Goal: Navigation & Orientation: Find specific page/section

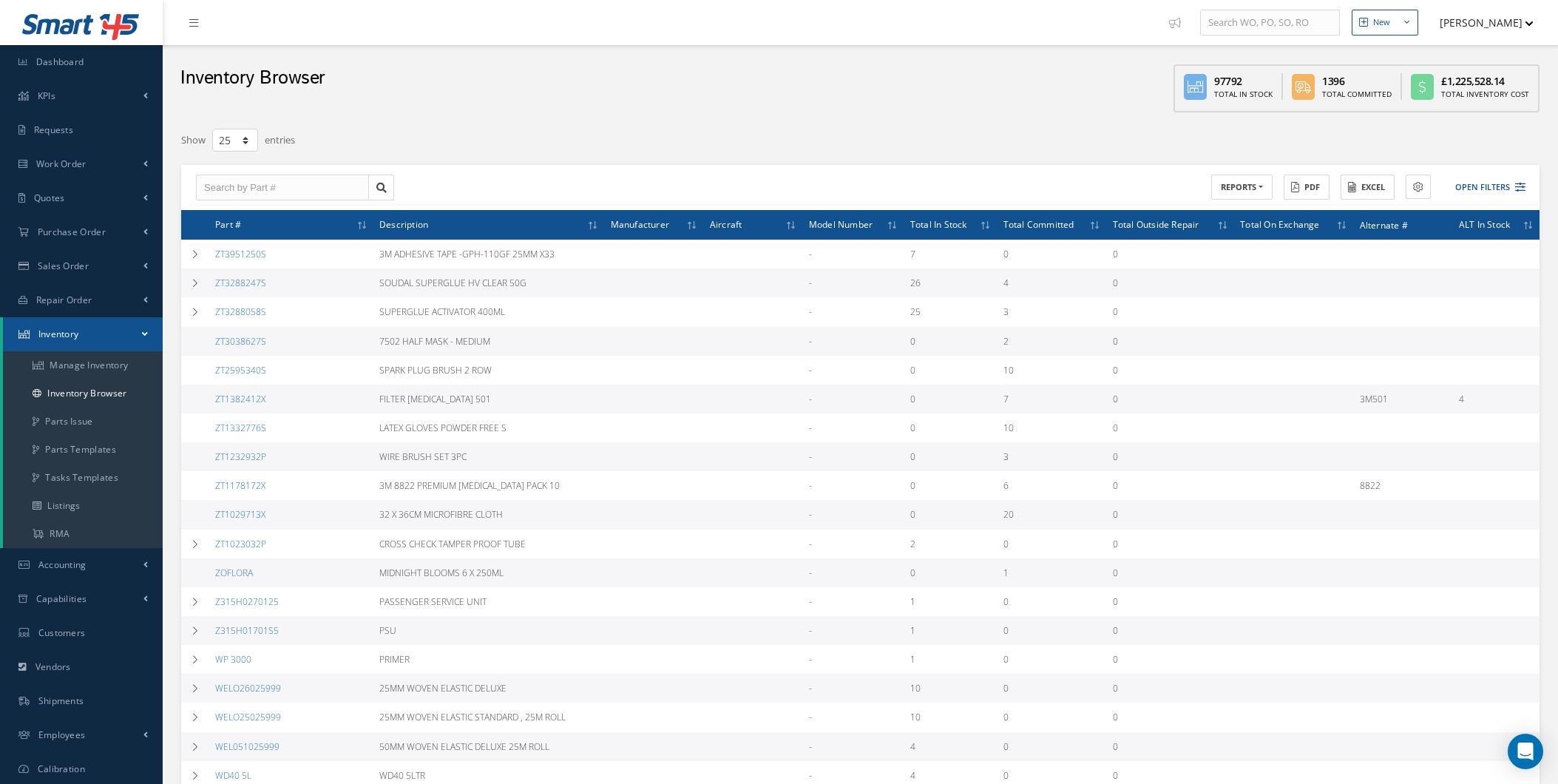
select select "25"
click at [653, 144] on div "Show 10 25 50 100 entries" at bounding box center [572, 140] width 805 height 27
click at [68, 559] on span "Accounting" at bounding box center [63, 565] width 48 height 13
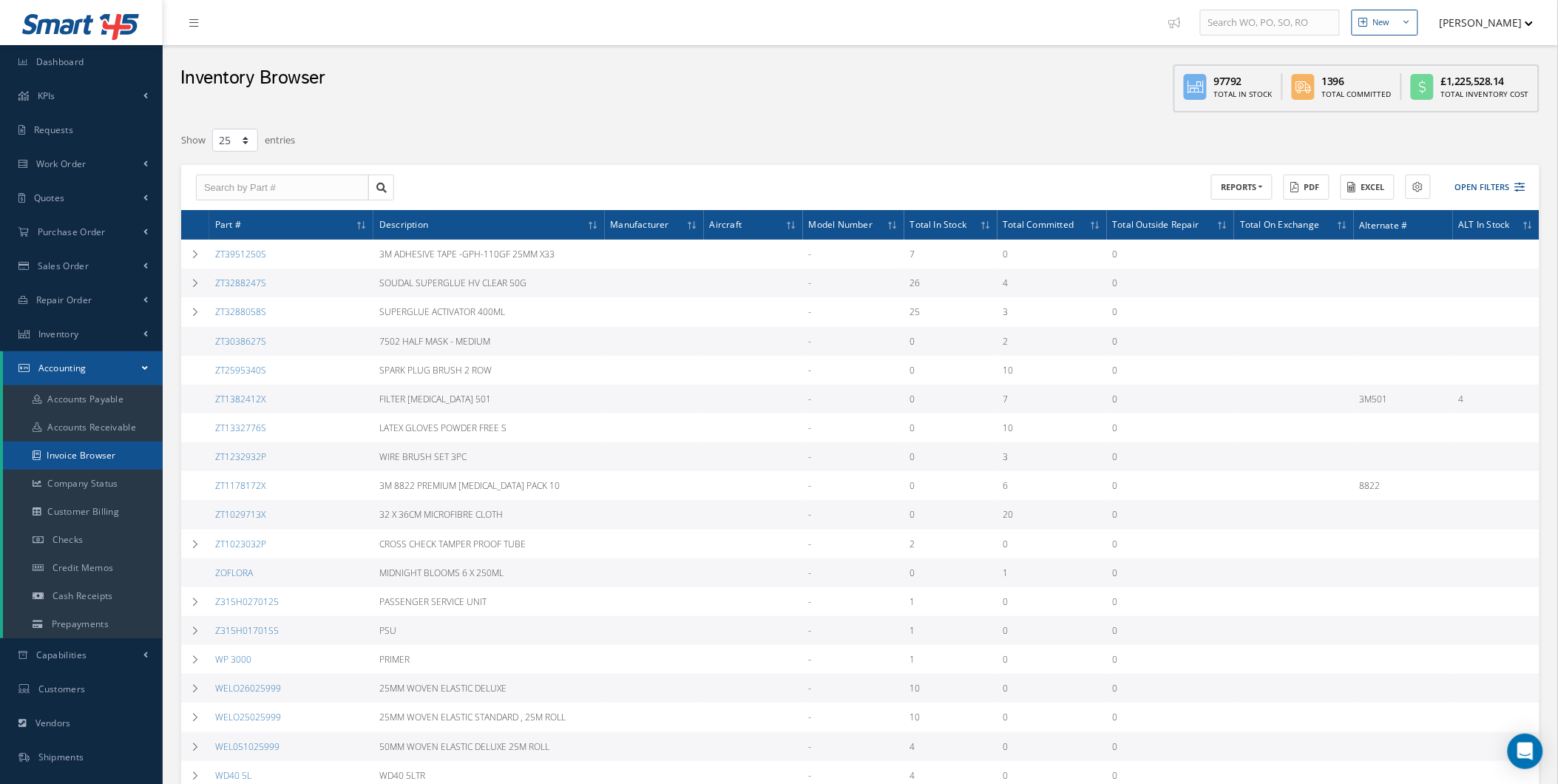
click at [115, 454] on link "Invoice Browser" at bounding box center [83, 455] width 160 height 29
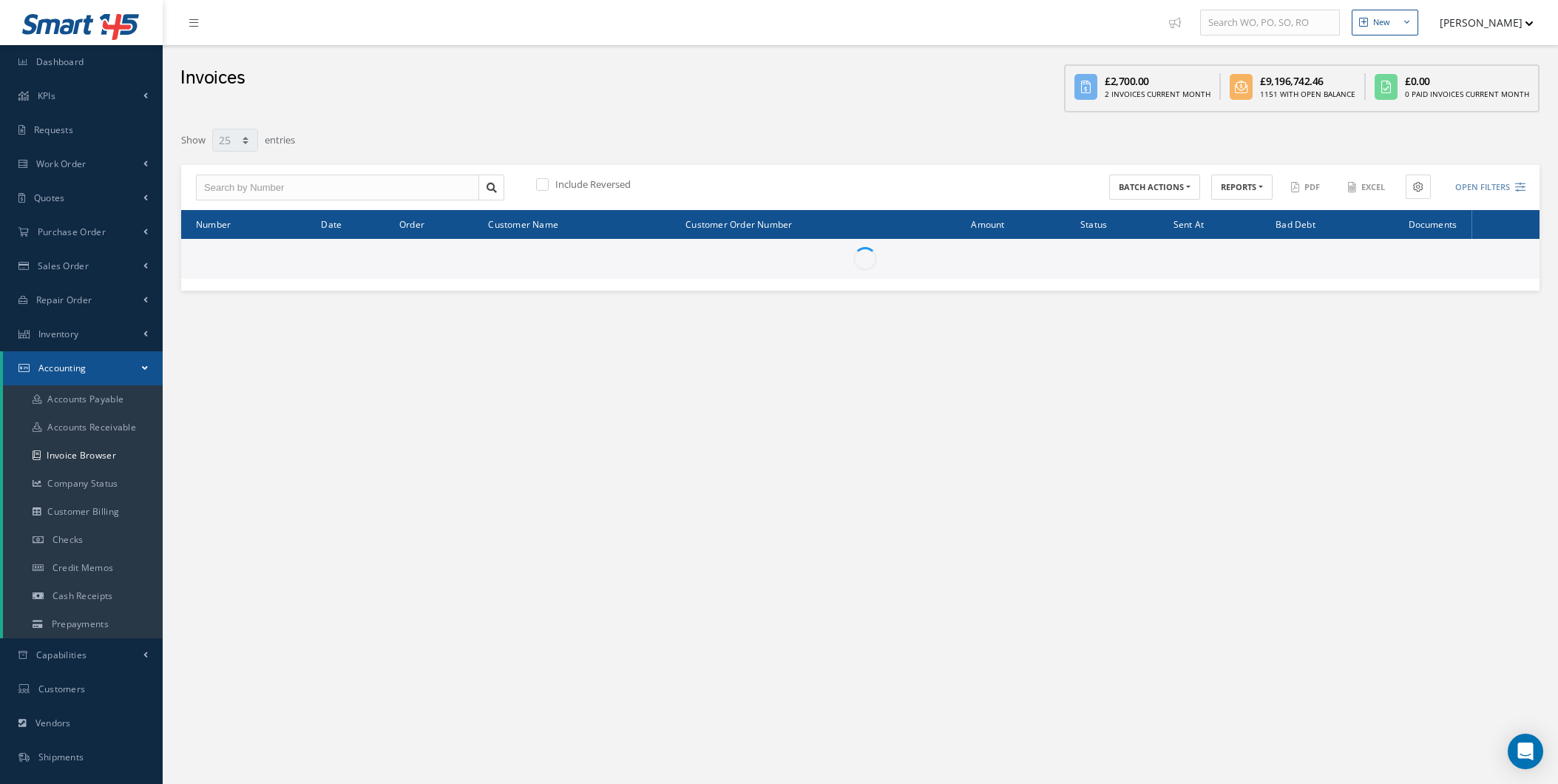
select select "25"
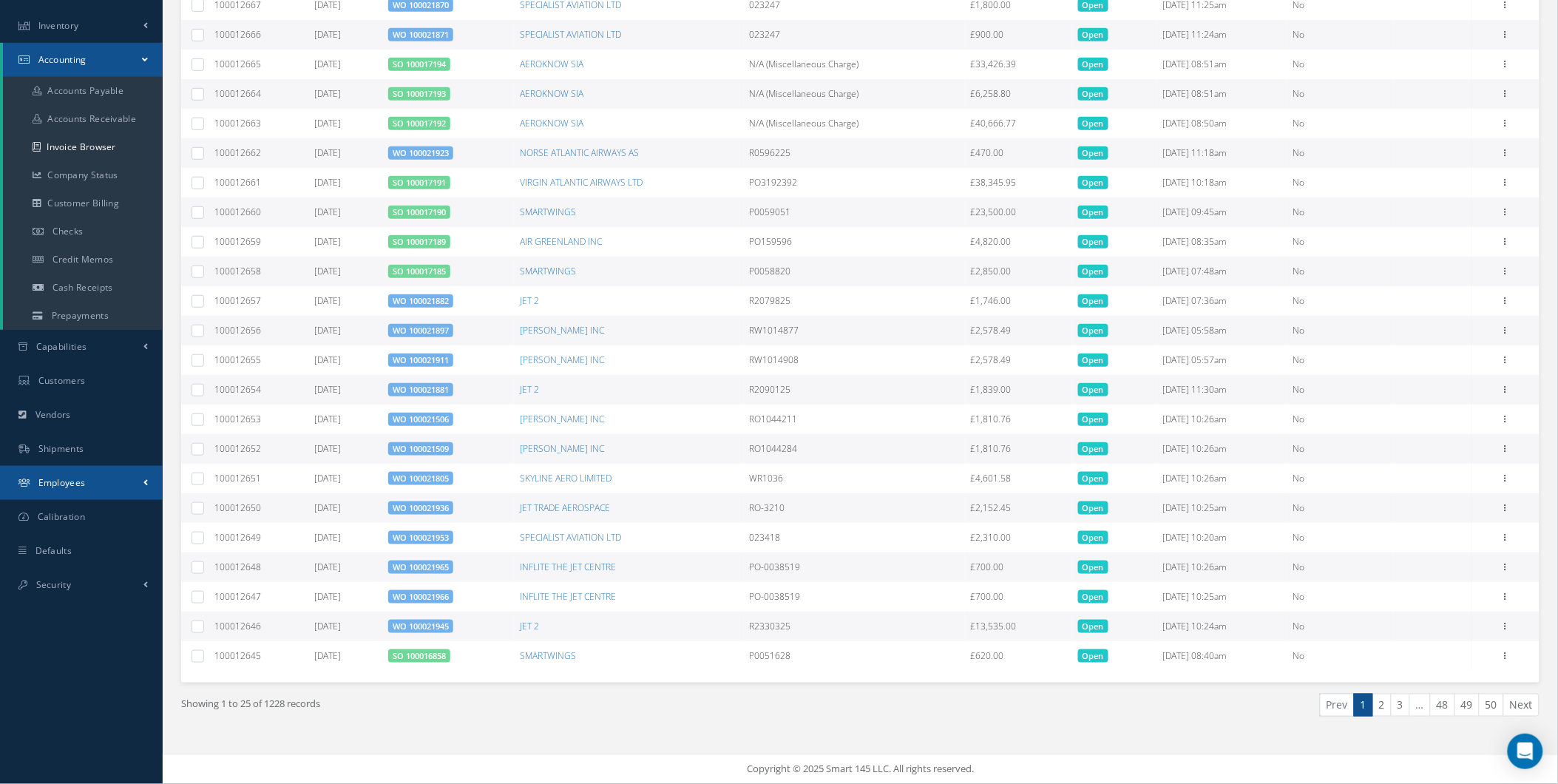
scroll to position [333, 0]
click at [91, 568] on link "Security" at bounding box center [81, 584] width 163 height 34
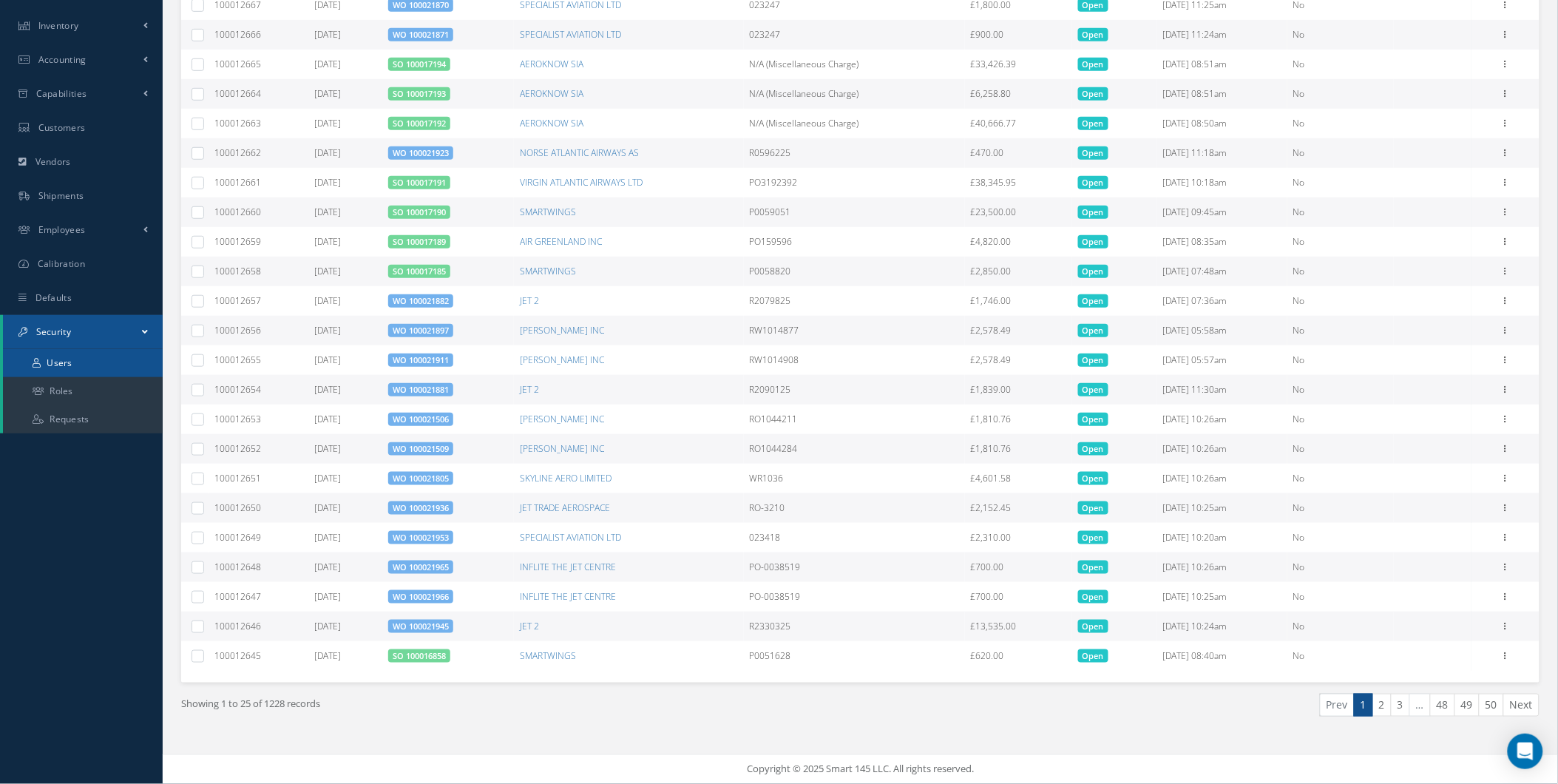
click at [132, 349] on link "Users" at bounding box center [83, 363] width 160 height 29
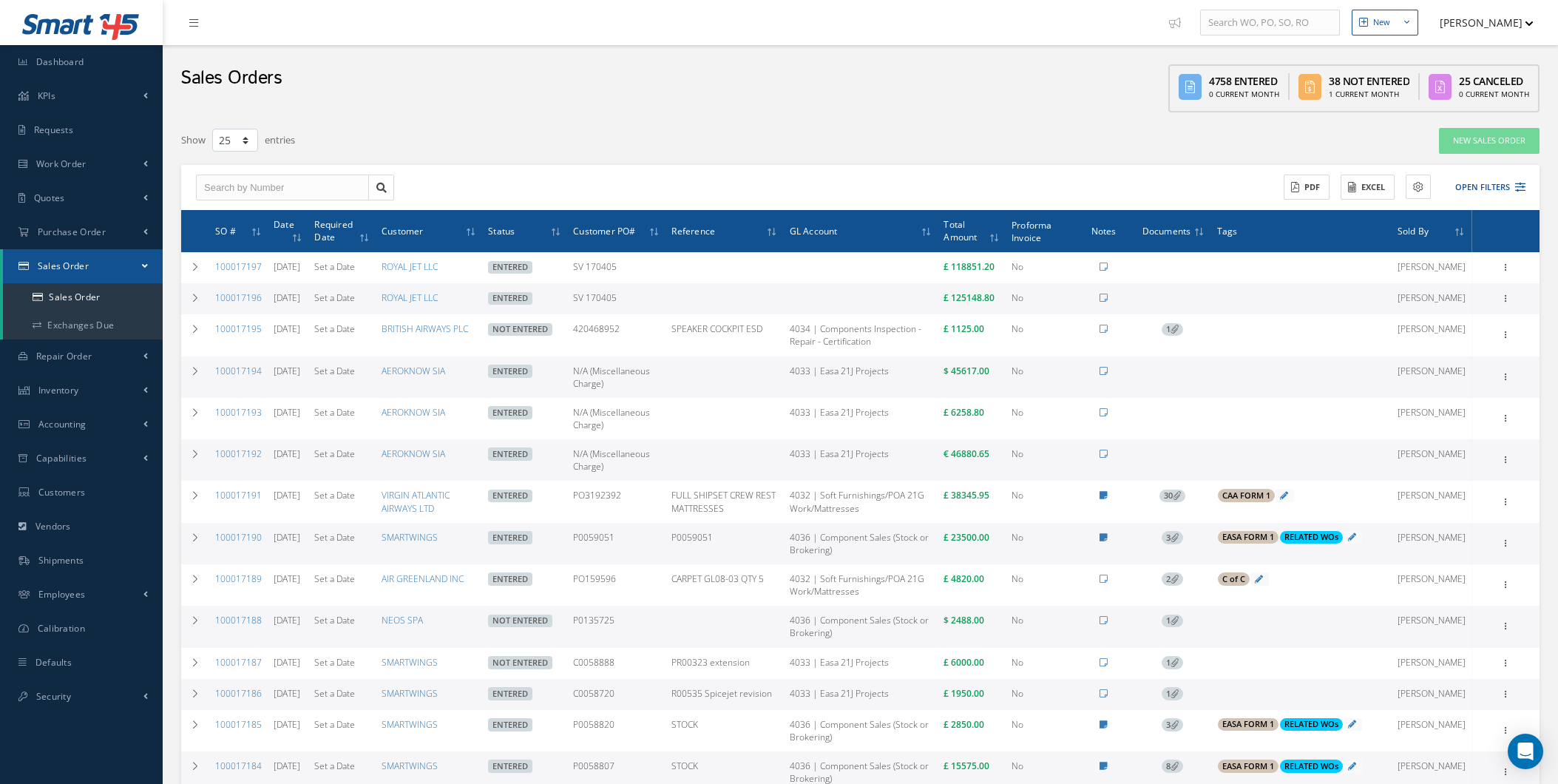
select select "25"
click at [71, 402] on link "Inventory" at bounding box center [81, 390] width 163 height 34
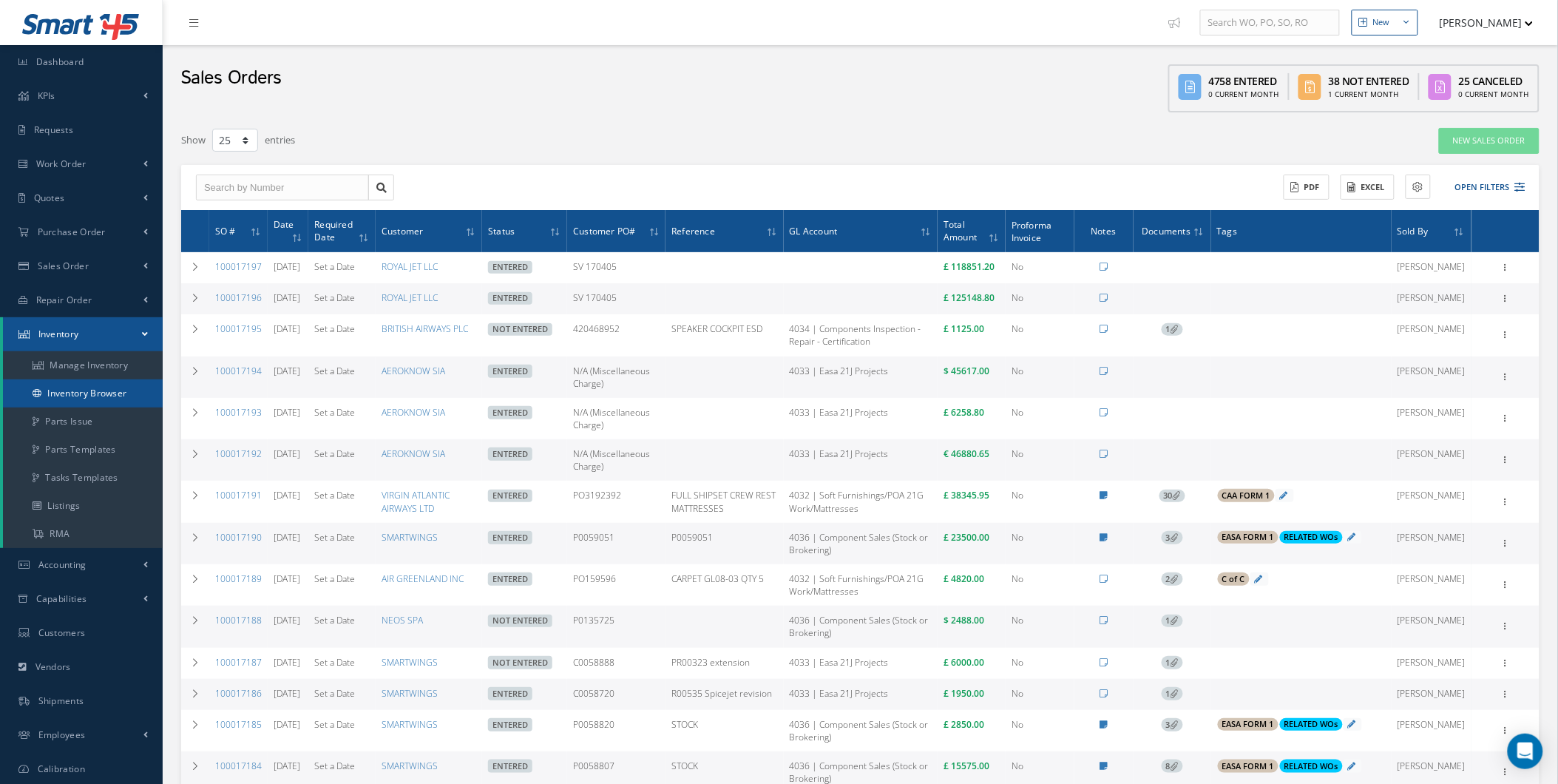
click at [71, 402] on link "Inventory Browser" at bounding box center [83, 393] width 160 height 29
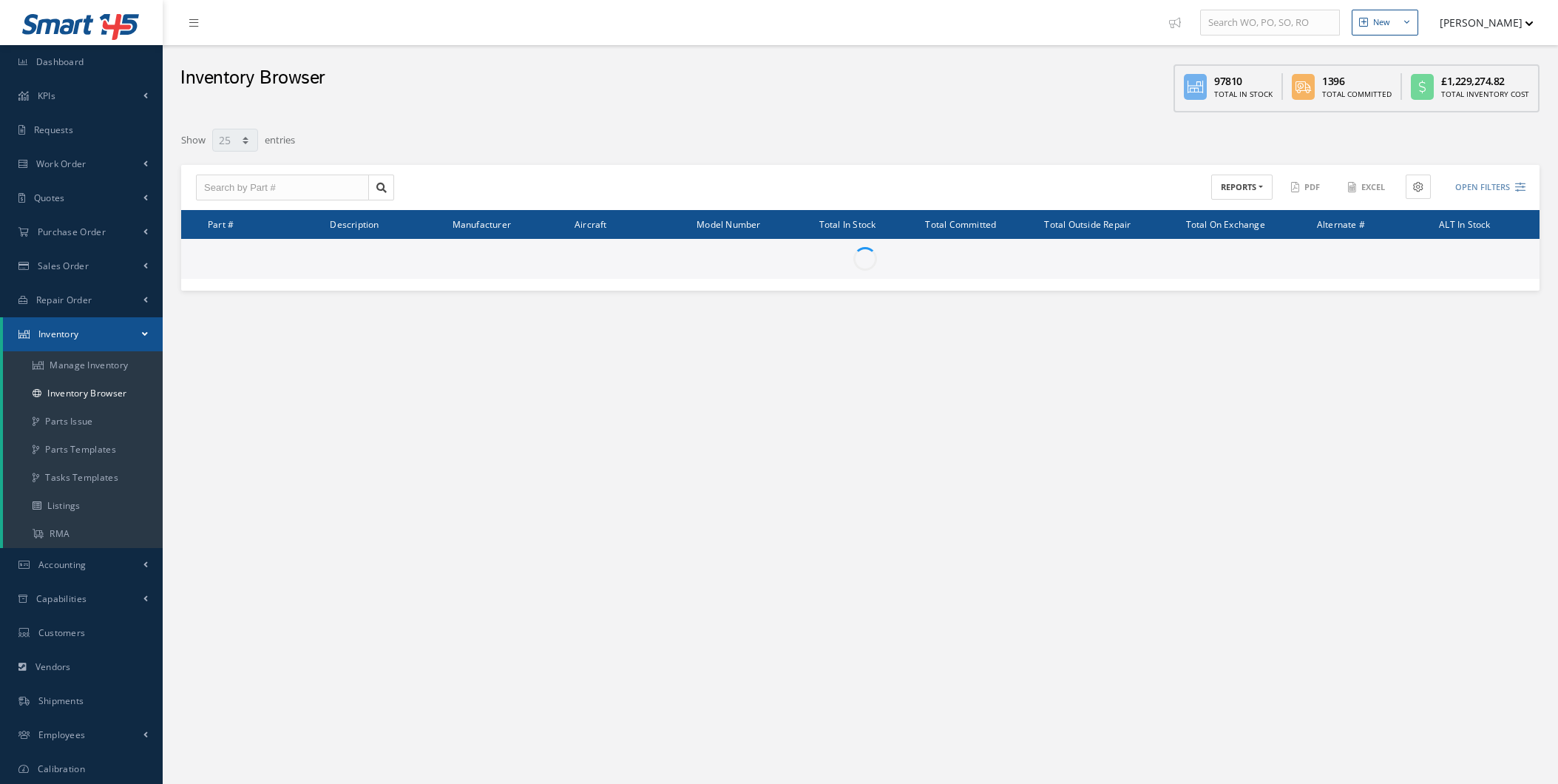
select select "25"
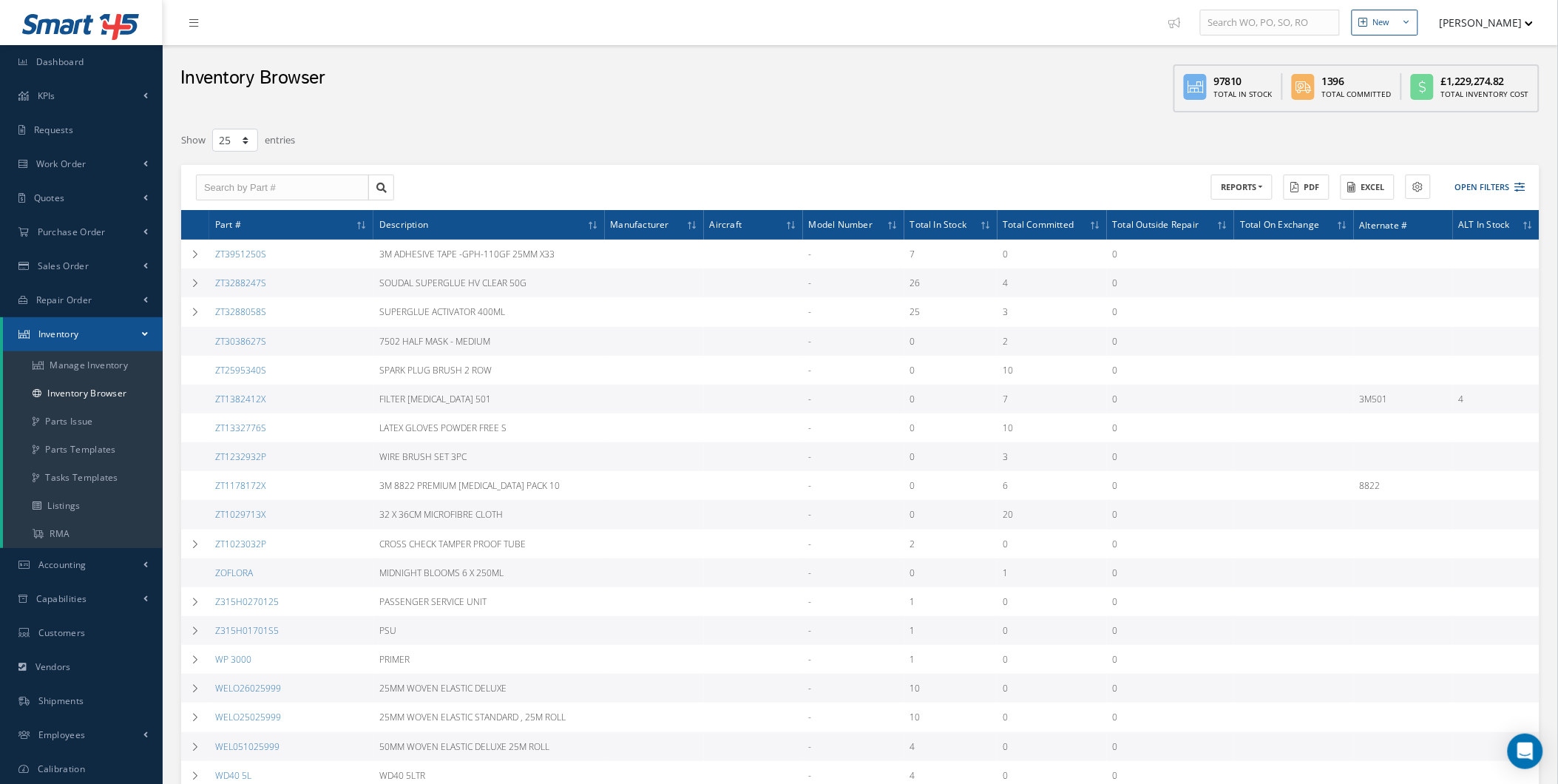
drag, startPoint x: 326, startPoint y: 397, endPoint x: 196, endPoint y: 397, distance: 130.0
click at [196, 397] on tr "ZT1382412X FILTER RETAINER 501 - 0 7 0 3M501 , 4" at bounding box center [860, 398] width 1358 height 29
click at [196, 397] on td at bounding box center [195, 398] width 29 height 29
click at [54, 408] on link "Parts Issue" at bounding box center [83, 421] width 160 height 29
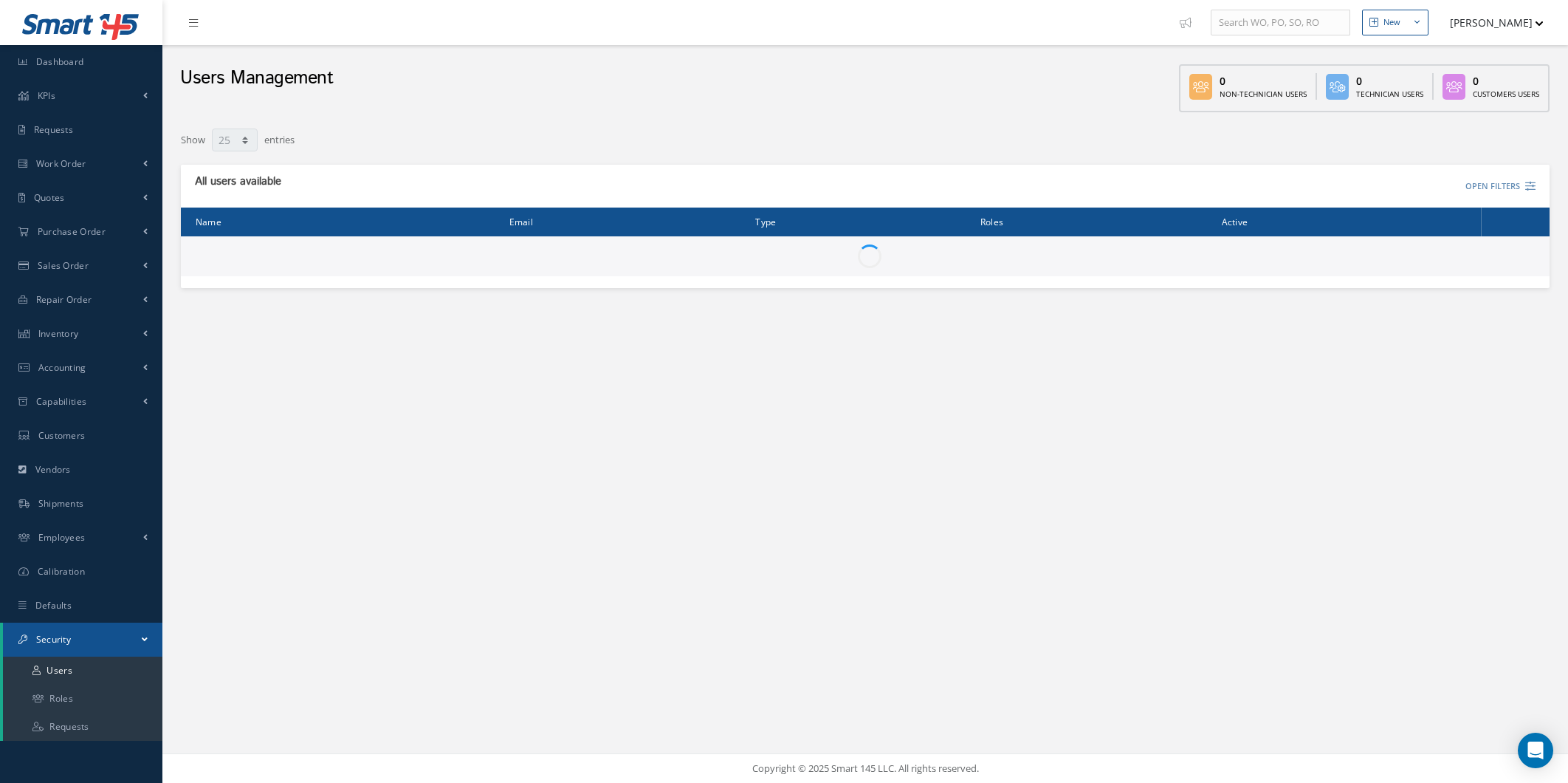
select select "25"
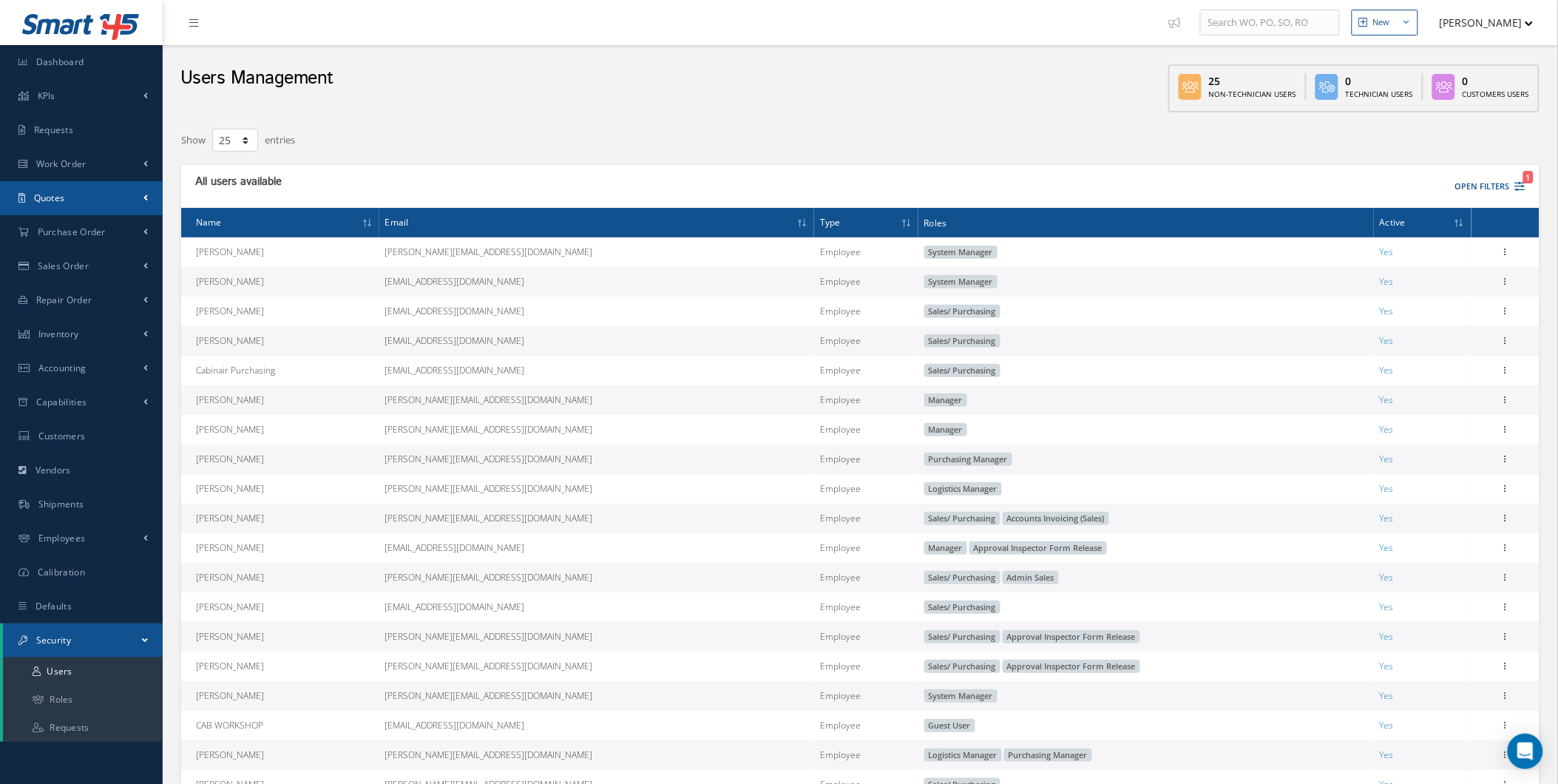
click at [119, 189] on link "Quotes" at bounding box center [81, 198] width 163 height 34
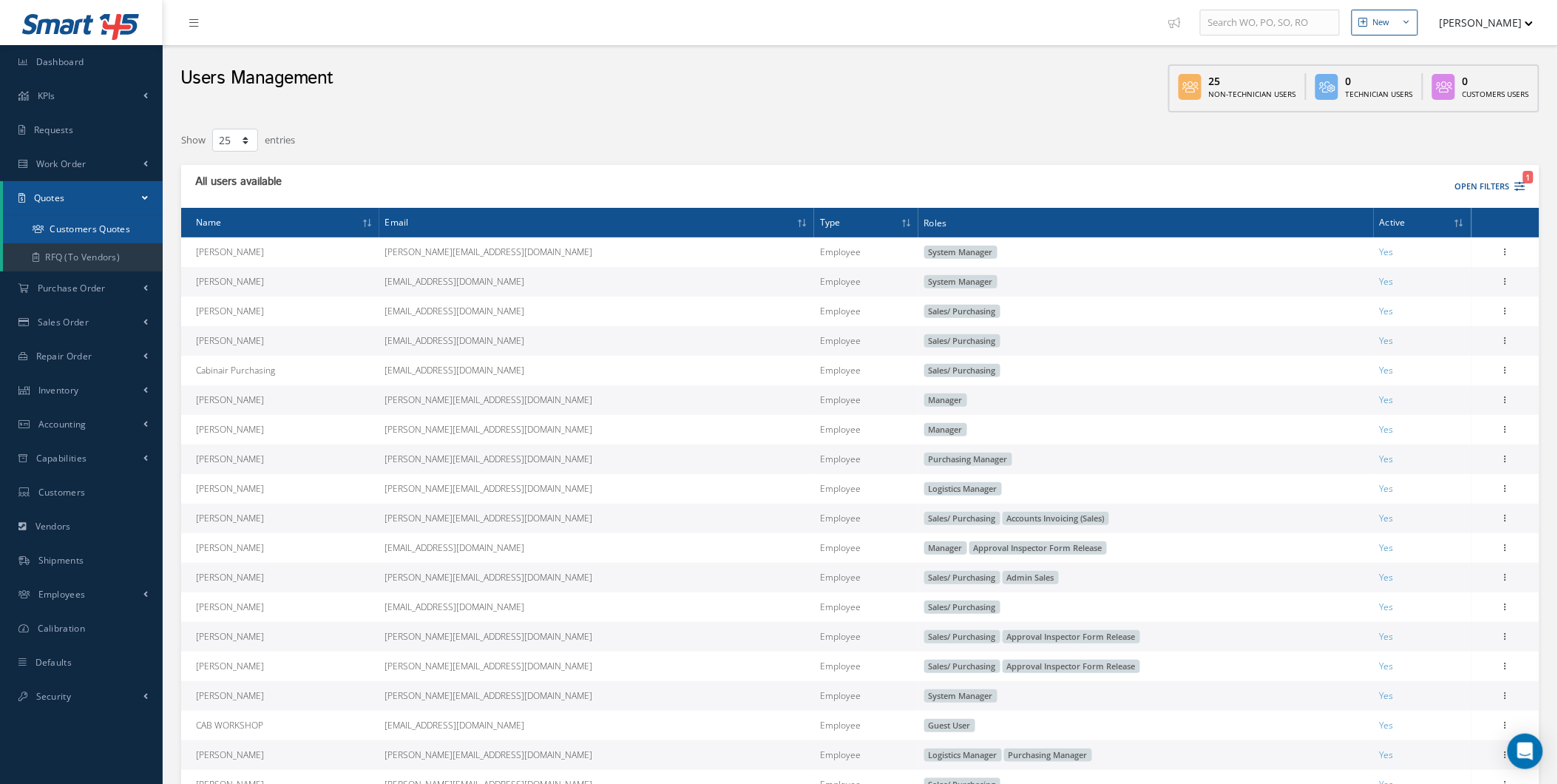
click at [108, 238] on link "Customers Quotes" at bounding box center [83, 229] width 160 height 29
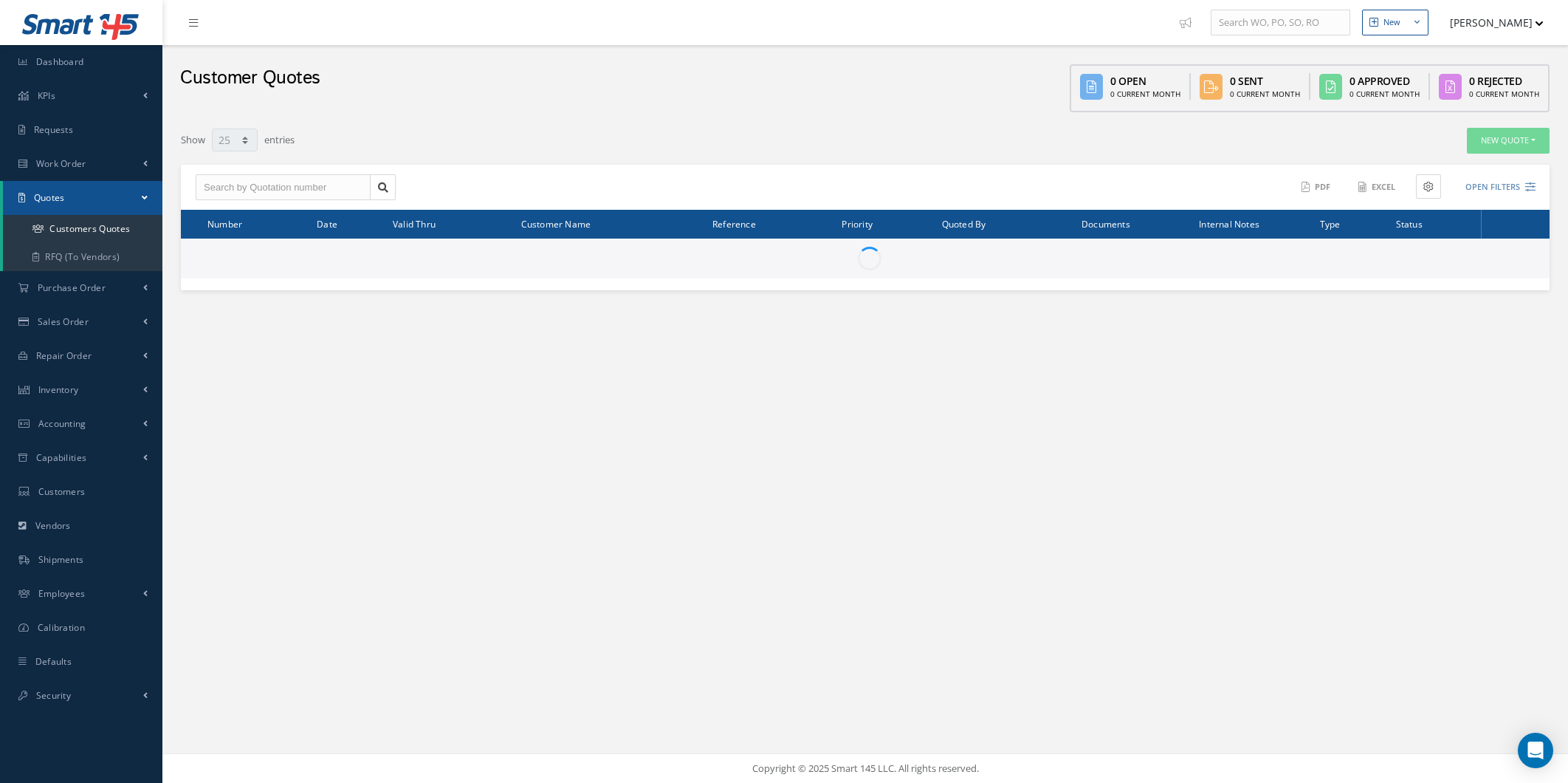
select select "25"
click at [117, 232] on link "Customers Quotes" at bounding box center [83, 229] width 160 height 28
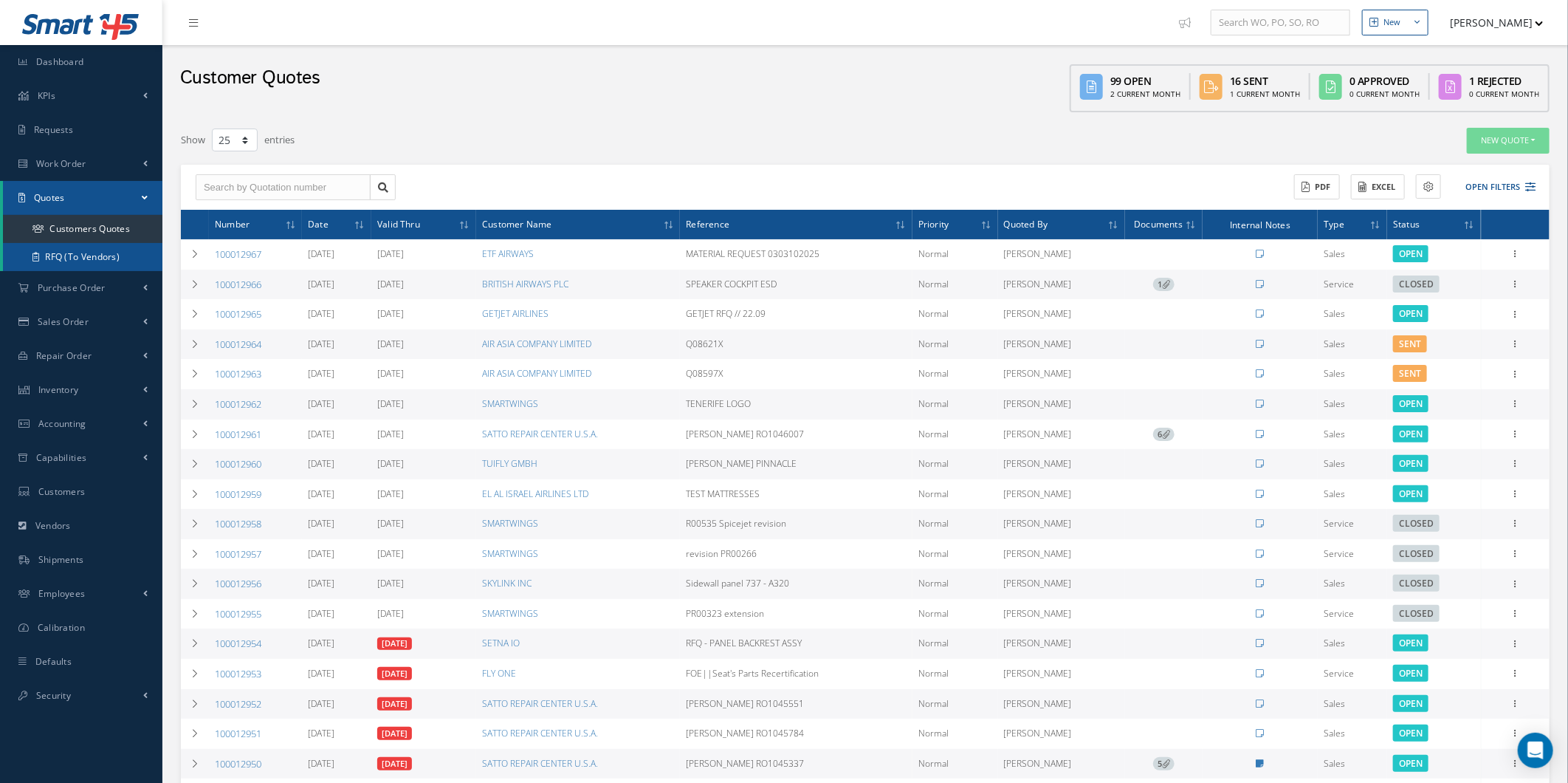
click at [114, 251] on link "RFQ (To Vendors)" at bounding box center [83, 256] width 160 height 28
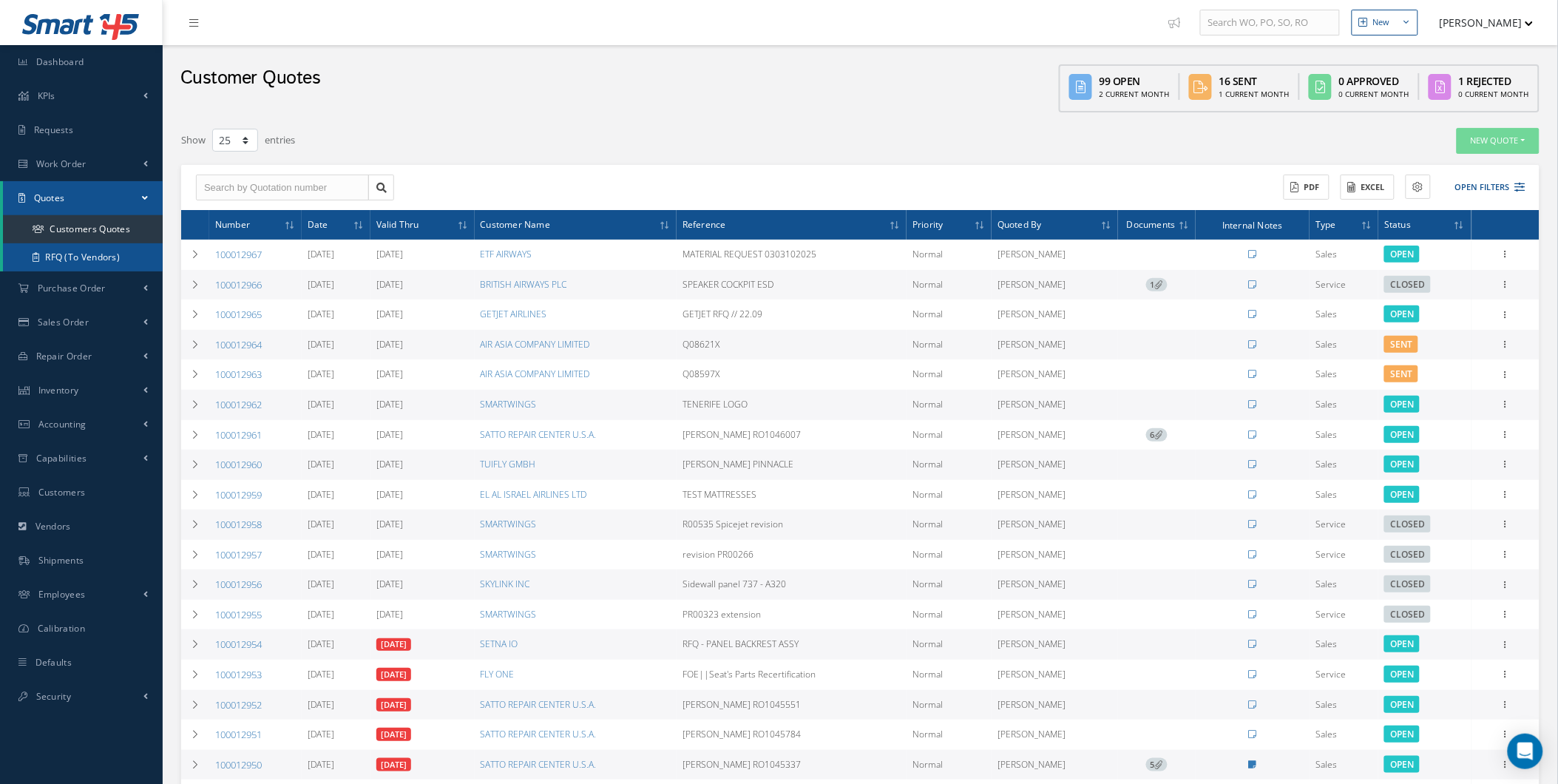
click at [114, 251] on link "RFQ (To Vendors)" at bounding box center [83, 257] width 160 height 29
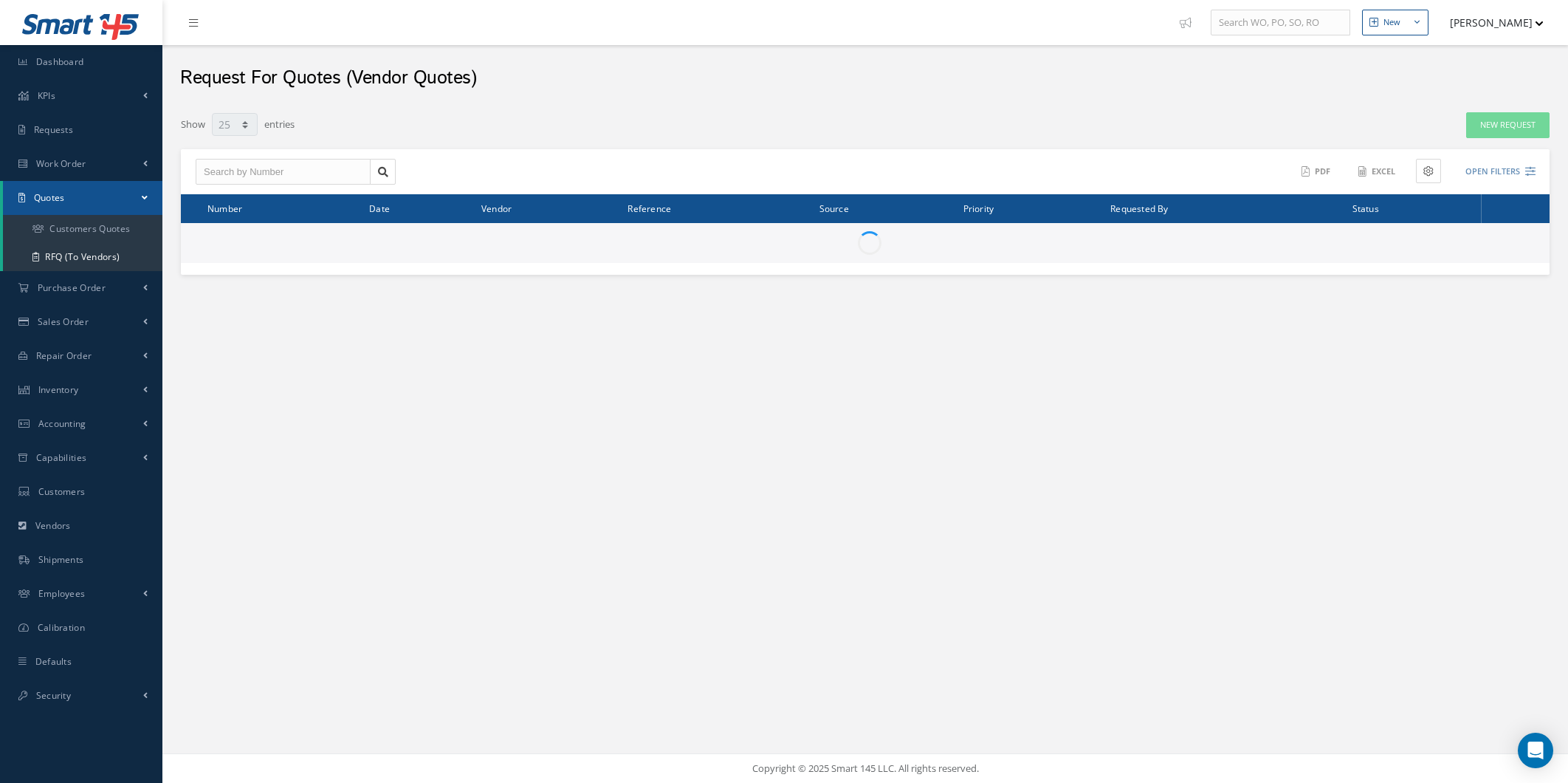
select select "25"
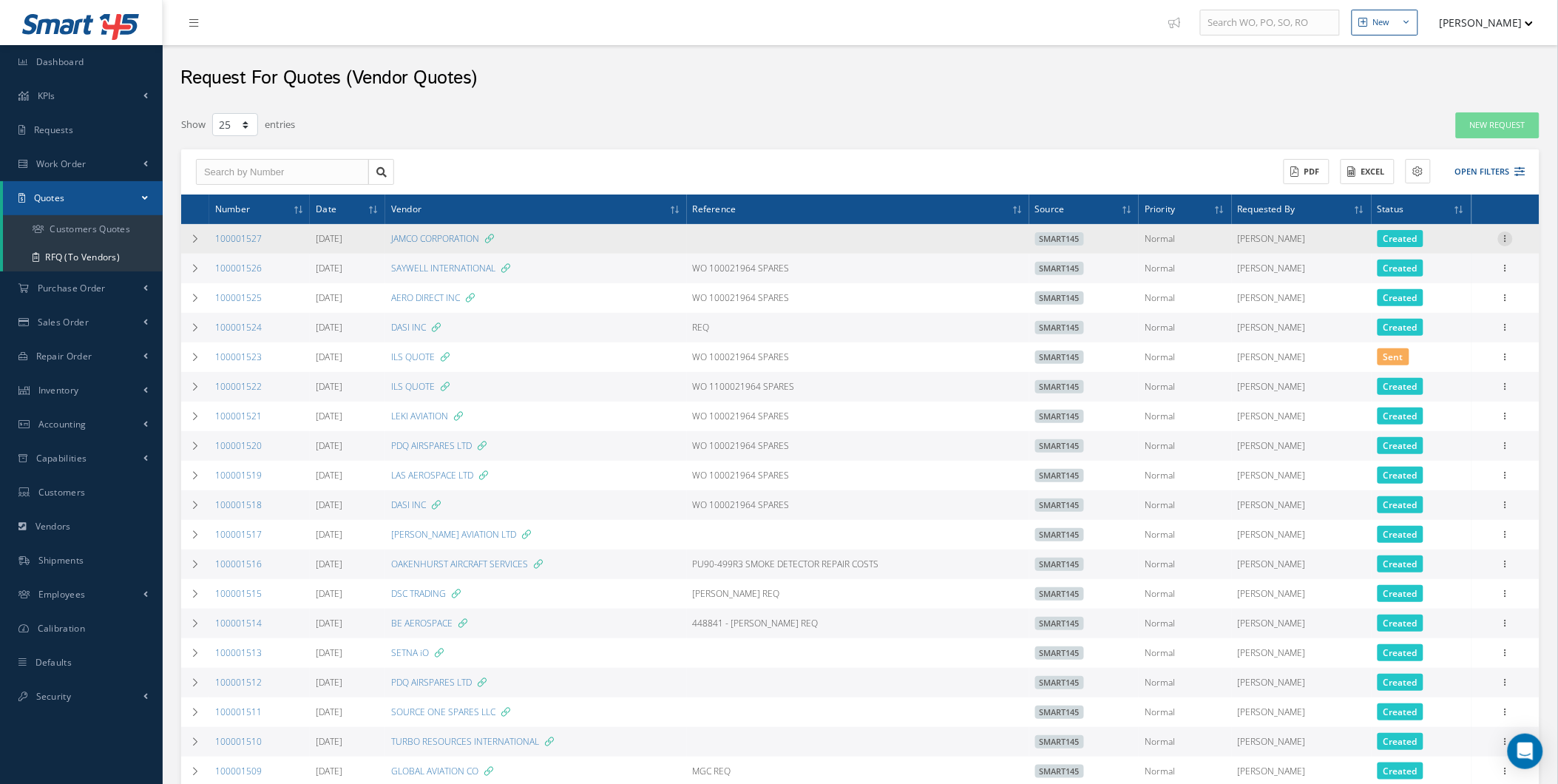
click at [1500, 240] on icon at bounding box center [1506, 237] width 15 height 12
click at [1437, 256] on link "Show" at bounding box center [1437, 248] width 117 height 19
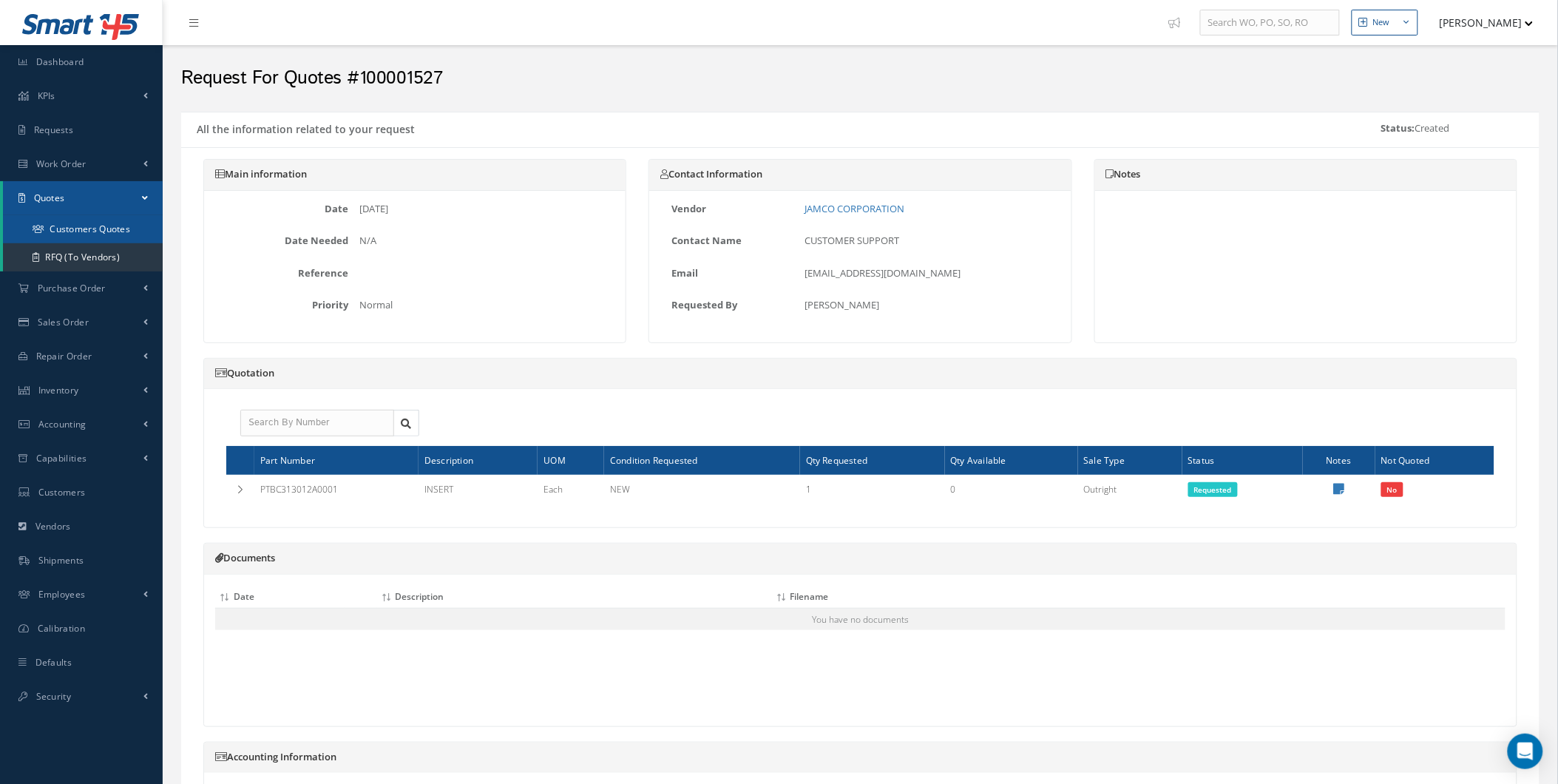
click at [133, 232] on link "Customers Quotes" at bounding box center [83, 229] width 160 height 29
click at [115, 253] on link "RFQ (To Vendors)" at bounding box center [83, 257] width 160 height 29
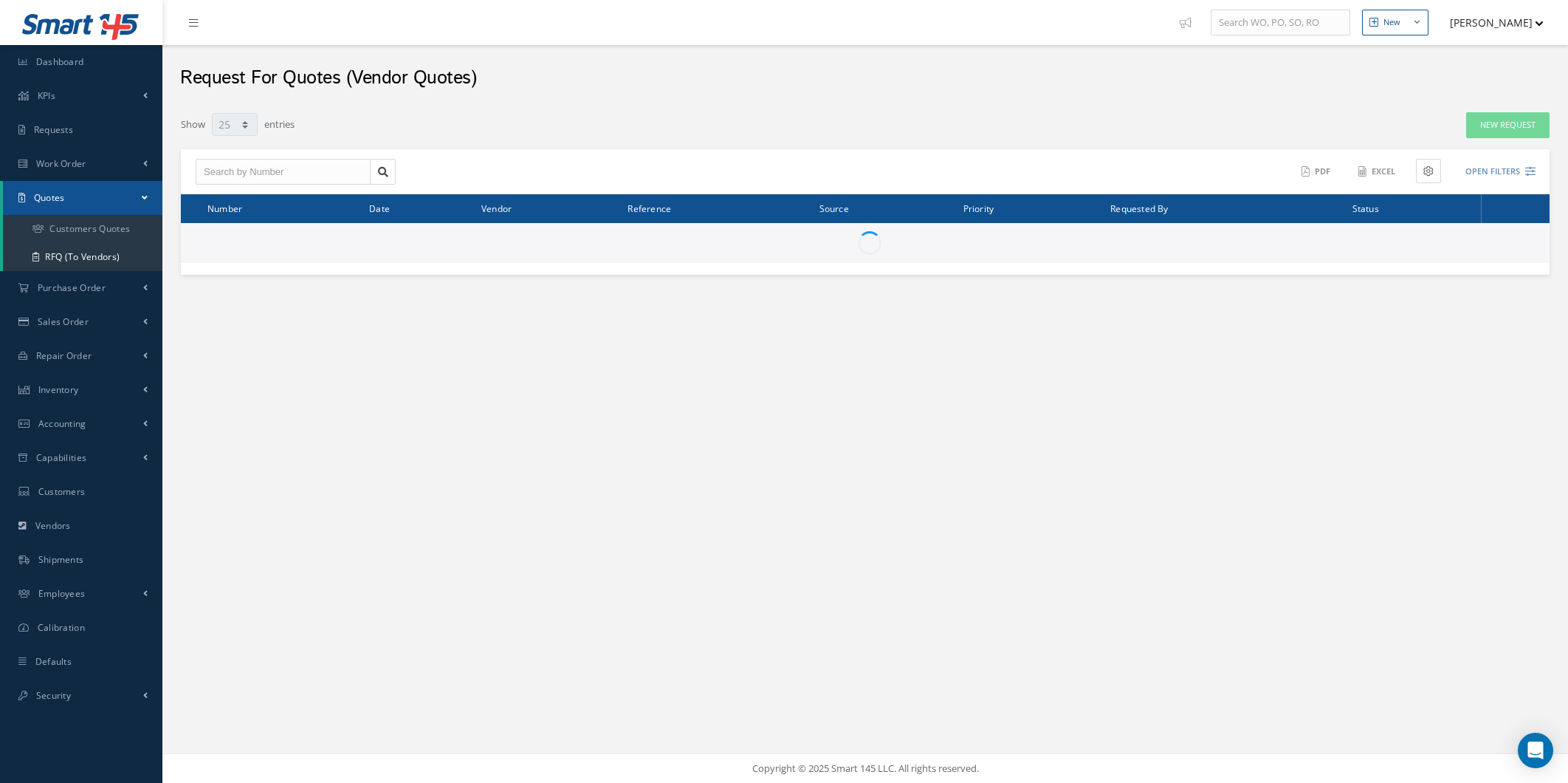
select select "25"
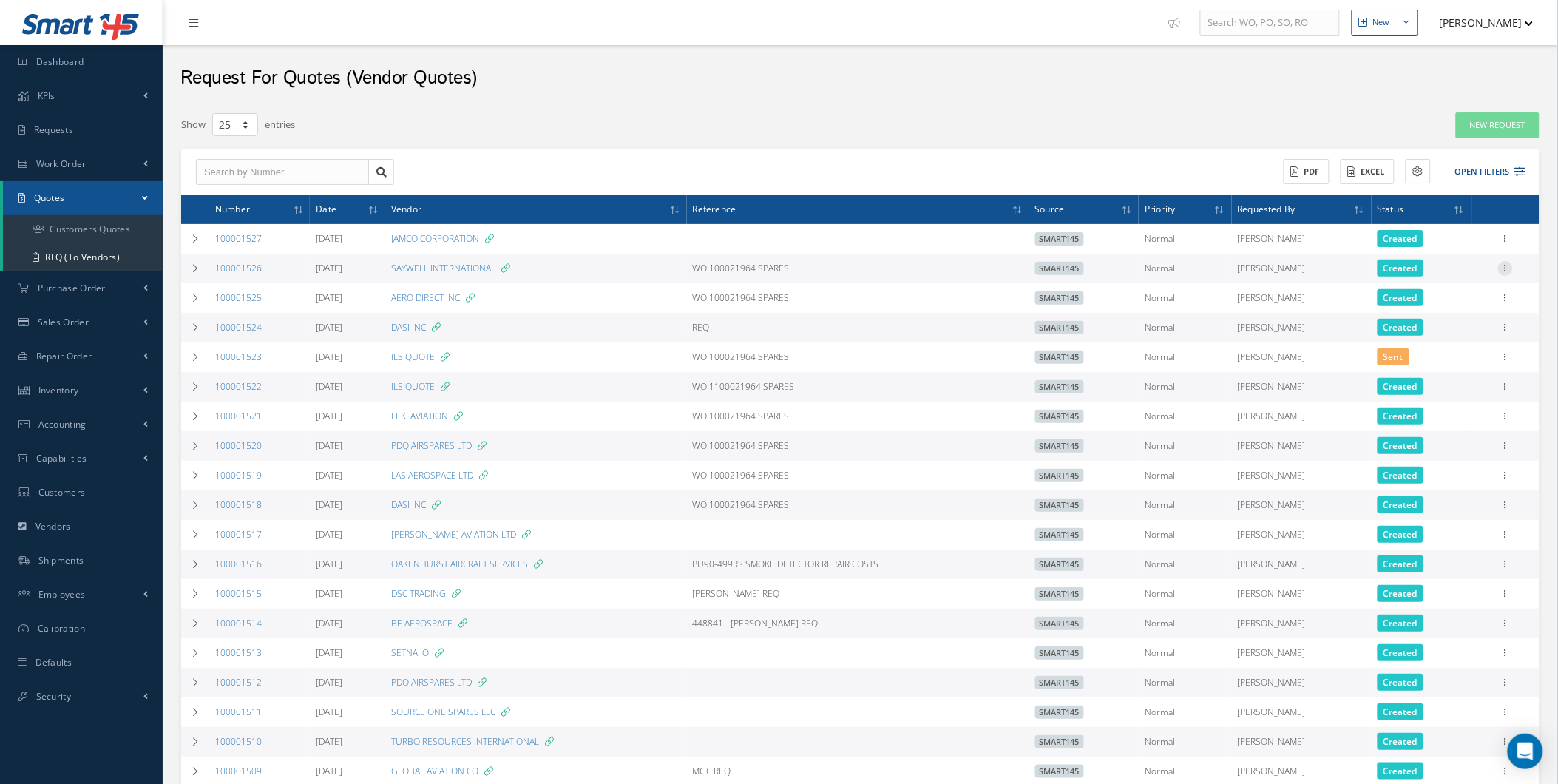
click at [1507, 276] on div at bounding box center [1506, 269] width 15 height 15
click at [1438, 305] on link "Edit" at bounding box center [1437, 297] width 117 height 19
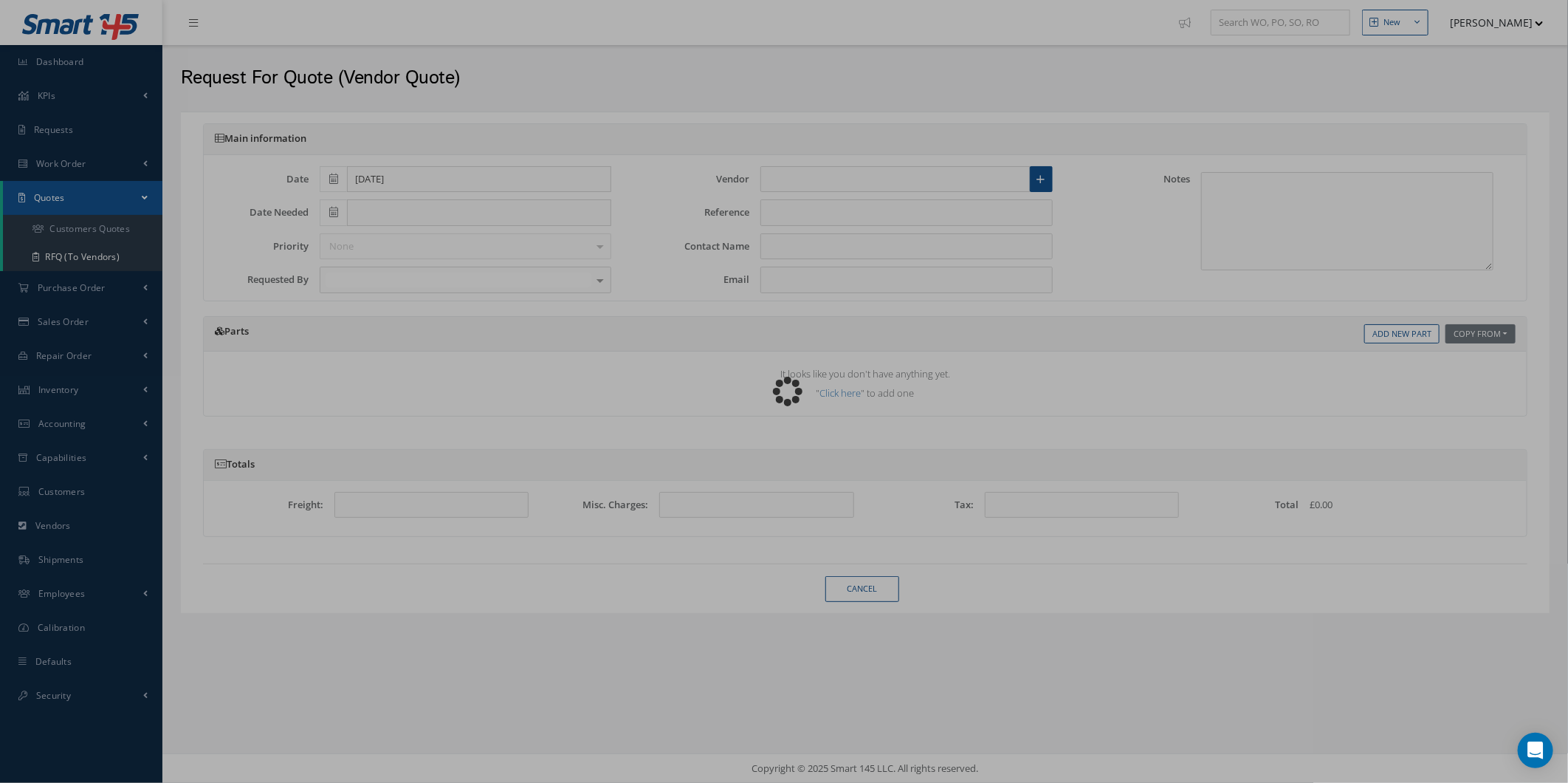
type input "10/03/2025"
type input "SAYWELL INTERNATIONAL"
type input "WO 100021964 SPARES"
type input "SAYWELL INTERNATIONAL"
type input "sales@saywell.co.uk"
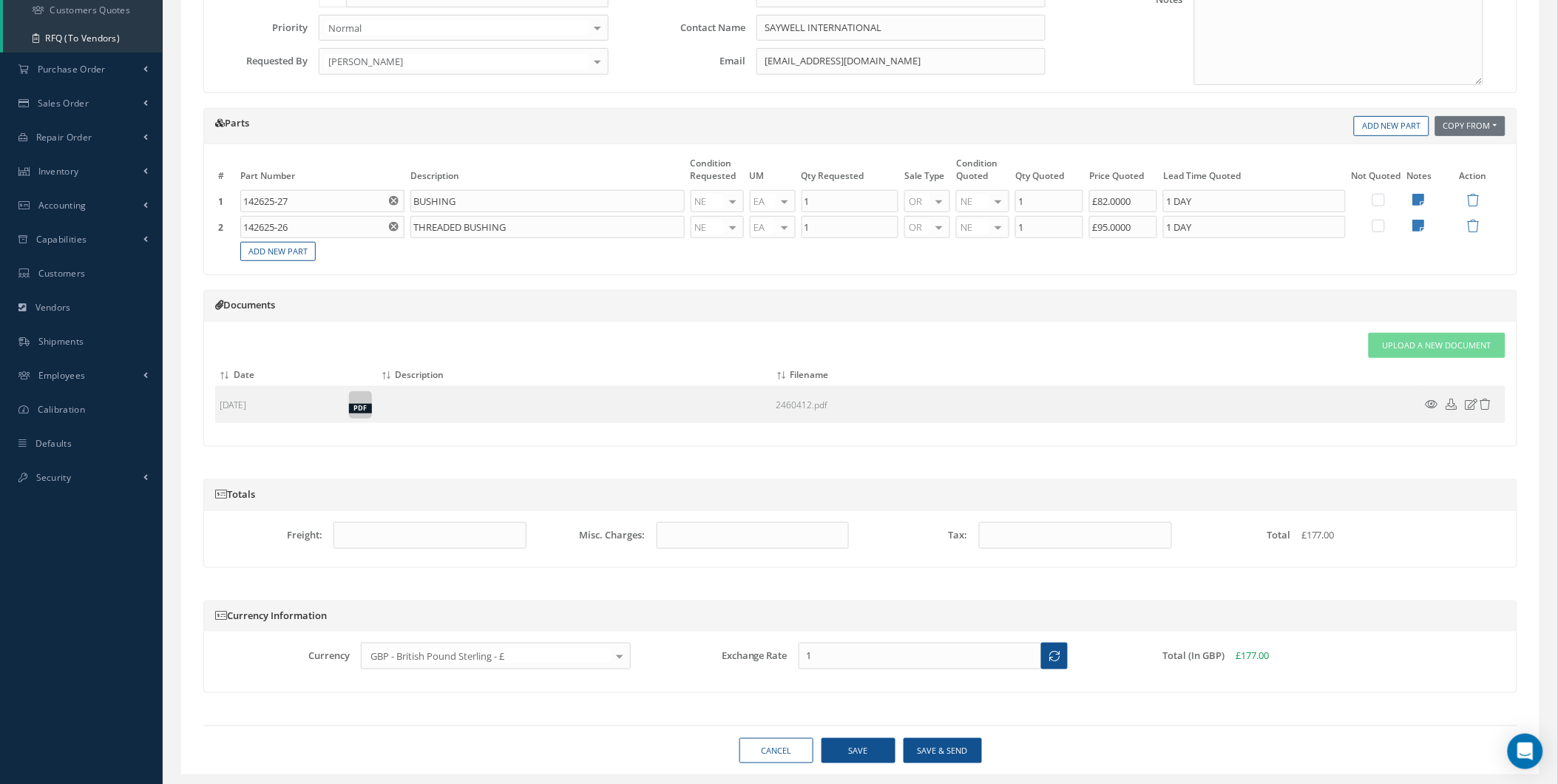
scroll to position [259, 0]
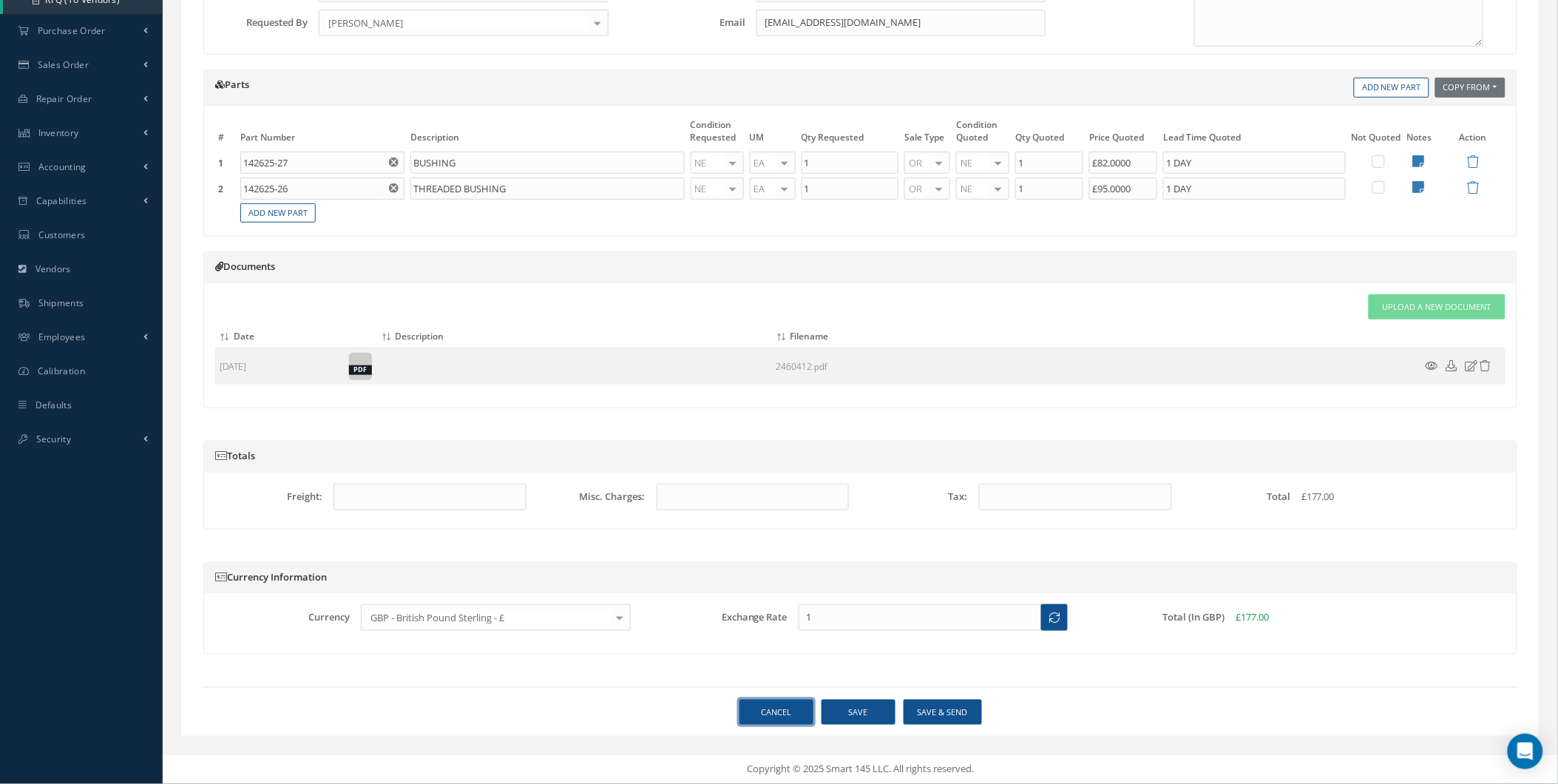
click at [769, 714] on link "Cancel" at bounding box center [777, 712] width 74 height 26
select select "25"
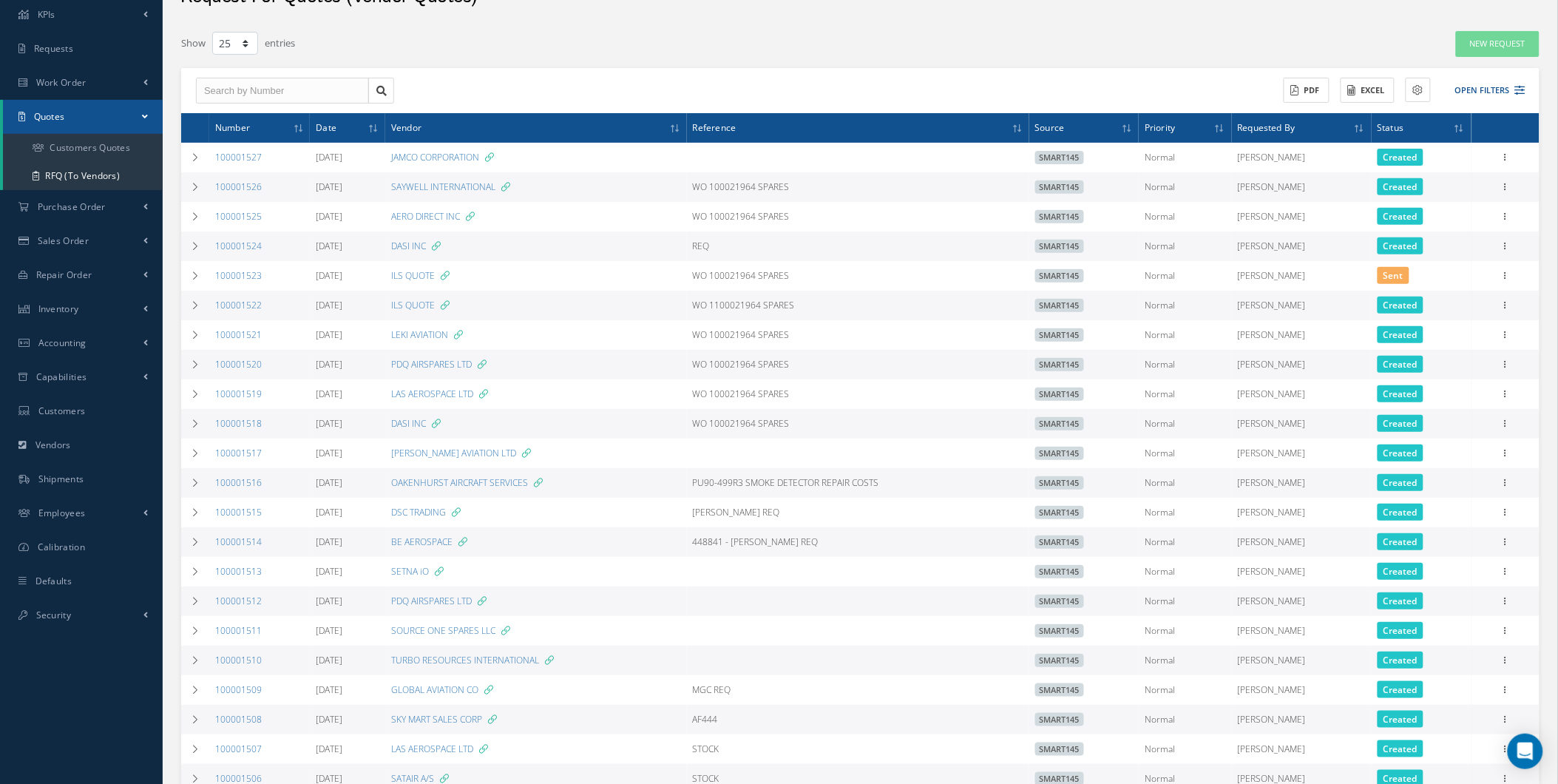
scroll to position [82, 0]
click at [79, 625] on link "Security" at bounding box center [81, 614] width 163 height 34
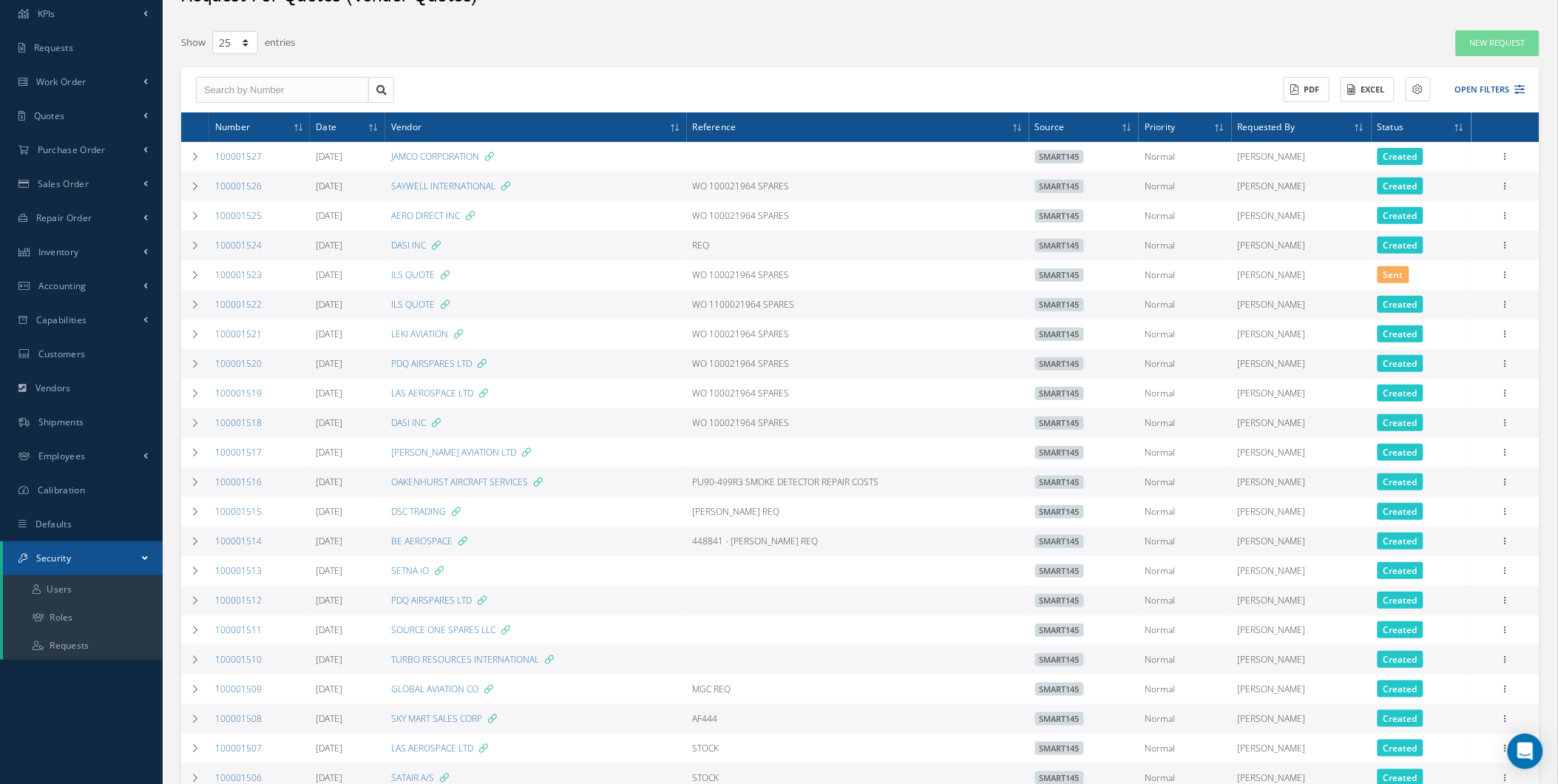
click at [89, 573] on link "Security" at bounding box center [83, 558] width 160 height 34
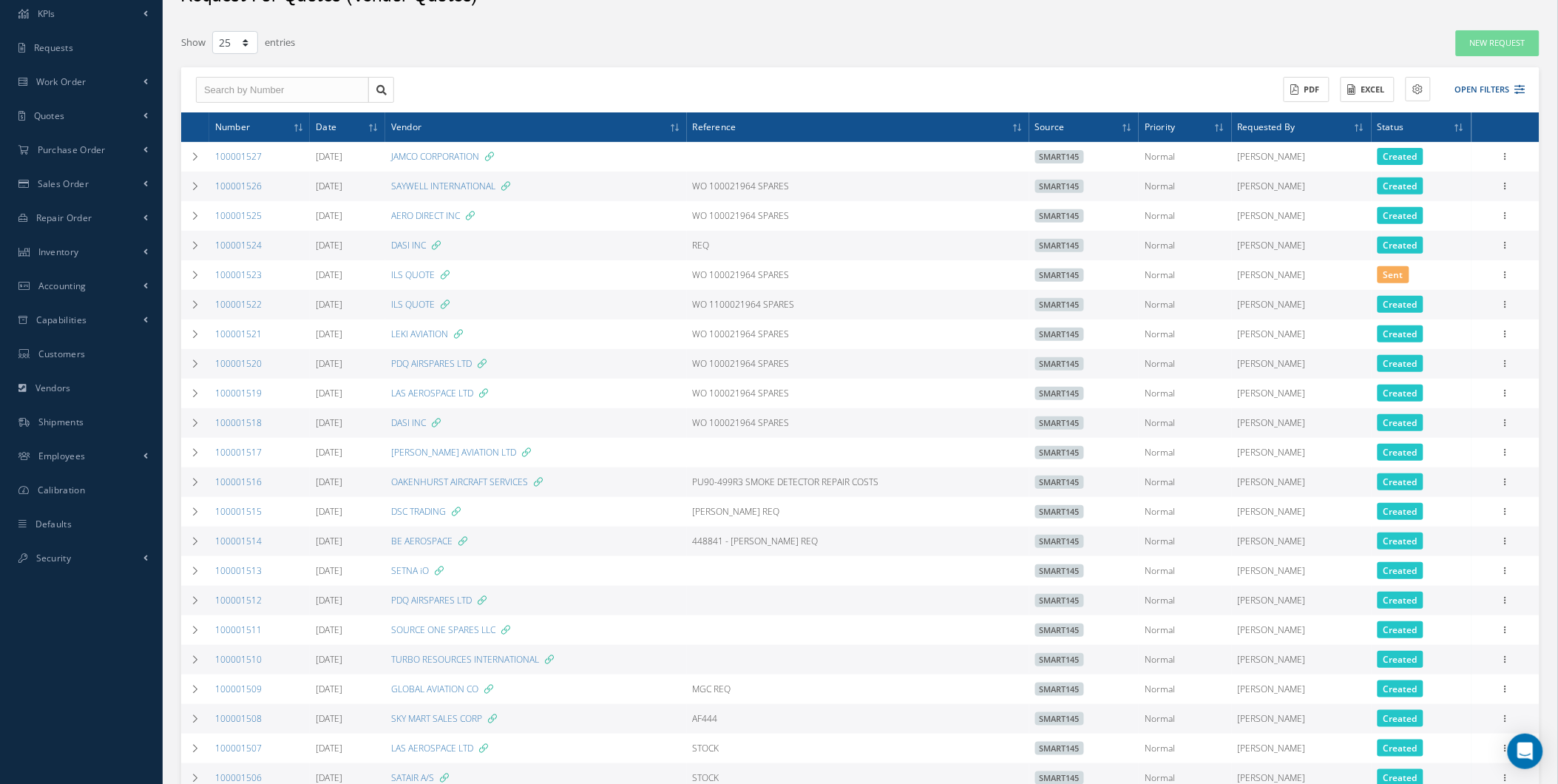
click at [89, 574] on div "Smart 145 Dashboard KPIs Work Order Accounting Requests Work Order Work Order P…" at bounding box center [779, 456] width 1558 height 1077
click at [90, 571] on link "Security" at bounding box center [81, 558] width 163 height 34
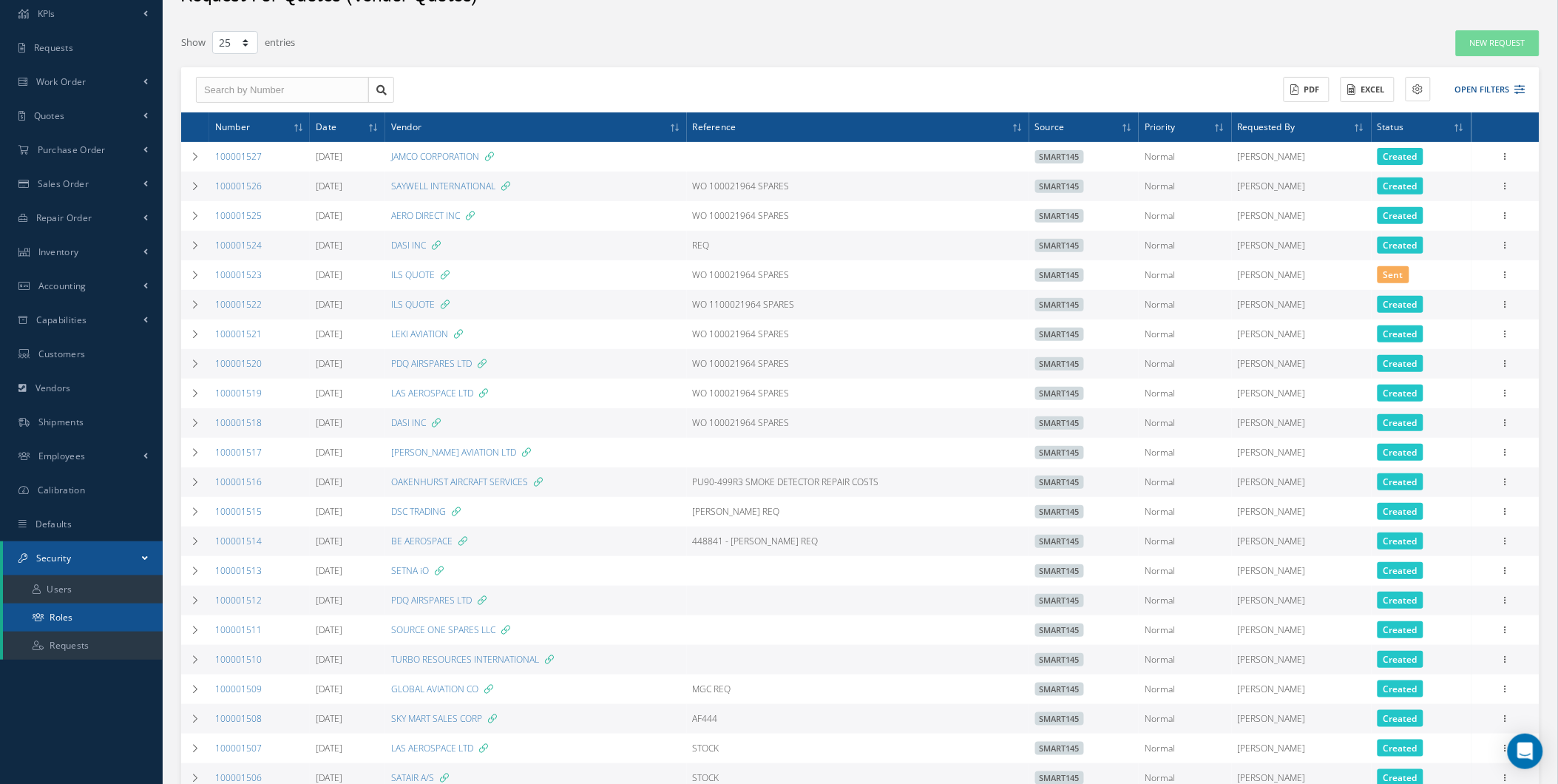
click at [67, 604] on link "Roles" at bounding box center [83, 617] width 160 height 29
click at [75, 596] on link "Users" at bounding box center [83, 589] width 160 height 29
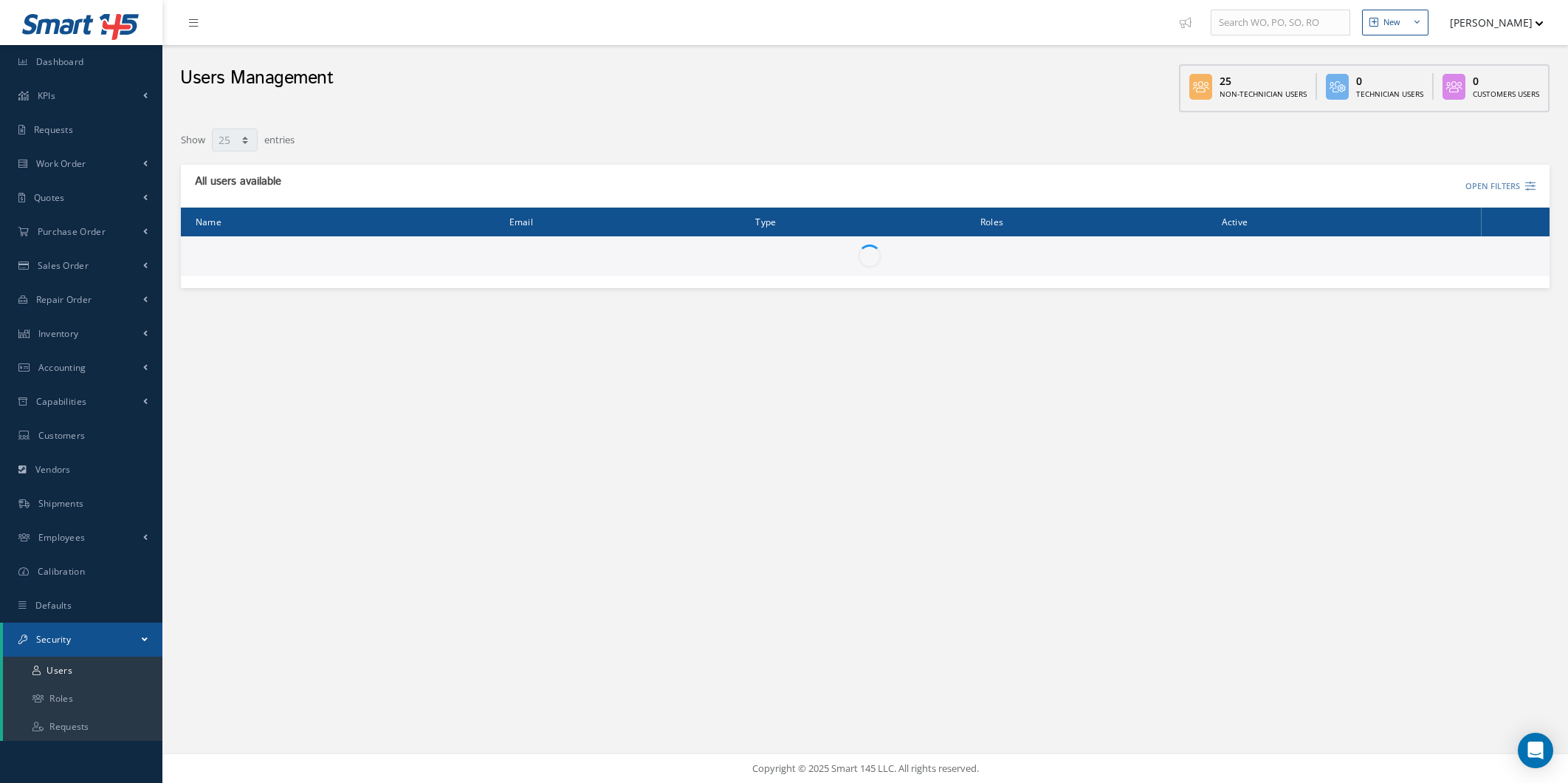
select select "25"
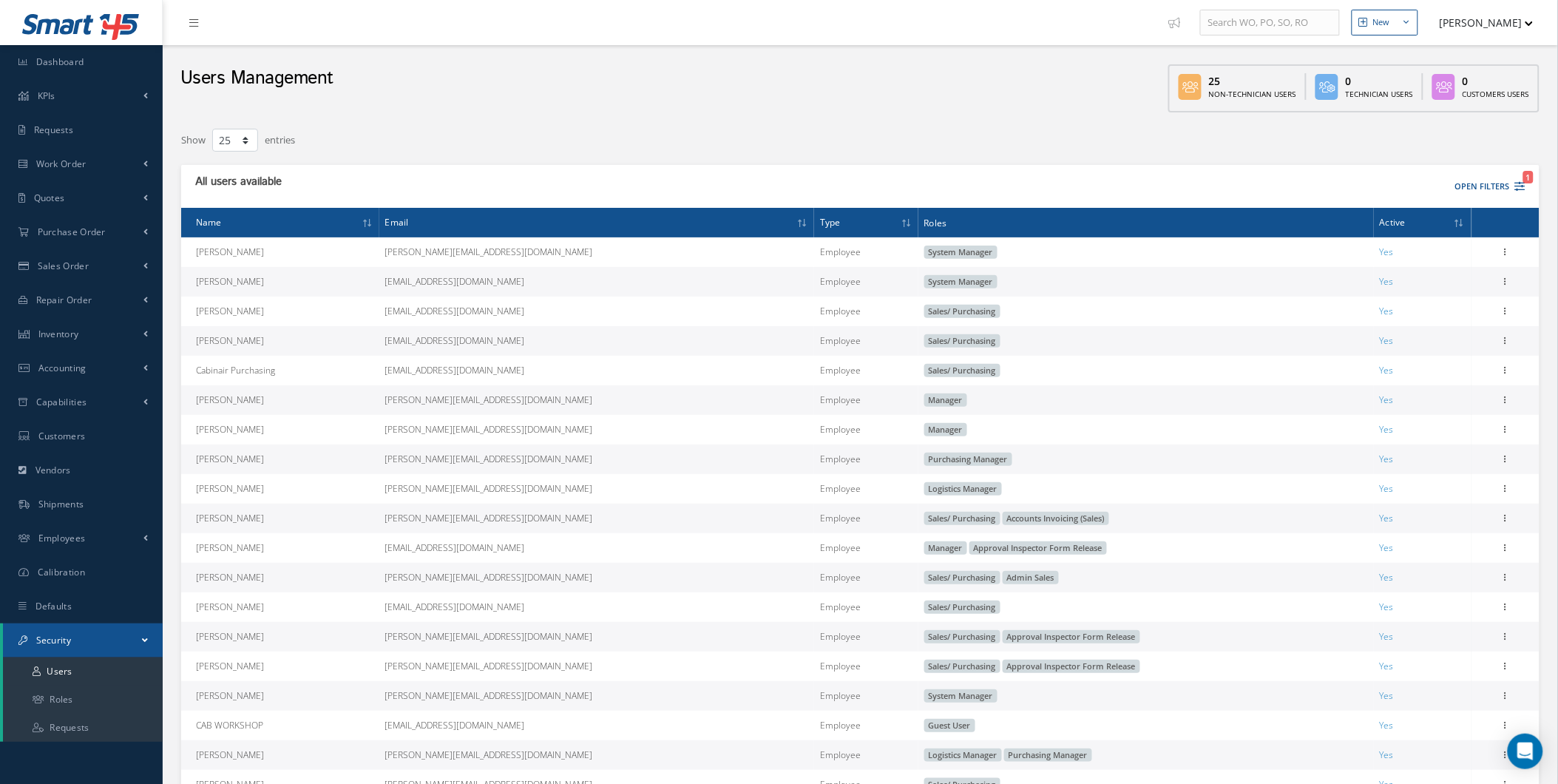
click at [133, 641] on link "Security" at bounding box center [83, 640] width 160 height 34
click at [133, 641] on link "Security" at bounding box center [81, 640] width 163 height 34
click at [115, 695] on link "Roles" at bounding box center [83, 699] width 160 height 29
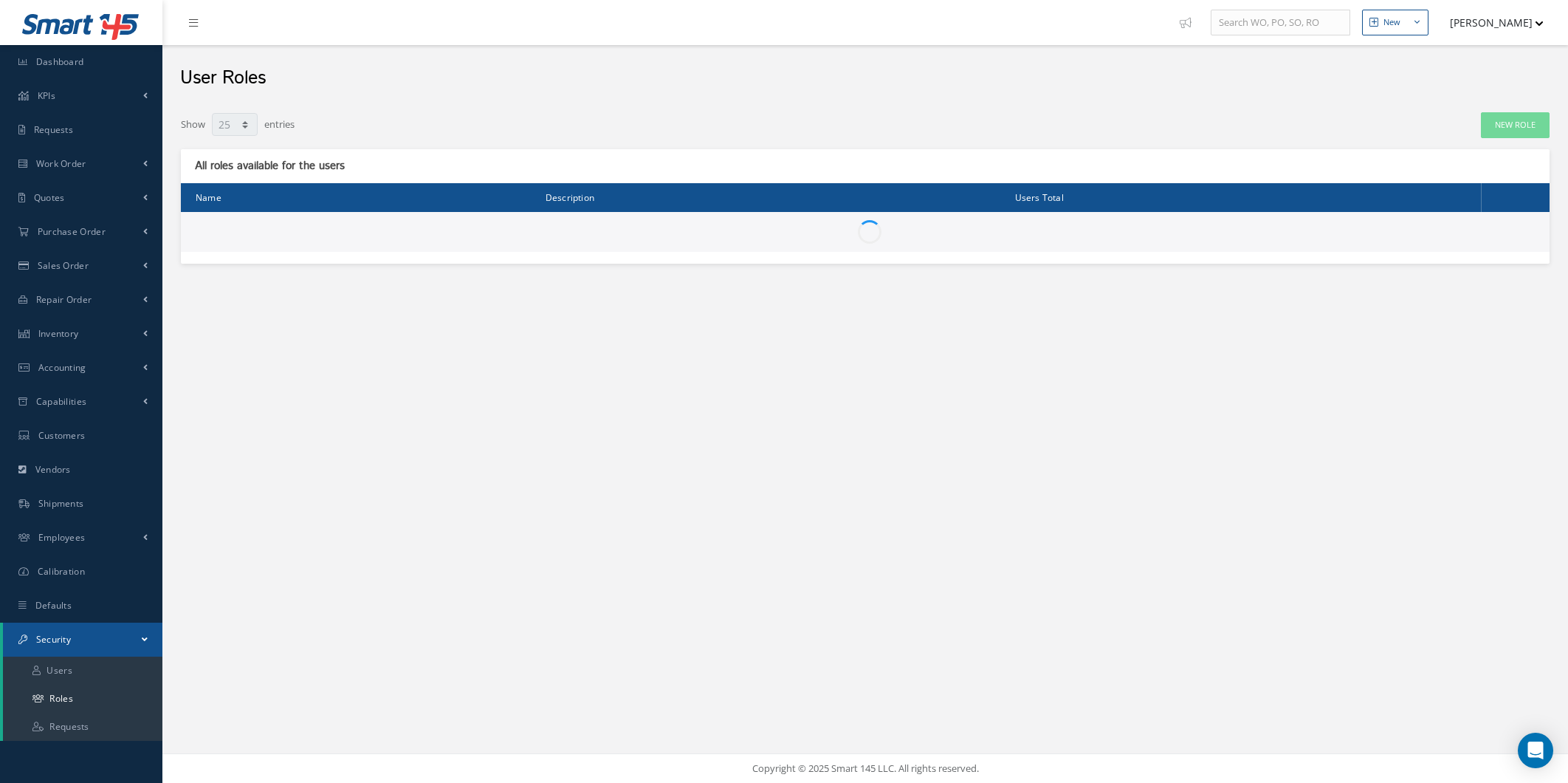
select select "25"
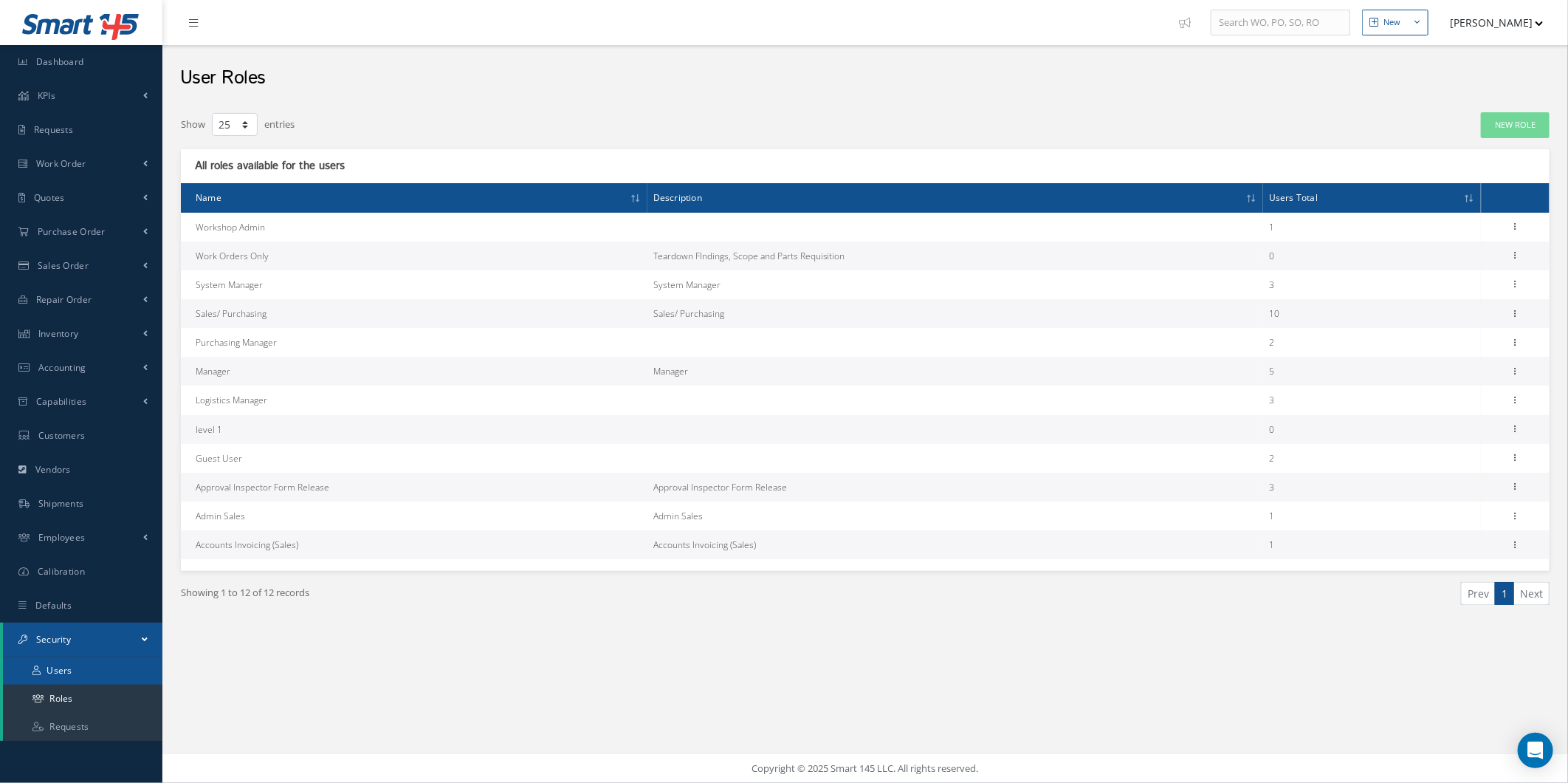
click at [98, 657] on link "Users" at bounding box center [83, 670] width 160 height 28
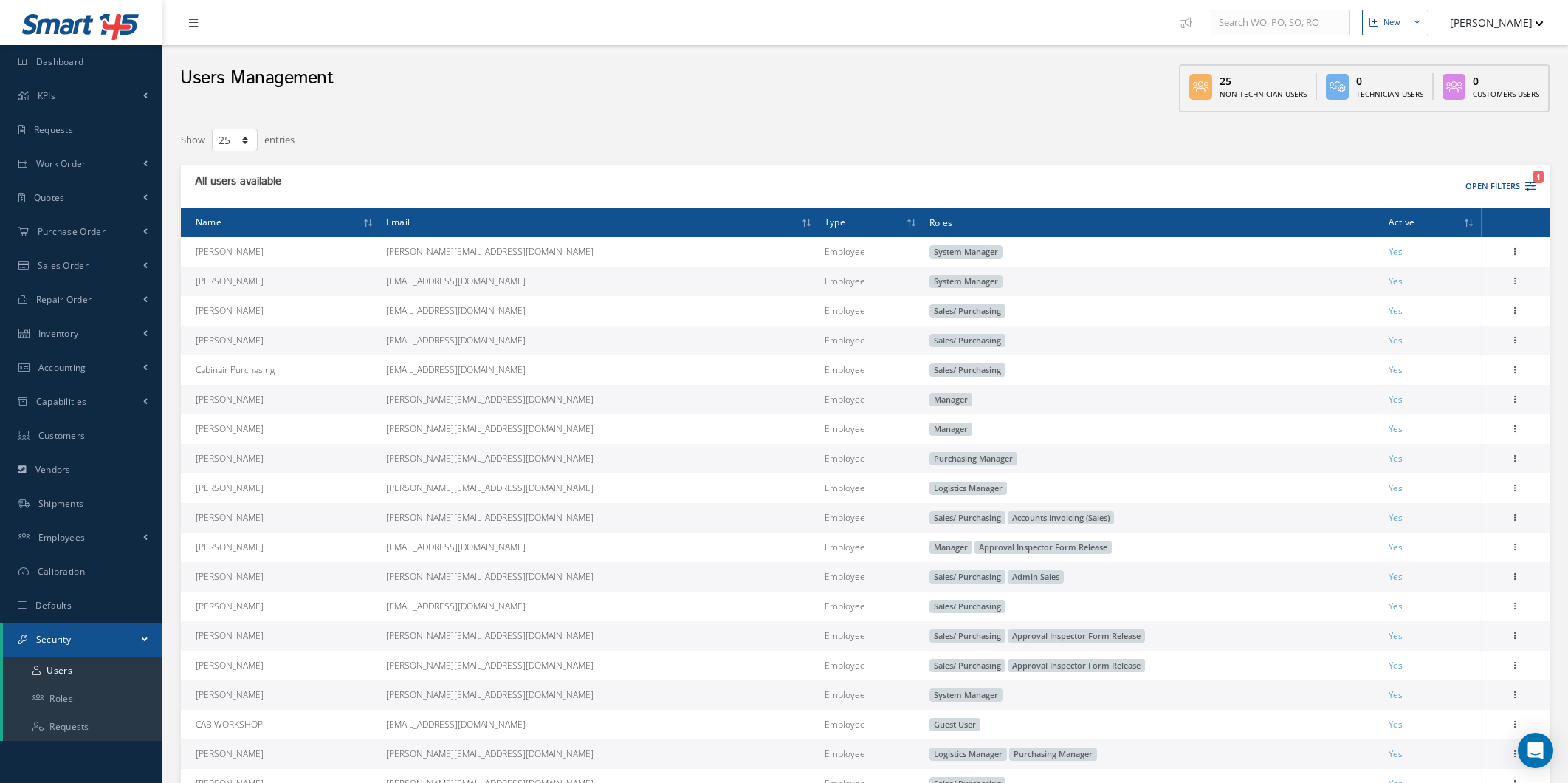
select select "25"
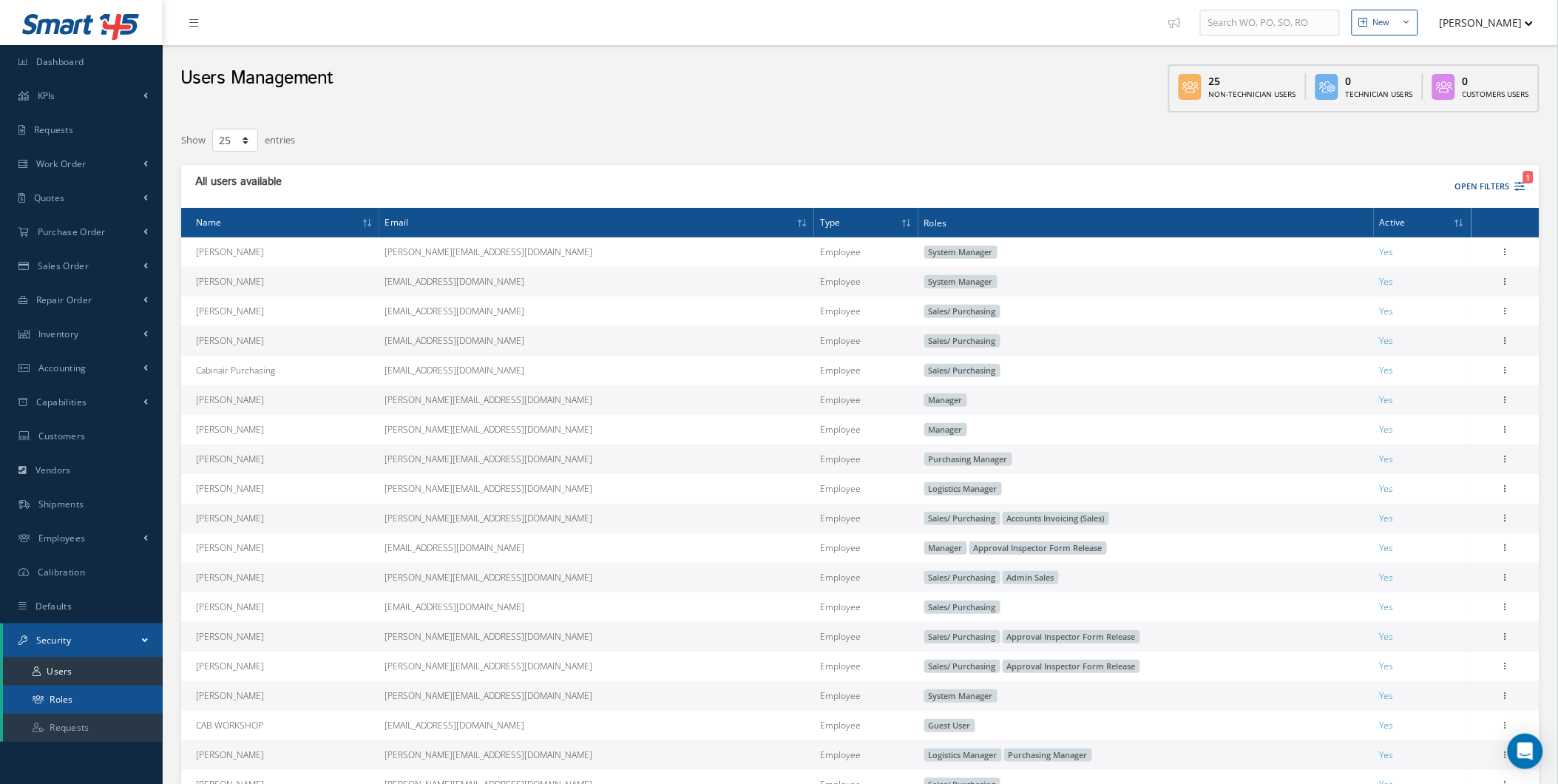
click at [77, 695] on link "Roles" at bounding box center [83, 699] width 160 height 29
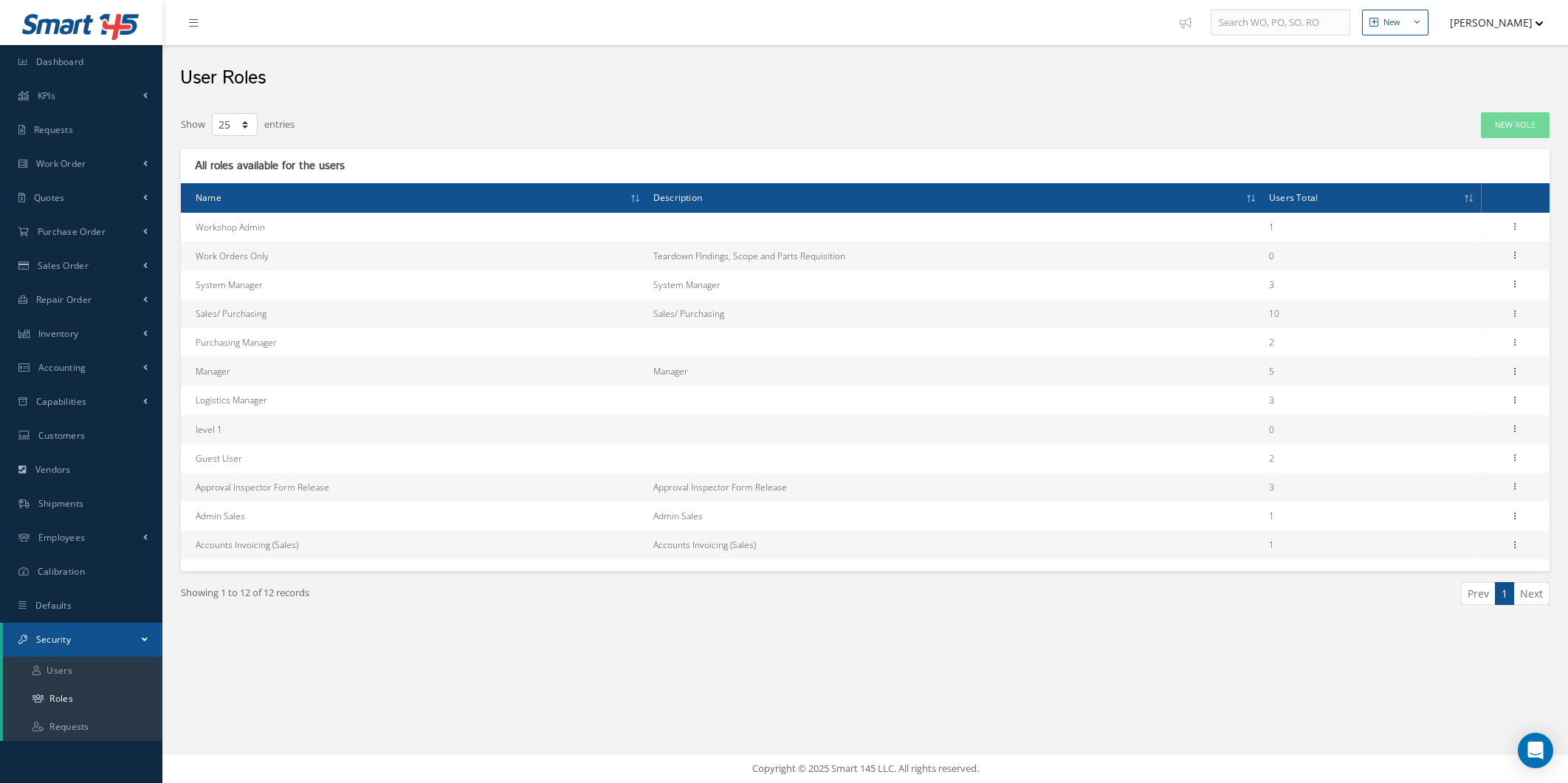
select select "25"
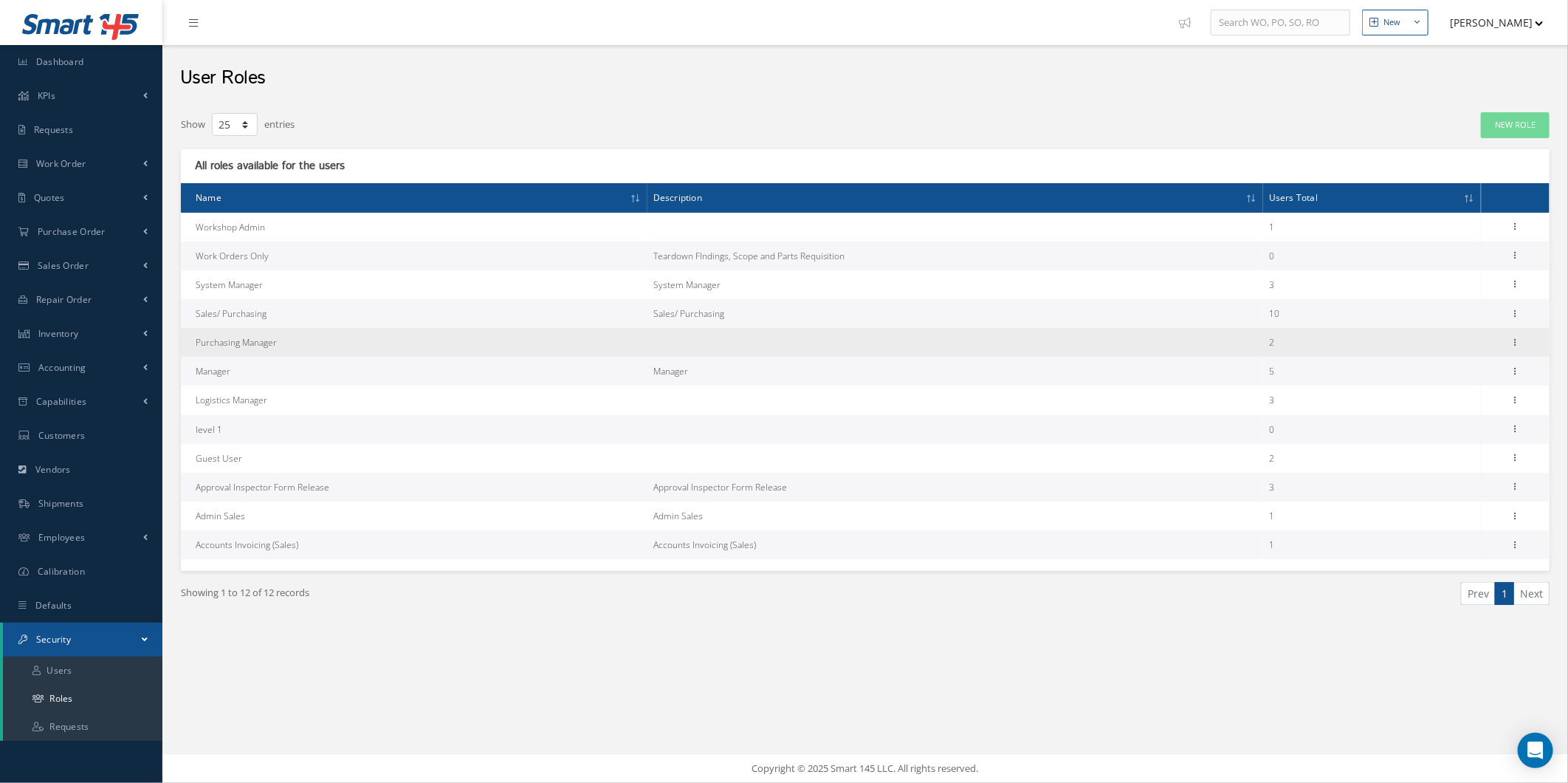
click at [1506, 345] on td "Edit Permissions Duplicate" at bounding box center [1515, 342] width 69 height 28
click at [1516, 345] on icon at bounding box center [1516, 341] width 15 height 12
click at [1484, 370] on link "Permissions" at bounding box center [1447, 370] width 117 height 19
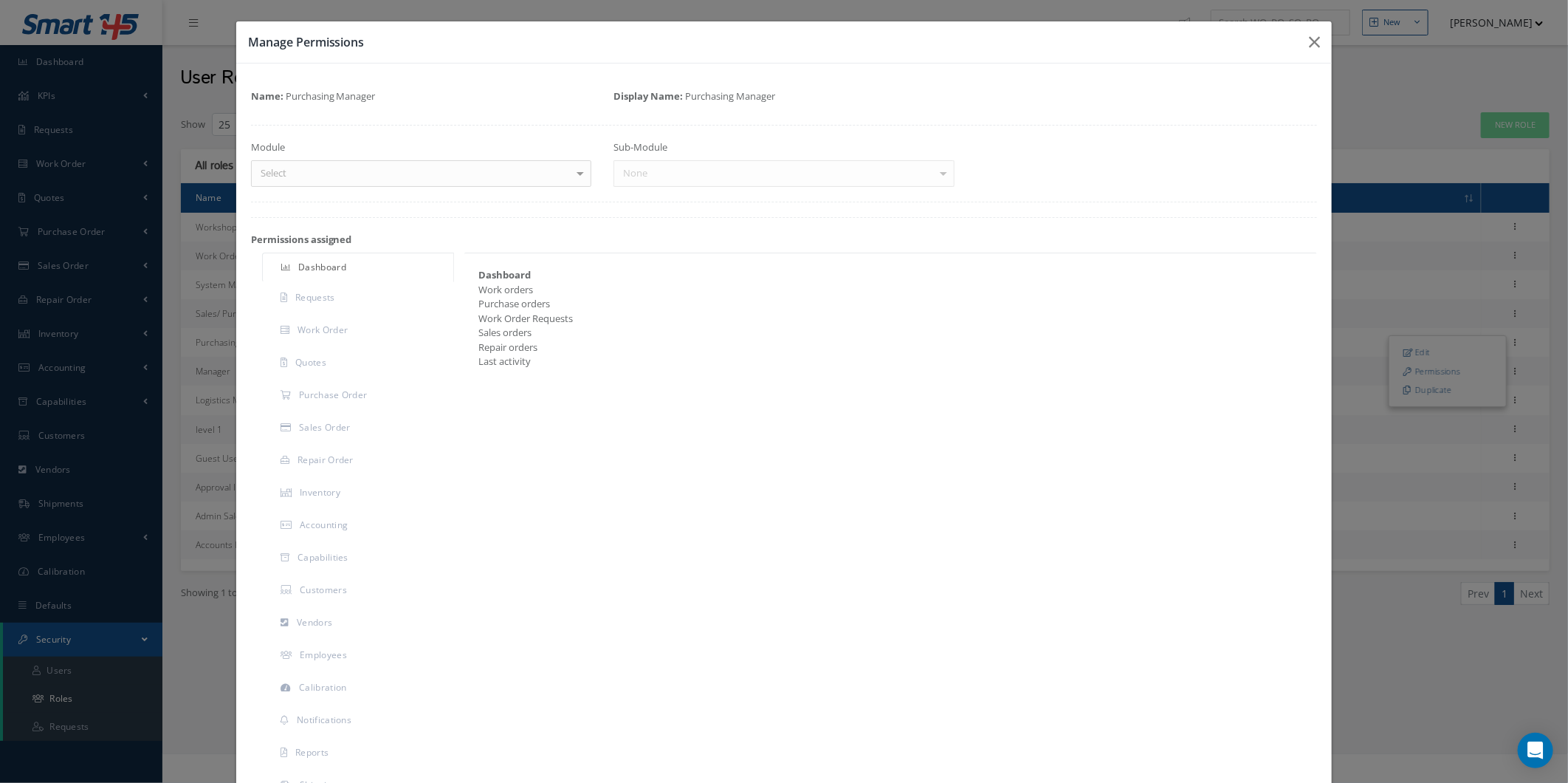
click at [446, 197] on div "Name: Purchasing Manager Display Name: Purchasing Manager Module Select Dashboa…" at bounding box center [784, 479] width 1066 height 801
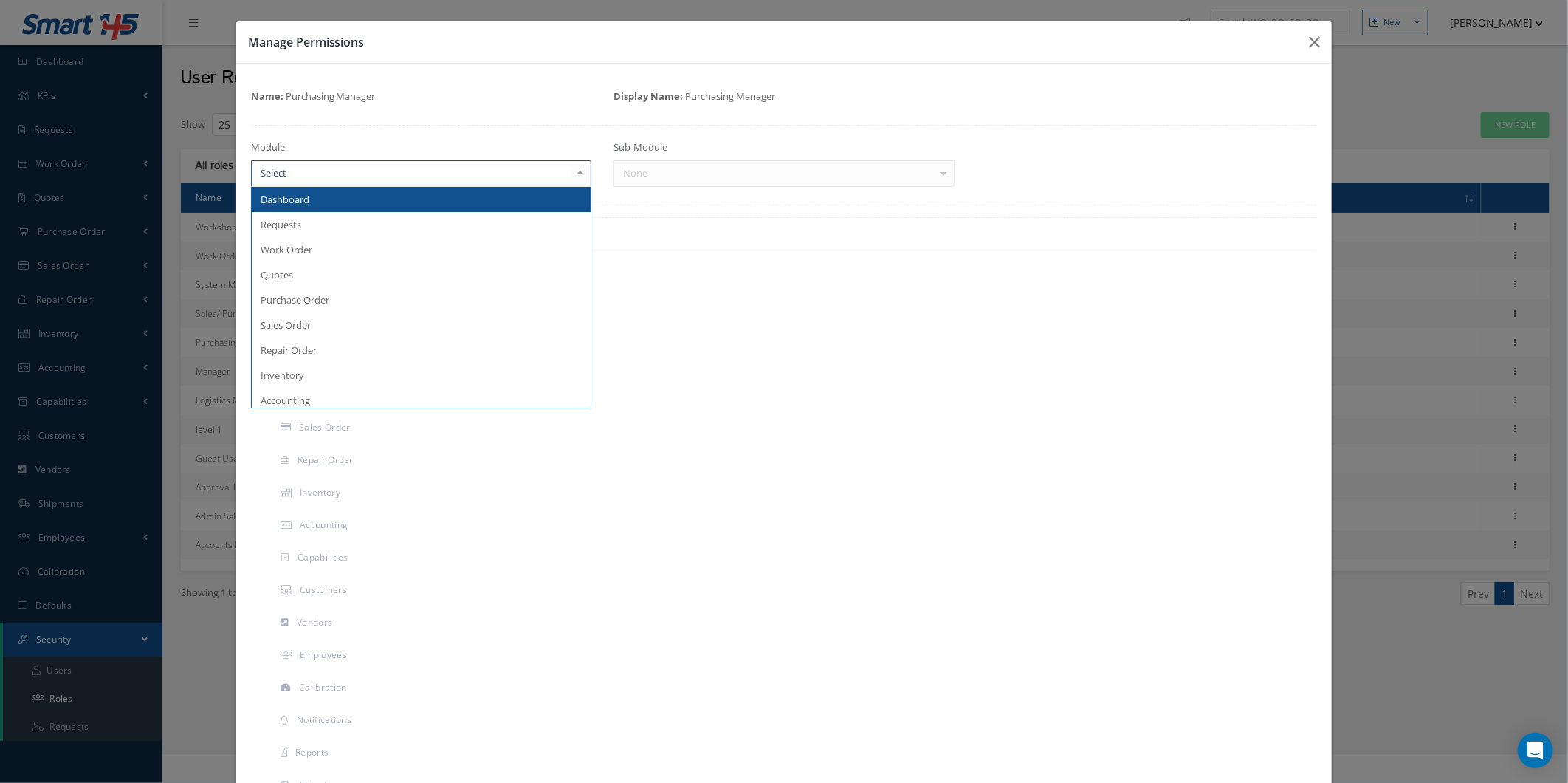
click at [459, 182] on div at bounding box center [421, 173] width 341 height 27
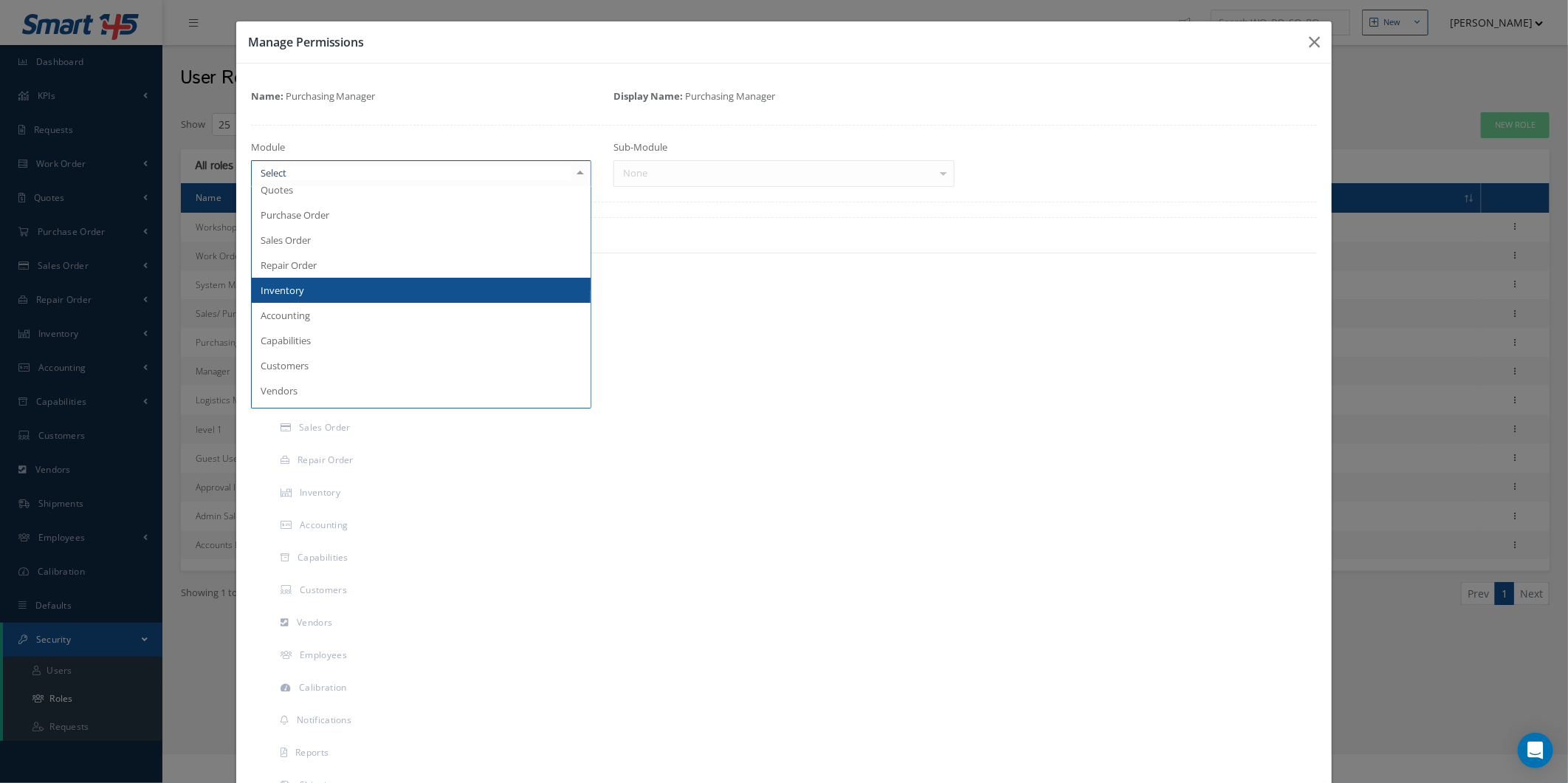
scroll to position [82, 0]
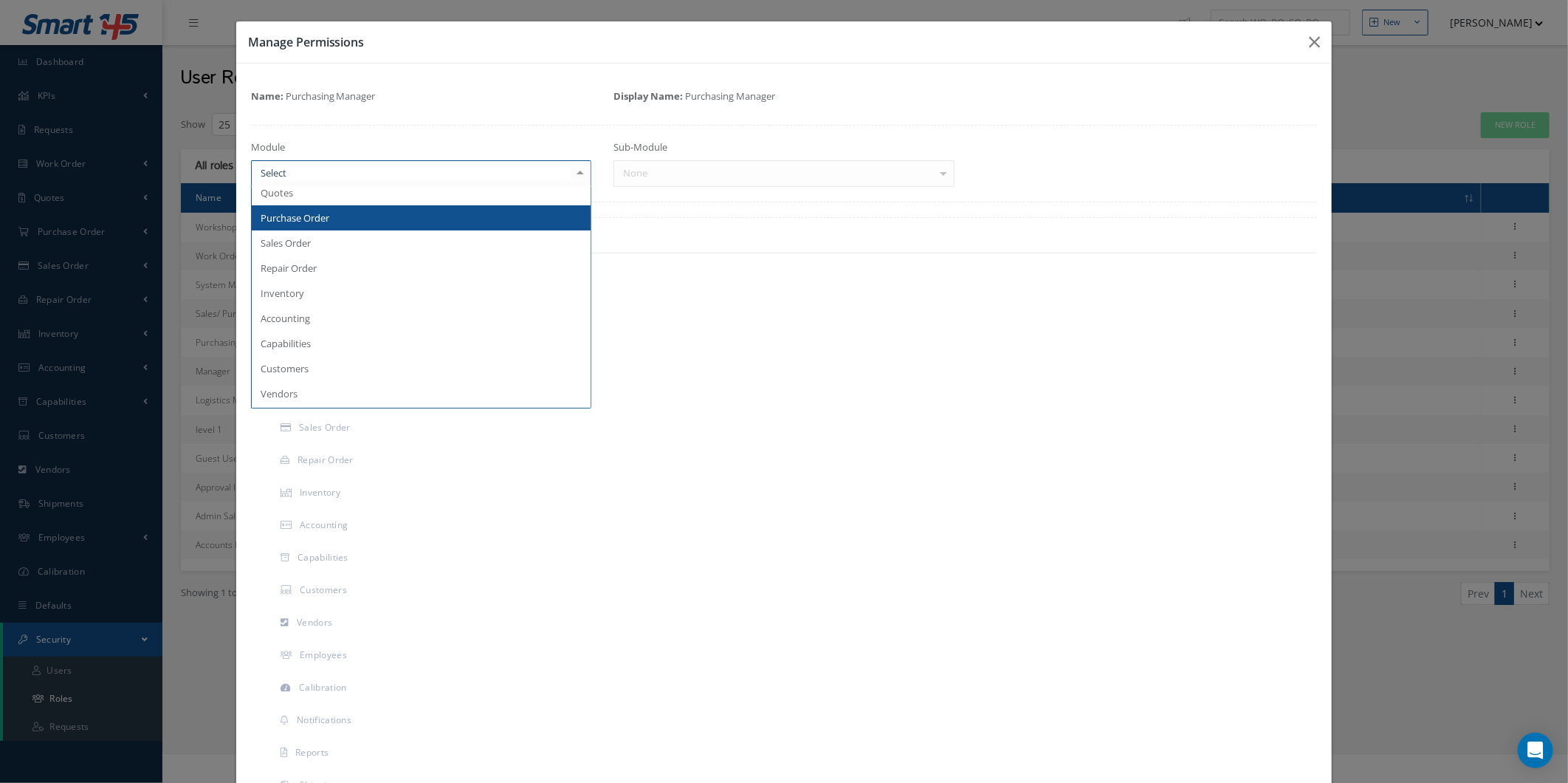
click at [453, 210] on span "Purchase Order" at bounding box center [422, 217] width 340 height 25
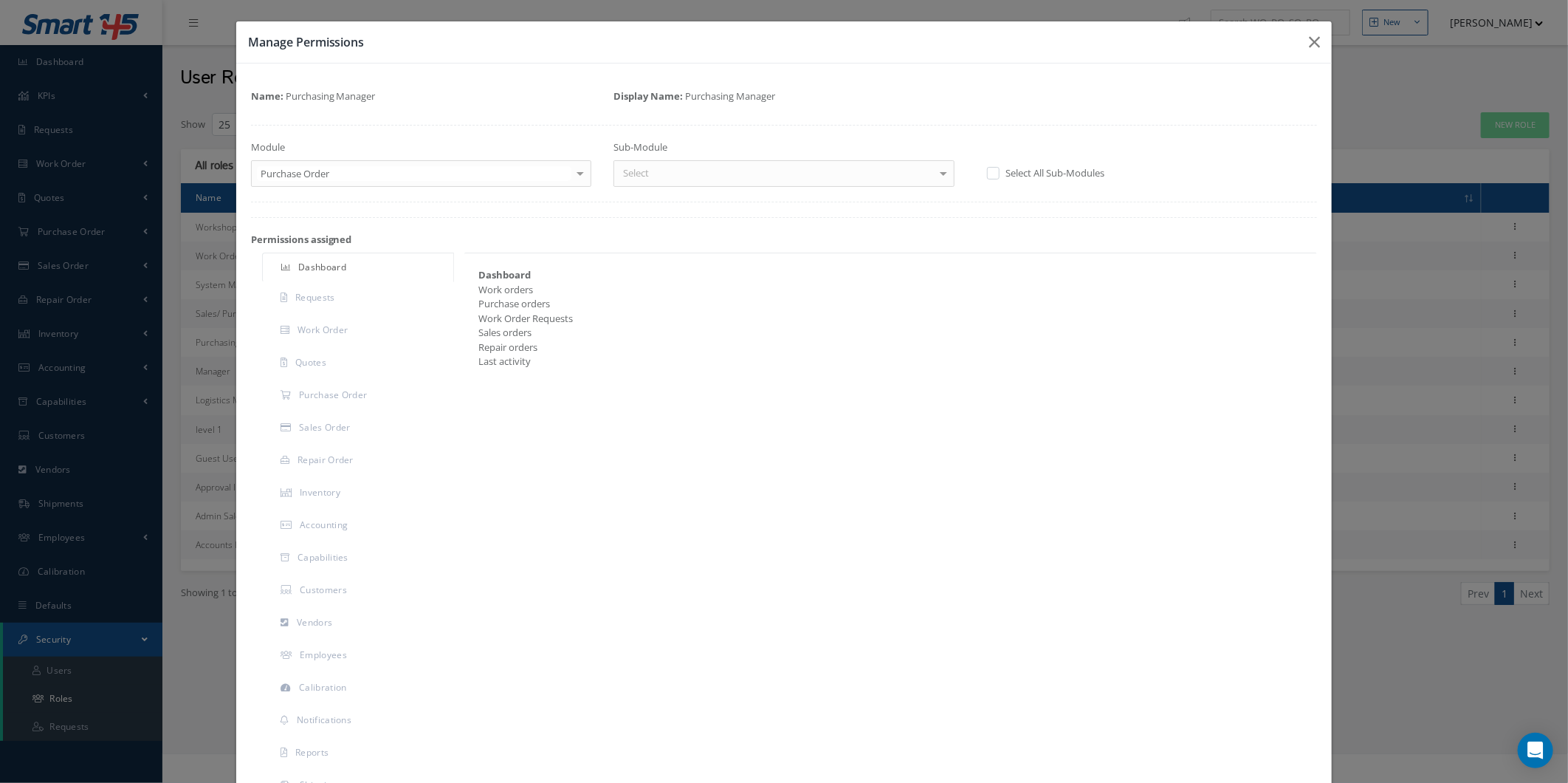
click at [718, 165] on div "Select" at bounding box center [784, 173] width 341 height 27
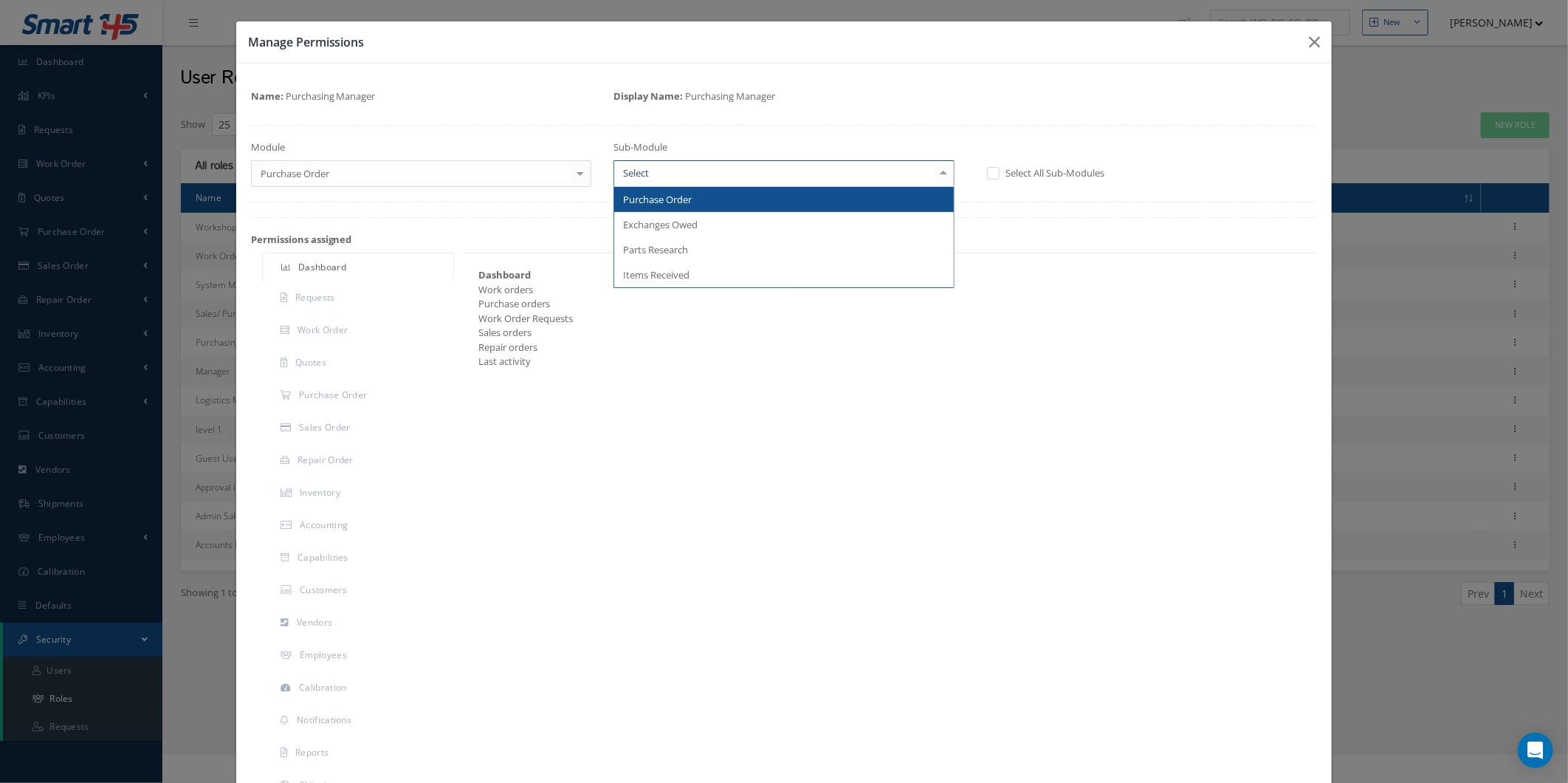
click at [710, 194] on span "Purchase Order" at bounding box center [784, 199] width 340 height 25
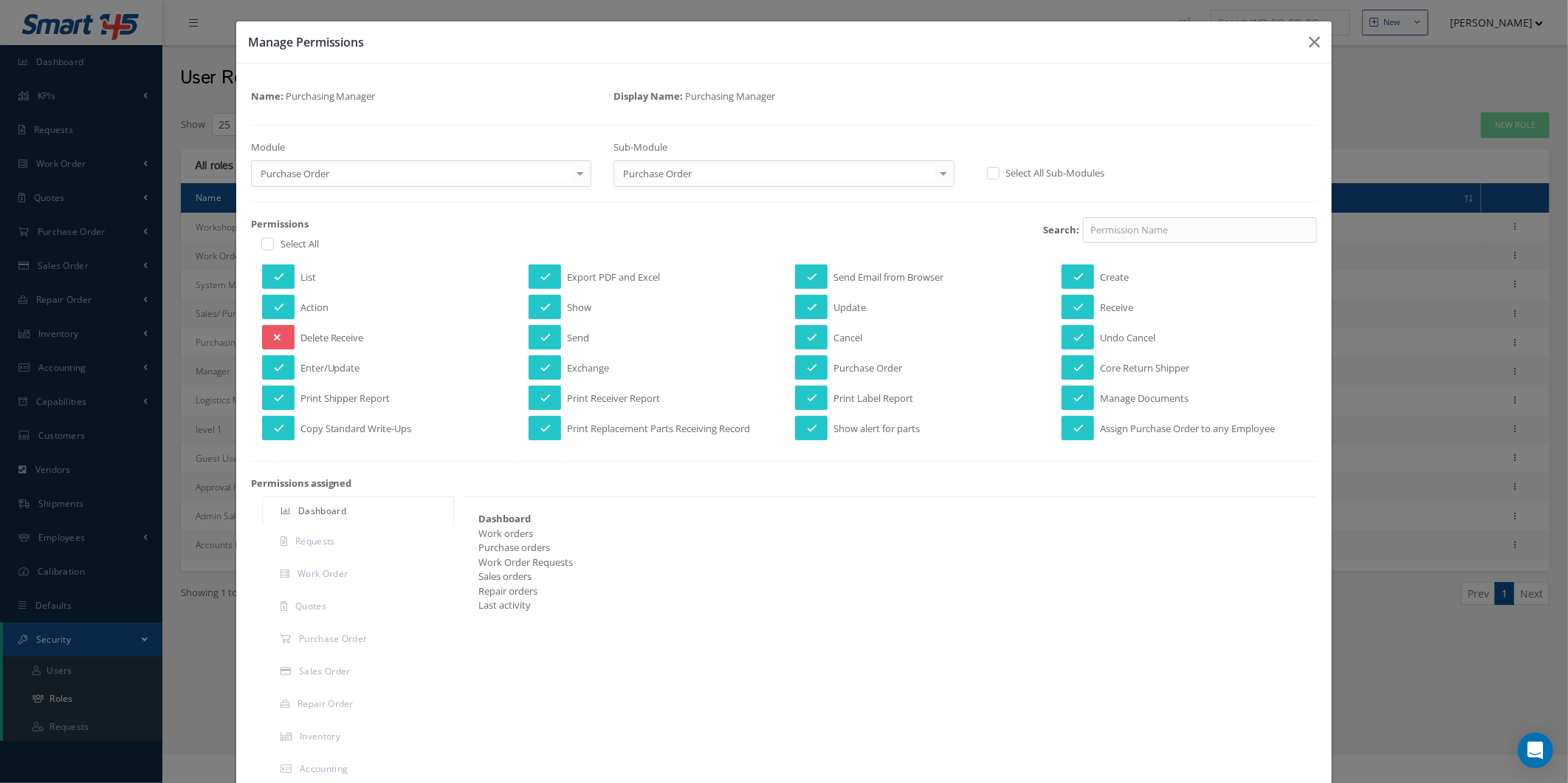
click at [697, 182] on div "Purchase Order" at bounding box center [784, 173] width 341 height 27
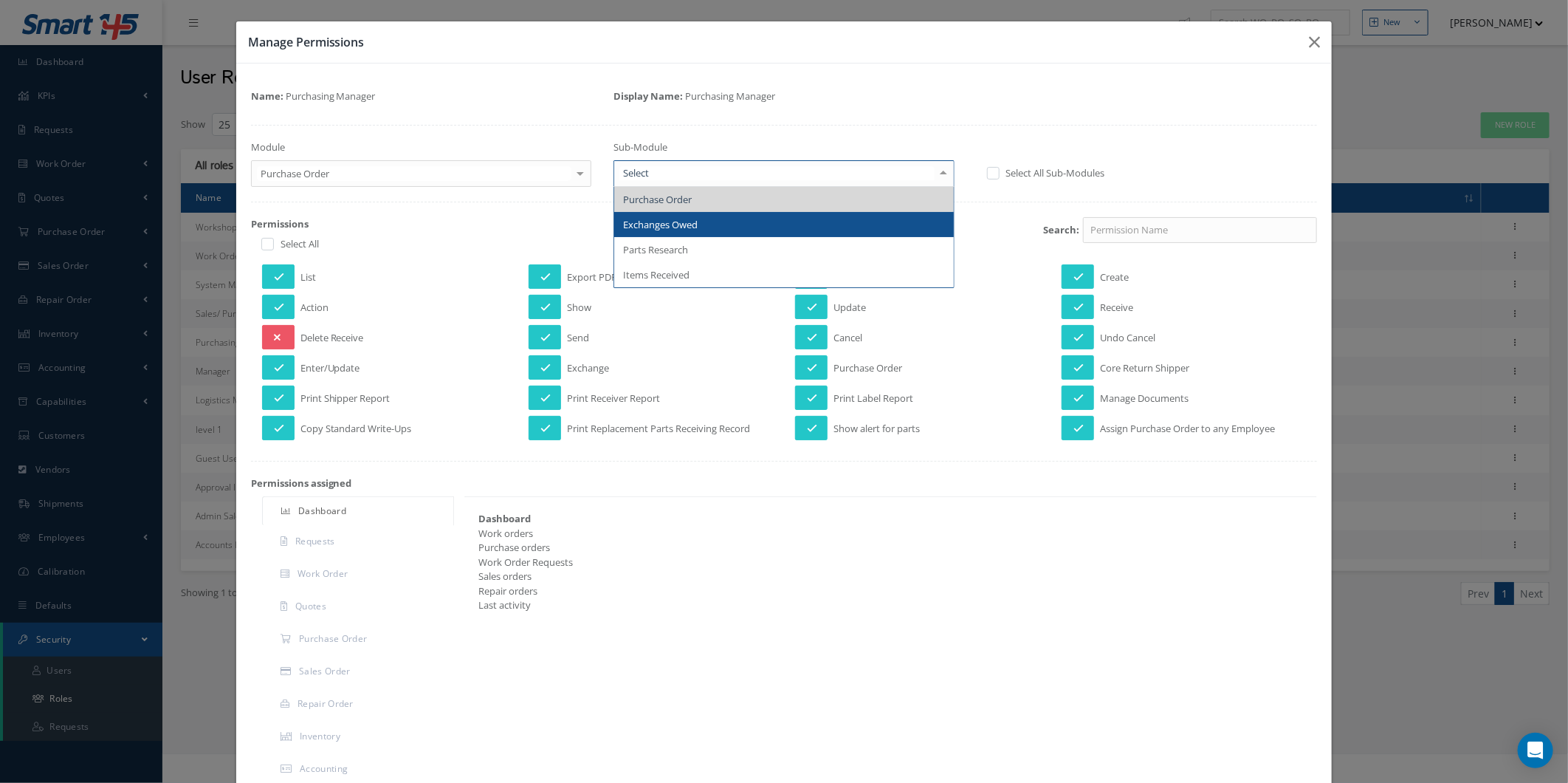
click at [690, 227] on span "Exchanges Owed" at bounding box center [660, 224] width 74 height 13
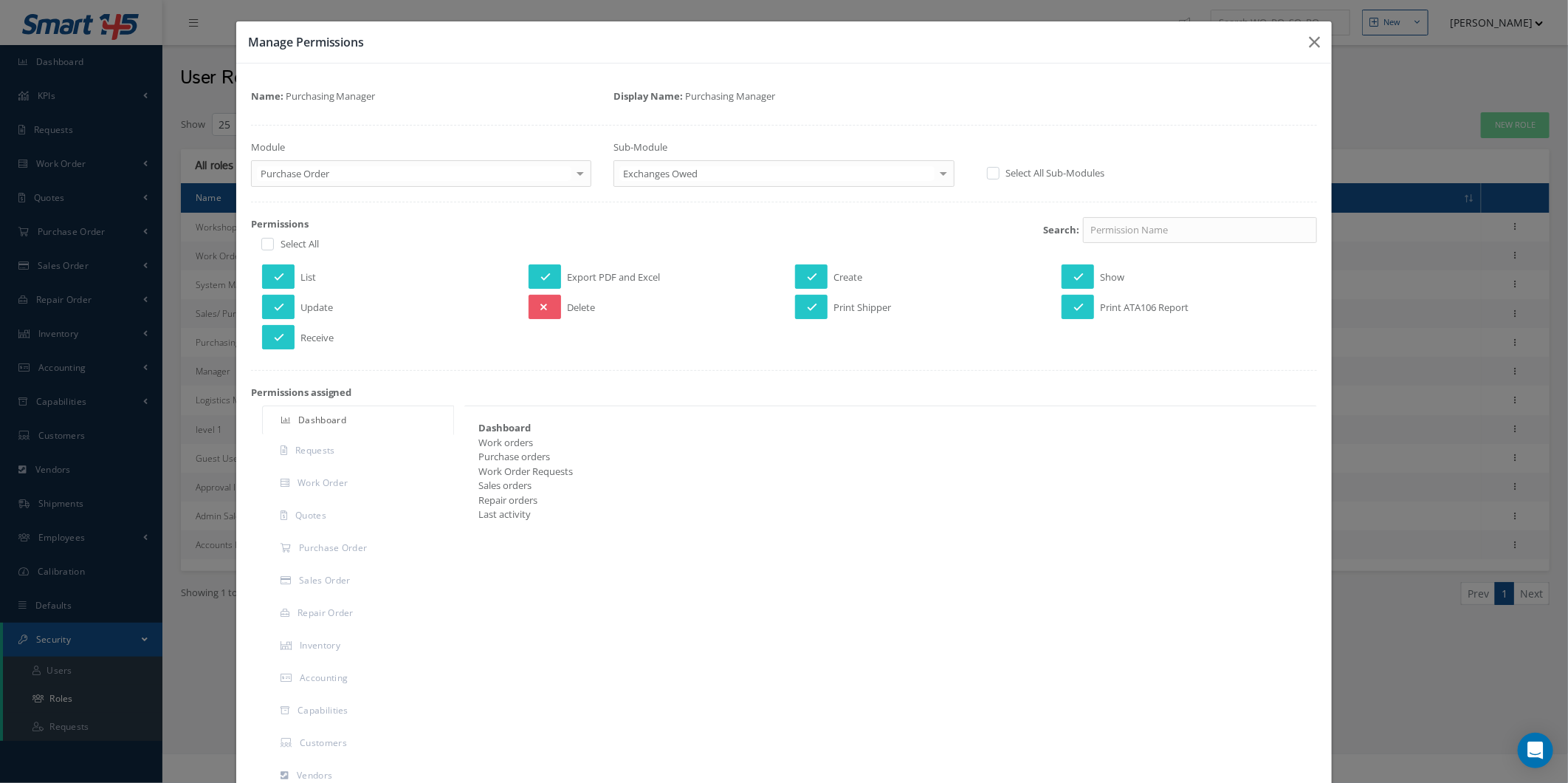
click at [694, 188] on div "Name: Purchasing Manager Display Name: Purchasing Manager Module Purchase Order…" at bounding box center [784, 555] width 1066 height 954
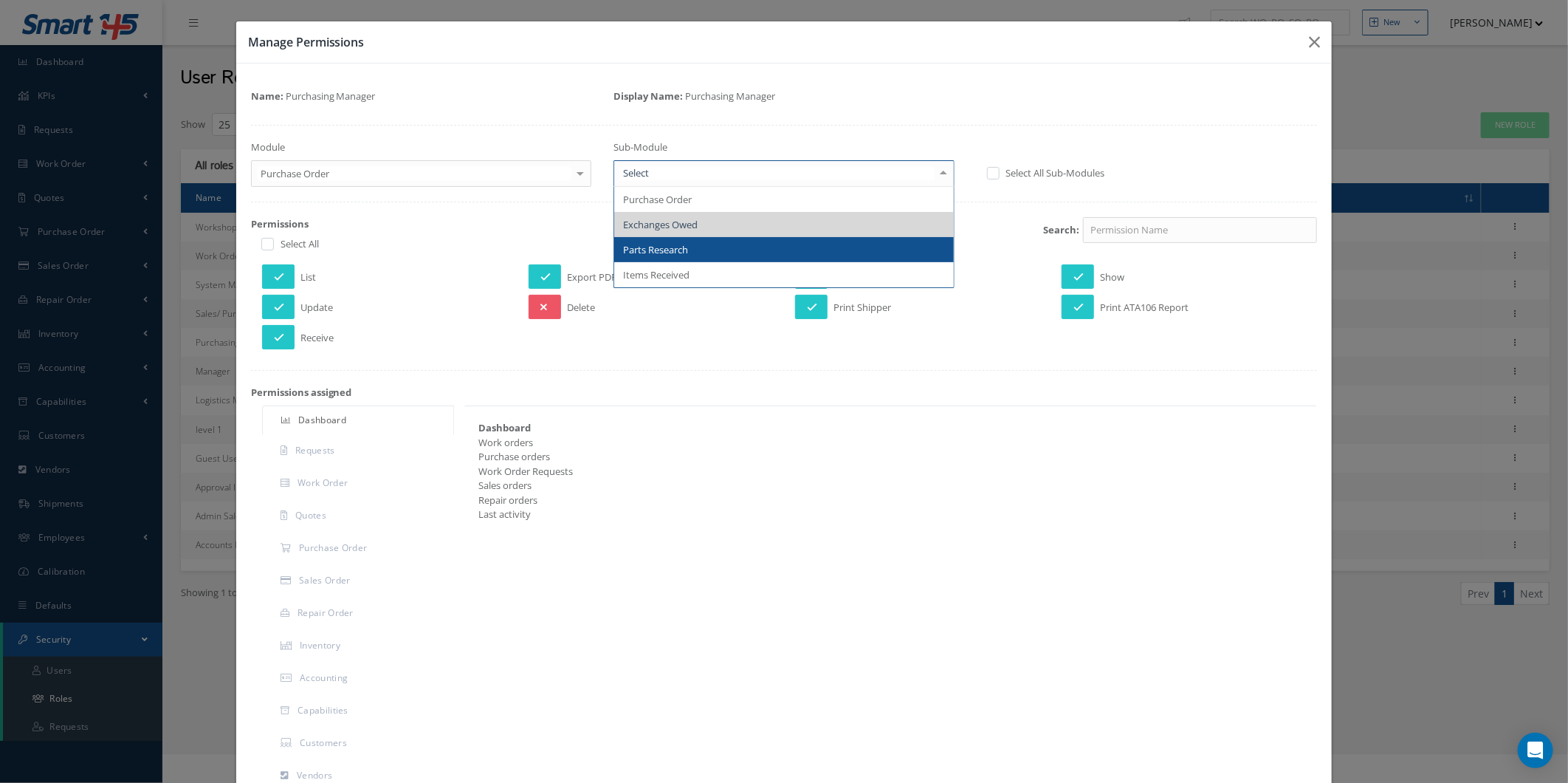
click at [684, 243] on span "Parts Research" at bounding box center [655, 249] width 65 height 13
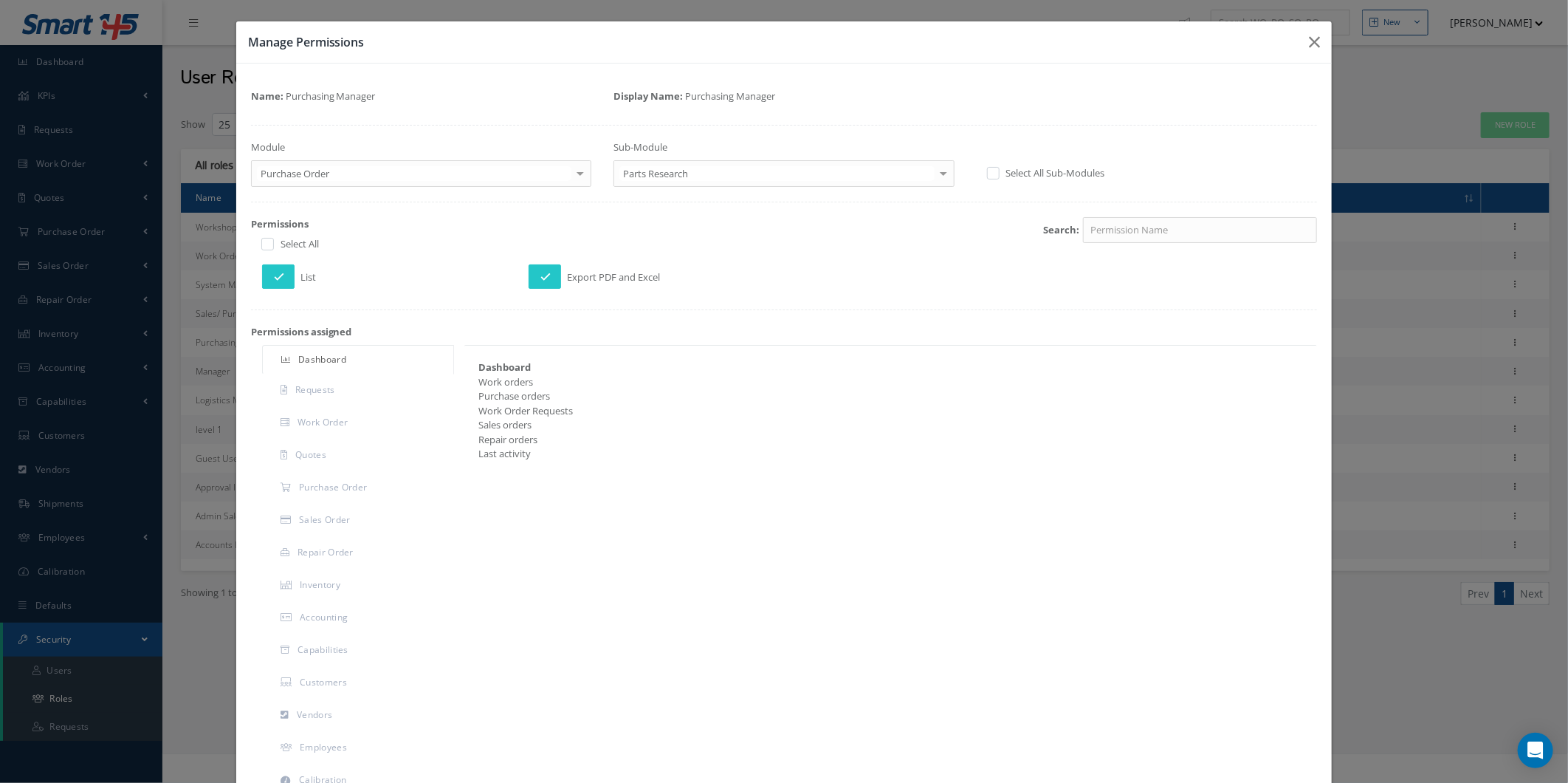
click at [699, 160] on div "Sub-Module Parts Research Purchase Order Exchanges Owed Parts Research Items Re…" at bounding box center [784, 164] width 363 height 47
drag, startPoint x: 699, startPoint y: 160, endPoint x: 697, endPoint y: 192, distance: 32.1
click at [697, 192] on div "Name: Purchasing Manager Display Name: Purchasing Manager Module Purchase Order…" at bounding box center [784, 525] width 1066 height 893
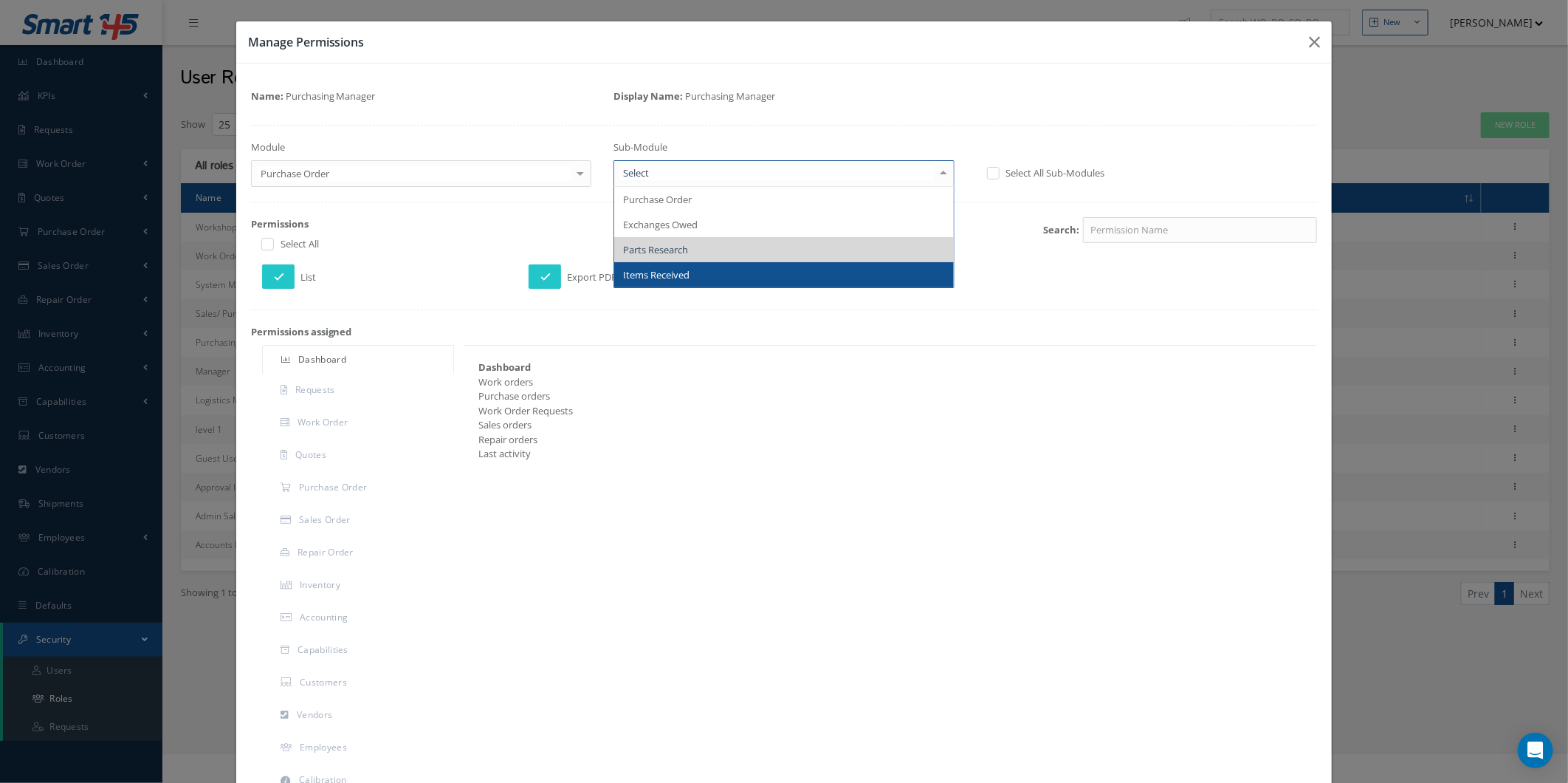
click at [660, 268] on span "Items Received" at bounding box center [656, 275] width 66 height 13
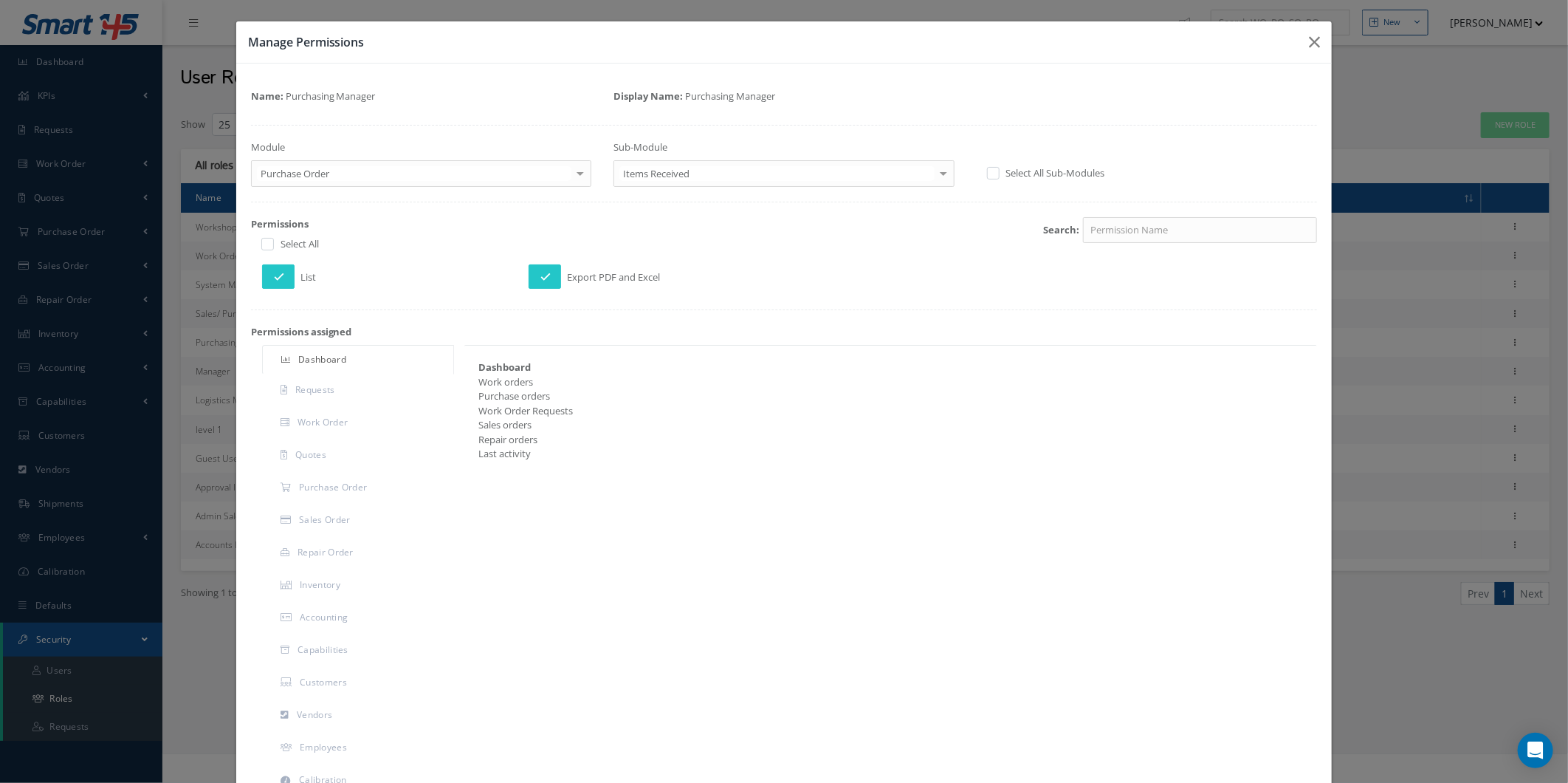
click at [541, 193] on div "Name: Purchasing Manager Display Name: Purchasing Manager Module Purchase Order…" at bounding box center [784, 525] width 1066 height 893
click at [541, 187] on div "Name: Purchasing Manager Display Name: Purchasing Manager Module Purchase Order…" at bounding box center [784, 525] width 1066 height 893
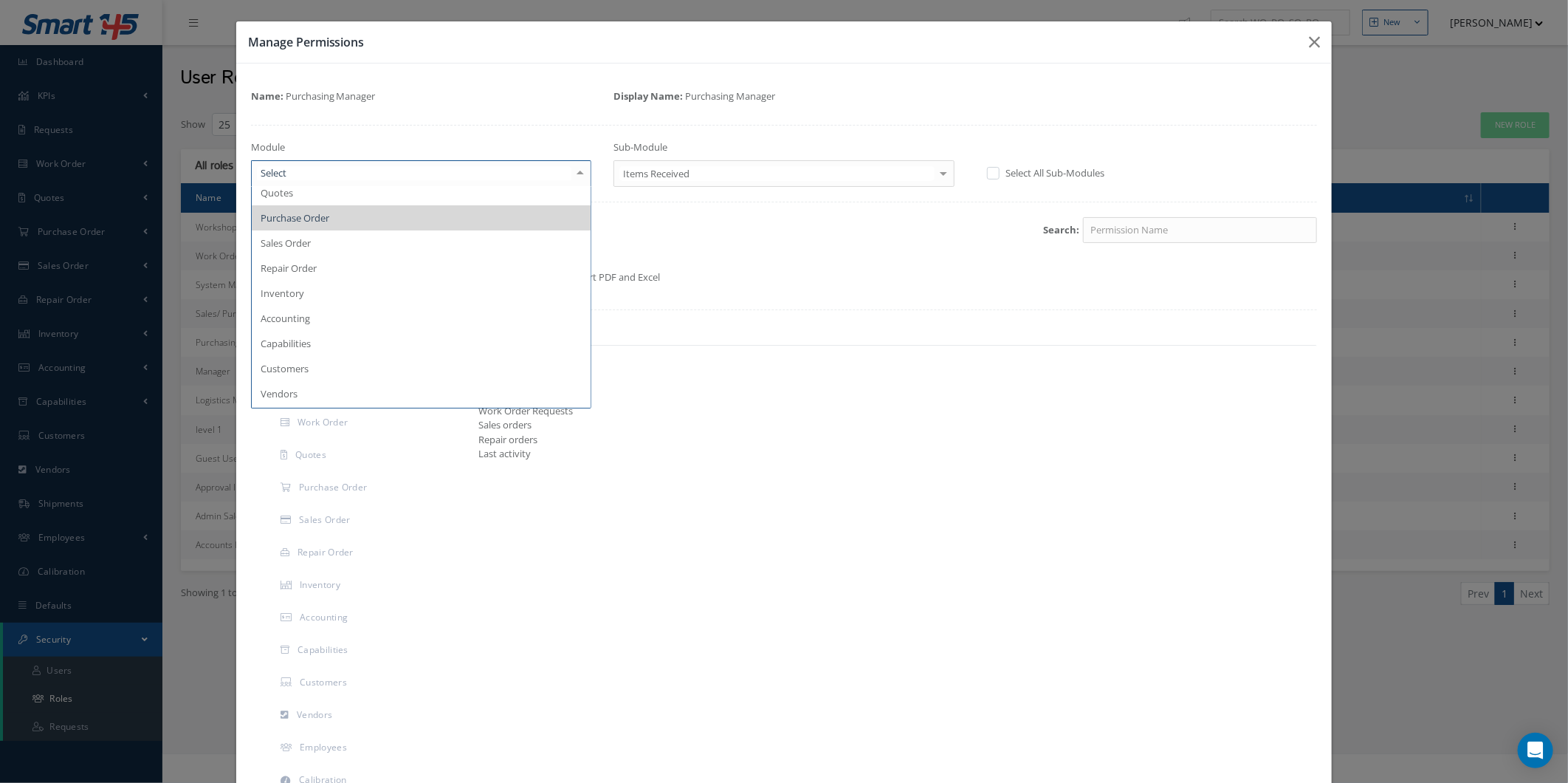
click at [540, 186] on div at bounding box center [421, 173] width 341 height 27
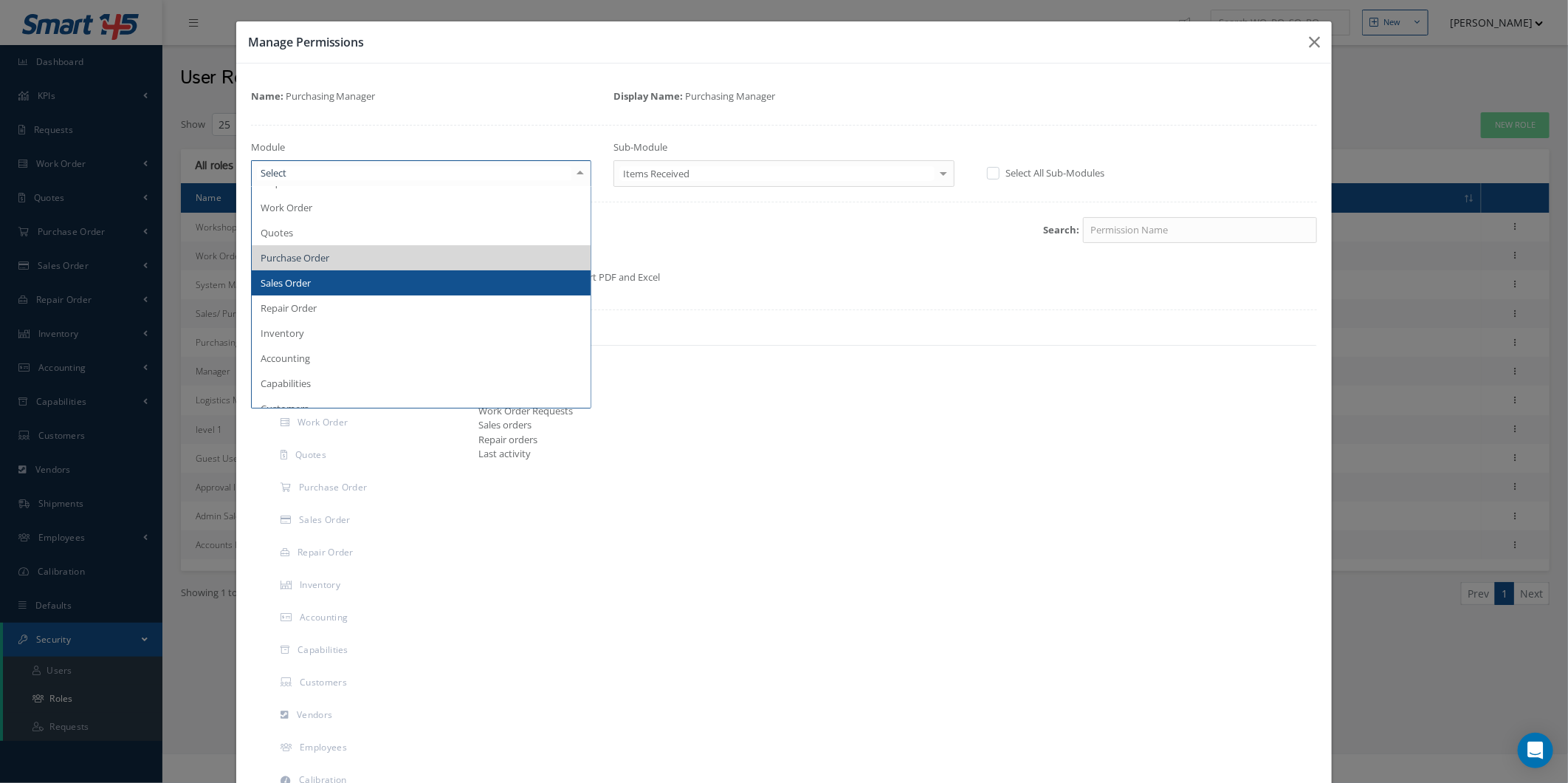
scroll to position [0, 0]
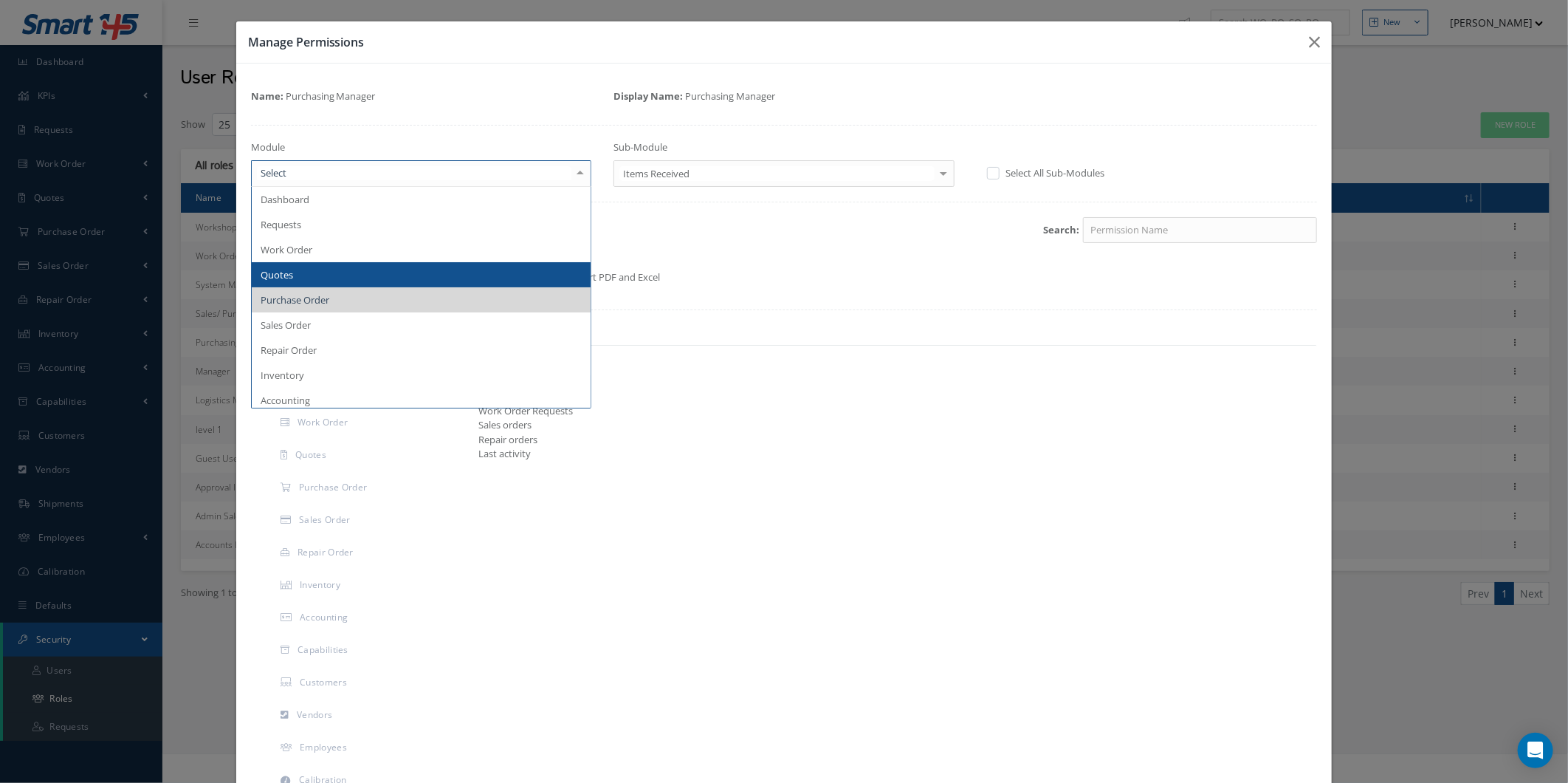
click at [401, 268] on span "Quotes" at bounding box center [422, 274] width 340 height 25
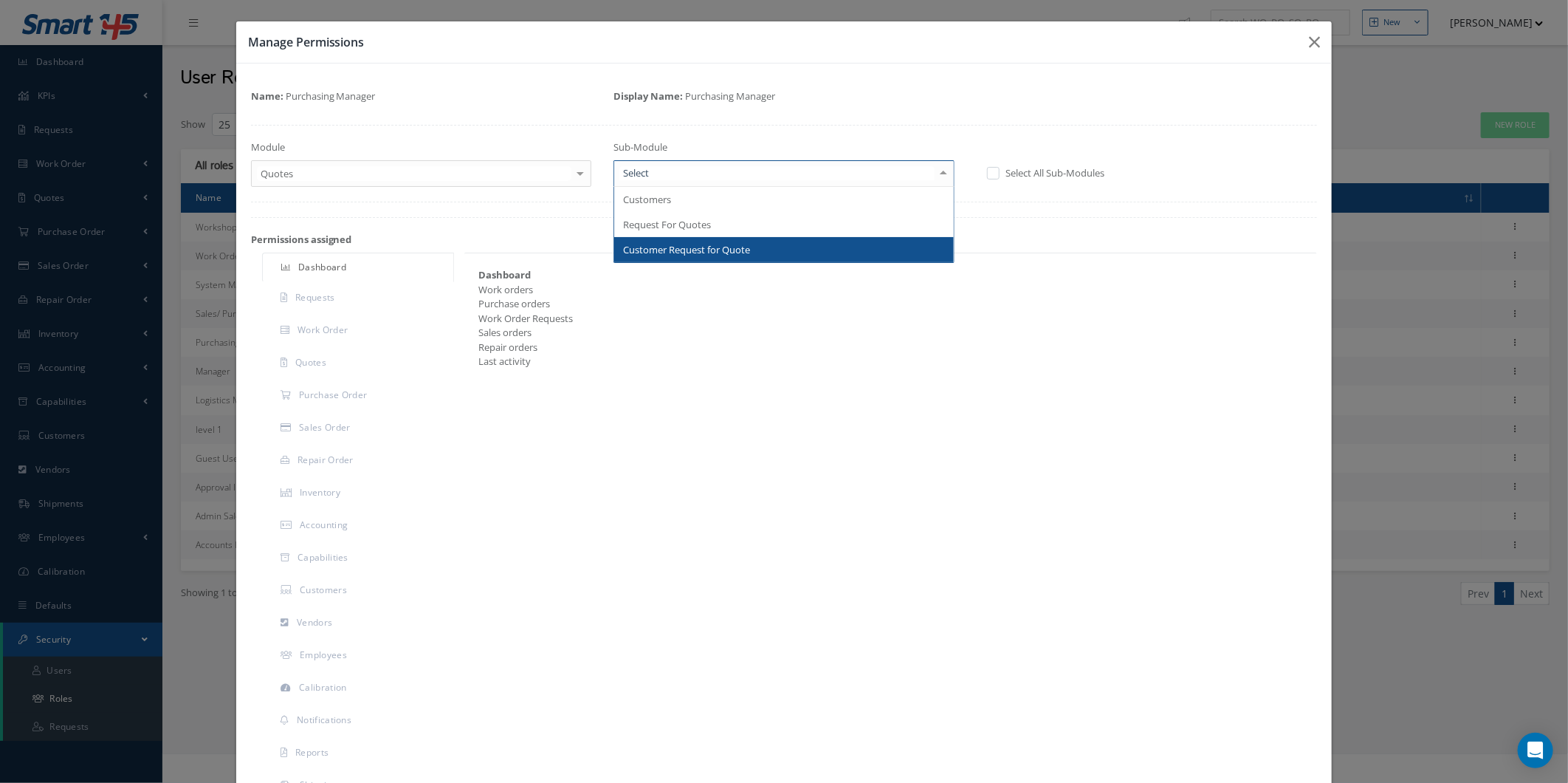
click at [671, 167] on div at bounding box center [784, 173] width 341 height 27
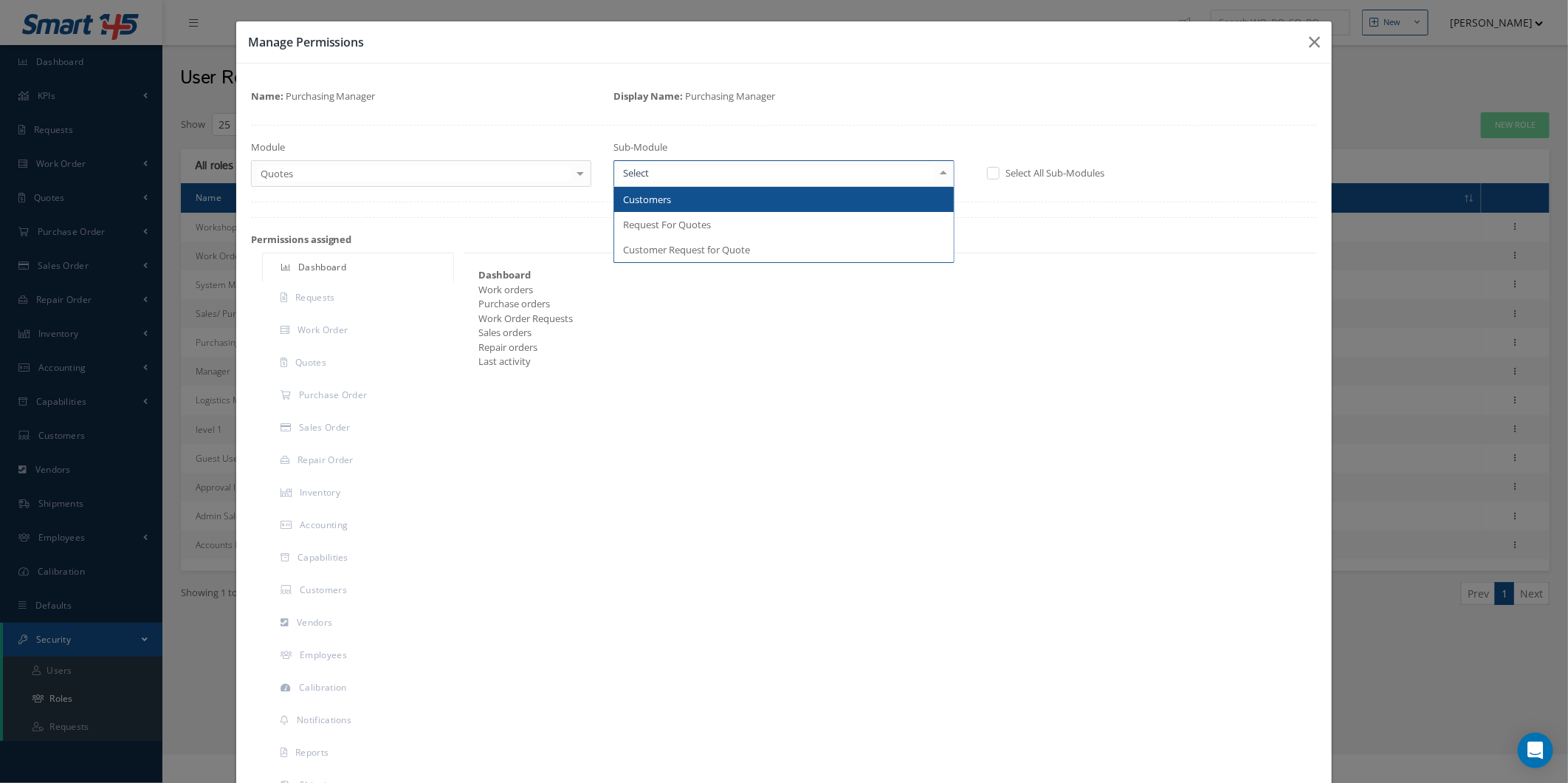
click at [680, 211] on span "Customers" at bounding box center [784, 199] width 340 height 25
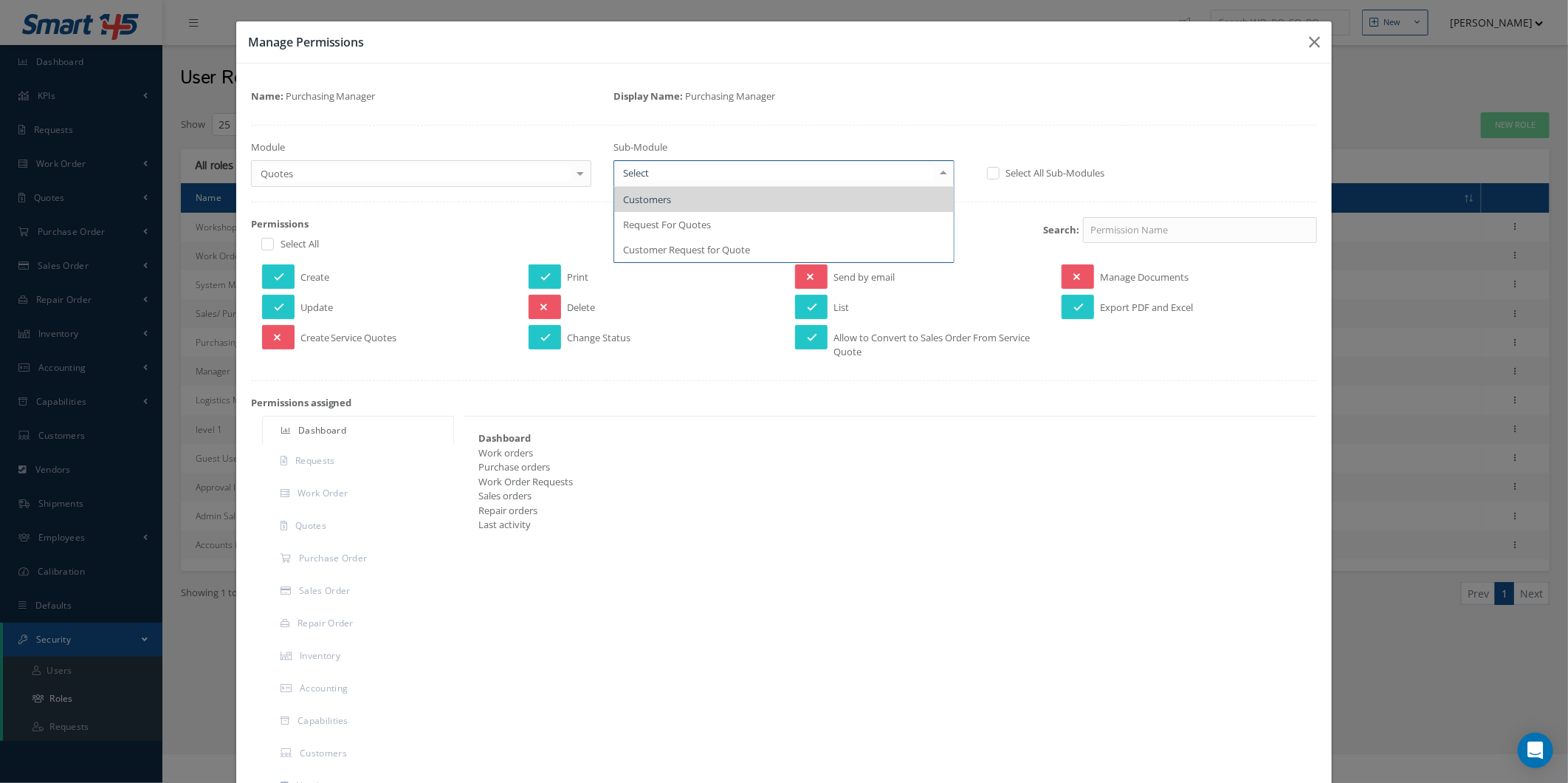
click at [666, 220] on span "Request For Quotes" at bounding box center [667, 224] width 88 height 13
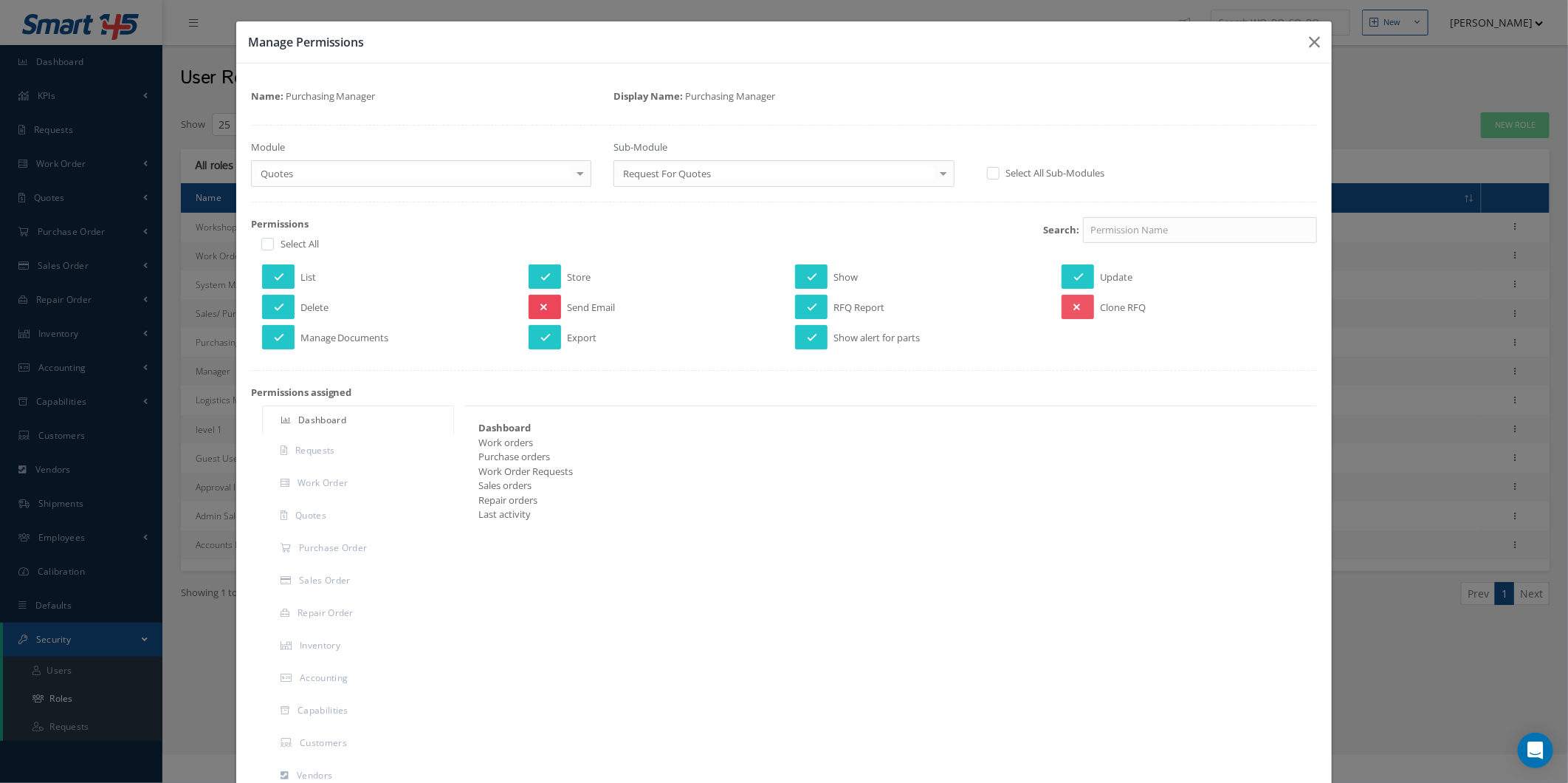
click at [539, 315] on button at bounding box center [544, 307] width 32 height 25
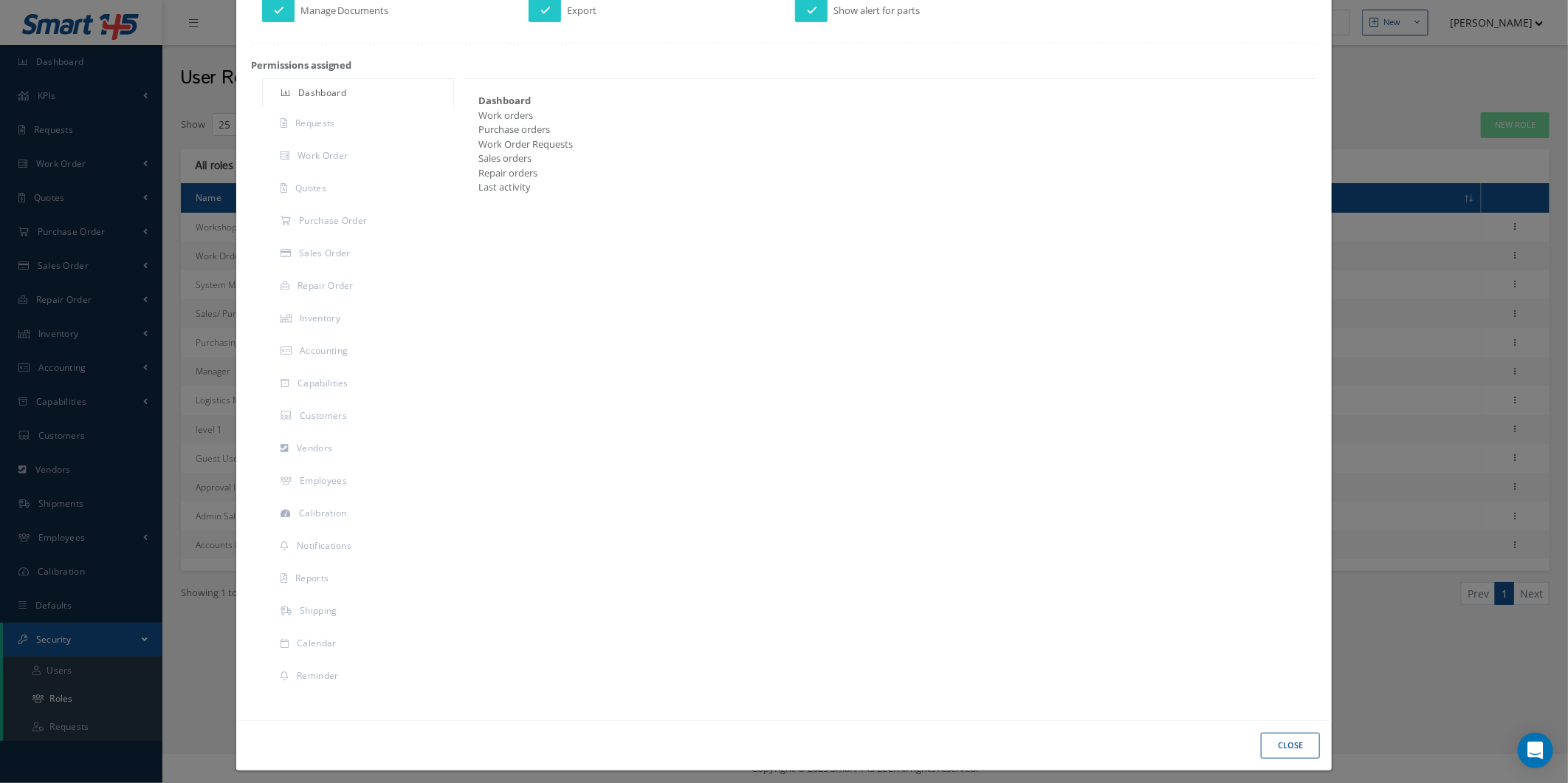
scroll to position [328, 0]
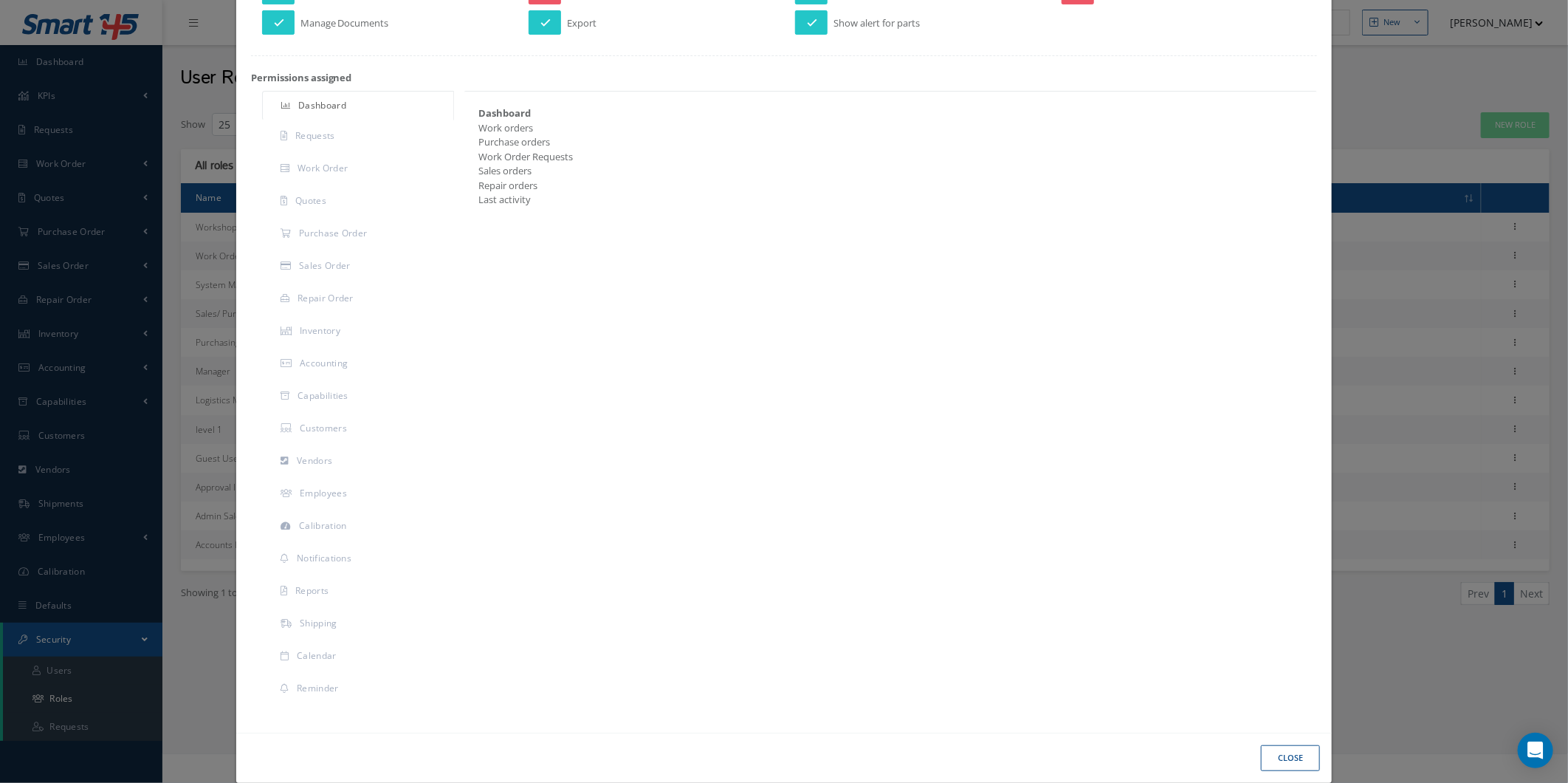
click at [1054, 565] on div "Dashboard Requests Work Order Quotes Purchase Order Sales Order Repair Order In…" at bounding box center [784, 399] width 1089 height 616
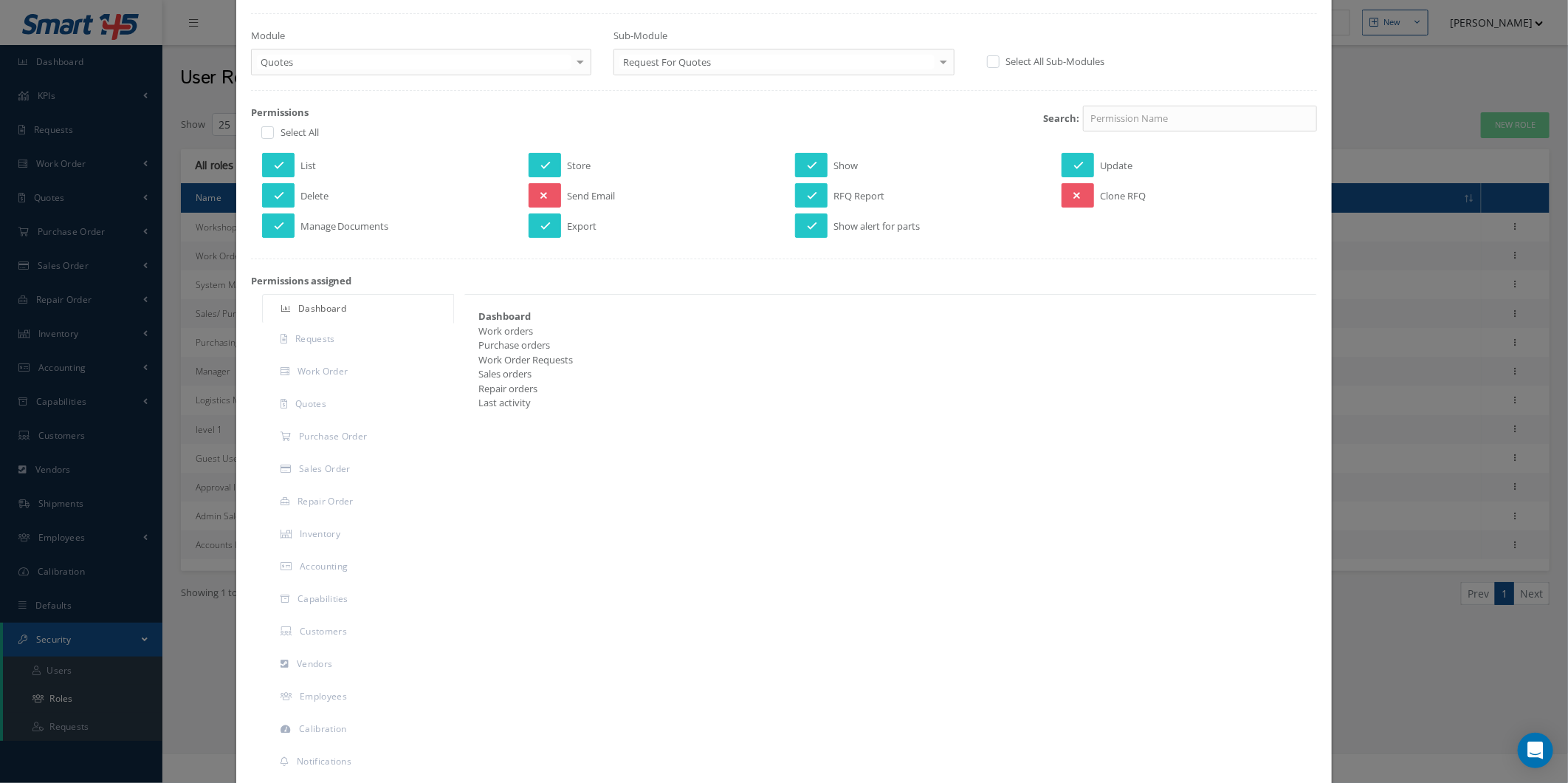
scroll to position [108, 0]
click at [1388, 189] on div "Manage Permissions Name: Purchasing Manager Display Name: Purchasing Manager Mo…" at bounding box center [784, 392] width 1568 height 783
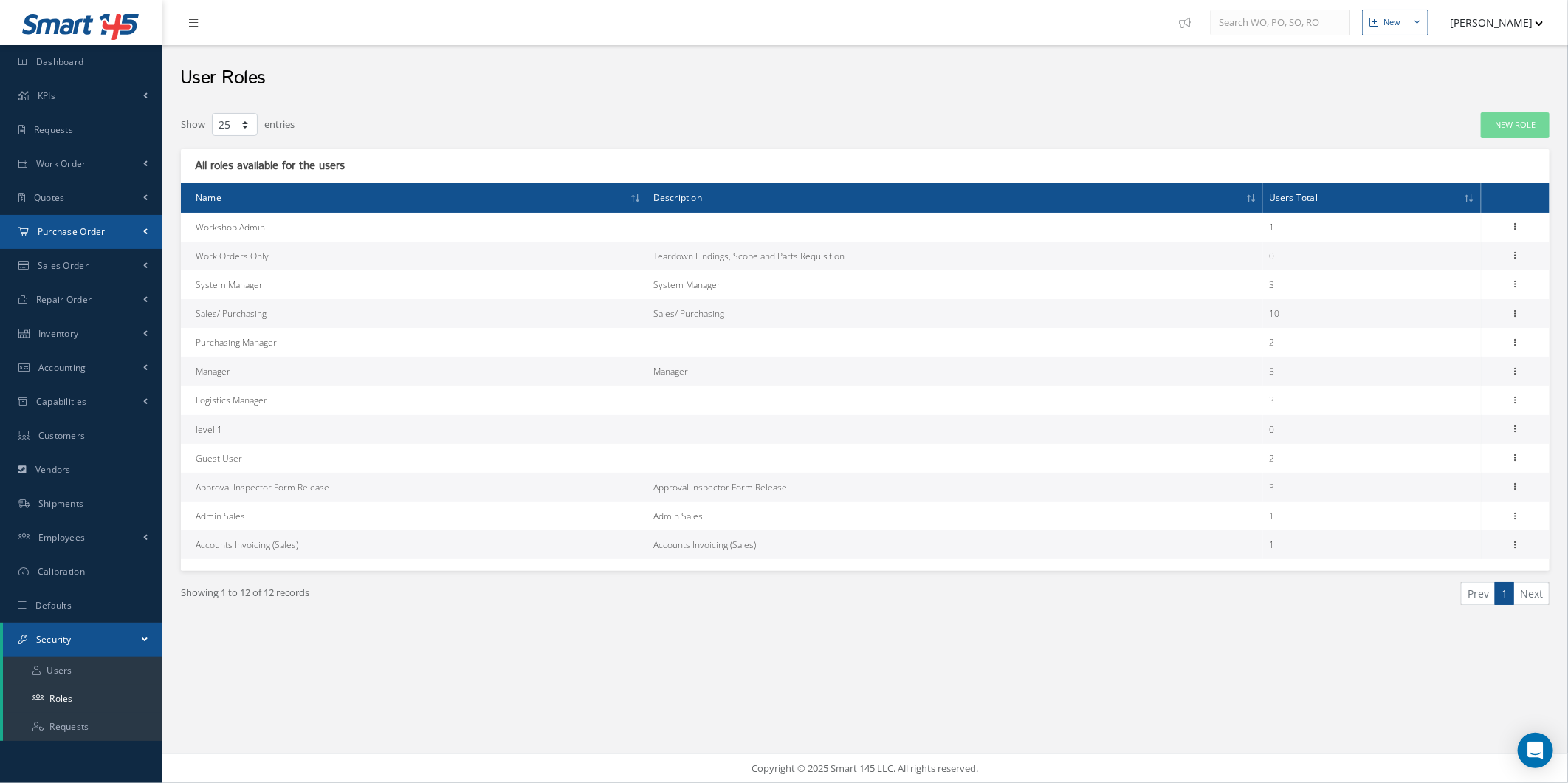
click at [107, 227] on link "Purchase Order" at bounding box center [81, 232] width 163 height 34
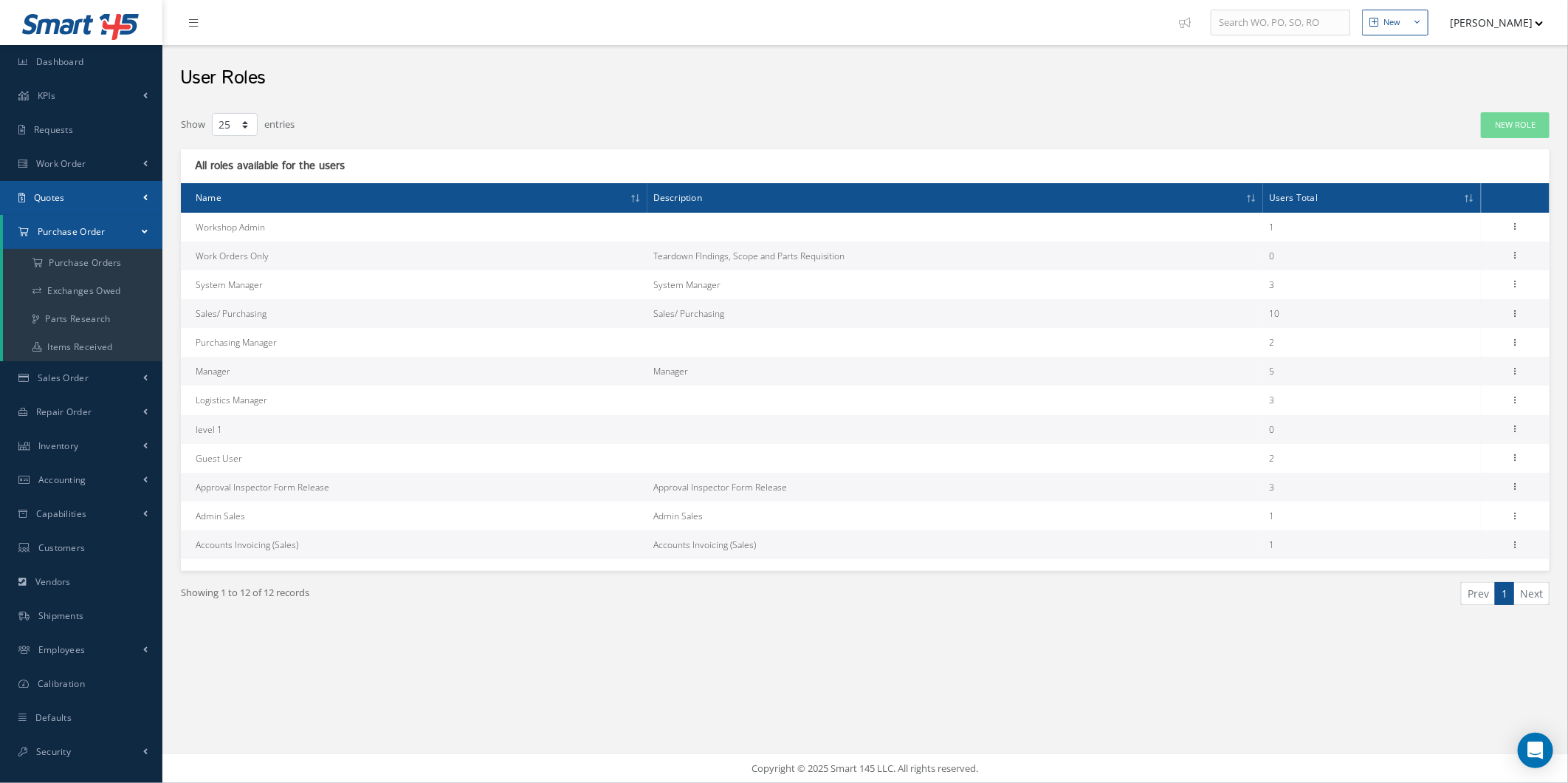
click at [111, 200] on link "Quotes" at bounding box center [81, 198] width 163 height 34
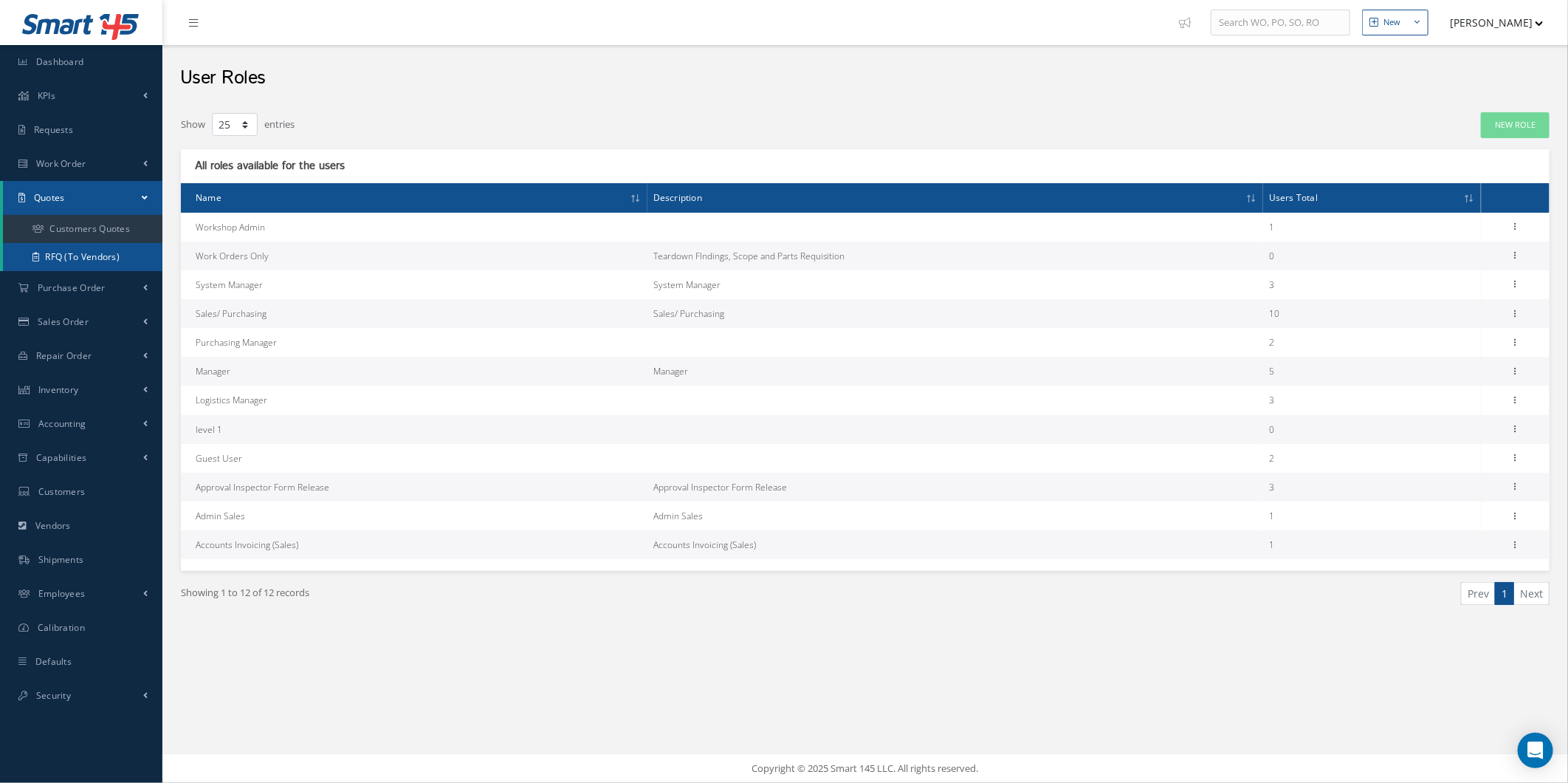
click at [114, 255] on link "RFQ (To Vendors)" at bounding box center [83, 256] width 160 height 28
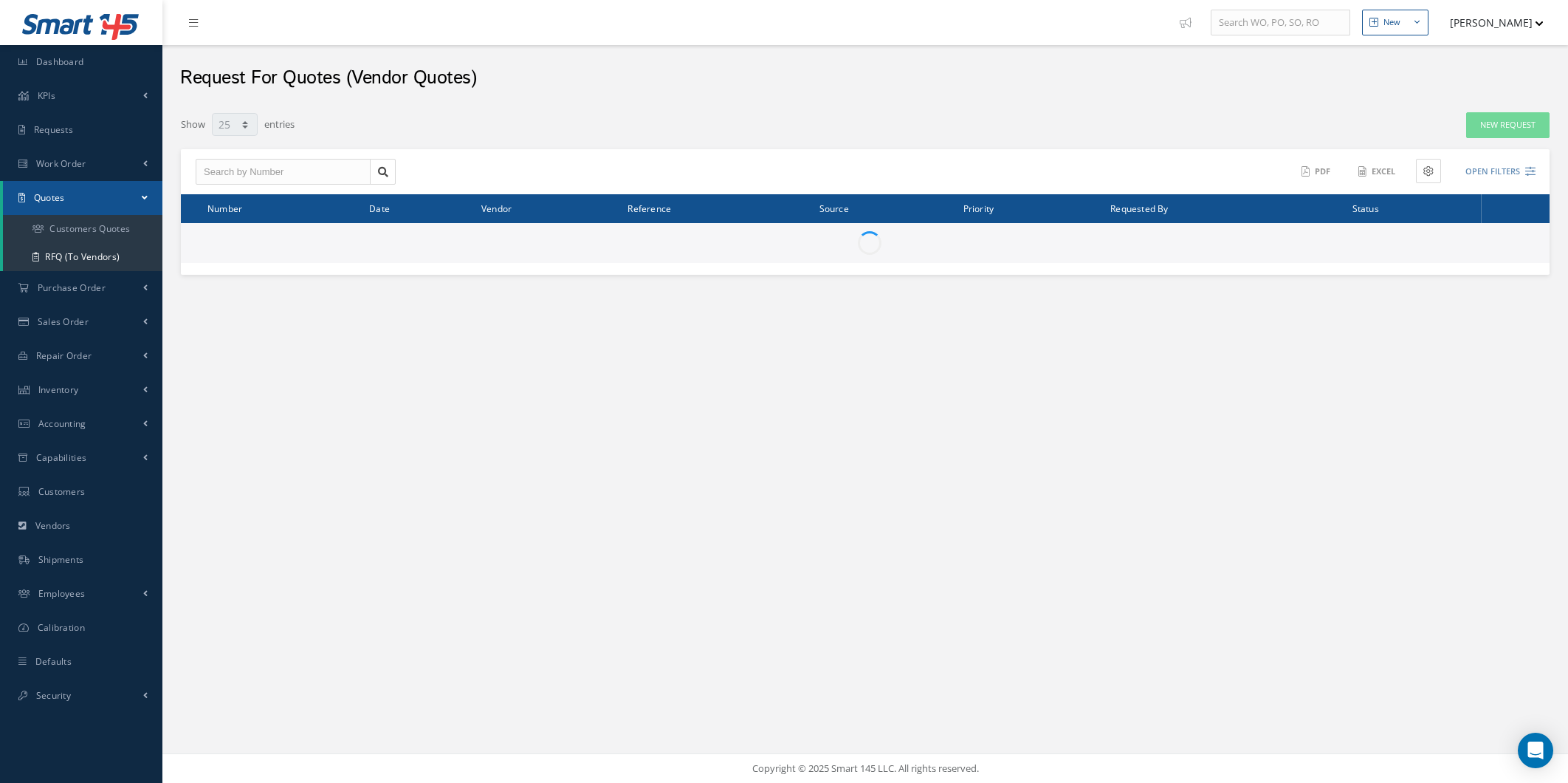
select select "25"
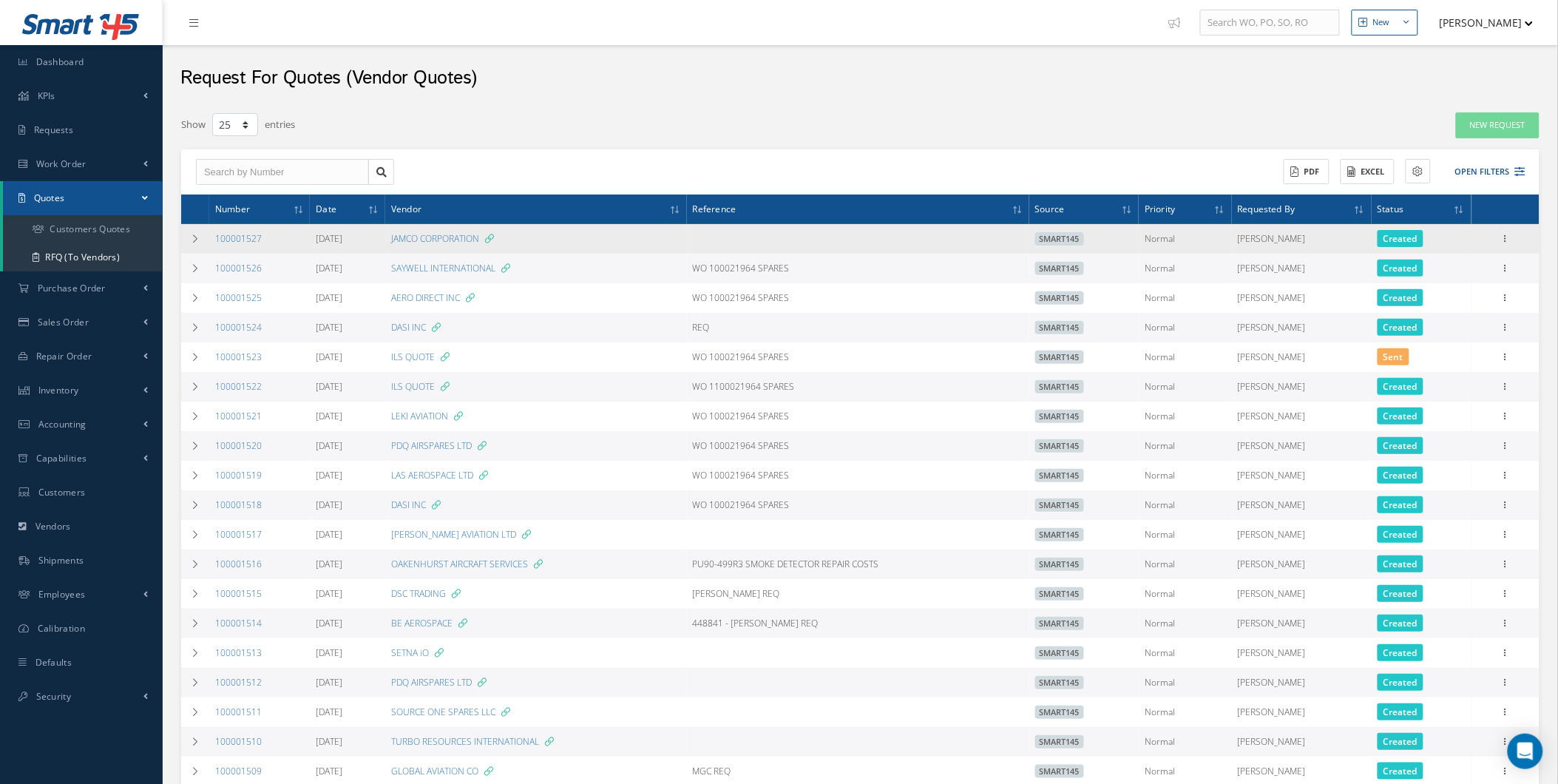
click at [1509, 248] on div "Show Edit Send Email Clone Create Purchase Order Delete Print-Outs RFQ Report" at bounding box center [1505, 238] width 17 height 17
click at [1499, 239] on icon at bounding box center [1506, 237] width 15 height 12
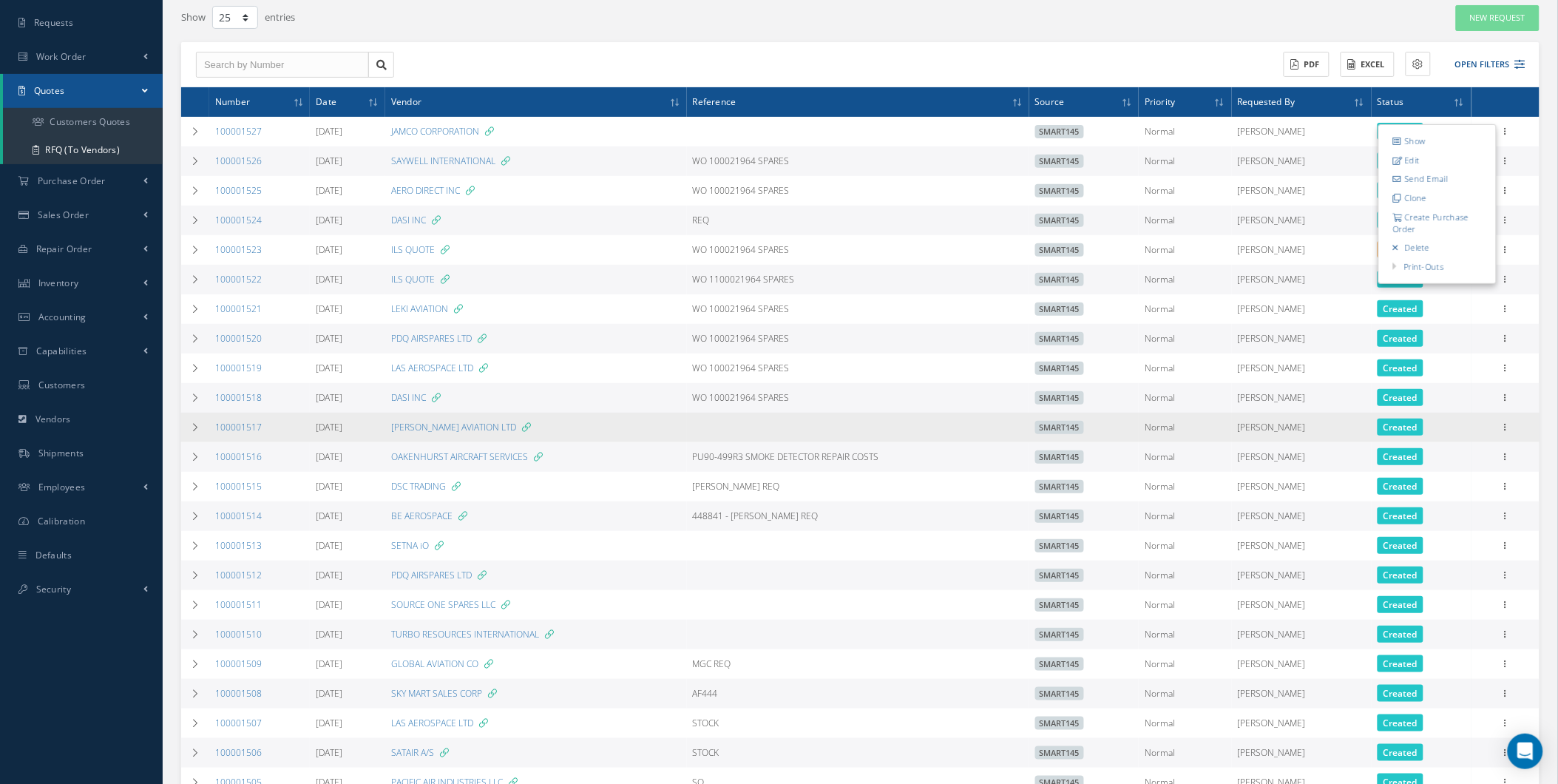
scroll to position [190, 0]
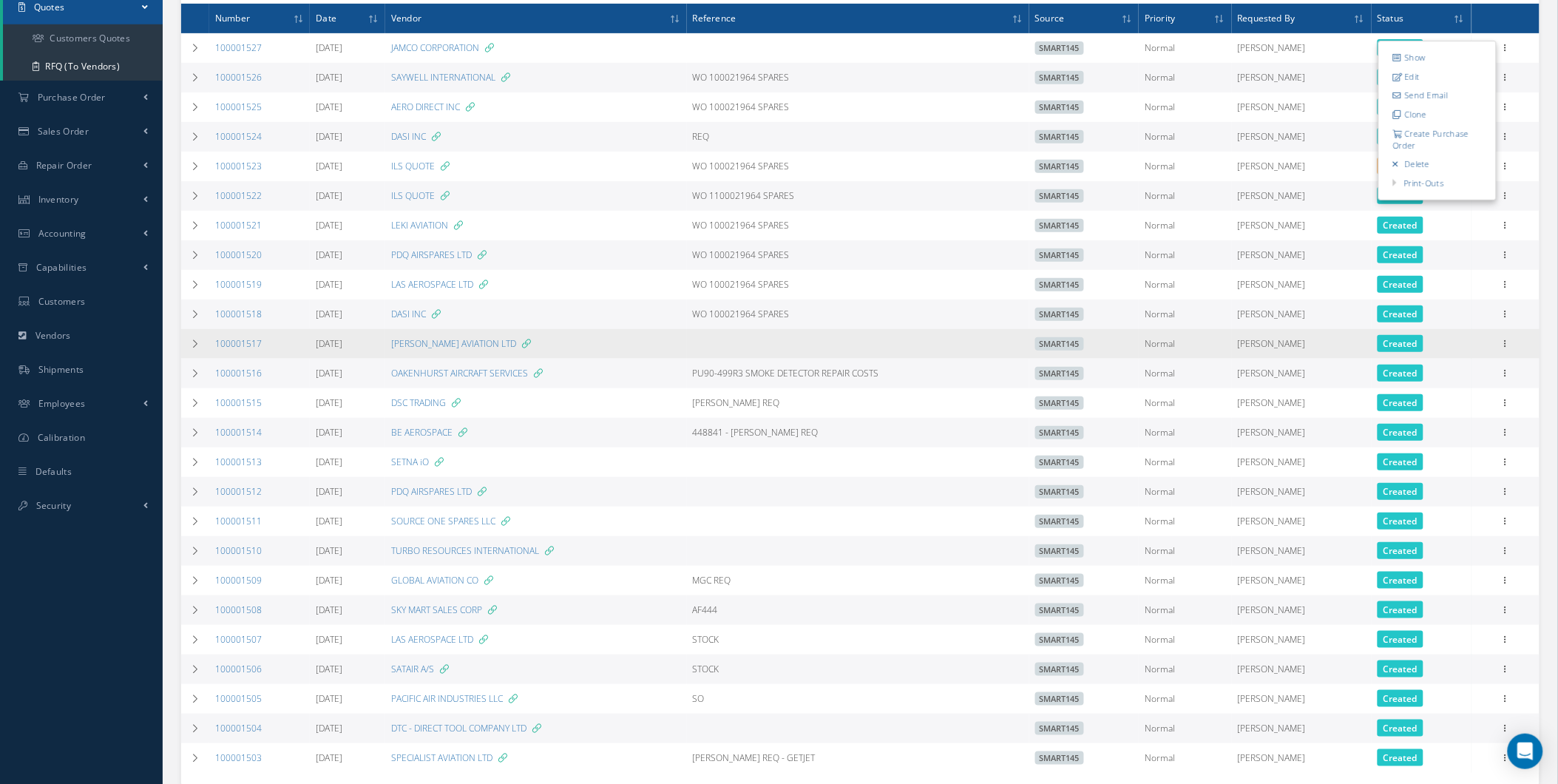
click at [605, 348] on td "MEL AVIATION LTD" at bounding box center [537, 344] width 302 height 29
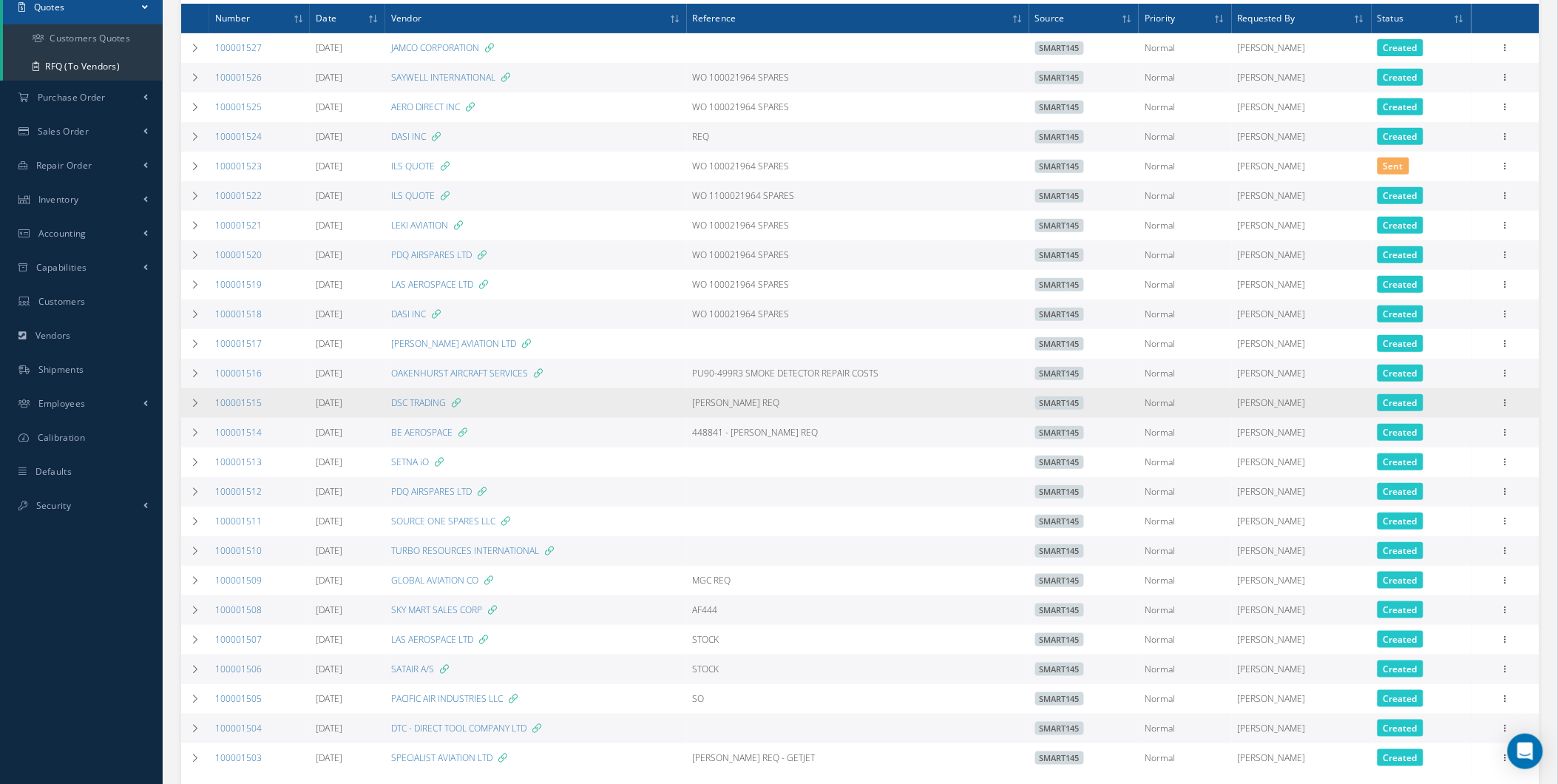
click at [461, 408] on icon at bounding box center [456, 403] width 9 height 9
type input "DSC TRADING"
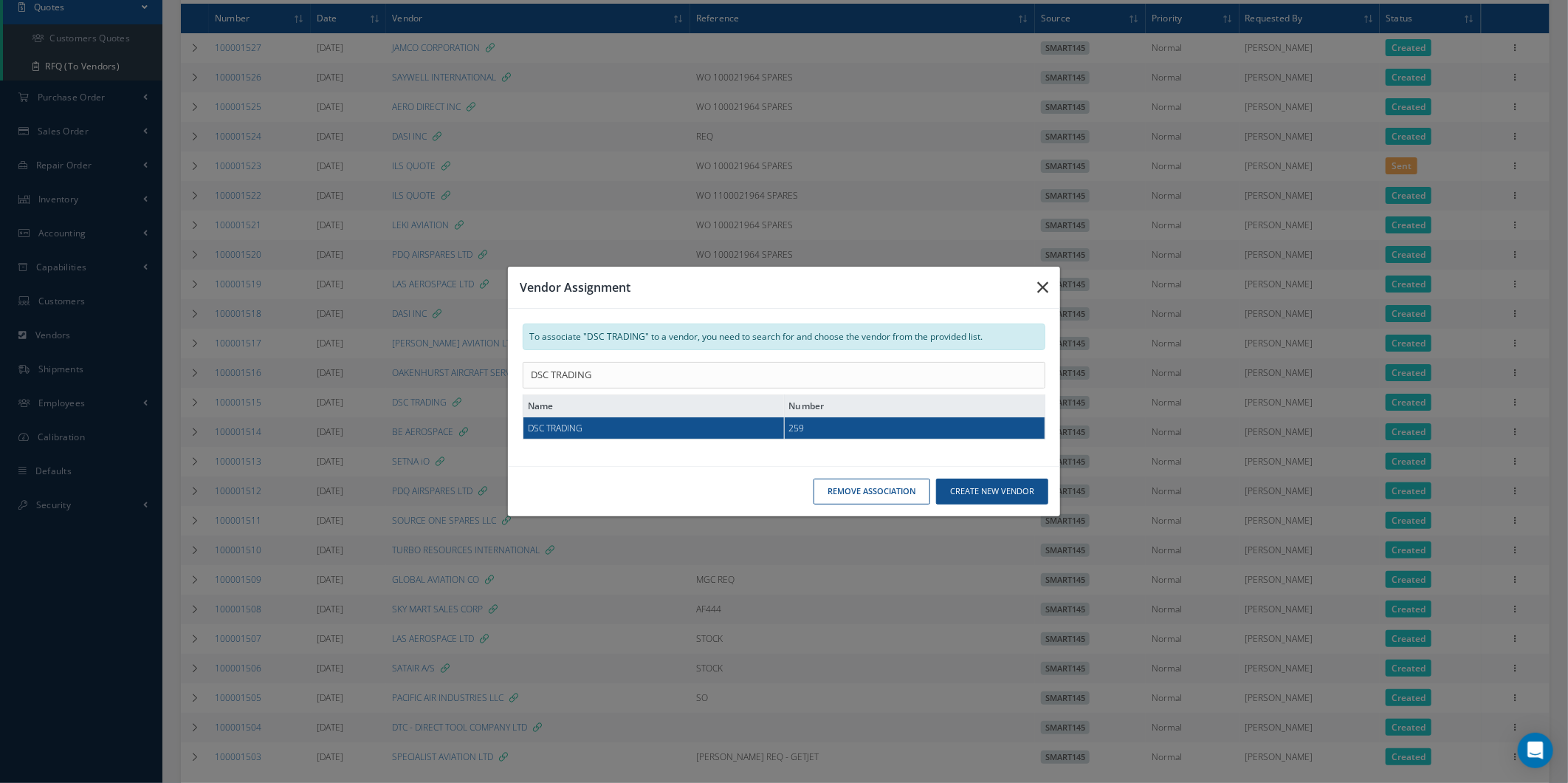
click at [1050, 277] on button "button" at bounding box center [1043, 287] width 35 height 41
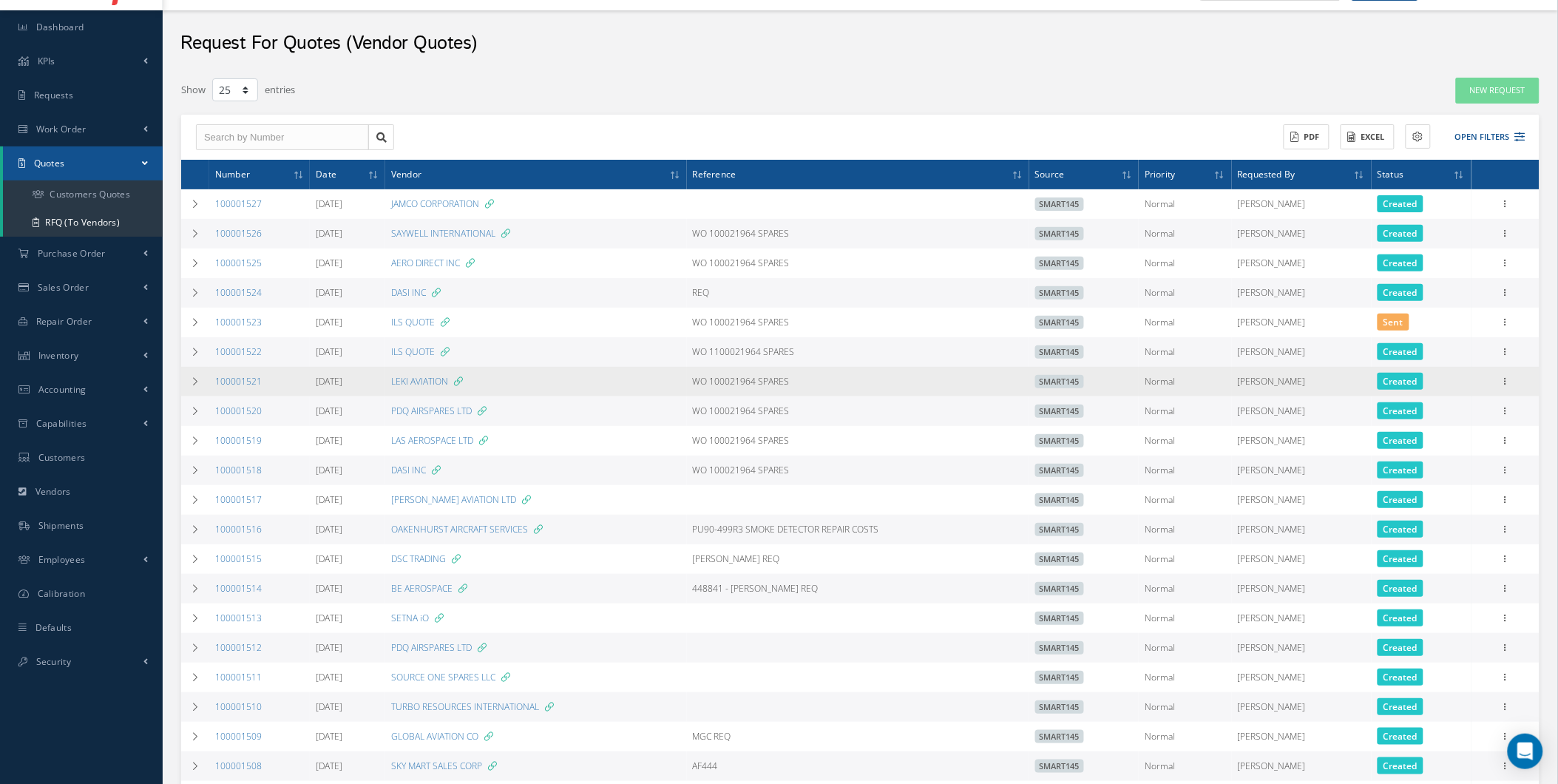
scroll to position [0, 0]
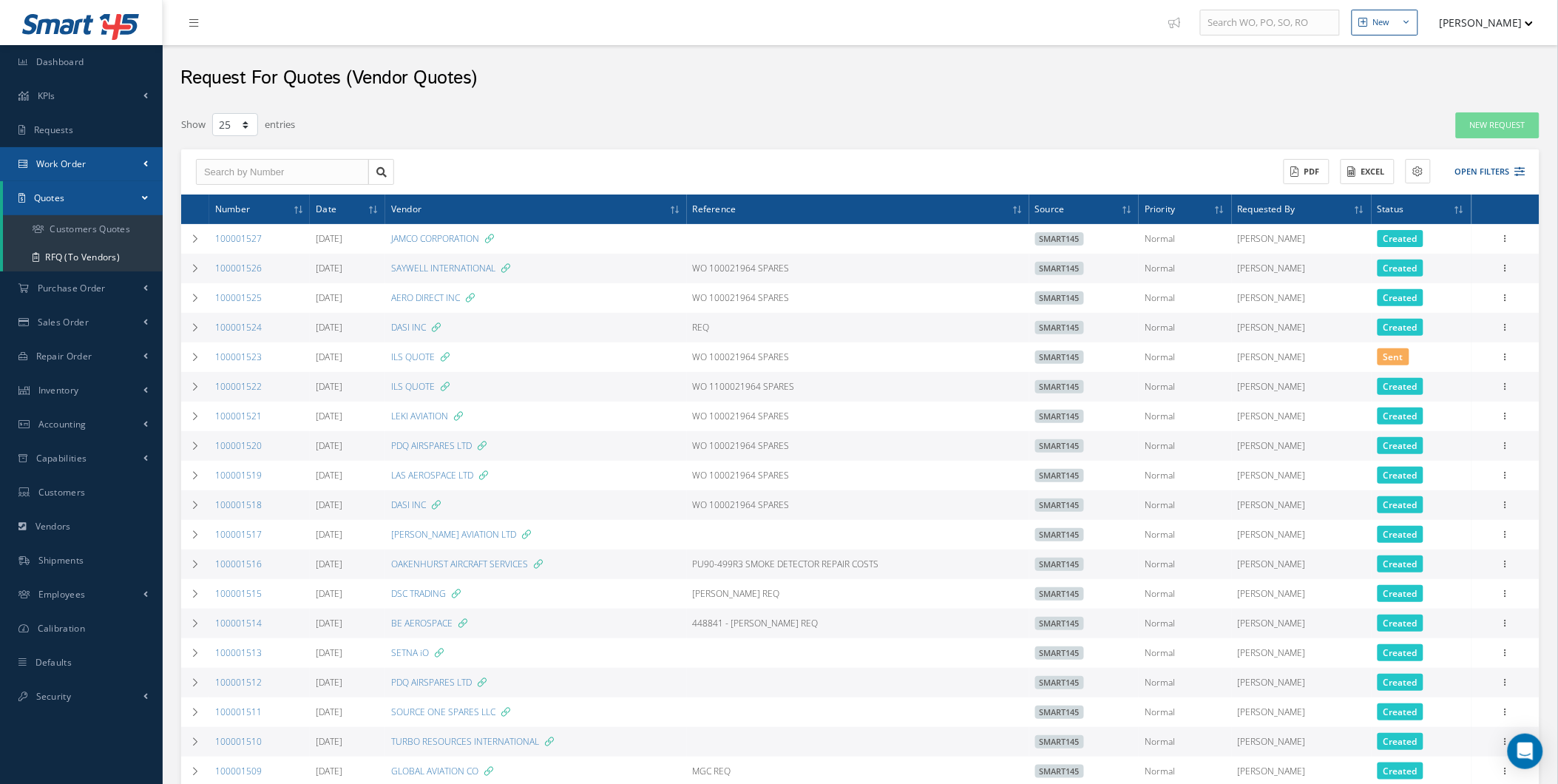
click at [133, 156] on link "Work Order" at bounding box center [81, 164] width 163 height 34
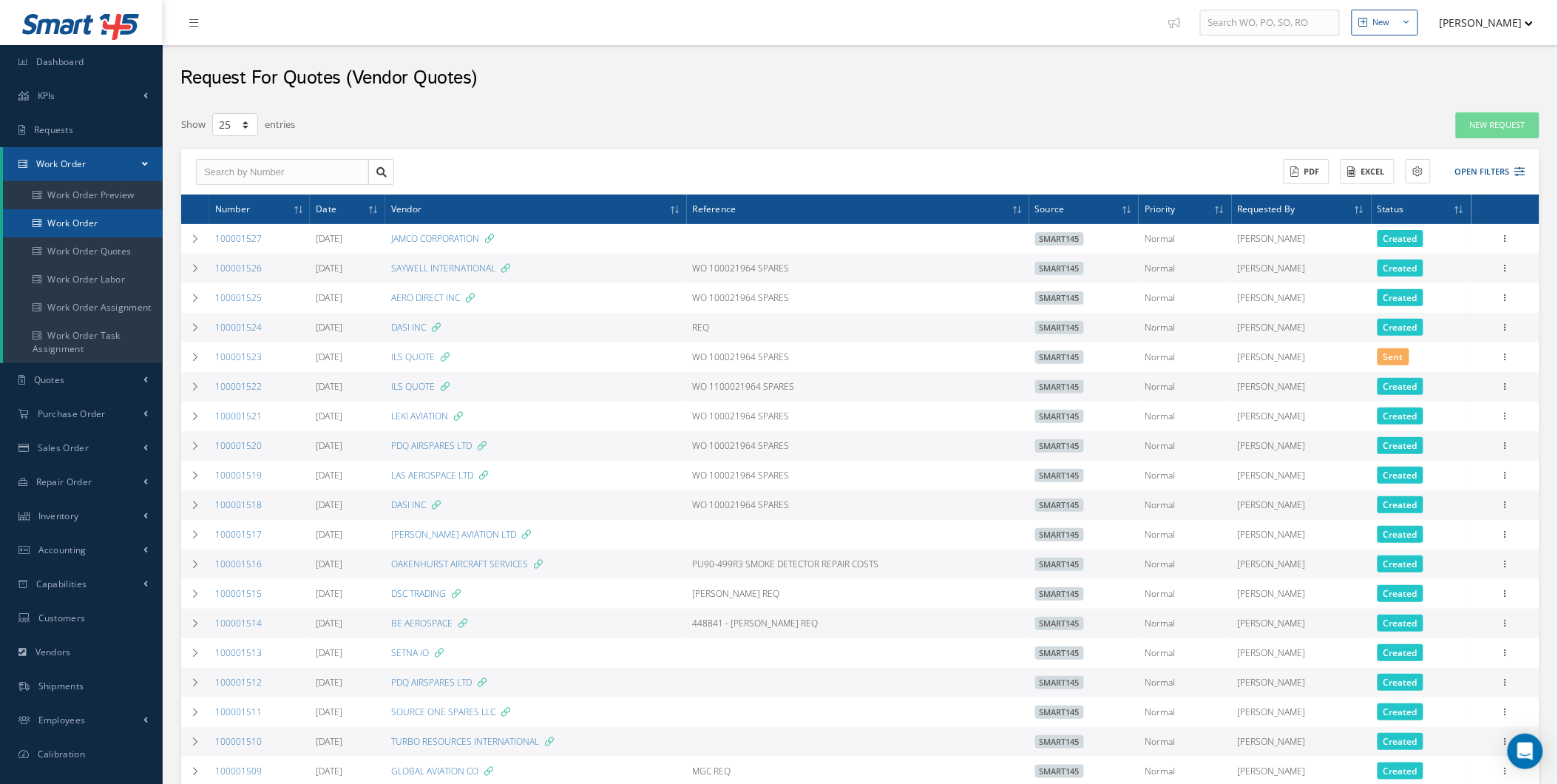
click at [94, 225] on link "Work Order" at bounding box center [83, 223] width 160 height 29
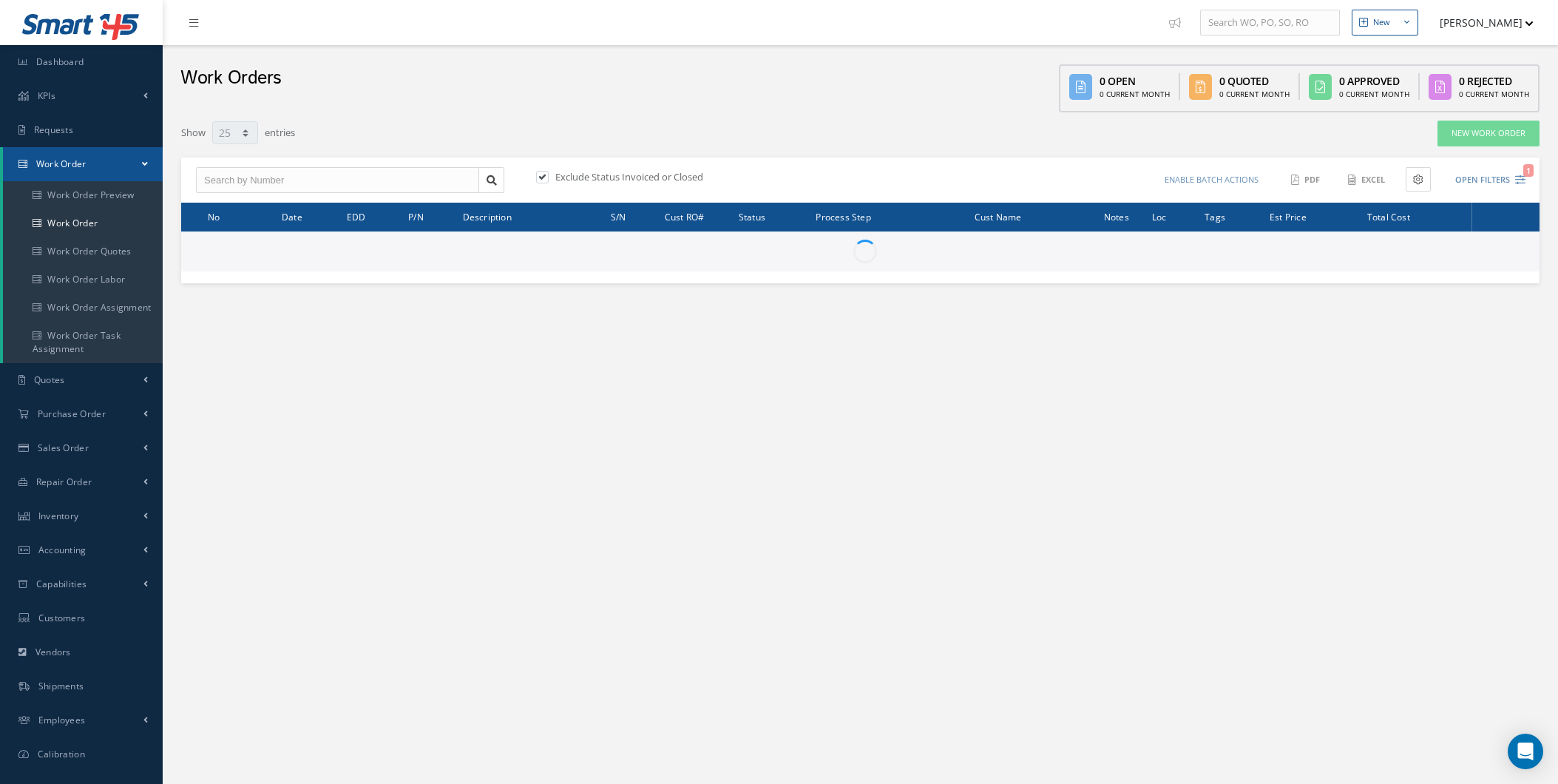
select select "25"
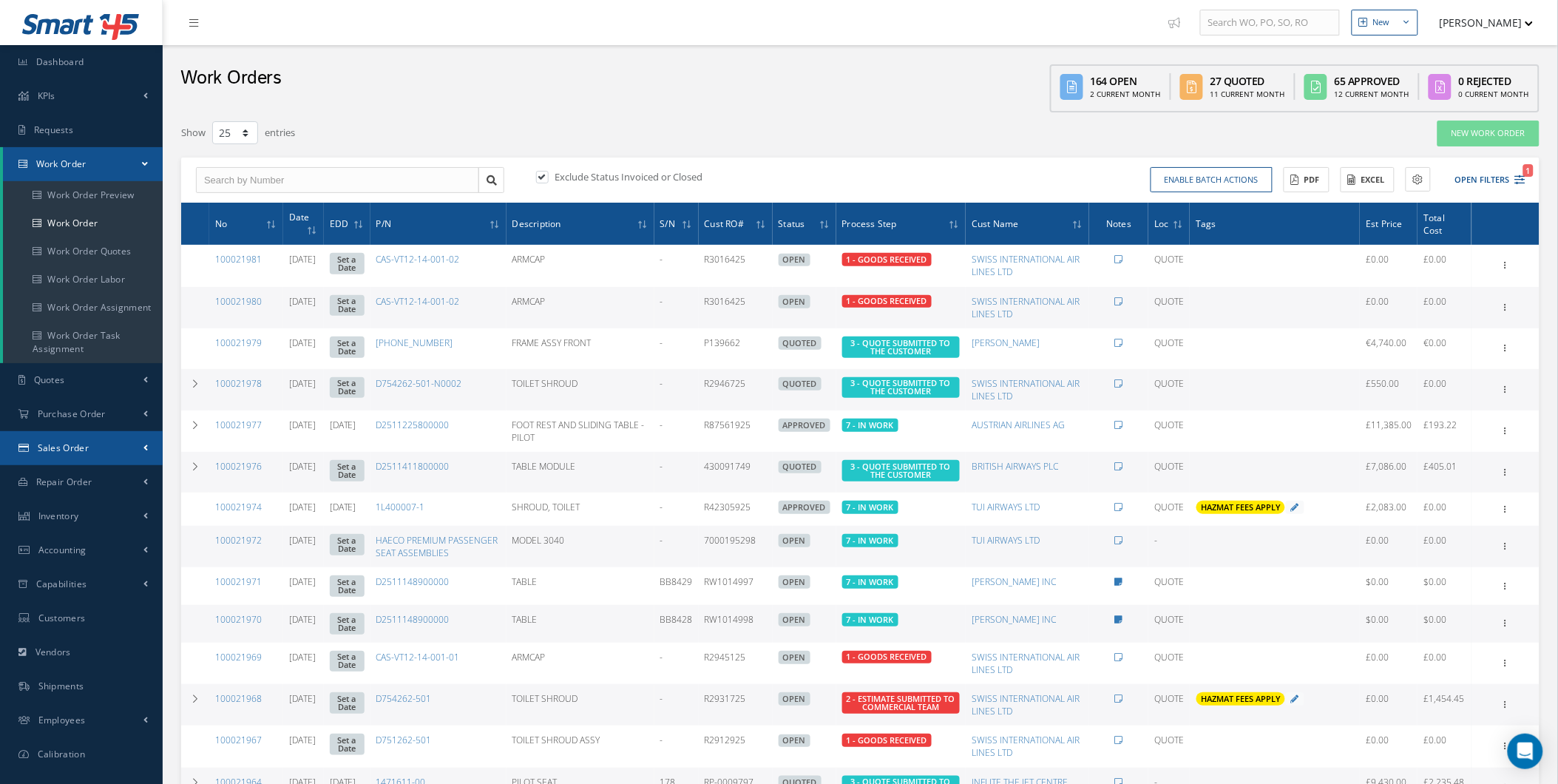
click at [133, 438] on link "Sales Order" at bounding box center [81, 447] width 163 height 34
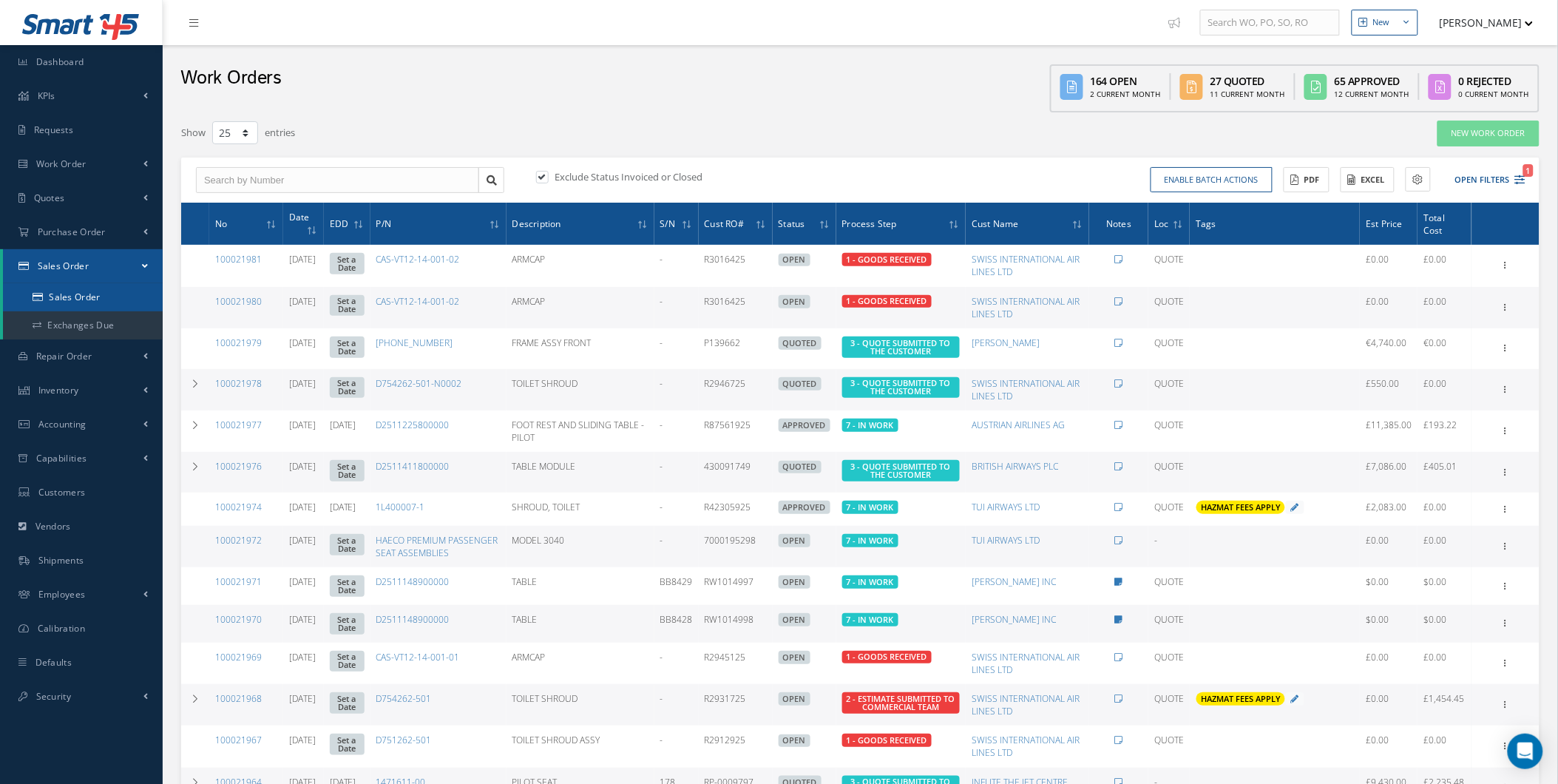
click at [142, 294] on link "Sales Order" at bounding box center [83, 297] width 160 height 29
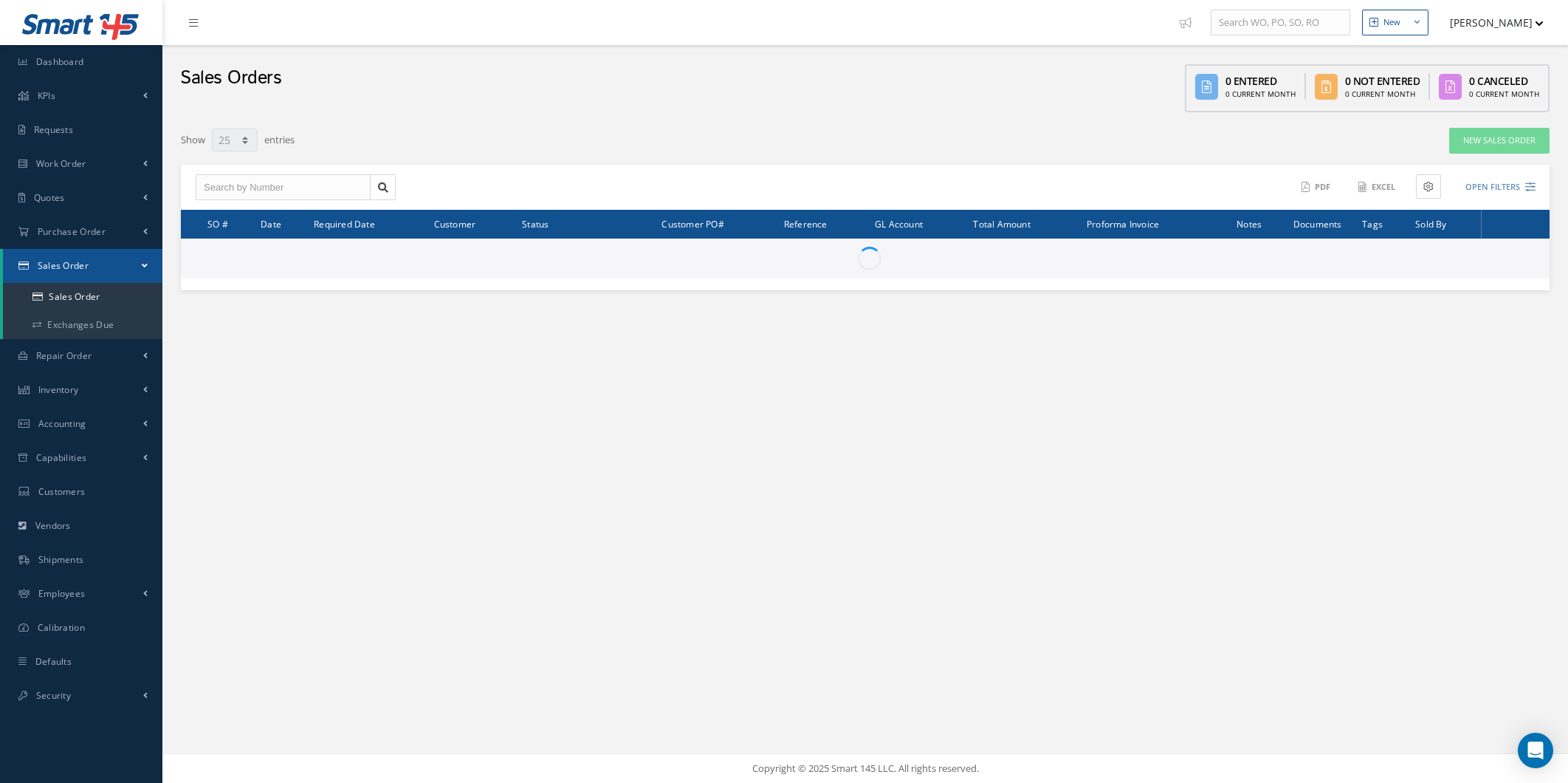
select select "25"
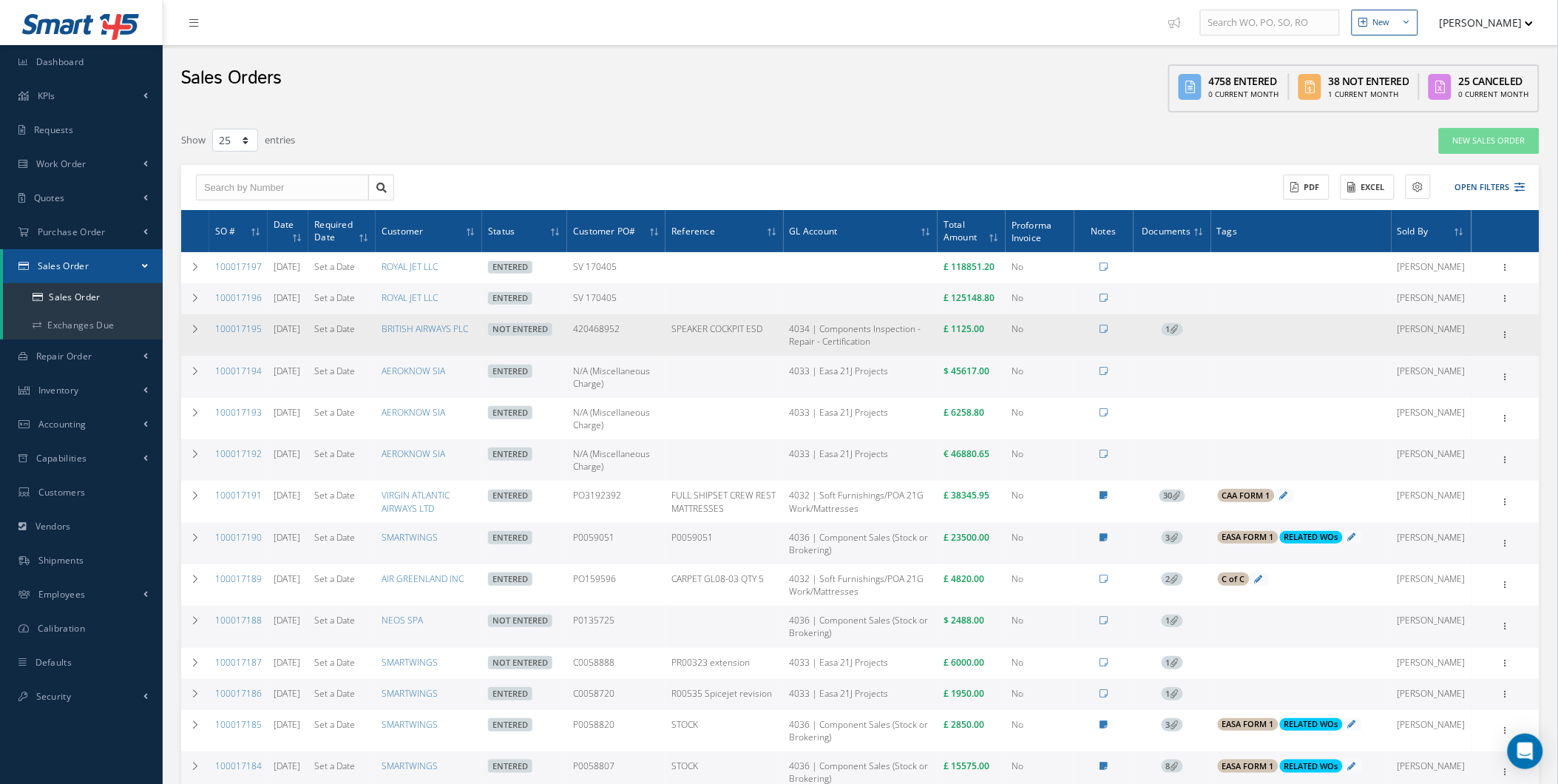
click at [1174, 352] on td "1" at bounding box center [1172, 334] width 77 height 41
click at [1183, 337] on span "1" at bounding box center [1171, 329] width 21 height 13
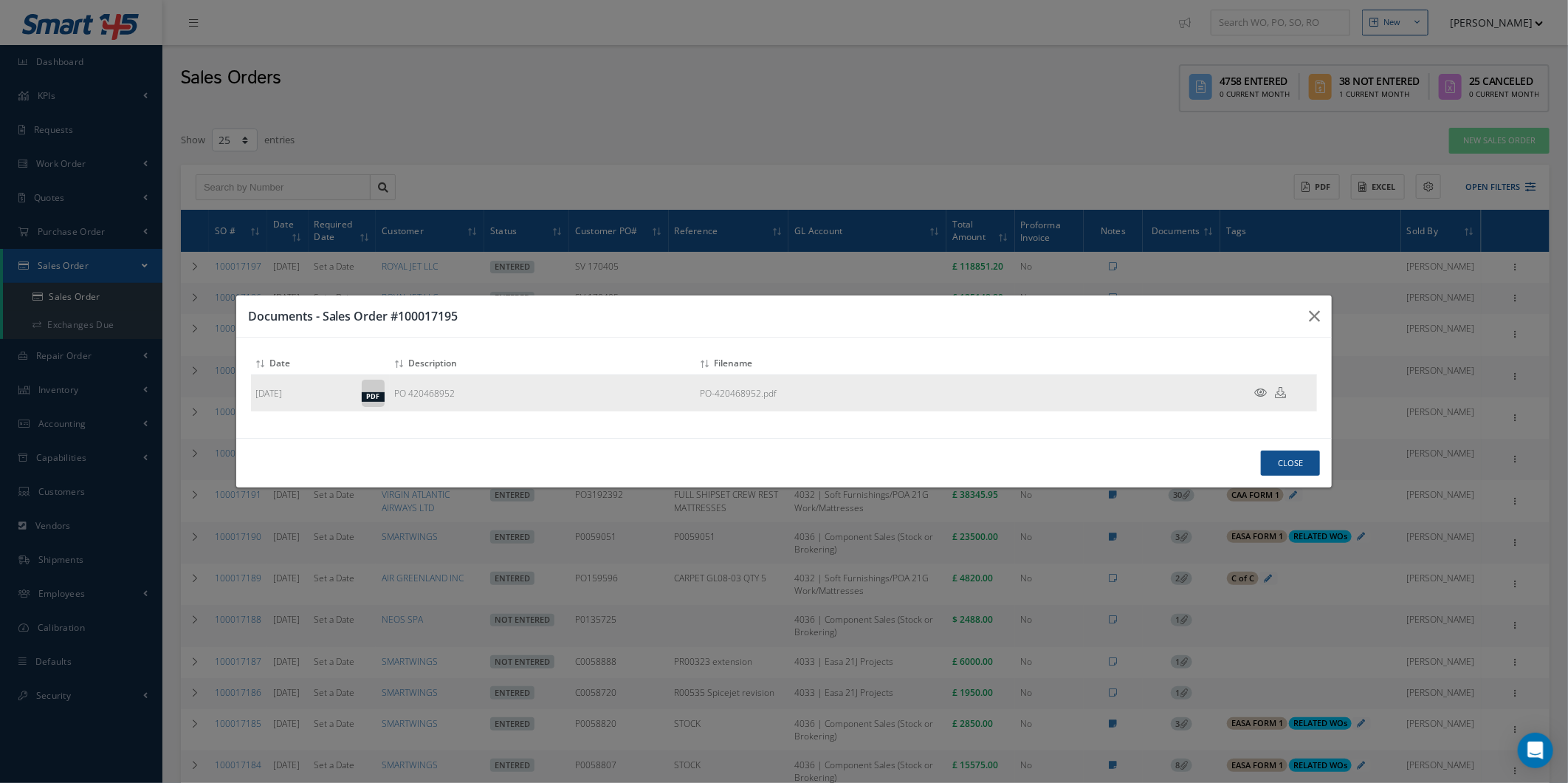
click at [1259, 395] on icon at bounding box center [1260, 392] width 13 height 11
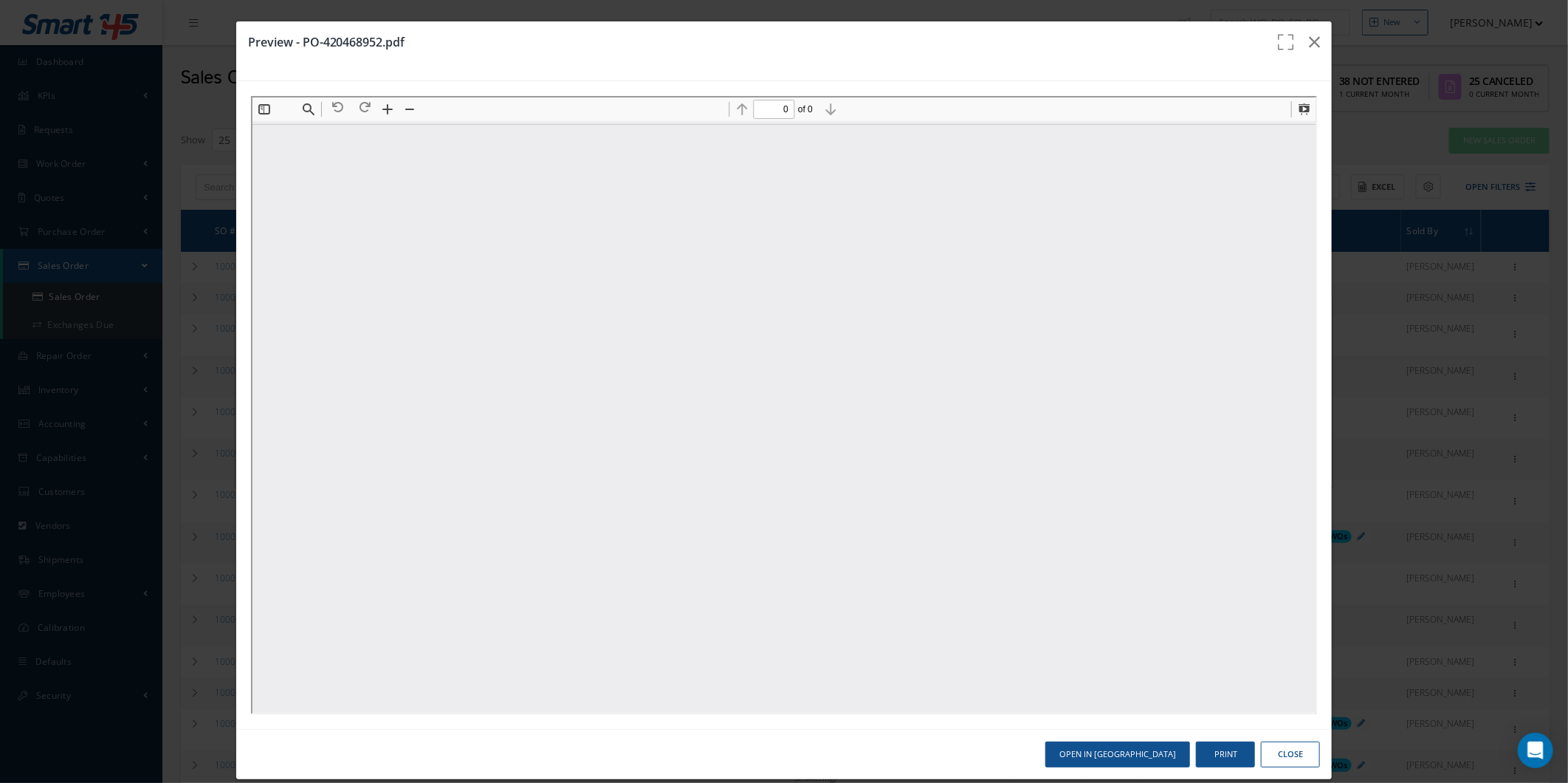
type input "1"
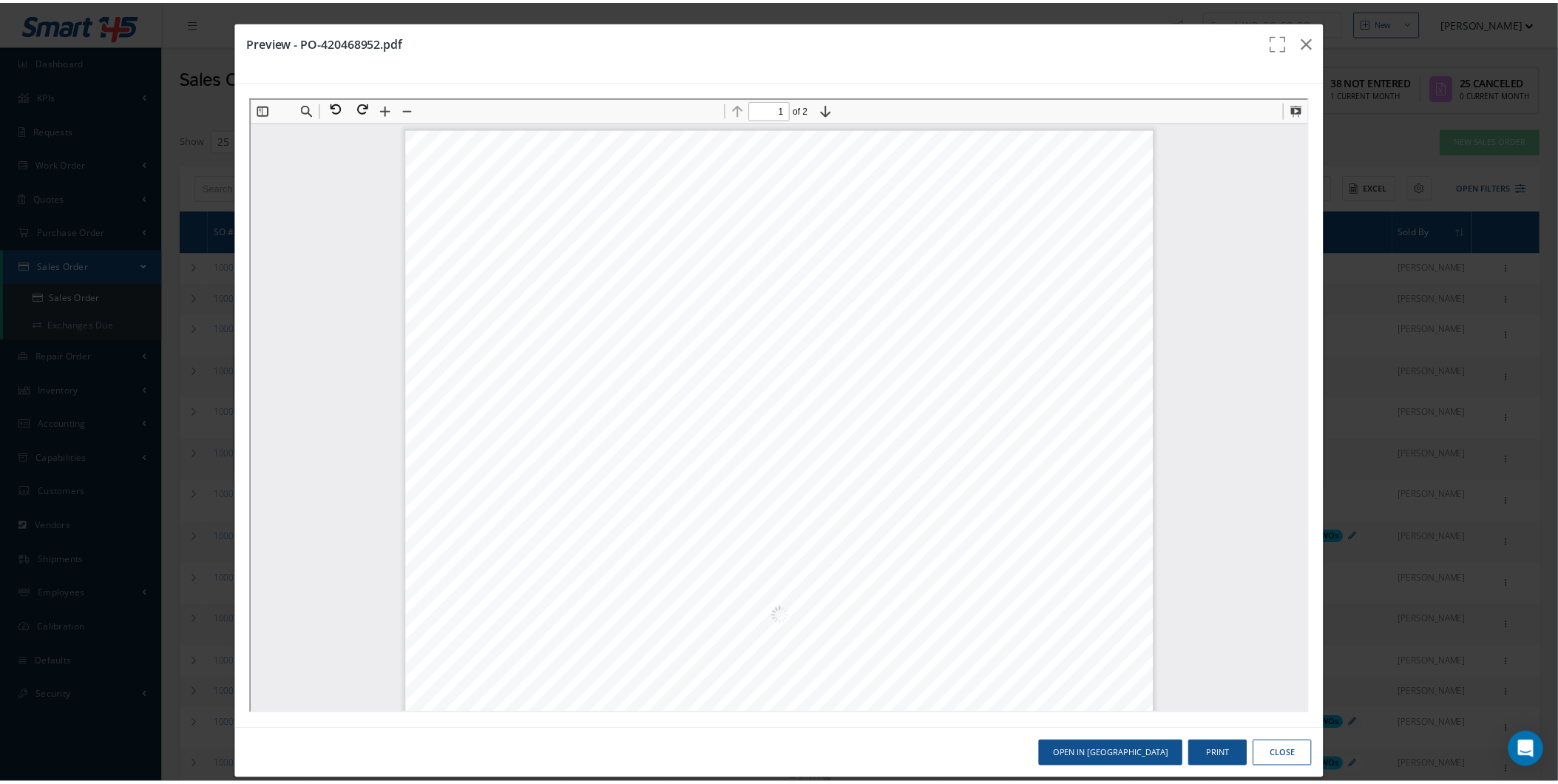
scroll to position [7, 0]
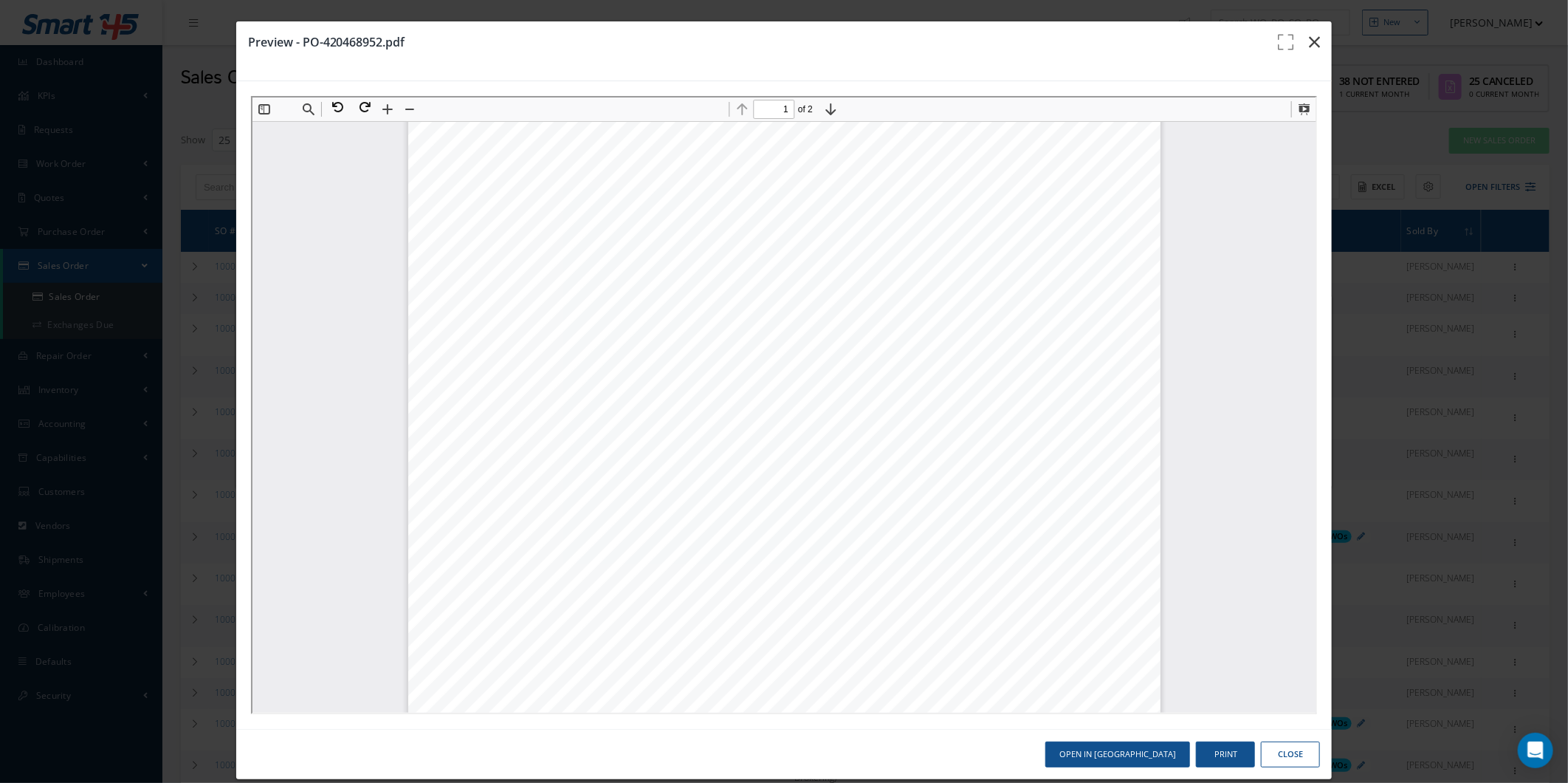
click at [1315, 41] on button "button" at bounding box center [1314, 41] width 35 height 41
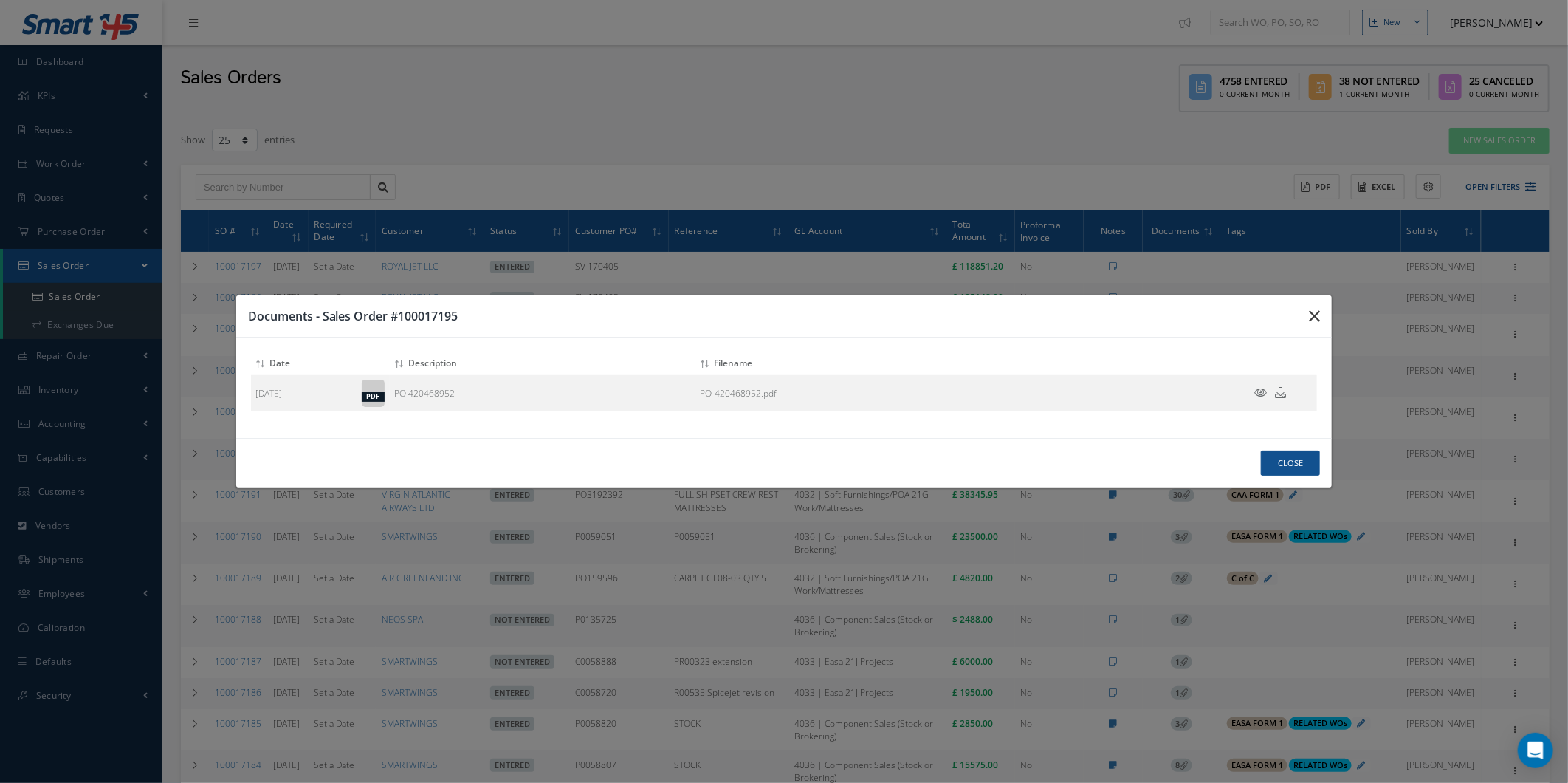
click at [1310, 305] on button "button" at bounding box center [1314, 315] width 35 height 41
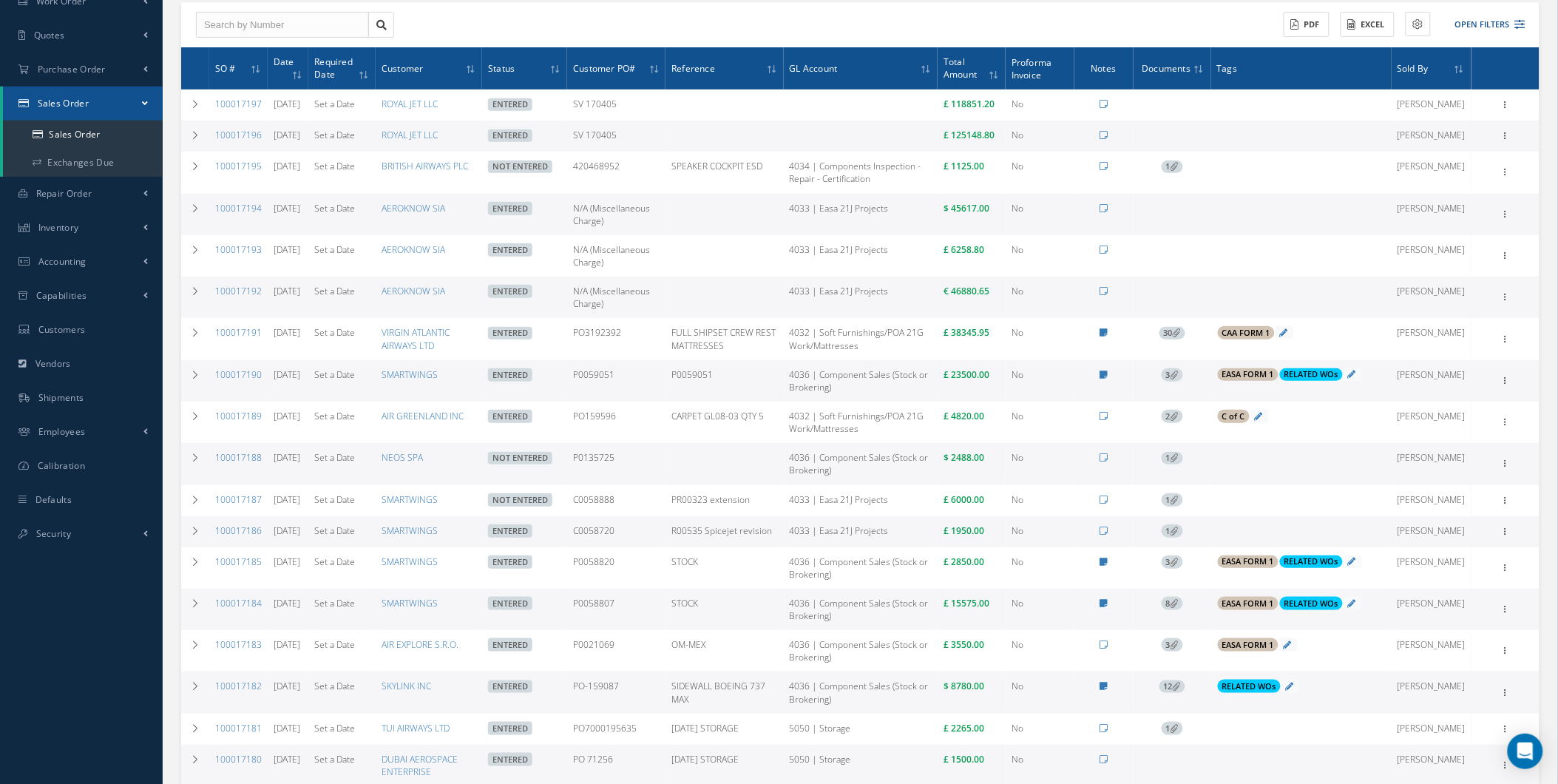
scroll to position [164, 0]
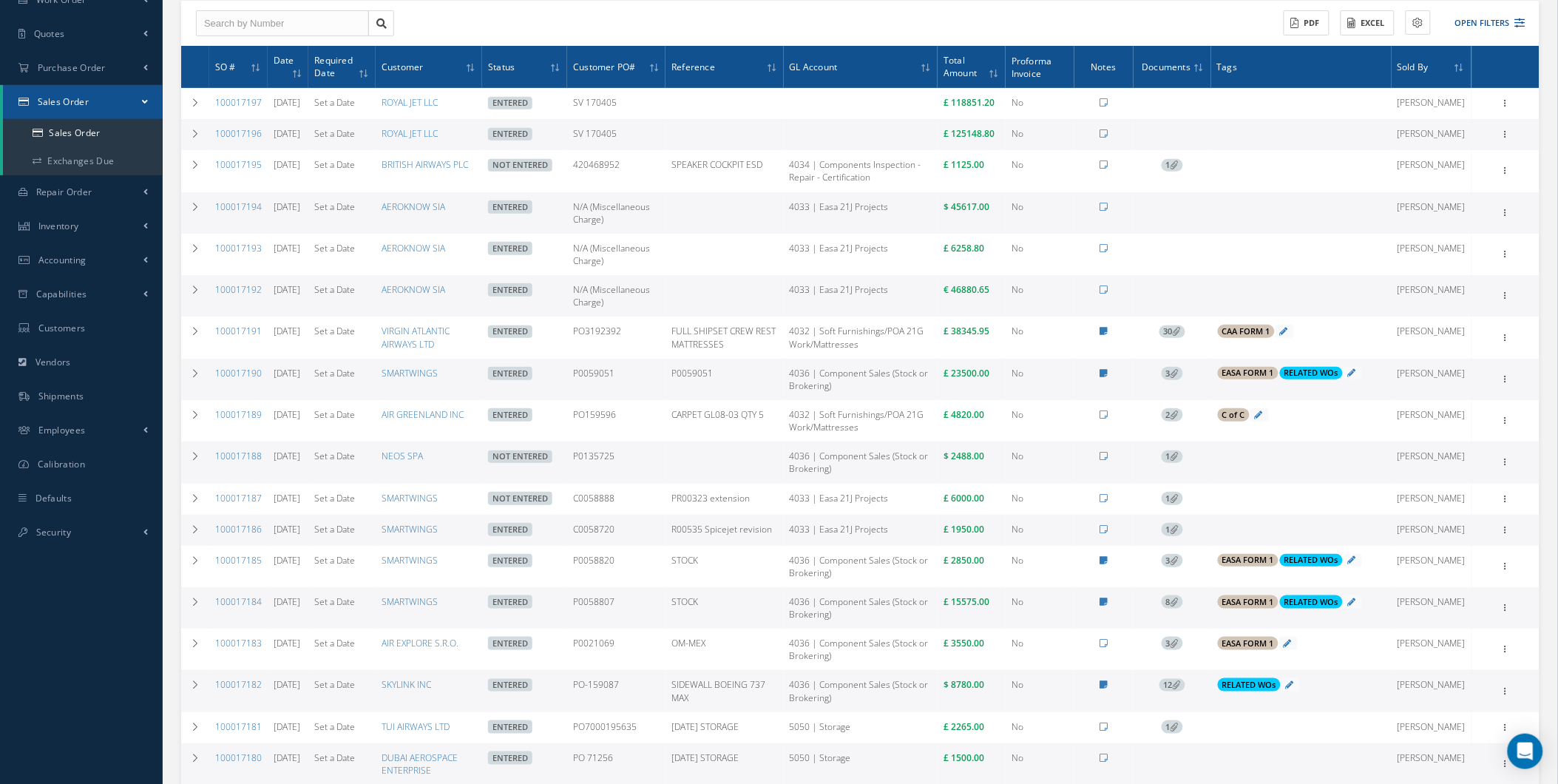
click at [665, 483] on td "P0135725" at bounding box center [616, 462] width 98 height 41
drag, startPoint x: 682, startPoint y: 492, endPoint x: 758, endPoint y: 476, distance: 77.7
click at [758, 476] on tr "100017188 09/29/2025 Set a Date NEOS SPA Not Entered P0135725 4036 | Component …" at bounding box center [860, 462] width 1358 height 41
click at [758, 475] on td at bounding box center [724, 462] width 118 height 41
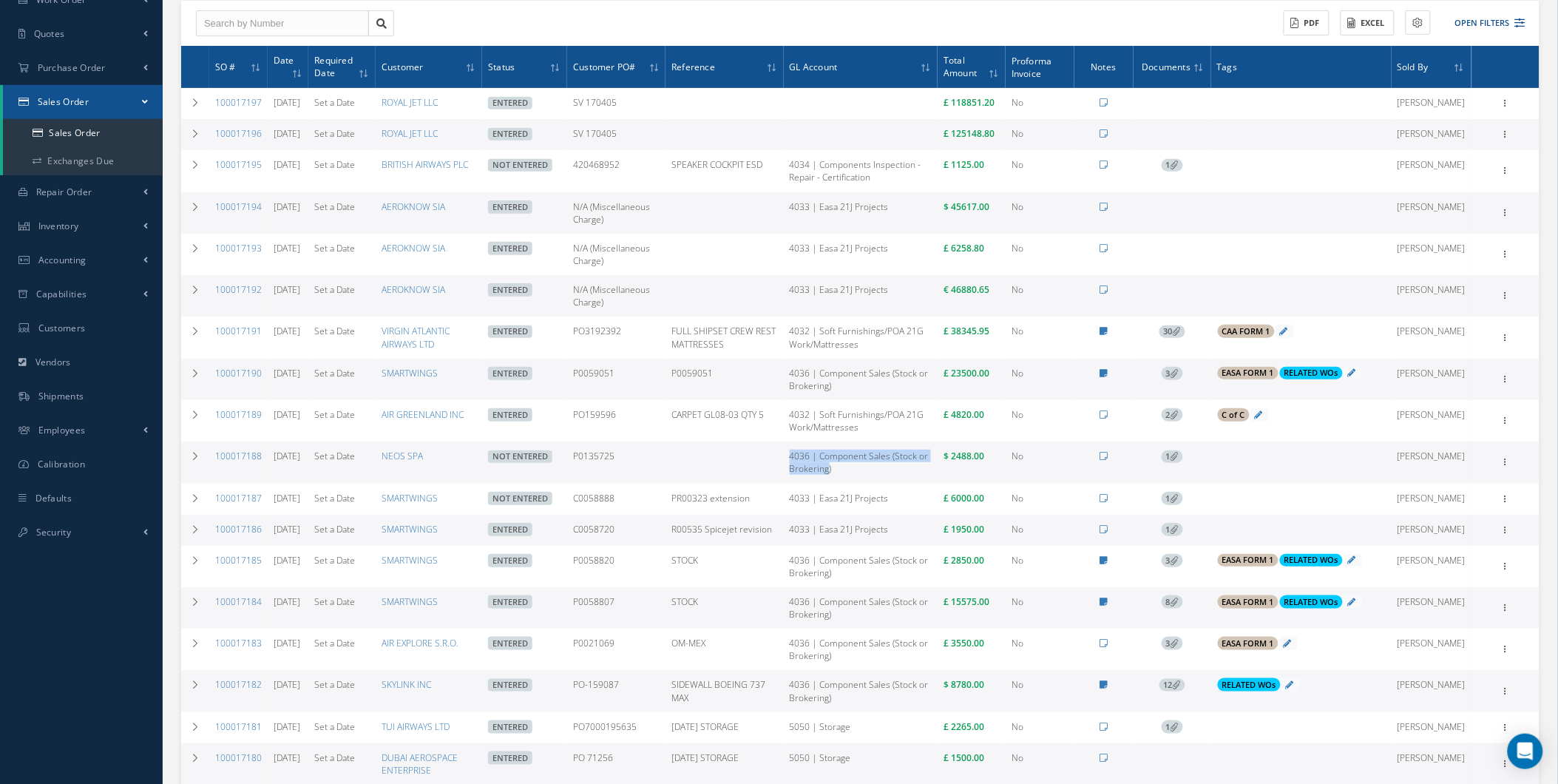
drag, startPoint x: 766, startPoint y: 471, endPoint x: 811, endPoint y: 478, distance: 45.5
click at [811, 478] on tr "100017188 09/29/2025 Set a Date NEOS SPA Not Entered P0135725 4036 | Component …" at bounding box center [860, 462] width 1358 height 41
click at [811, 478] on td "4036 | Component Sales (Stock or Brokering)" at bounding box center [861, 462] width 155 height 41
drag, startPoint x: 811, startPoint y: 478, endPoint x: 778, endPoint y: 489, distance: 34.8
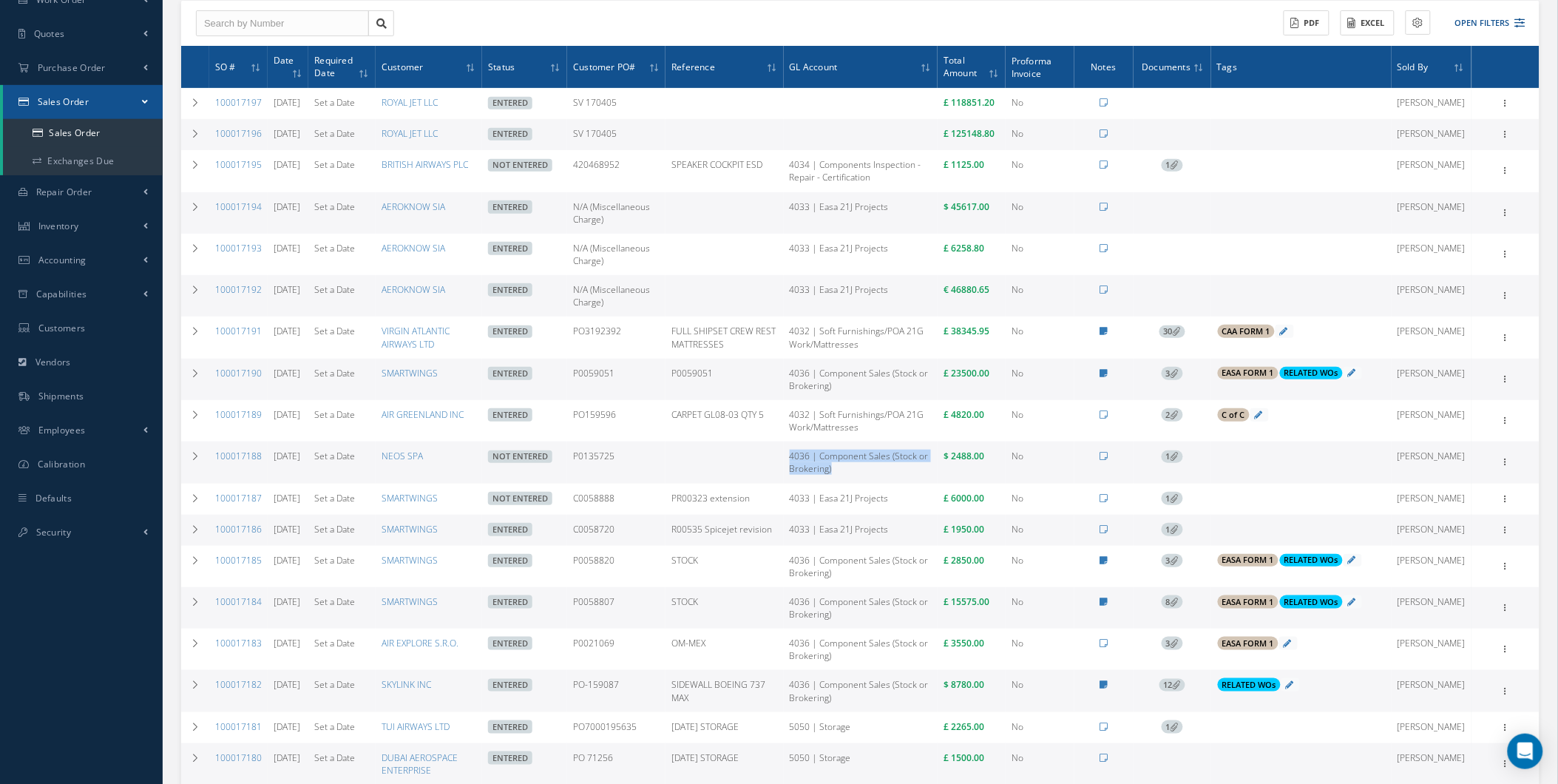
click at [778, 483] on tr "100017188 09/29/2025 Set a Date NEOS SPA Not Entered P0135725 4036 | Component …" at bounding box center [860, 462] width 1358 height 41
drag, startPoint x: 778, startPoint y: 489, endPoint x: 737, endPoint y: 480, distance: 42.0
click at [737, 480] on td at bounding box center [724, 462] width 118 height 41
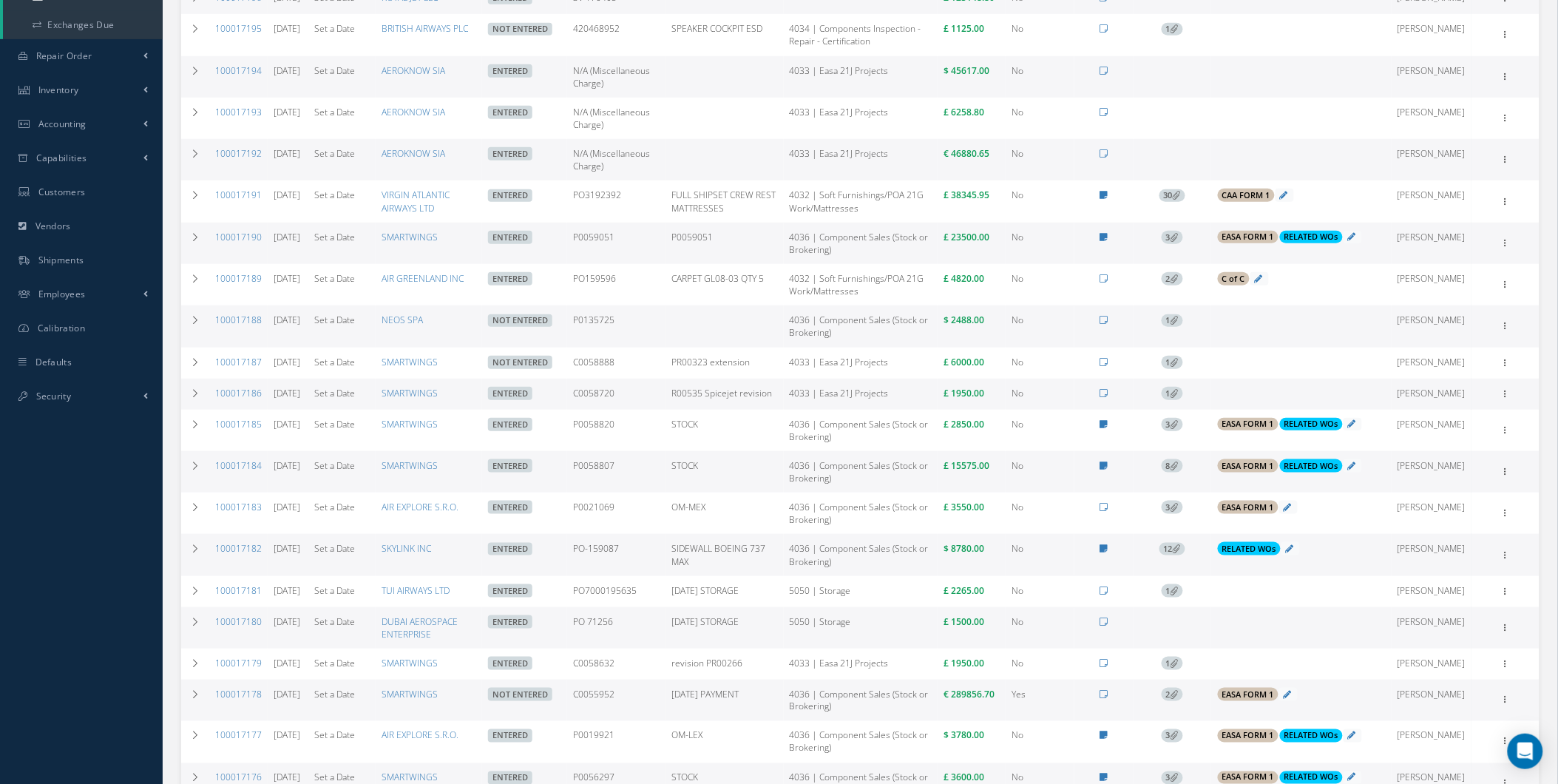
scroll to position [301, 0]
click at [1176, 338] on td "1" at bounding box center [1172, 325] width 77 height 41
click at [1176, 339] on td "1" at bounding box center [1172, 325] width 77 height 41
click at [1181, 327] on span "1" at bounding box center [1171, 320] width 21 height 13
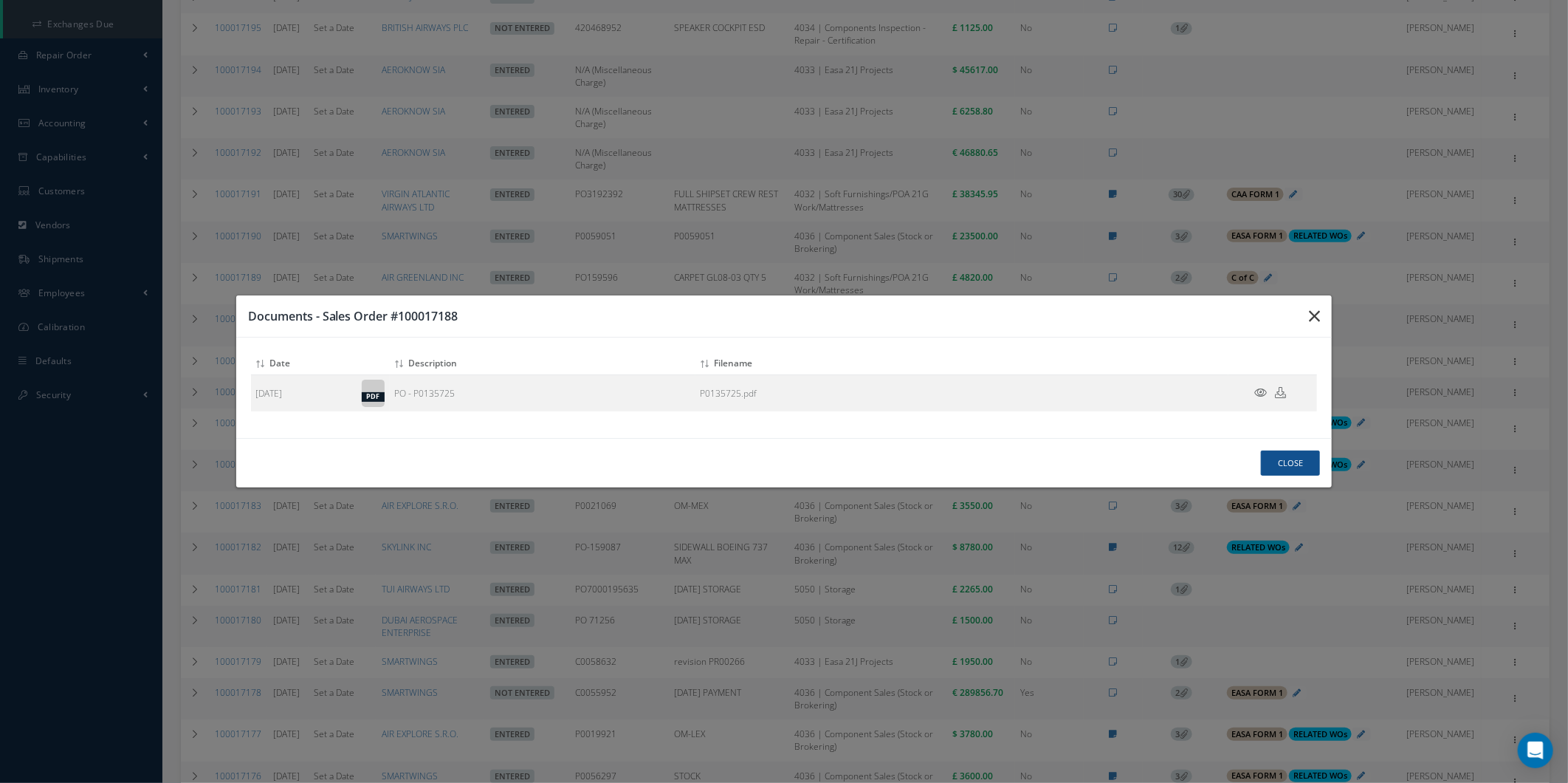
click at [1310, 297] on button "button" at bounding box center [1314, 315] width 35 height 41
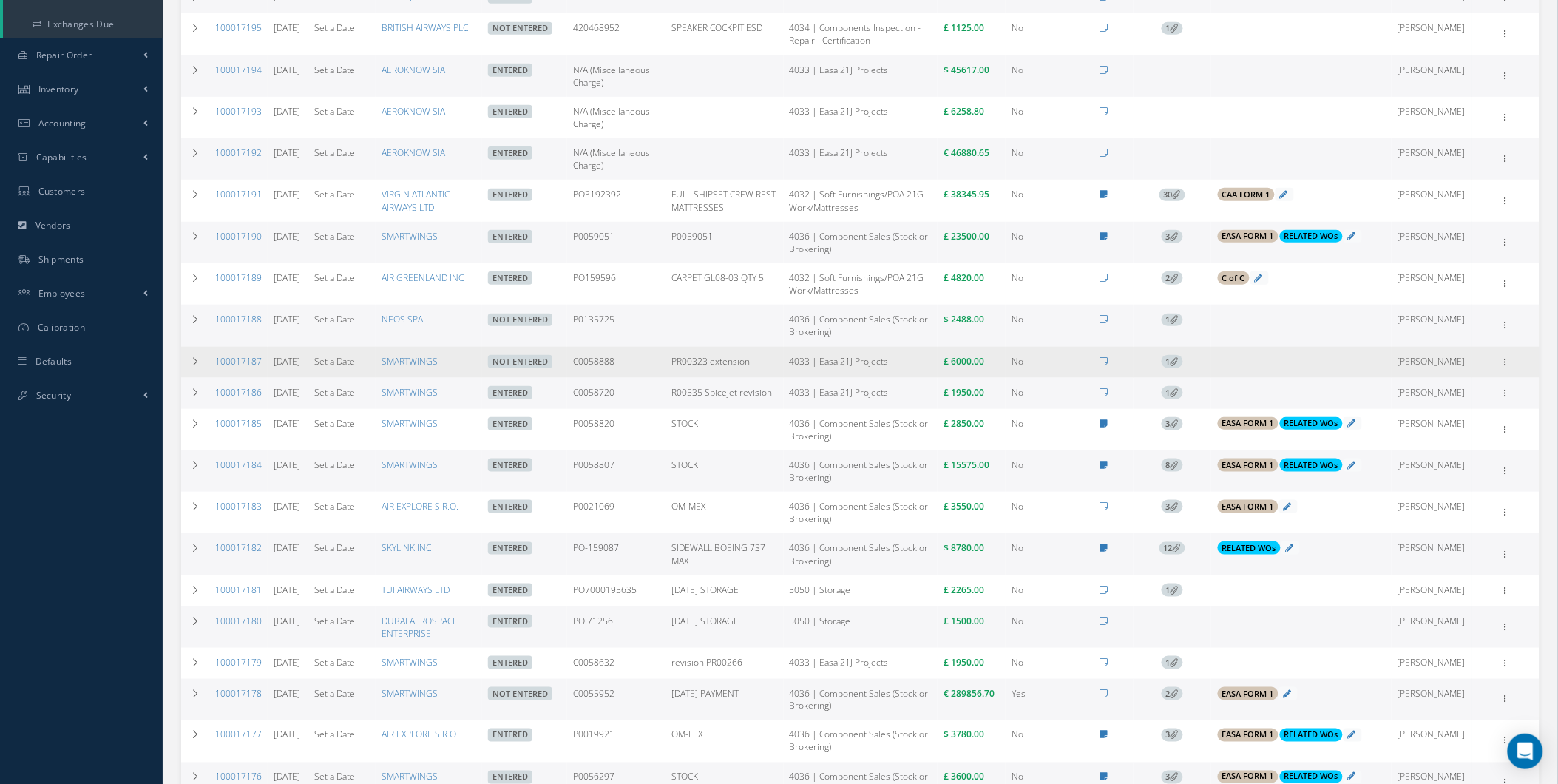
click at [1293, 378] on td "Add Tags Add Tags for # 100017187 Search a tag C of C Certification Req'd CAA F…" at bounding box center [1301, 363] width 180 height 31
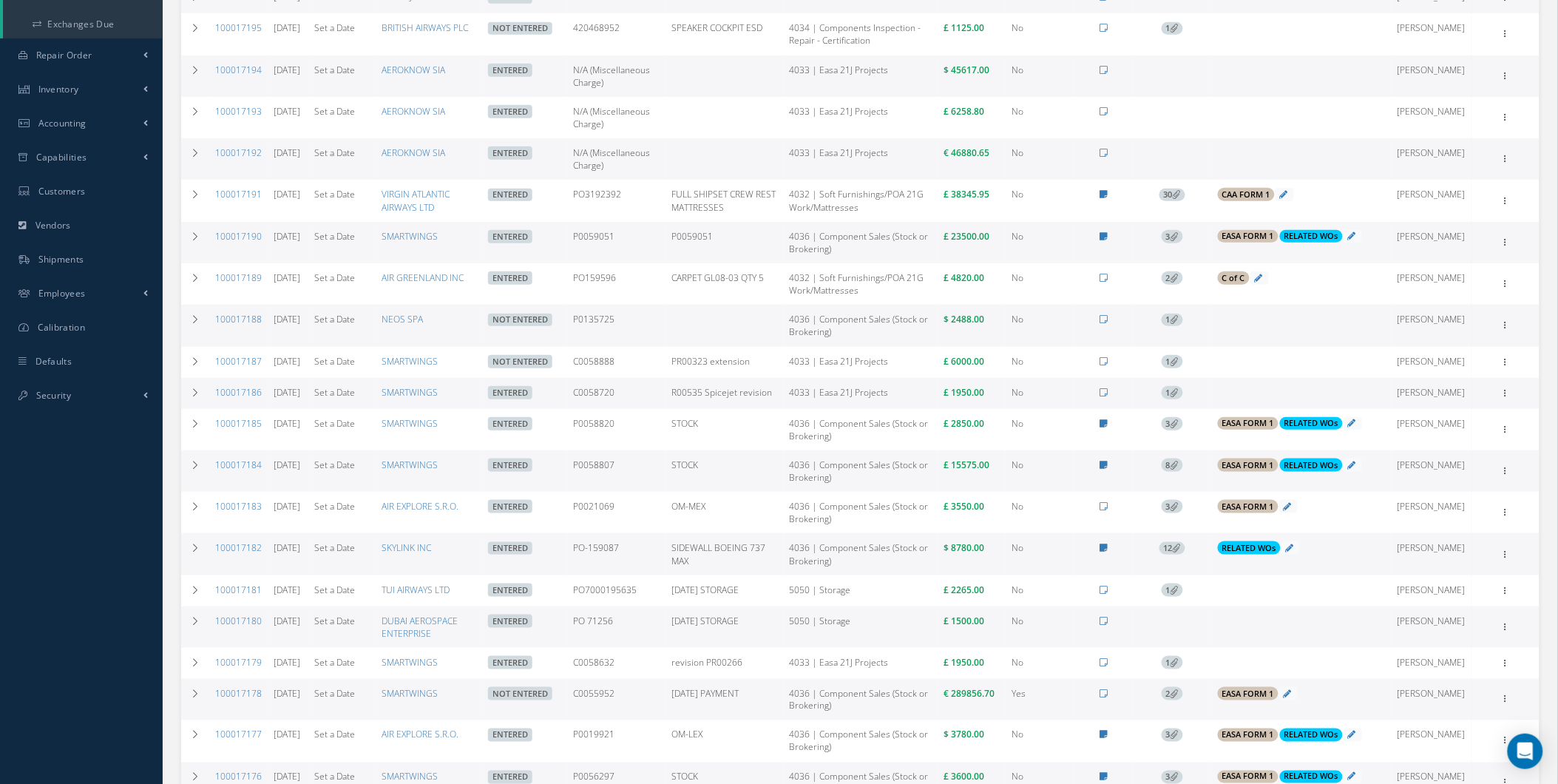
click at [1510, 335] on td "Enter/Update Edit Show Send By Email Documents Cancel Delete Print-Outs Sales O…" at bounding box center [1506, 325] width 68 height 41
click at [1509, 329] on icon at bounding box center [1506, 324] width 15 height 12
click at [1453, 421] on link "Documents" at bounding box center [1437, 410] width 117 height 19
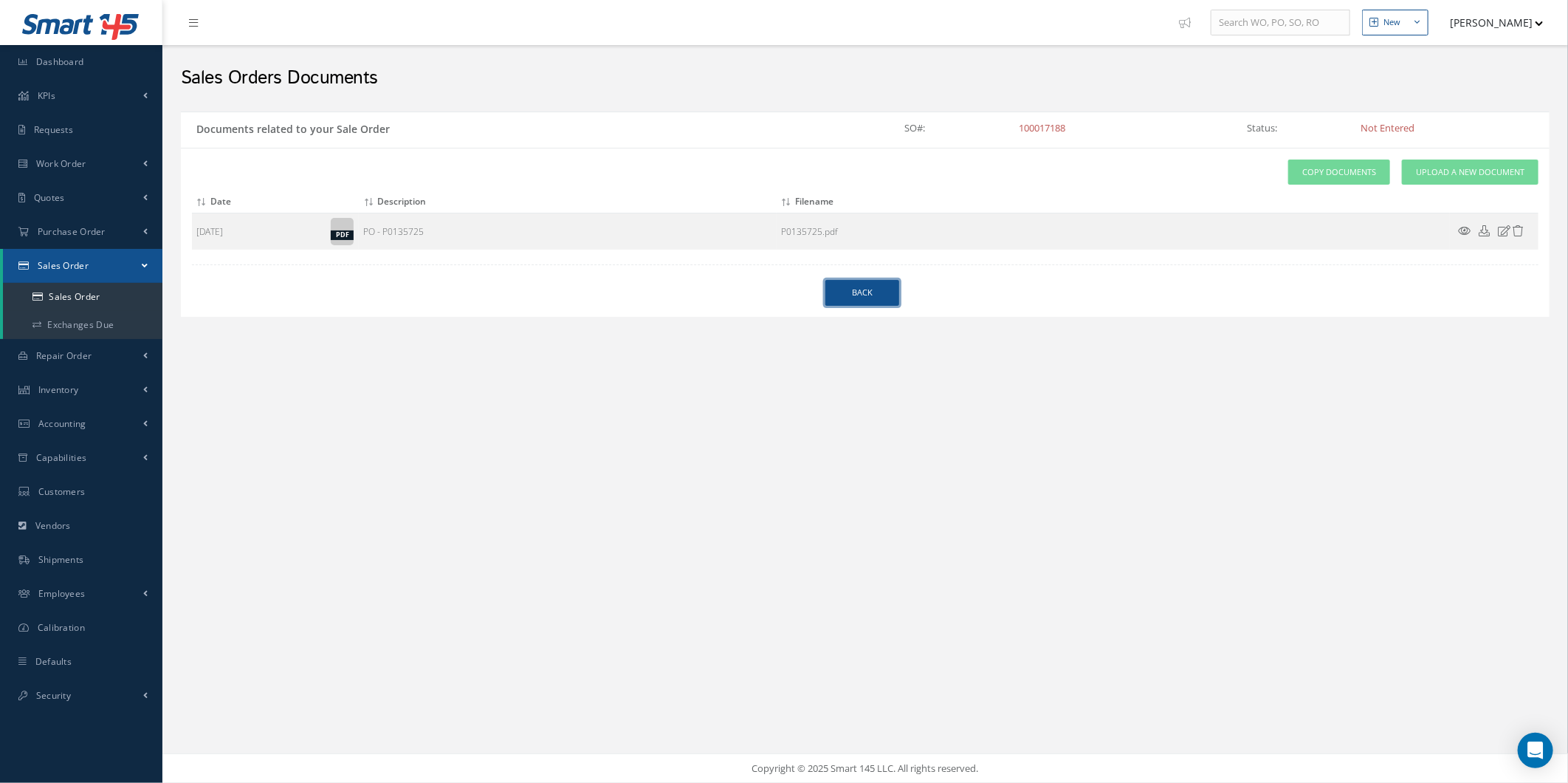
click at [892, 301] on link "Back" at bounding box center [862, 293] width 73 height 26
select select "25"
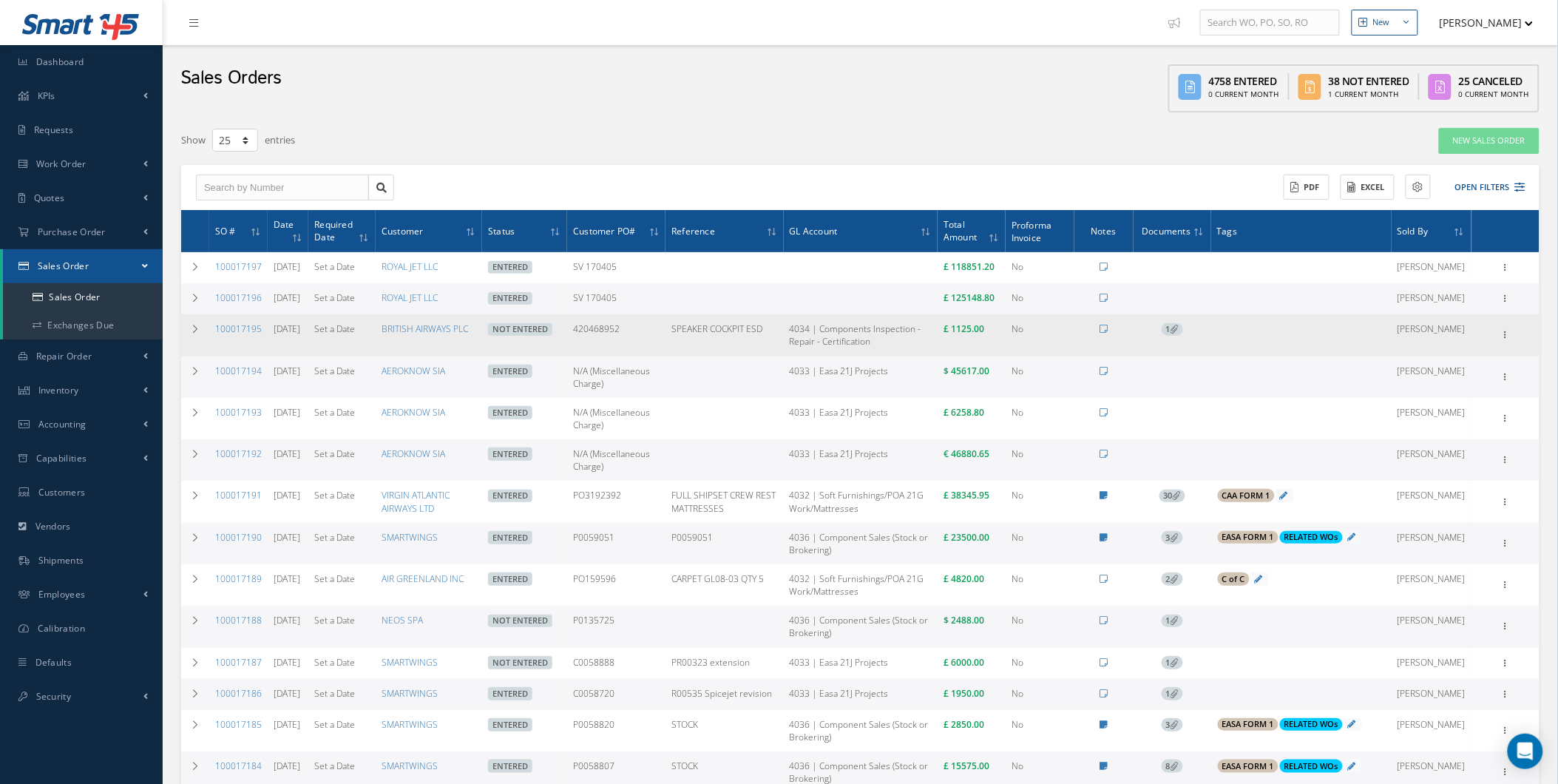
click at [1183, 337] on span "1" at bounding box center [1171, 329] width 21 height 13
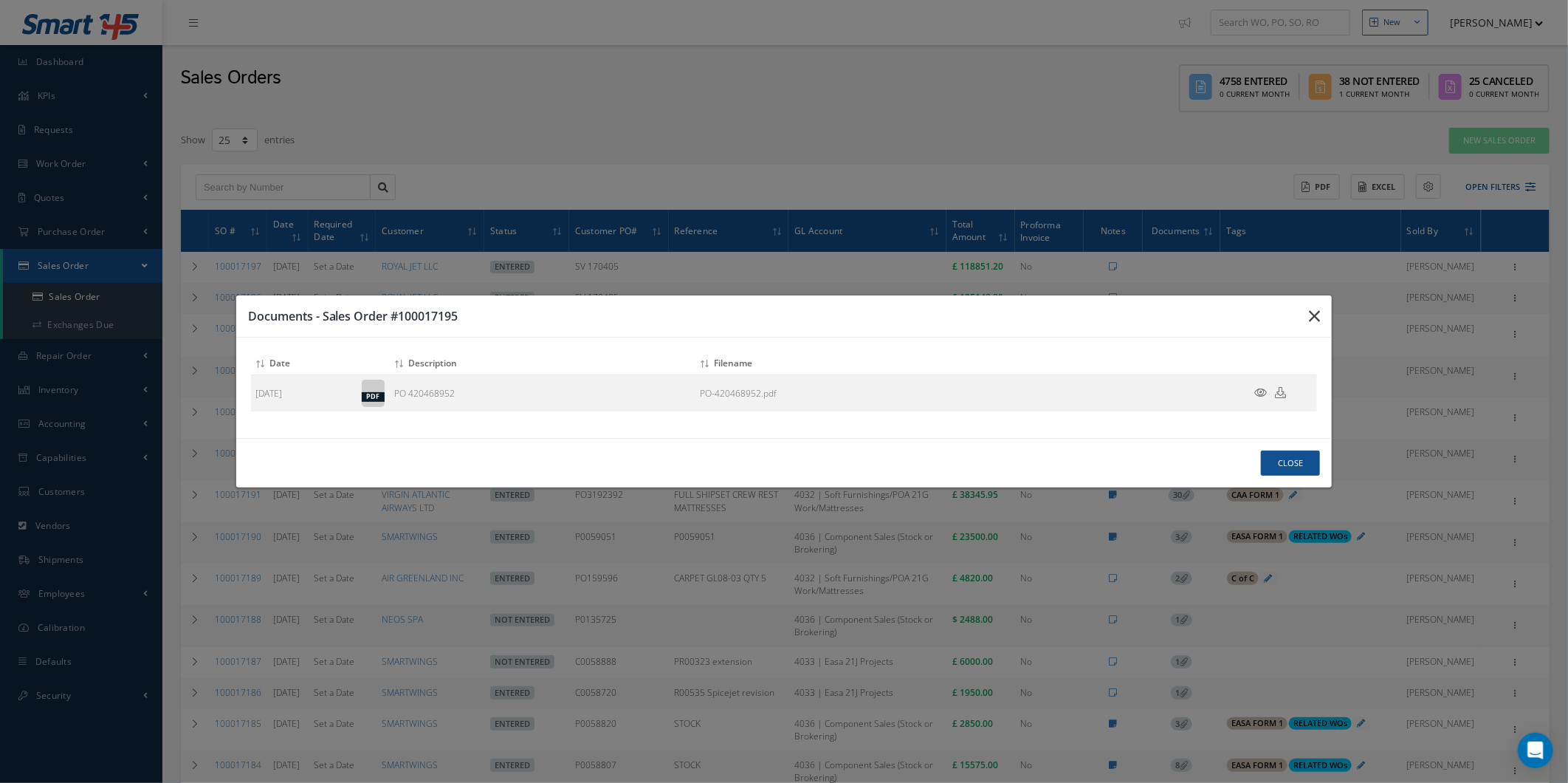
click at [1299, 320] on button "button" at bounding box center [1314, 315] width 35 height 41
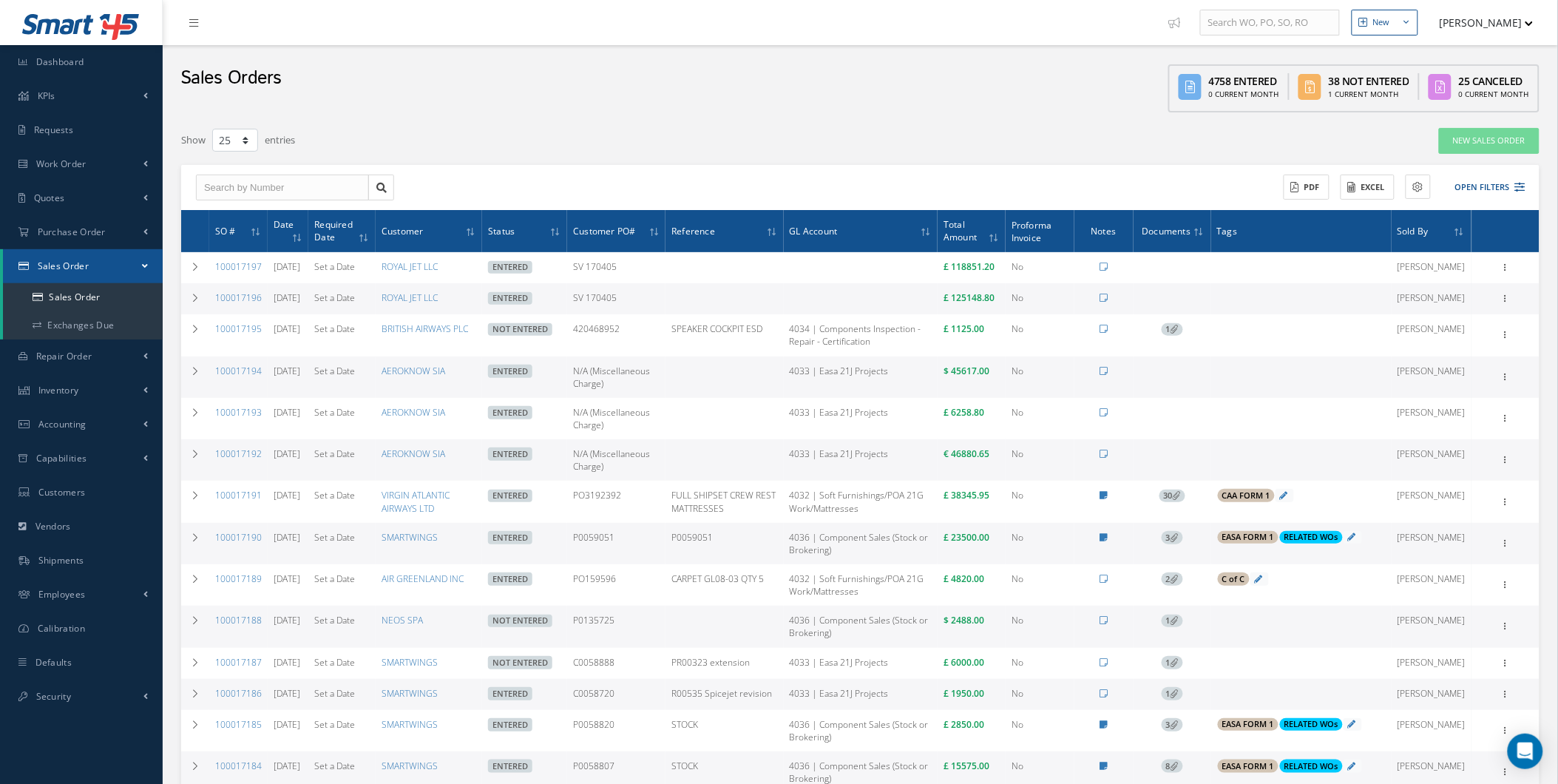
click at [1179, 333] on icon at bounding box center [1174, 329] width 8 height 8
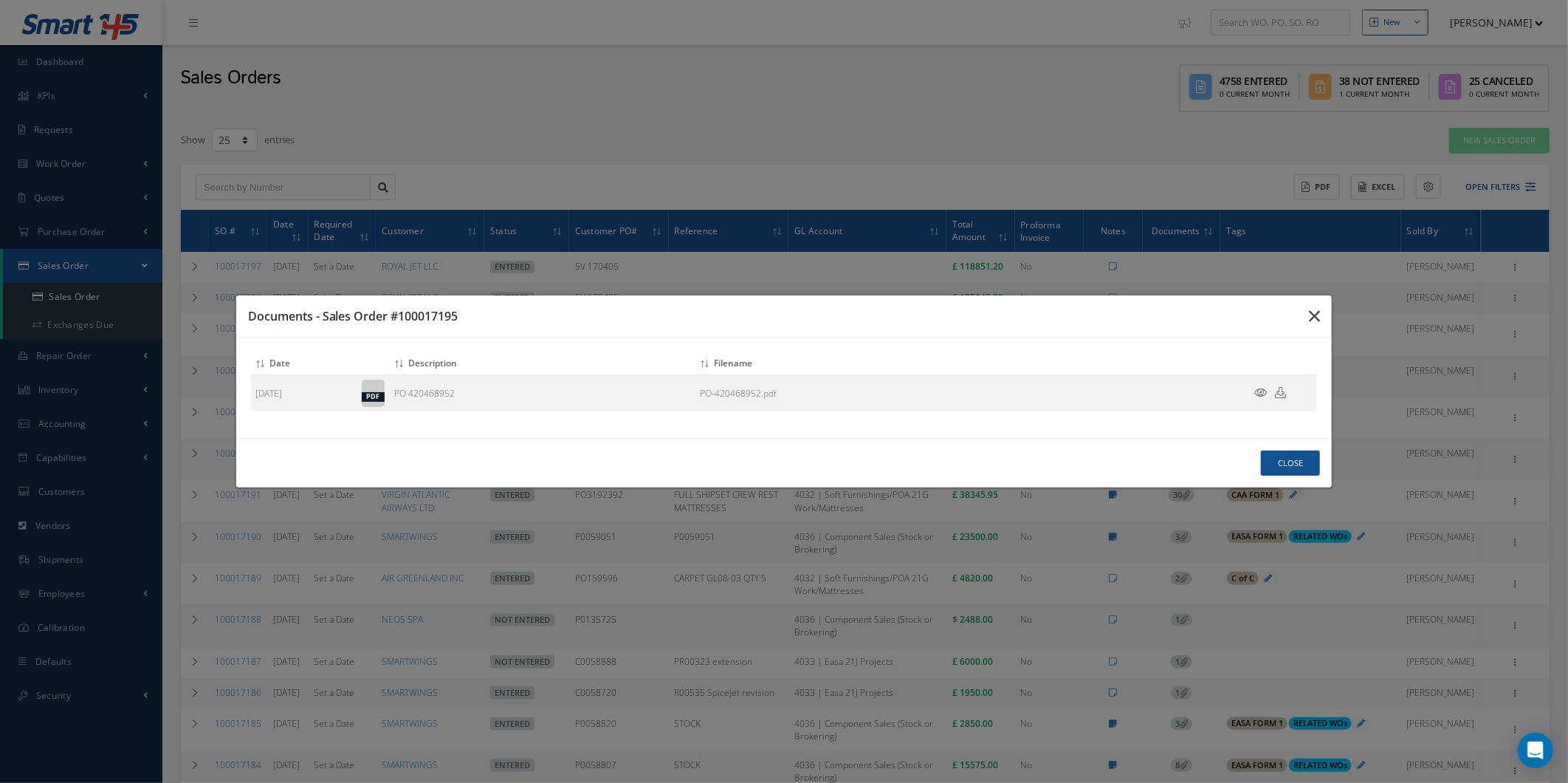
click at [1299, 318] on button "button" at bounding box center [1314, 315] width 35 height 41
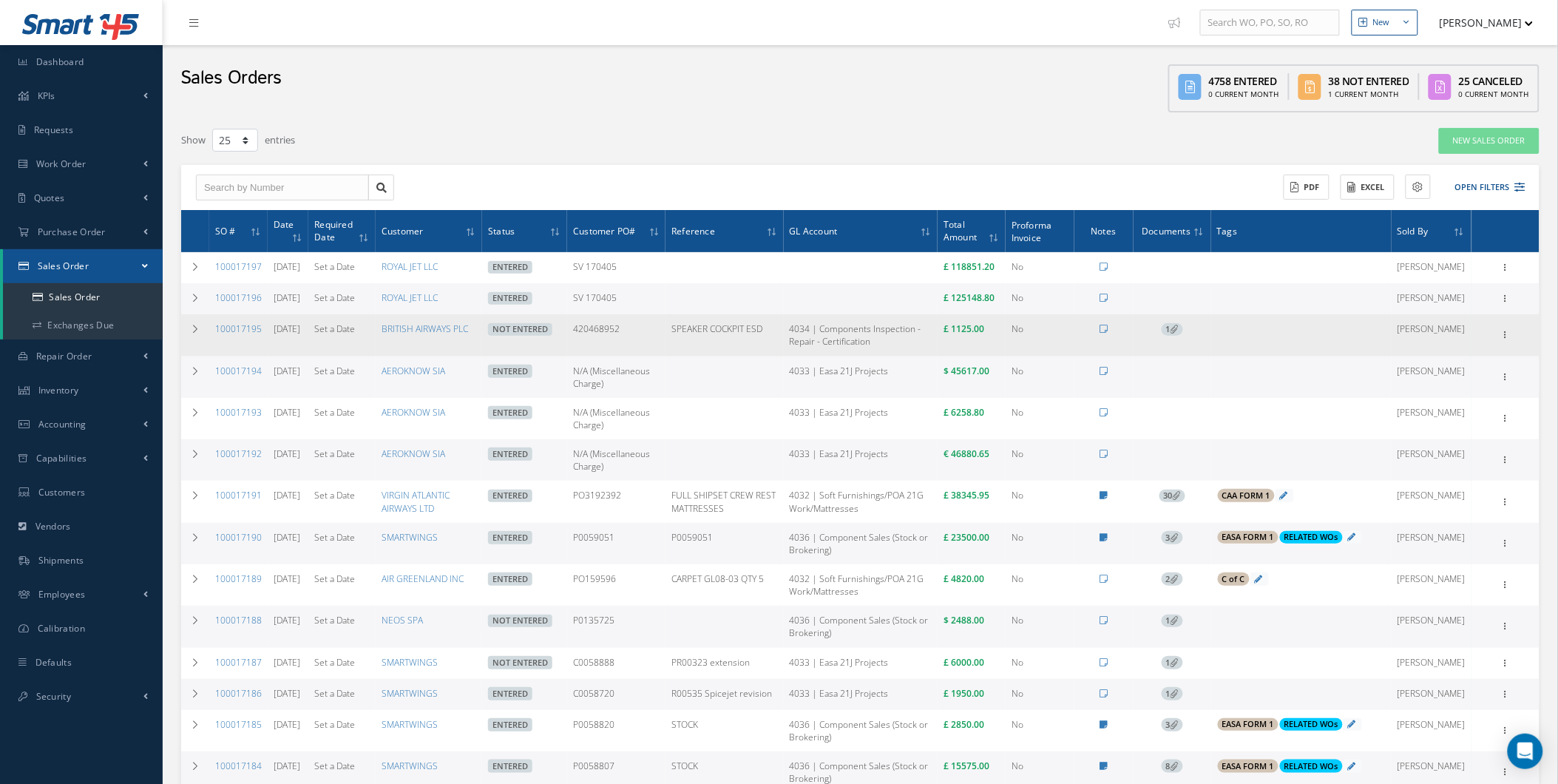
click at [1179, 333] on icon at bounding box center [1174, 329] width 8 height 8
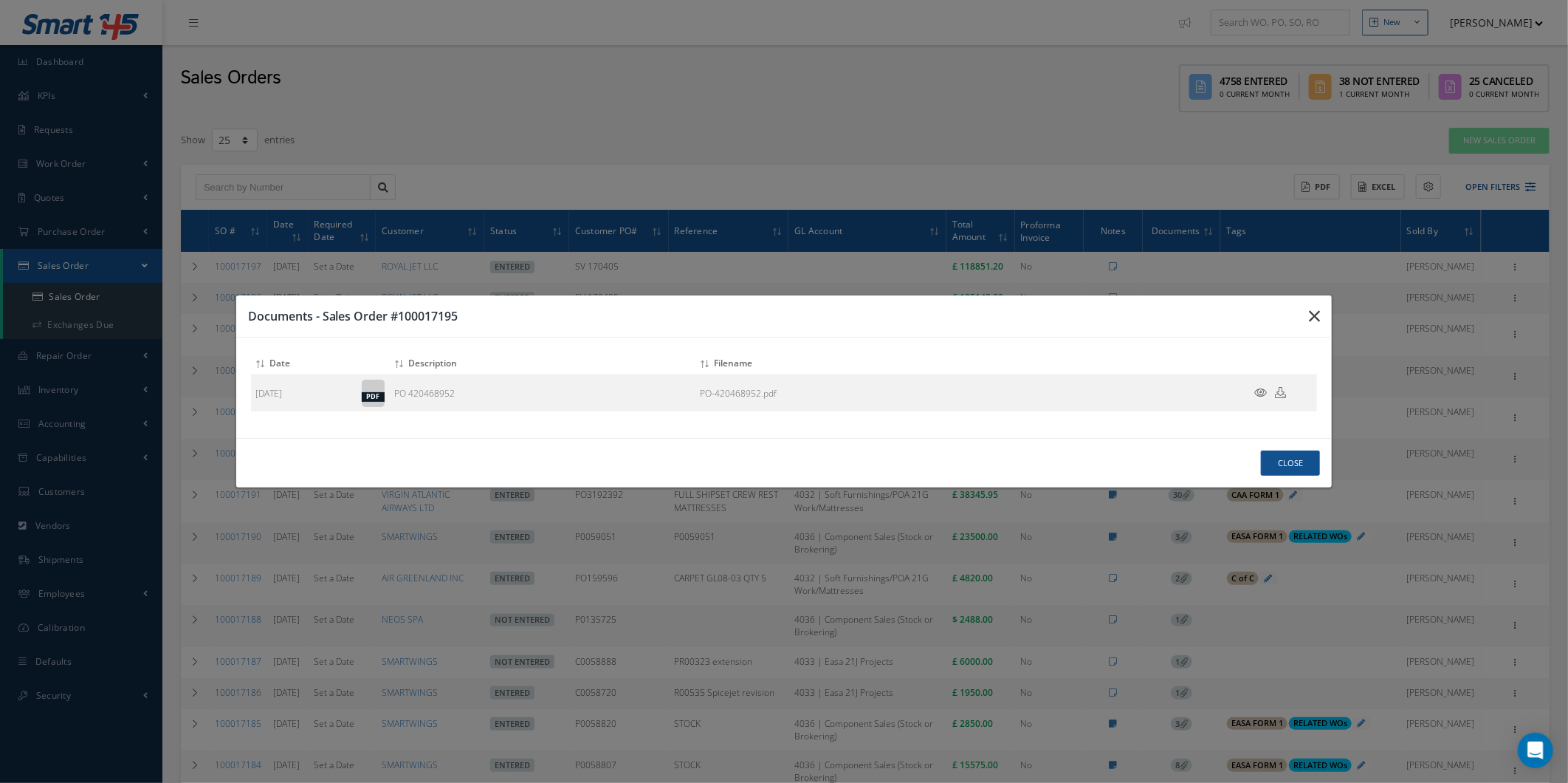
click at [1302, 313] on button "button" at bounding box center [1314, 315] width 35 height 41
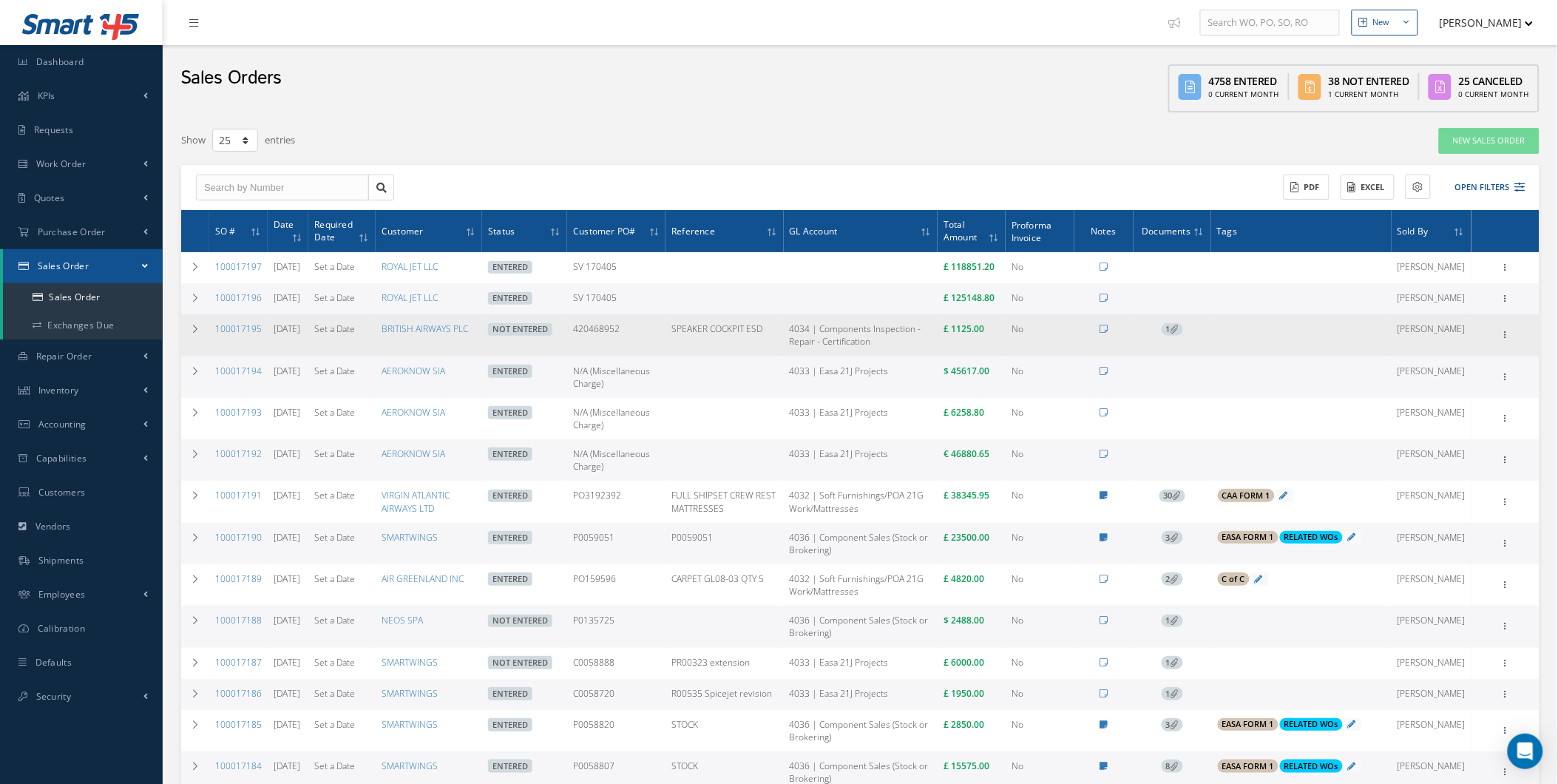
click at [1179, 333] on icon at bounding box center [1174, 329] width 8 height 8
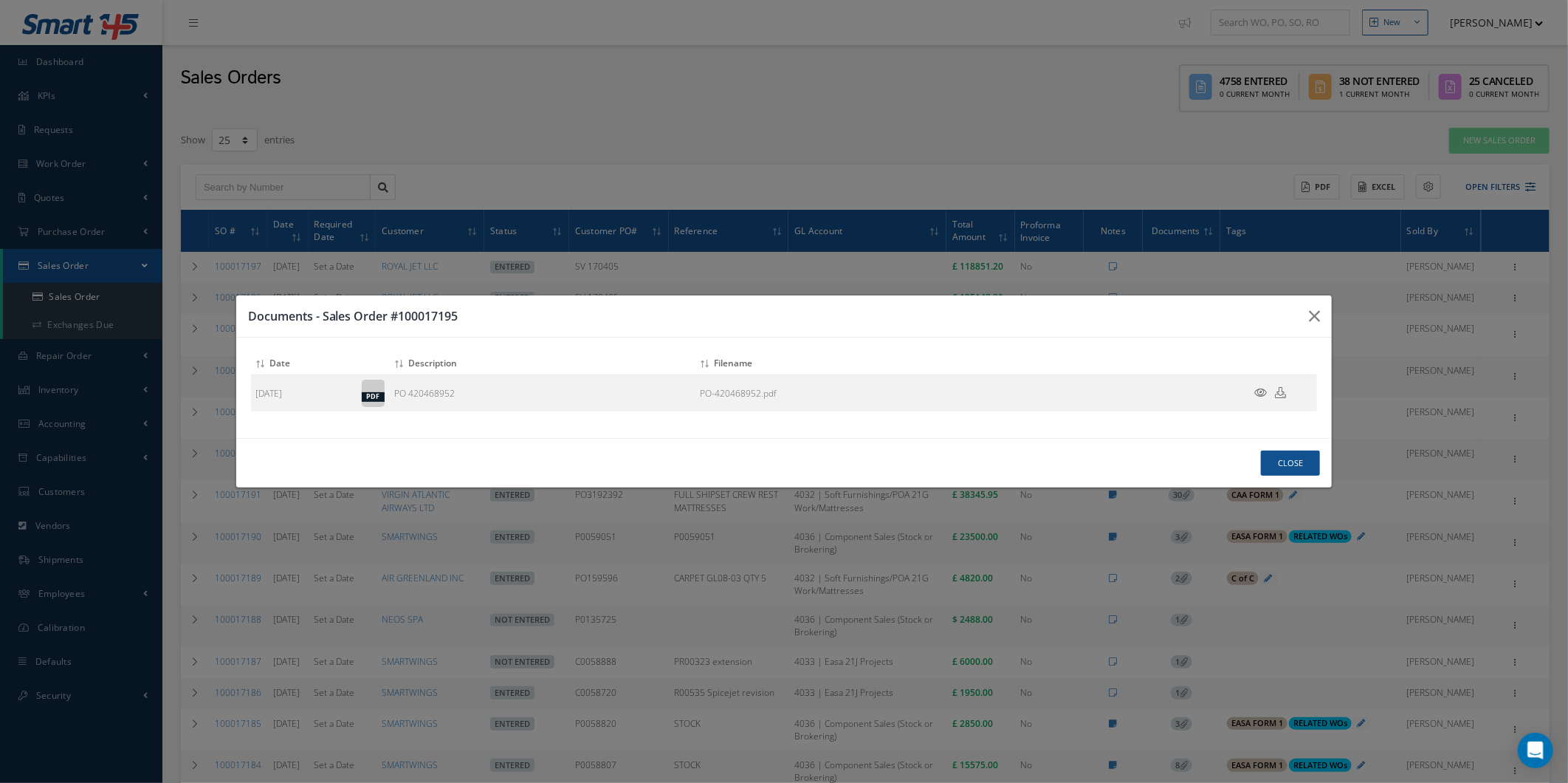
click at [1288, 312] on h3 "Documents - Sales Order #100017195" at bounding box center [773, 315] width 1050 height 17
click at [1292, 307] on h3 "Documents - Sales Order #100017195" at bounding box center [773, 315] width 1050 height 17
click at [1306, 306] on button "button" at bounding box center [1314, 315] width 35 height 41
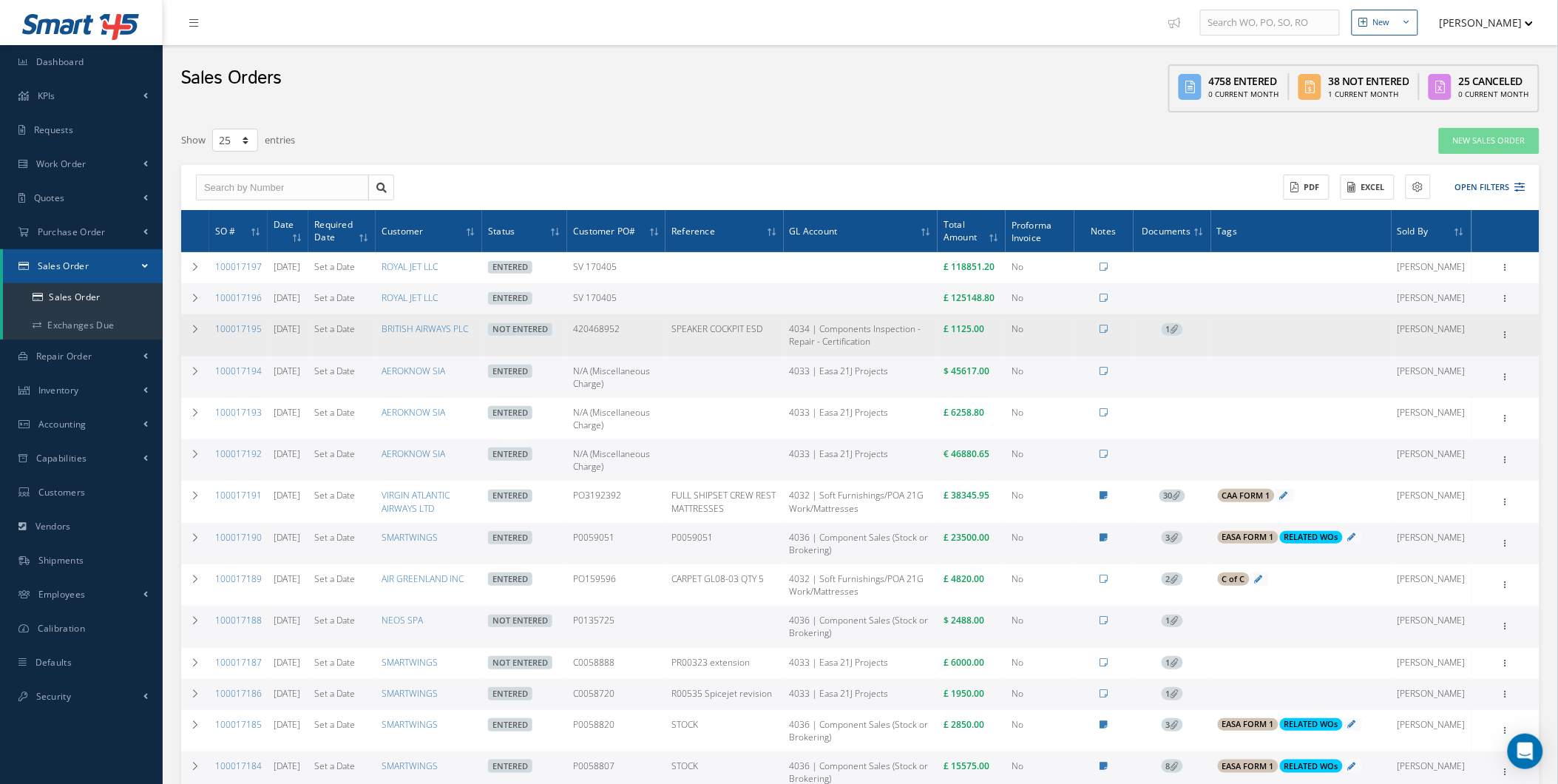
click at [1179, 333] on icon at bounding box center [1174, 329] width 8 height 8
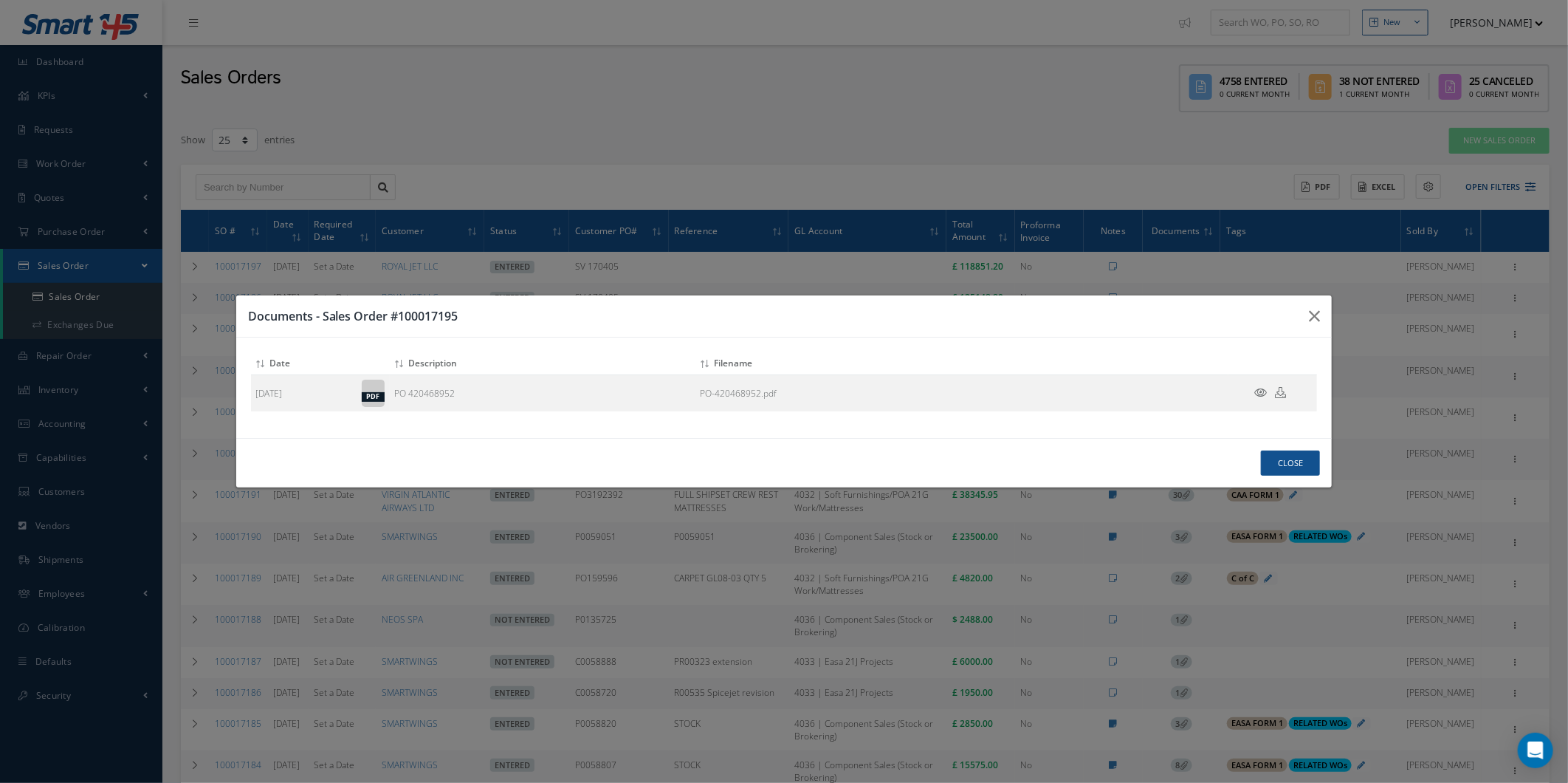
click at [1288, 310] on h3 "Documents - Sales Order #100017195" at bounding box center [773, 315] width 1050 height 17
drag, startPoint x: 1284, startPoint y: 313, endPoint x: 1325, endPoint y: 319, distance: 41.4
click at [1285, 314] on h3 "Documents - Sales Order #100017195" at bounding box center [773, 315] width 1050 height 17
click at [1325, 319] on button "button" at bounding box center [1314, 315] width 35 height 41
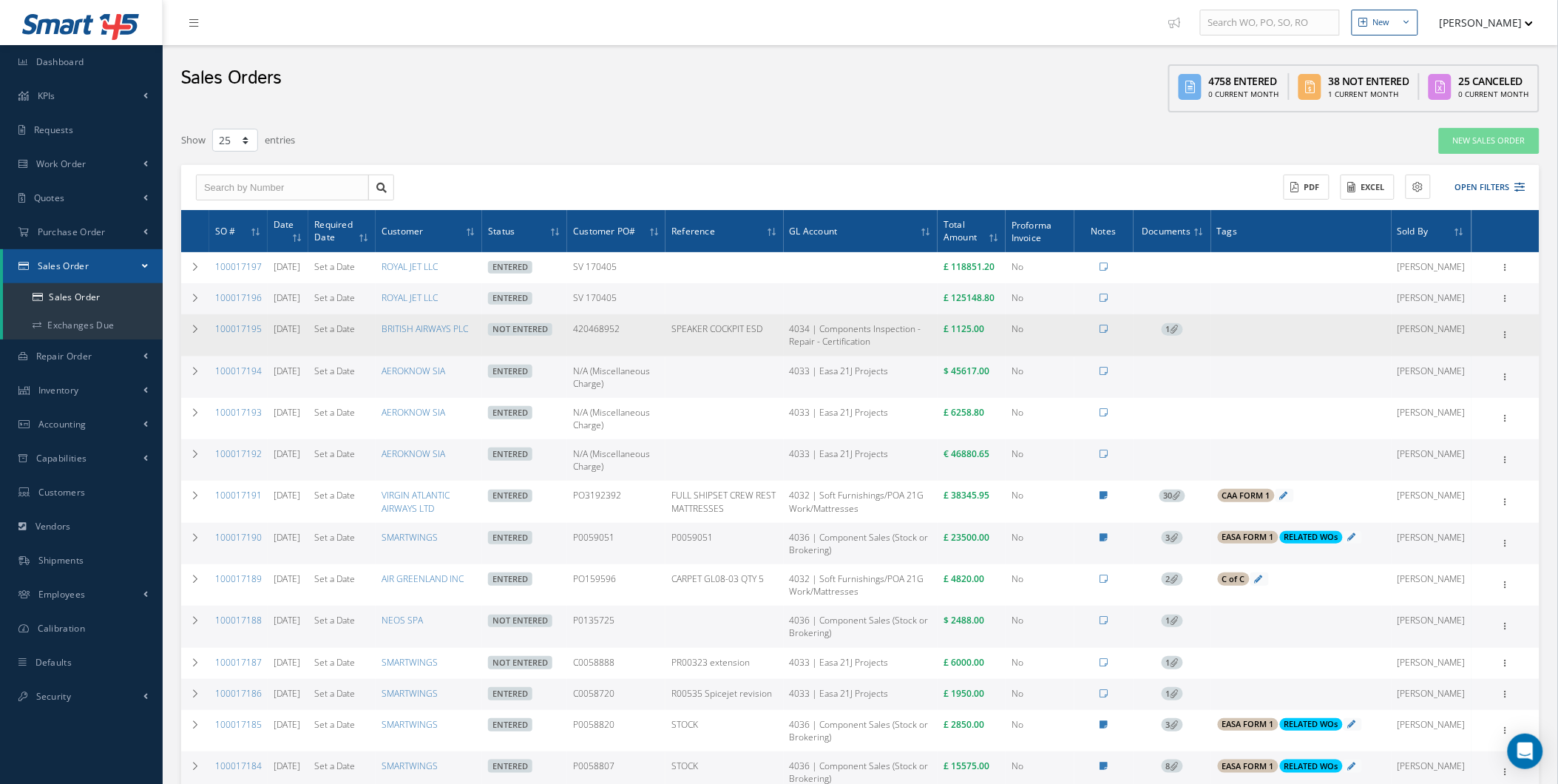
click at [1176, 345] on td "1" at bounding box center [1172, 334] width 77 height 41
click at [1172, 355] on td "1" at bounding box center [1172, 334] width 77 height 41
click at [1183, 337] on span "1" at bounding box center [1171, 329] width 21 height 13
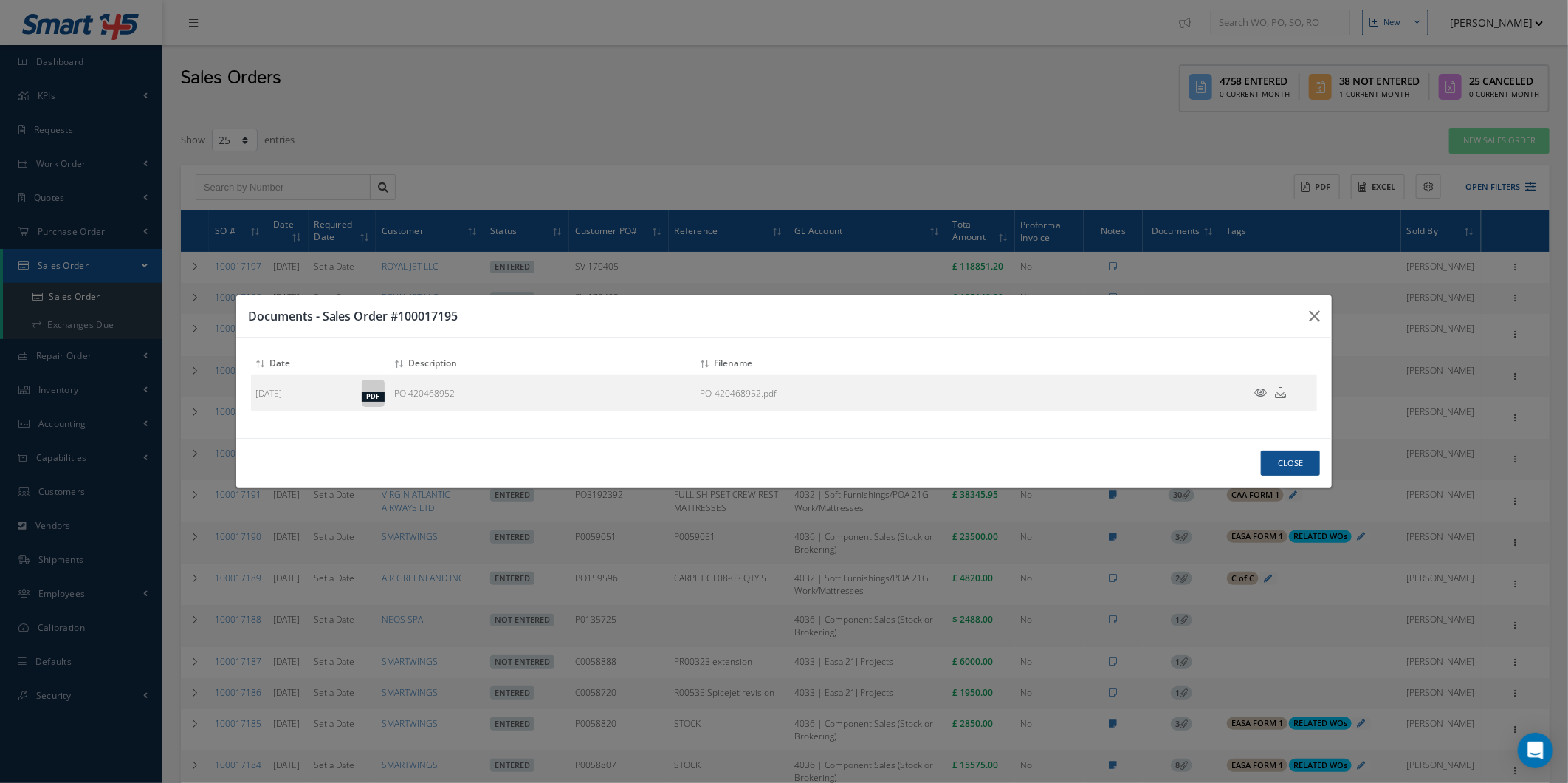
click at [1285, 299] on div "Documents - Sales Order #100017195" at bounding box center [784, 316] width 1096 height 42
click at [1296, 309] on div "Documents - Sales Order #100017195" at bounding box center [784, 316] width 1096 height 42
click at [1302, 312] on button "button" at bounding box center [1314, 315] width 35 height 41
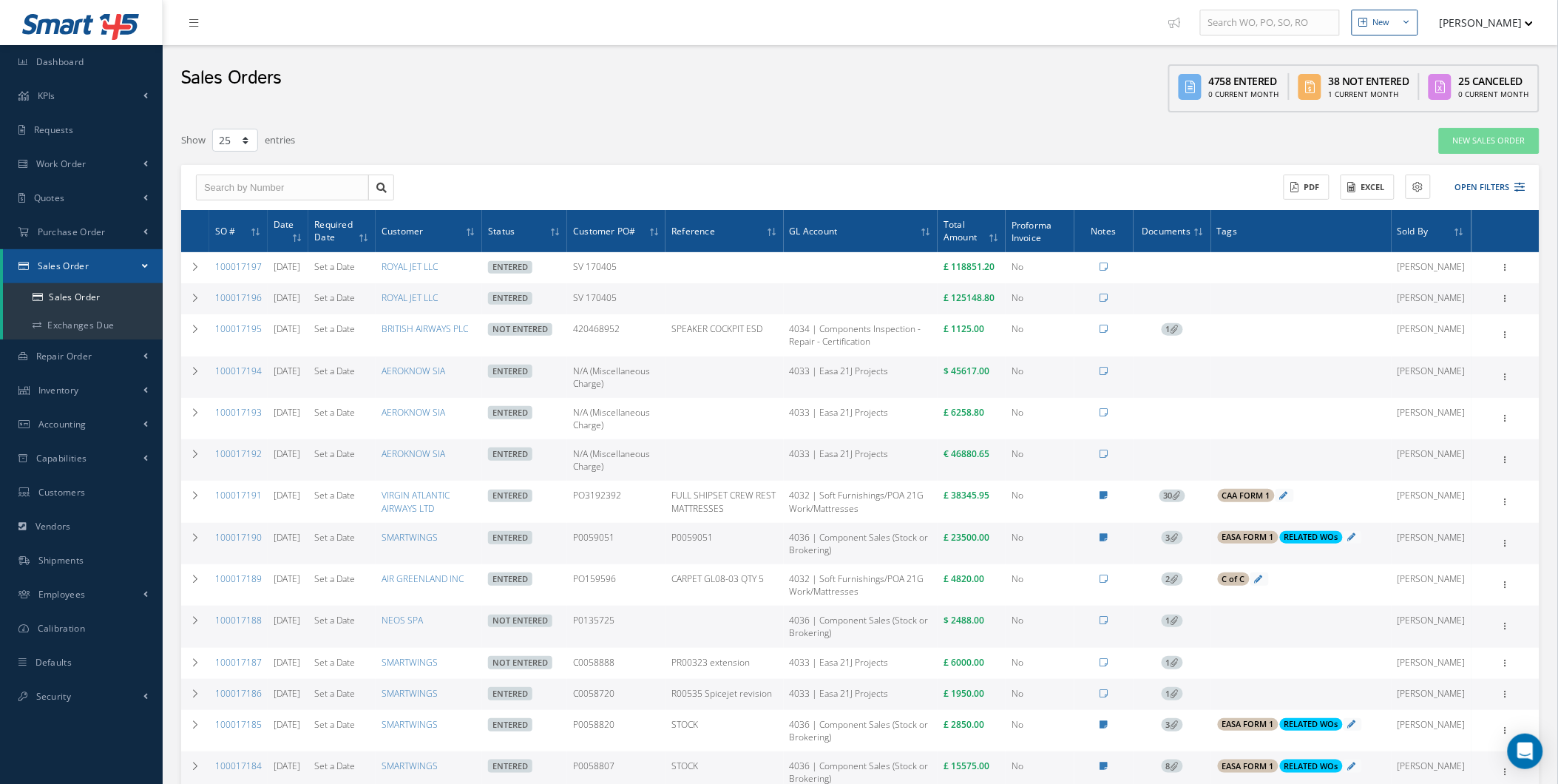
click at [331, 49] on div "Sales Orders 4758 Entered 0 Current Month 38 Not Entered 1 Current Month 25 Can…" at bounding box center [860, 82] width 1395 height 75
click at [89, 82] on link "KPIs" at bounding box center [81, 96] width 163 height 34
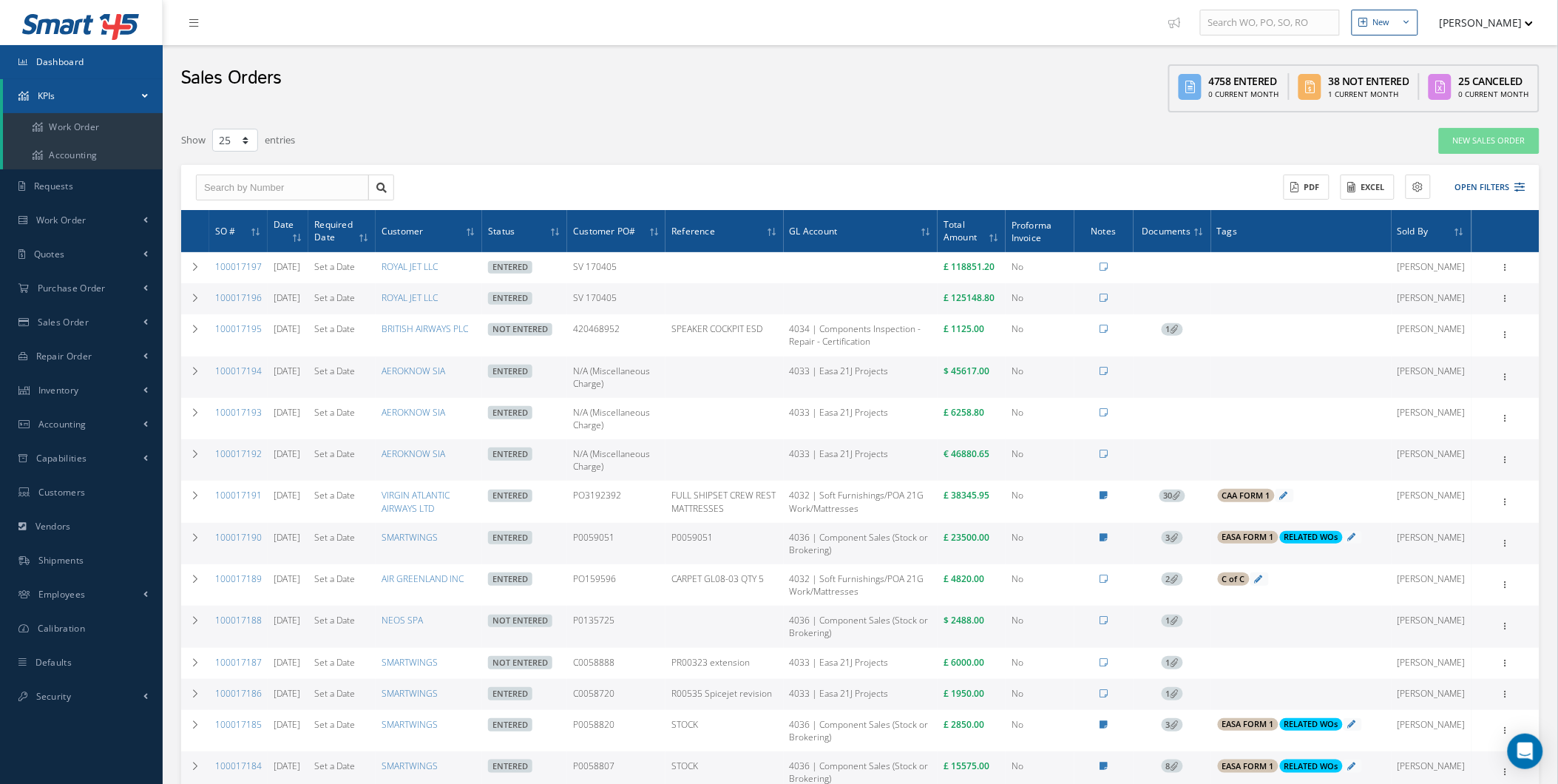
click at [91, 70] on link "Dashboard" at bounding box center [81, 62] width 163 height 34
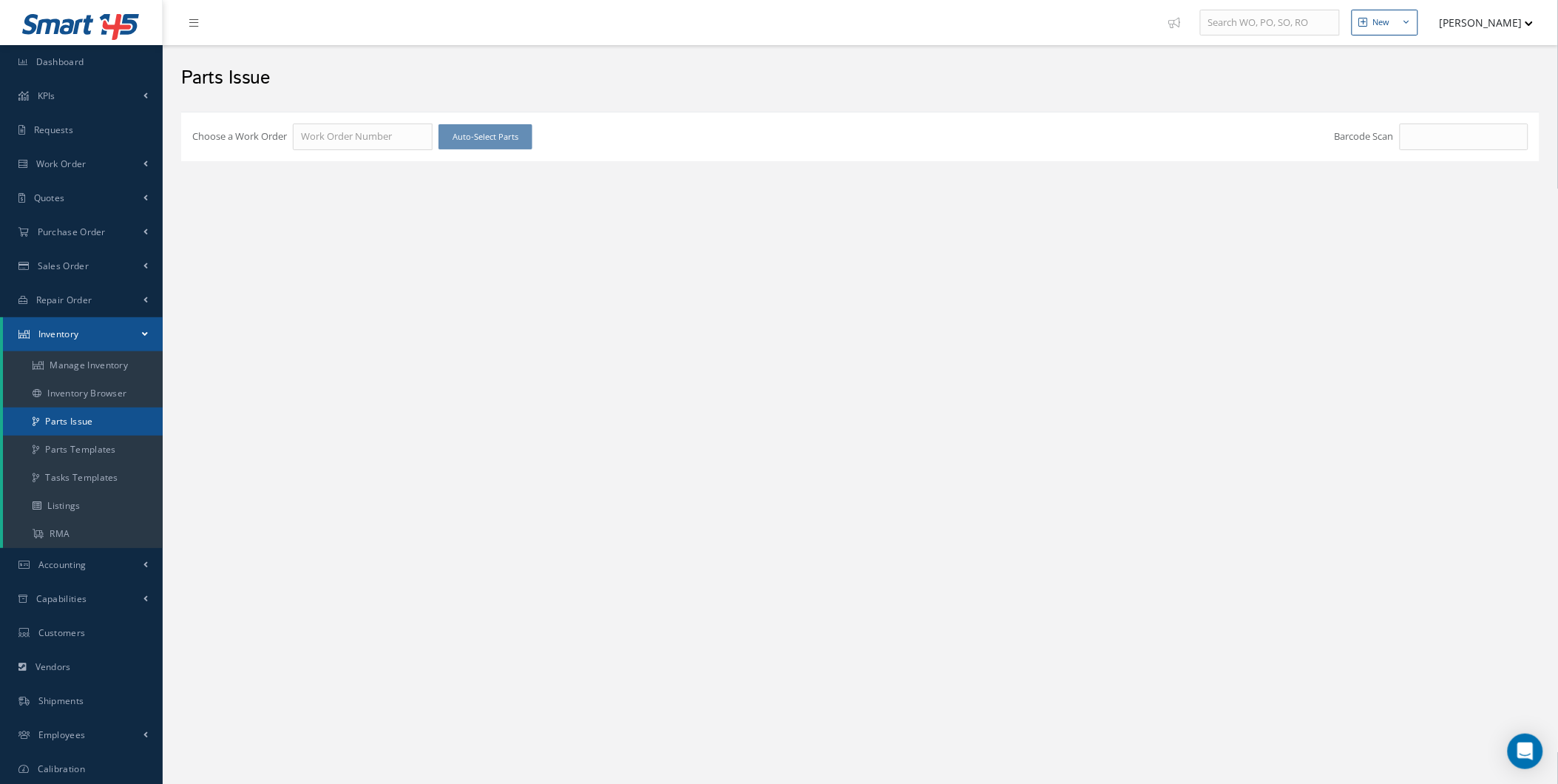
click at [121, 420] on link "Parts Issue" at bounding box center [83, 421] width 160 height 29
click at [71, 524] on link "RMA" at bounding box center [83, 534] width 160 height 29
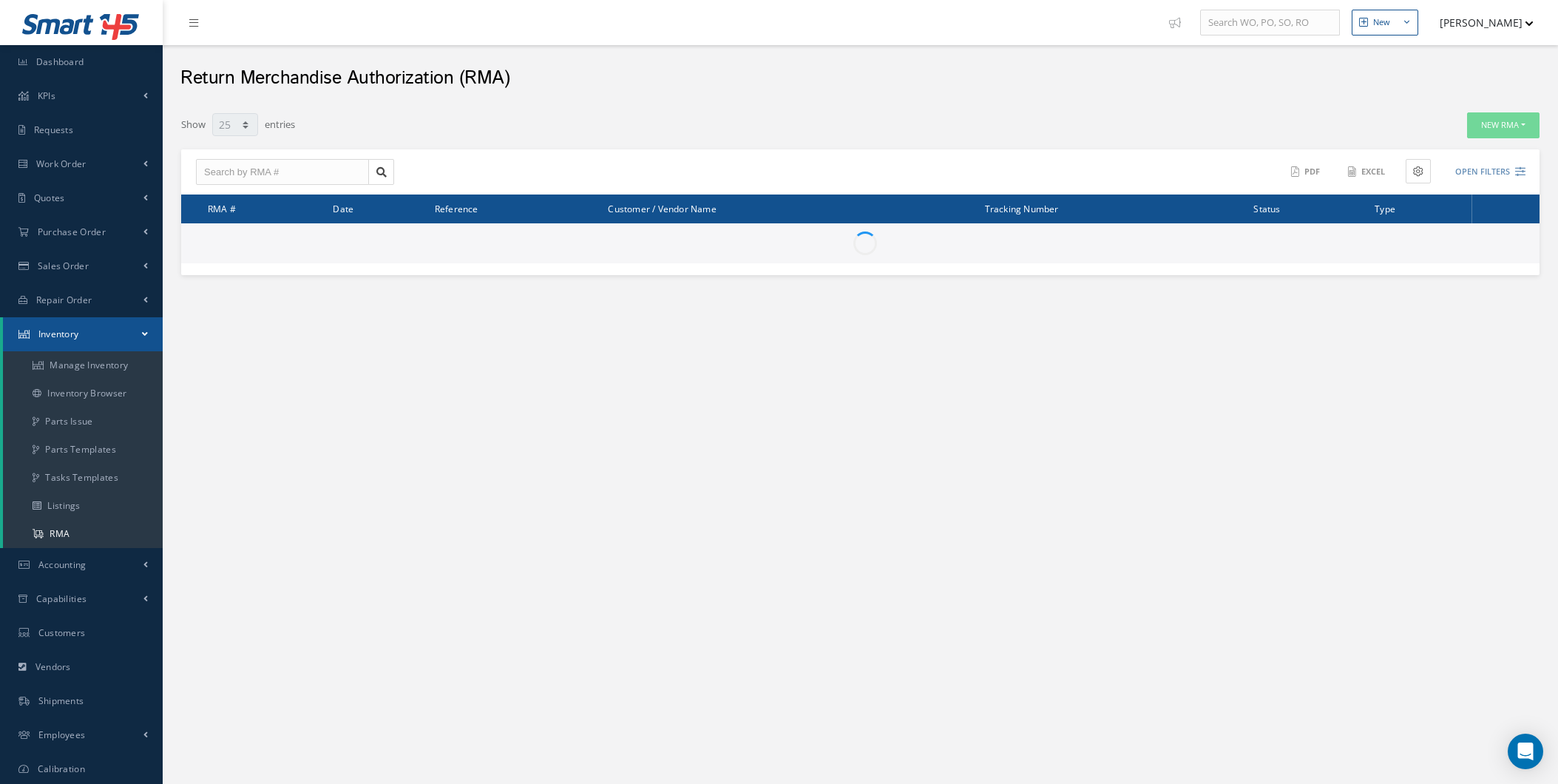
select select "25"
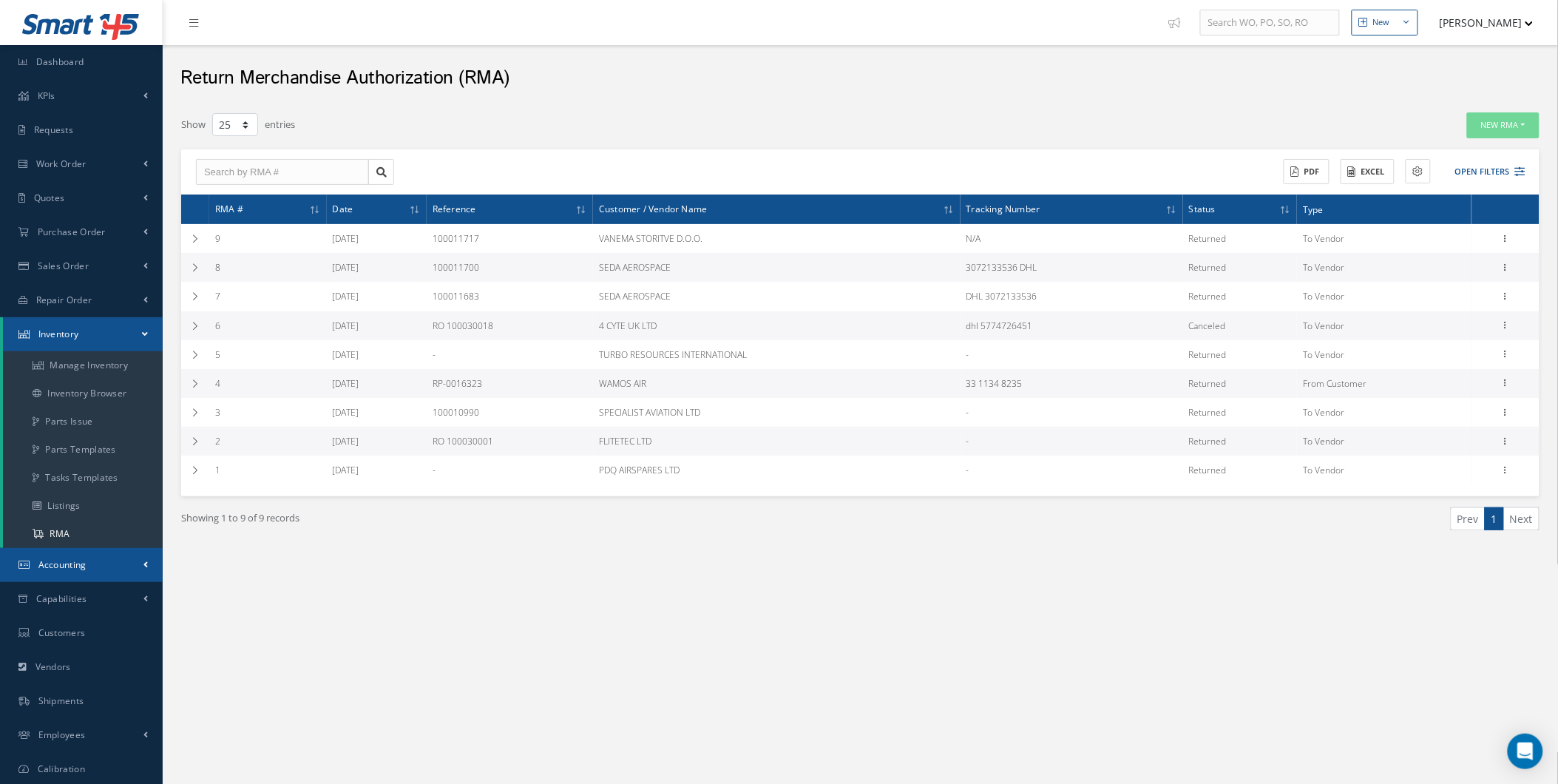
click at [80, 566] on span "Accounting" at bounding box center [63, 565] width 48 height 13
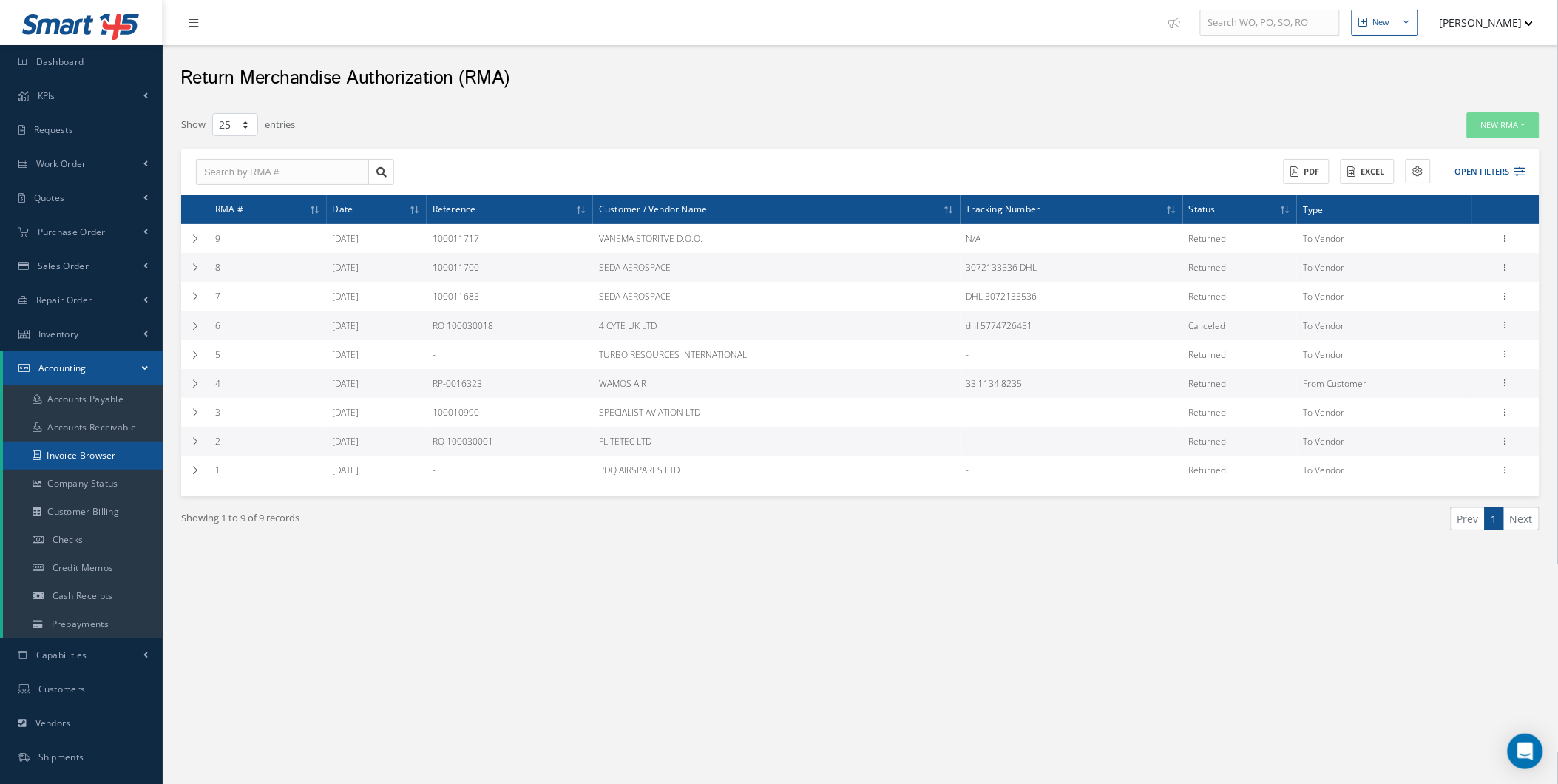
click at [71, 464] on link "Invoice Browser" at bounding box center [83, 455] width 160 height 29
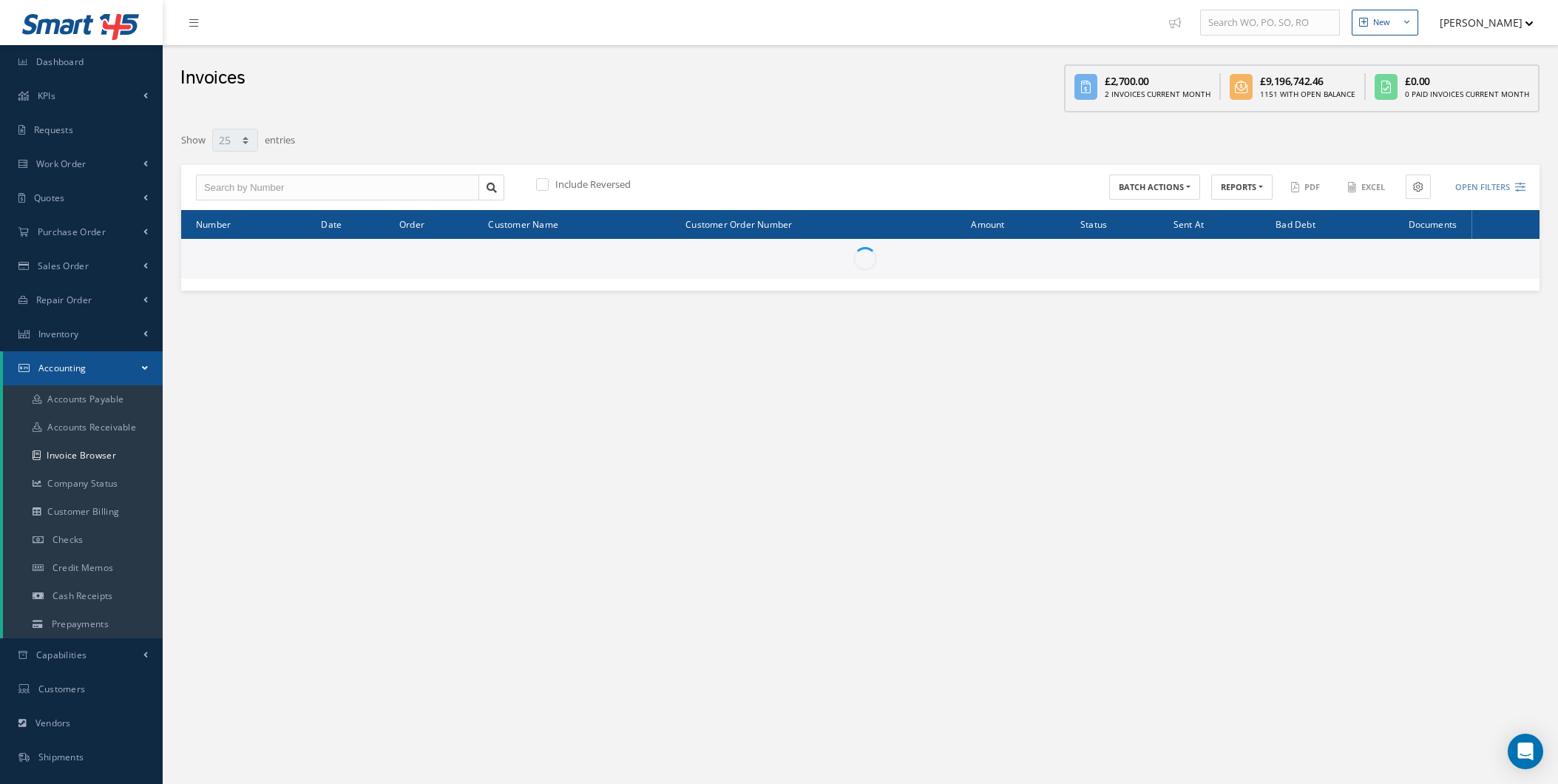
select select "25"
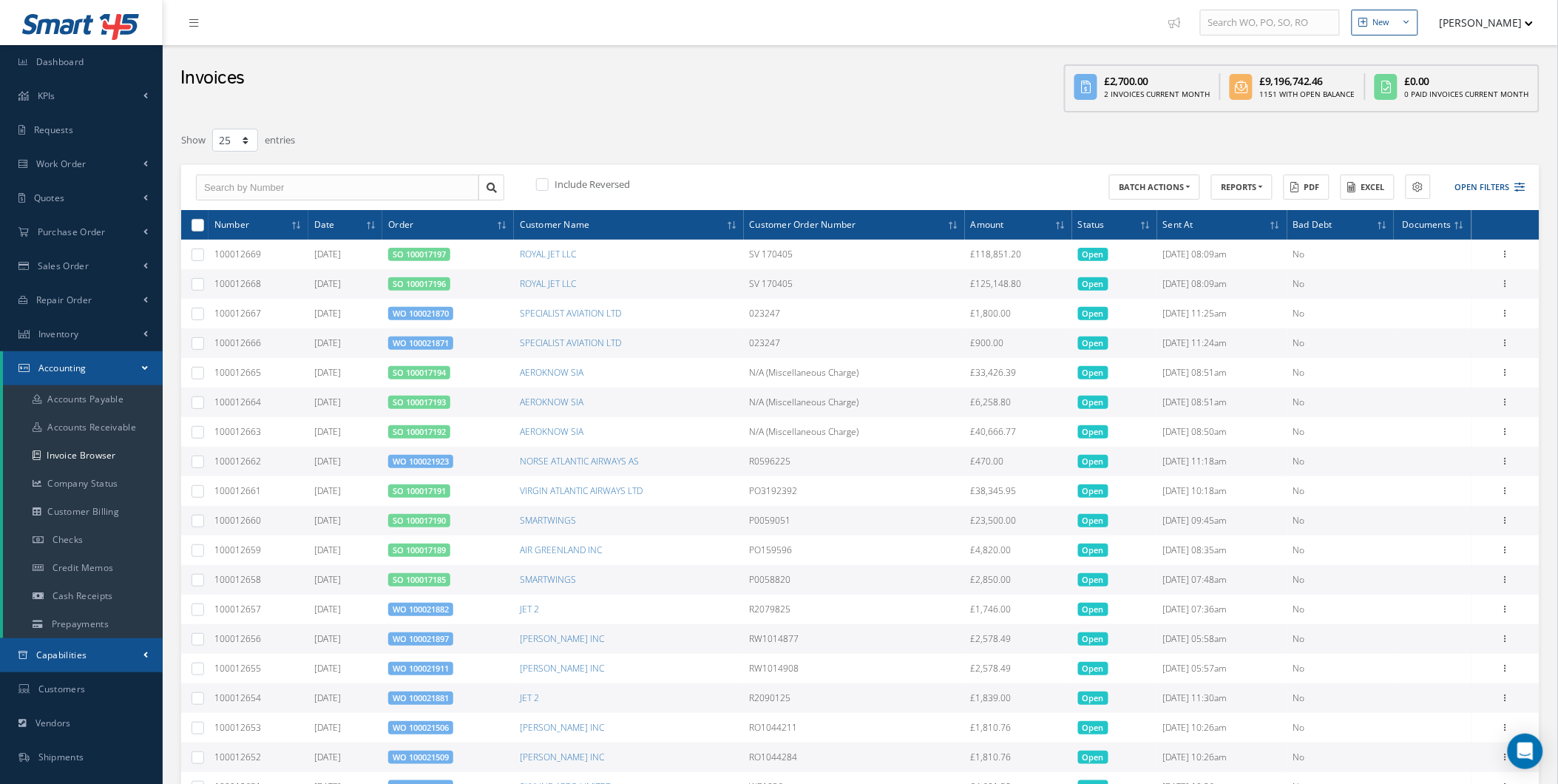
click at [117, 657] on link "Capabilities" at bounding box center [81, 654] width 163 height 34
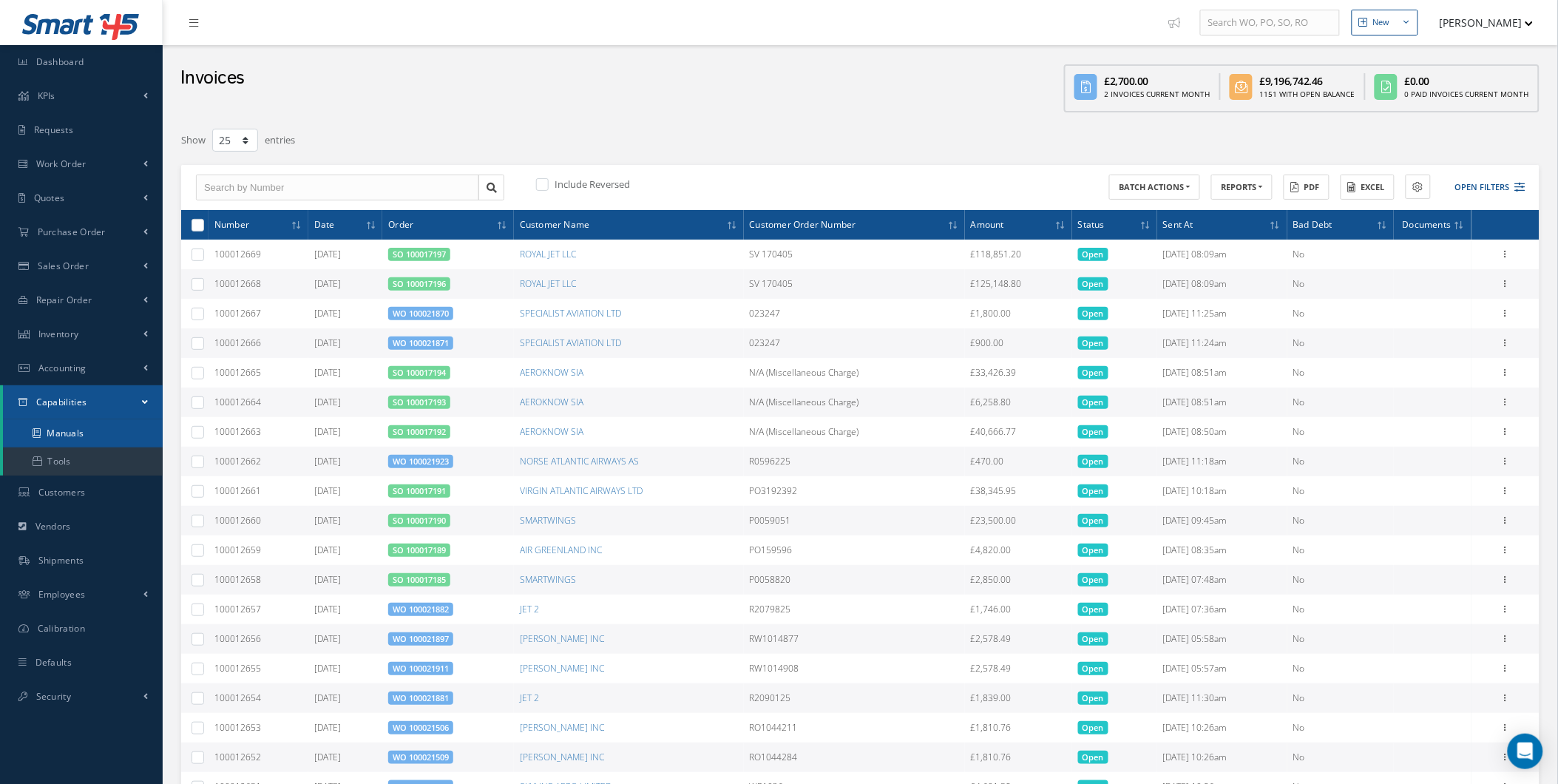
click at [126, 437] on link "Manuals" at bounding box center [83, 433] width 160 height 29
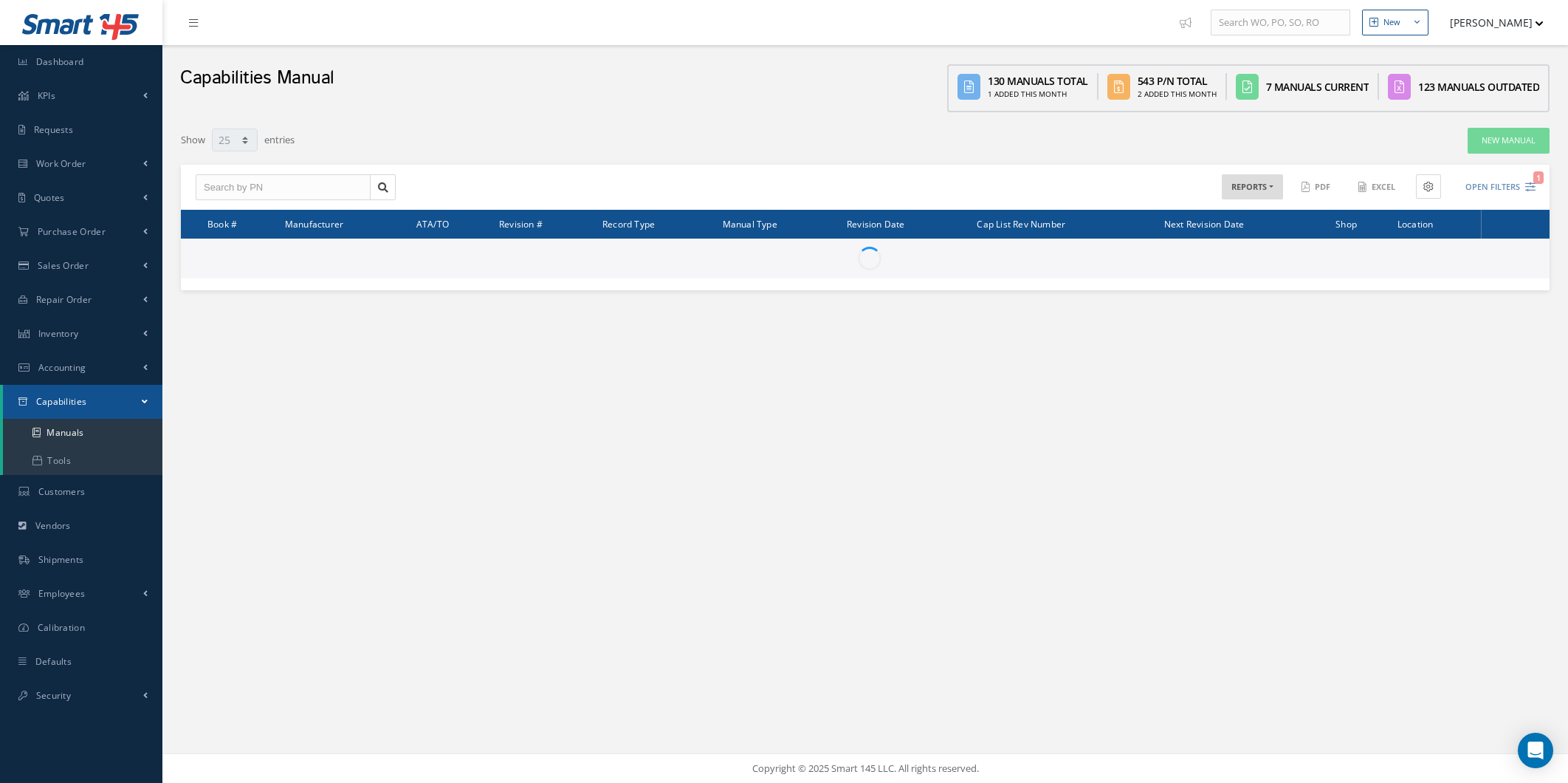
select select "25"
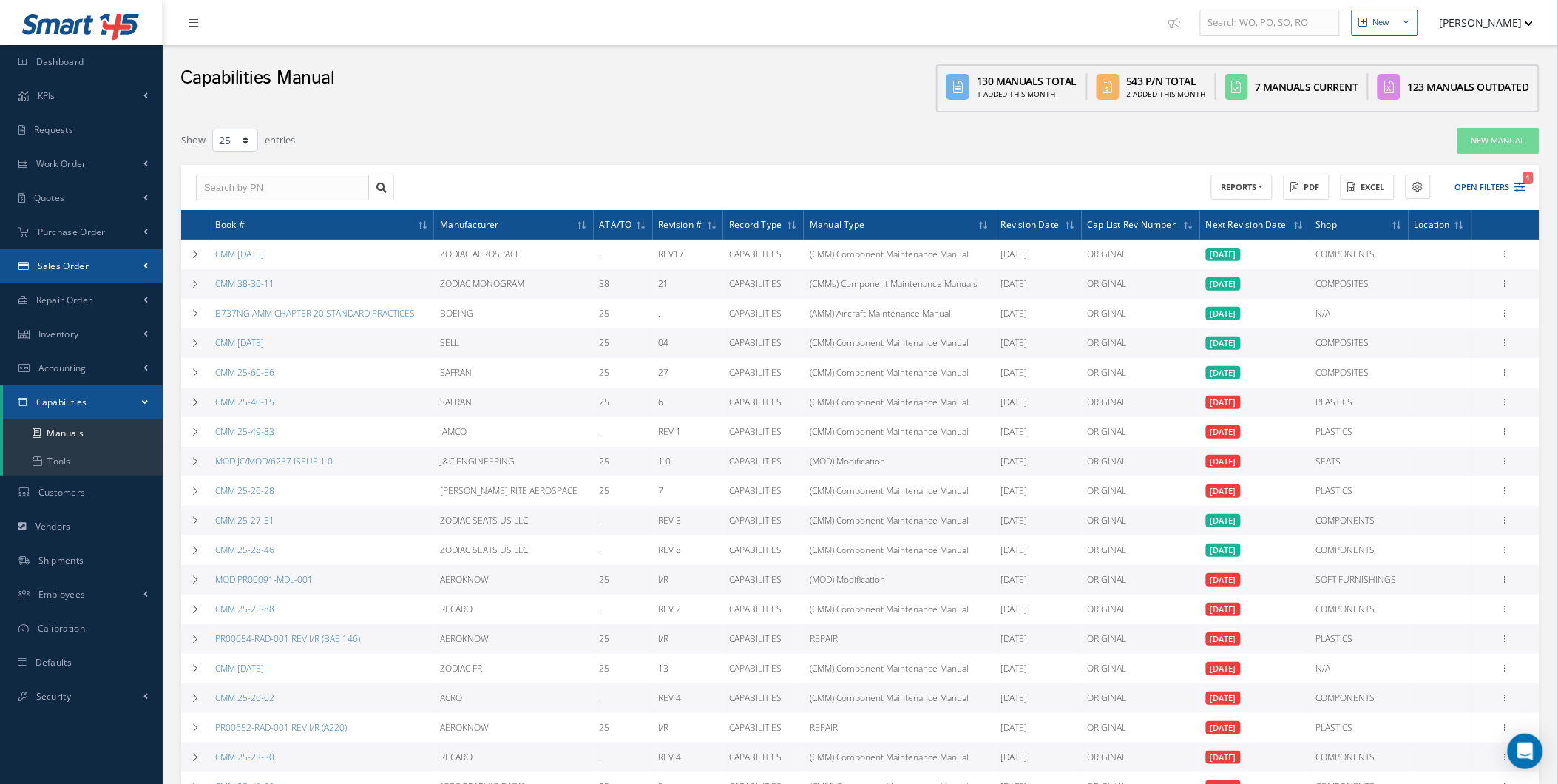
click at [57, 249] on link "Sales Order" at bounding box center [81, 266] width 163 height 34
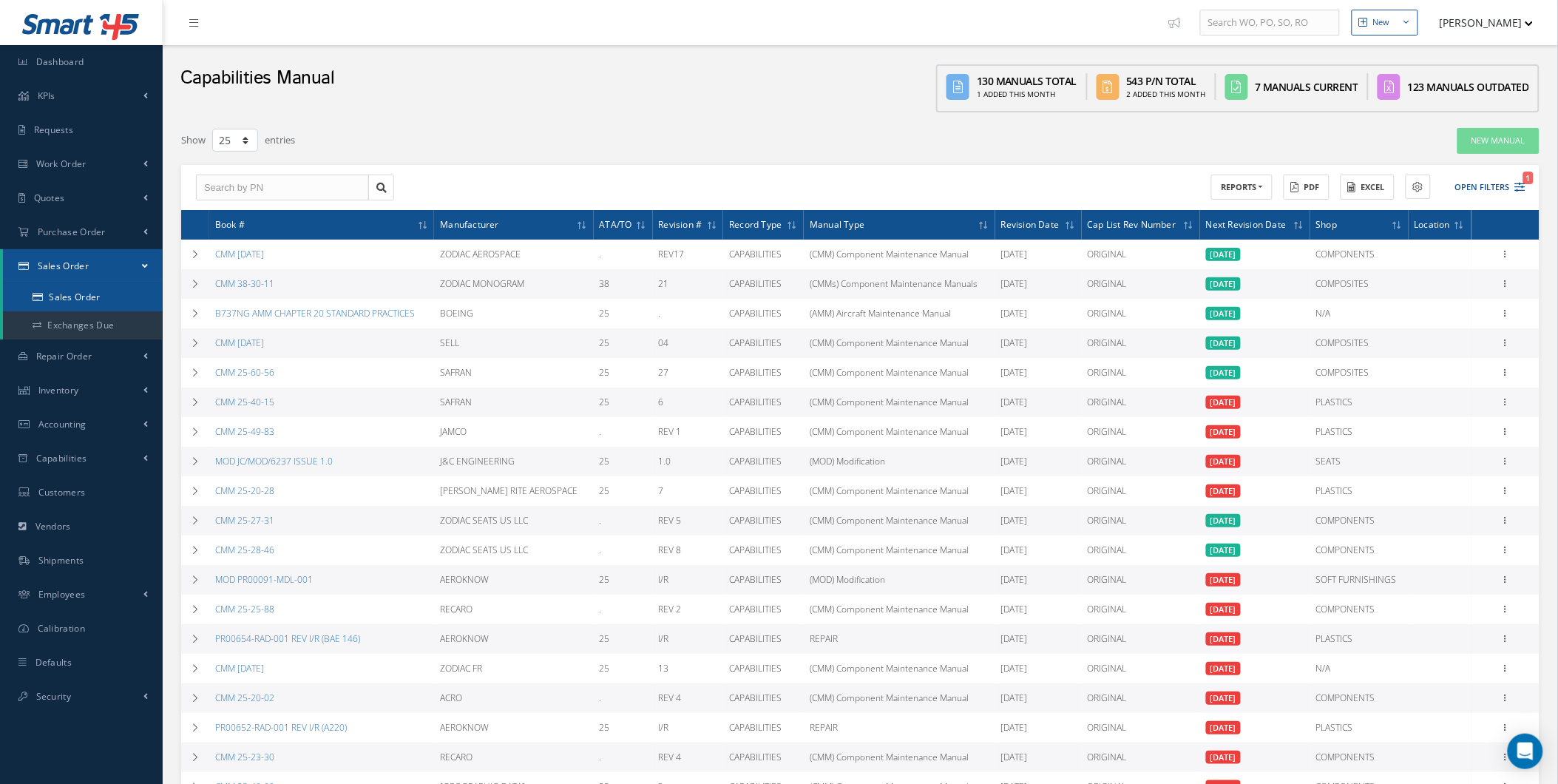
click at [62, 303] on link "Sales Order" at bounding box center [83, 297] width 160 height 29
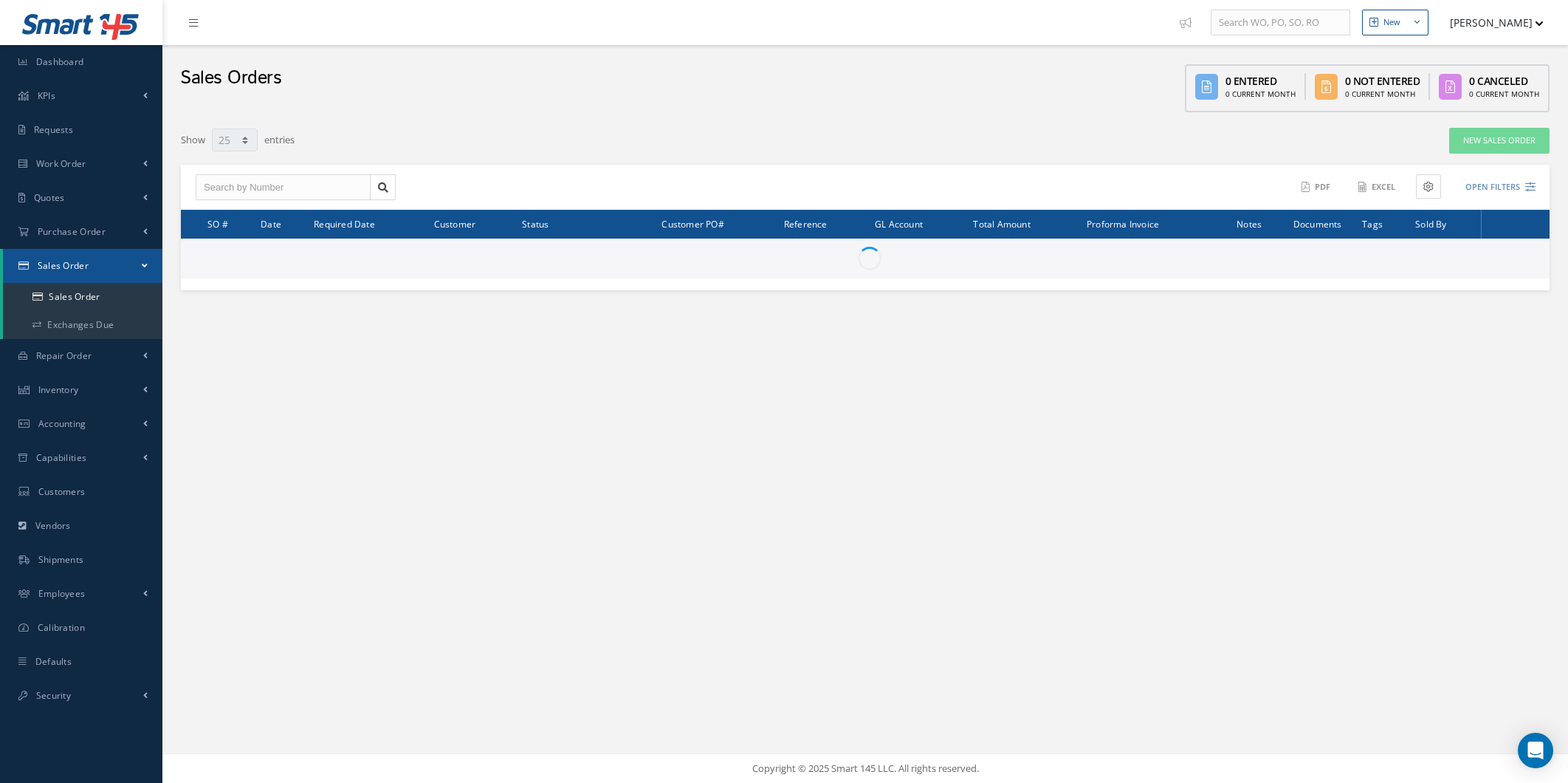
select select "25"
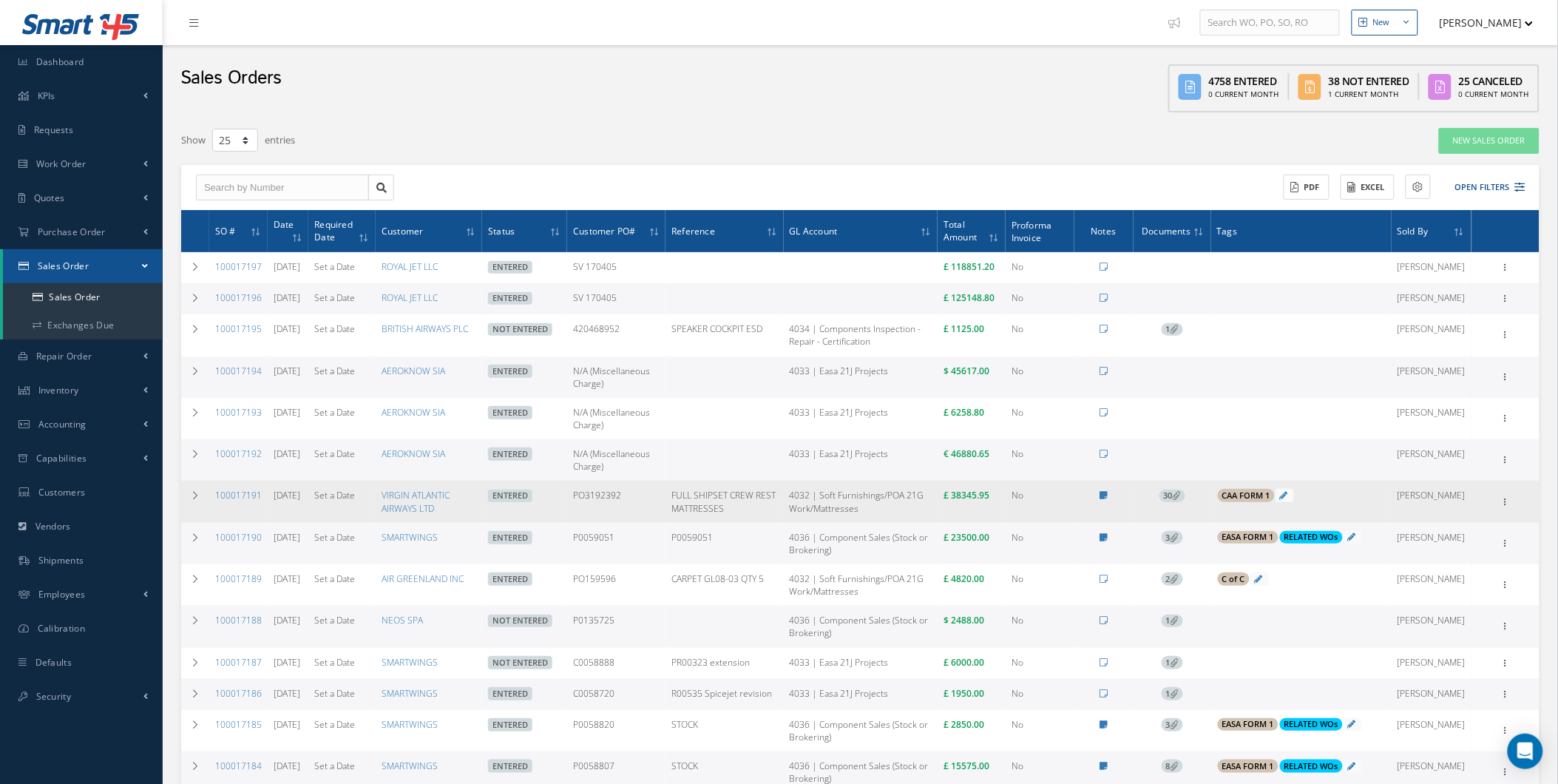
click at [1184, 502] on span "30" at bounding box center [1172, 496] width 26 height 13
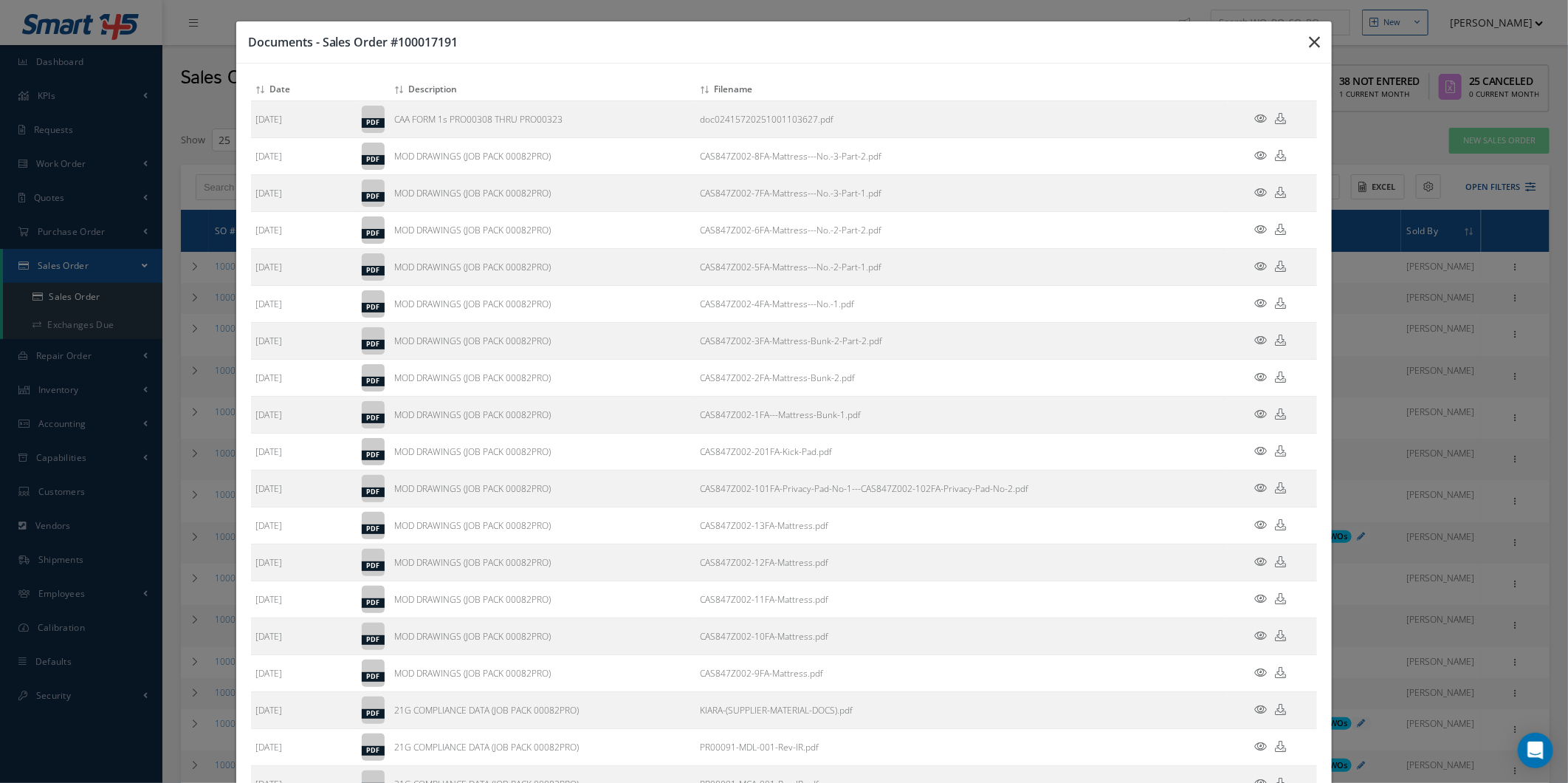
click at [1309, 40] on icon "button" at bounding box center [1314, 41] width 11 height 17
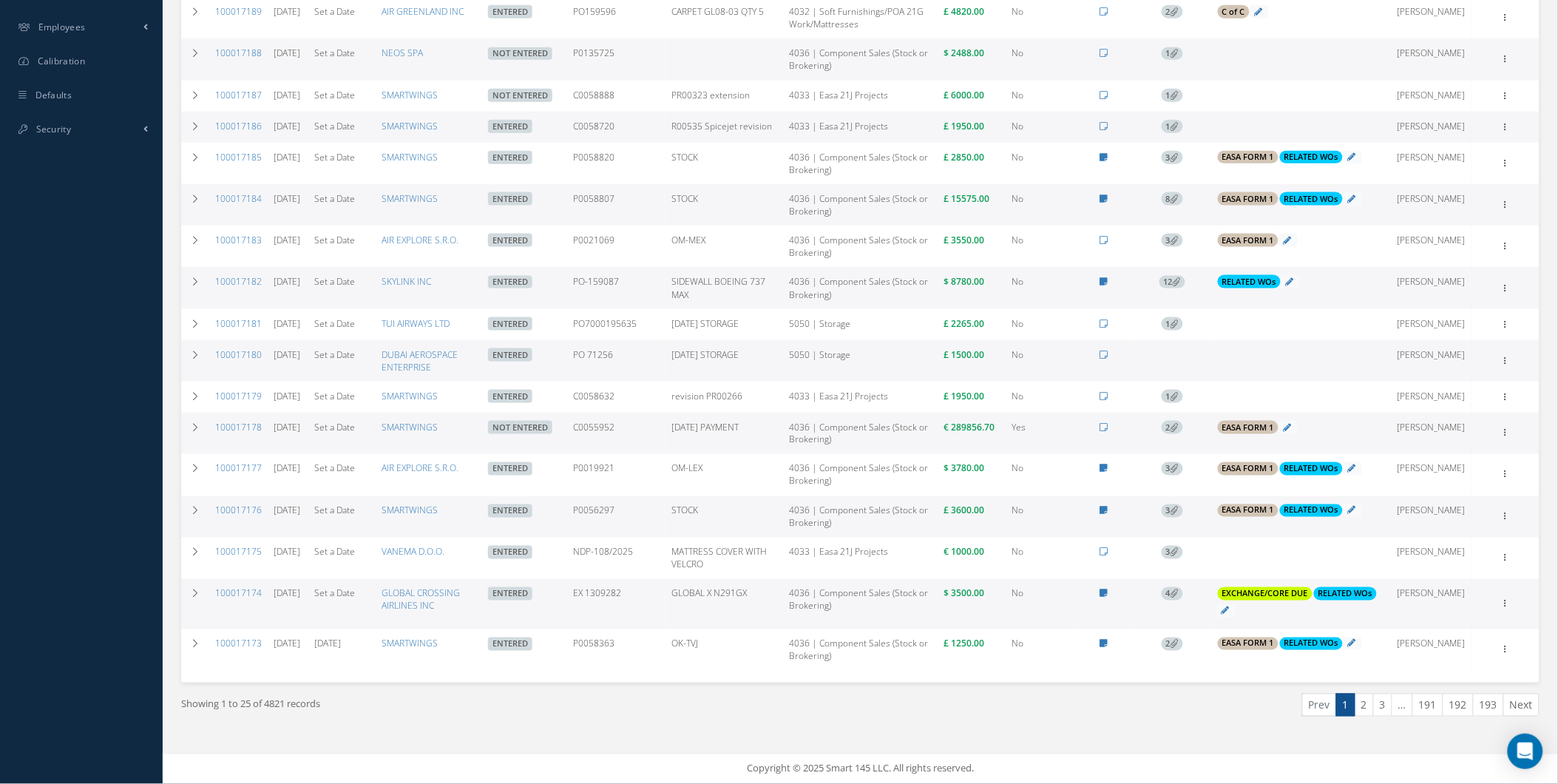
scroll to position [629, 0]
click at [1374, 712] on link "3" at bounding box center [1382, 705] width 19 height 23
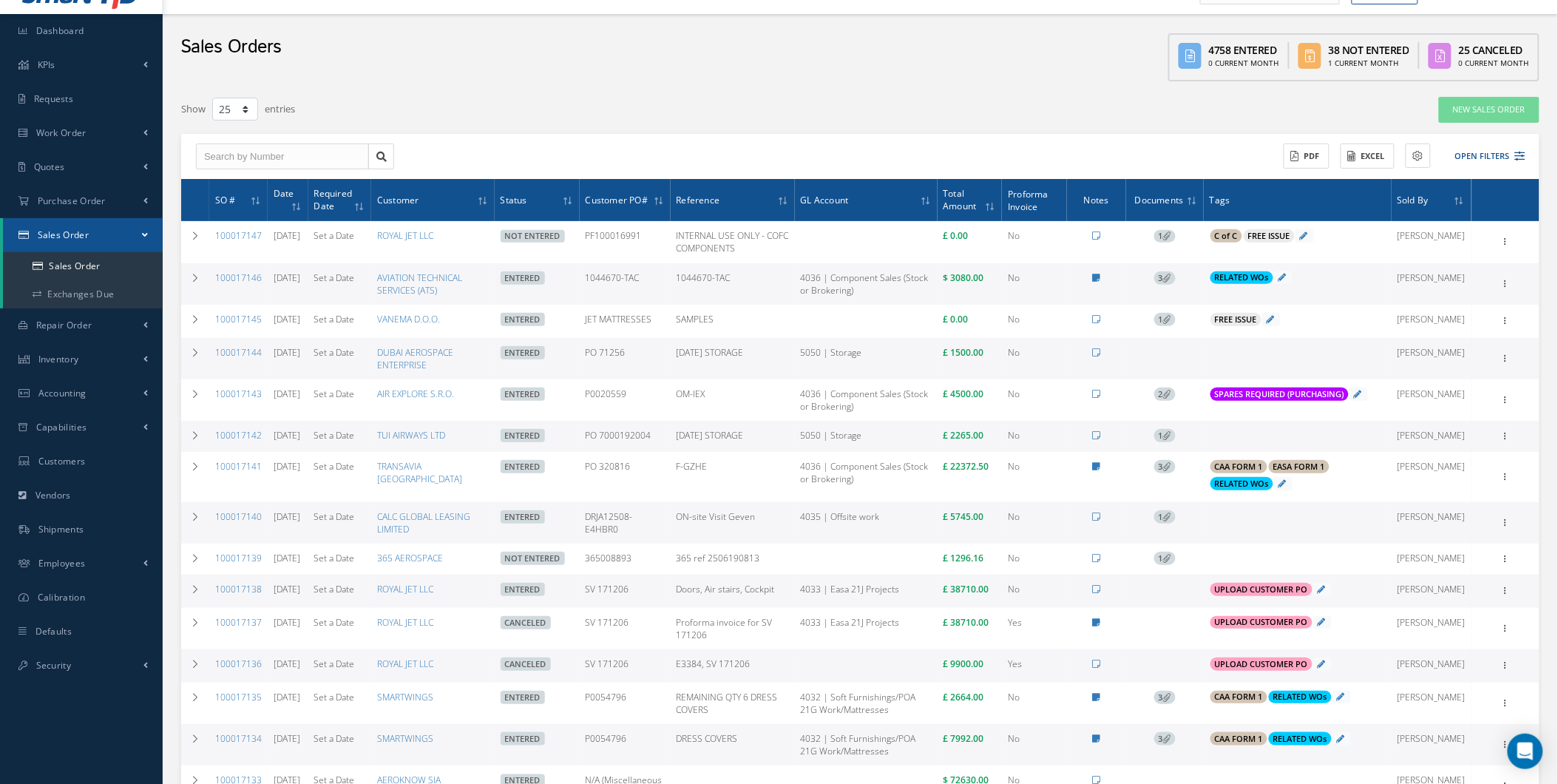
scroll to position [0, 0]
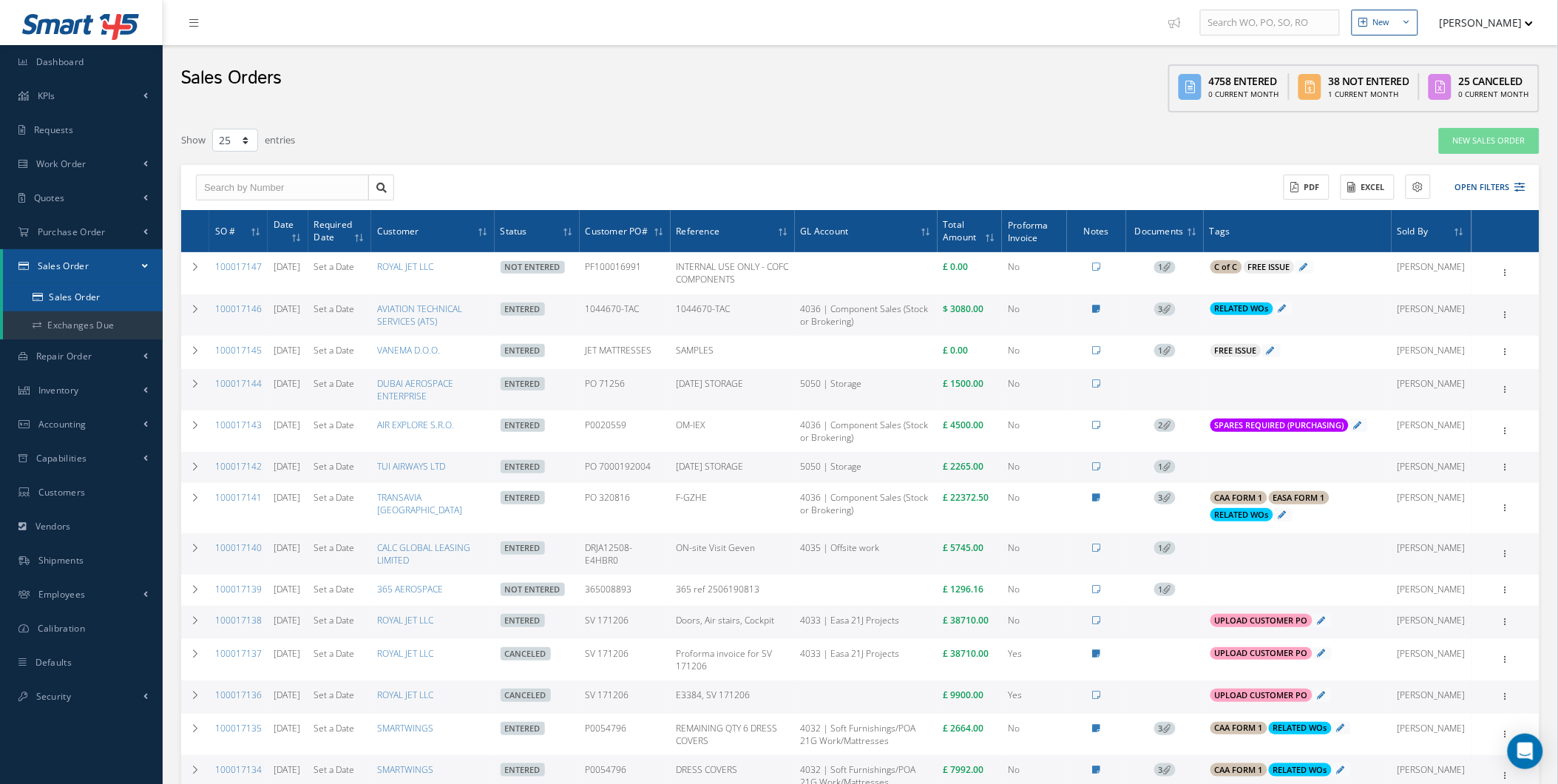
click at [97, 294] on link "Sales Order" at bounding box center [83, 297] width 160 height 29
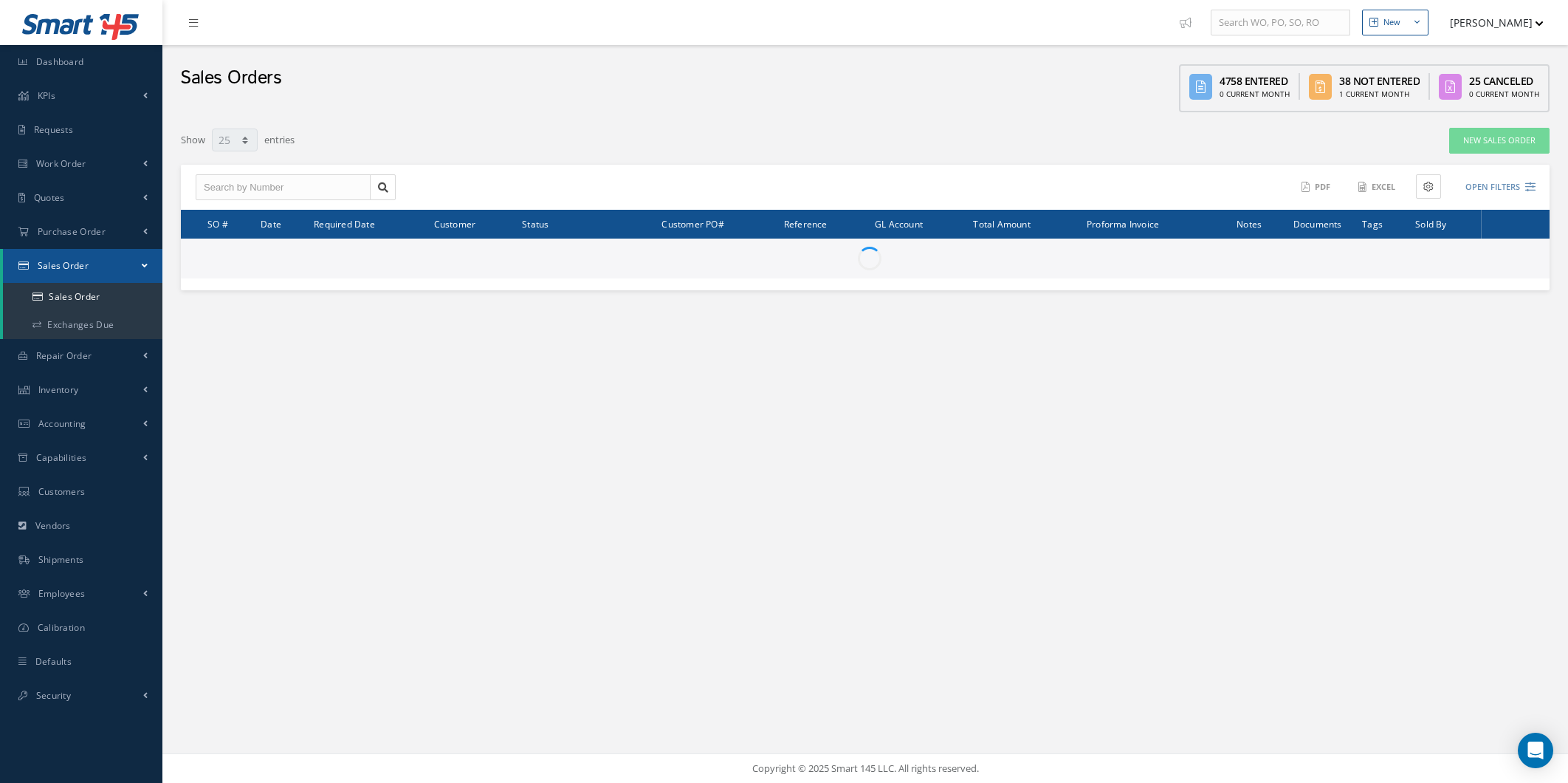
select select "25"
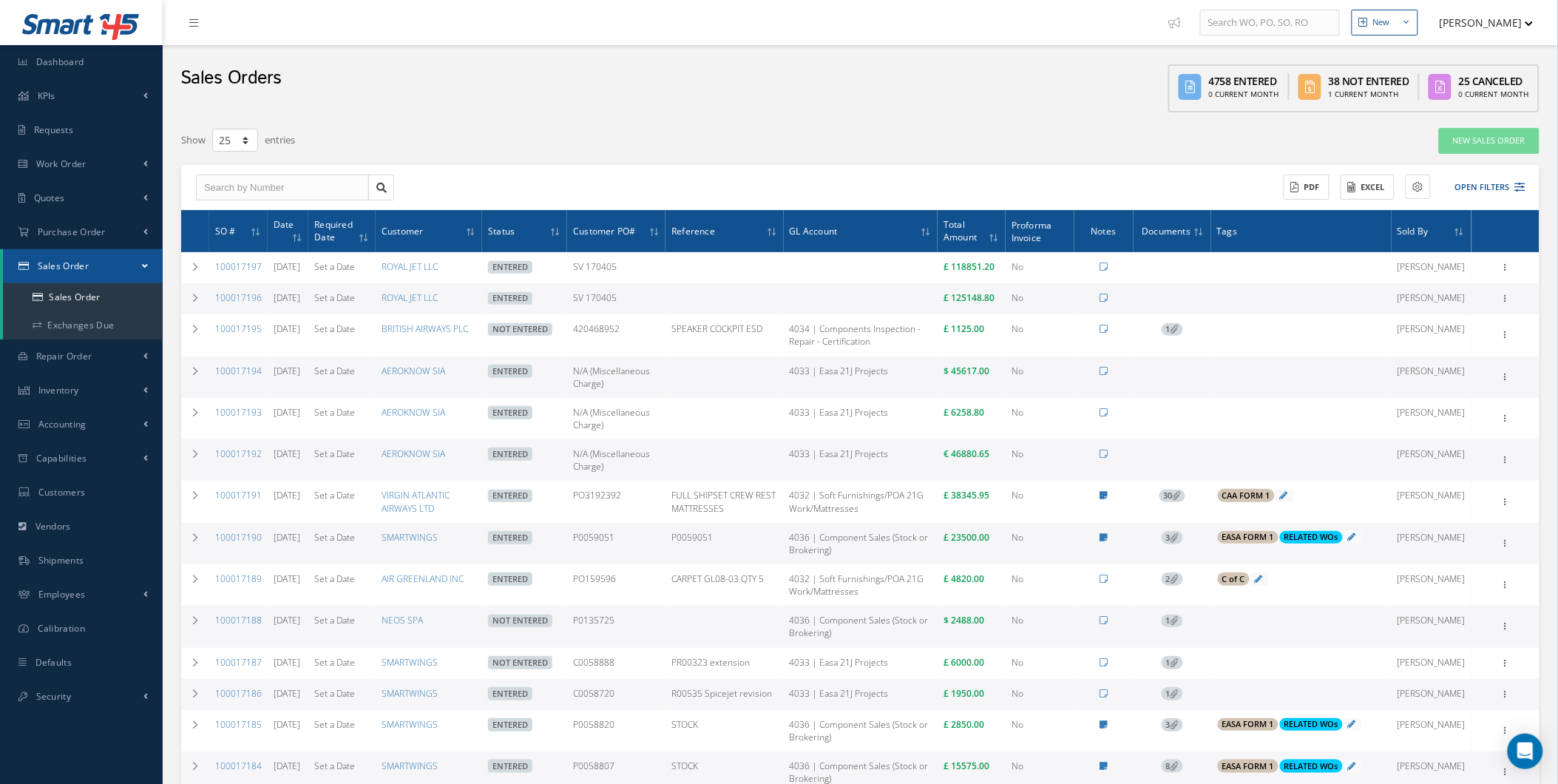
click at [1179, 624] on icon at bounding box center [1174, 619] width 8 height 8
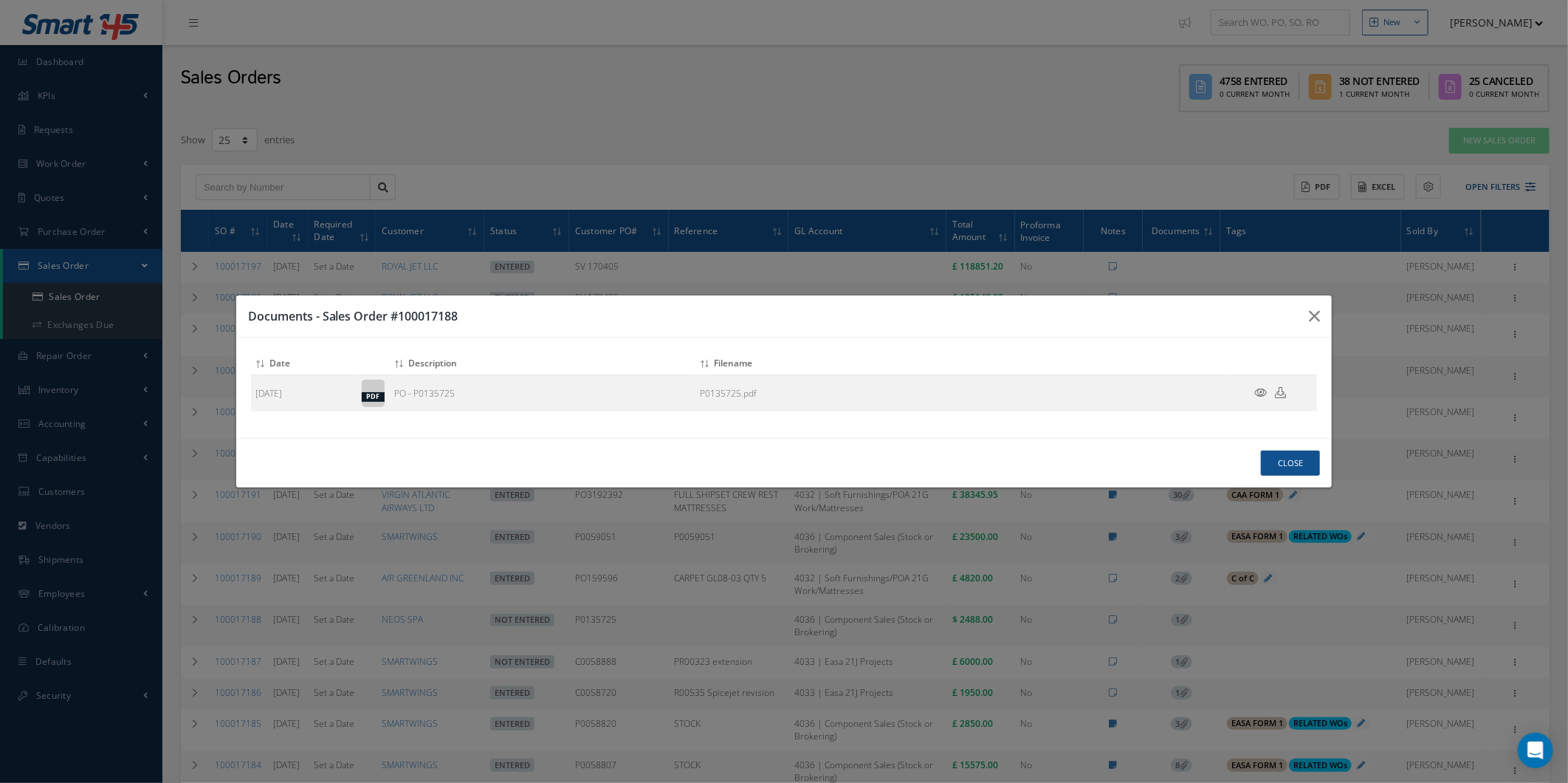
click at [748, 594] on div "Documents - Sales Order #100017188 Attach File(s) Click inside this area or dra…" at bounding box center [784, 392] width 1568 height 783
click at [1337, 308] on div "Documents - Sales Order #100017188 Attach File(s) Click inside this area or dra…" at bounding box center [784, 392] width 1568 height 783
click at [1302, 320] on button "button" at bounding box center [1314, 315] width 35 height 41
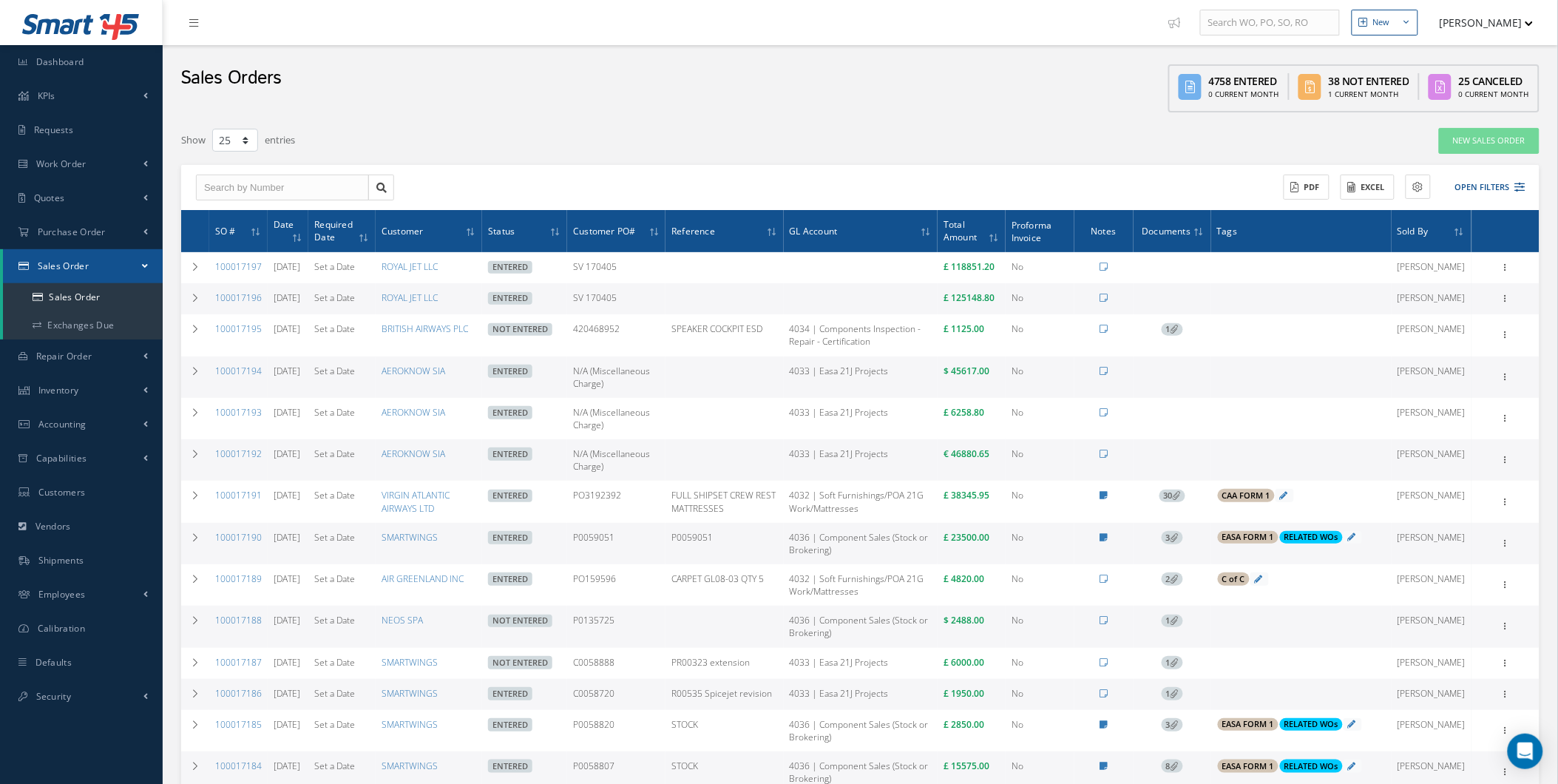
click at [691, 306] on td at bounding box center [724, 299] width 118 height 31
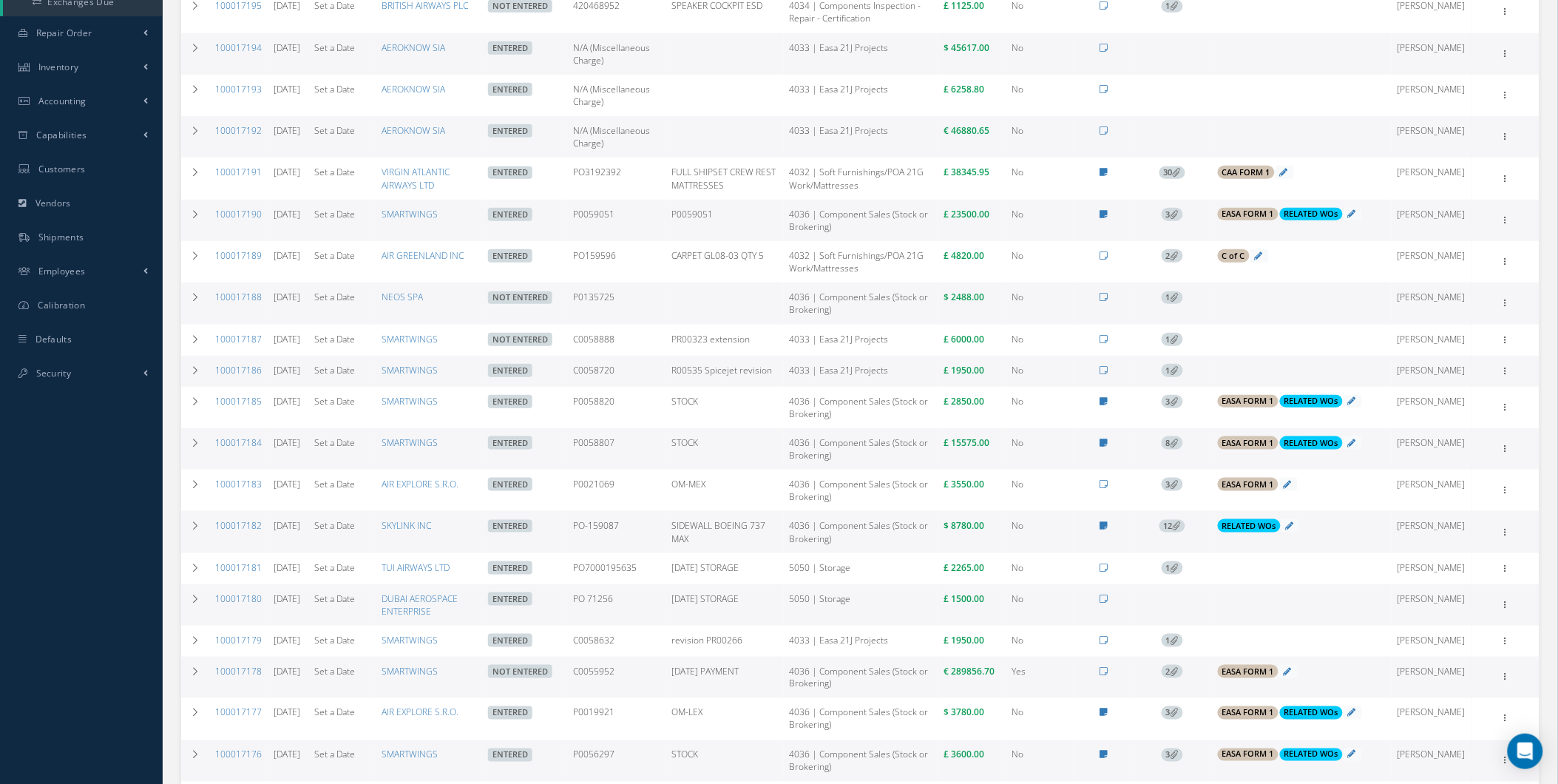
scroll to position [329, 0]
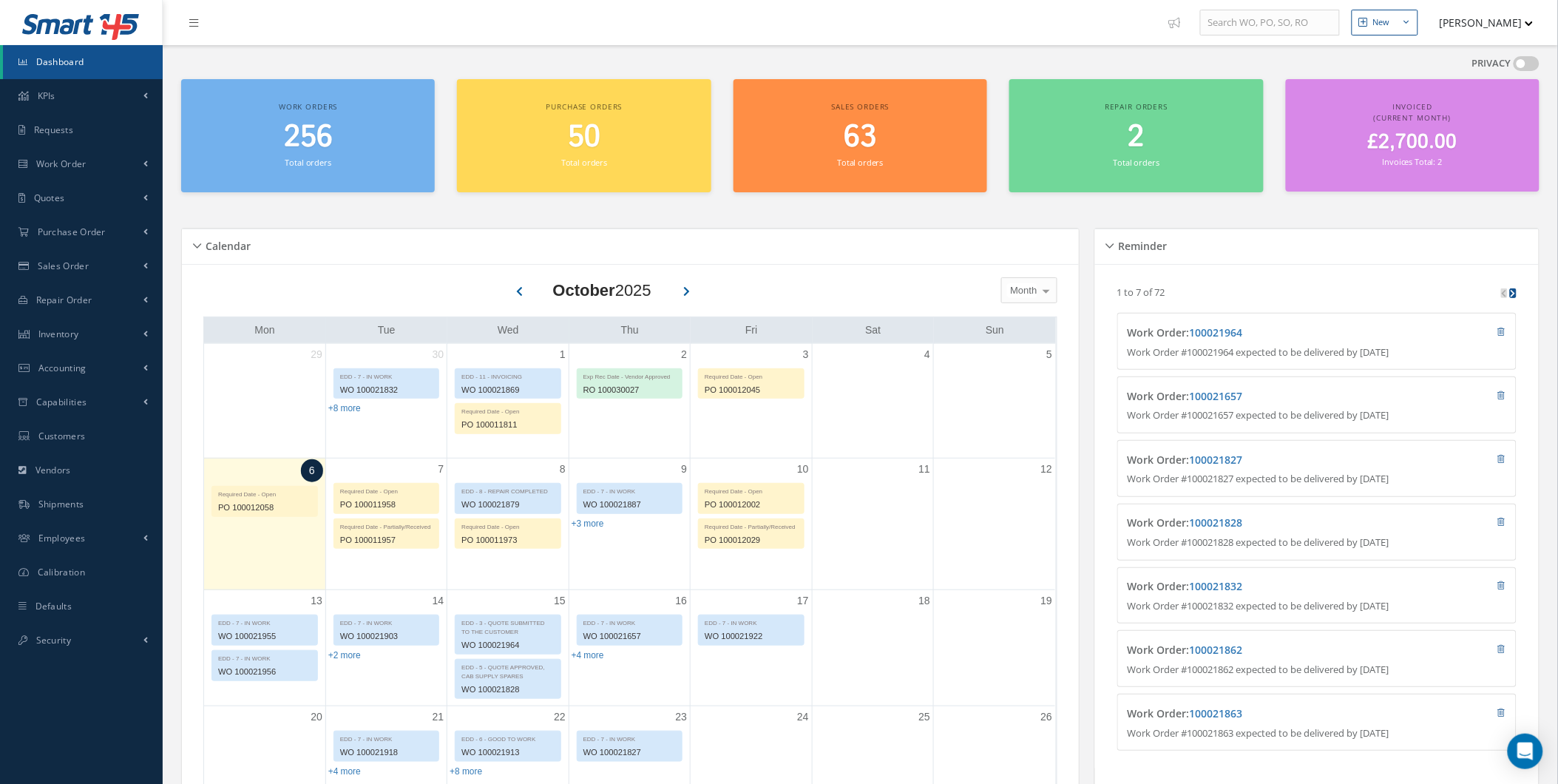
click at [1495, 12] on button "[PERSON_NAME]" at bounding box center [1479, 22] width 108 height 29
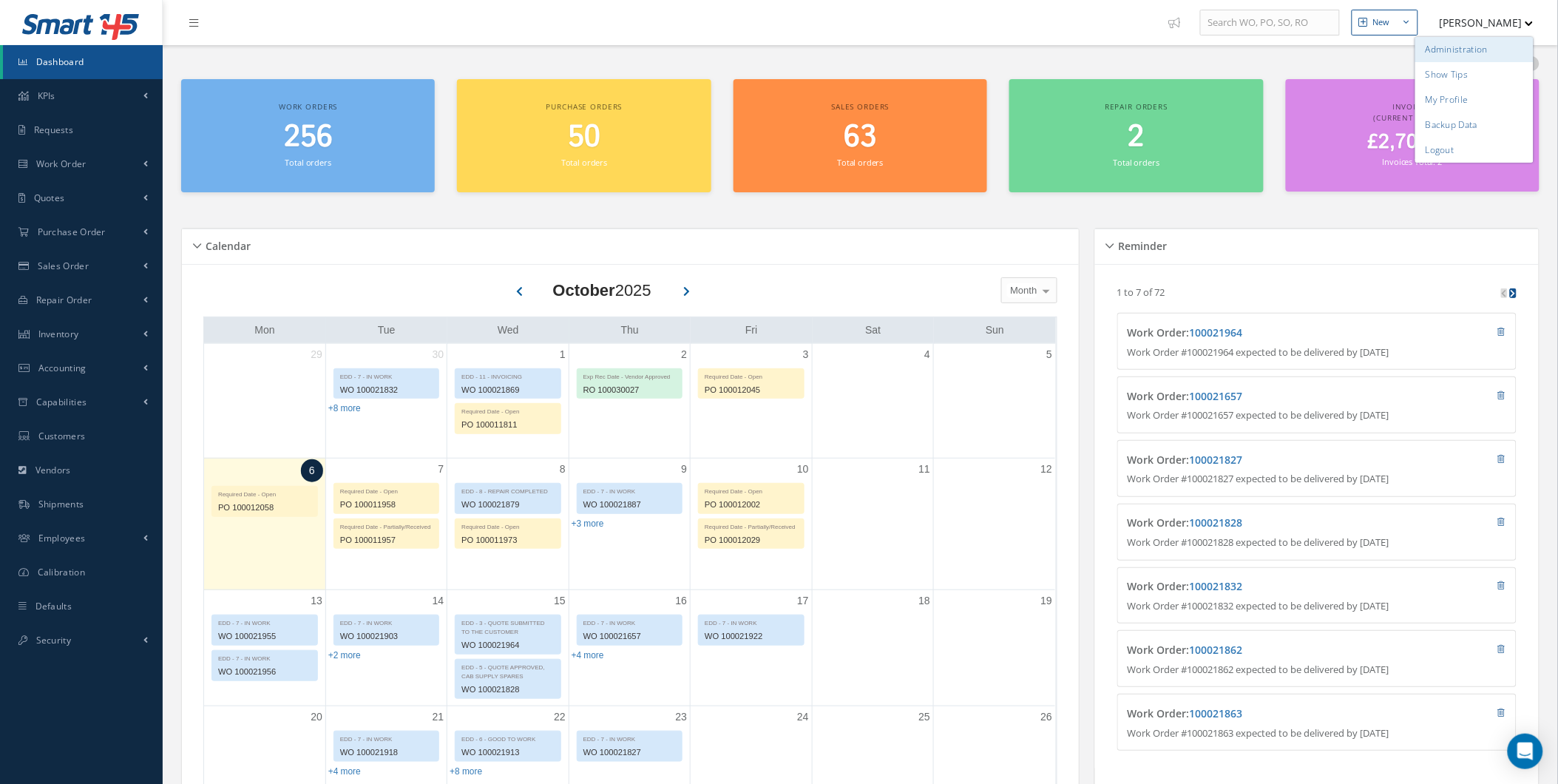
click at [1479, 40] on link "Administration" at bounding box center [1474, 49] width 119 height 25
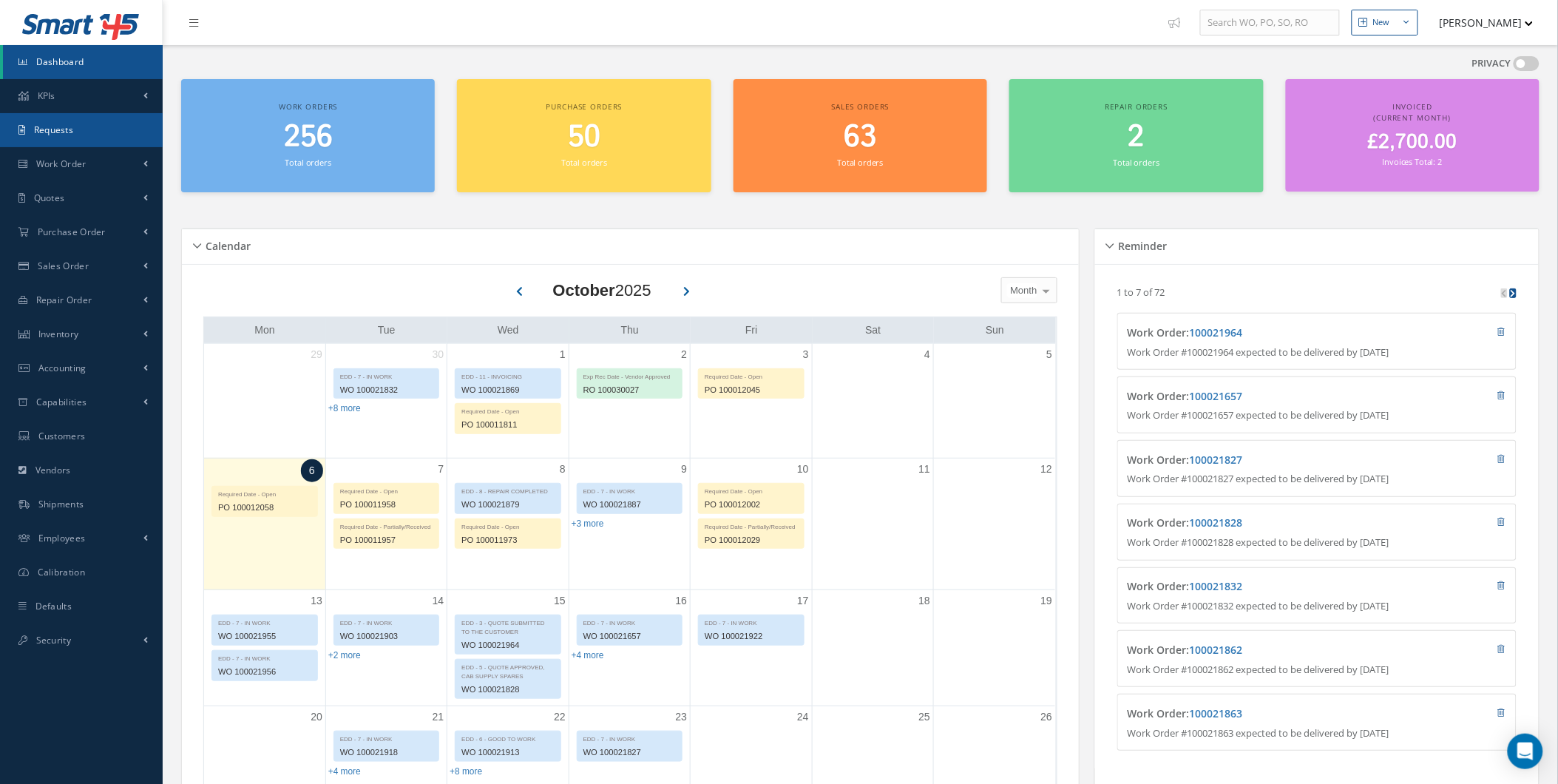
click at [102, 145] on link "Requests" at bounding box center [81, 130] width 163 height 34
click at [102, 166] on link "Work Order" at bounding box center [81, 164] width 163 height 34
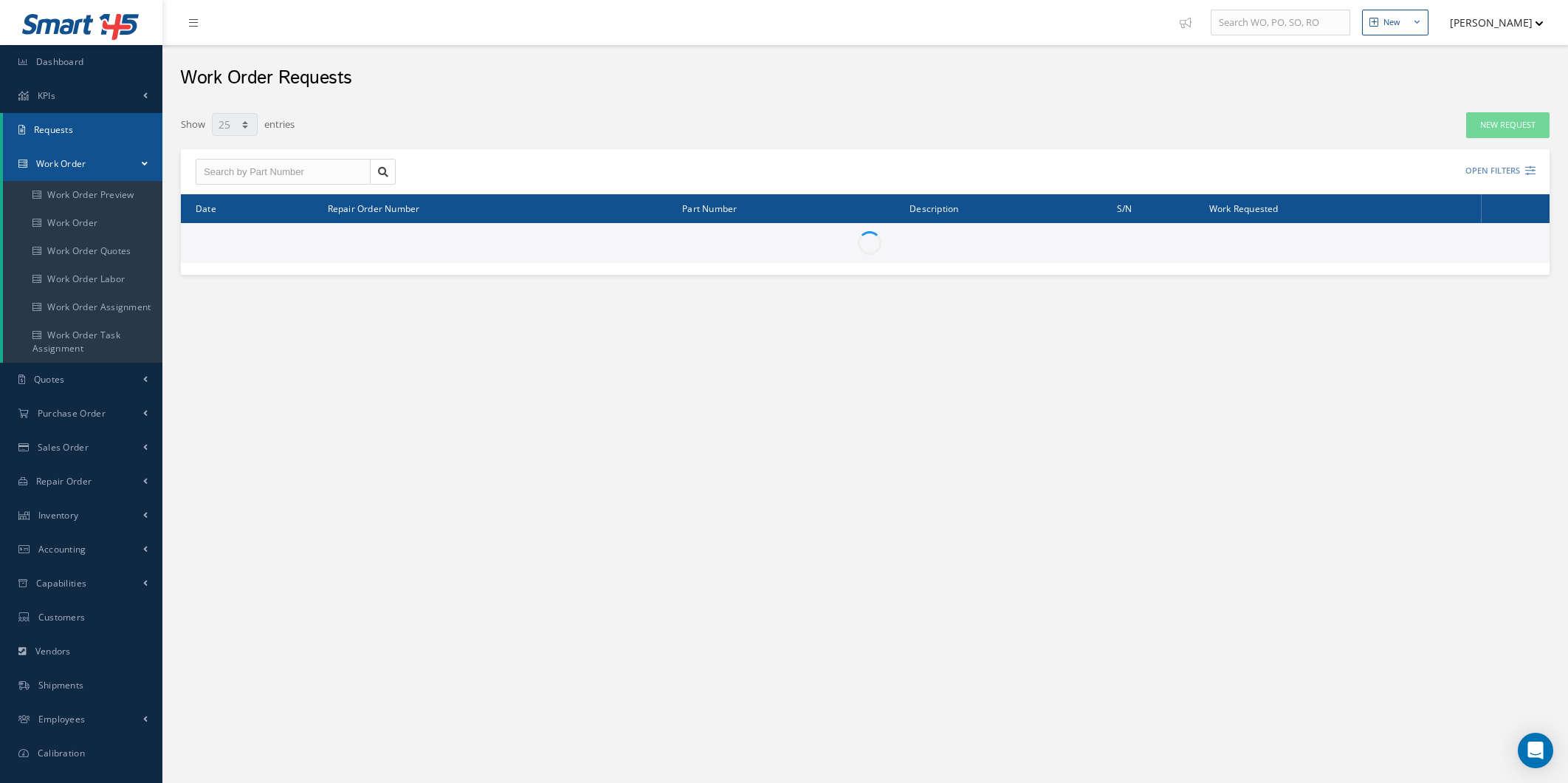
select select "25"
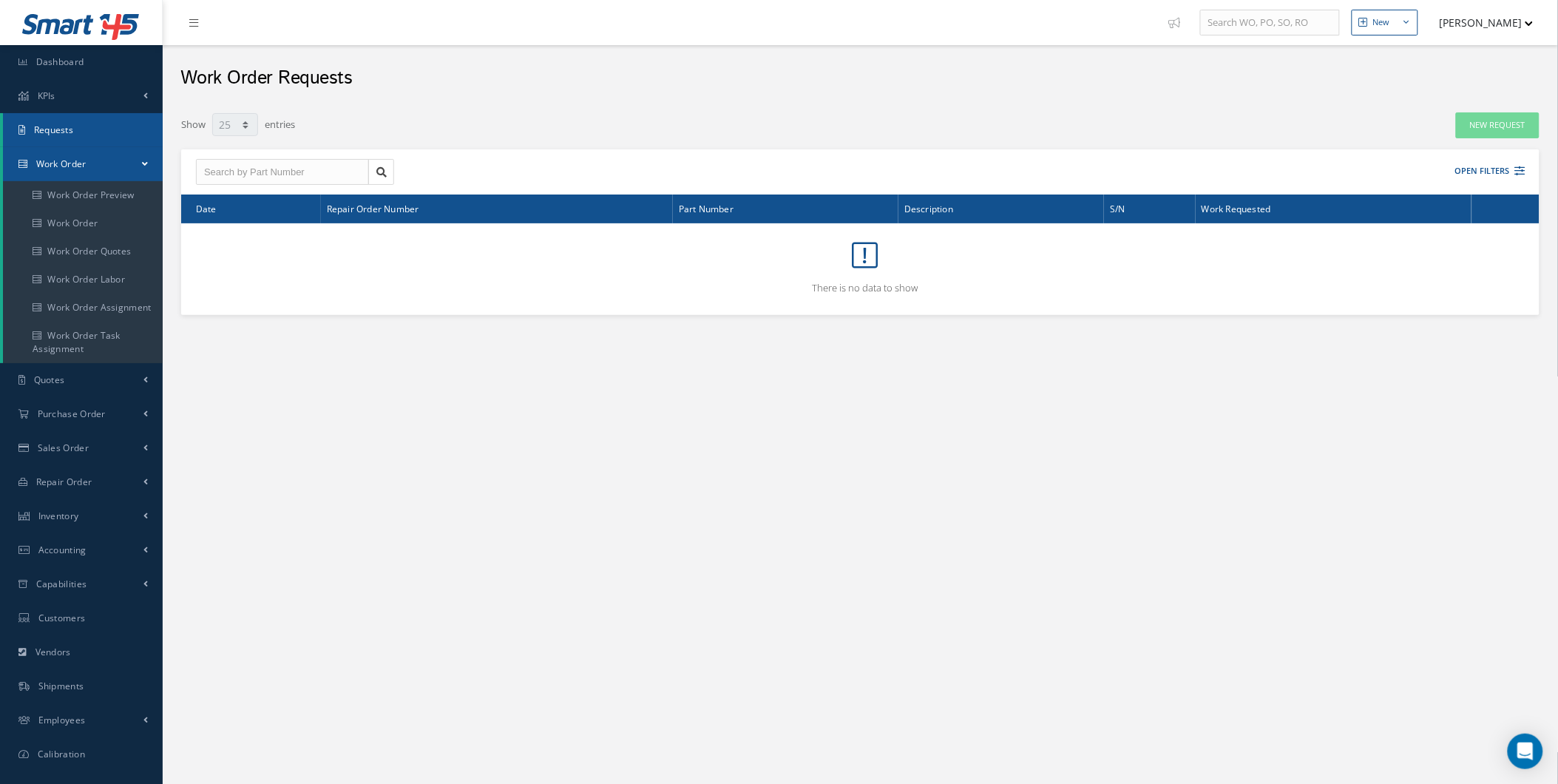
click at [106, 170] on link "Work Order" at bounding box center [83, 164] width 160 height 34
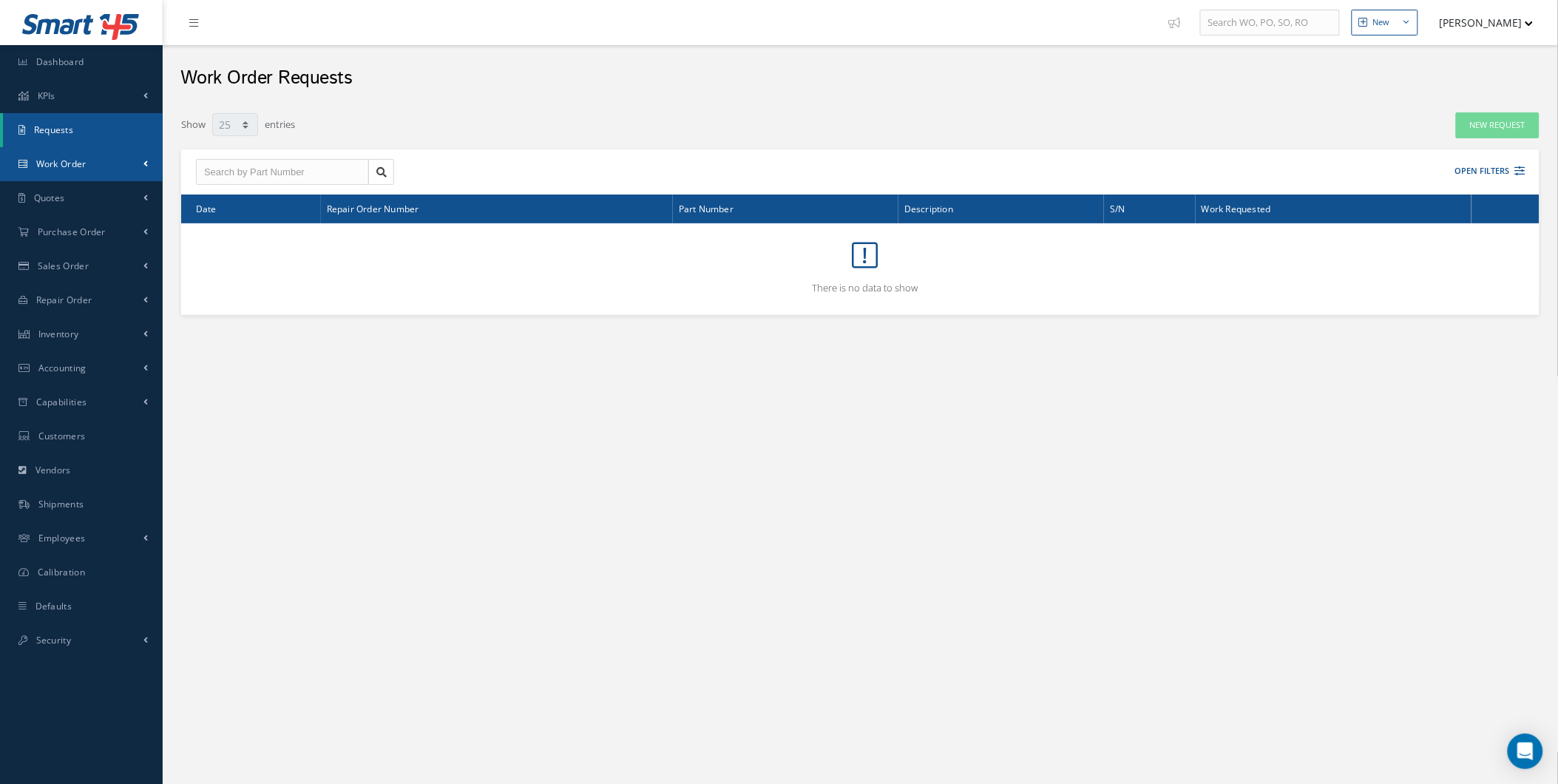
click at [106, 170] on link "Work Order" at bounding box center [81, 164] width 163 height 34
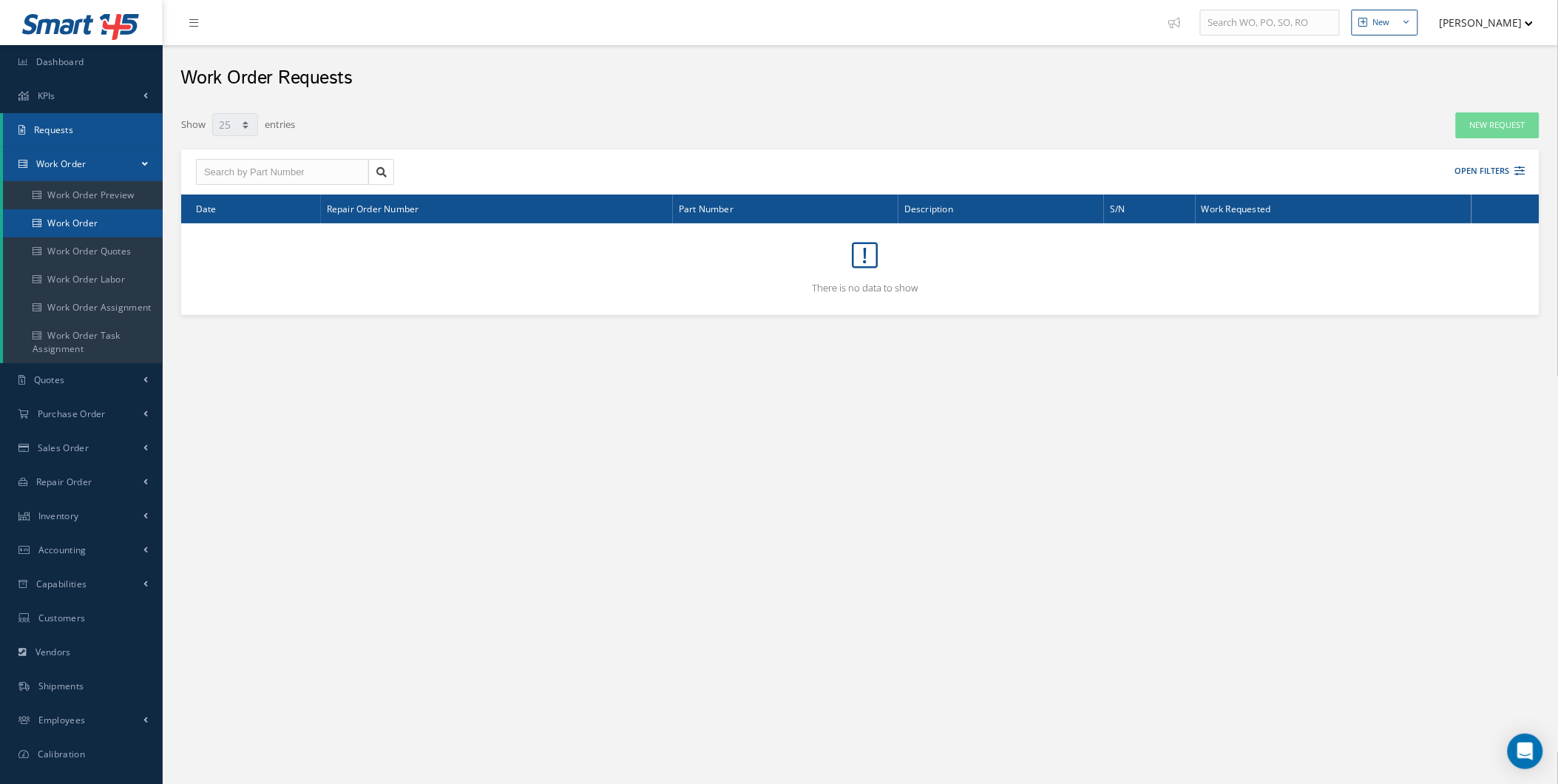
click at [83, 232] on link "Work Order" at bounding box center [83, 223] width 160 height 29
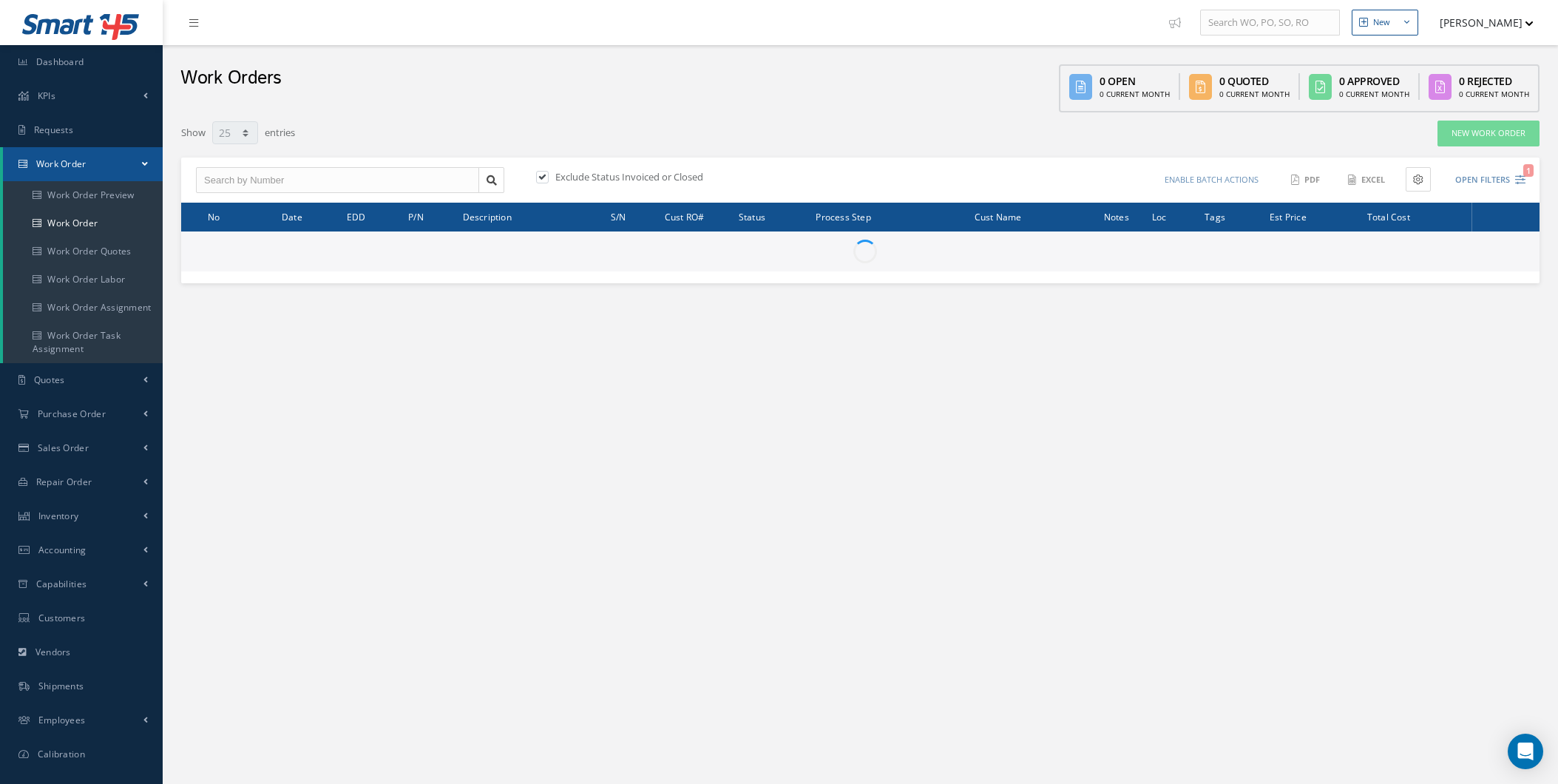
select select "25"
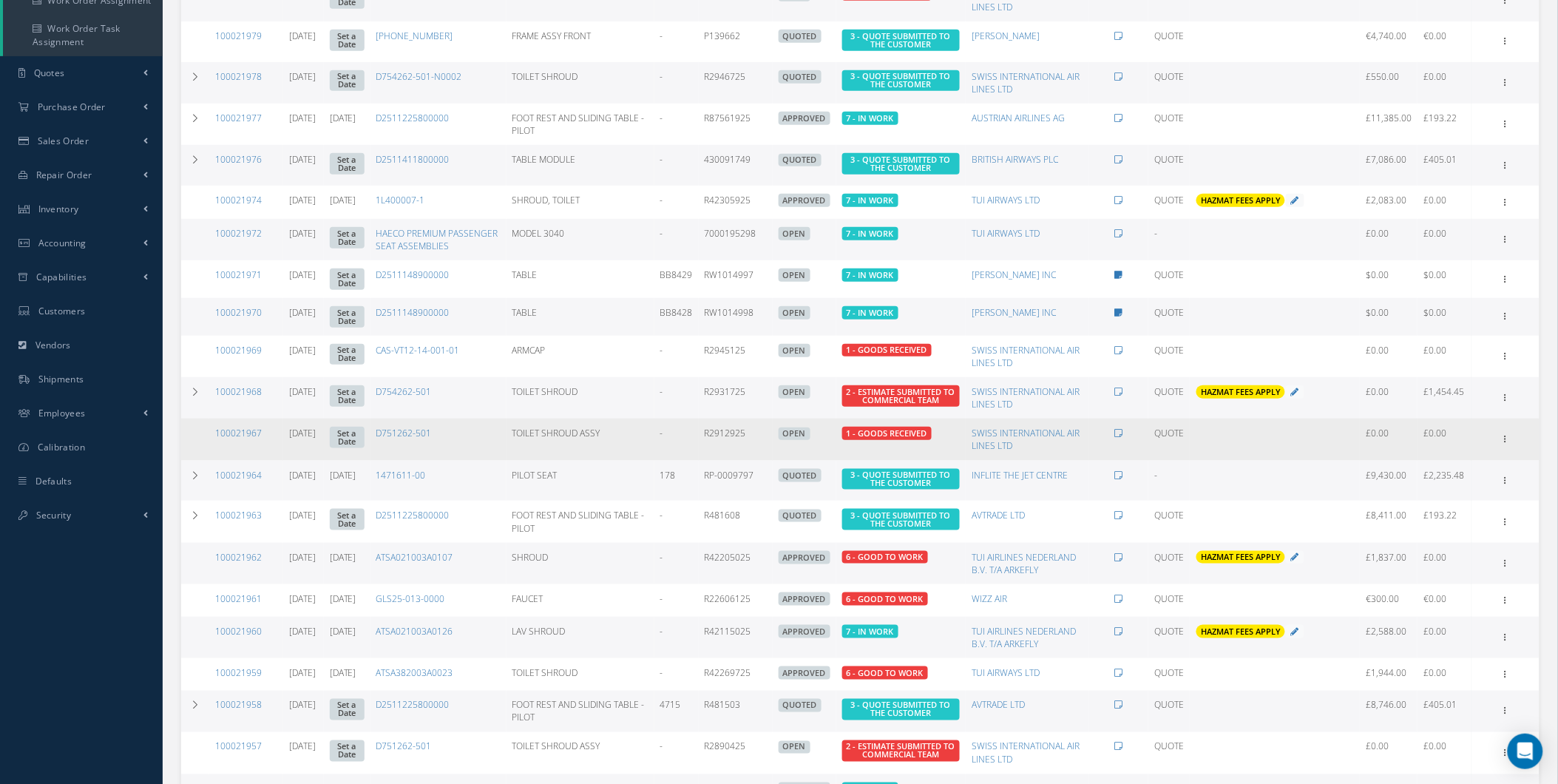
scroll to position [355, 0]
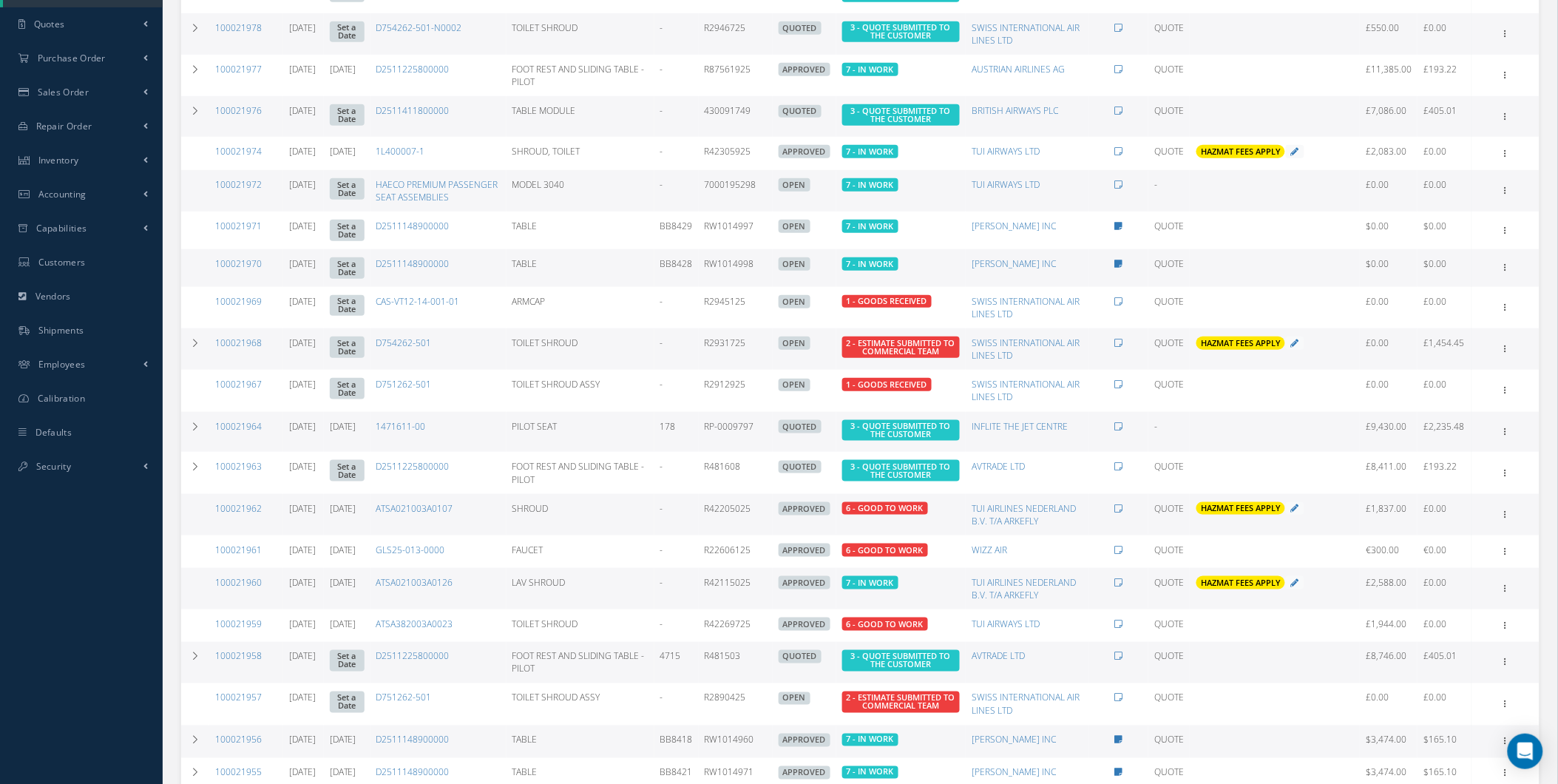
drag, startPoint x: 1551, startPoint y: 390, endPoint x: 1573, endPoint y: 607, distance: 218.1
click at [1557, 428] on html "Smart 145 Dashboard KPIs Work Order Accounting Requests Work Order Work Order P…" at bounding box center [779, 37] width 1558 height 784
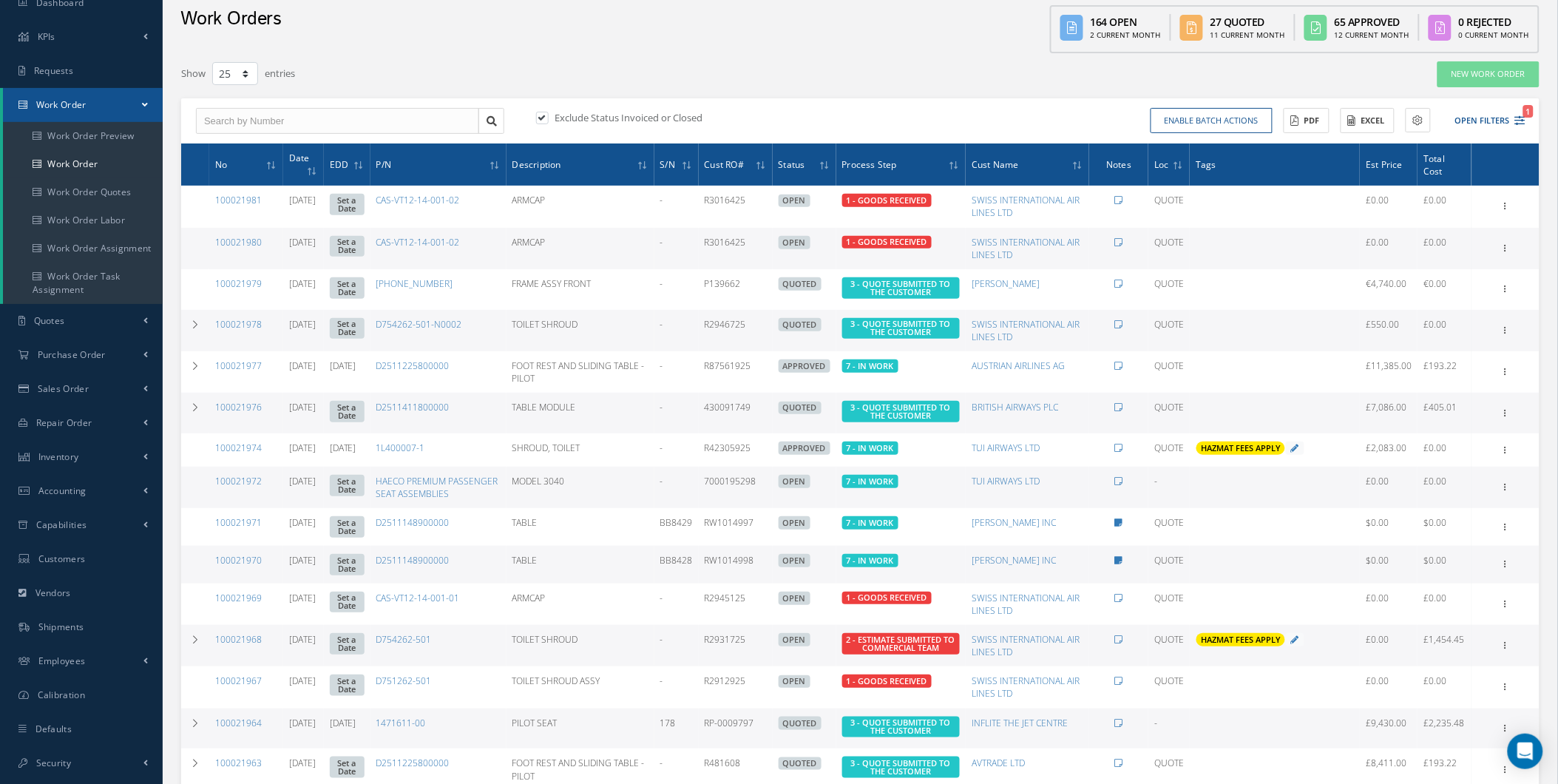
scroll to position [0, 0]
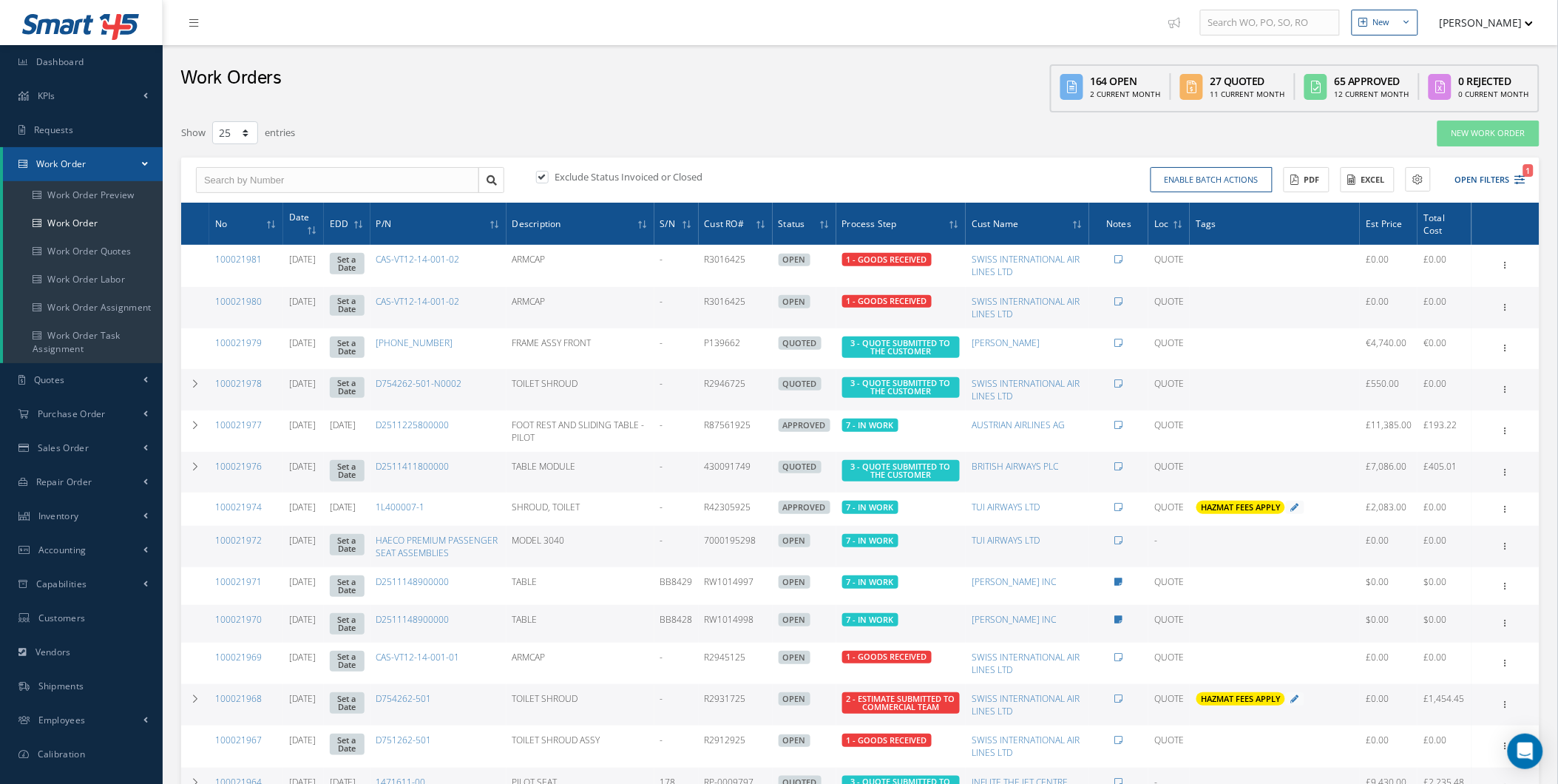
click at [1494, 17] on button "[PERSON_NAME]" at bounding box center [1479, 22] width 108 height 29
click at [1483, 39] on link "Administration" at bounding box center [1474, 49] width 119 height 25
click at [1508, 36] on button "[PERSON_NAME]" at bounding box center [1479, 22] width 108 height 29
click at [1488, 49] on link "Administration" at bounding box center [1474, 49] width 119 height 25
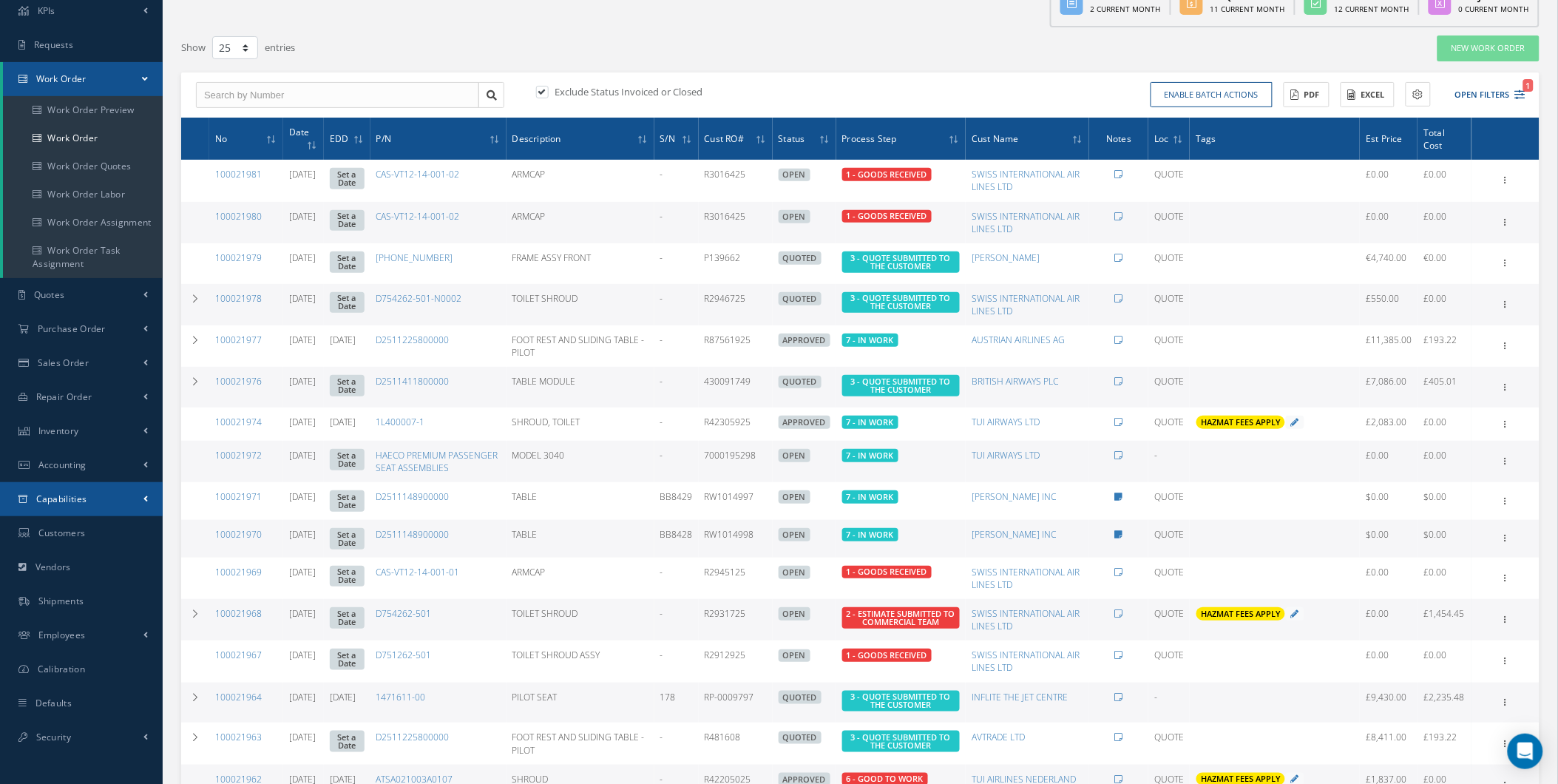
scroll to position [190, 0]
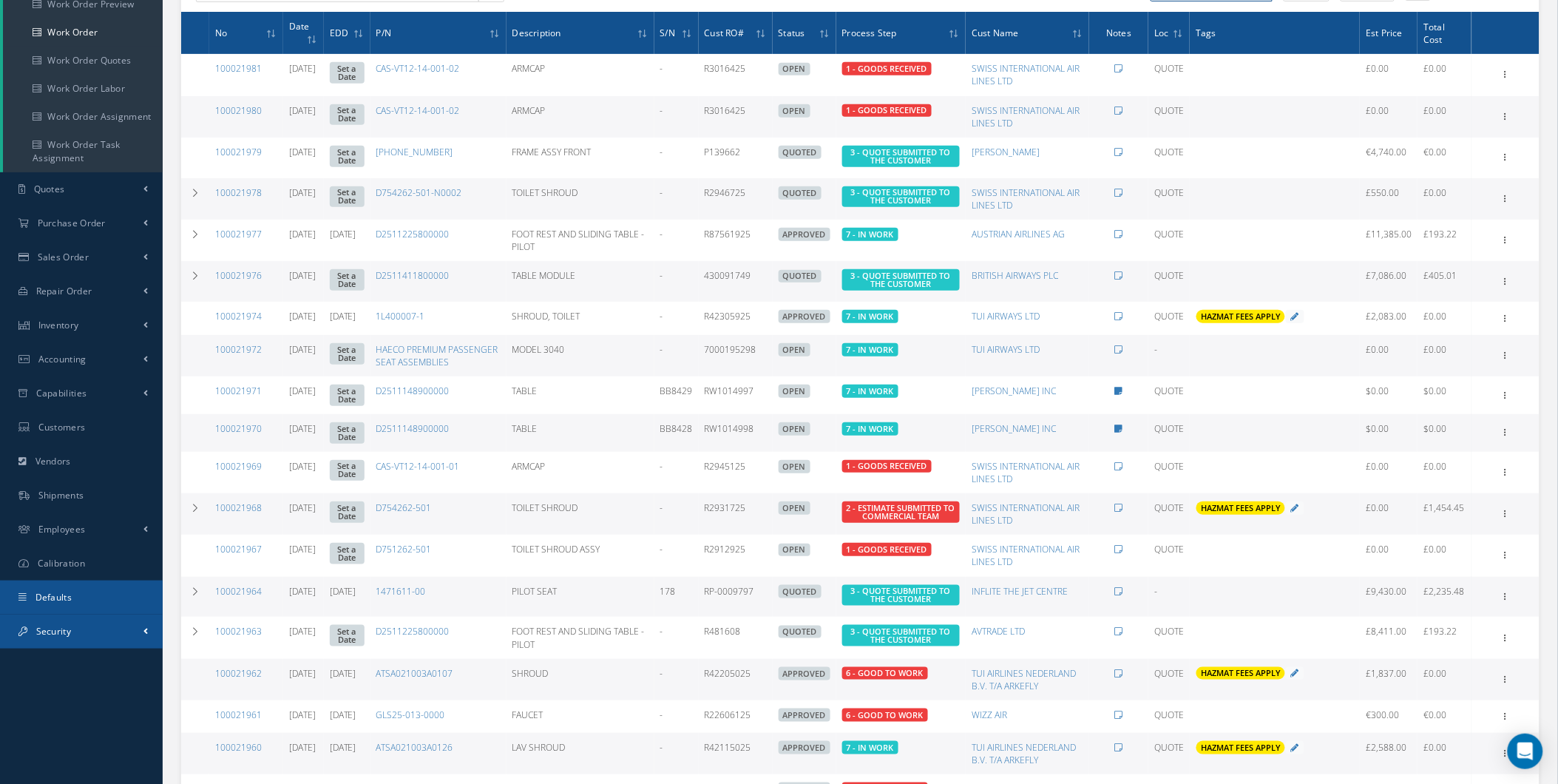
drag, startPoint x: 81, startPoint y: 596, endPoint x: 70, endPoint y: 634, distance: 39.6
click at [70, 634] on ul "Smart 145 Dashboard KPIs Work Order Accounting Requests Work Order Work Order P…" at bounding box center [81, 229] width 163 height 839
click at [70, 634] on span "Security" at bounding box center [53, 631] width 35 height 13
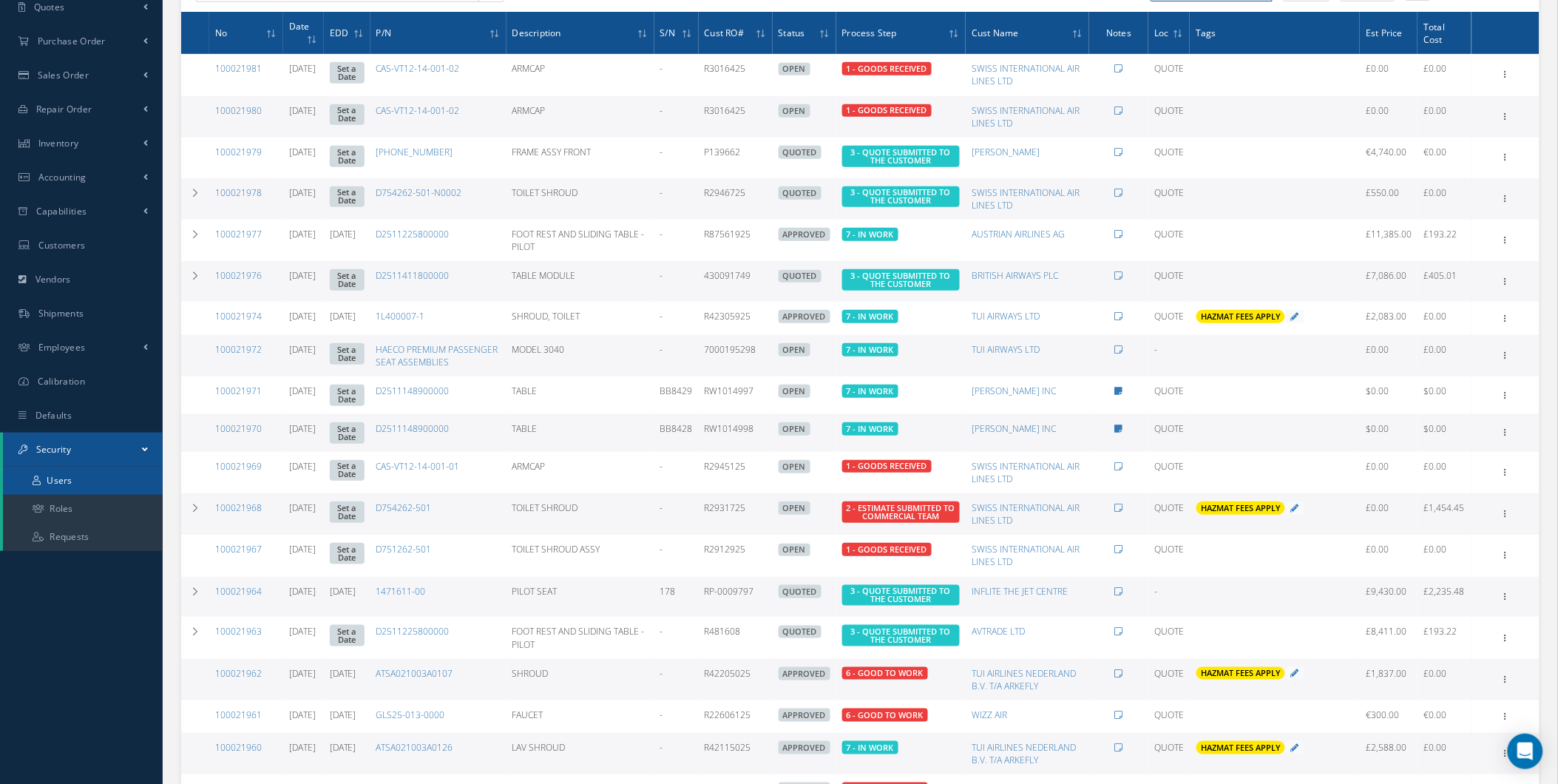
click at [109, 489] on link "Users" at bounding box center [83, 480] width 160 height 29
click at [108, 495] on link "Roles" at bounding box center [83, 509] width 160 height 29
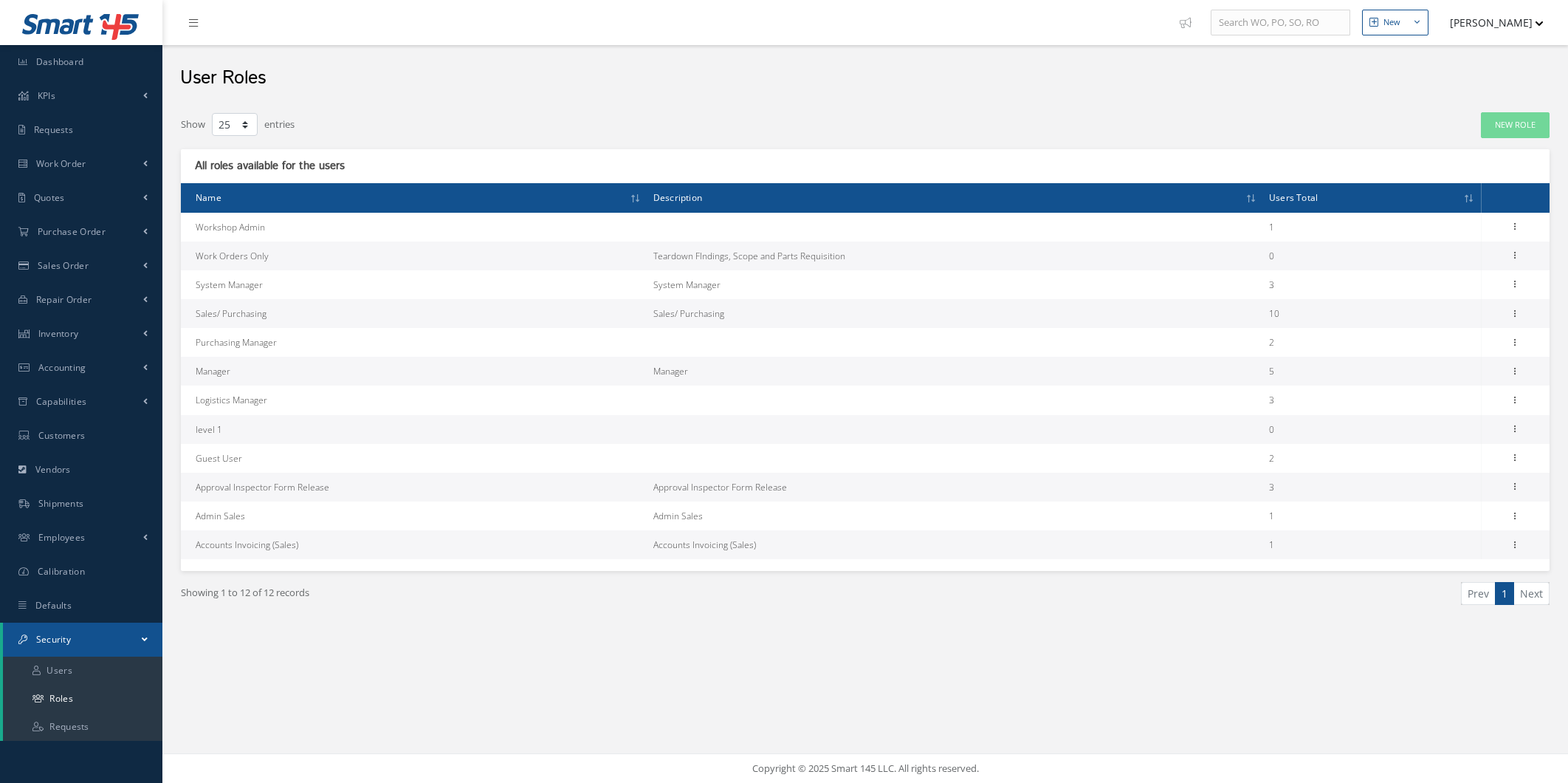
select select "25"
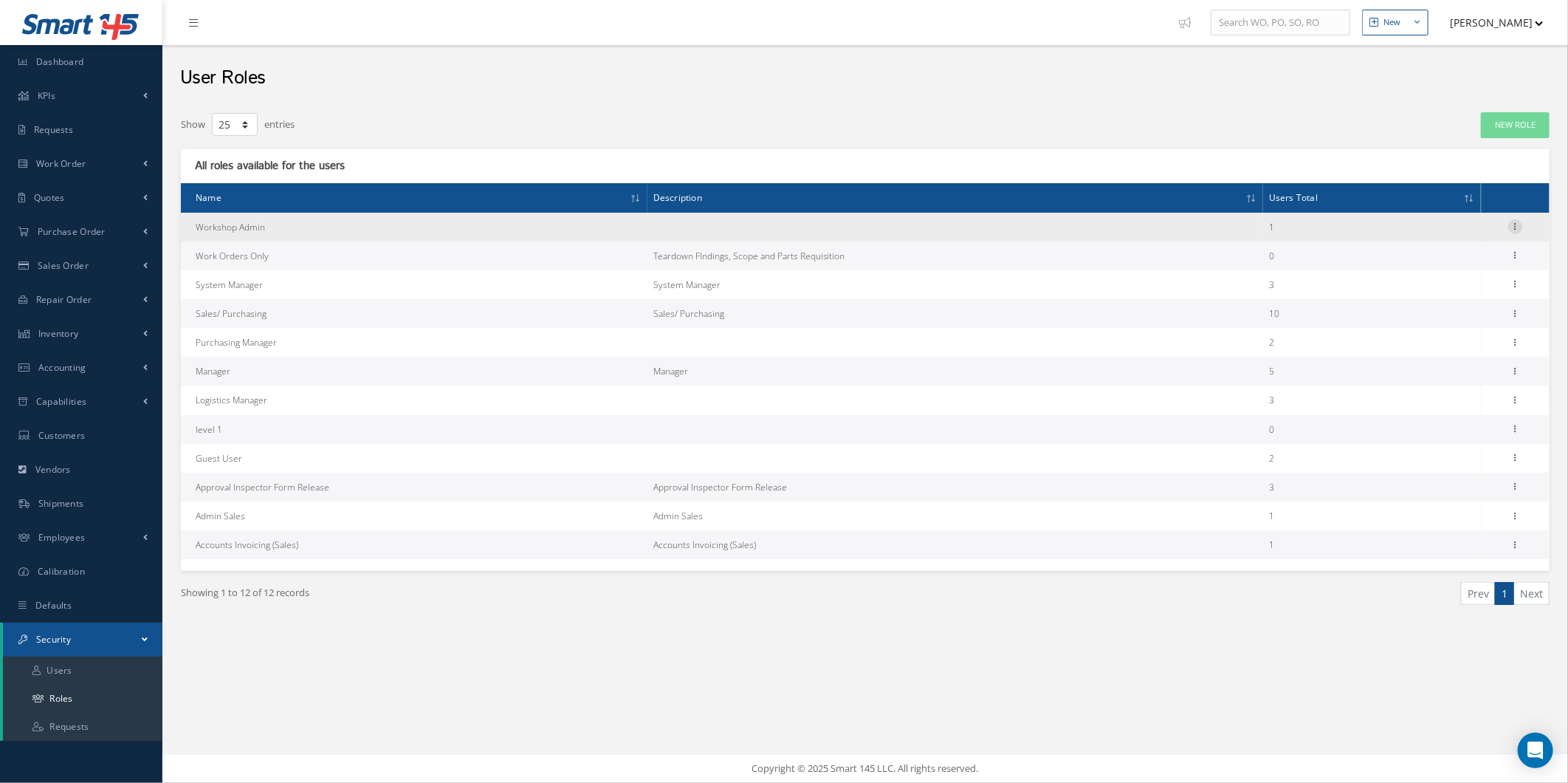
click at [1516, 222] on icon at bounding box center [1516, 225] width 15 height 12
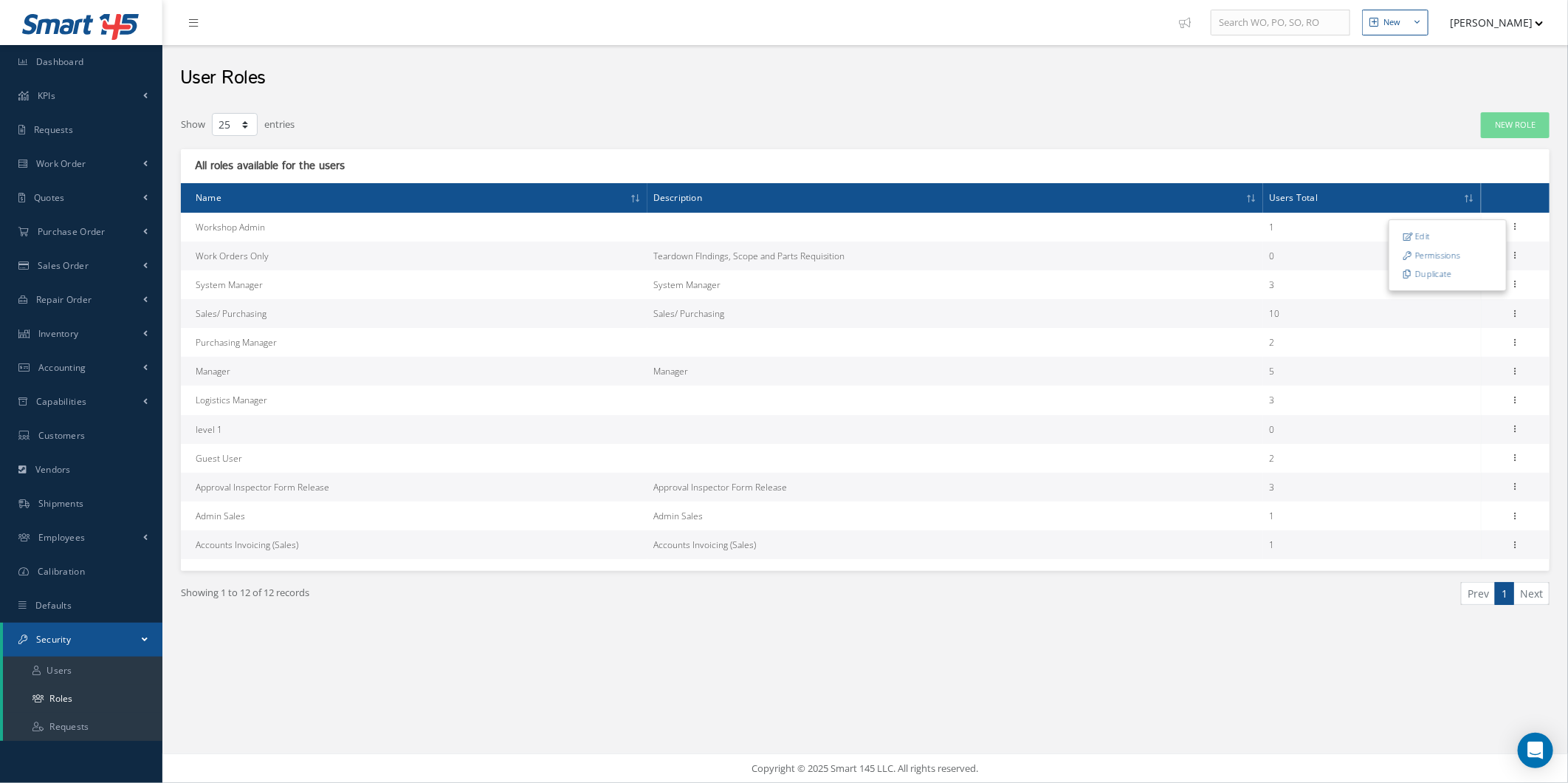
click at [1293, 303] on td "10" at bounding box center [1371, 312] width 218 height 28
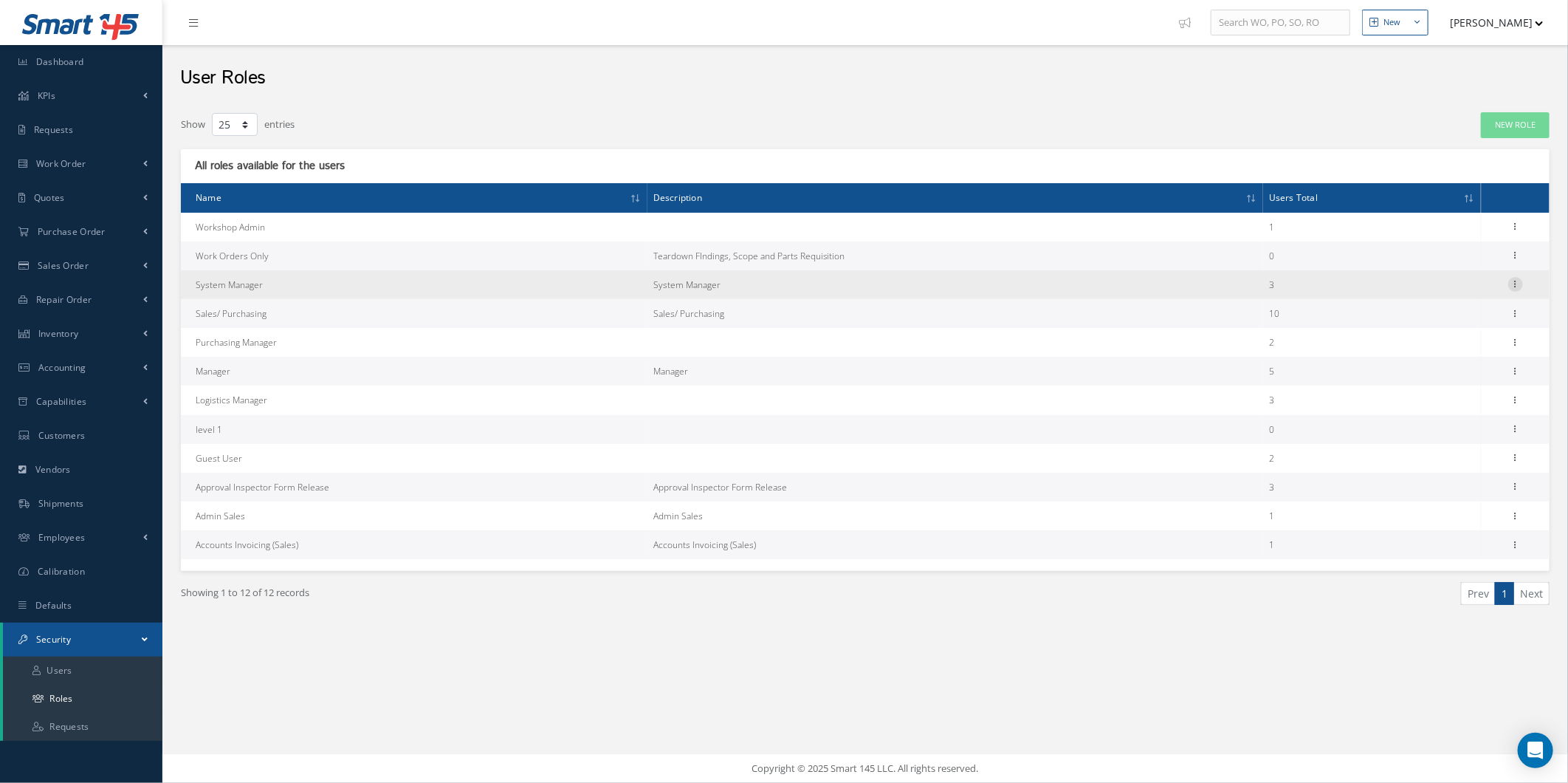
click at [1516, 279] on icon at bounding box center [1516, 282] width 15 height 12
click at [1441, 315] on link "Permissions" at bounding box center [1447, 312] width 117 height 19
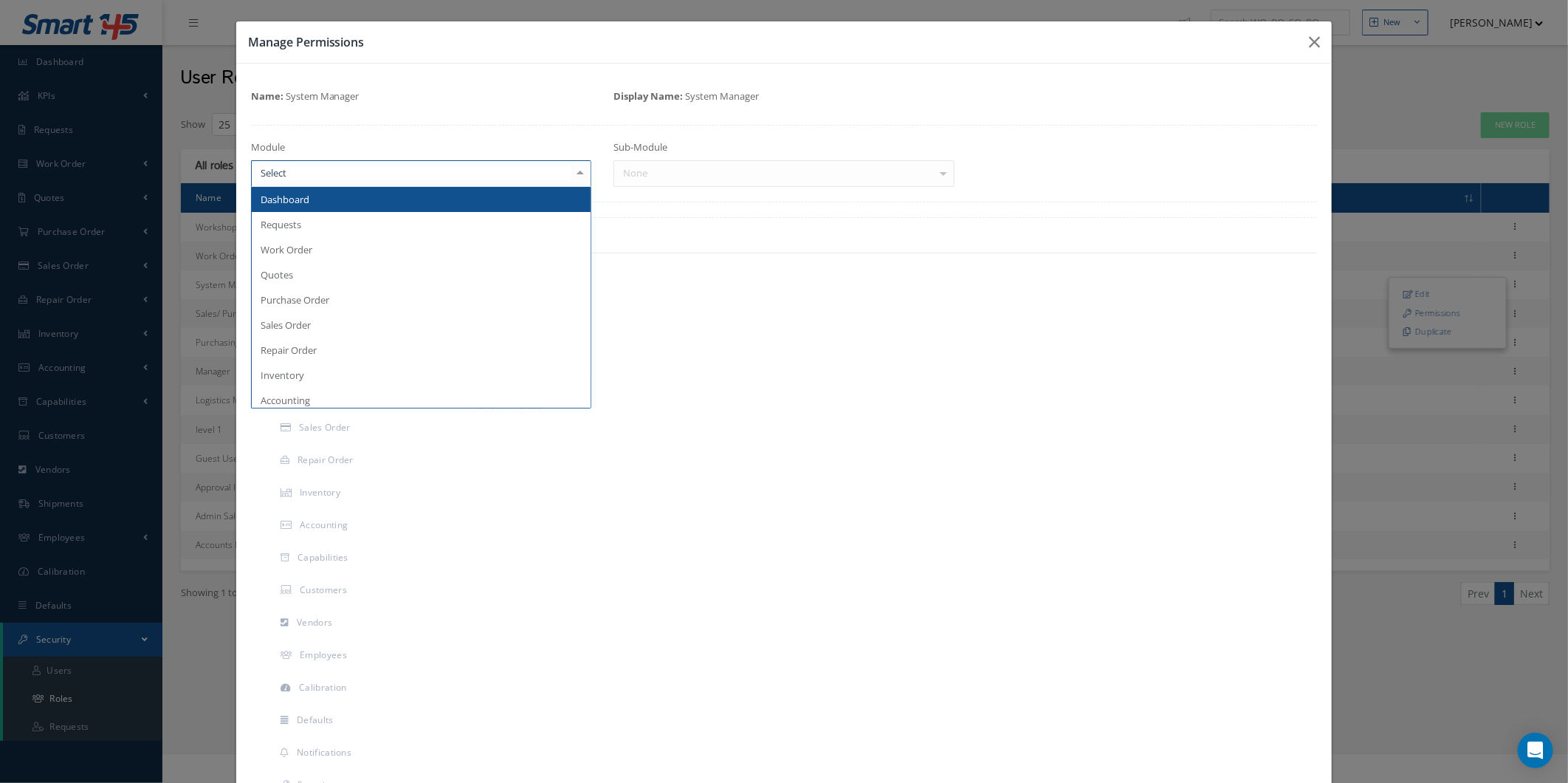
click at [276, 160] on div at bounding box center [421, 173] width 341 height 27
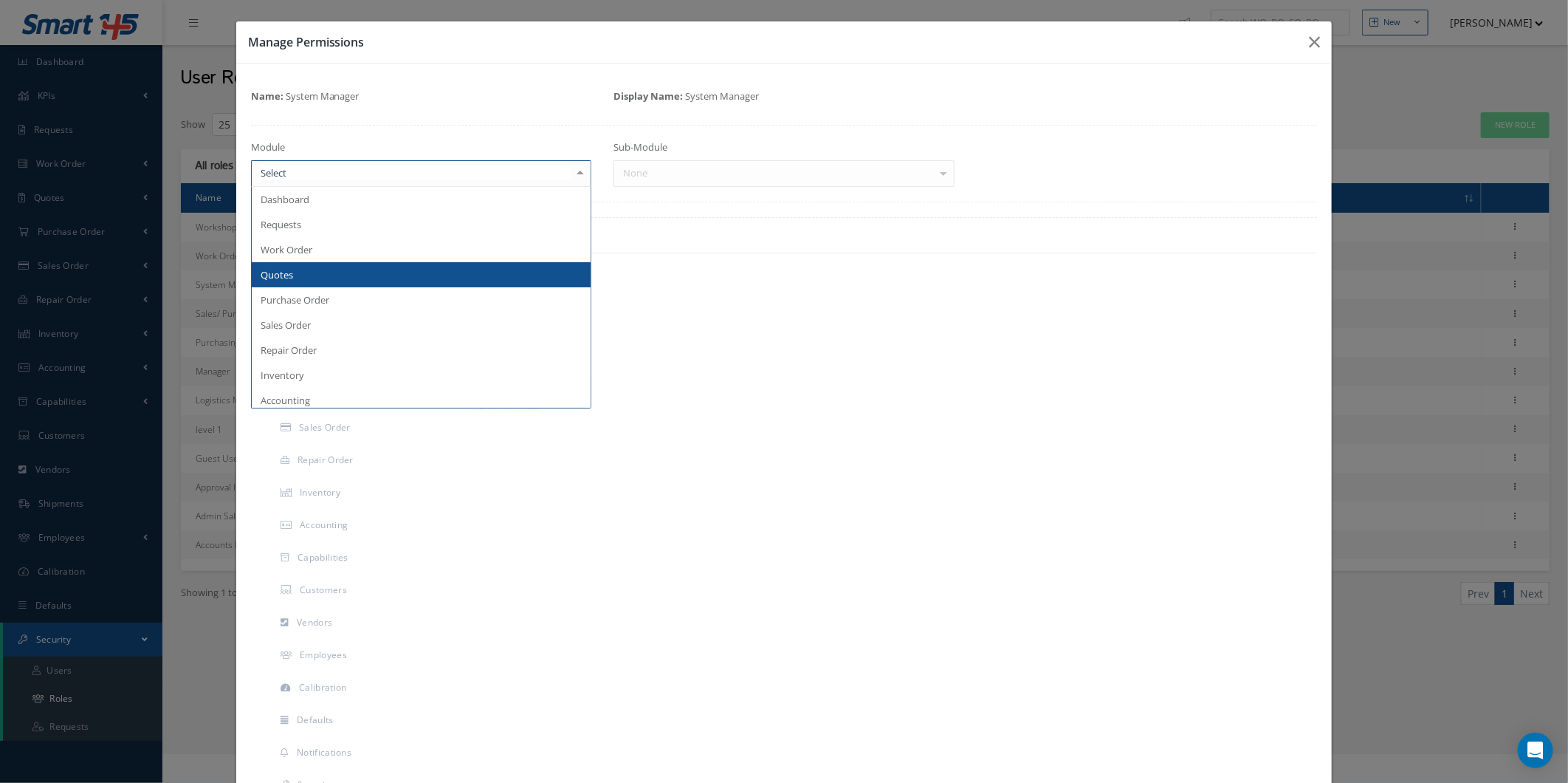
click at [416, 262] on span "Quotes" at bounding box center [422, 274] width 340 height 25
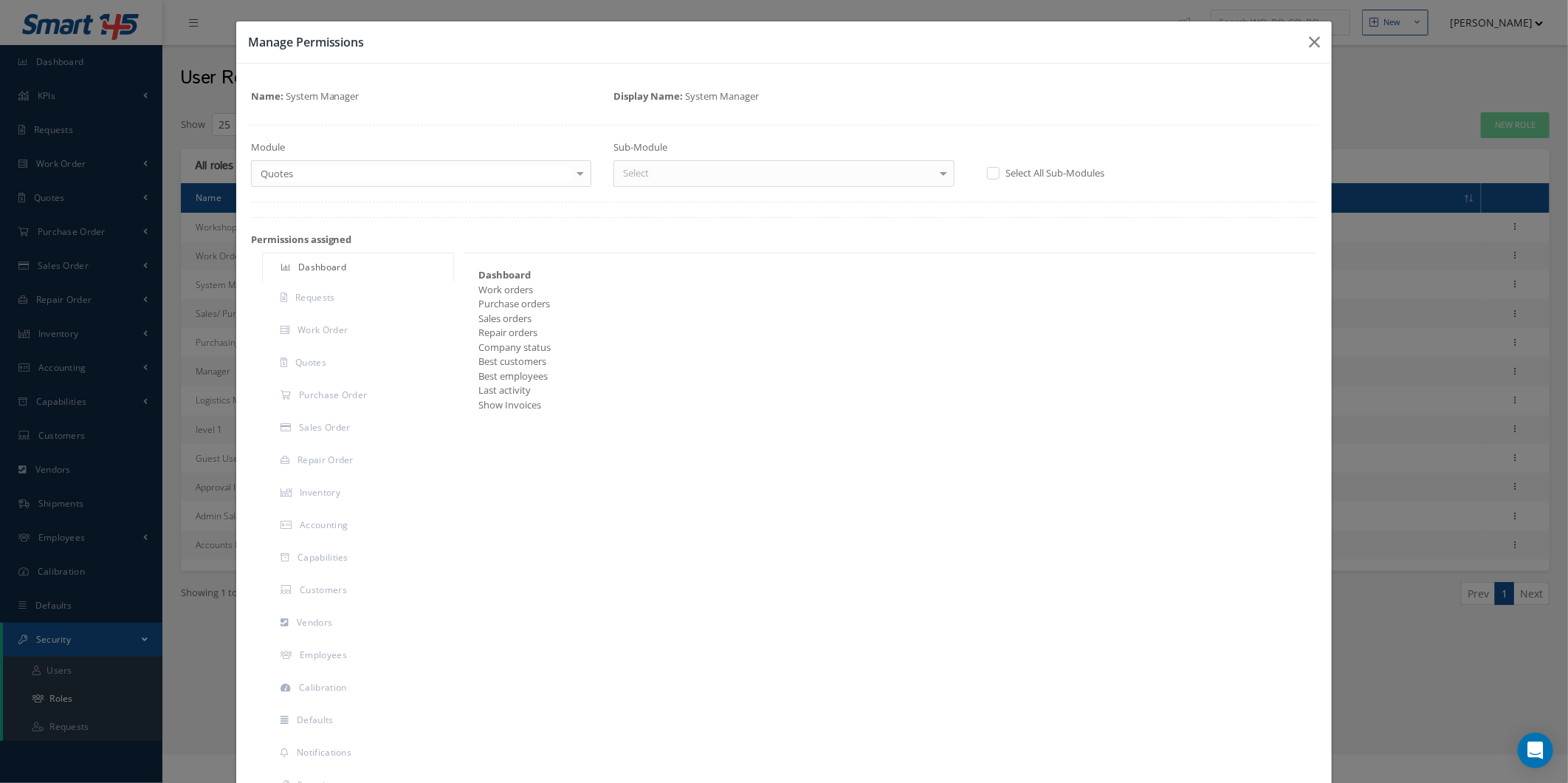
click at [625, 159] on div "Sub-Module Select Customers Request For Quotes Customer Request for Quote No el…" at bounding box center [784, 164] width 363 height 47
click at [637, 182] on div "Select" at bounding box center [784, 173] width 341 height 27
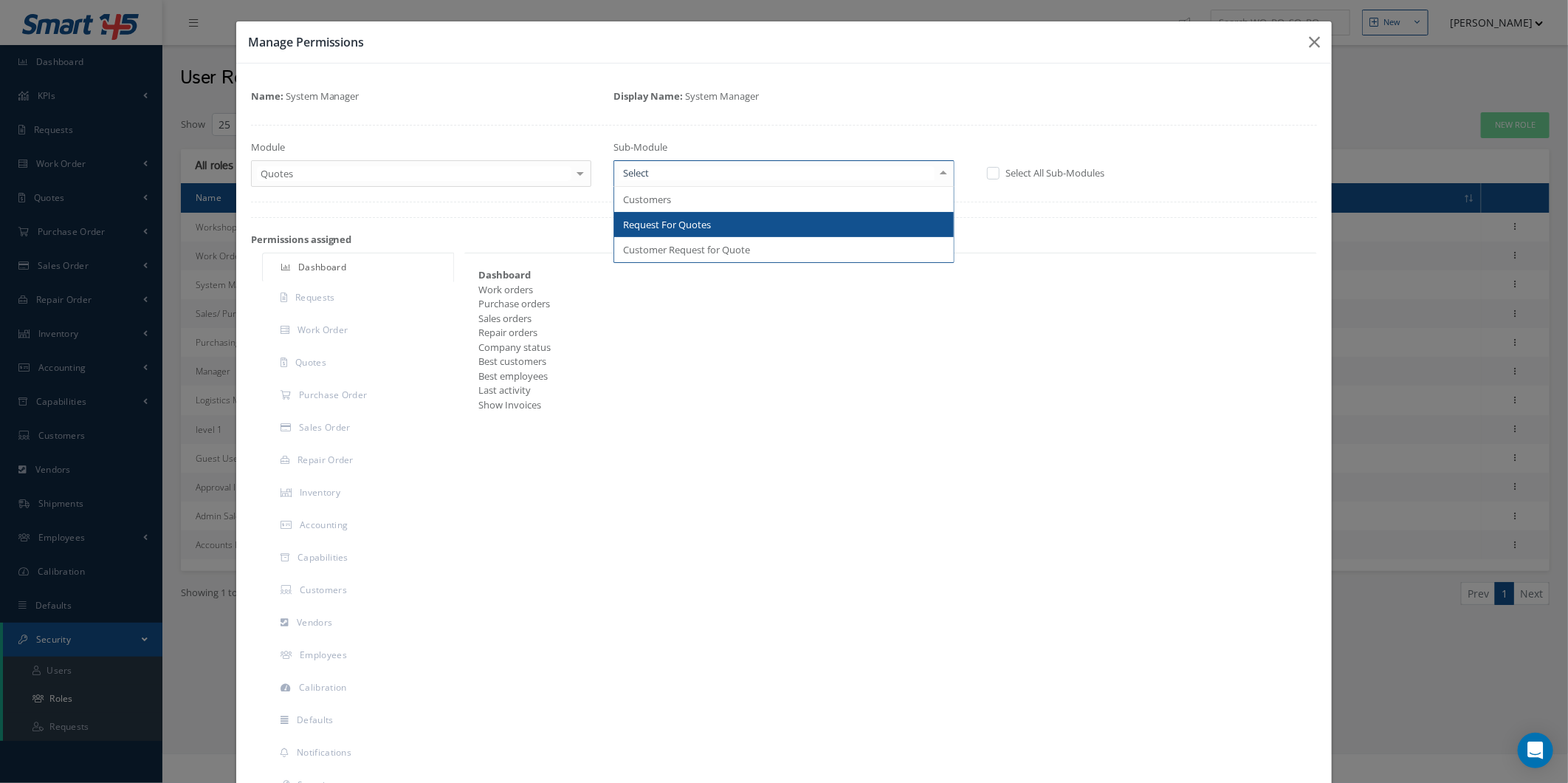
click at [652, 223] on span "Request For Quotes" at bounding box center [667, 224] width 88 height 13
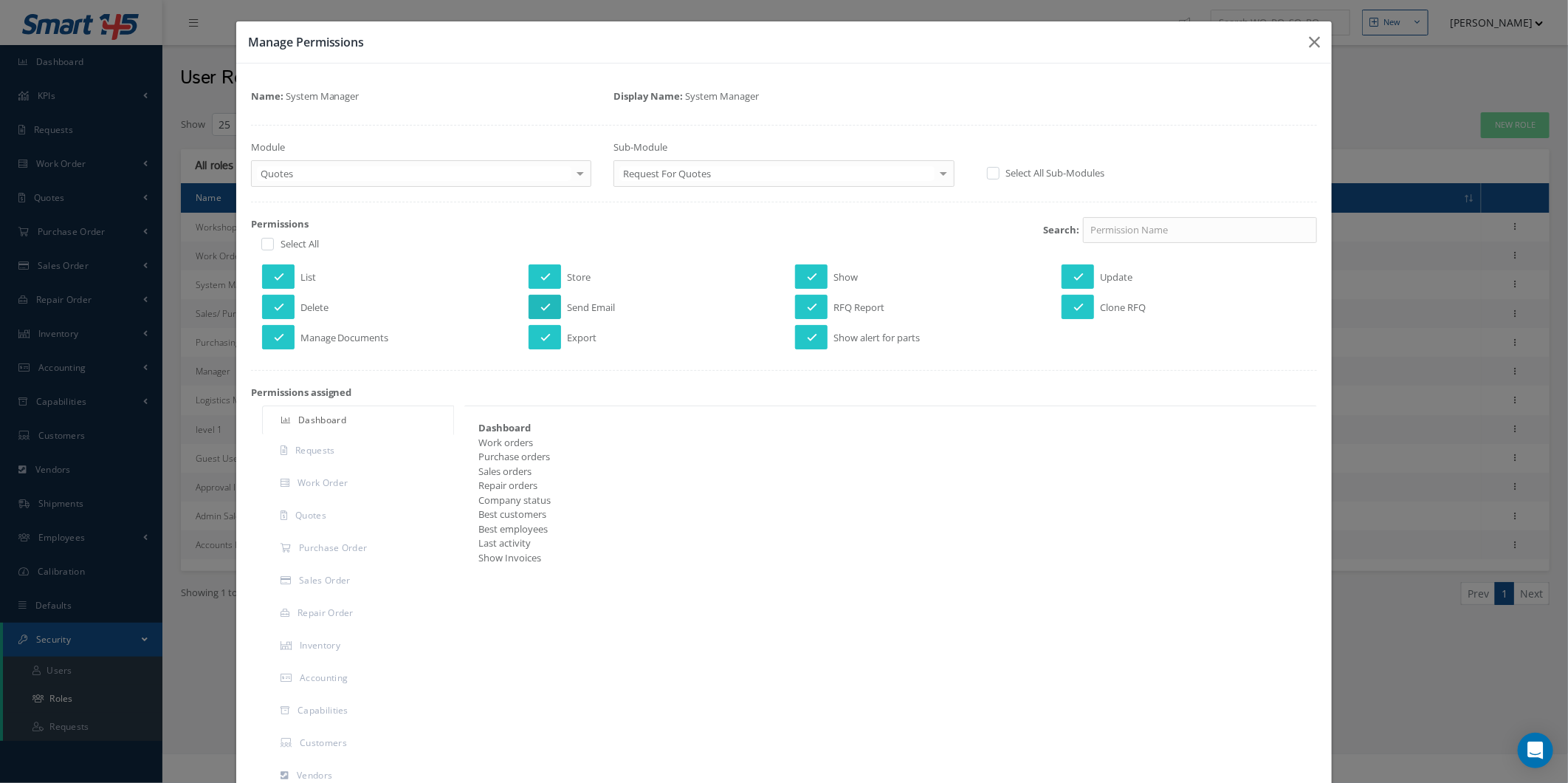
click at [540, 299] on button at bounding box center [544, 307] width 32 height 25
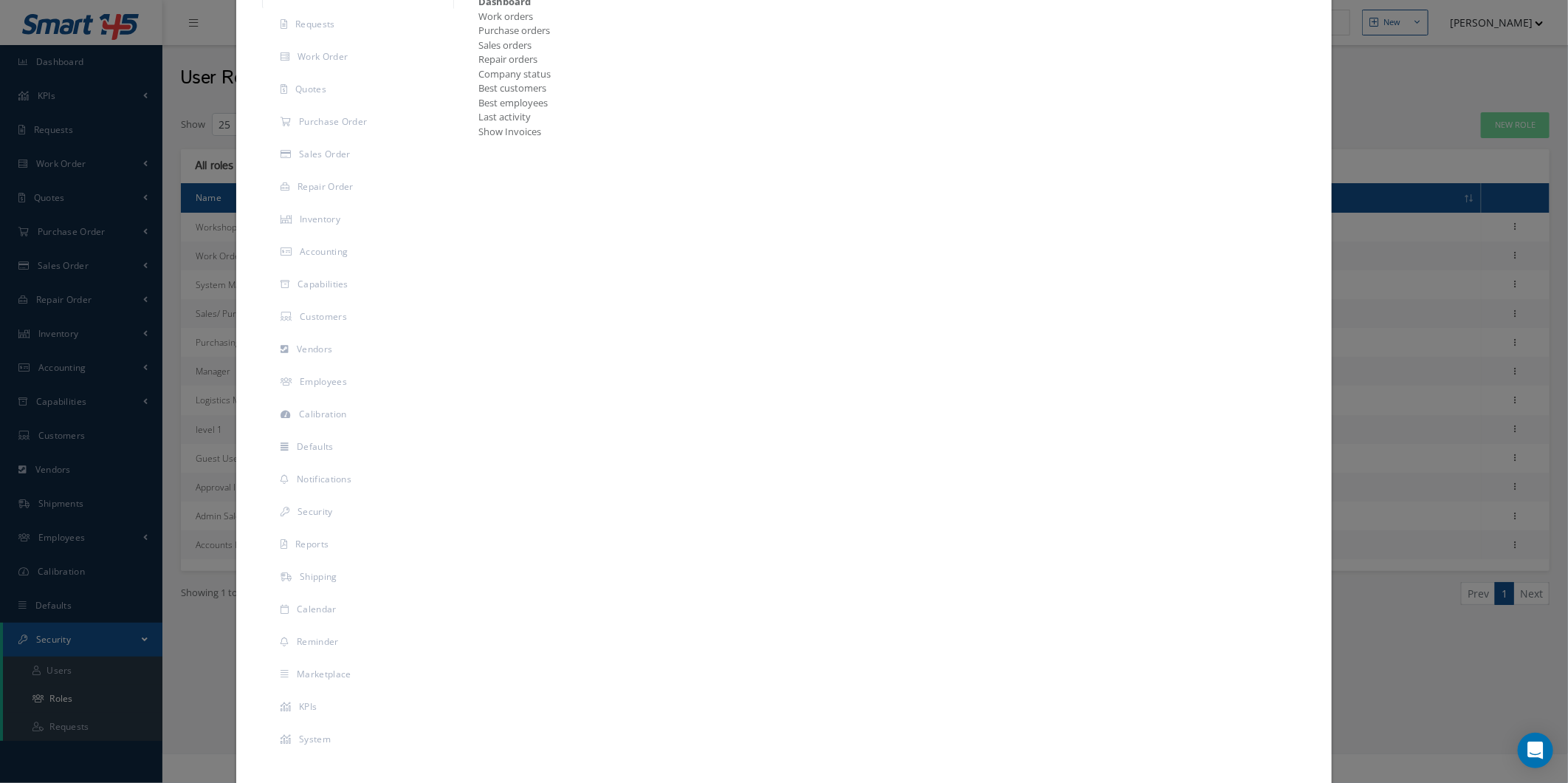
scroll to position [488, 0]
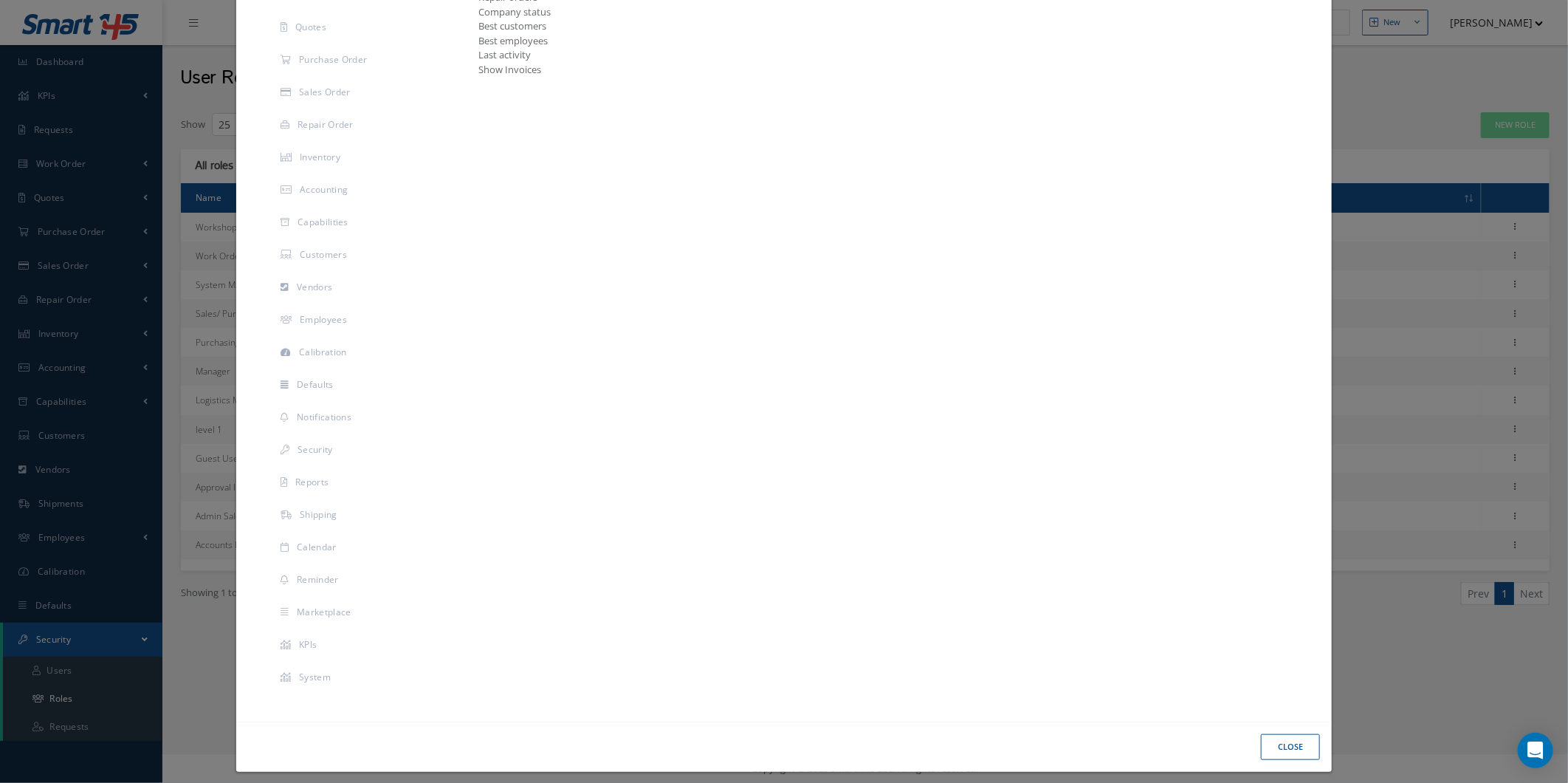
click at [1300, 734] on button "Close" at bounding box center [1290, 747] width 59 height 26
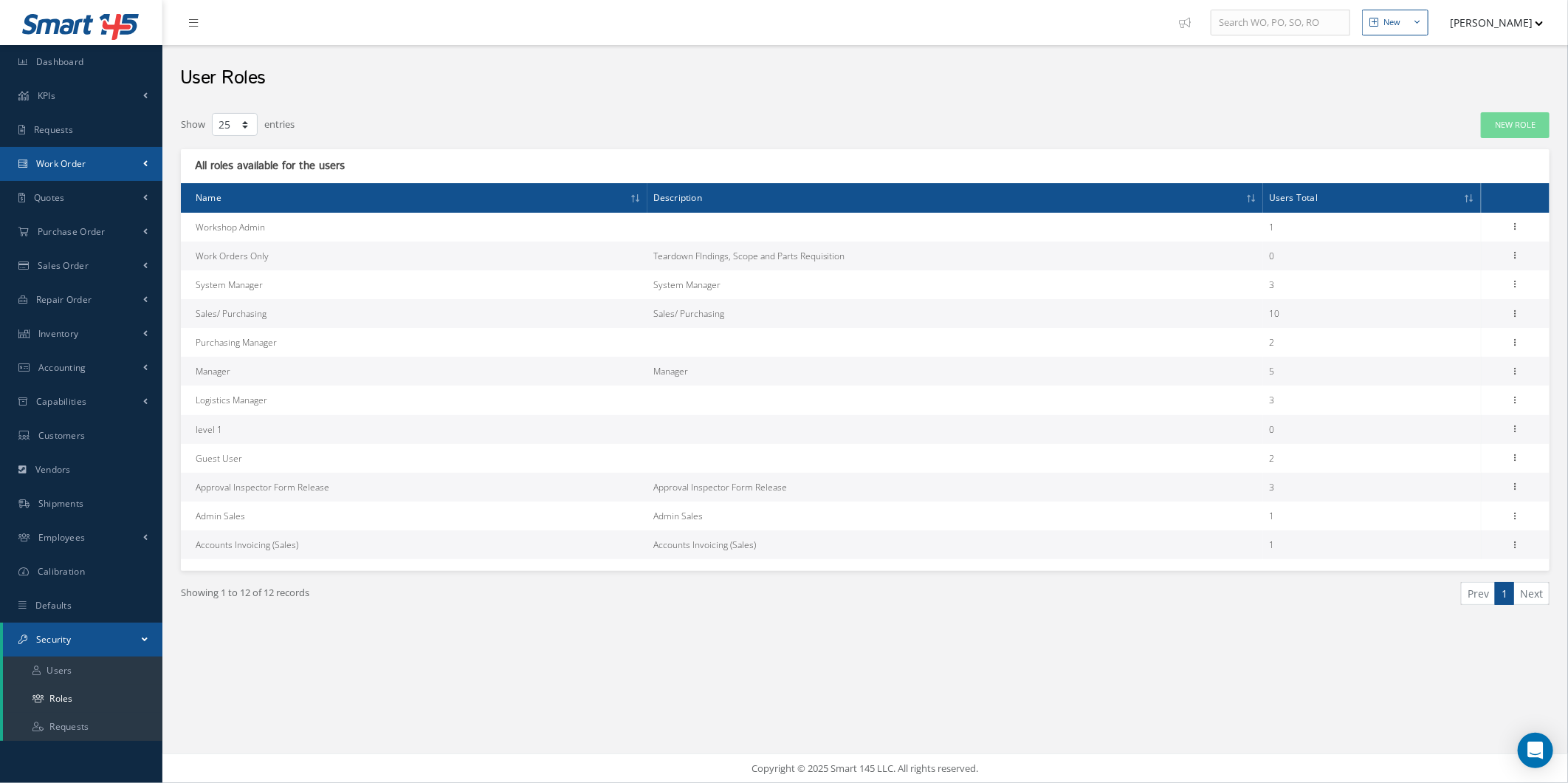
click at [70, 161] on span "Work Order" at bounding box center [61, 164] width 51 height 13
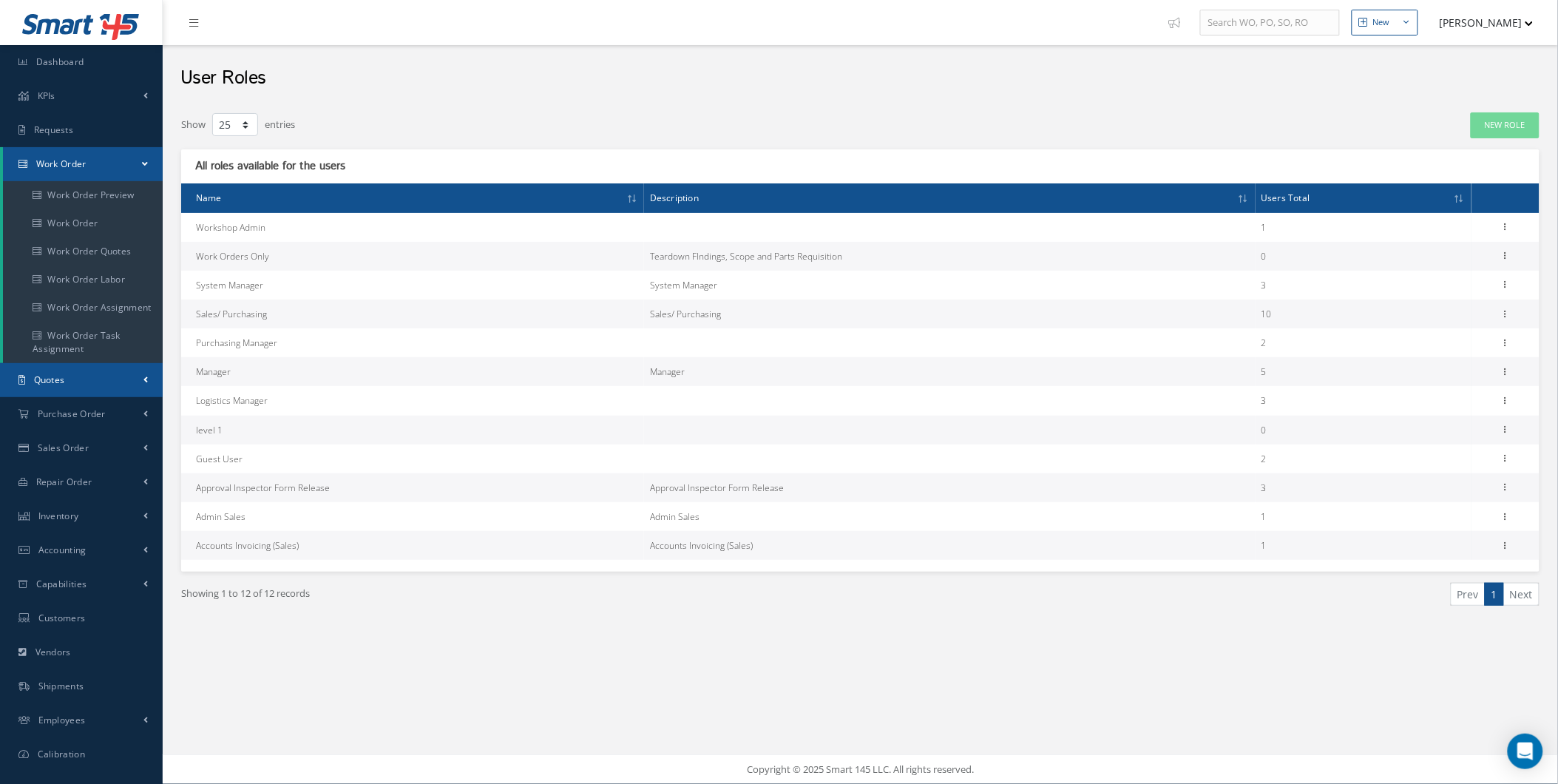
click at [98, 383] on link "Quotes" at bounding box center [81, 380] width 163 height 34
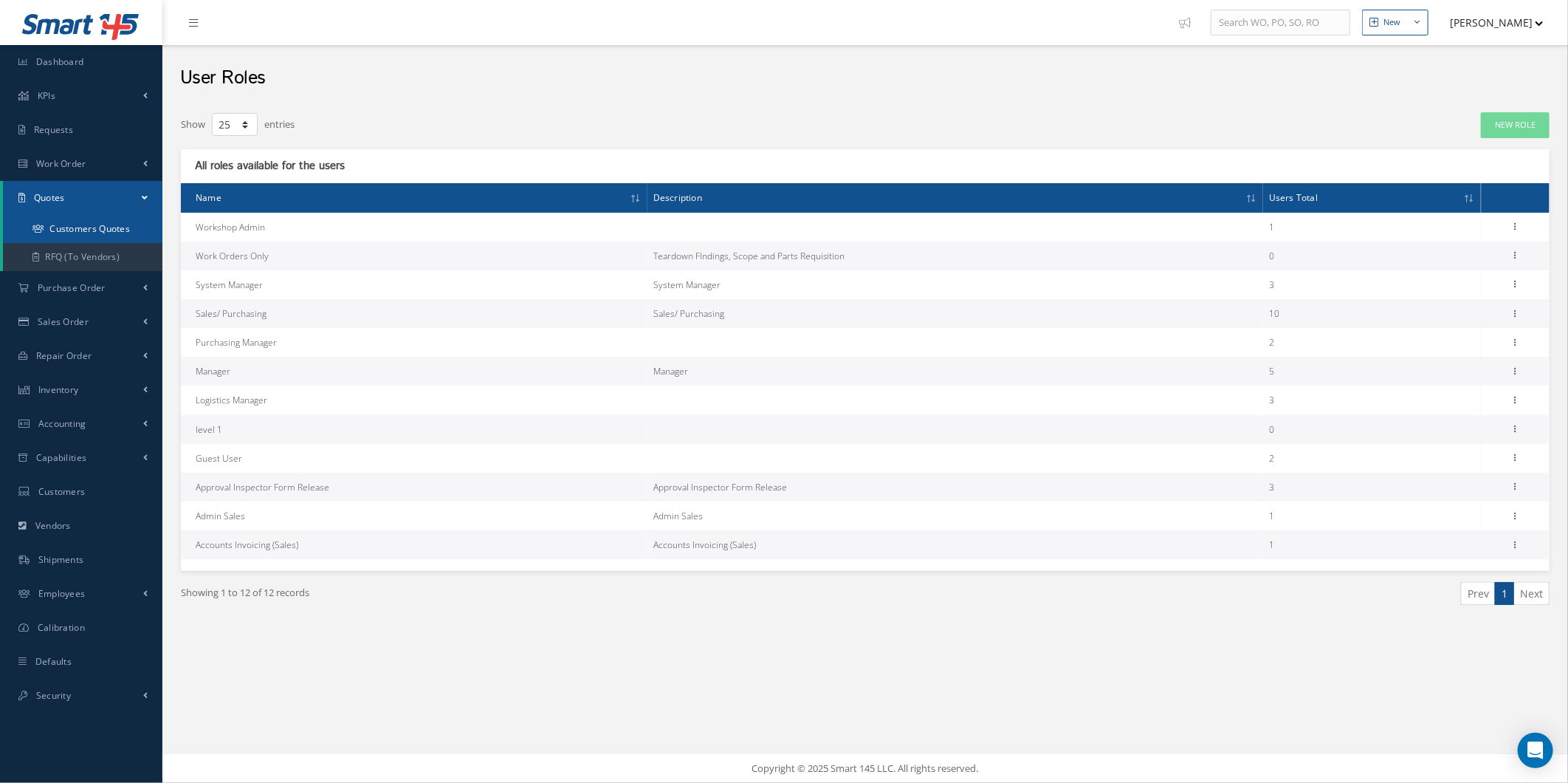
click at [118, 241] on link "Customers Quotes" at bounding box center [83, 229] width 160 height 28
click at [123, 244] on link "RFQ (To Vendors)" at bounding box center [83, 256] width 160 height 28
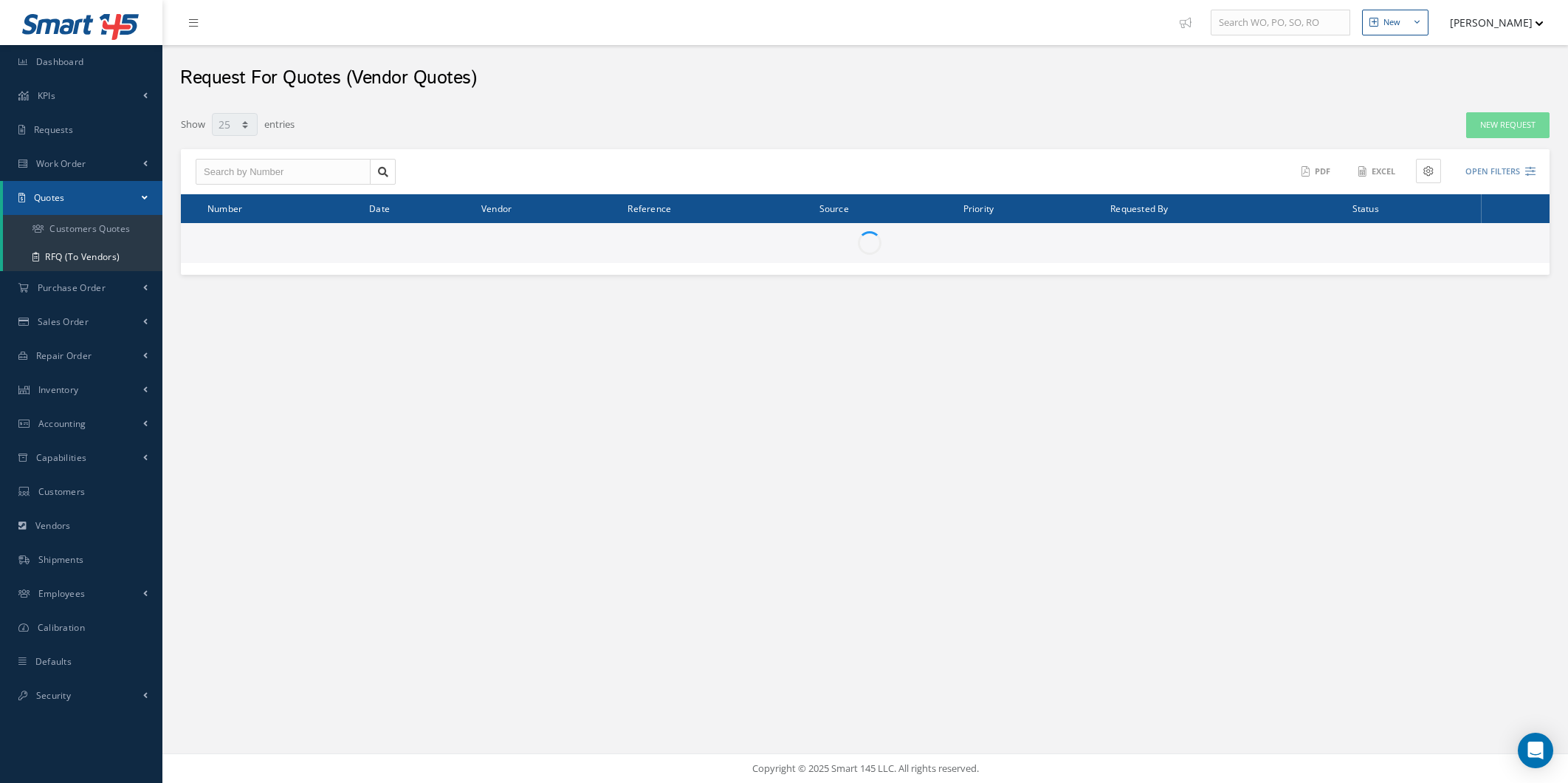
select select "25"
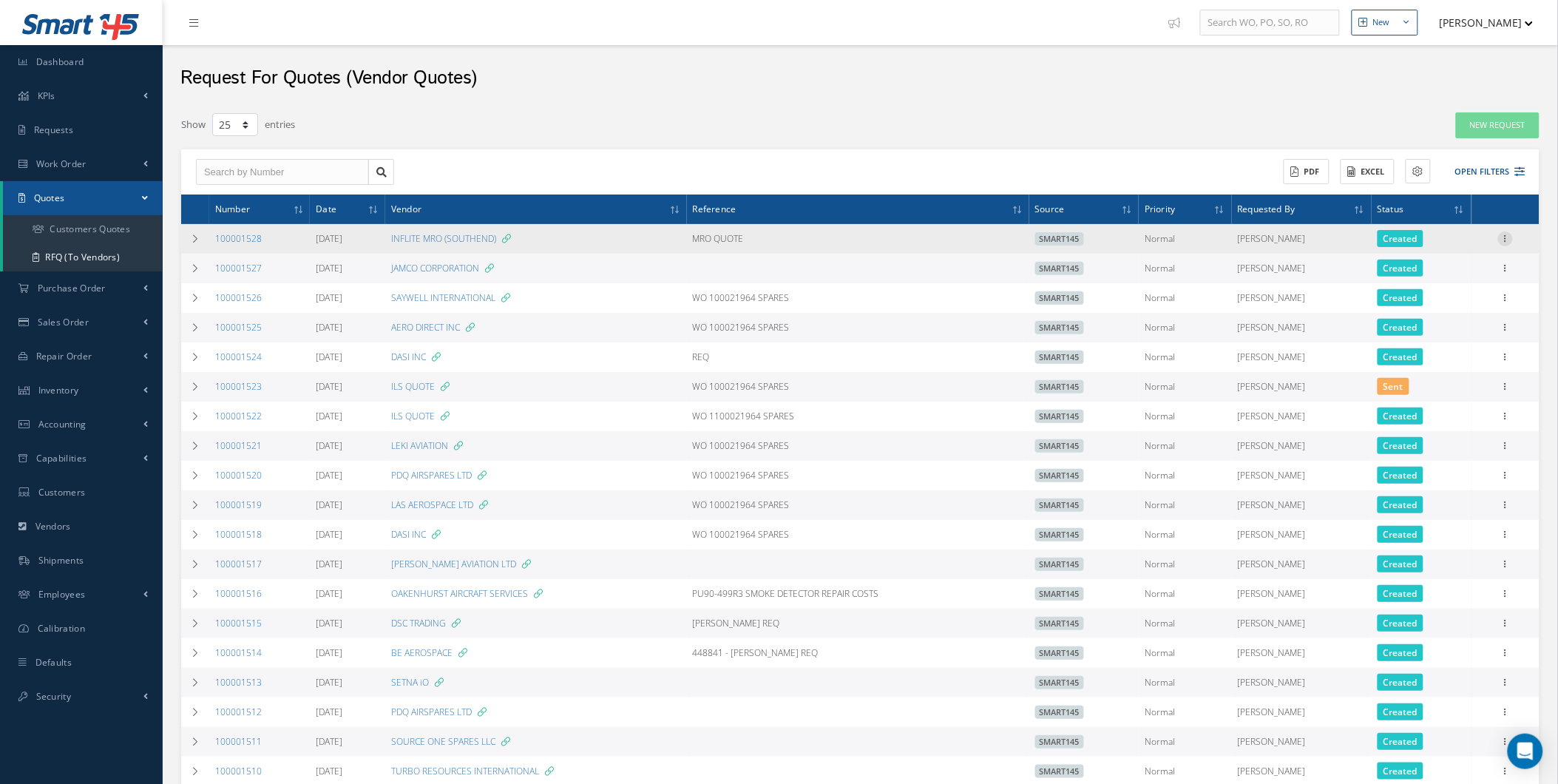
click at [1512, 232] on icon at bounding box center [1506, 237] width 15 height 12
click at [1428, 264] on link "Edit" at bounding box center [1437, 267] width 117 height 19
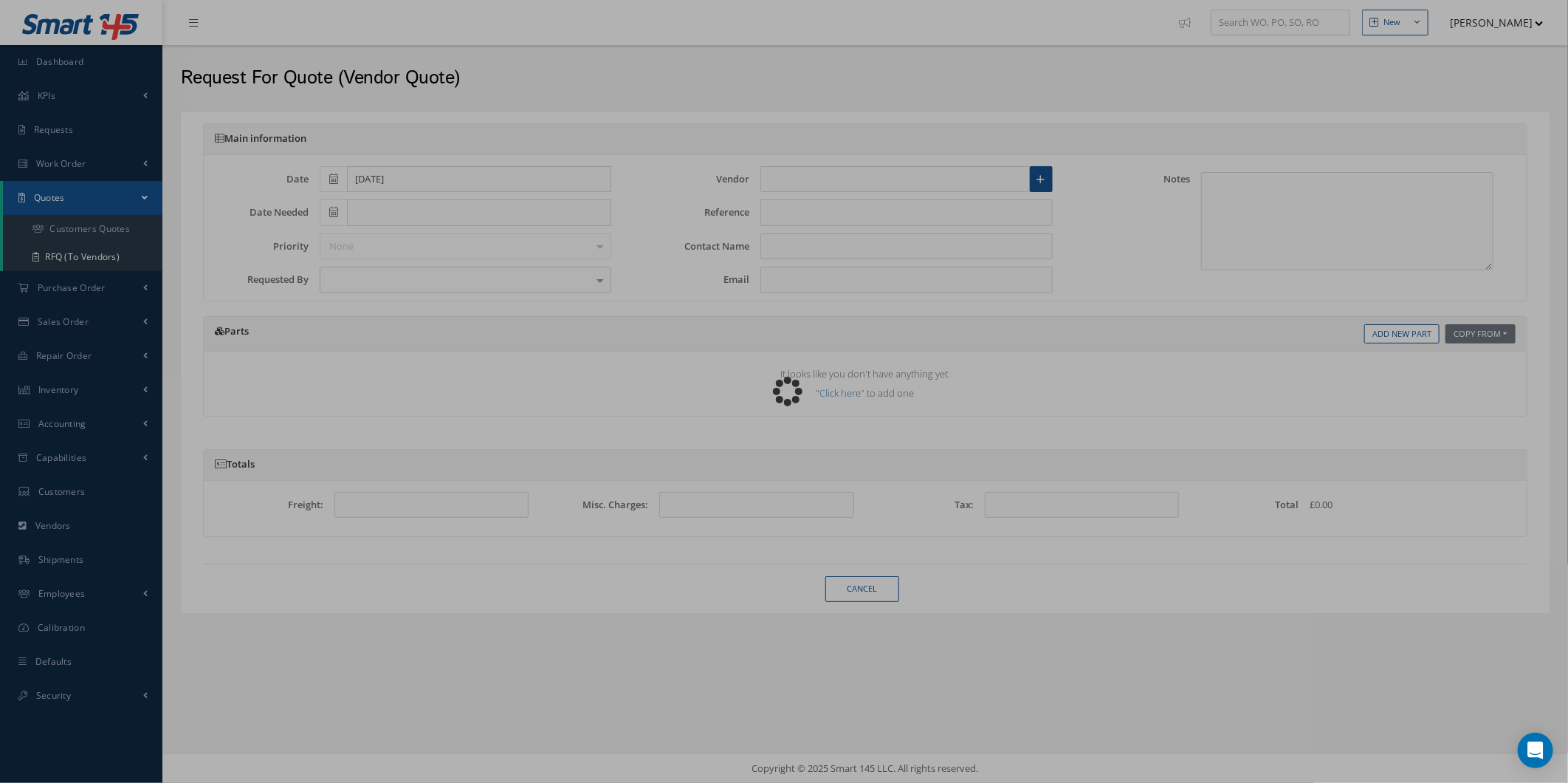
type input "INFLITE MRO (SOUTHEND)"
type input "MRO QUOTE"
type input "ALAN MCIVER"
type input "Alan.McIver@inflite-southend.co.uk"
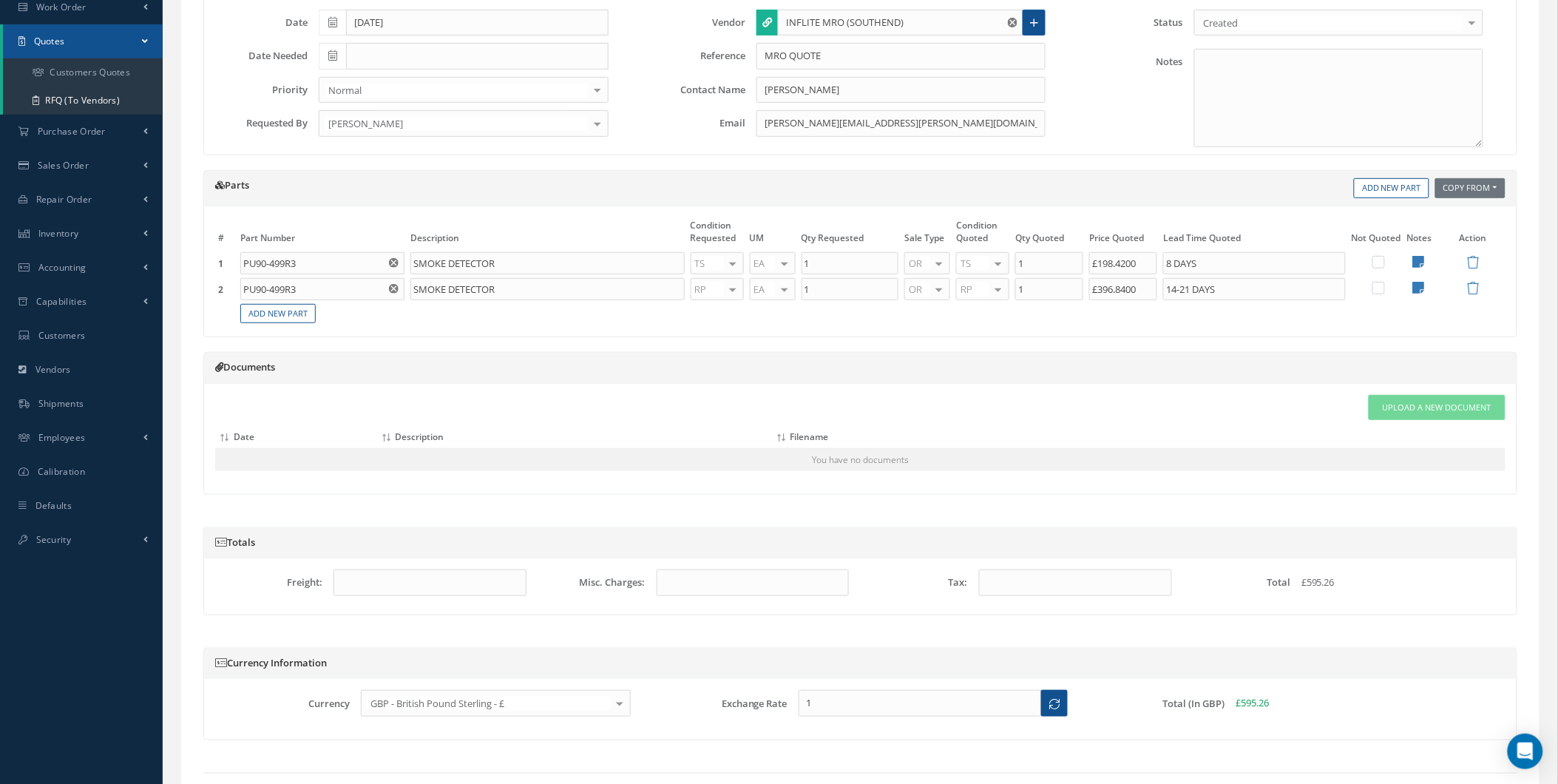
scroll to position [245, 0]
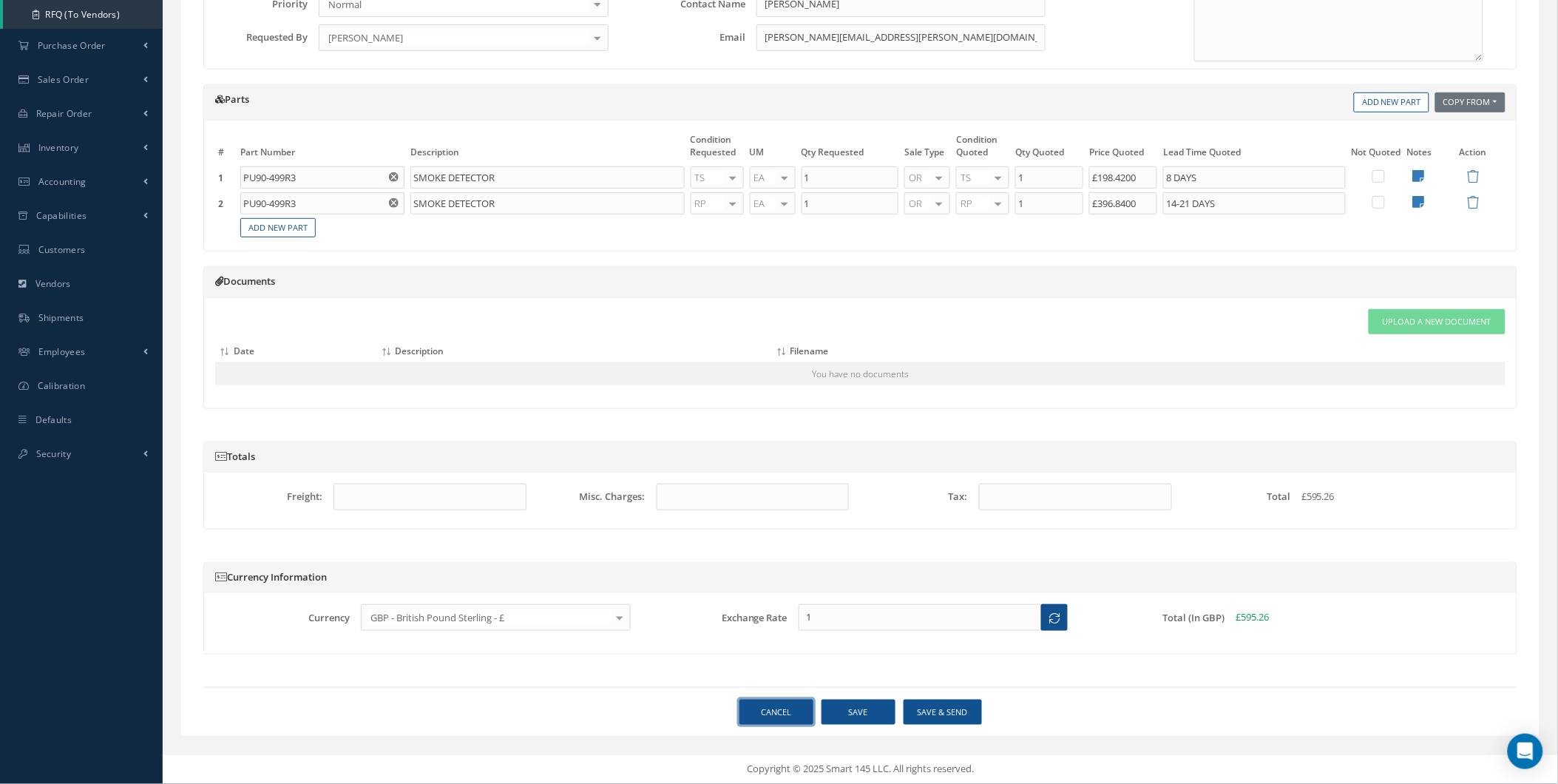
click at [766, 711] on link "Cancel" at bounding box center [777, 712] width 74 height 26
select select "25"
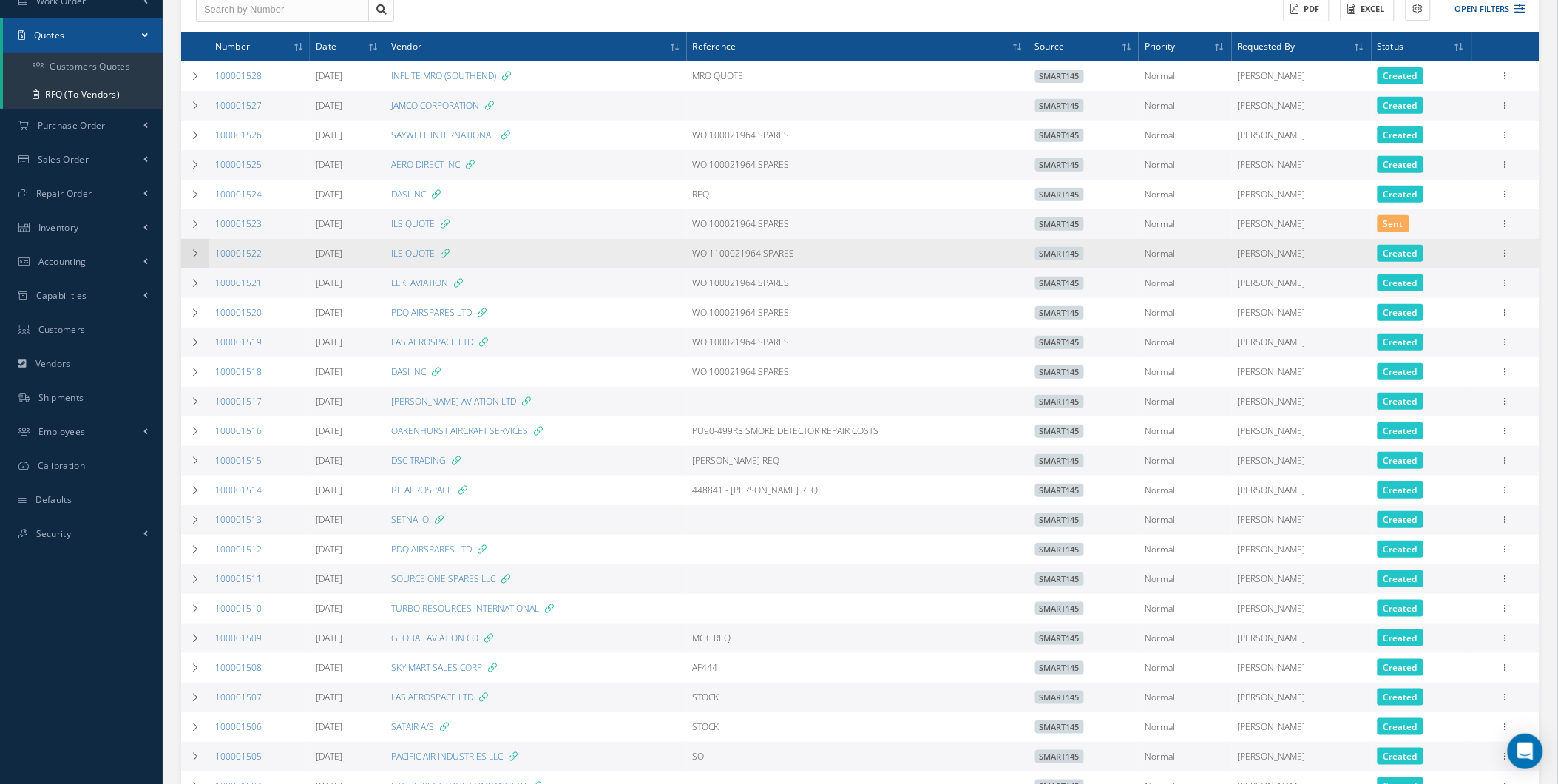
scroll to position [164, 0]
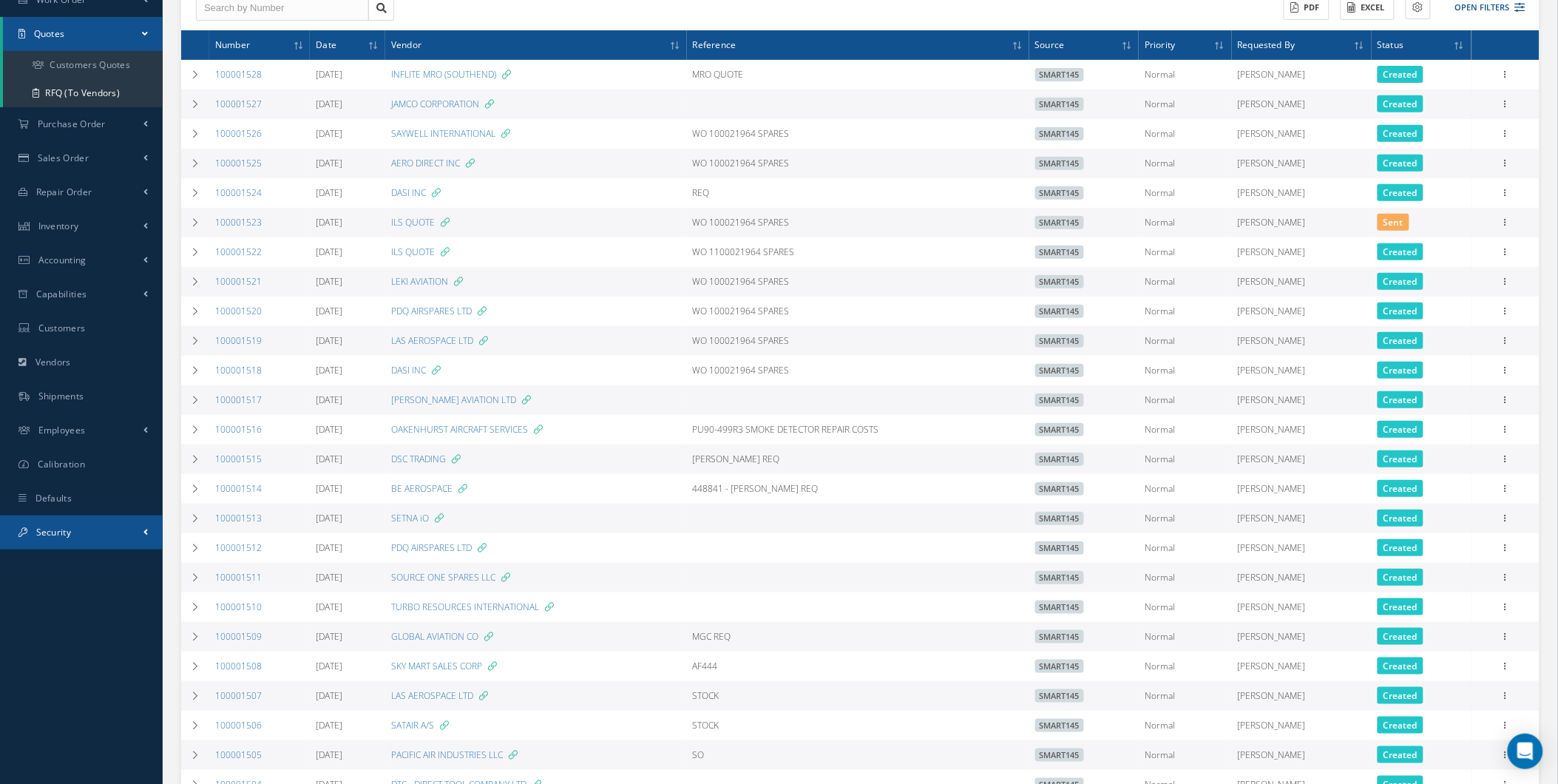
click at [87, 536] on link "Security" at bounding box center [81, 532] width 163 height 34
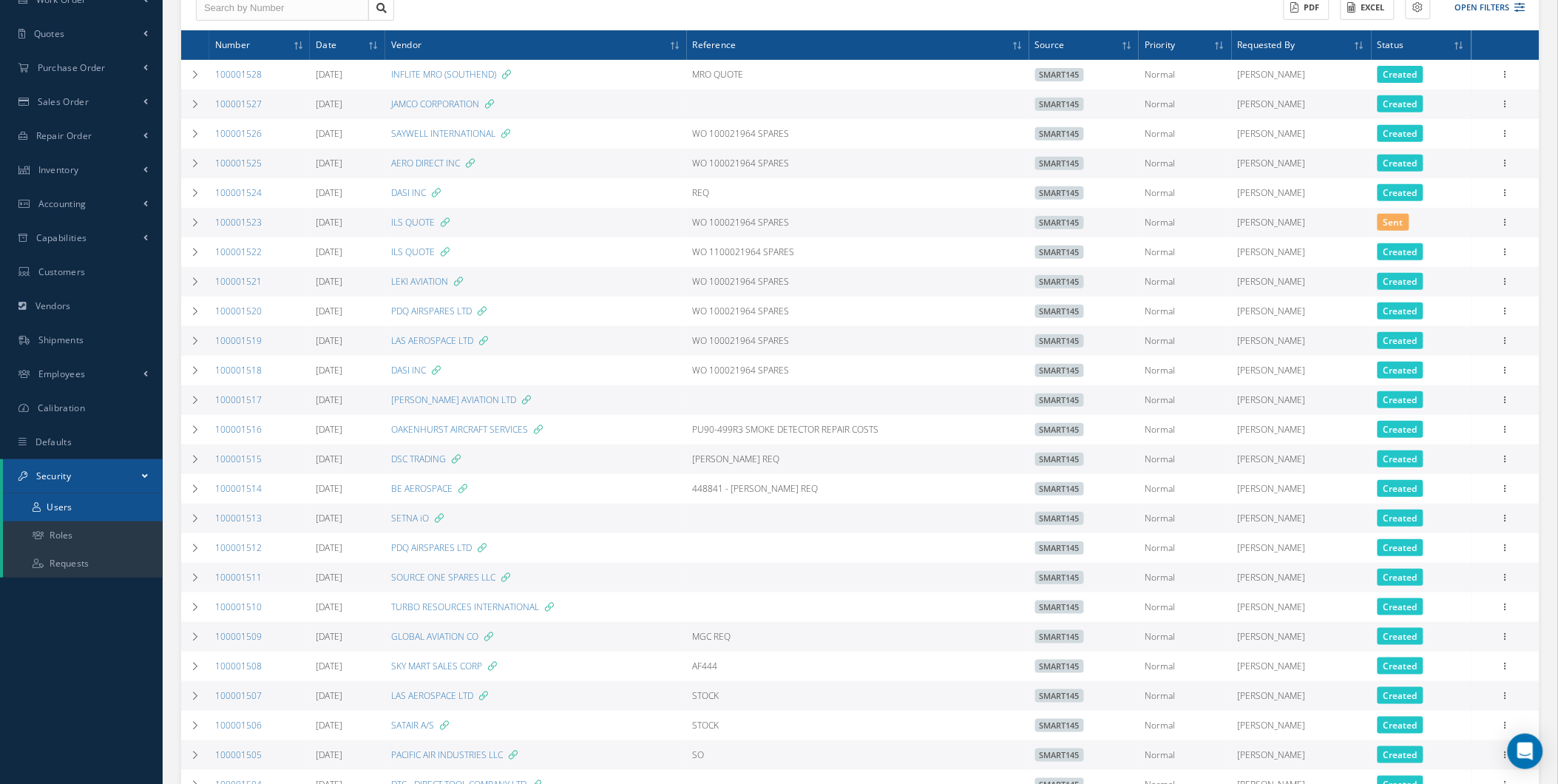
click at [109, 497] on link "Users" at bounding box center [83, 507] width 160 height 29
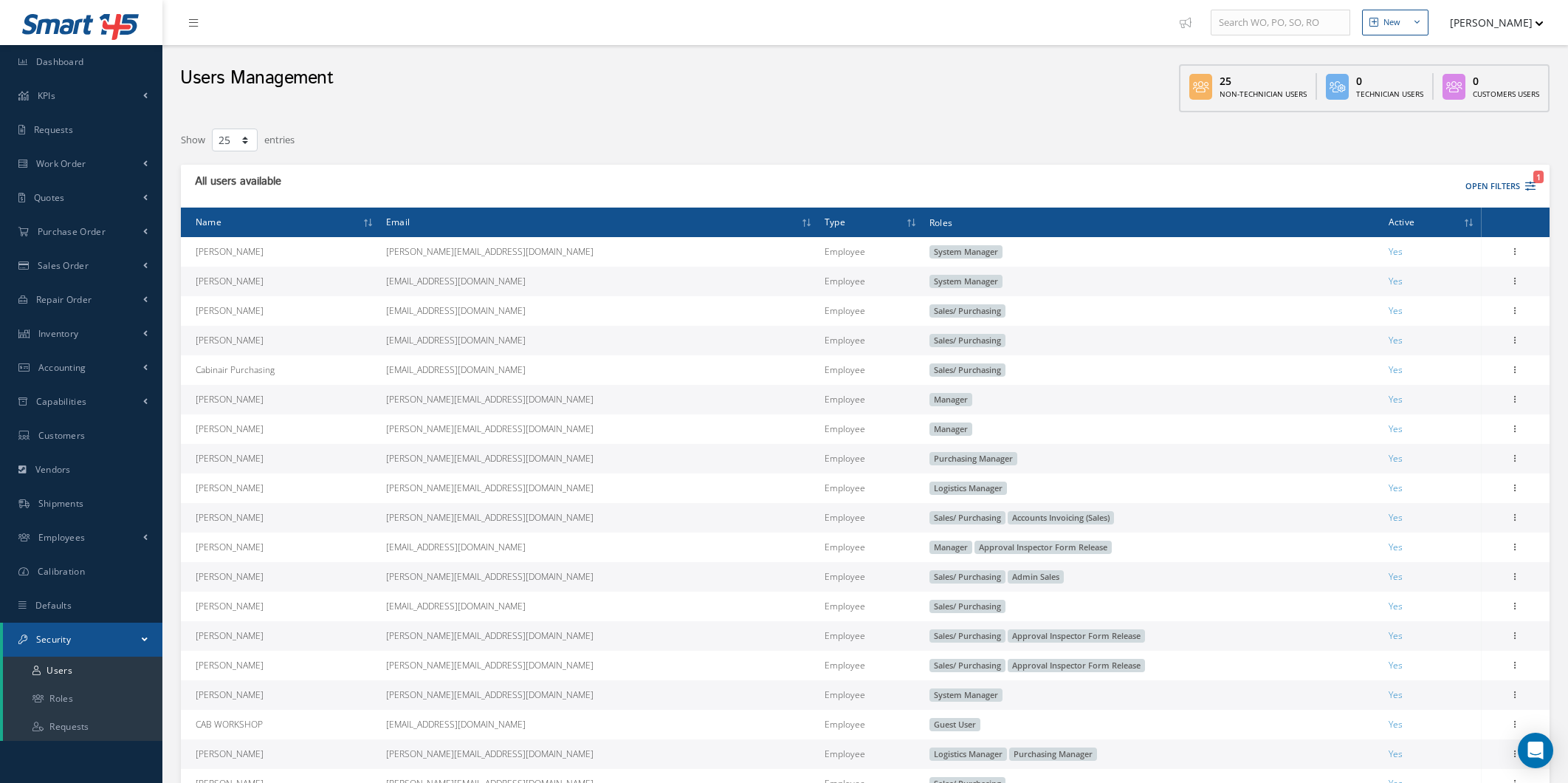
select select "25"
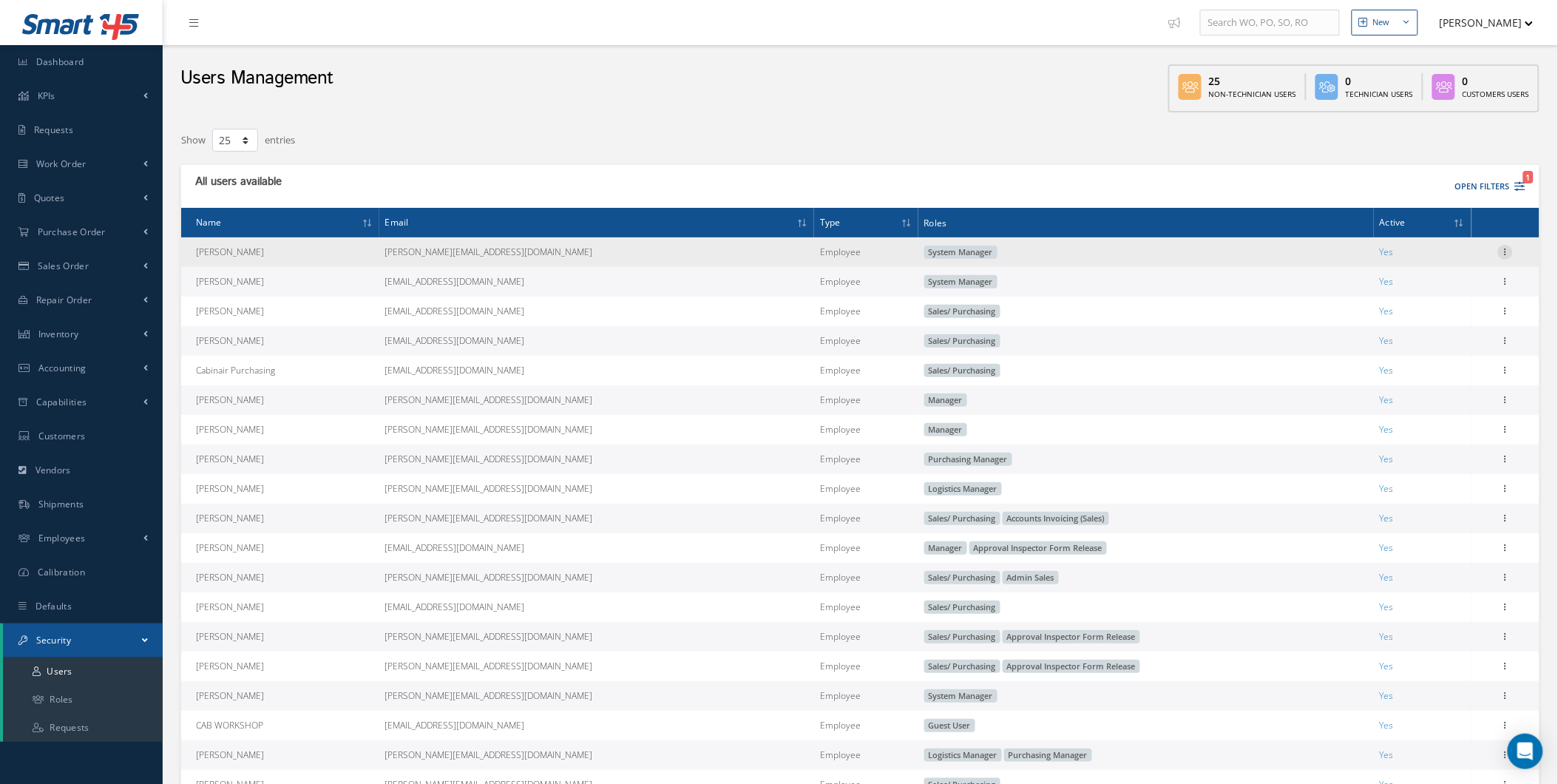
click at [1503, 248] on icon at bounding box center [1506, 250] width 15 height 12
click at [1474, 260] on link "Edit" at bounding box center [1437, 261] width 117 height 19
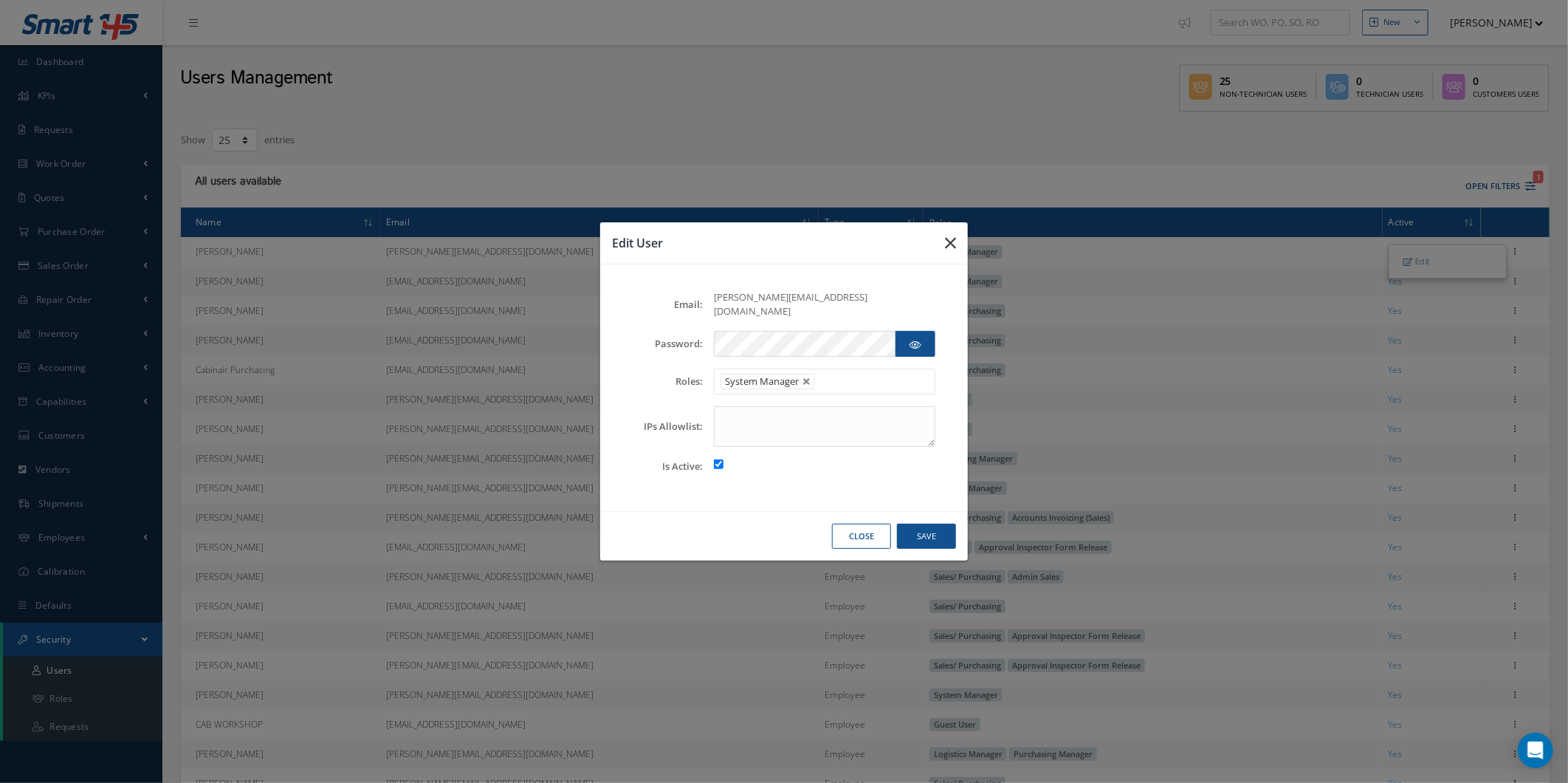
click at [945, 237] on button "button" at bounding box center [951, 243] width 35 height 41
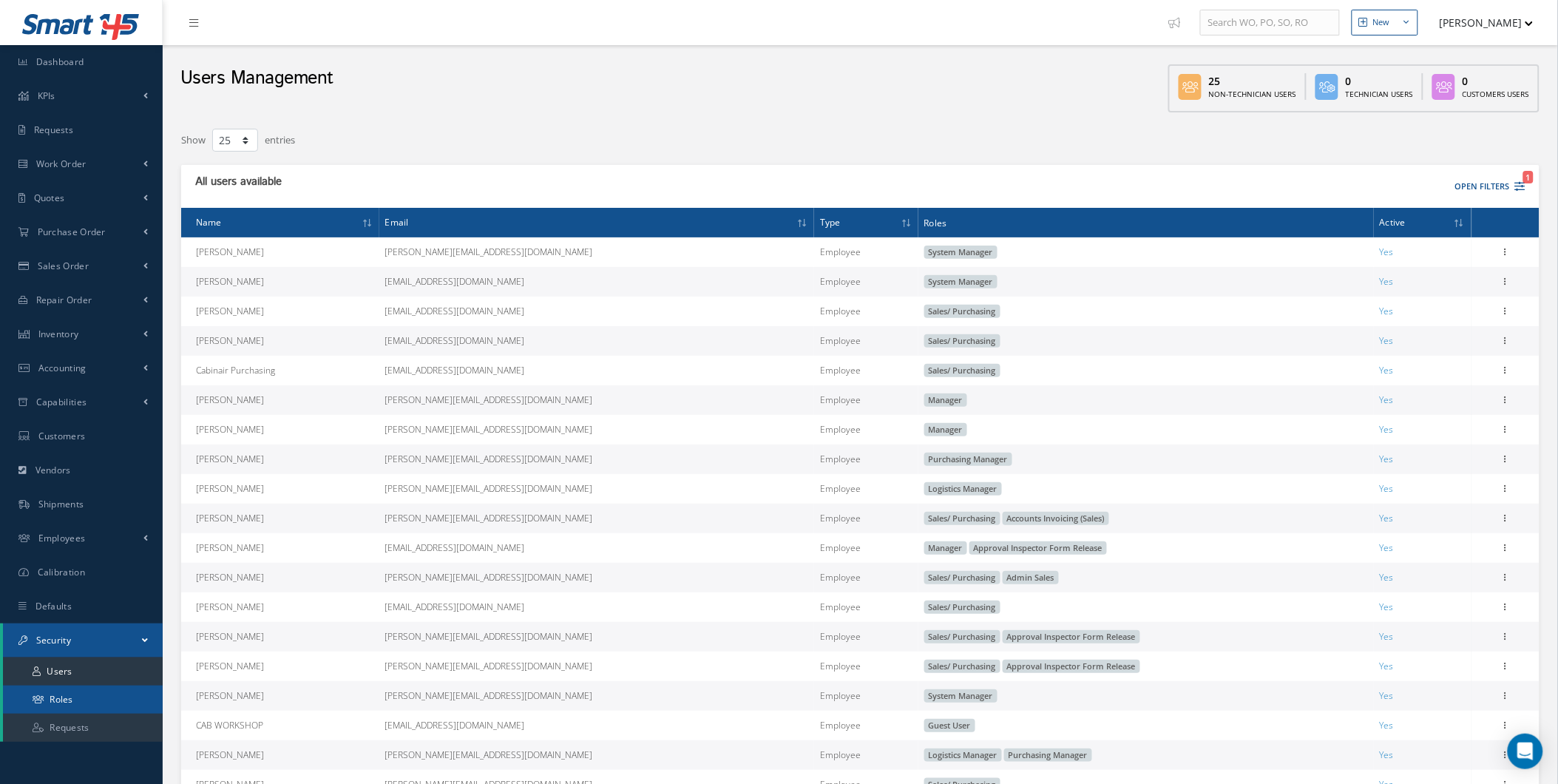
click at [53, 694] on link "Roles" at bounding box center [83, 699] width 160 height 29
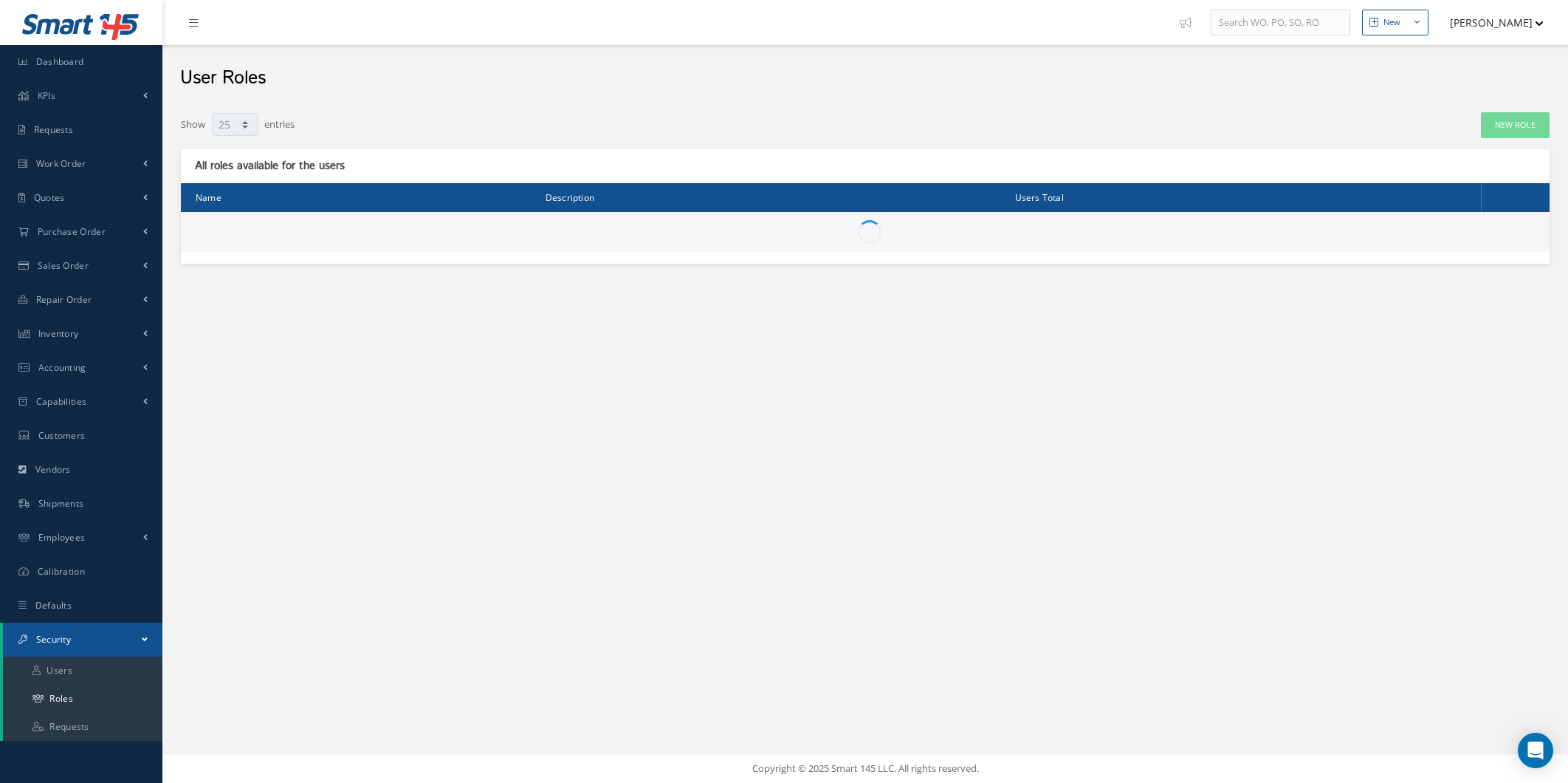
select select "25"
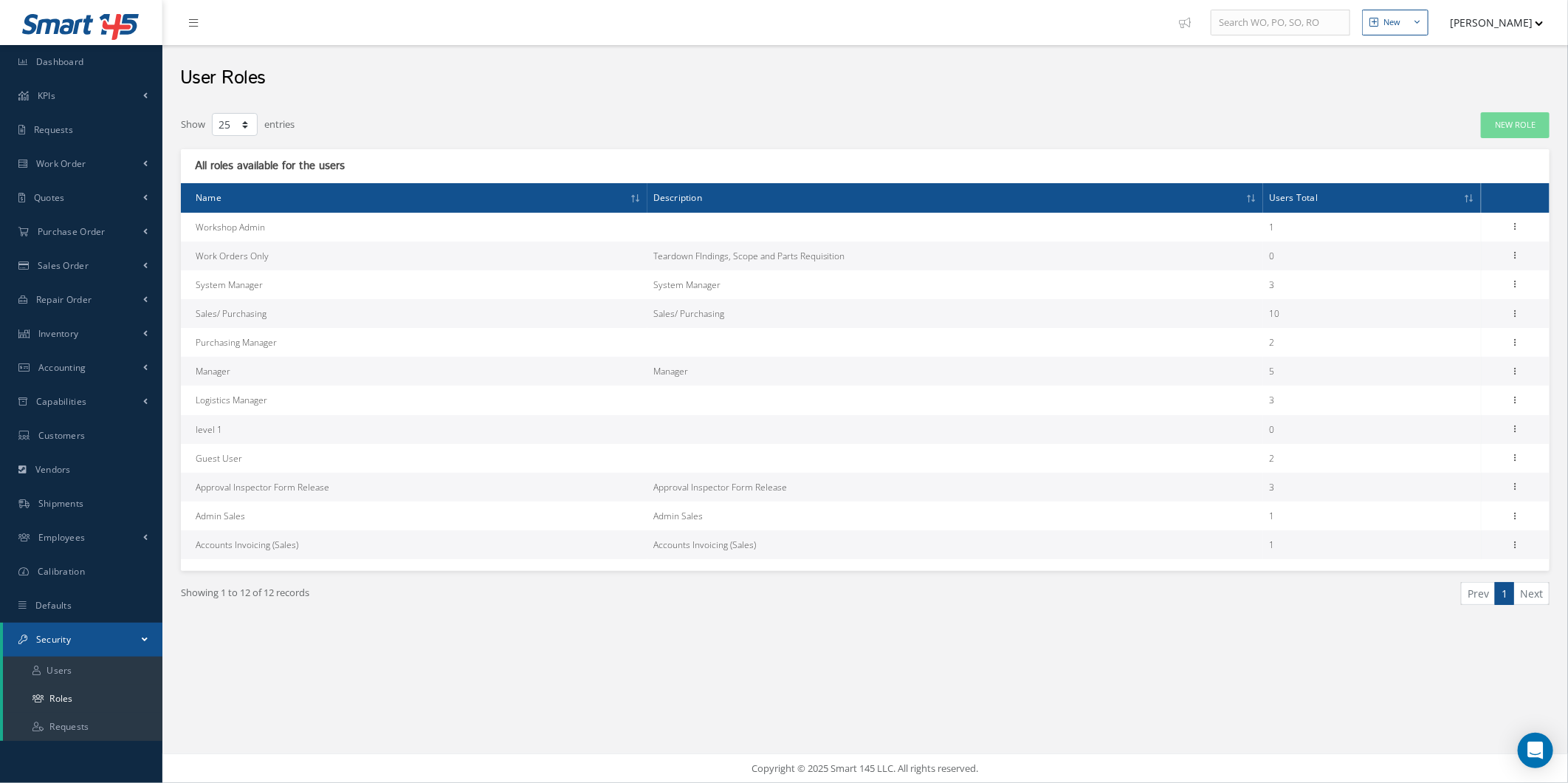
click at [1501, 253] on td "Edit Remove Permissions Duplicate" at bounding box center [1515, 255] width 69 height 28
click at [1514, 254] on icon at bounding box center [1516, 254] width 15 height 12
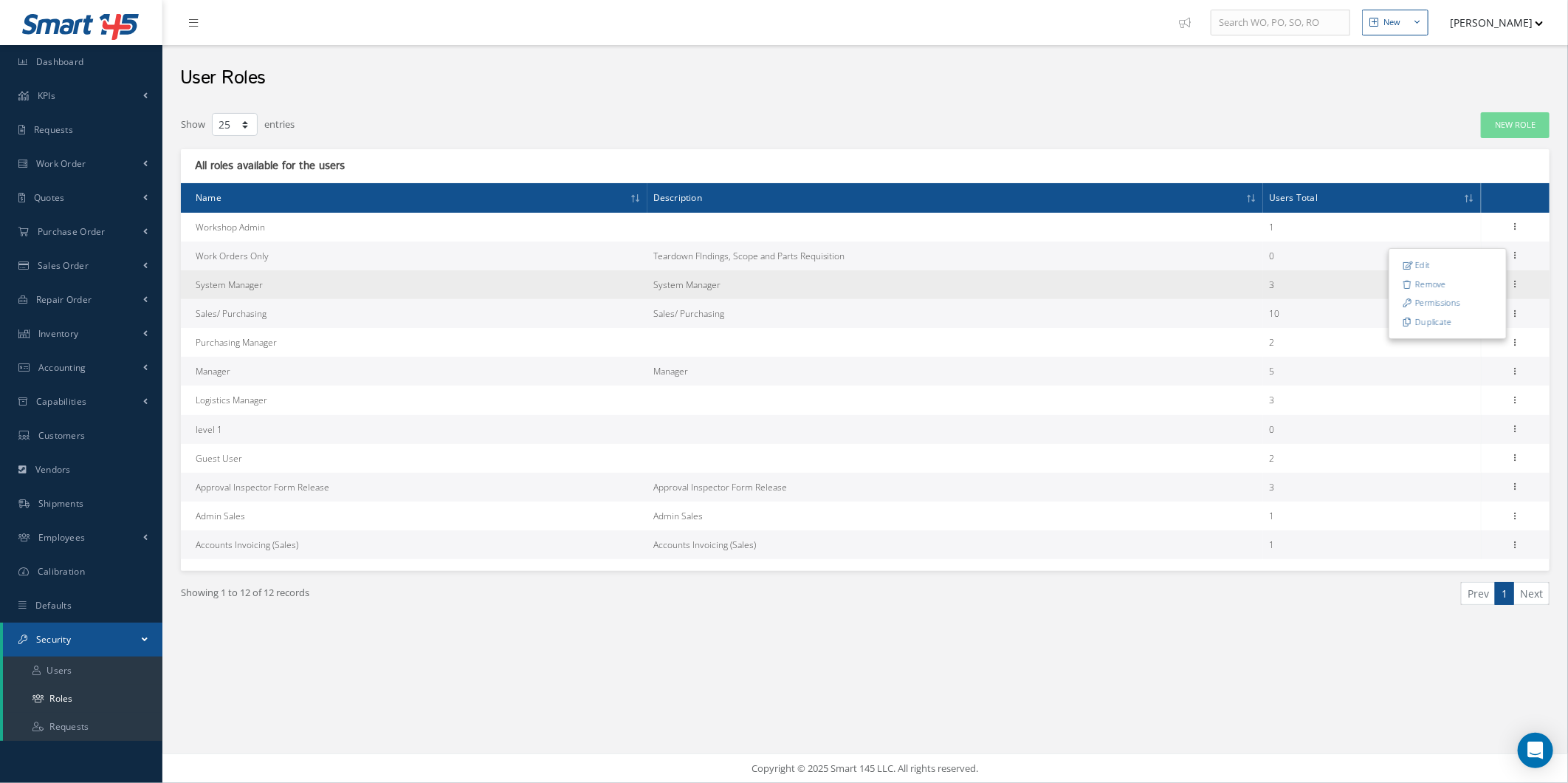
click at [1549, 277] on td "Edit Permissions Duplicate" at bounding box center [1515, 284] width 69 height 28
click at [1529, 289] on td "Edit Permissions Duplicate" at bounding box center [1515, 284] width 69 height 28
click at [1521, 287] on icon at bounding box center [1516, 282] width 15 height 12
click at [1455, 312] on link "Permissions" at bounding box center [1447, 312] width 117 height 19
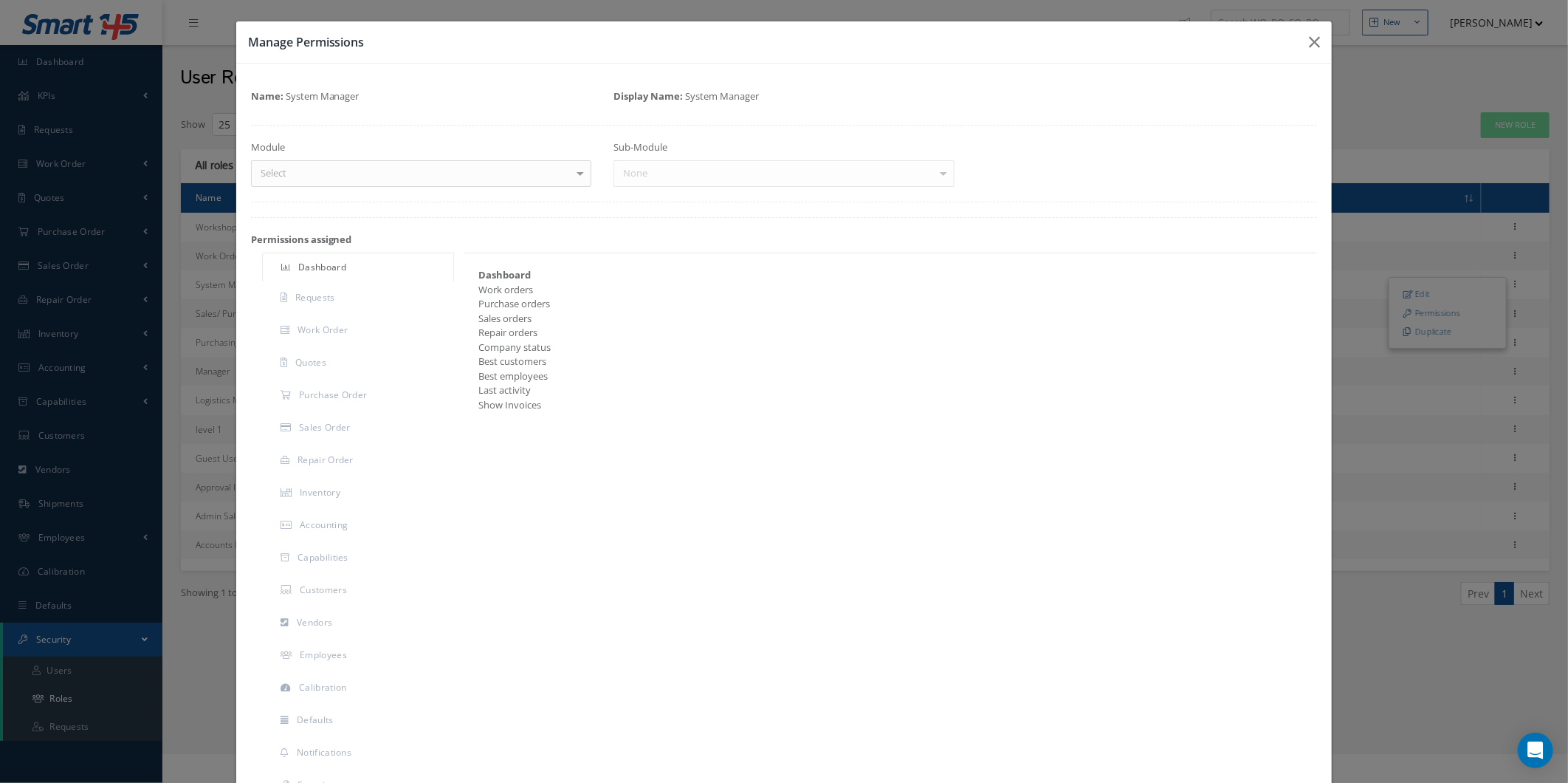
drag, startPoint x: 519, startPoint y: 156, endPoint x: 513, endPoint y: 163, distance: 9.2
click at [513, 163] on div "Module Select Dashboard Requests Work Order Quotes Purchase Order Sales Order R…" at bounding box center [421, 164] width 363 height 47
drag, startPoint x: 513, startPoint y: 163, endPoint x: 488, endPoint y: 195, distance: 40.6
click at [491, 192] on div "Name: System Manager Display Name: System Manager Module Select Dashboard Reque…" at bounding box center [784, 560] width 1066 height 964
click at [429, 223] on div "Name: System Manager Display Name: System Manager Module Select Dashboard Reque…" at bounding box center [784, 560] width 1066 height 964
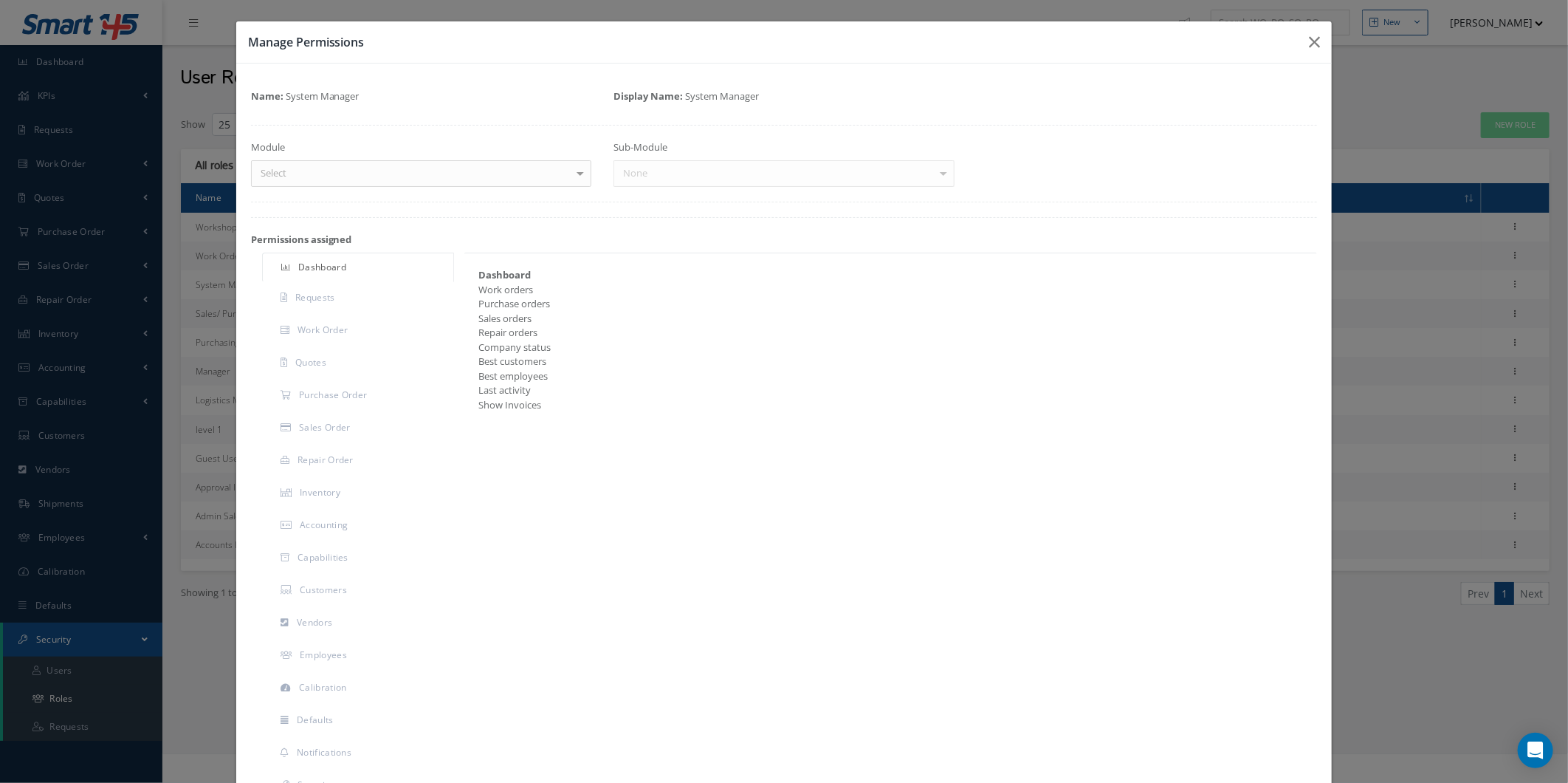
click at [430, 197] on div "Name: System Manager Display Name: System Manager Module Select Dashboard Reque…" at bounding box center [784, 560] width 1066 height 964
click at [431, 170] on div at bounding box center [421, 173] width 341 height 27
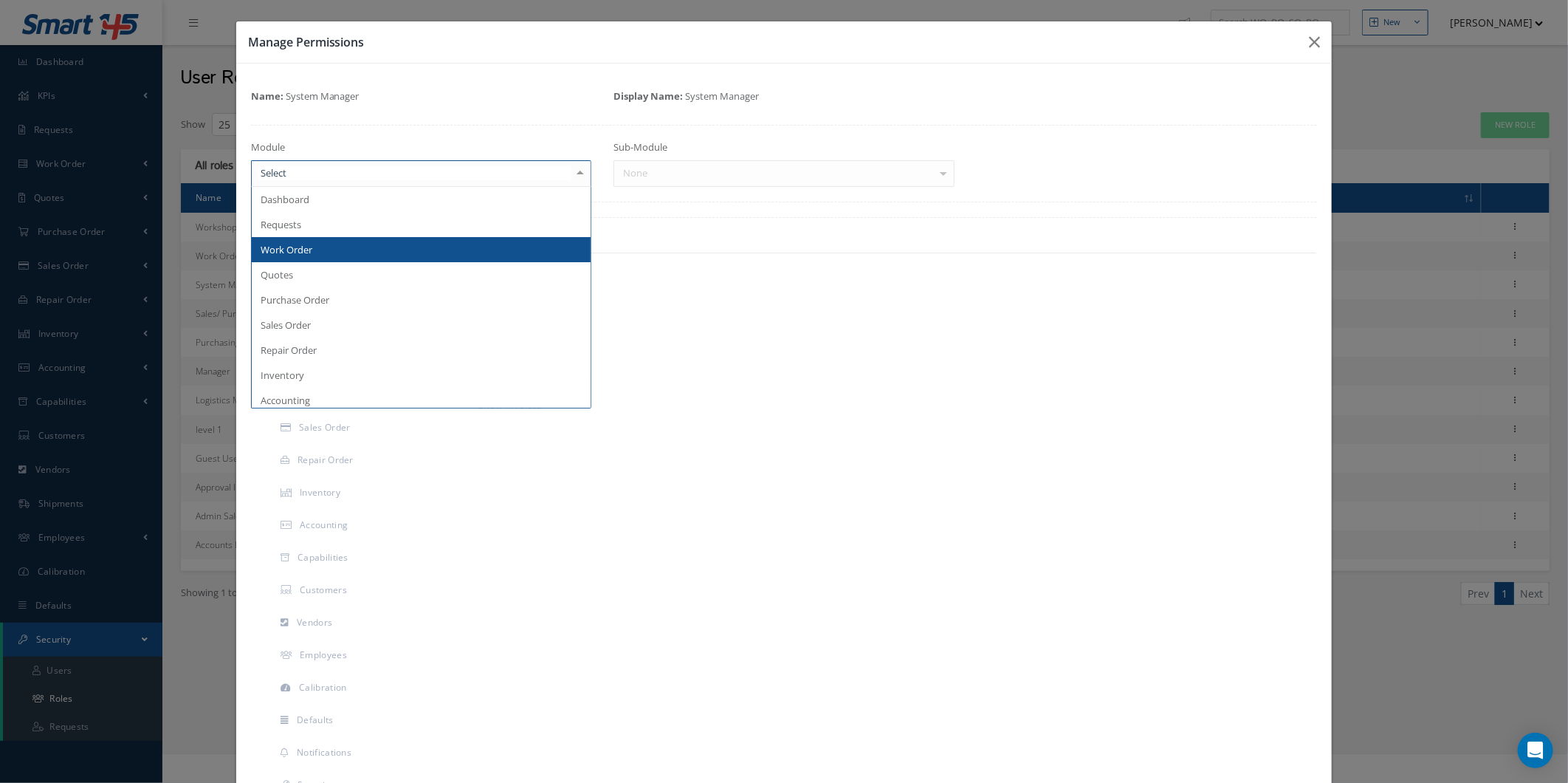
click at [389, 248] on span "Work Order" at bounding box center [422, 249] width 340 height 25
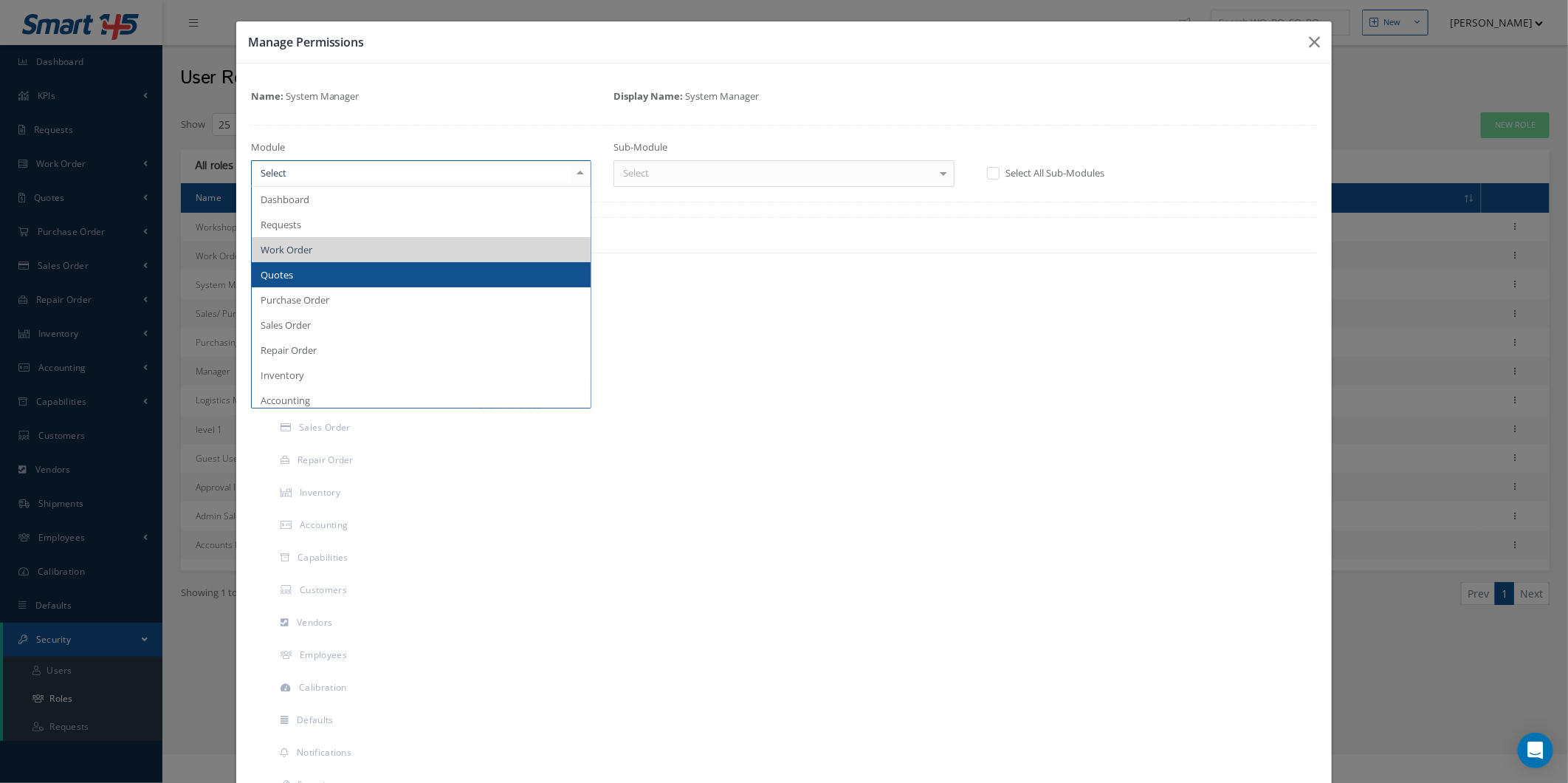
click at [370, 268] on span "Quotes" at bounding box center [422, 274] width 340 height 25
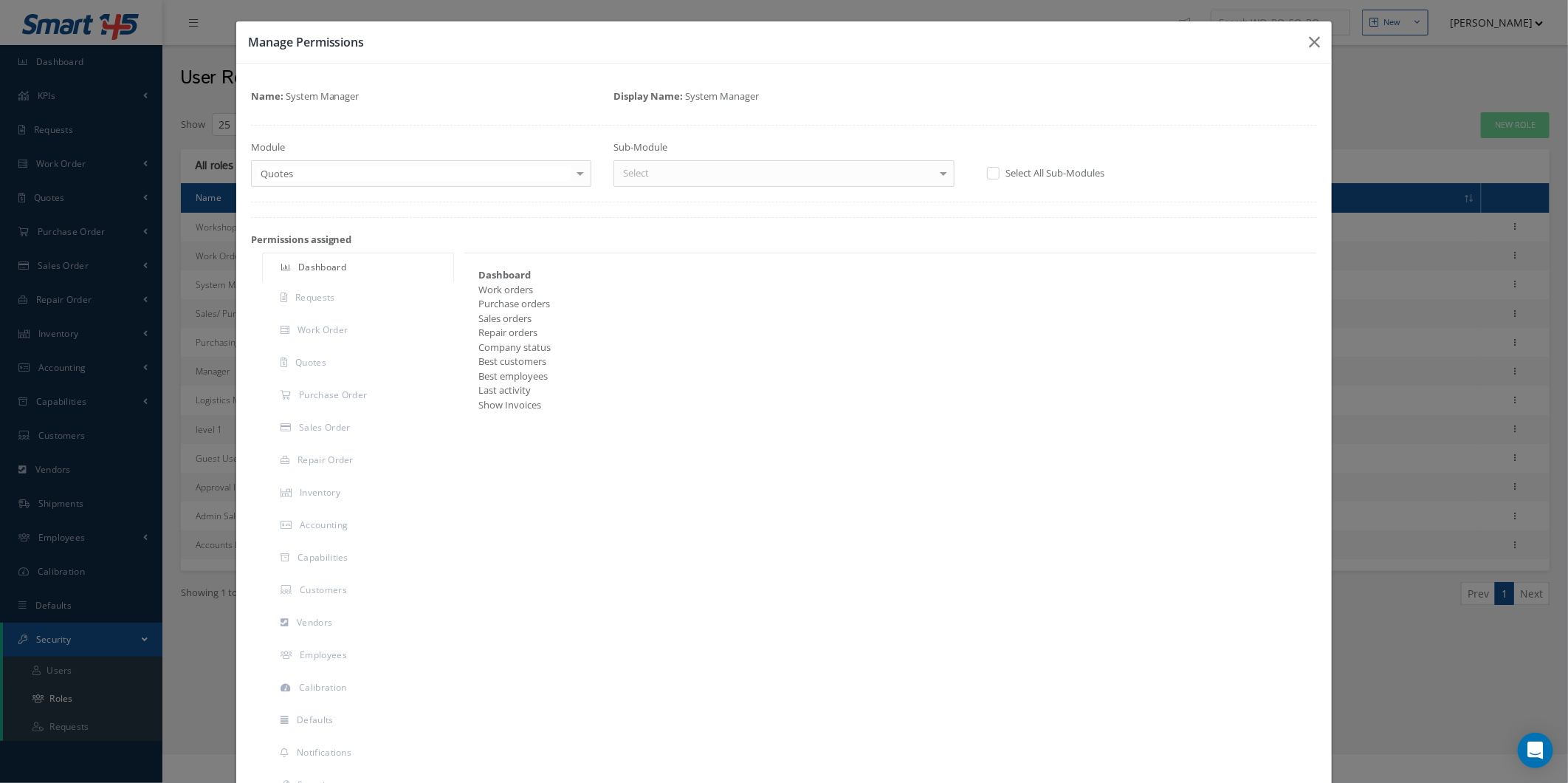
click at [648, 178] on div "Select" at bounding box center [784, 173] width 341 height 27
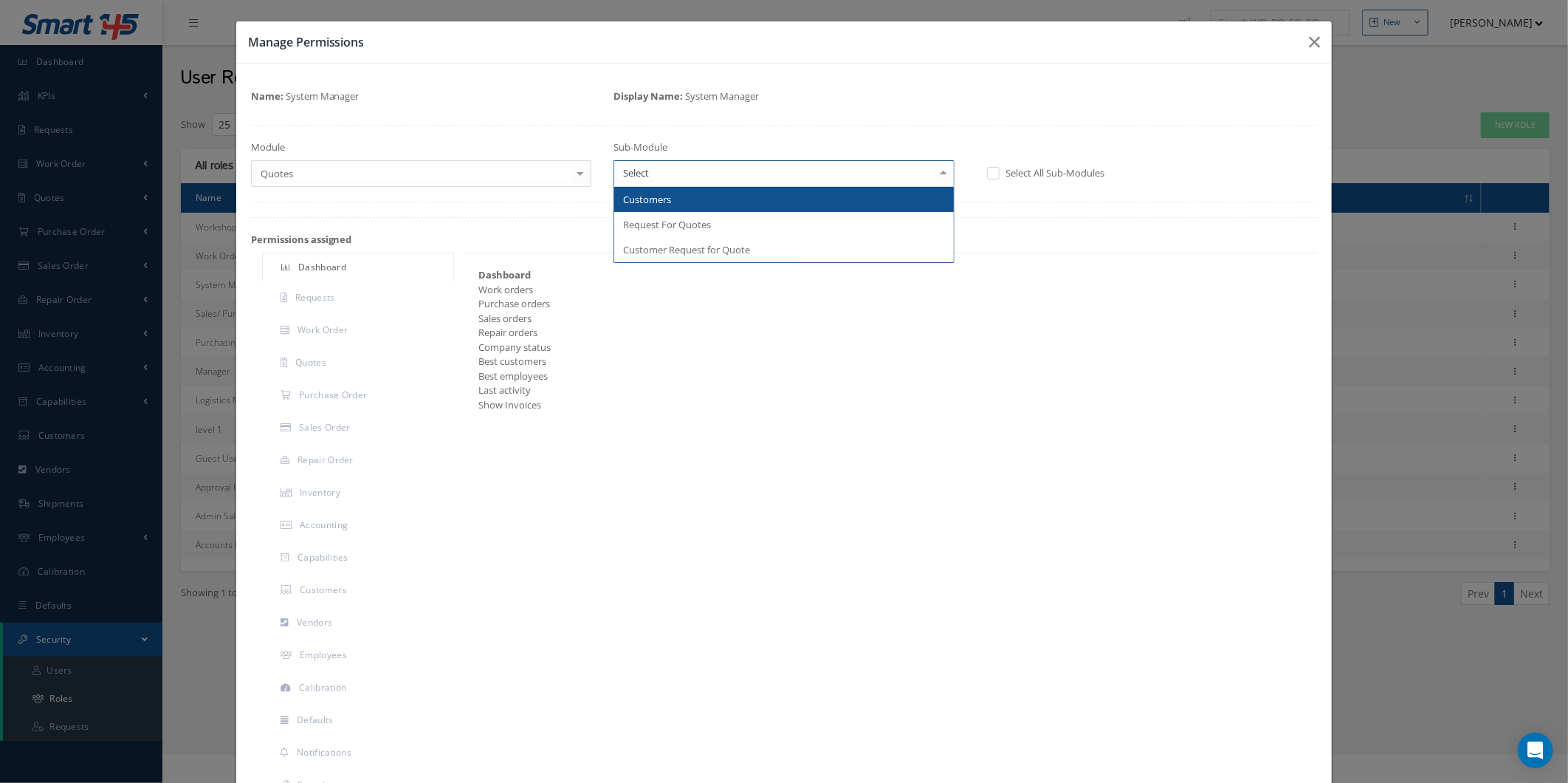
click at [656, 203] on span "Customers" at bounding box center [647, 199] width 48 height 13
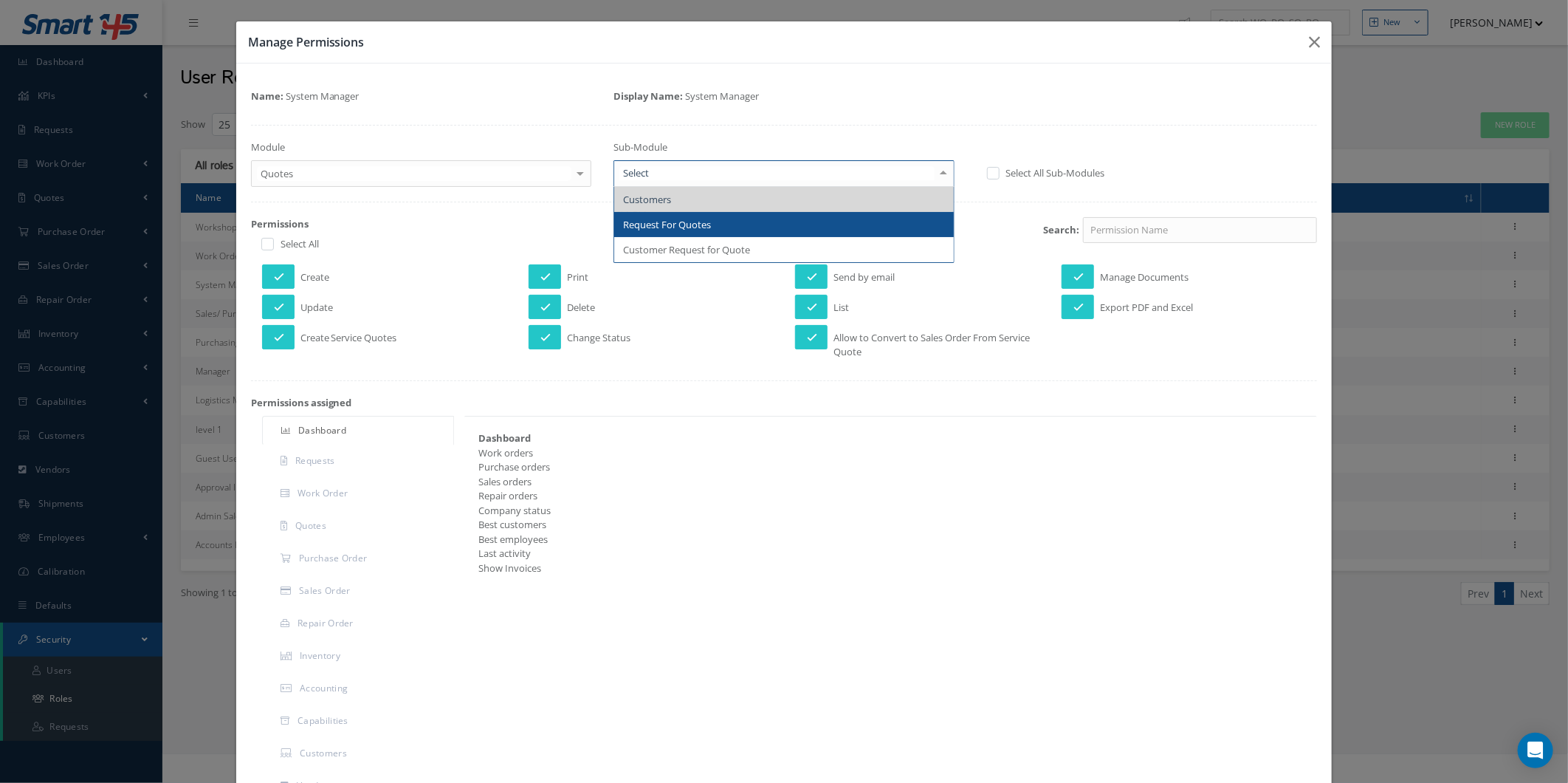
click at [672, 227] on span "Request For Quotes" at bounding box center [667, 224] width 88 height 13
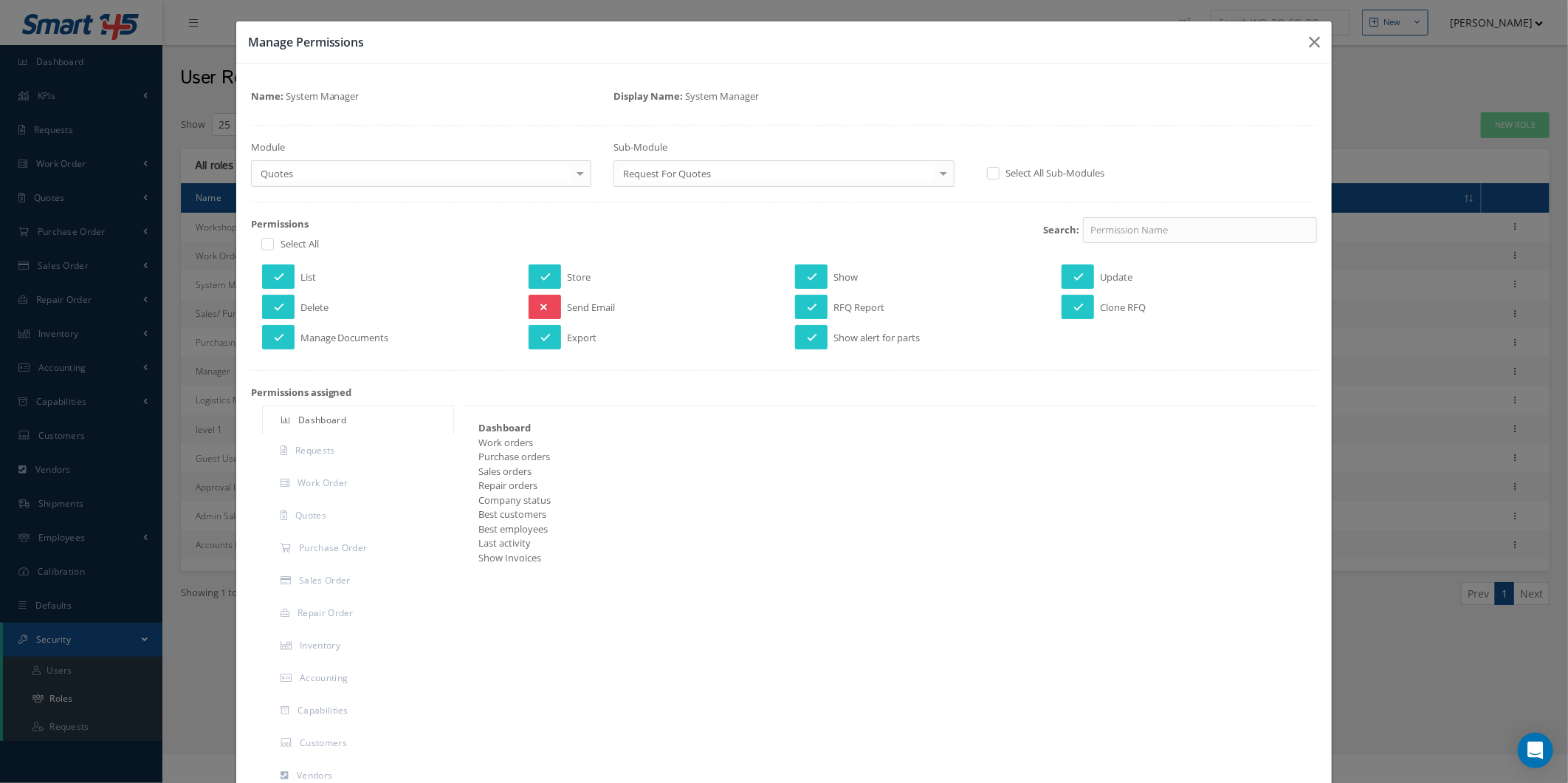
click at [547, 304] on button at bounding box center [544, 307] width 32 height 25
click at [1297, 48] on button "button" at bounding box center [1314, 41] width 35 height 41
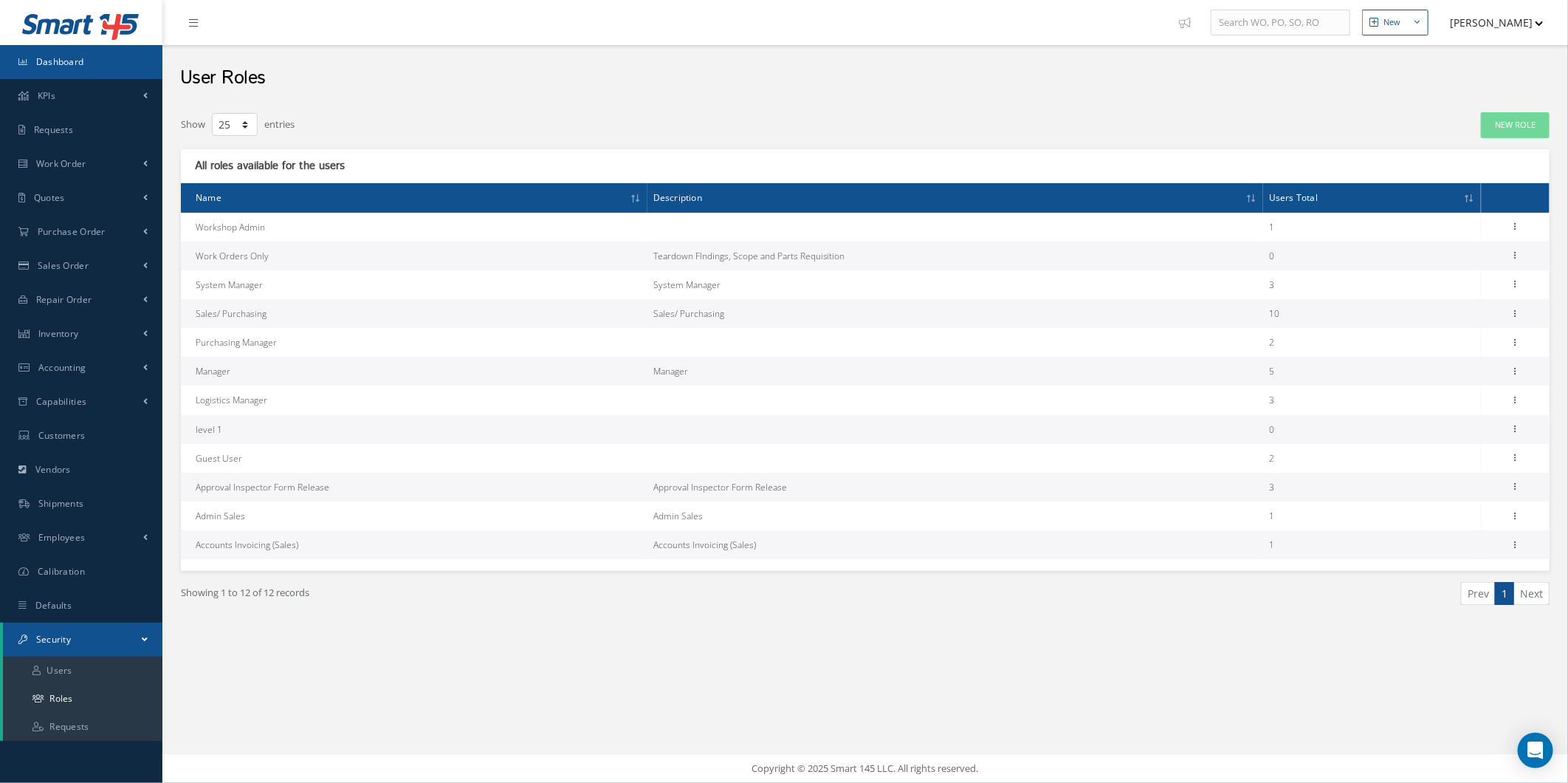
click at [121, 72] on link "Dashboard" at bounding box center [81, 62] width 163 height 34
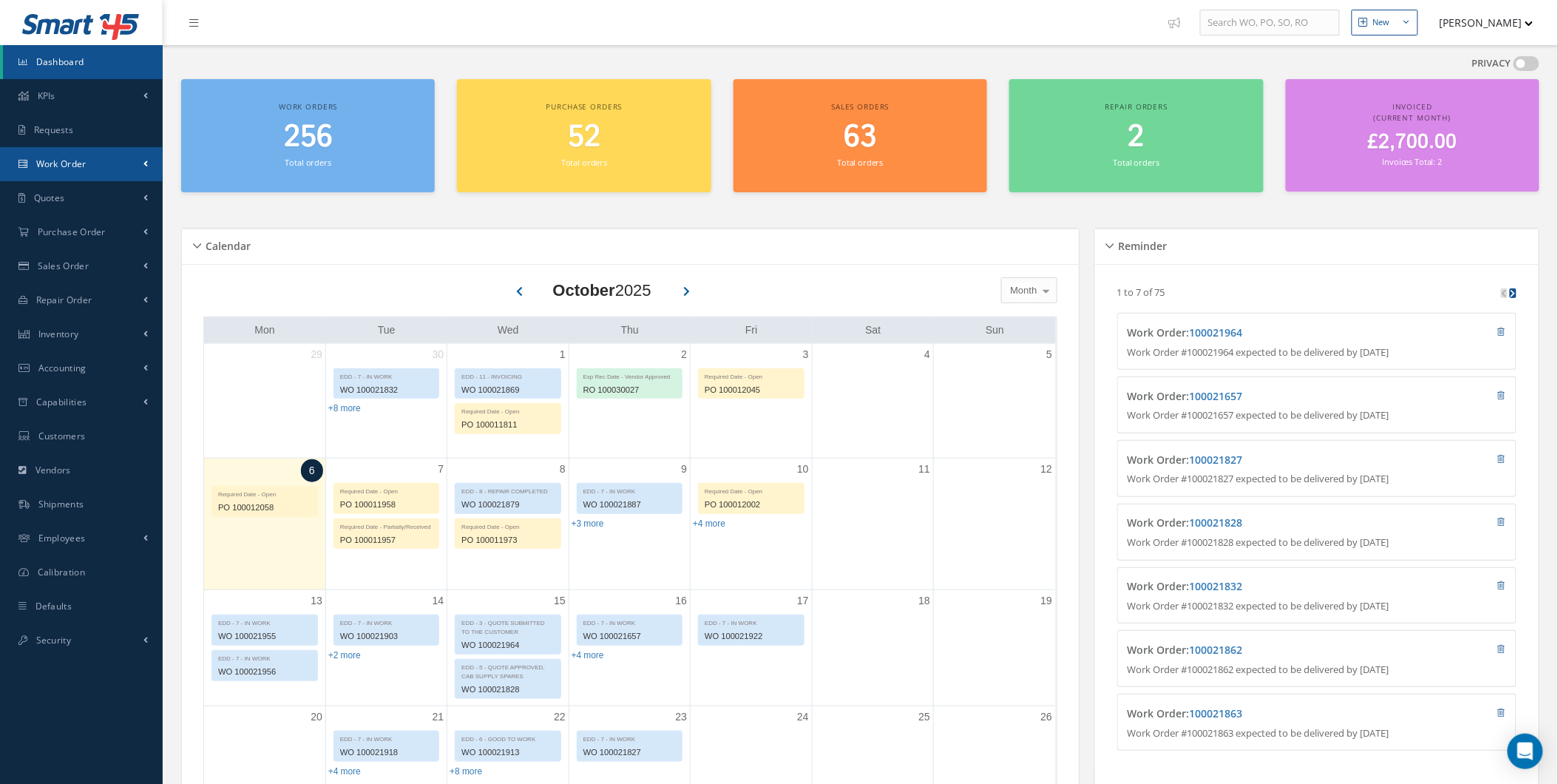
click at [153, 167] on link "Work Order" at bounding box center [81, 164] width 163 height 34
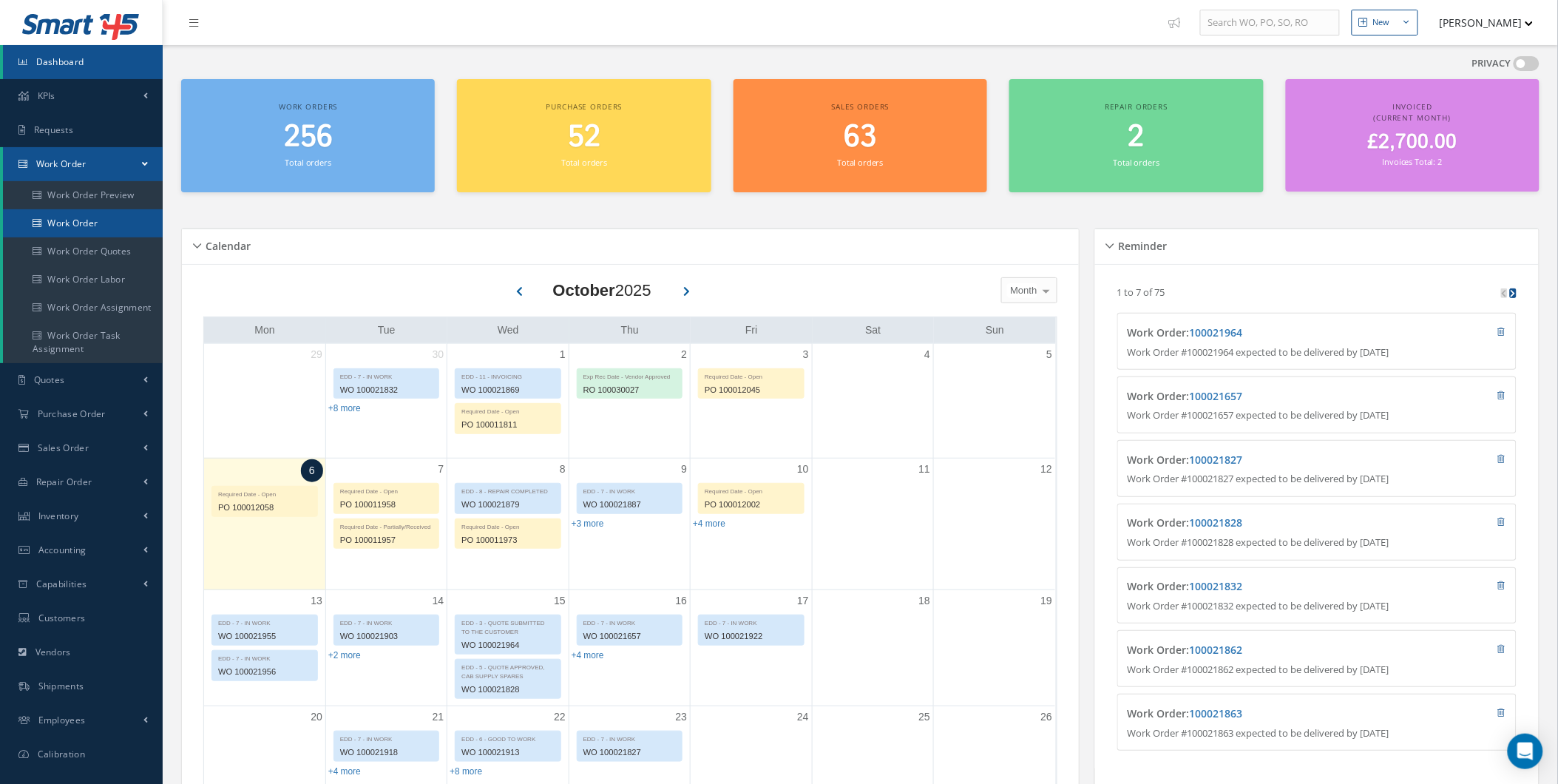
click at [119, 224] on link "Work Order" at bounding box center [83, 223] width 160 height 29
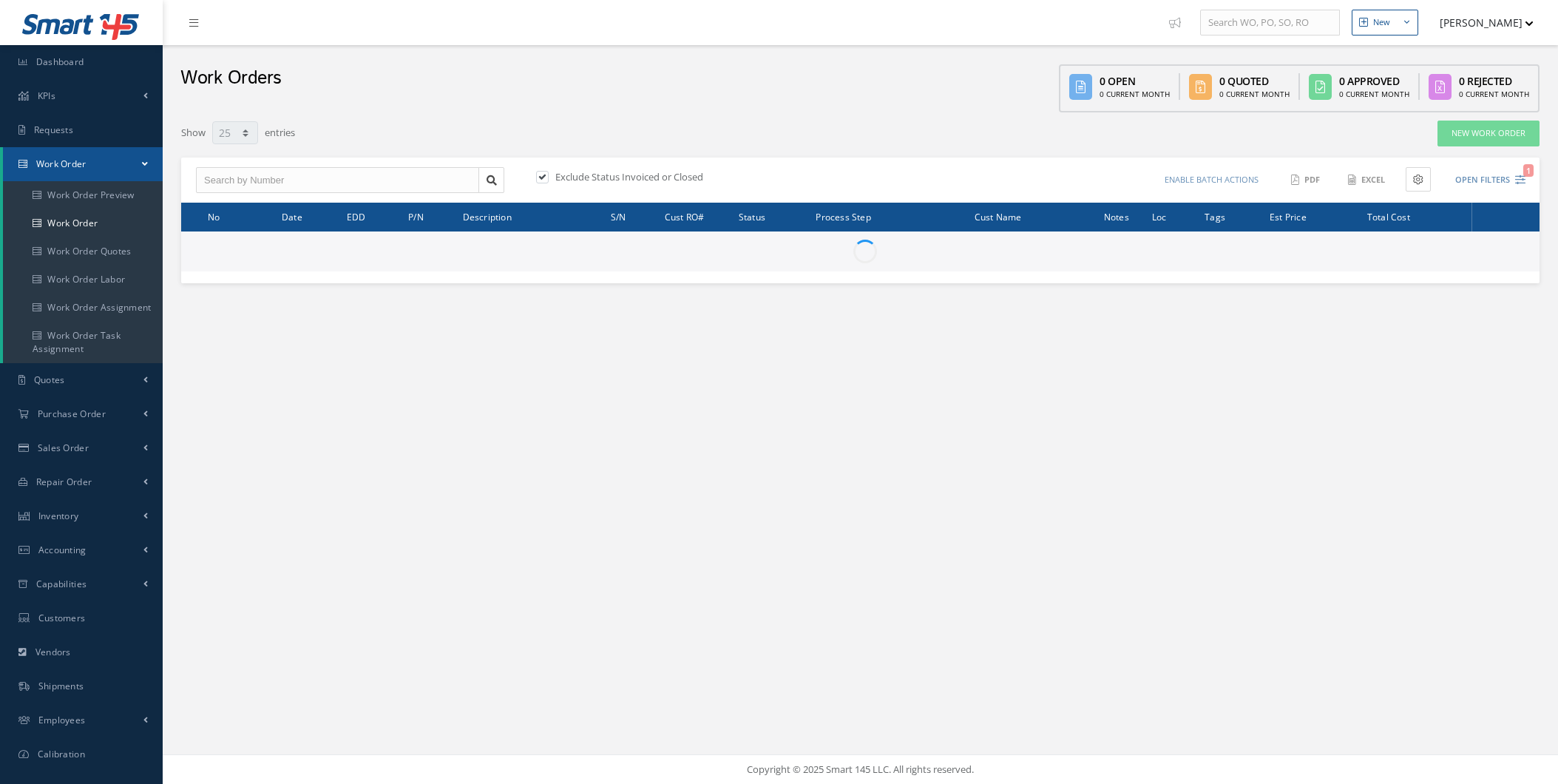
select select "25"
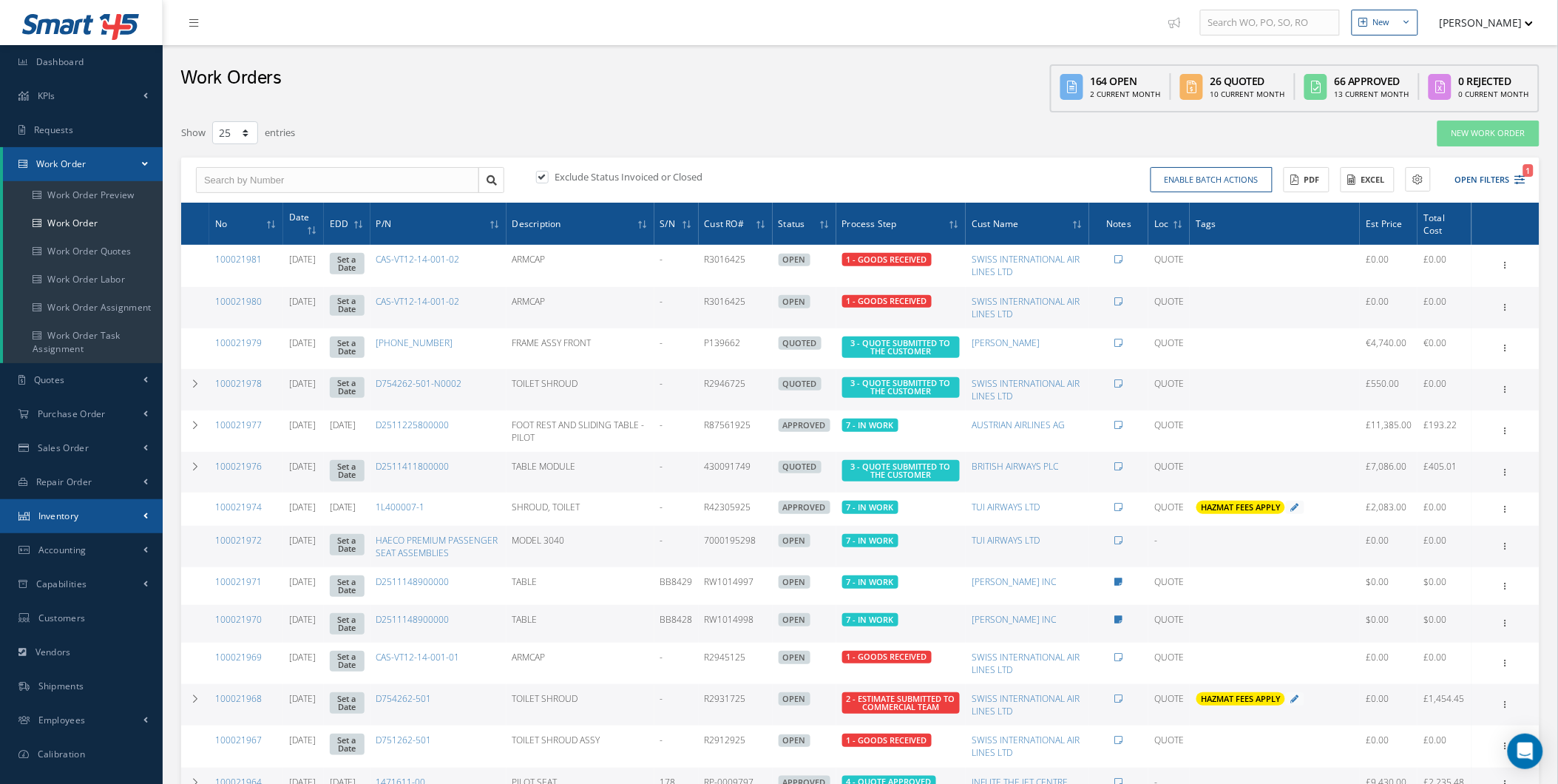
drag, startPoint x: 100, startPoint y: 506, endPoint x: 95, endPoint y: 499, distance: 8.6
click at [99, 505] on link "Inventory" at bounding box center [81, 515] width 163 height 34
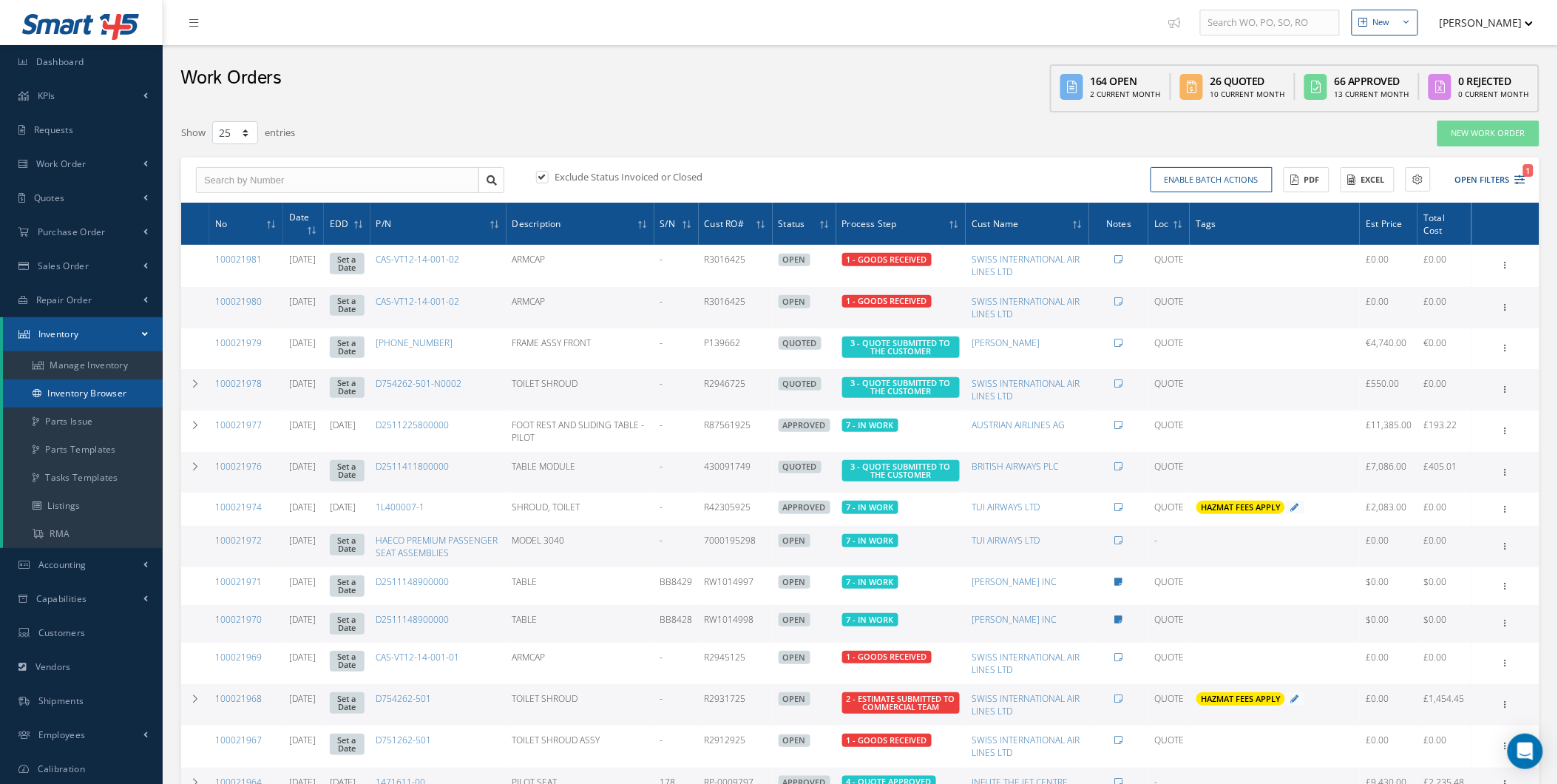
click at [131, 386] on link "Inventory Browser" at bounding box center [83, 393] width 160 height 29
click at [130, 386] on link "Inventory Browser" at bounding box center [83, 393] width 160 height 29
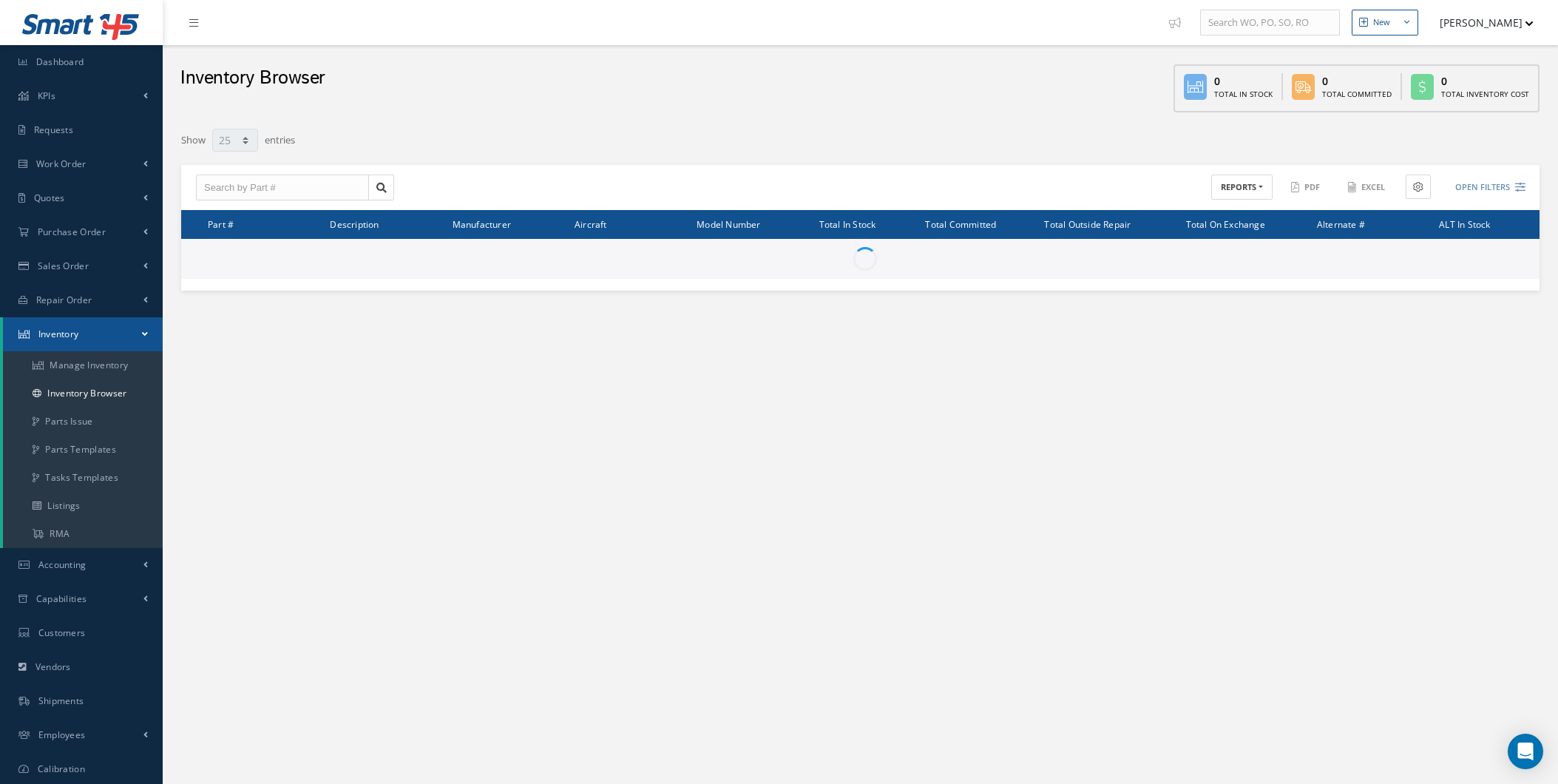
select select "25"
click at [408, 179] on div at bounding box center [358, 188] width 335 height 27
click at [350, 194] on input "text" at bounding box center [283, 188] width 173 height 27
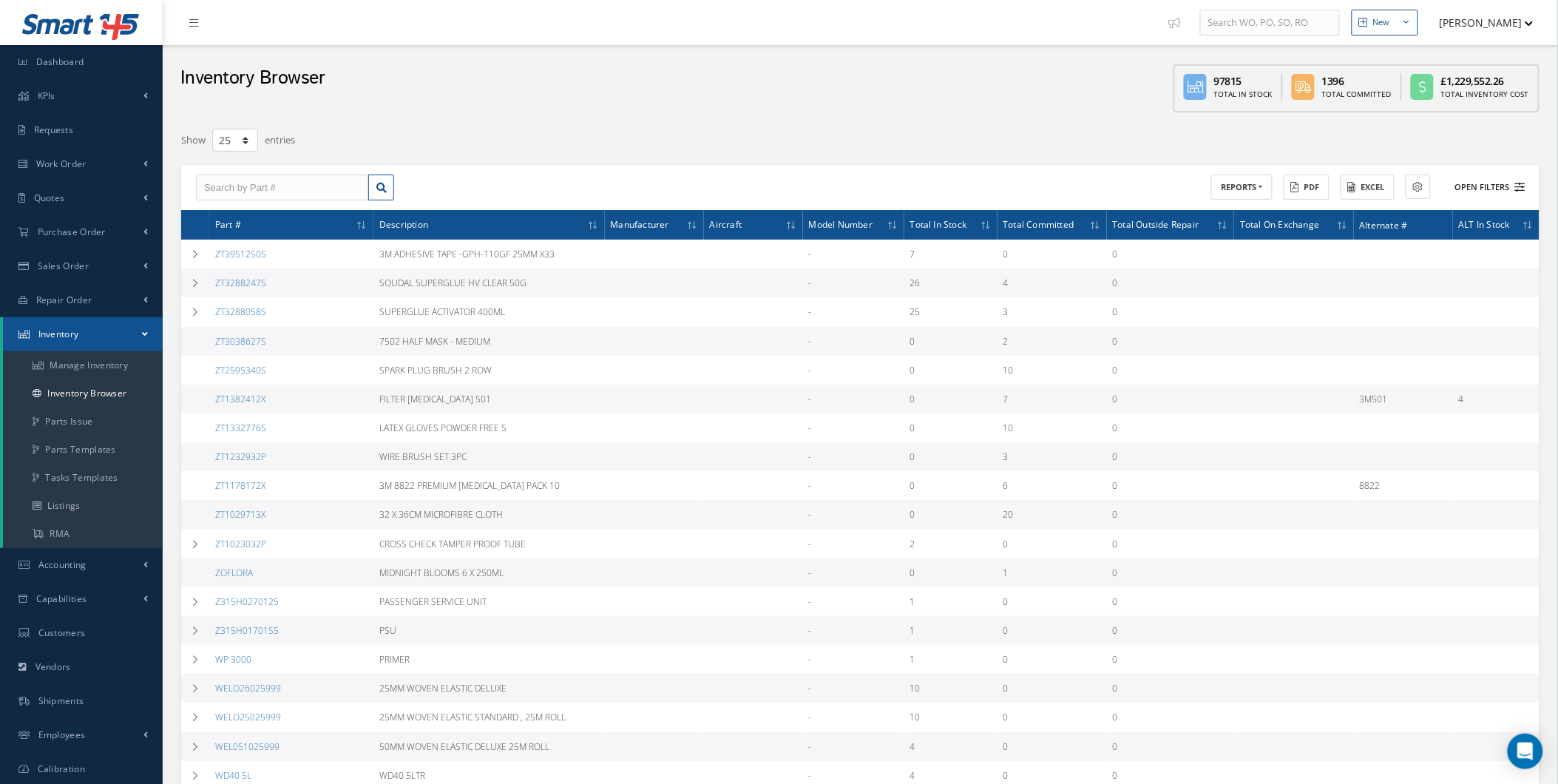
click at [1504, 176] on button "Open Filters" at bounding box center [1483, 187] width 84 height 25
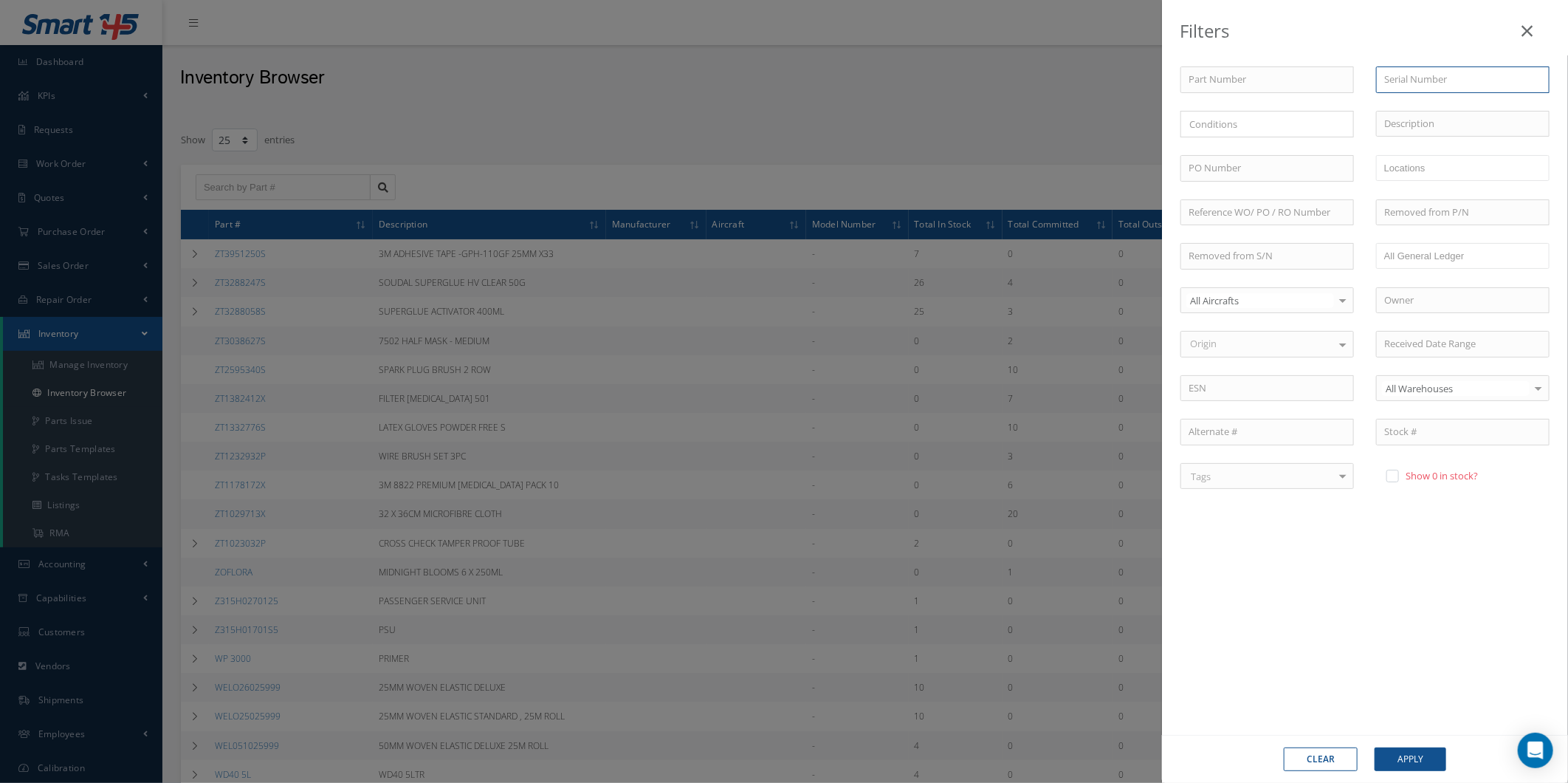
click at [1422, 89] on input "text" at bounding box center [1462, 79] width 174 height 27
click at [1305, 278] on div "Part Number Serial Number × Loading... Description PO Number WORKSHOP CAB39 CAB…" at bounding box center [1365, 289] width 391 height 447
click at [626, 246] on div "Filters Part Number Serial Number × Loading... Description PO Number WORKSHOP C…" at bounding box center [784, 392] width 1568 height 783
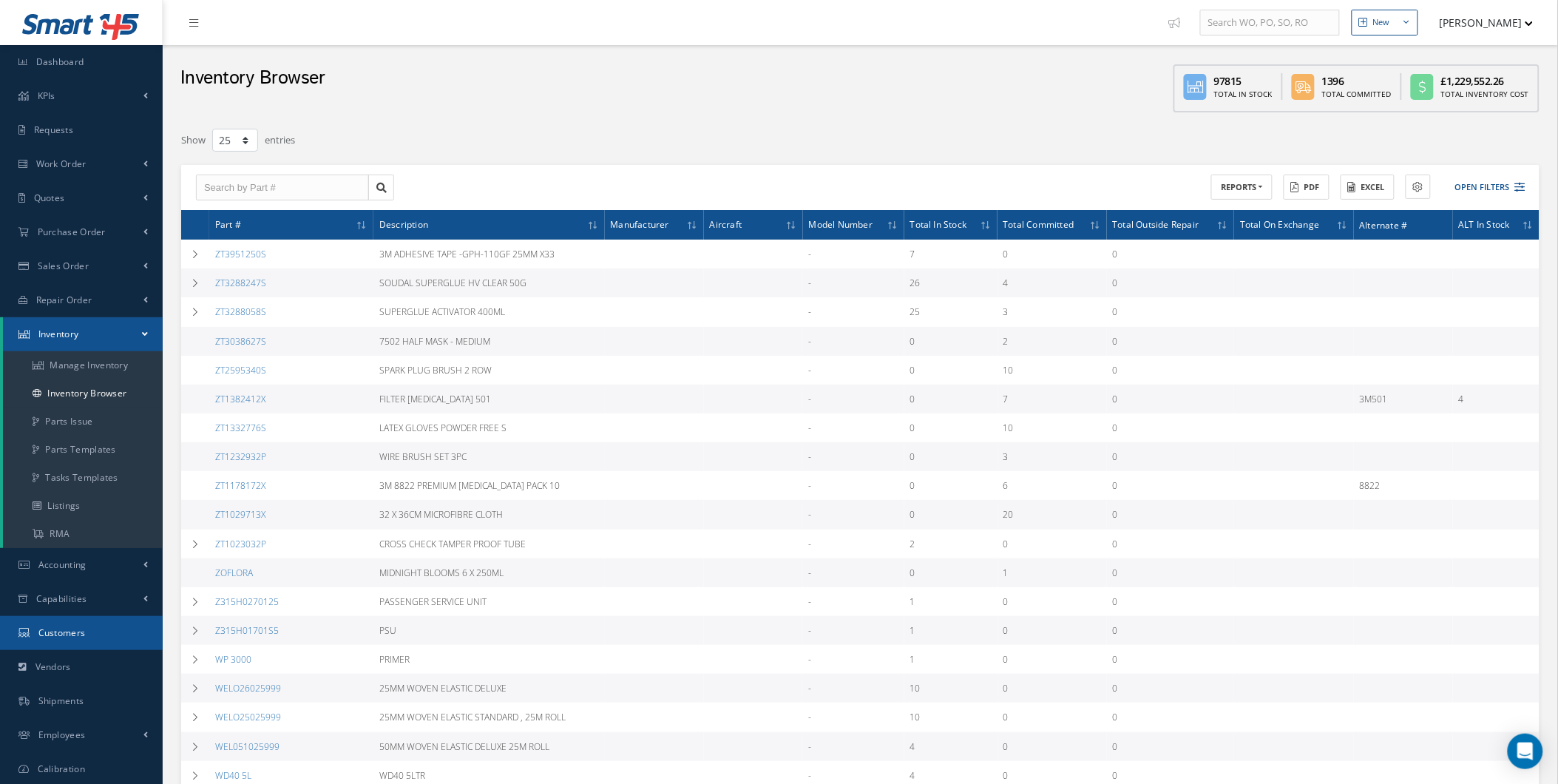
click at [104, 622] on link "Customers" at bounding box center [81, 632] width 163 height 34
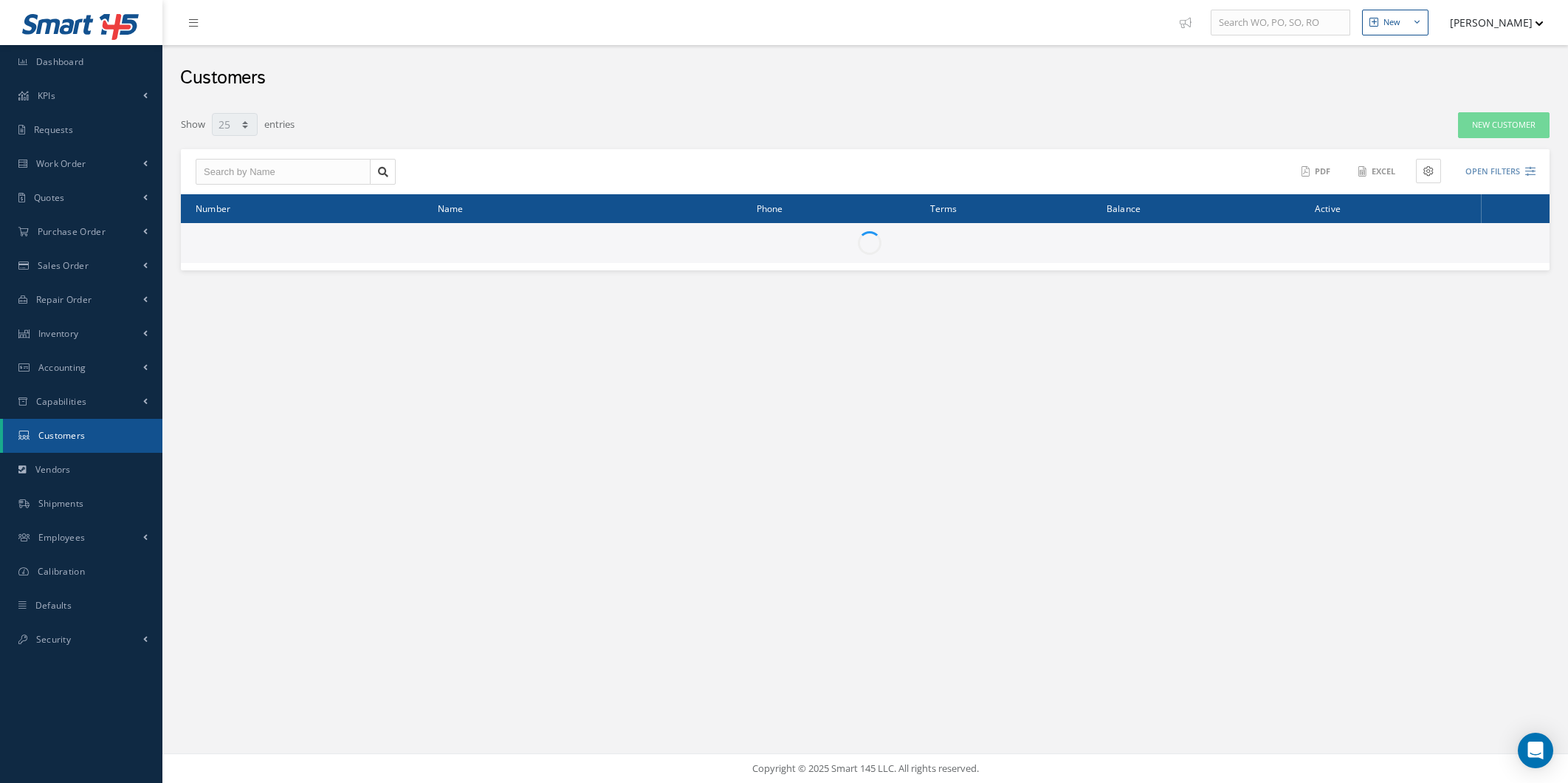
select select "25"
click at [328, 153] on div "ACTIONS Receive Payments None No elements found. List is empty. Amount Received…" at bounding box center [865, 172] width 1369 height 46
click at [325, 170] on input "text" at bounding box center [283, 172] width 175 height 27
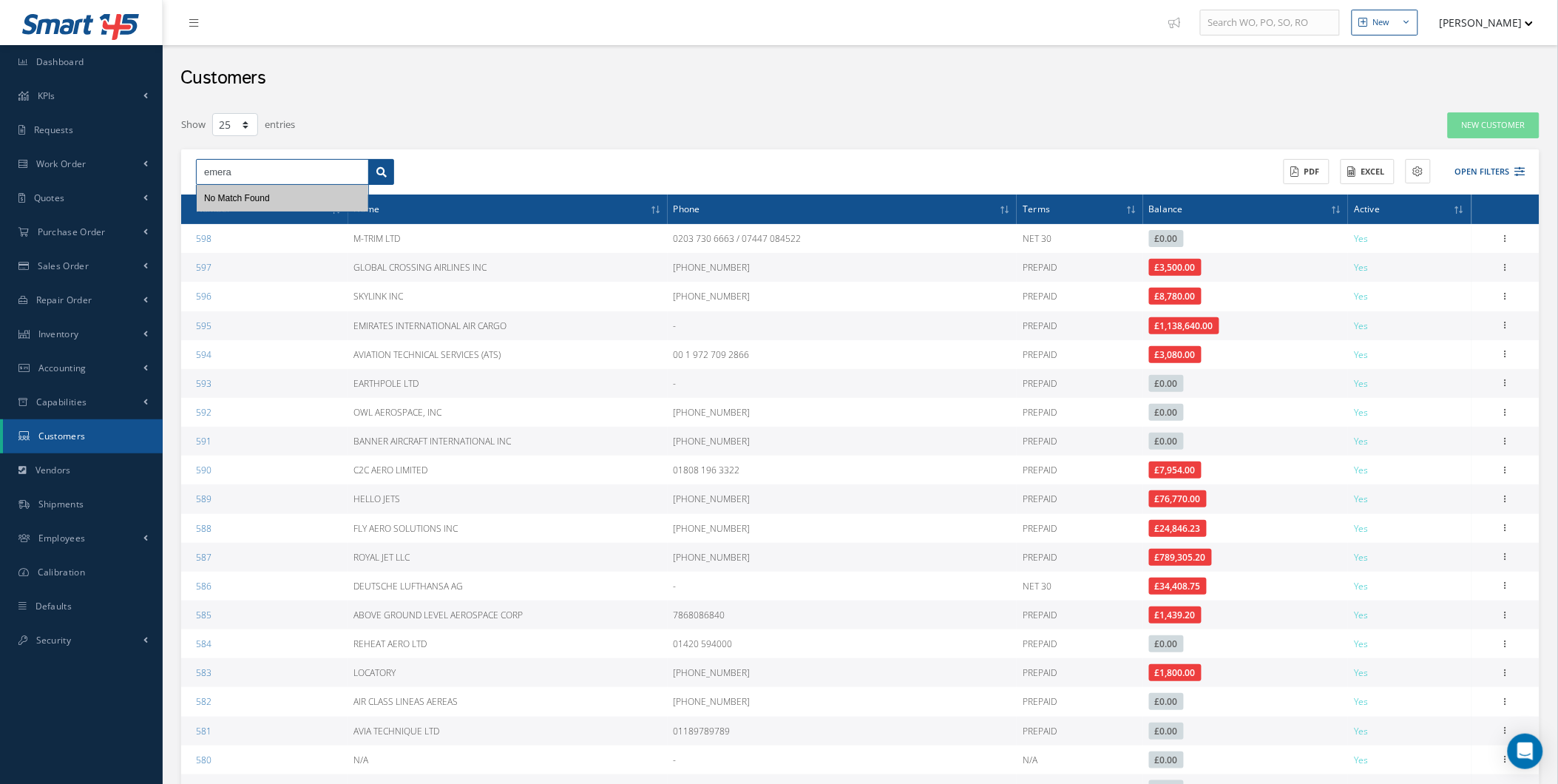
type input "emera"
click at [382, 159] on link at bounding box center [381, 172] width 26 height 27
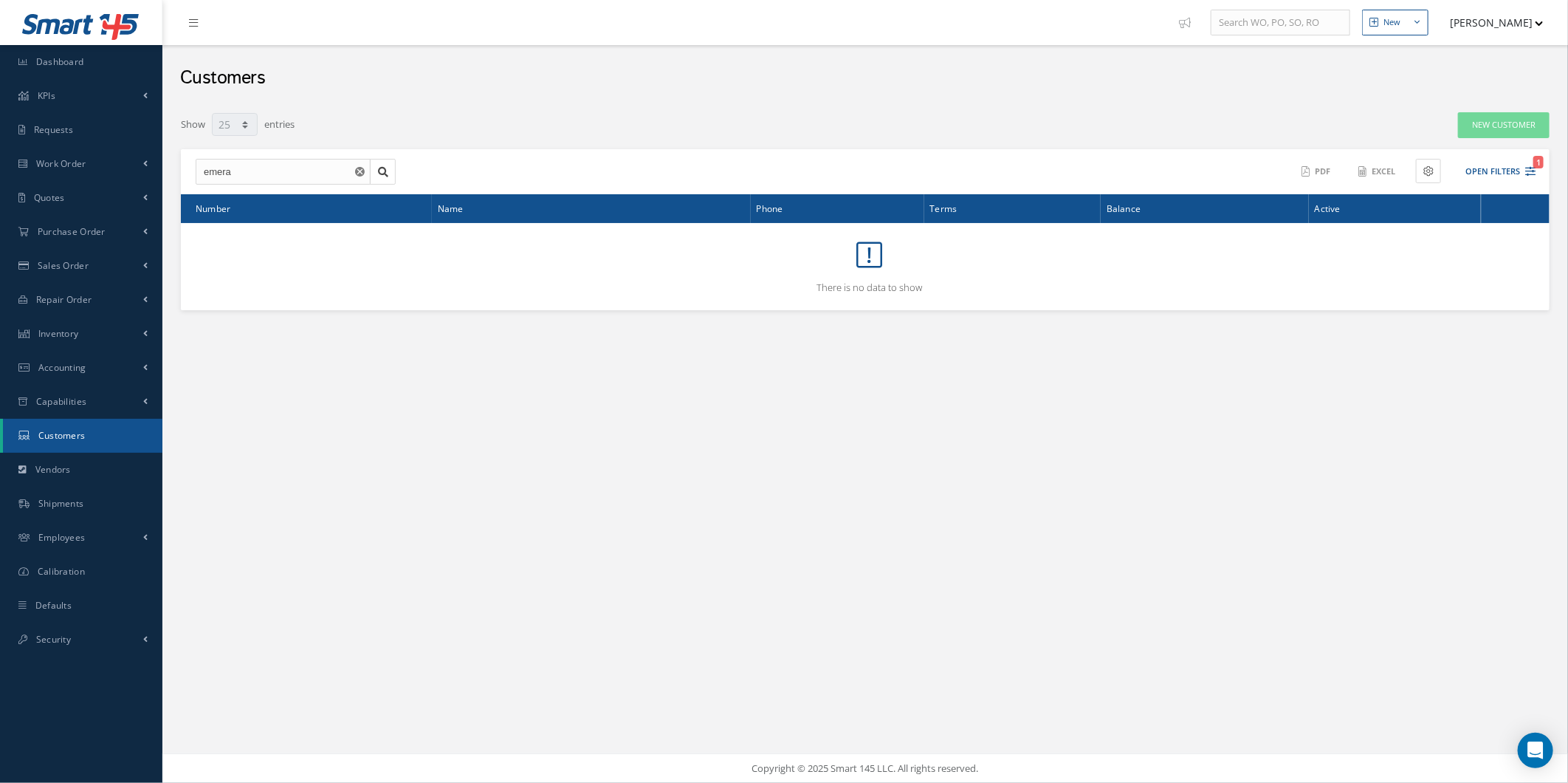
click at [356, 176] on icon "Reset" at bounding box center [359, 172] width 9 height 9
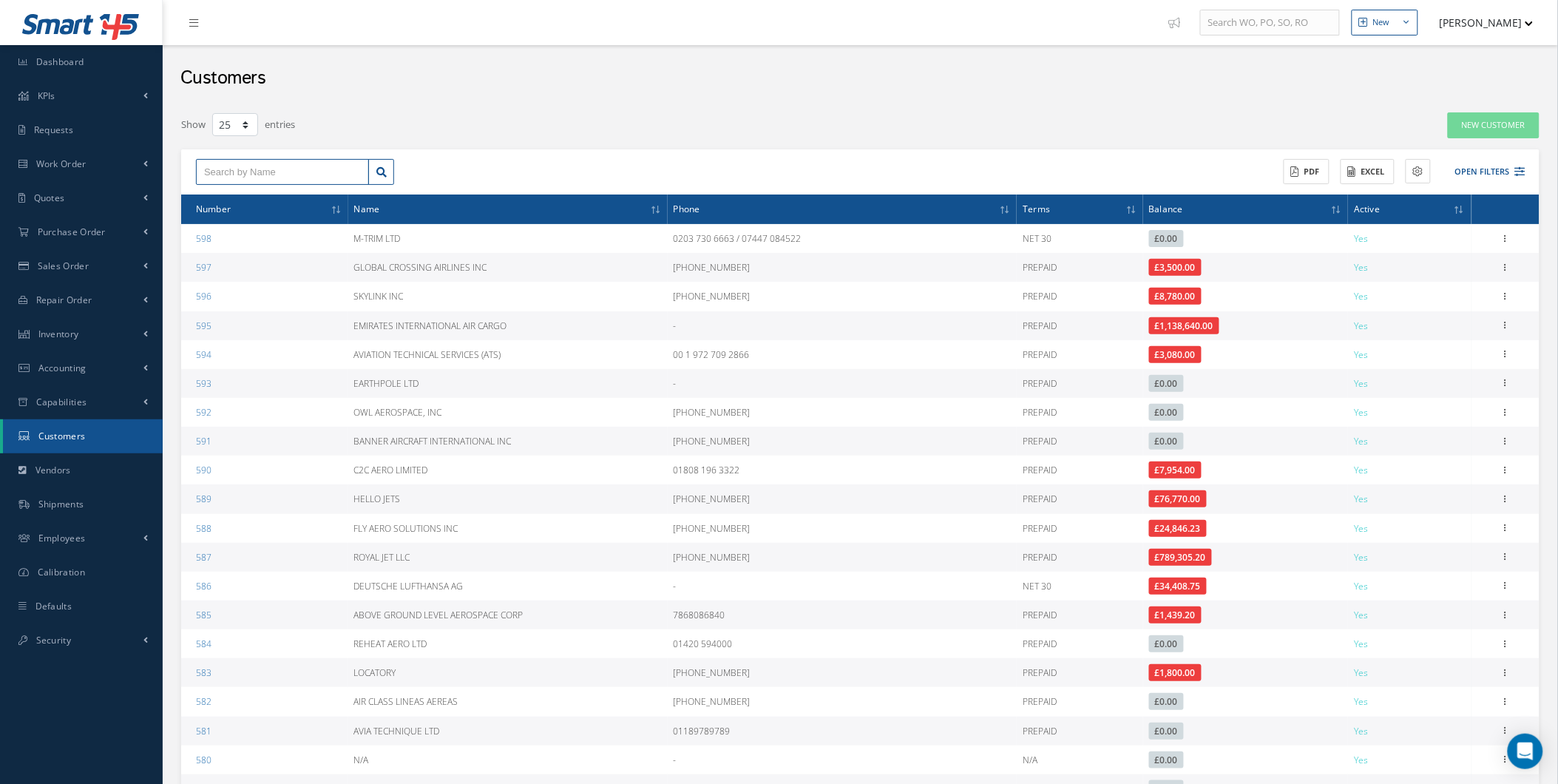
click at [327, 164] on input "text" at bounding box center [283, 172] width 173 height 27
click at [303, 167] on input "text" at bounding box center [283, 172] width 173 height 27
type input "emerald"
click at [480, 198] on th "Name" at bounding box center [507, 209] width 319 height 29
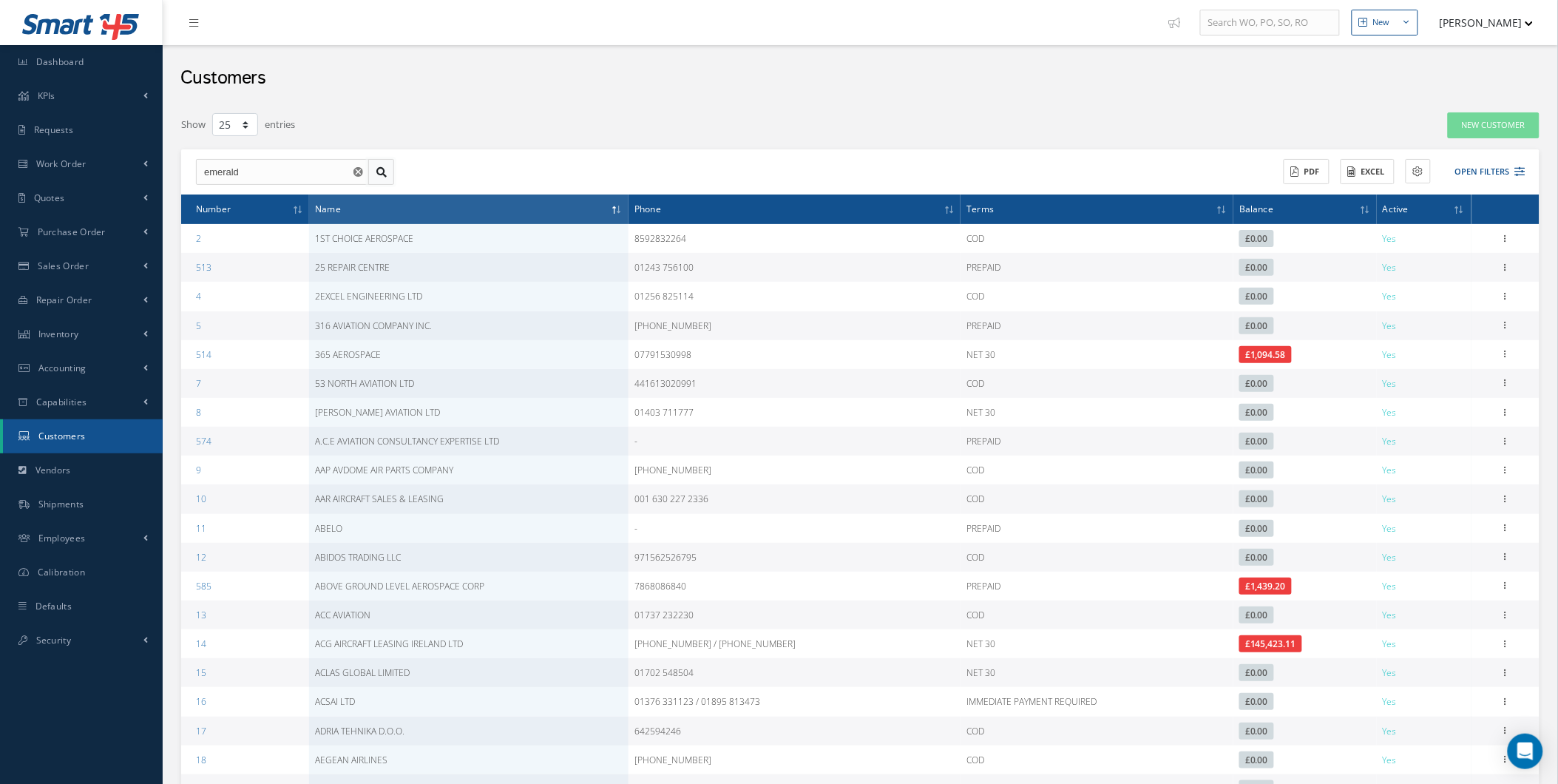
click at [375, 161] on link at bounding box center [381, 172] width 26 height 27
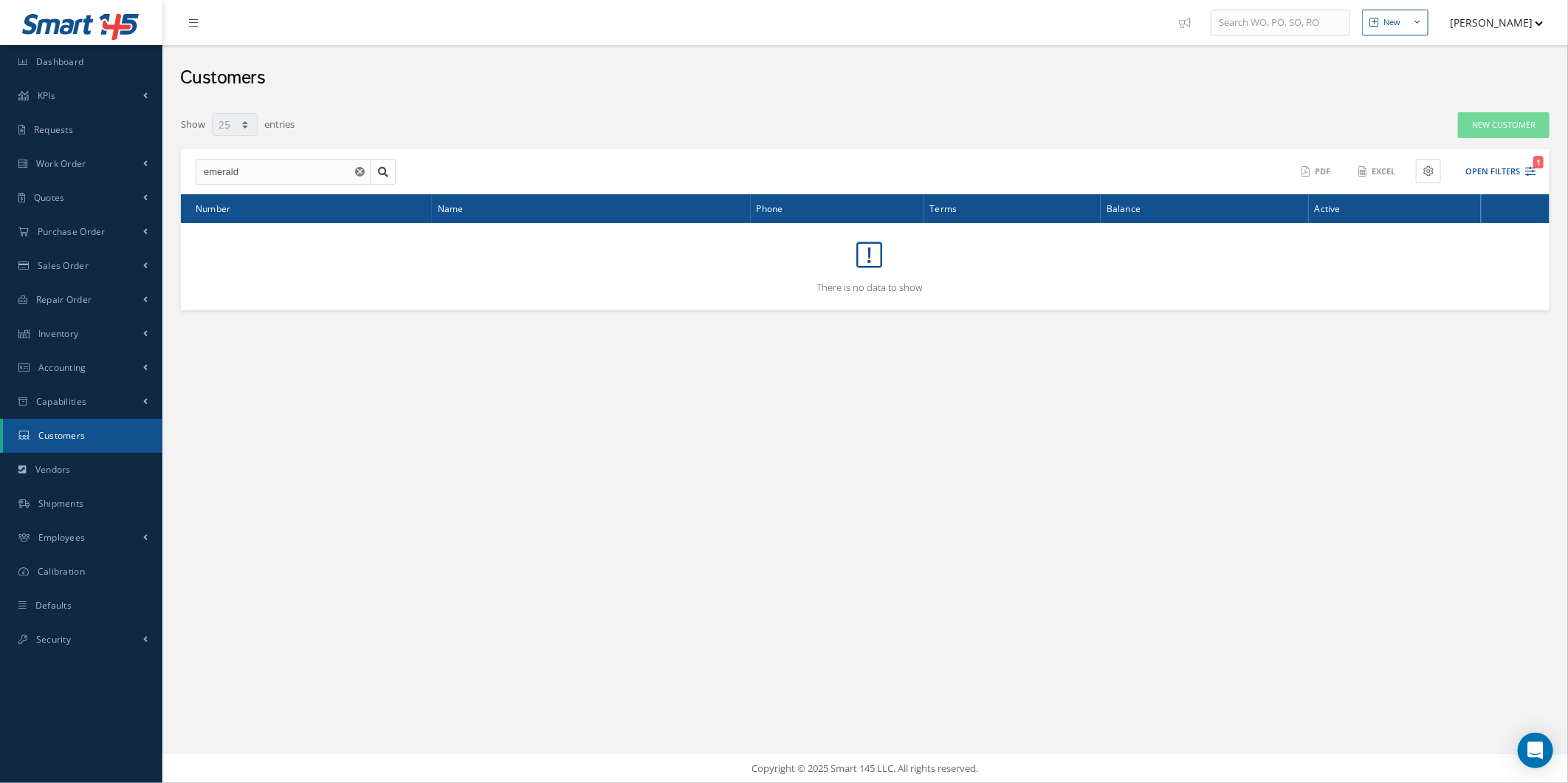
drag, startPoint x: 637, startPoint y: 217, endPoint x: 1327, endPoint y: 378, distance: 708.5
click at [1327, 378] on div "New New Work Order New Purchase Order New Customer Quote New Sales Order New Re…" at bounding box center [865, 392] width 1405 height 783
click at [1567, 303] on html "Smart 145 Dashboard KPIs Work Order Accounting Requests Work Order Work Order P…" at bounding box center [784, 392] width 1568 height 783
click at [1557, 284] on div "Filters Customer # Customer Name emerald All Payment Terms All Payment Terms PR…" at bounding box center [865, 210] width 1391 height 199
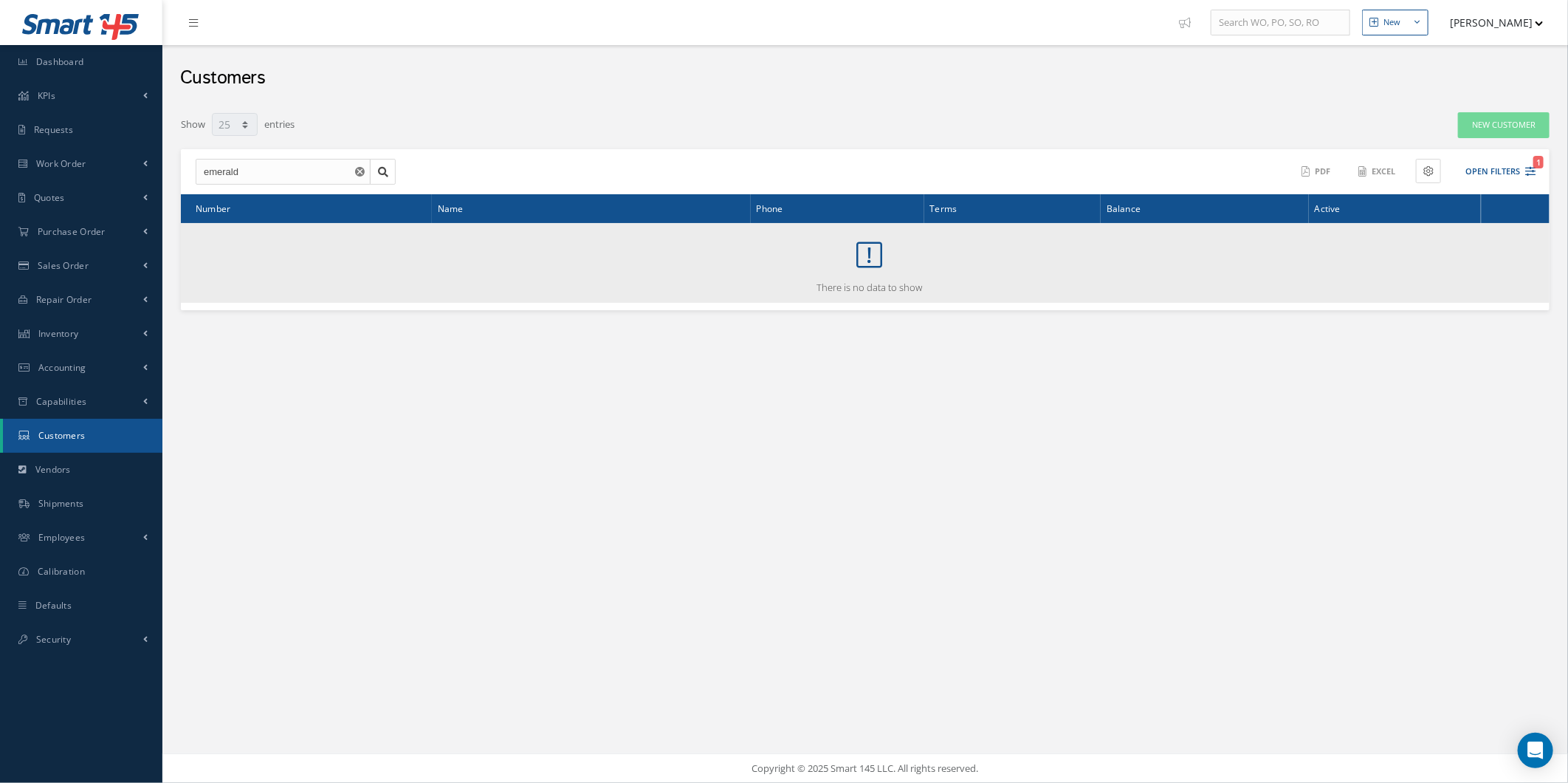
click at [1542, 272] on div "There is no data to show" at bounding box center [869, 263] width 1348 height 63
click at [1549, 277] on td "There is no data to show" at bounding box center [865, 263] width 1369 height 80
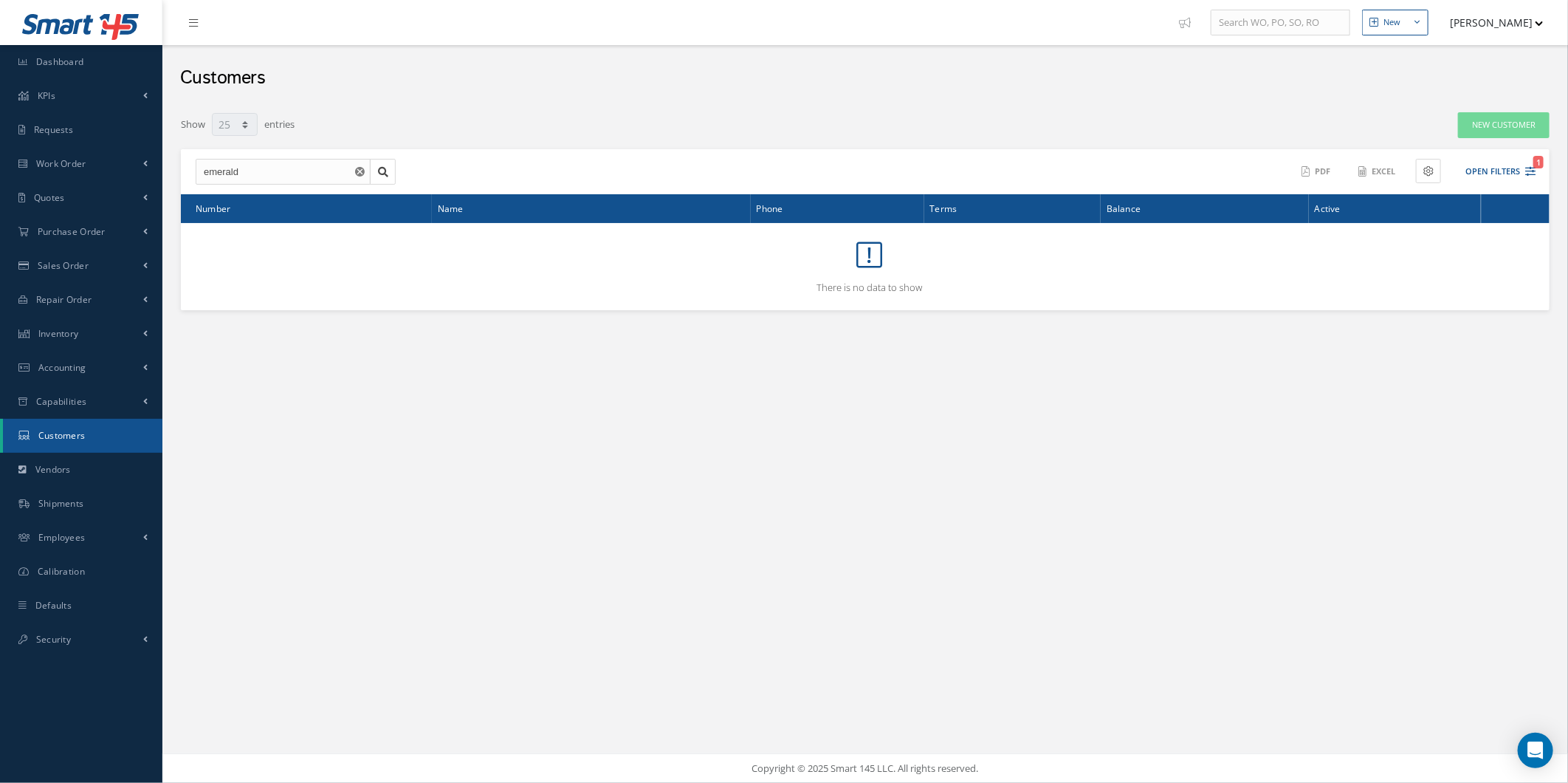
click at [1551, 277] on div "Filters Customer # Customer Name emerald All Payment Terms All Payment Terms PR…" at bounding box center [865, 210] width 1391 height 199
click at [1553, 277] on div "Filters Customer # Customer Name emerald All Payment Terms All Payment Terms PR…" at bounding box center [865, 210] width 1391 height 199
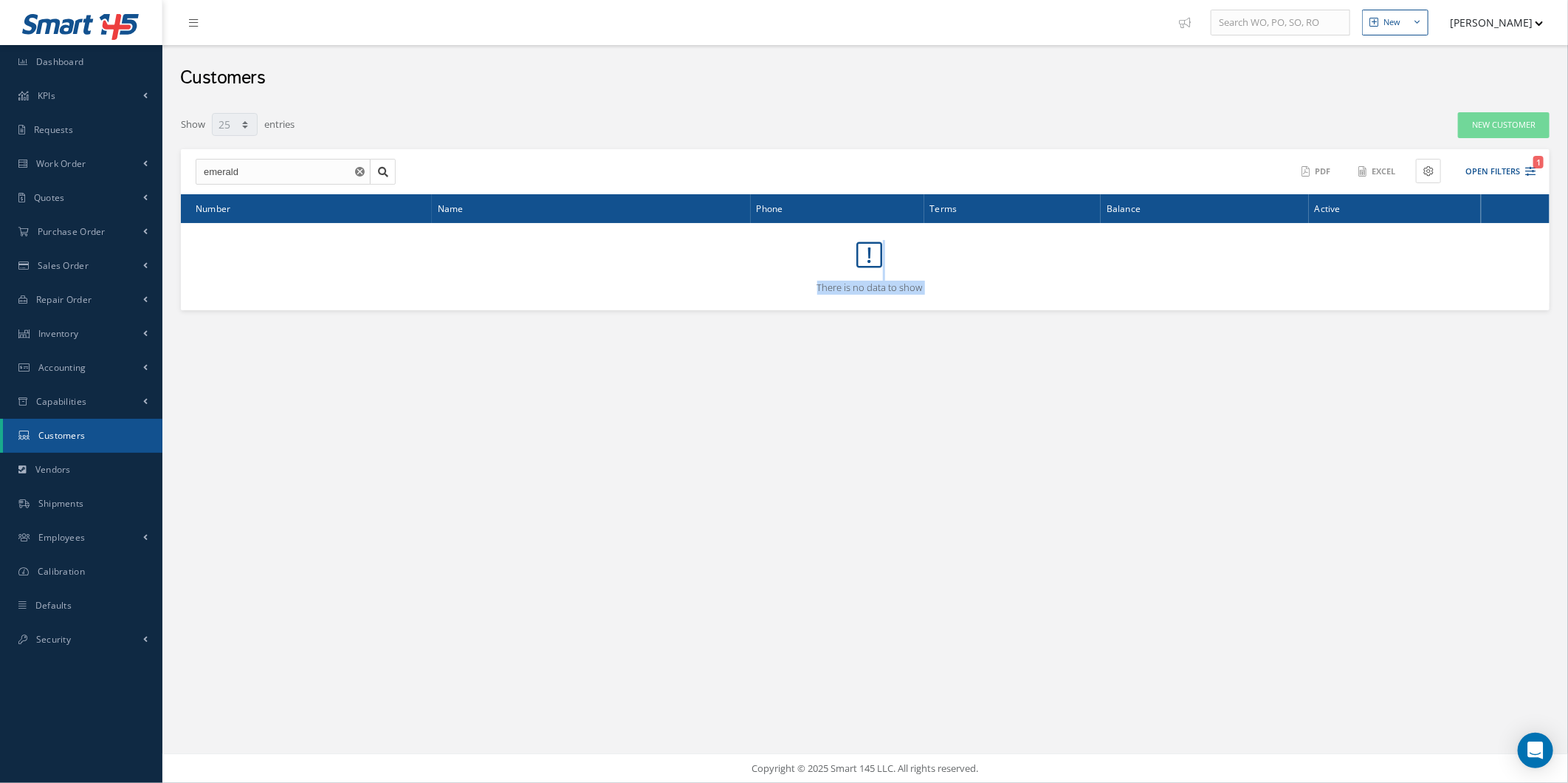
click at [1553, 277] on div "Filters Customer # Customer Name emerald All Payment Terms All Payment Terms PR…" at bounding box center [865, 210] width 1391 height 199
click at [1555, 275] on div "Filters Customer # Customer Name emerald All Payment Terms All Payment Terms PR…" at bounding box center [865, 210] width 1391 height 199
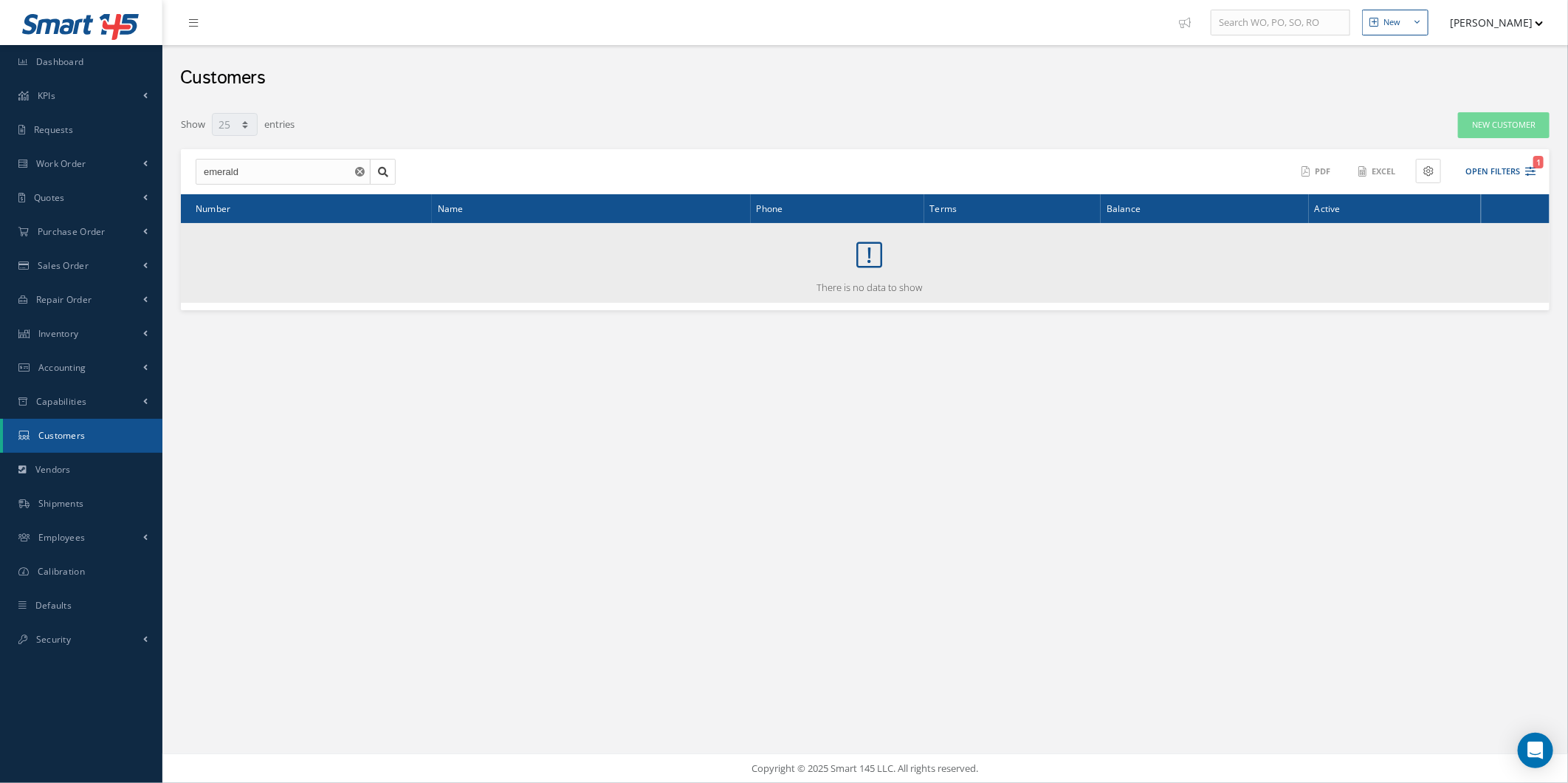
drag, startPoint x: 1526, startPoint y: 269, endPoint x: 1415, endPoint y: 261, distance: 111.3
click at [1510, 269] on div "There is no data to show" at bounding box center [869, 263] width 1348 height 63
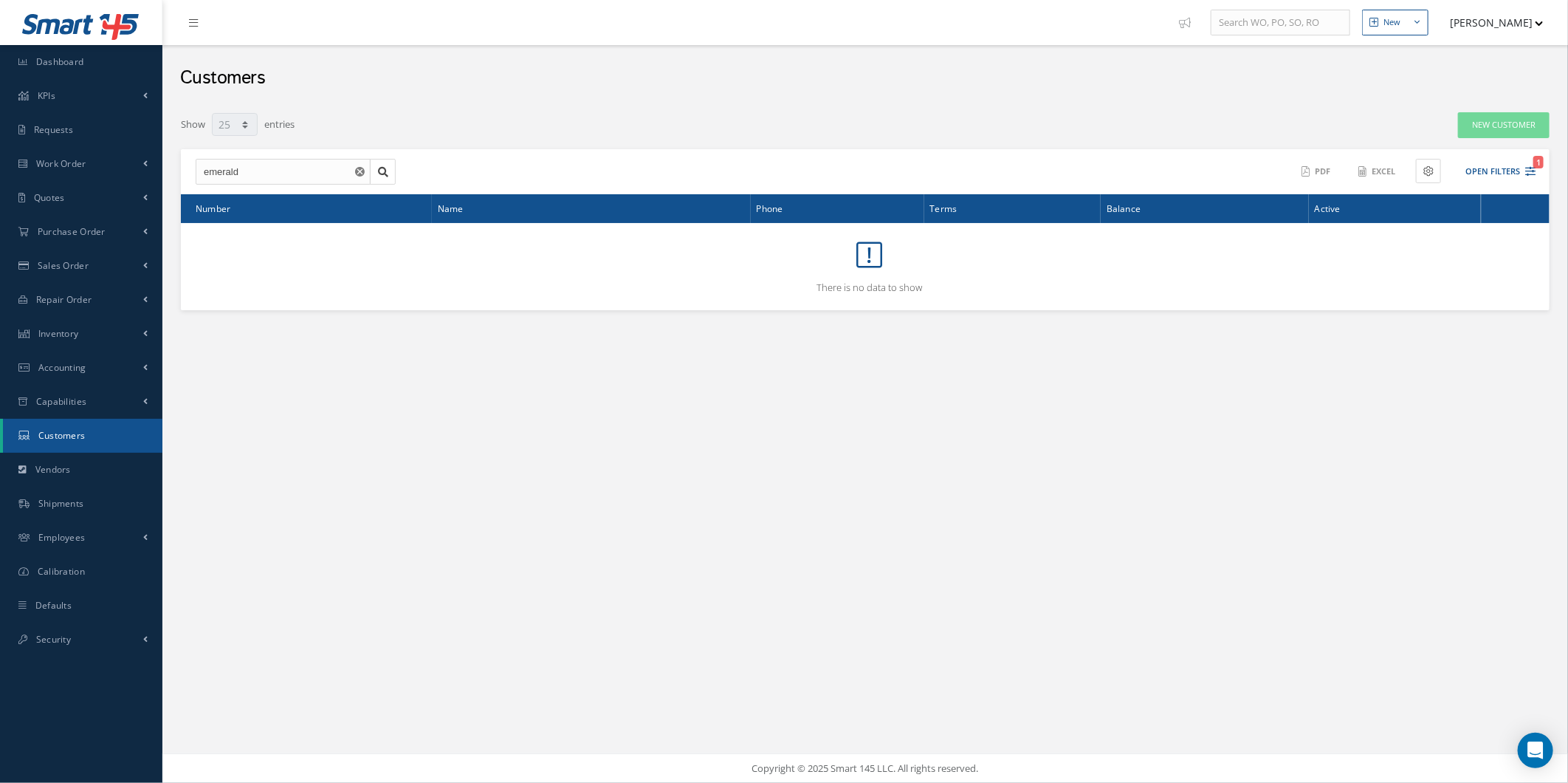
click at [365, 165] on button "button" at bounding box center [361, 172] width 18 height 27
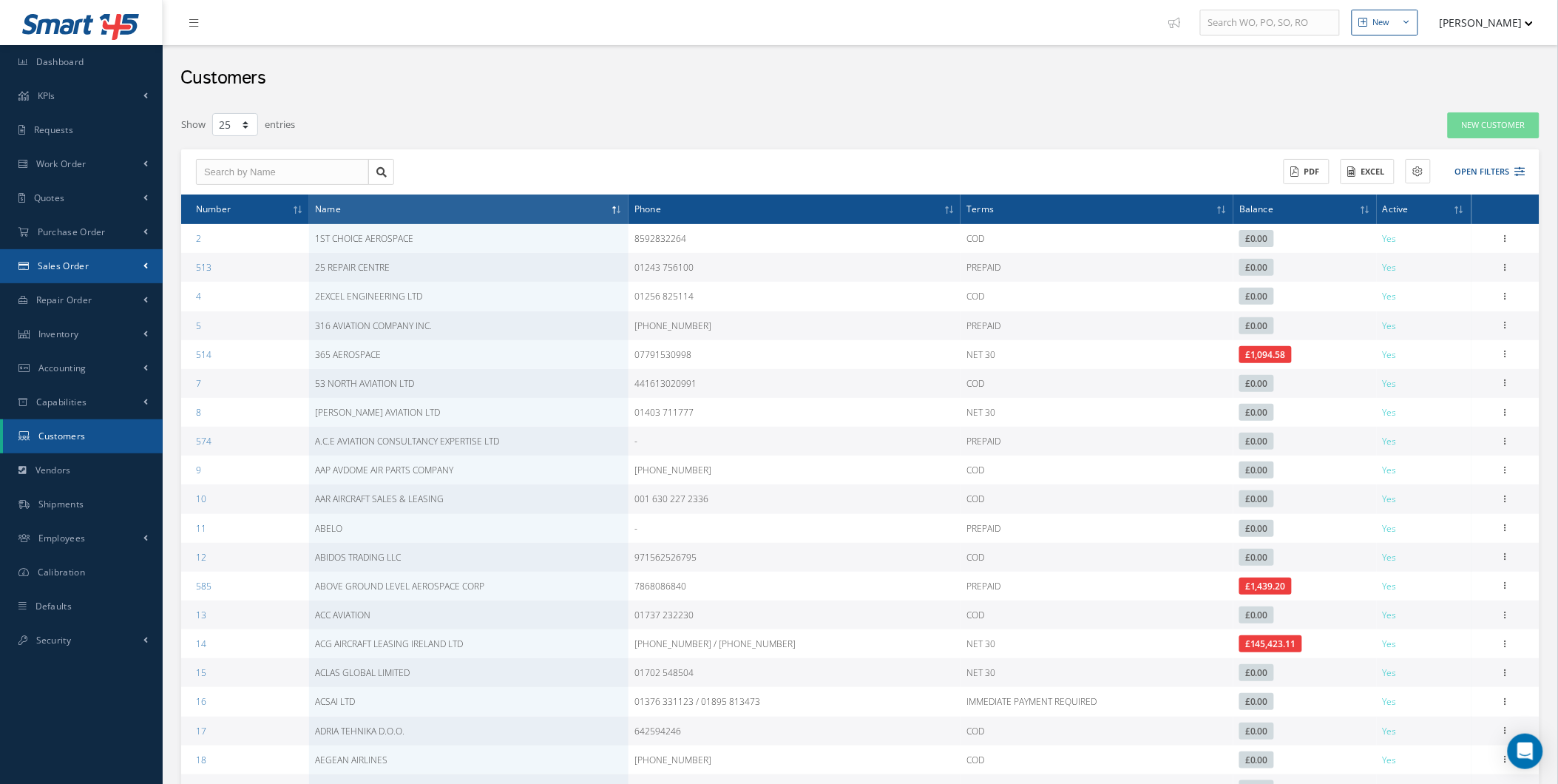
click at [97, 258] on link "Sales Order" at bounding box center [81, 266] width 163 height 34
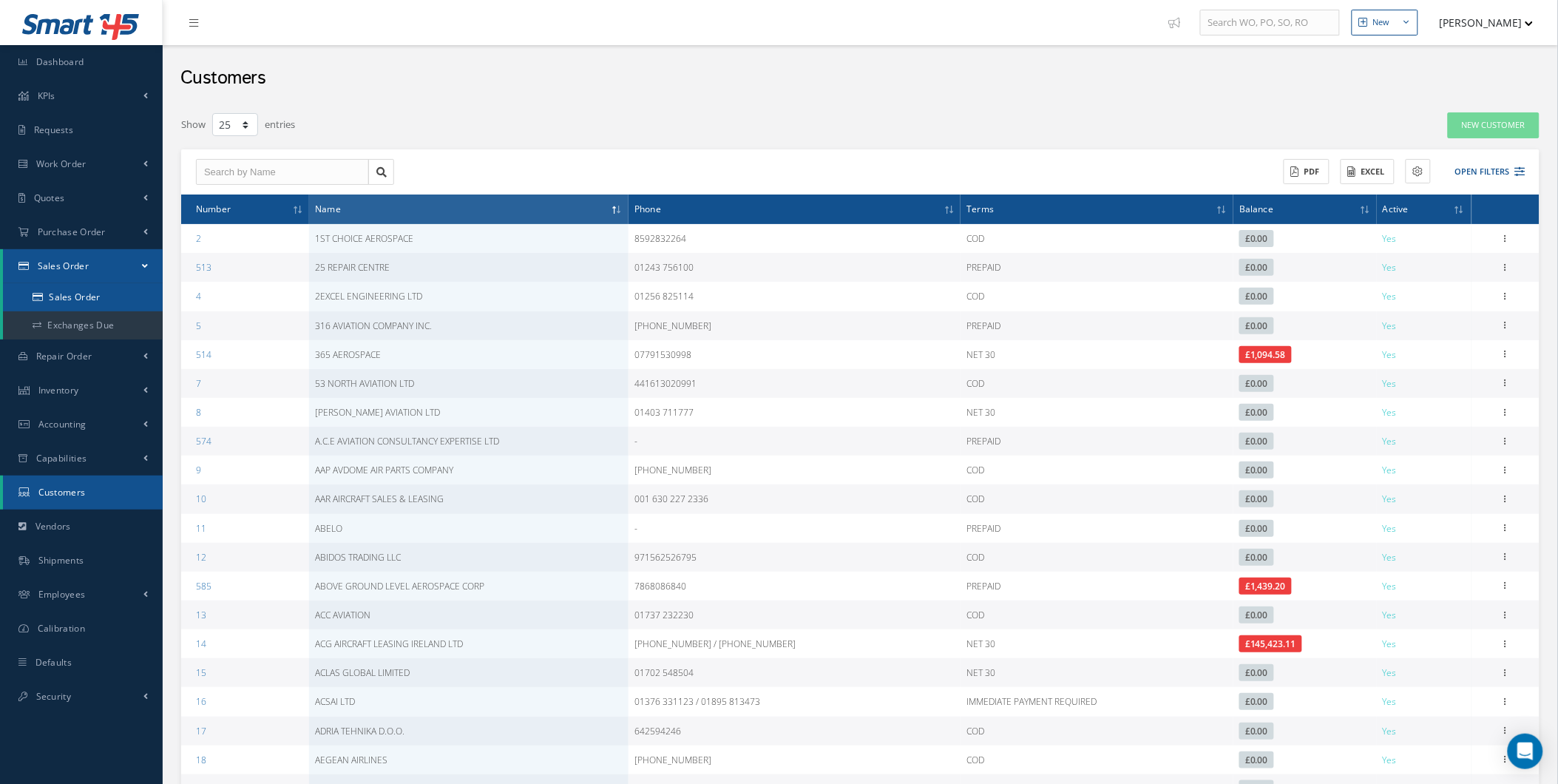
click at [99, 292] on link "Sales Order" at bounding box center [83, 297] width 160 height 29
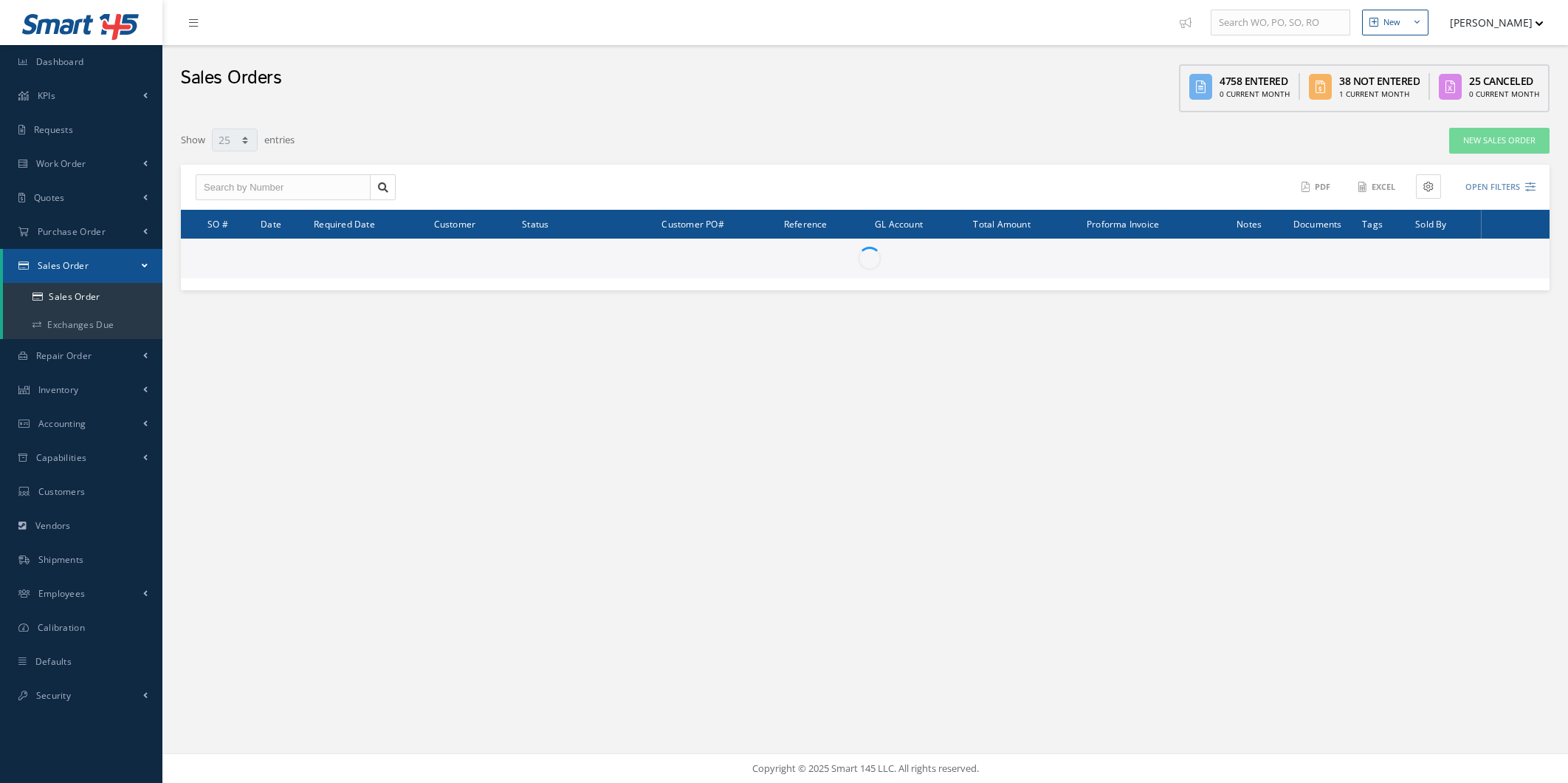
select select "25"
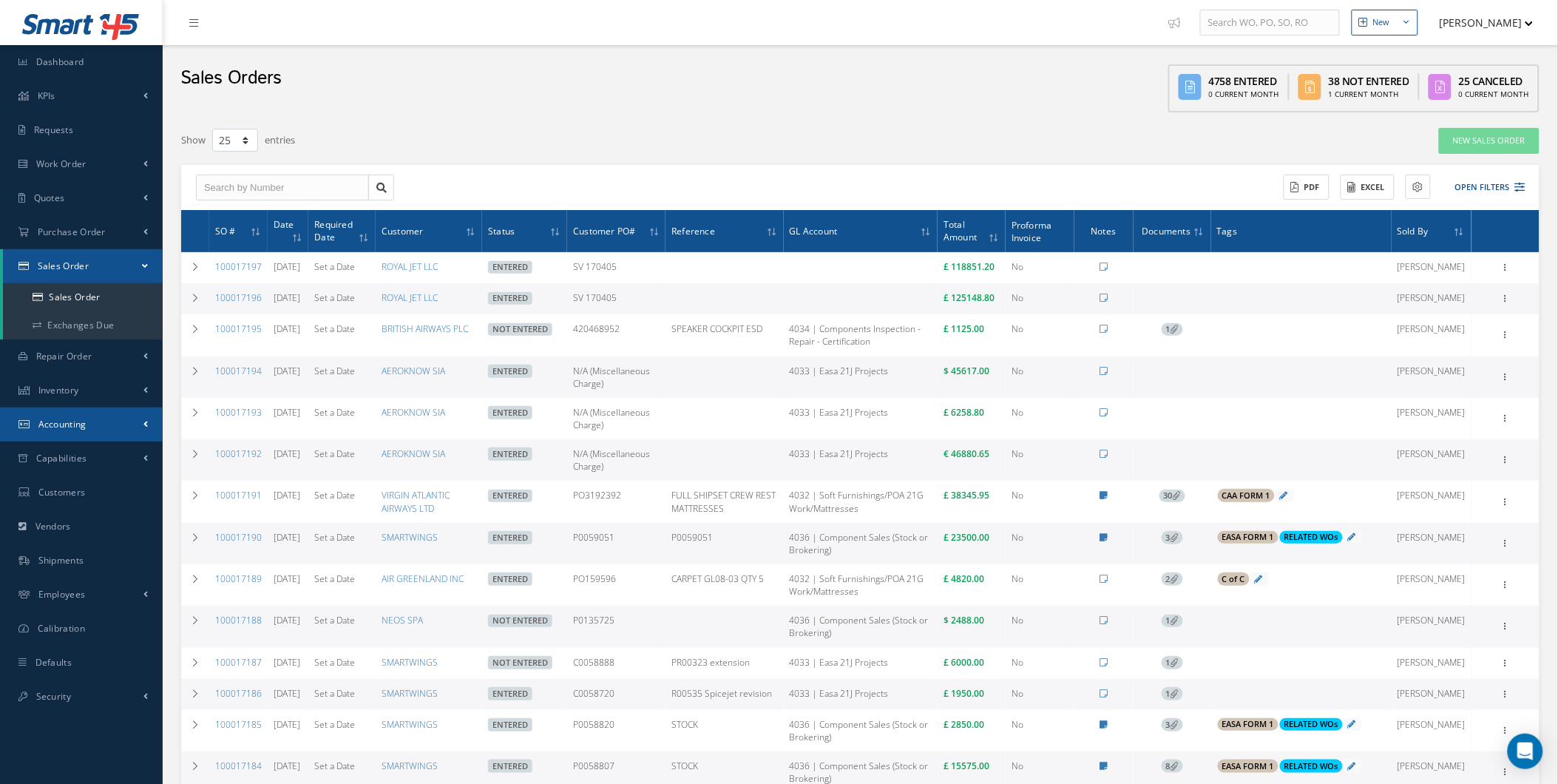
click at [72, 440] on link "Accounting" at bounding box center [81, 424] width 163 height 34
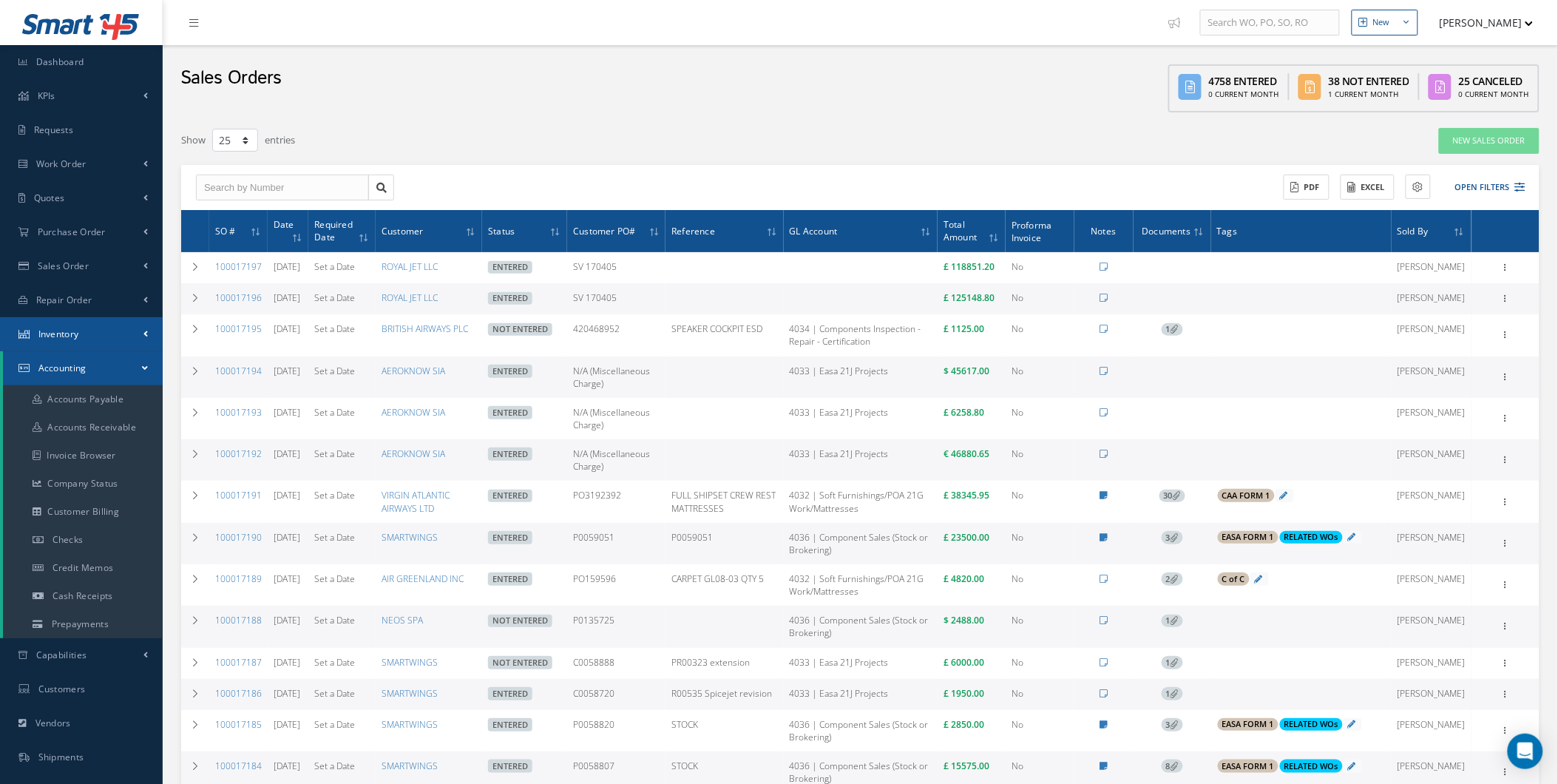
click at [123, 322] on link "Inventory" at bounding box center [81, 334] width 163 height 34
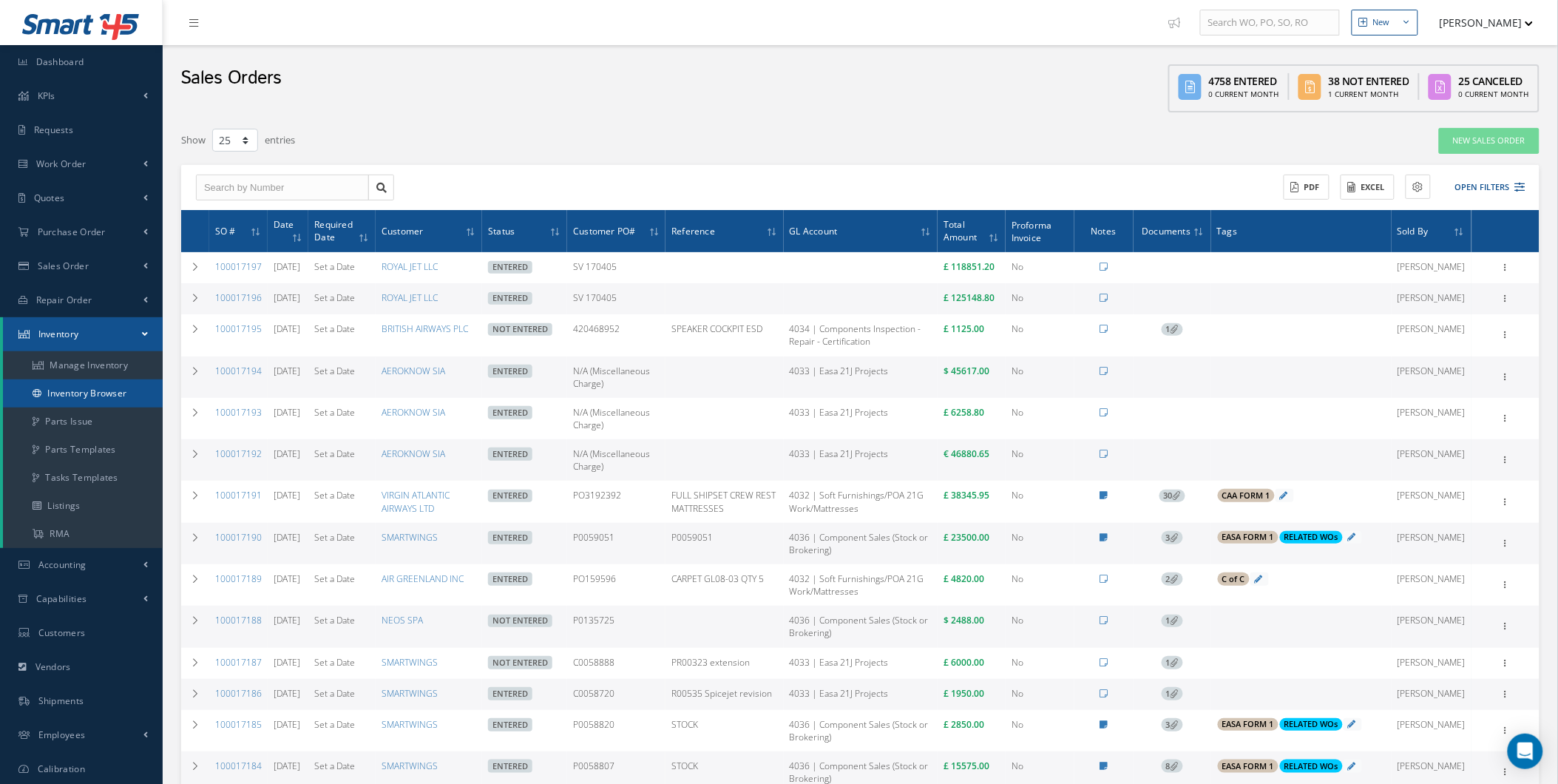
click at [121, 397] on link "Inventory Browser" at bounding box center [83, 393] width 160 height 29
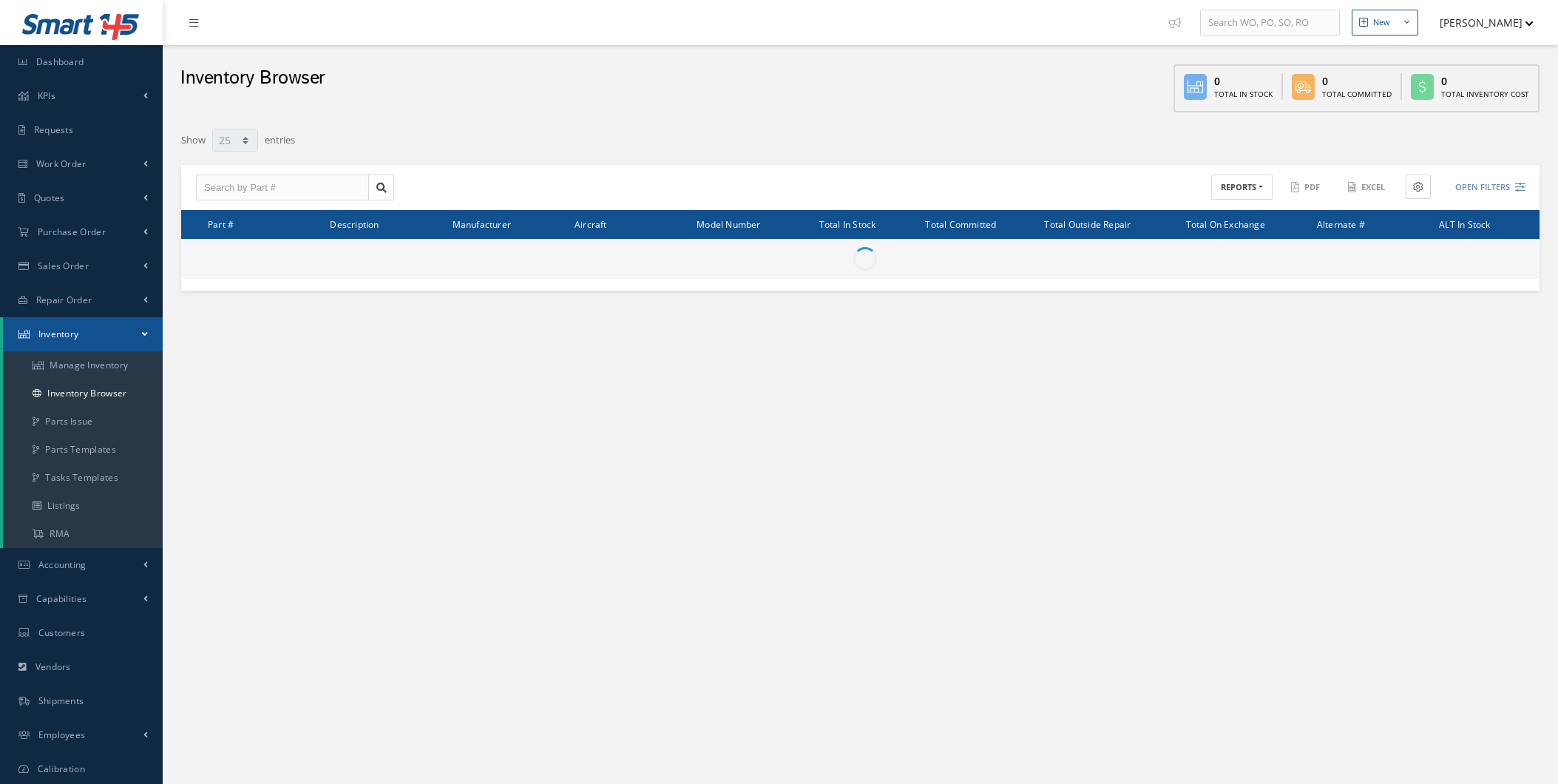
select select "25"
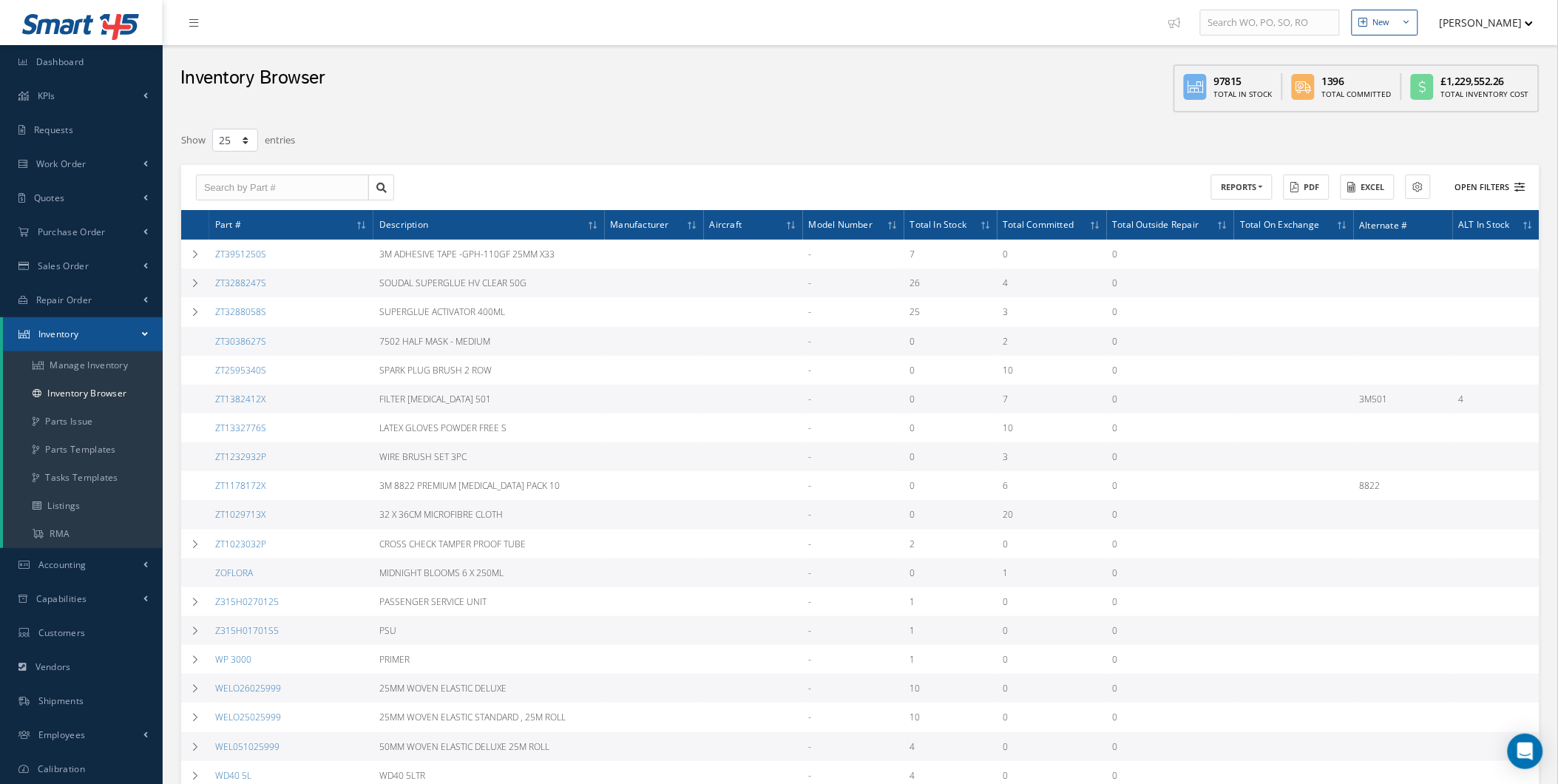
click at [1491, 175] on button "Open Filters" at bounding box center [1483, 187] width 84 height 25
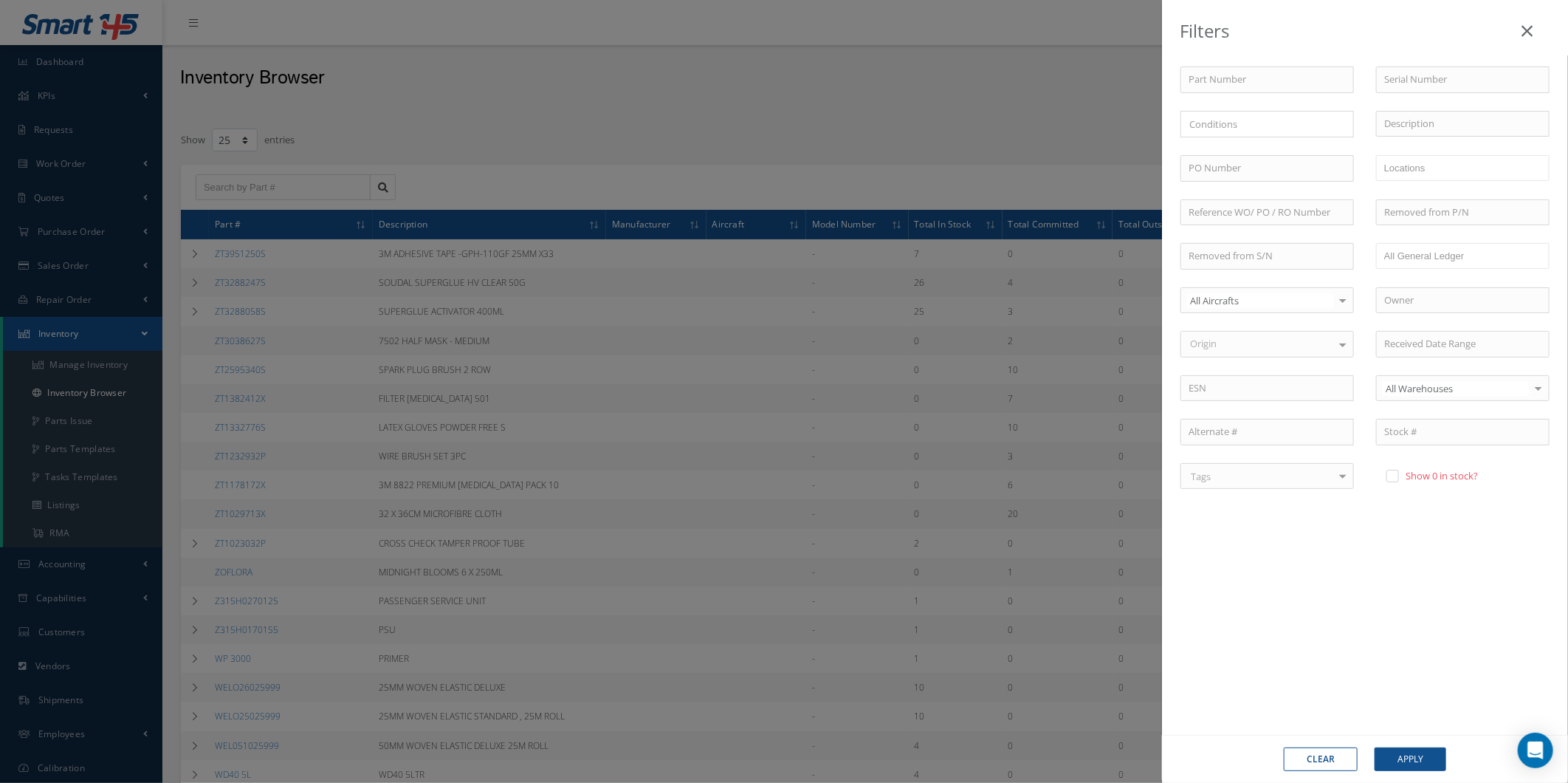
click at [836, 304] on div "Filters Part Number Serial Number × Loading... Description PO Number WORKSHOP C…" at bounding box center [784, 392] width 1568 height 783
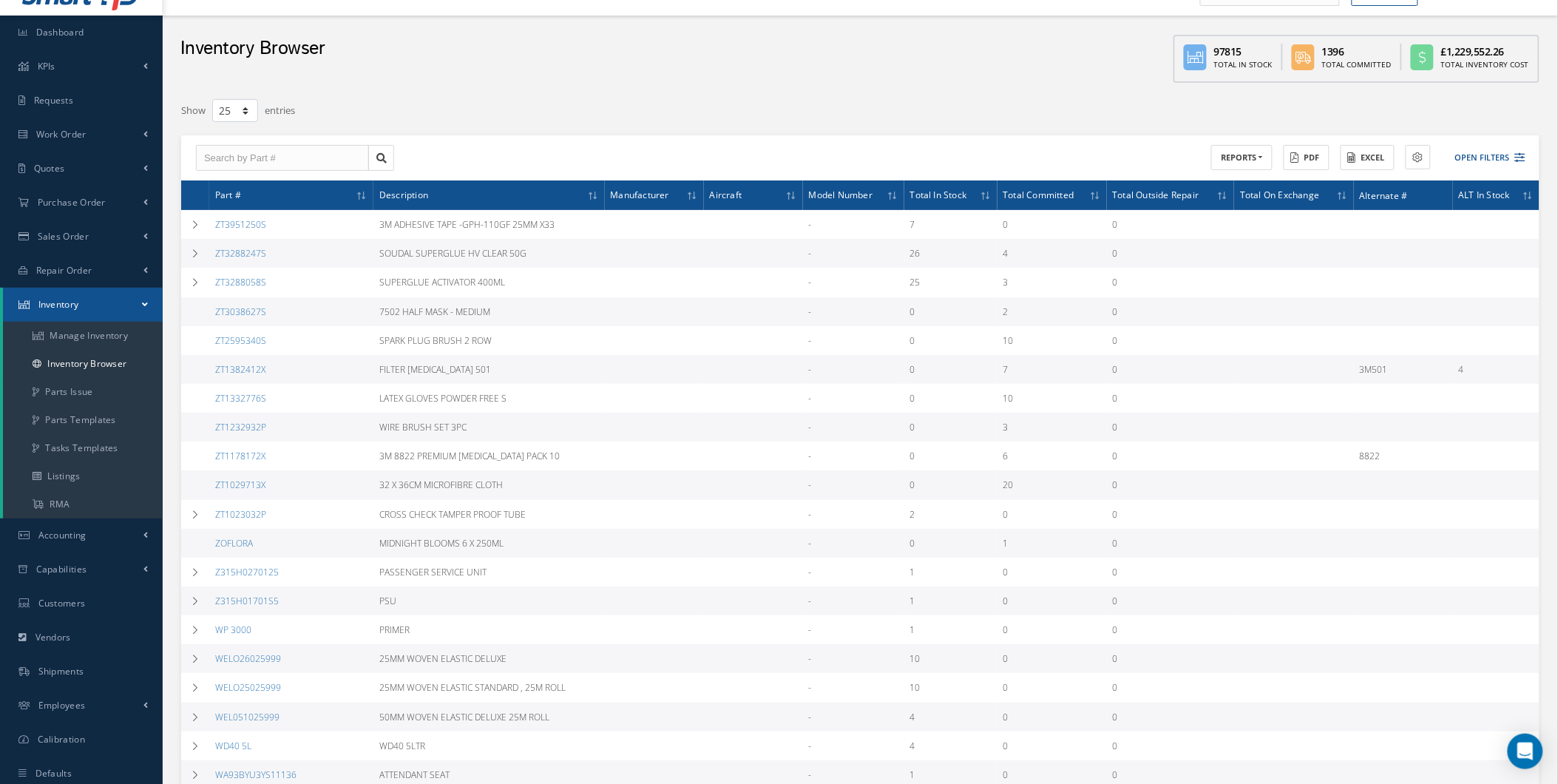
scroll to position [82, 0]
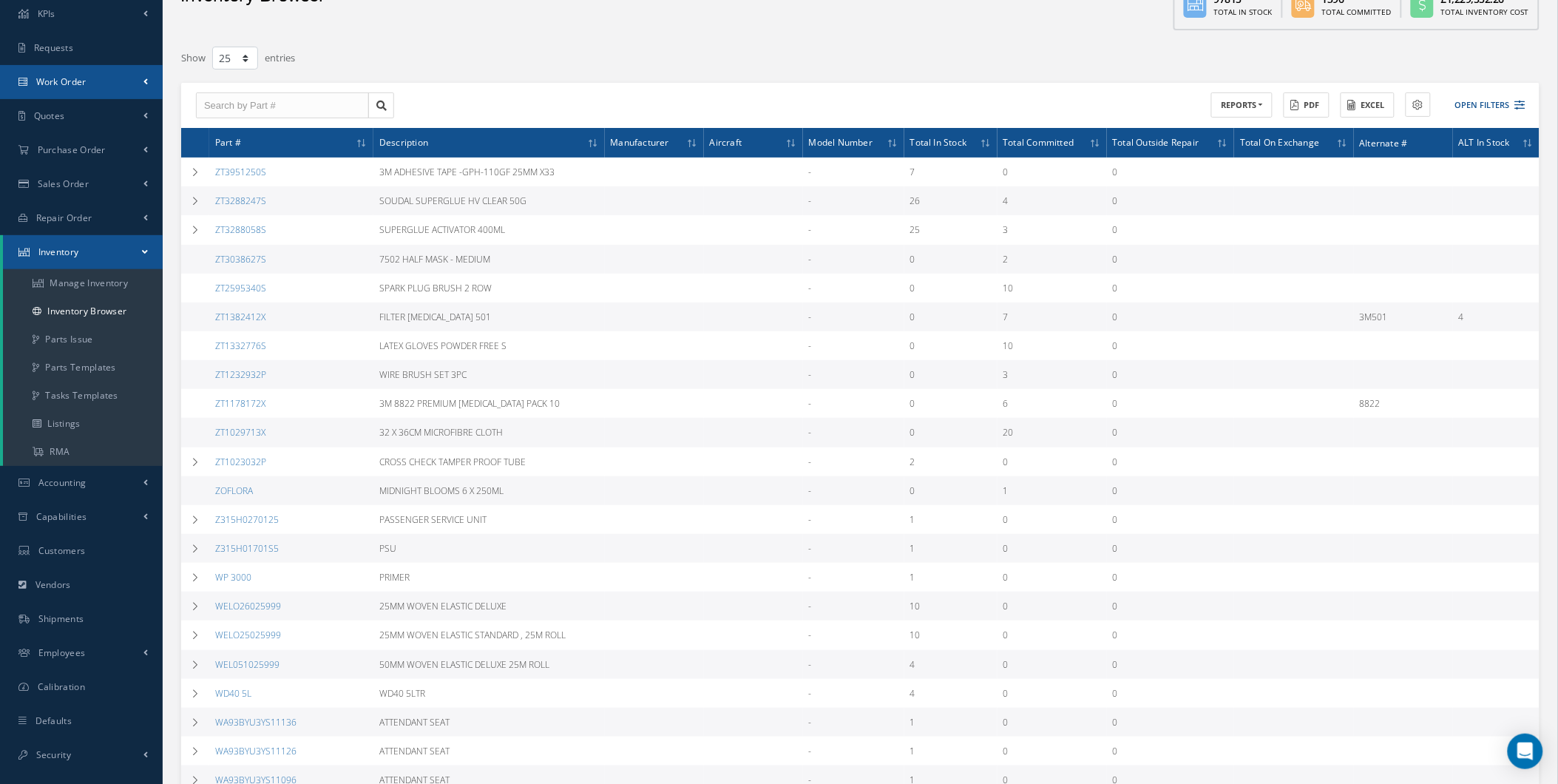
click at [120, 82] on link "Work Order" at bounding box center [81, 82] width 163 height 34
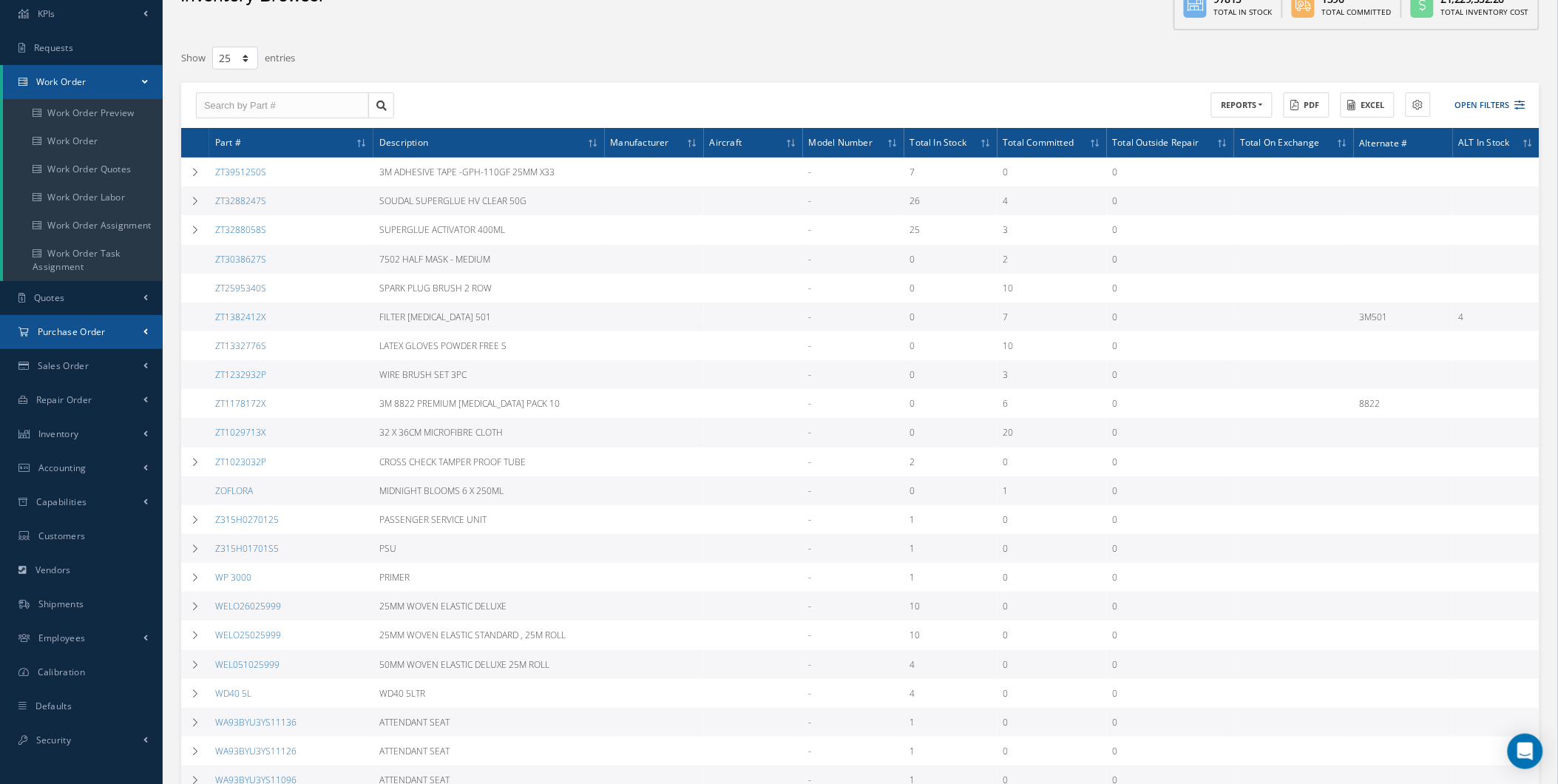
click at [87, 330] on span "Purchase Order" at bounding box center [72, 332] width 68 height 13
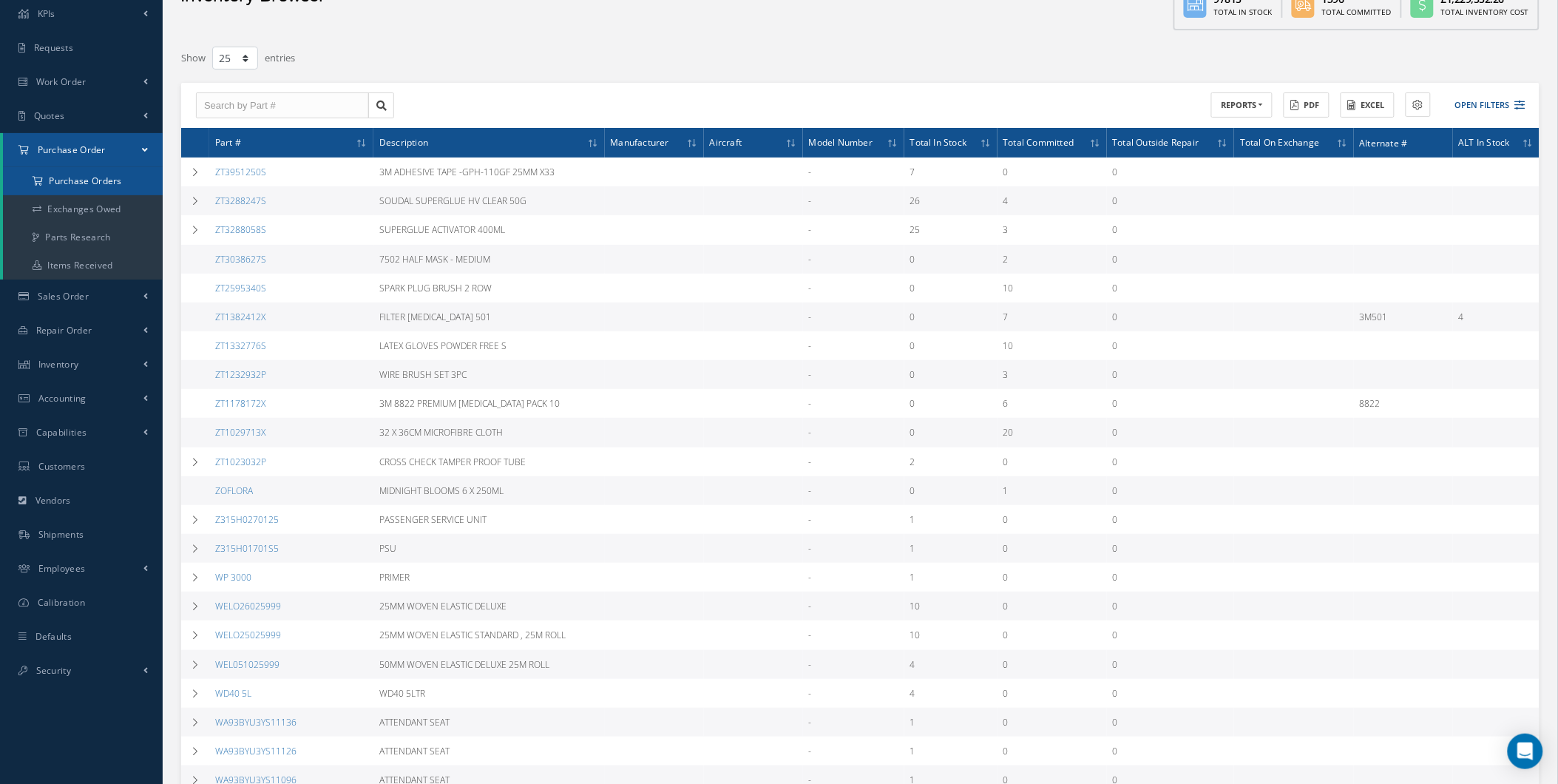
click at [122, 187] on a=1&status_id=2&status_id=3&status_id=5&collapsedFilters"] "Purchase Orders" at bounding box center [83, 181] width 160 height 29
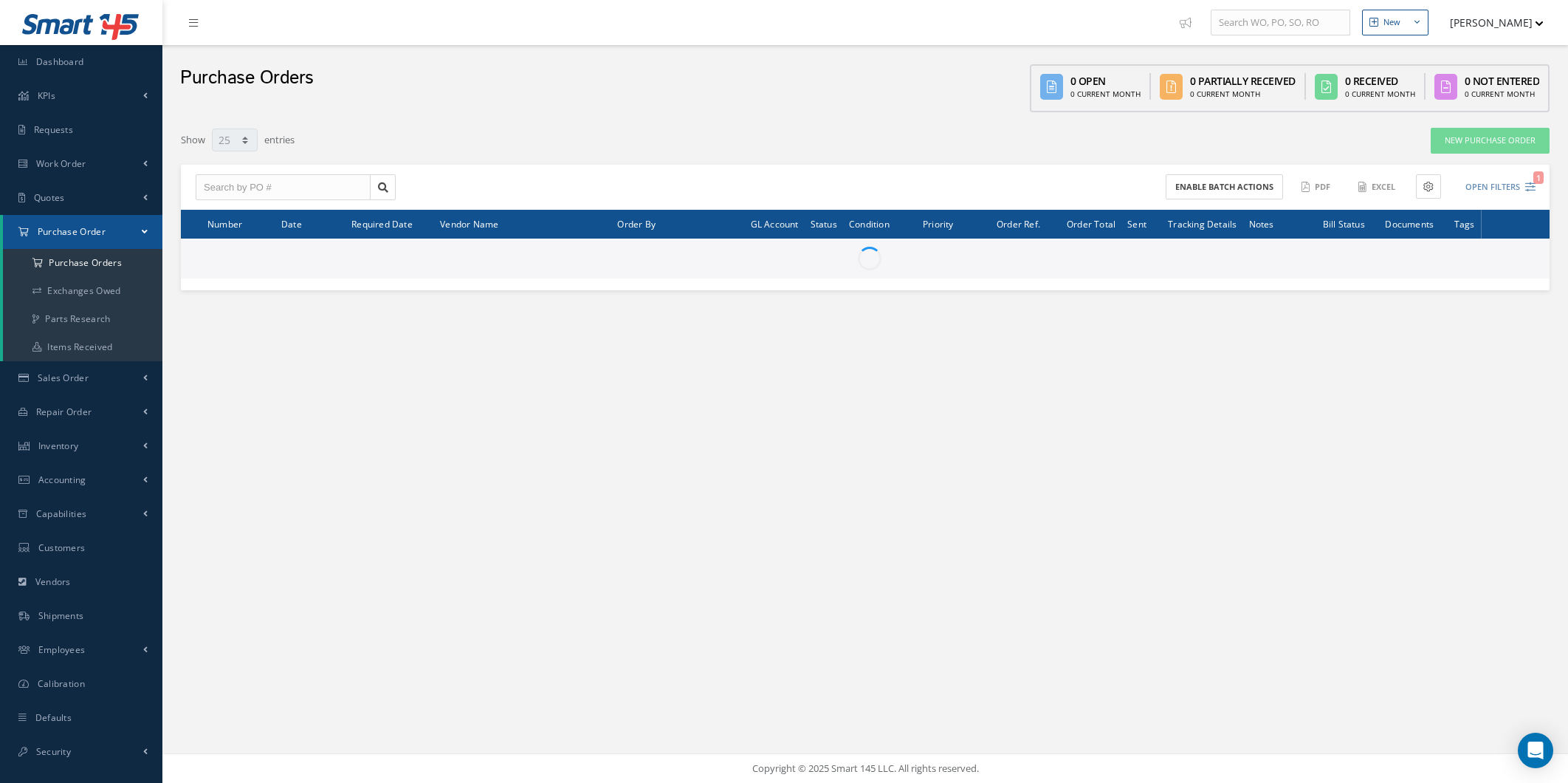
select select "25"
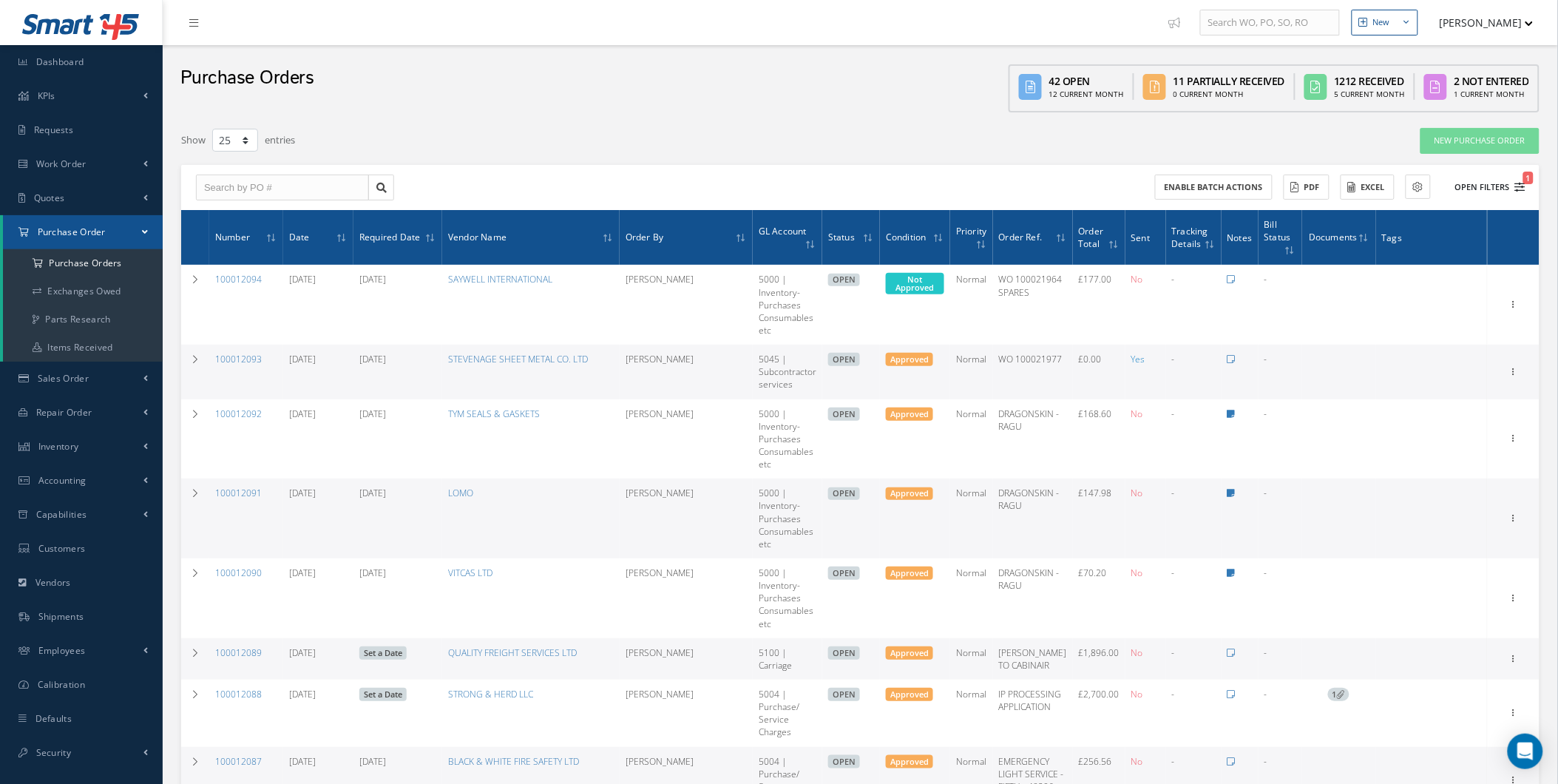
click at [1497, 185] on button "Open Filters 1" at bounding box center [1483, 187] width 84 height 25
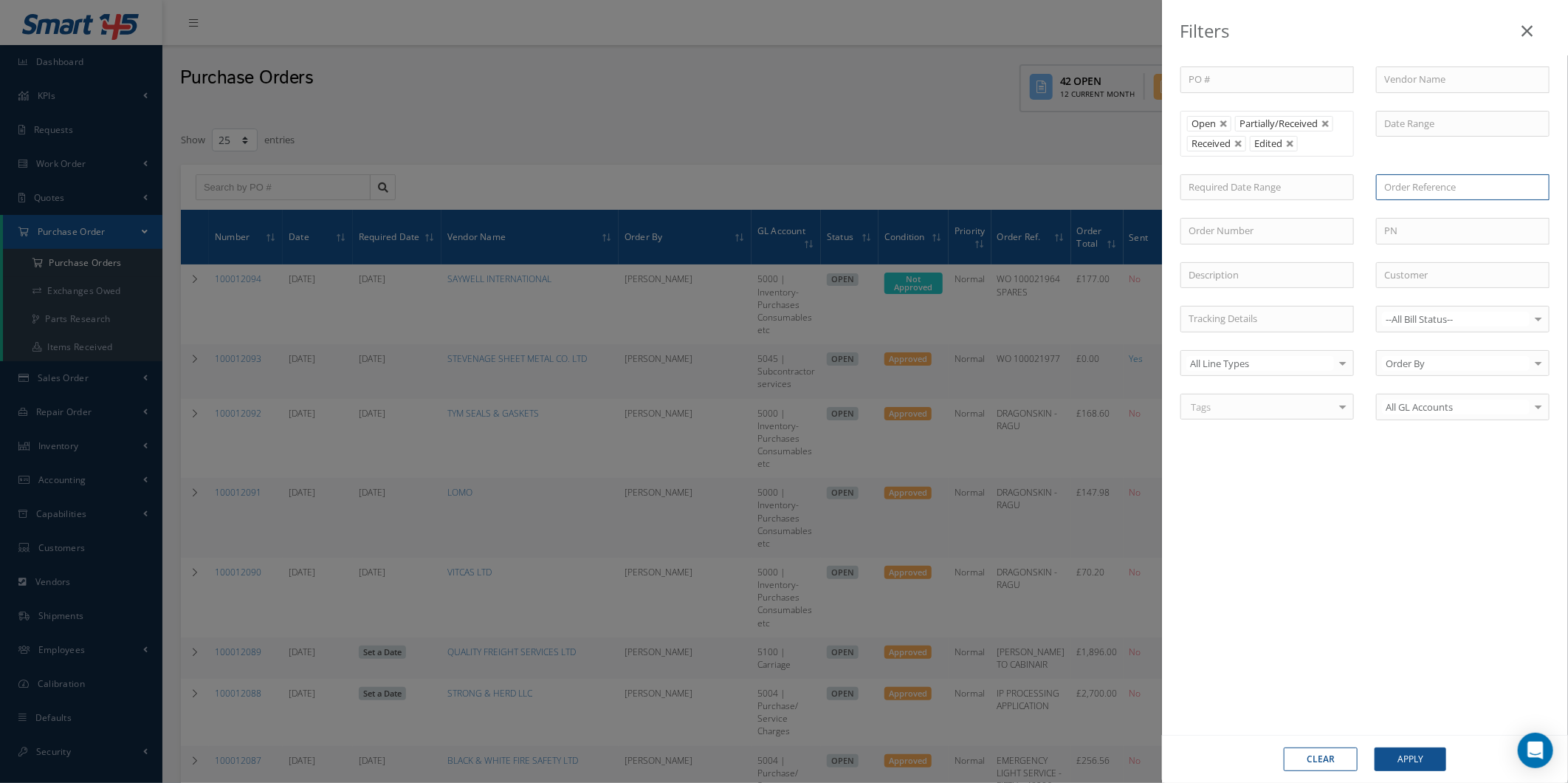
click at [1377, 180] on input "text" at bounding box center [1462, 187] width 174 height 27
click at [1327, 266] on input "text" at bounding box center [1267, 275] width 174 height 27
click at [1313, 280] on input "text" at bounding box center [1267, 275] width 174 height 27
click at [1403, 224] on input "text" at bounding box center [1462, 231] width 174 height 27
click at [1313, 278] on input "text" at bounding box center [1267, 275] width 174 height 27
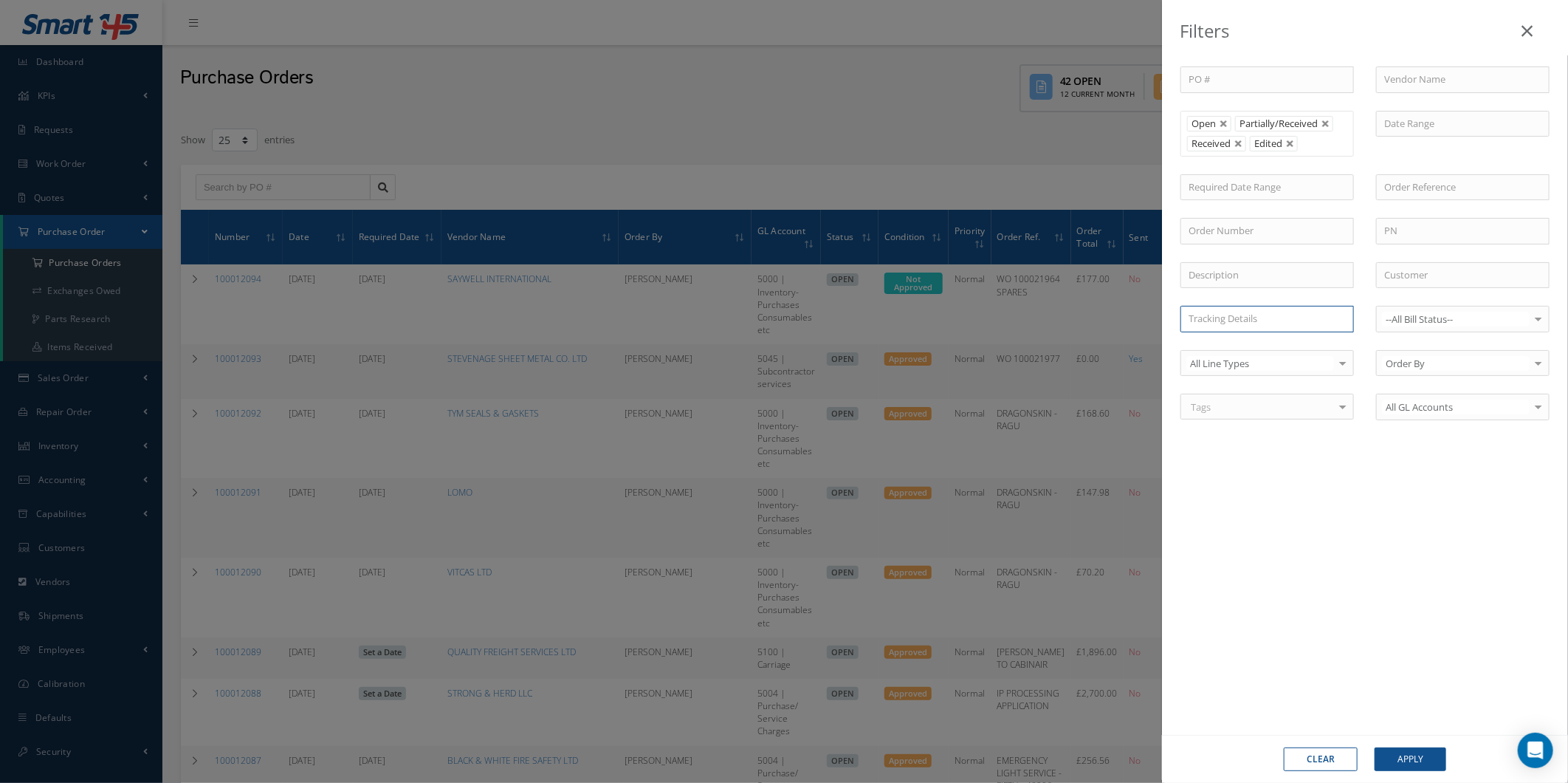
click at [1323, 315] on input "text" at bounding box center [1267, 319] width 174 height 27
click at [1418, 328] on div at bounding box center [1462, 319] width 174 height 27
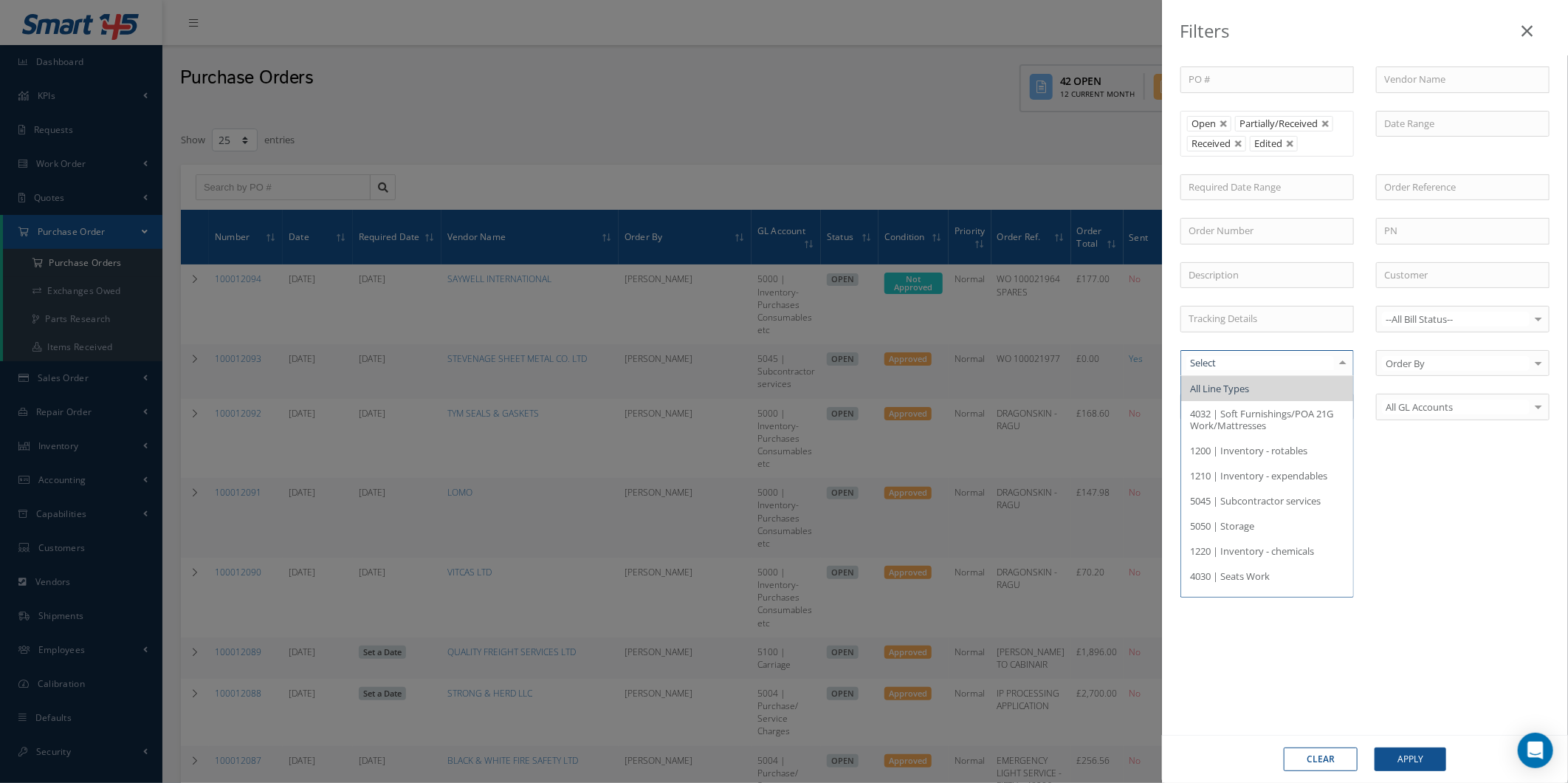
click at [1435, 440] on div "PO # Vendor Name Open Partially/Received Received Canceled Edited Open Partiall…" at bounding box center [1365, 389] width 406 height 705
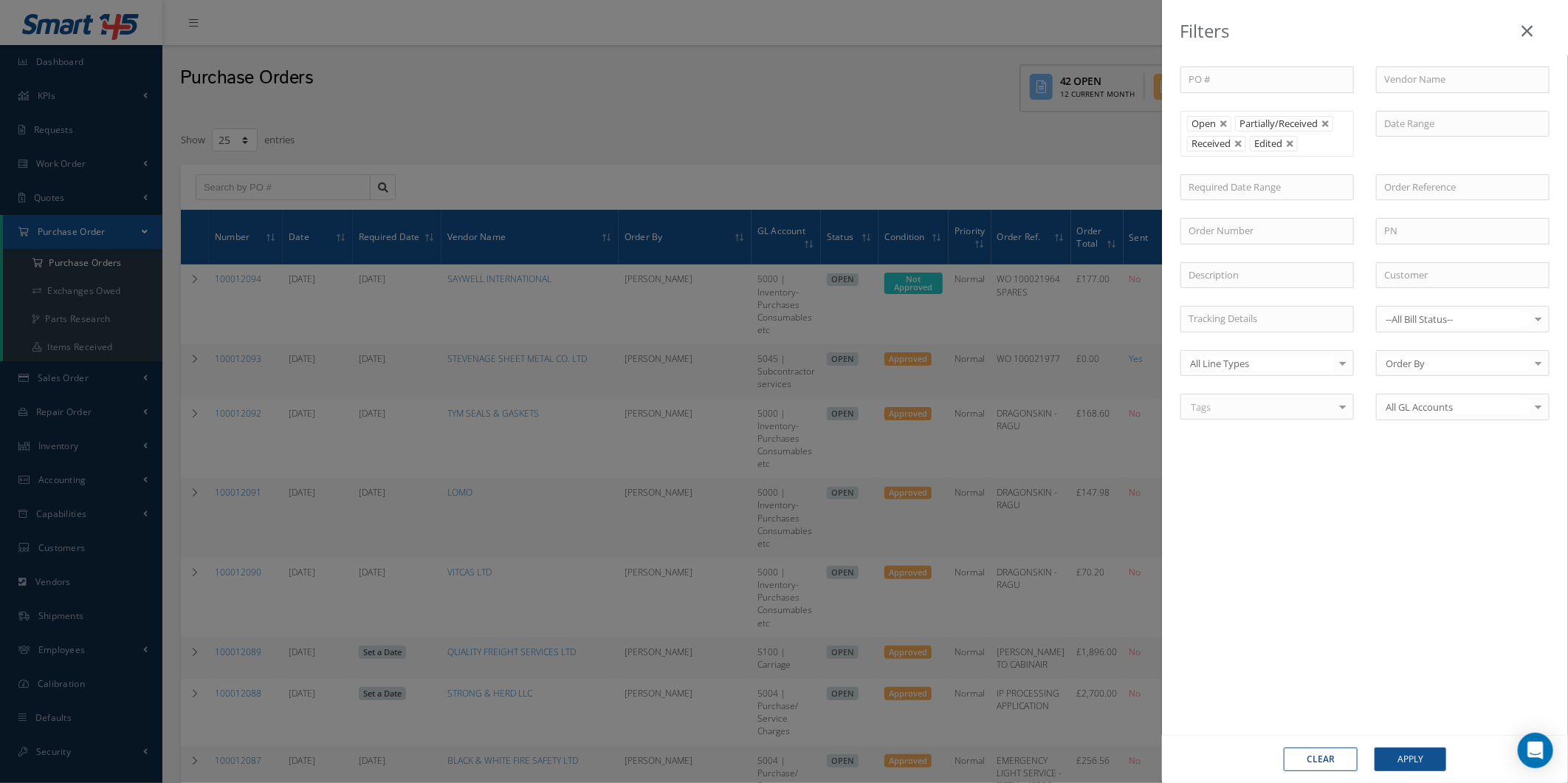
click at [1338, 758] on button "Clear" at bounding box center [1320, 759] width 73 height 24
type input "All Status"
click at [933, 238] on div "Filters PO # Vendor Name Open Partially/Received Received Canceled Edited All S…" at bounding box center [784, 392] width 1568 height 783
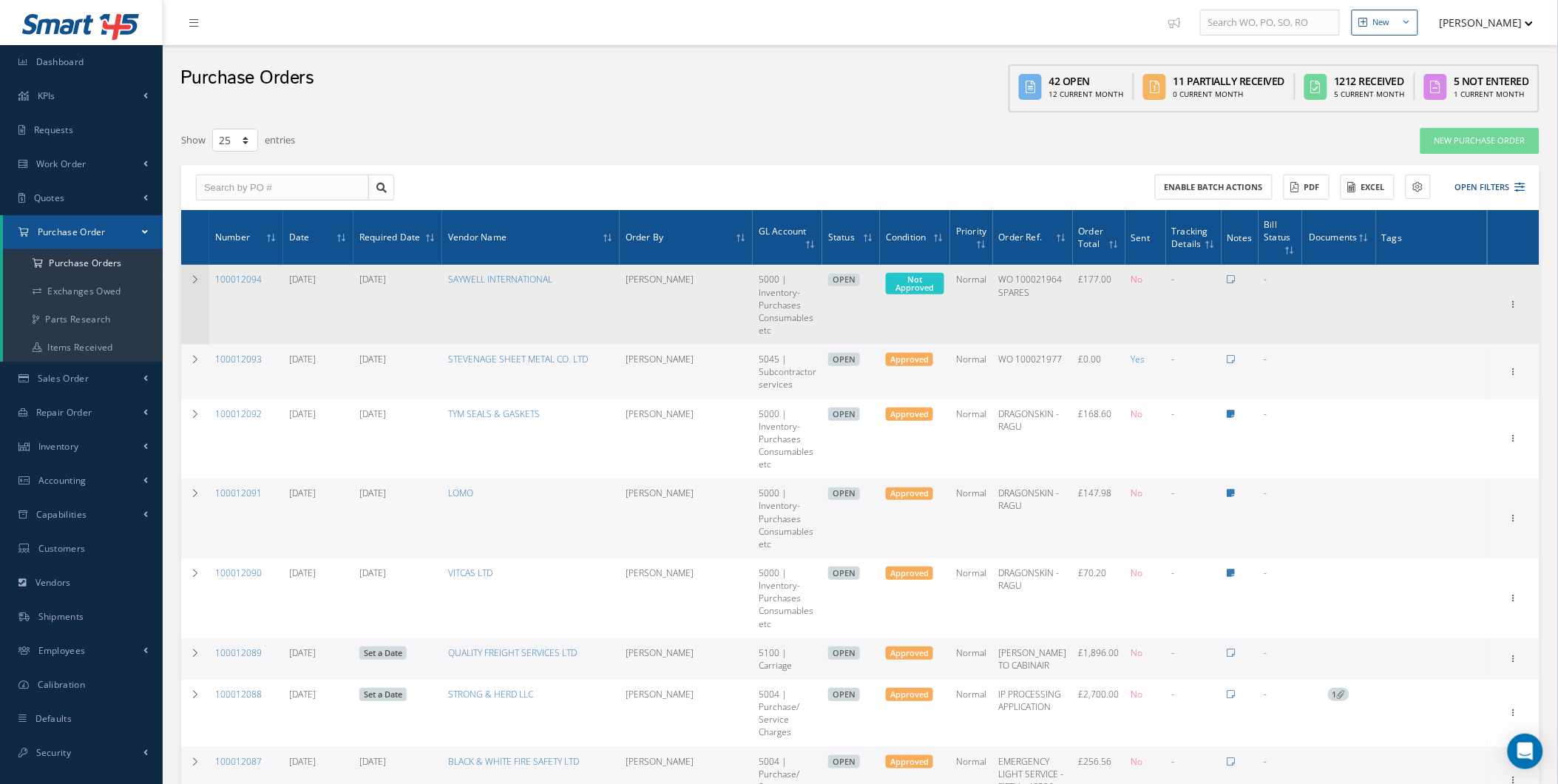
click at [188, 279] on td at bounding box center [195, 305] width 29 height 80
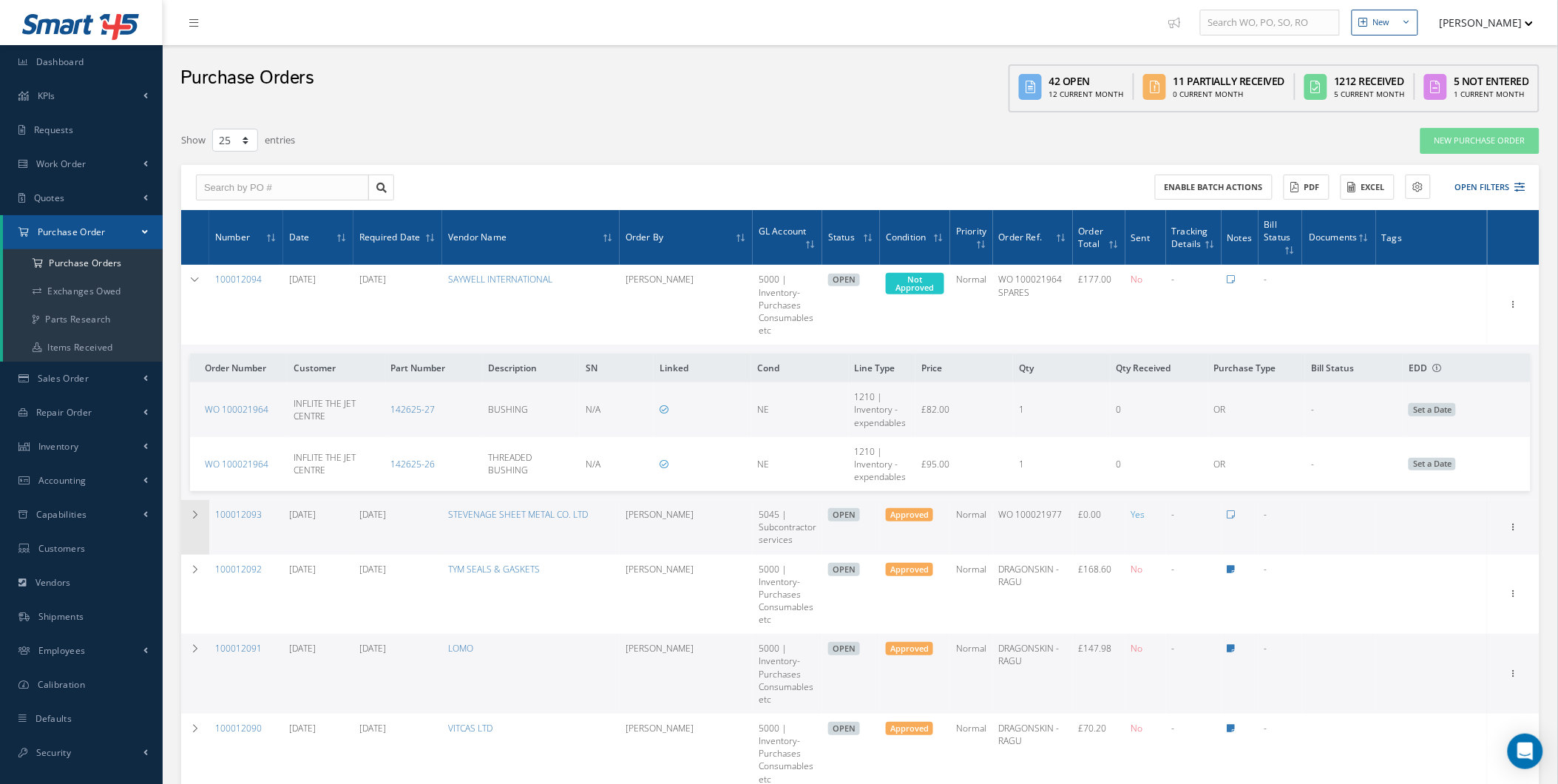
click at [200, 521] on td at bounding box center [195, 526] width 29 height 54
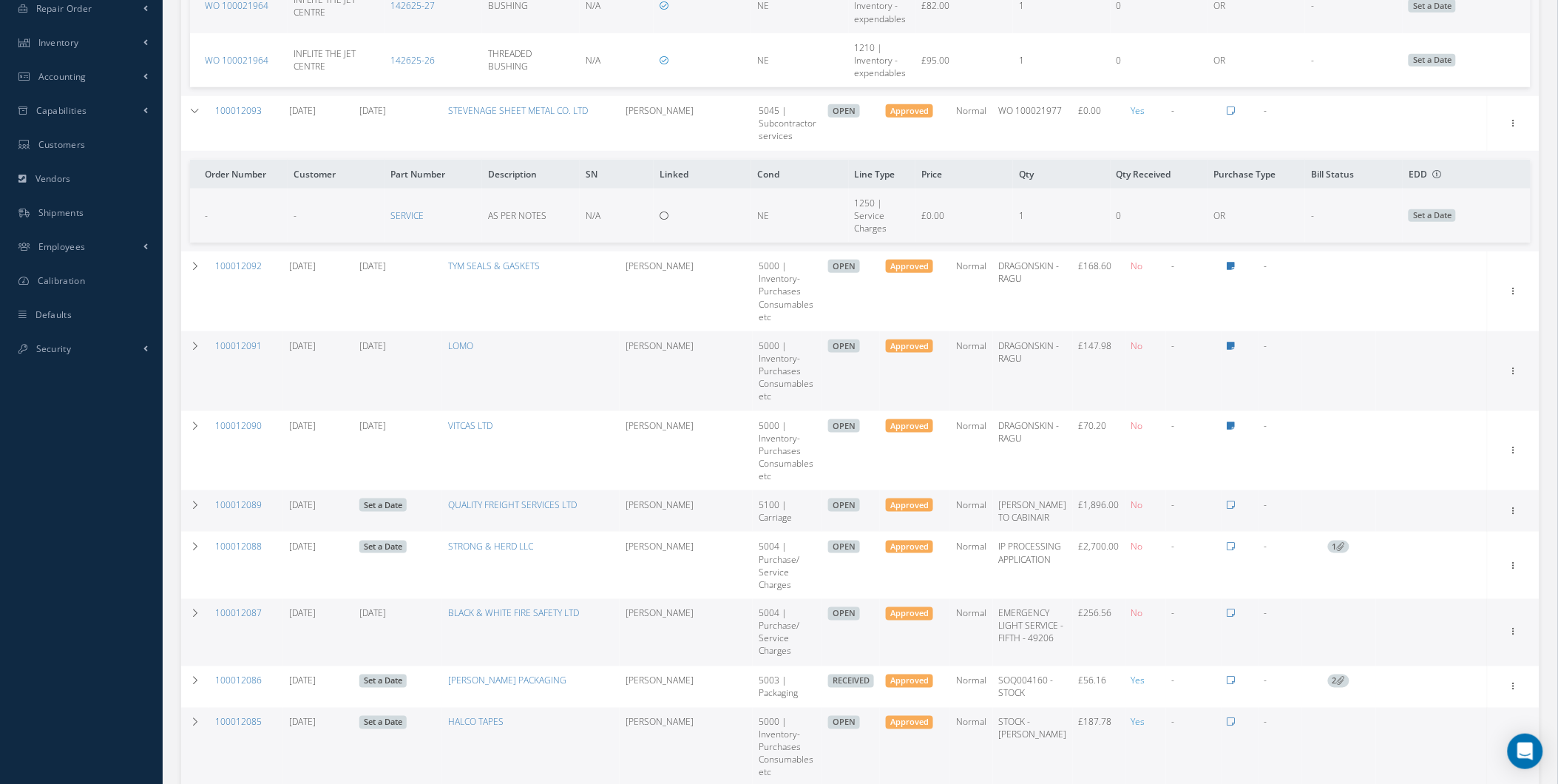
scroll to position [410, 0]
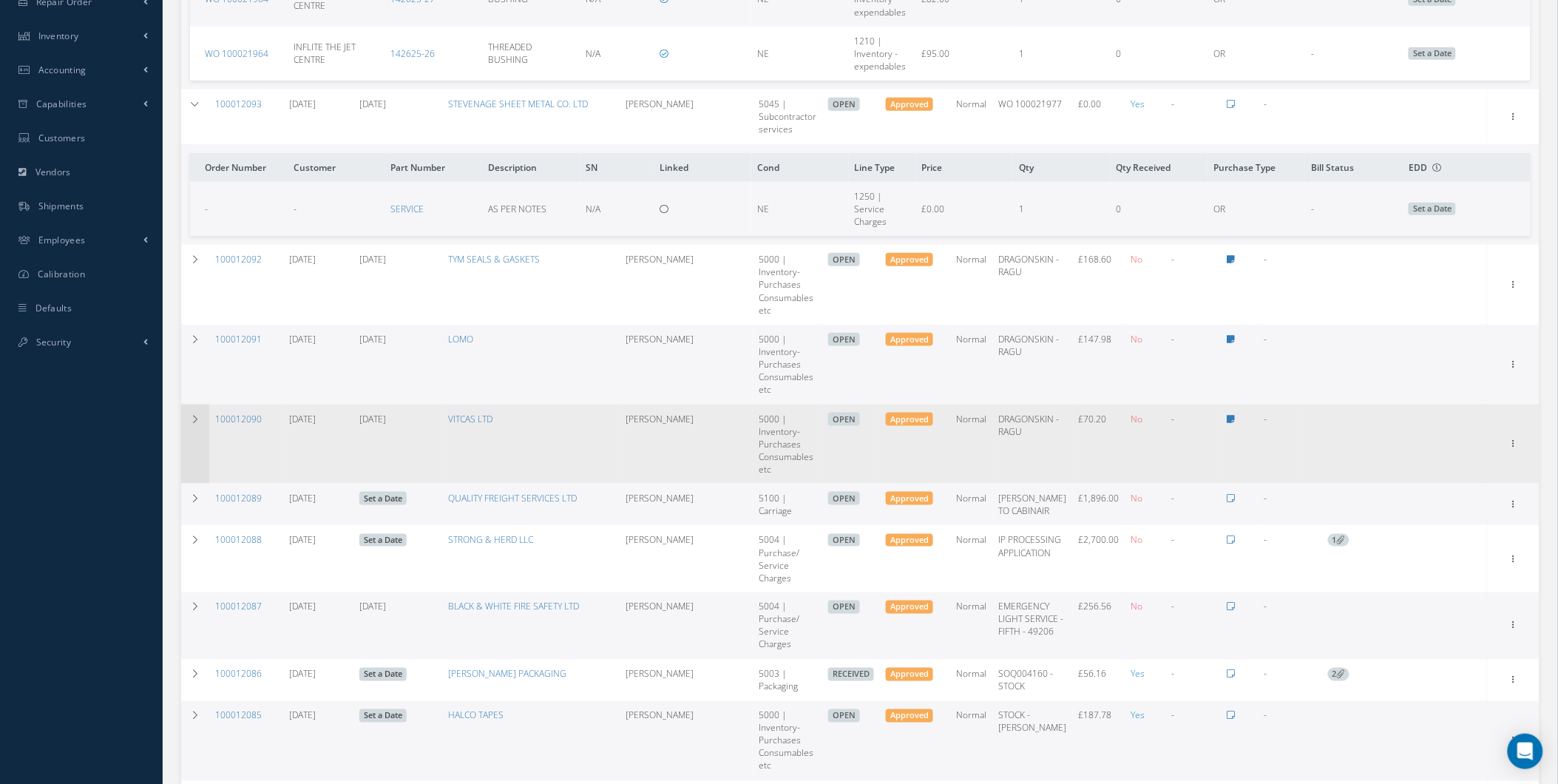
click at [190, 479] on td at bounding box center [195, 444] width 29 height 80
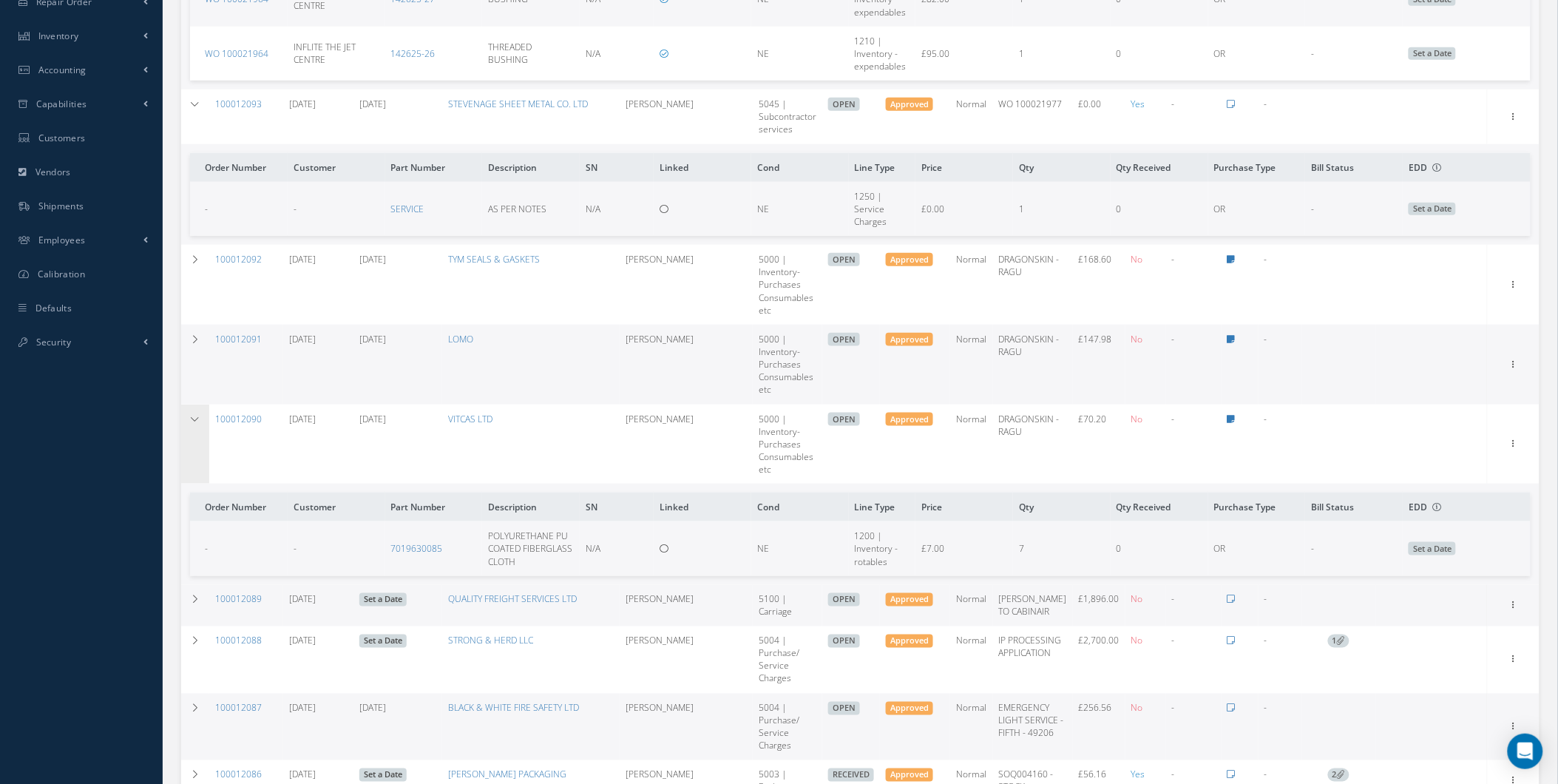
click at [189, 464] on td at bounding box center [195, 444] width 29 height 80
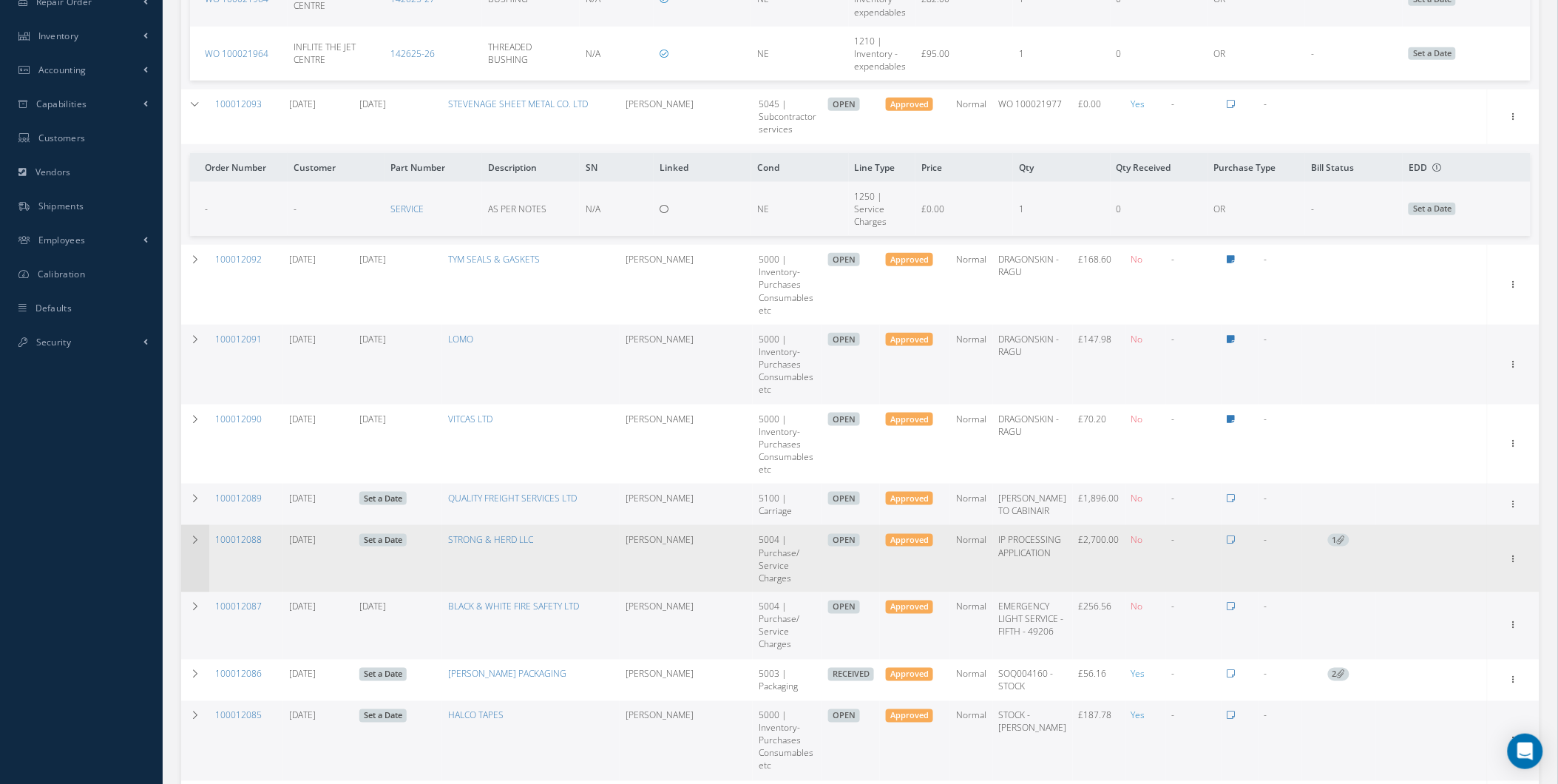
click at [183, 551] on td at bounding box center [195, 558] width 29 height 67
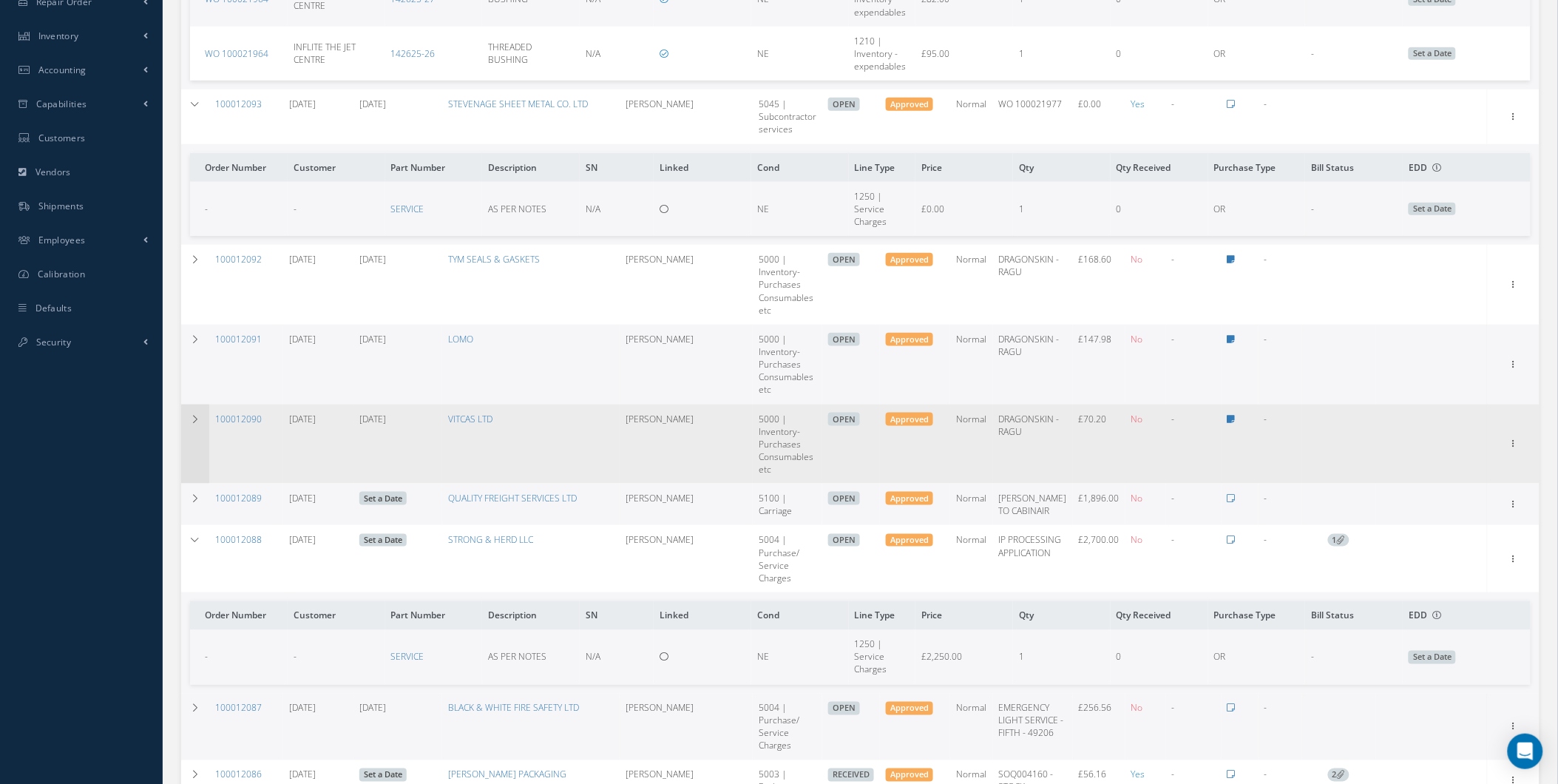
click at [188, 479] on td at bounding box center [195, 444] width 29 height 80
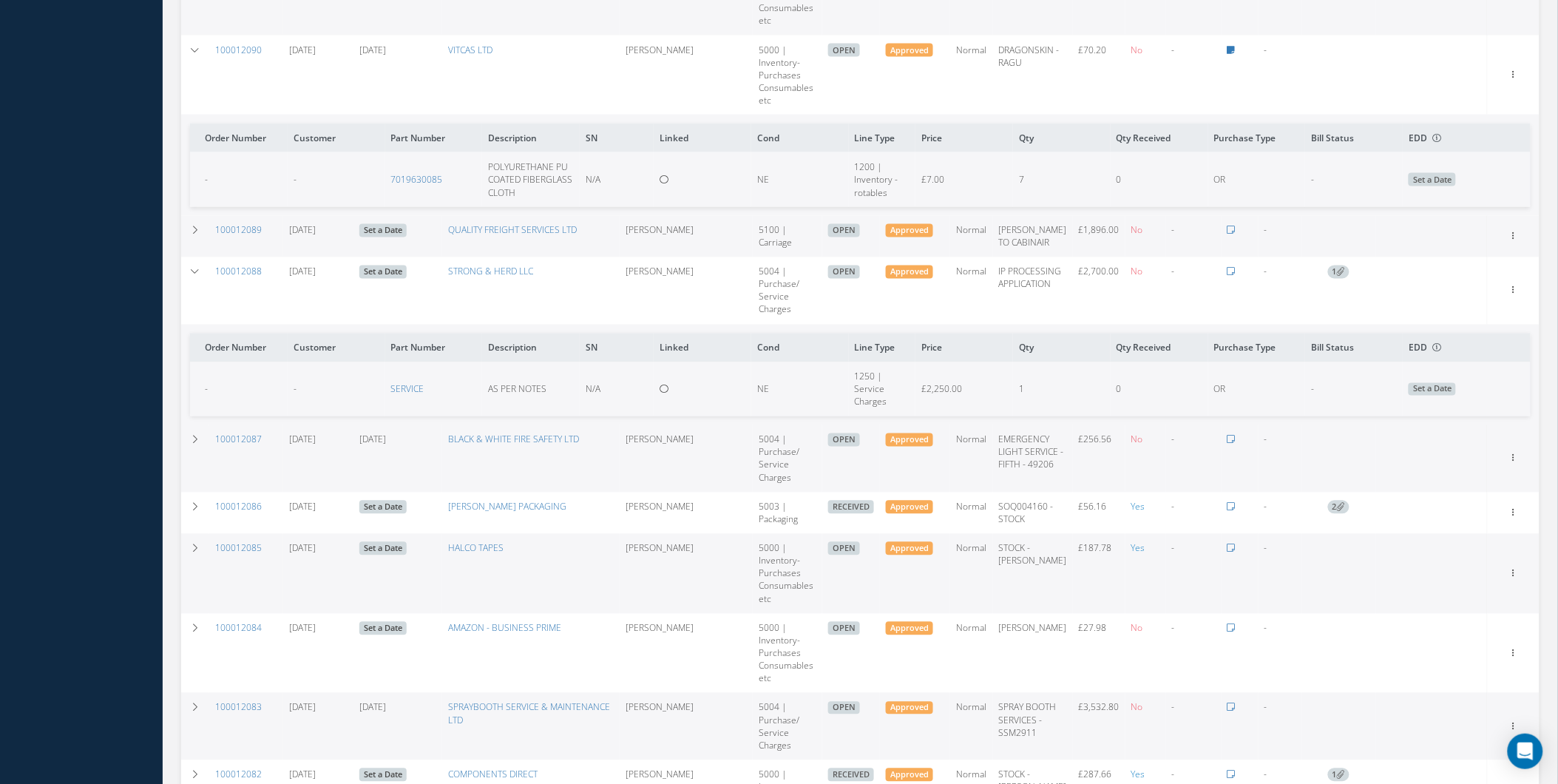
scroll to position [794, 0]
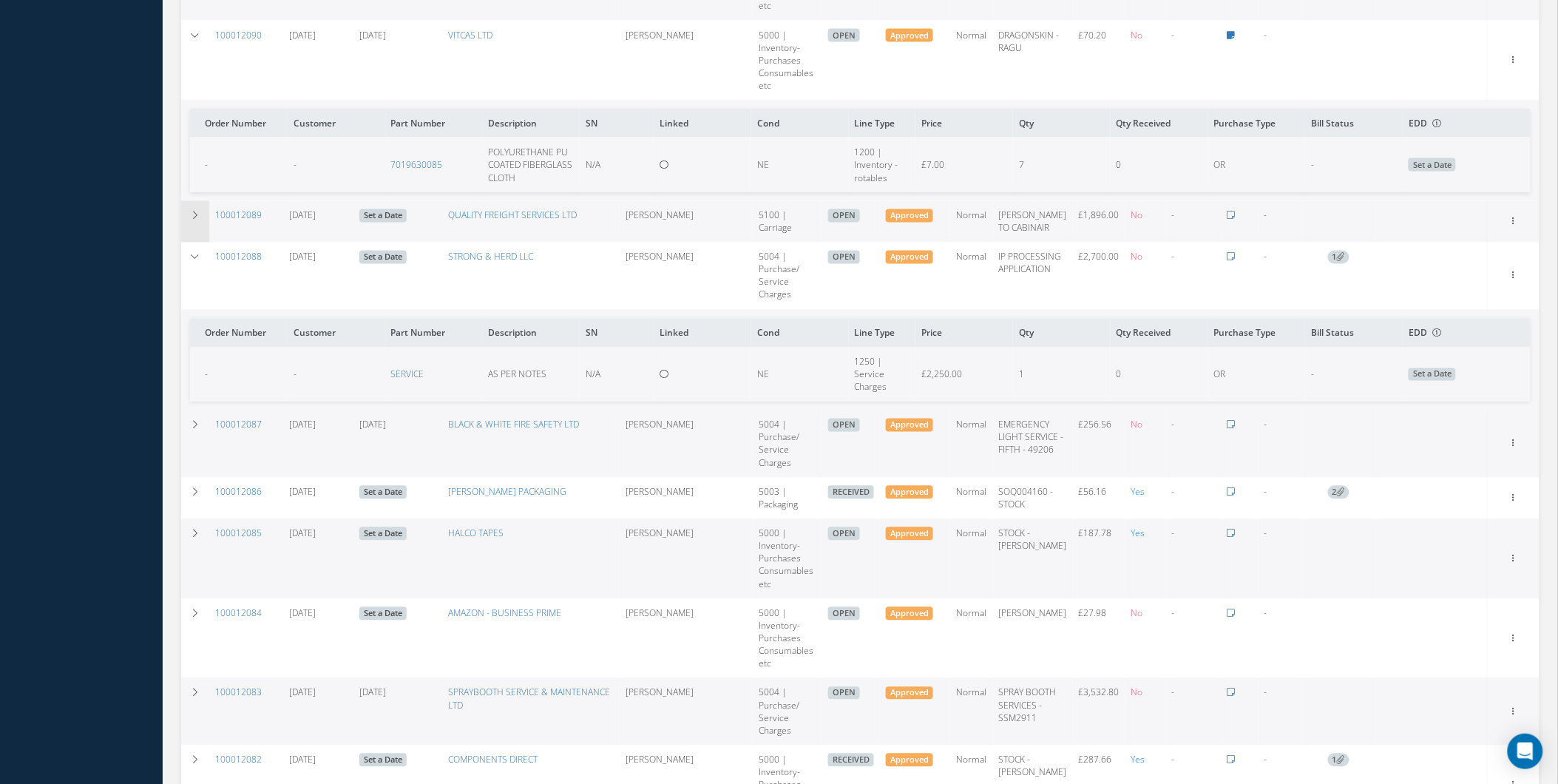
click at [203, 223] on td at bounding box center [195, 222] width 29 height 41
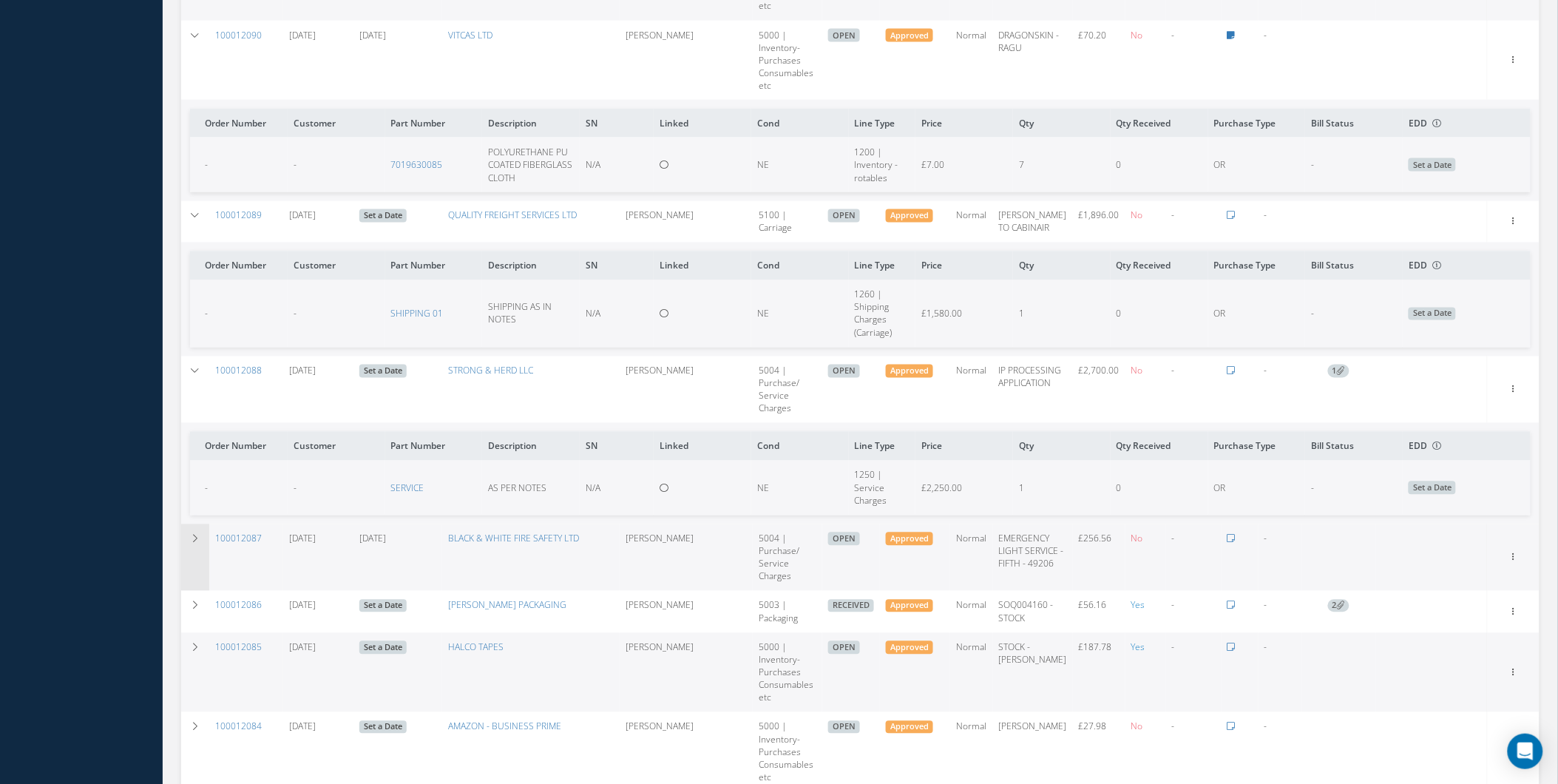
click at [203, 528] on td at bounding box center [195, 558] width 29 height 67
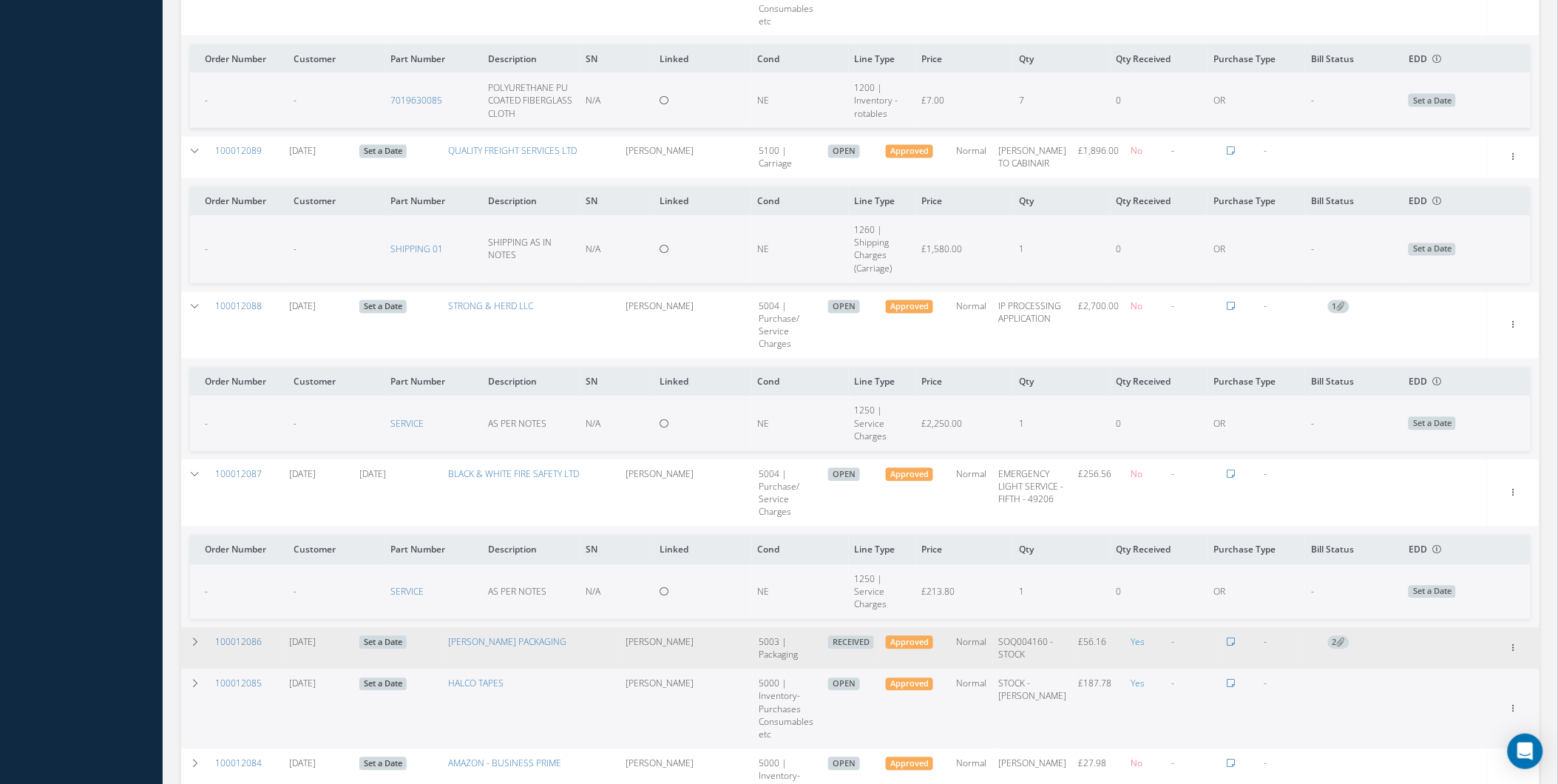
scroll to position [958, 0]
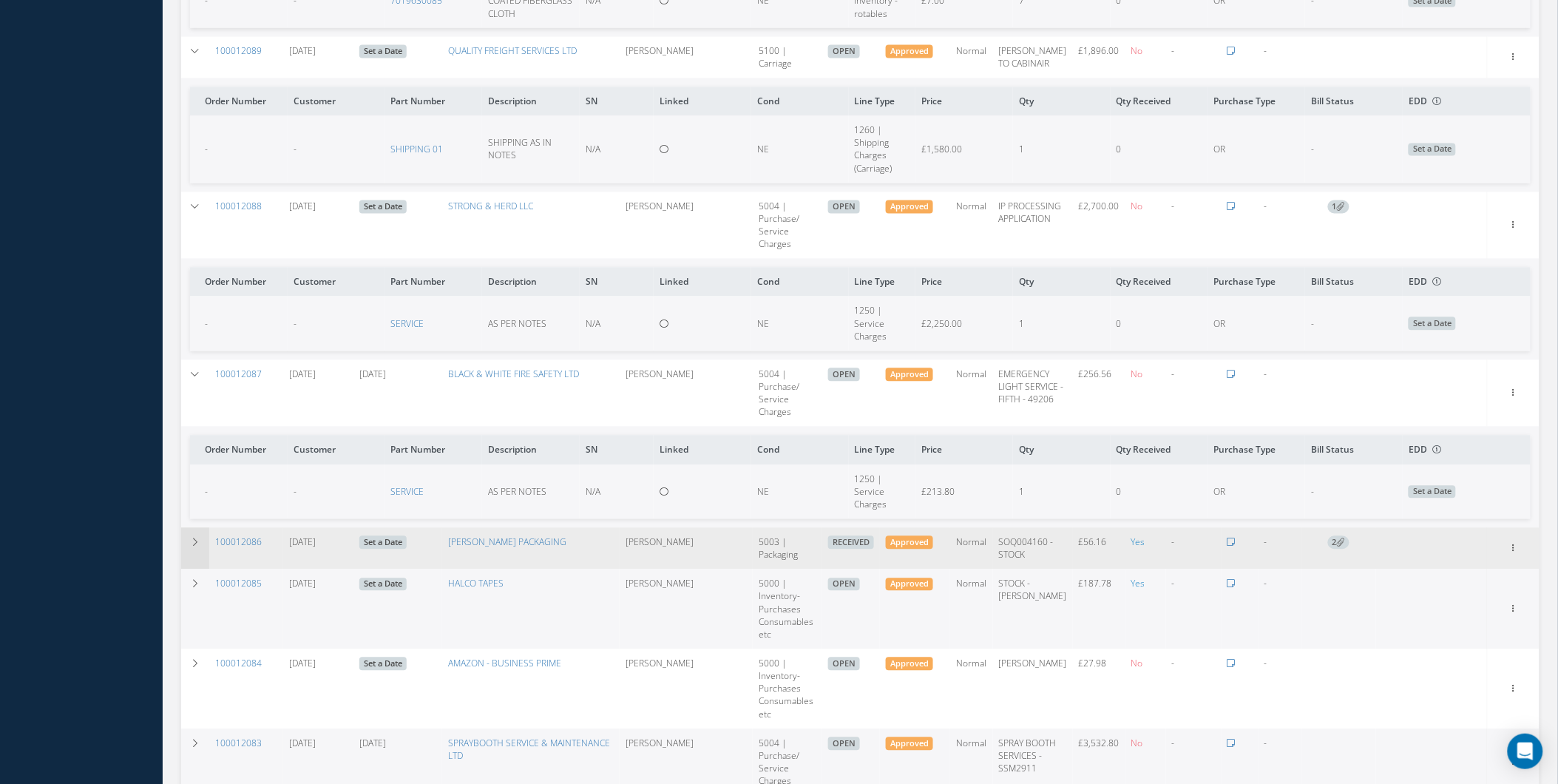
click at [186, 544] on td at bounding box center [195, 548] width 29 height 41
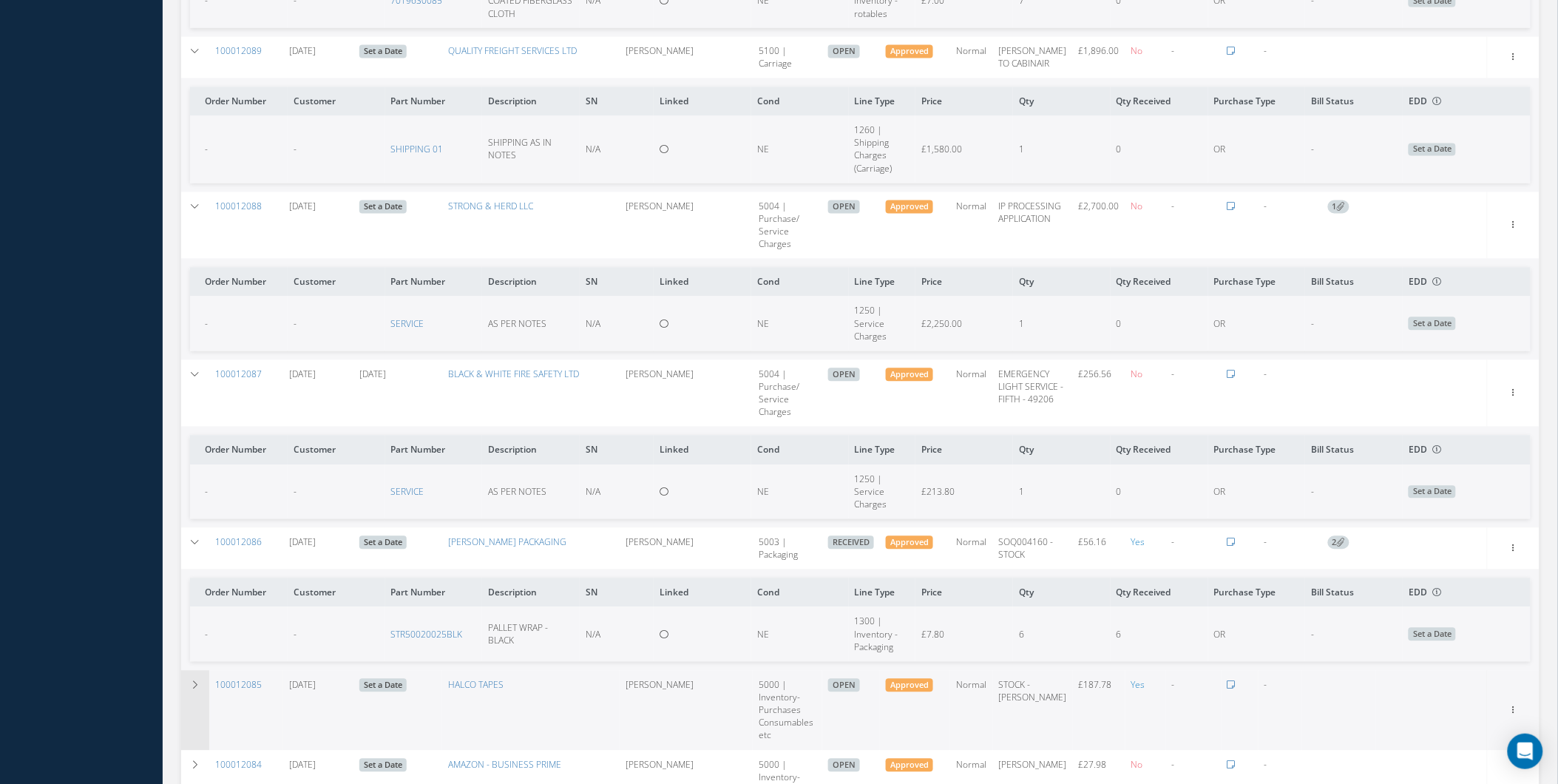
click at [186, 674] on td at bounding box center [195, 710] width 29 height 80
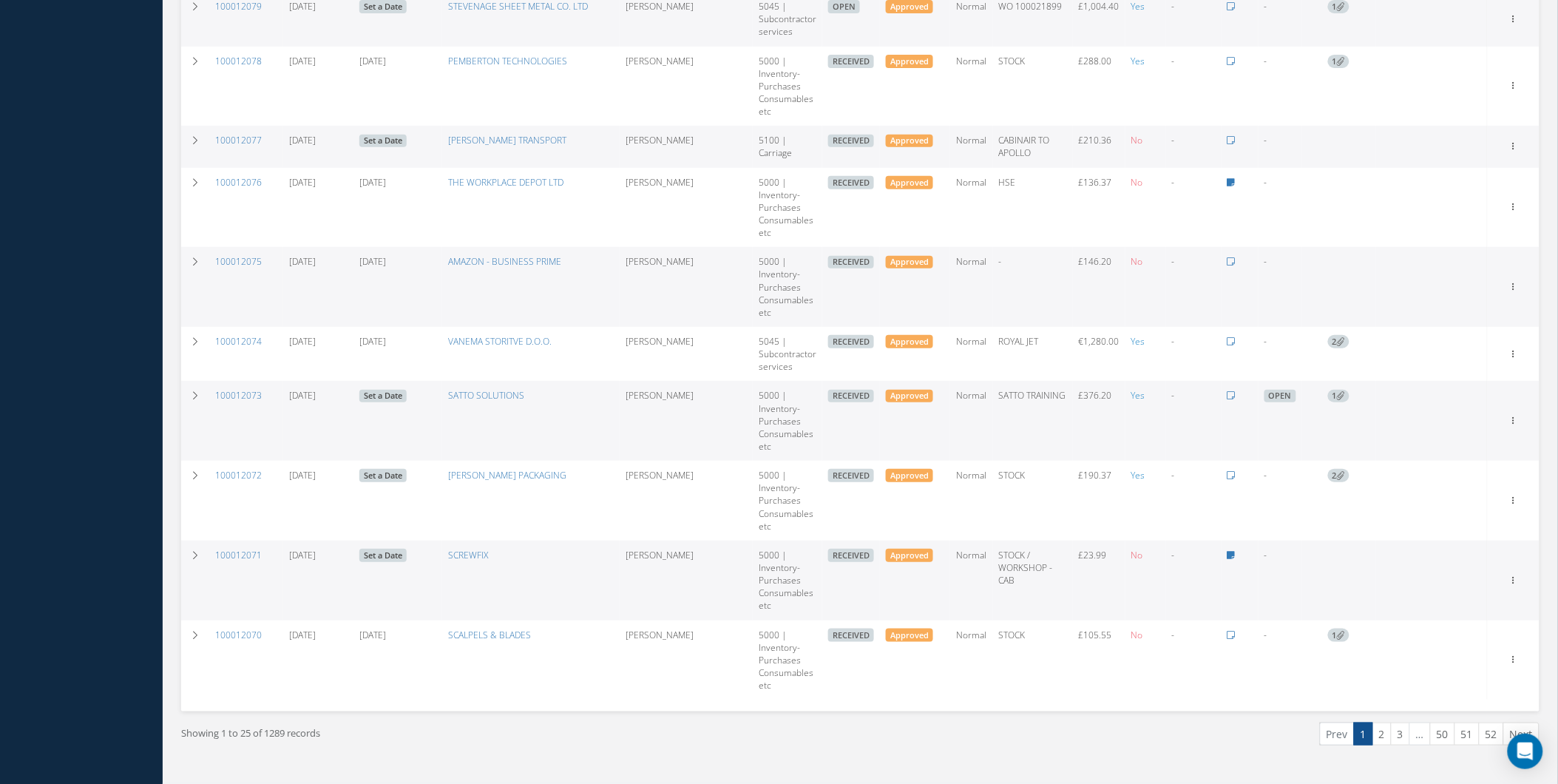
scroll to position [2204, 0]
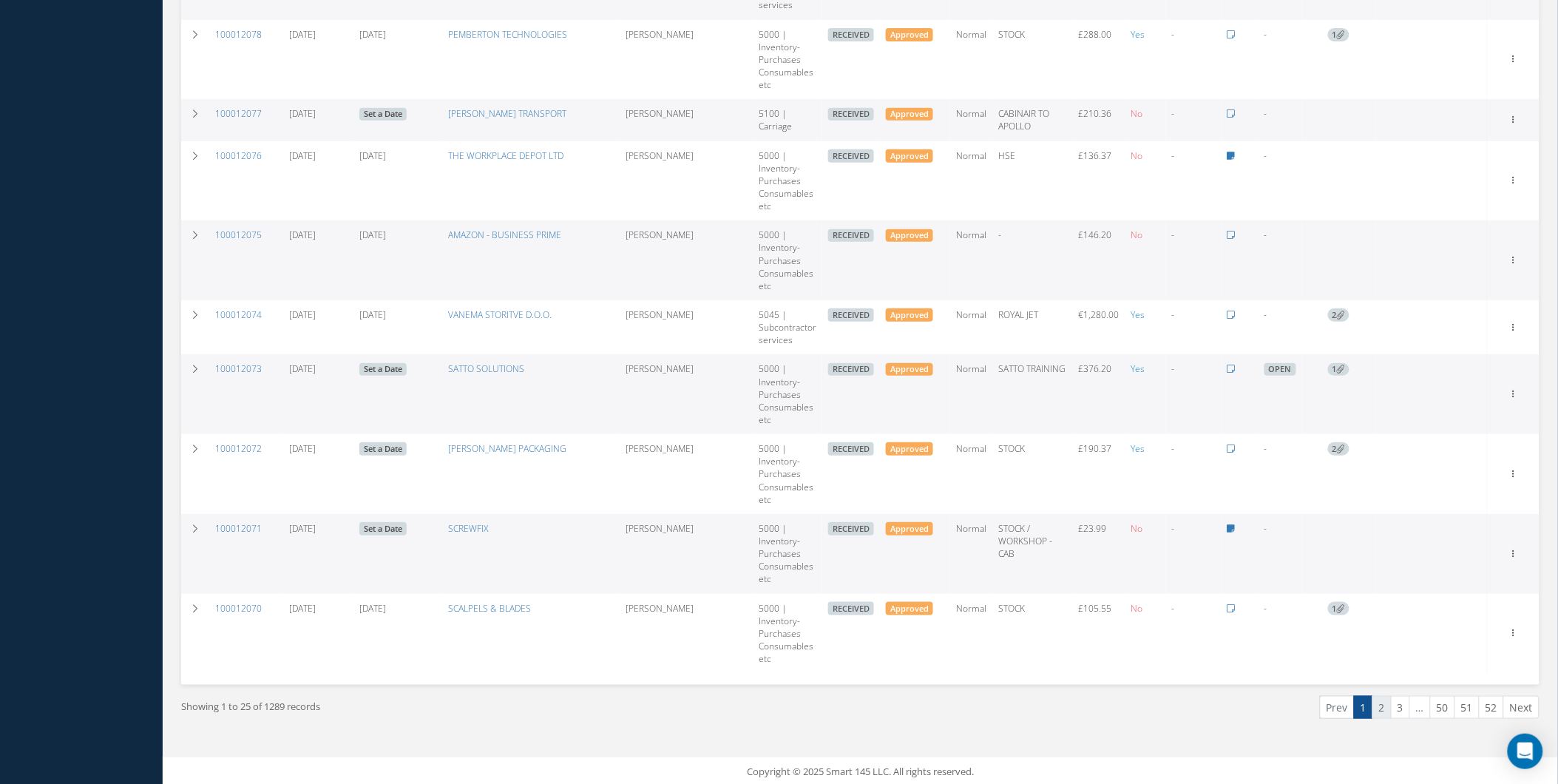
click at [1373, 716] on link "2" at bounding box center [1381, 707] width 19 height 23
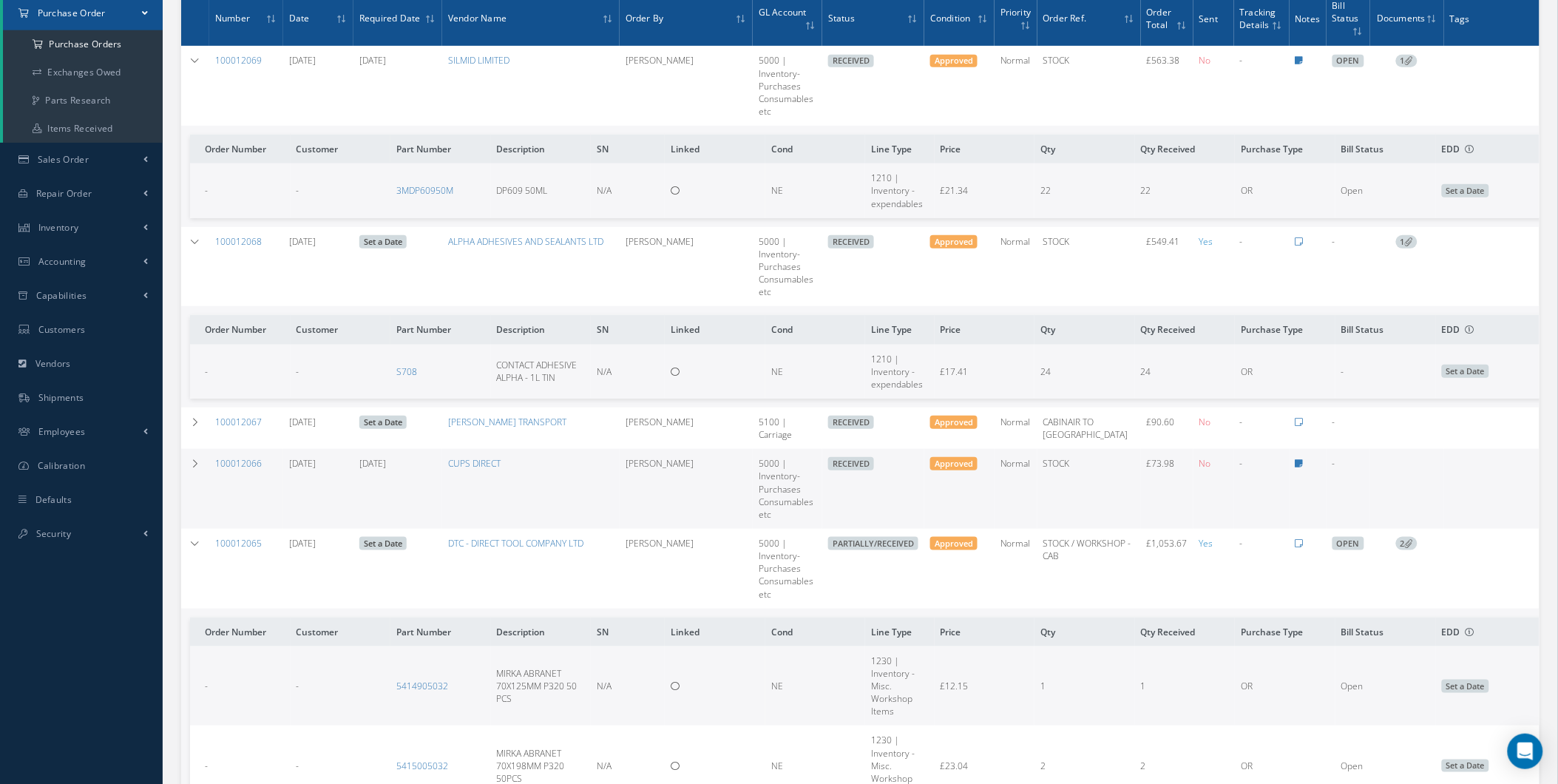
scroll to position [355, 0]
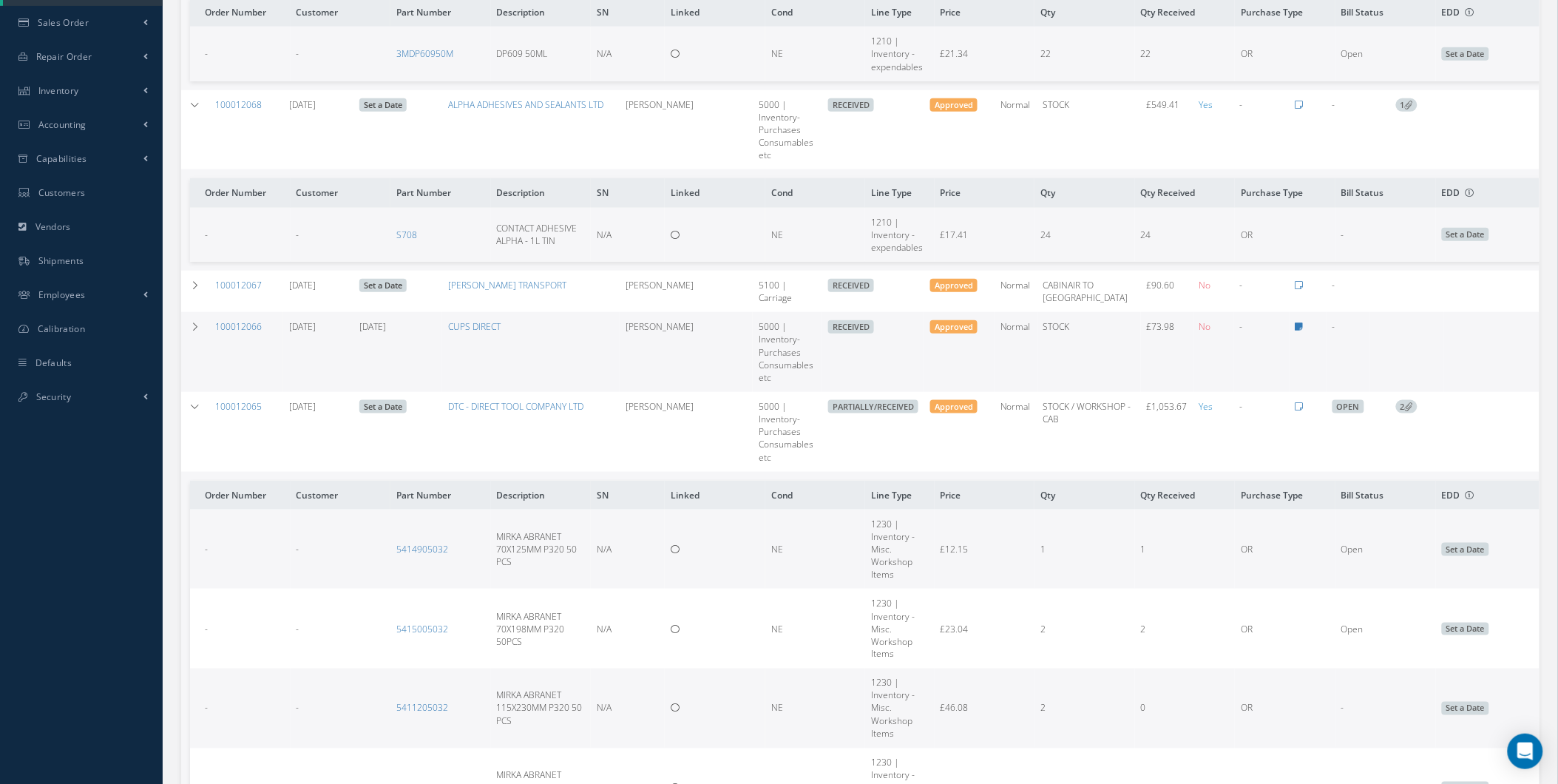
click at [397, 404] on link "Set a Date" at bounding box center [383, 407] width 47 height 13
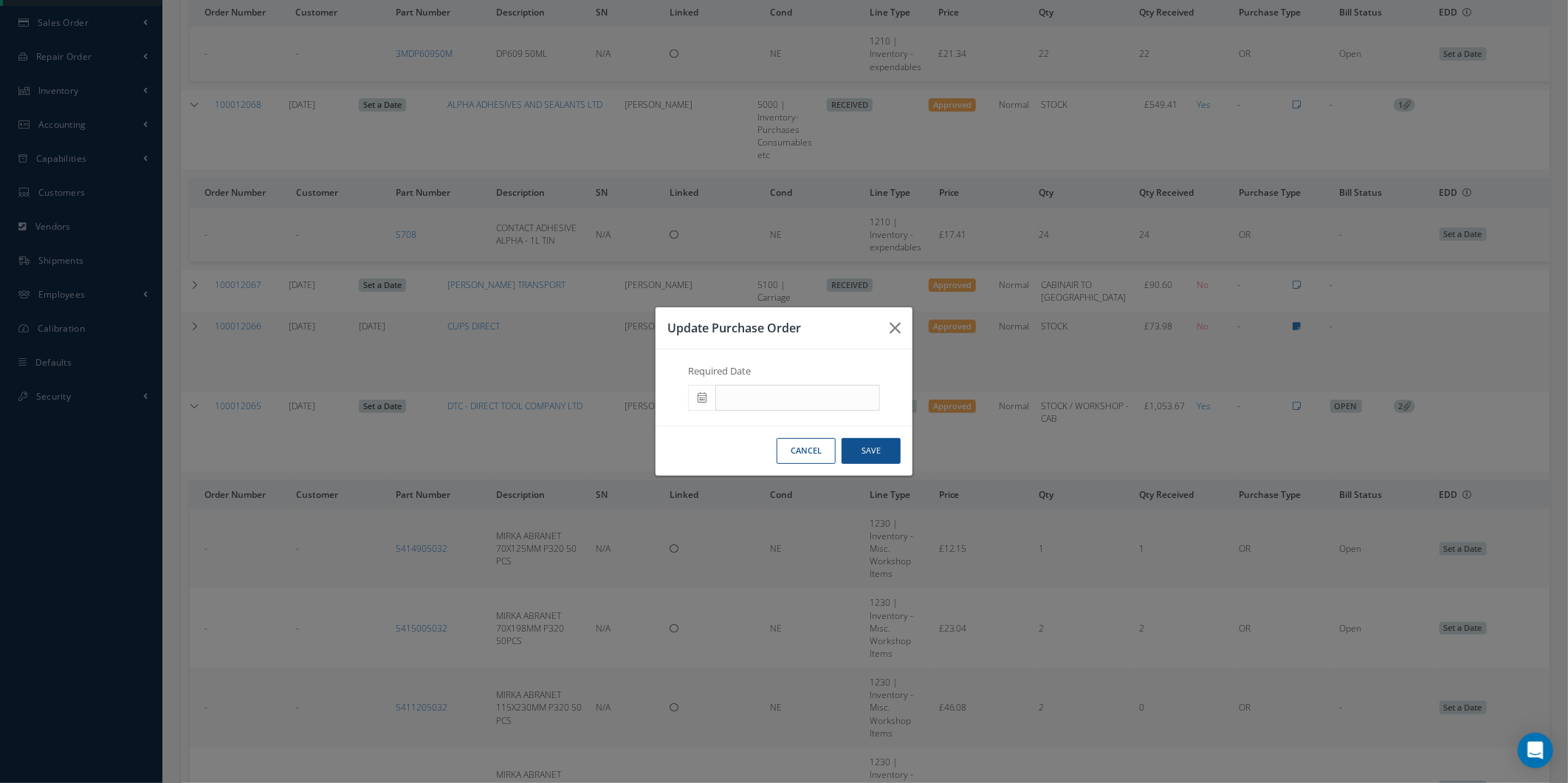
click at [784, 454] on button "Cancel" at bounding box center [806, 450] width 59 height 26
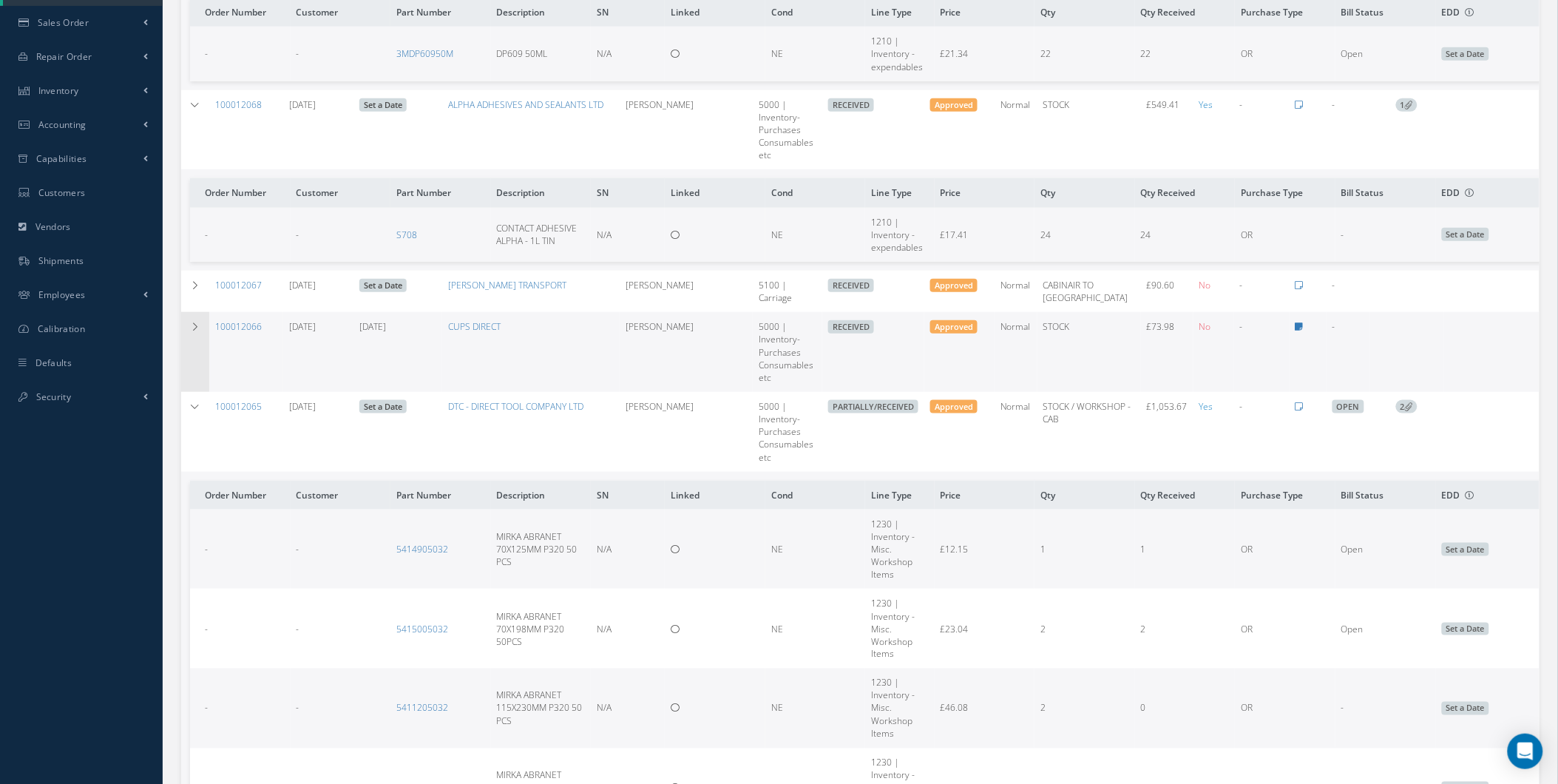
click at [202, 349] on td at bounding box center [195, 352] width 29 height 80
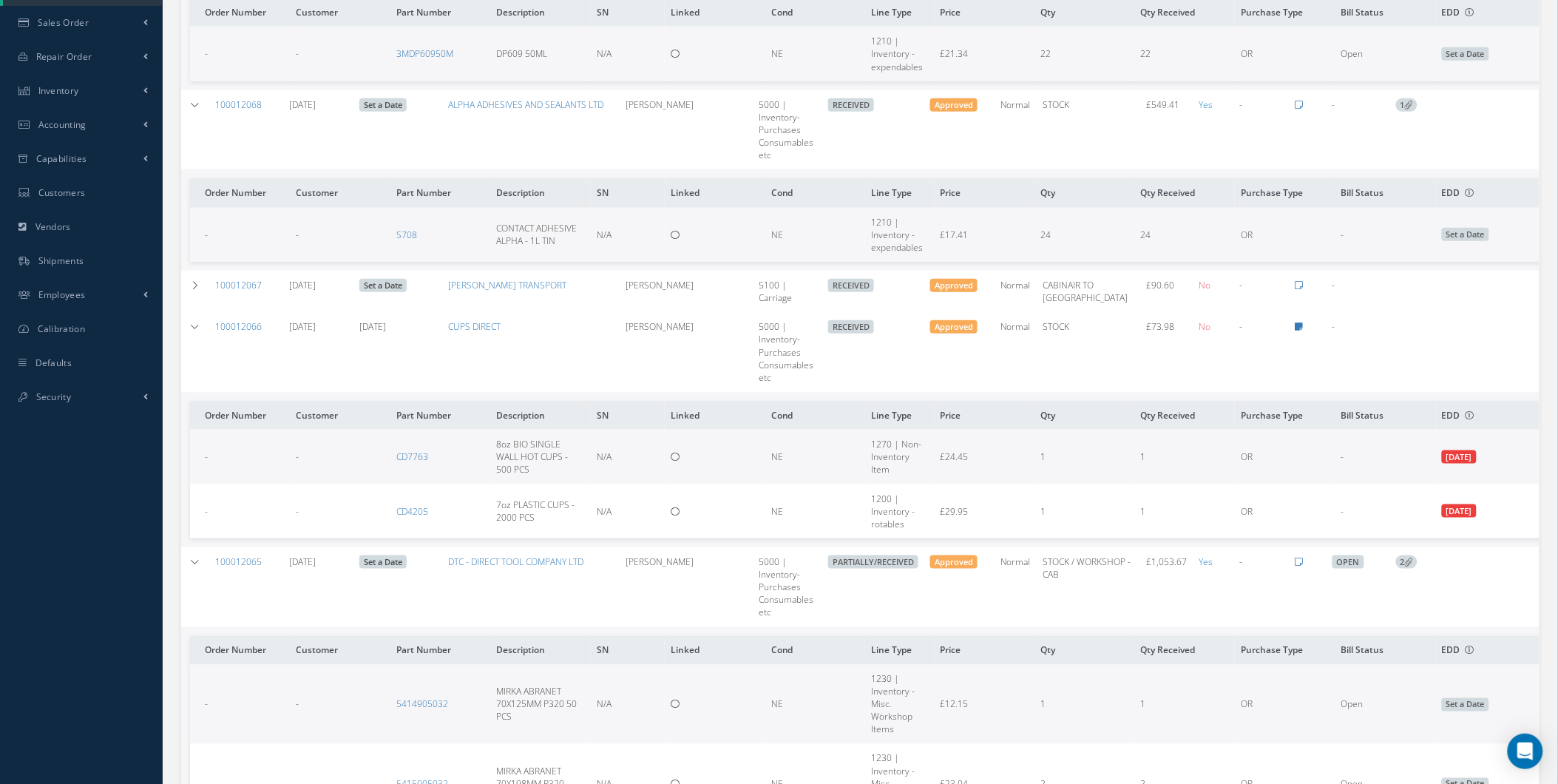
click at [509, 444] on span "8oz BIO SINGLE WALL HOT CUPS - 500 PCS" at bounding box center [533, 456] width 72 height 38
drag, startPoint x: 509, startPoint y: 444, endPoint x: 487, endPoint y: 438, distance: 22.8
click at [497, 438] on span "8oz BIO SINGLE WALL HOT CUPS - 500 PCS" at bounding box center [533, 456] width 72 height 38
click at [491, 438] on td "8oz BIO SINGLE WALL HOT CUPS - 500 PCS" at bounding box center [541, 456] width 100 height 54
drag, startPoint x: 498, startPoint y: 444, endPoint x: 504, endPoint y: 448, distance: 7.2
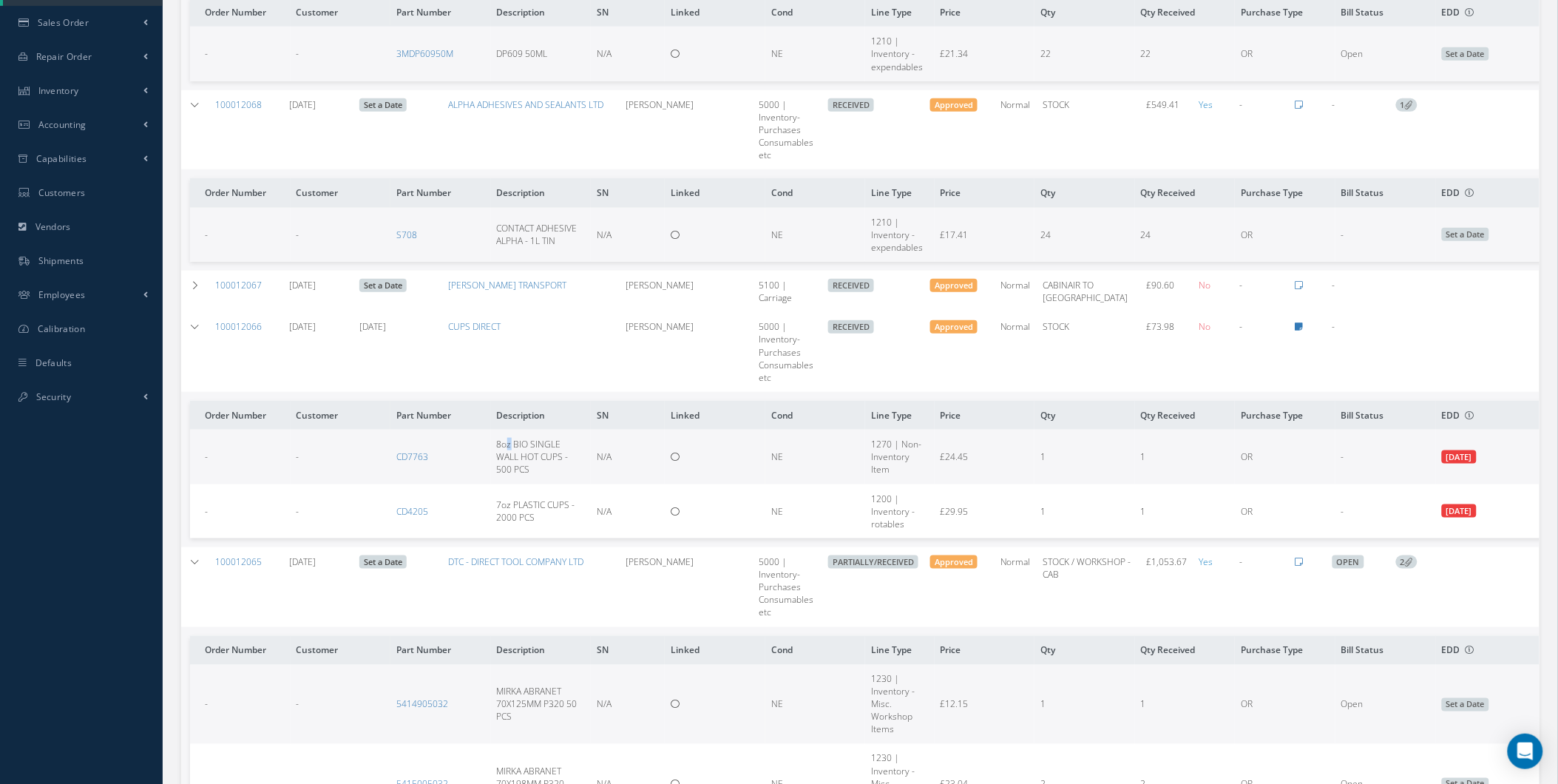
click at [504, 448] on span "8oz BIO SINGLE WALL HOT CUPS - 500 PCS" at bounding box center [533, 456] width 72 height 38
click at [499, 447] on span "8oz BIO SINGLE WALL HOT CUPS - 500 PCS" at bounding box center [533, 456] width 72 height 38
drag, startPoint x: 493, startPoint y: 444, endPoint x: 502, endPoint y: 444, distance: 9.0
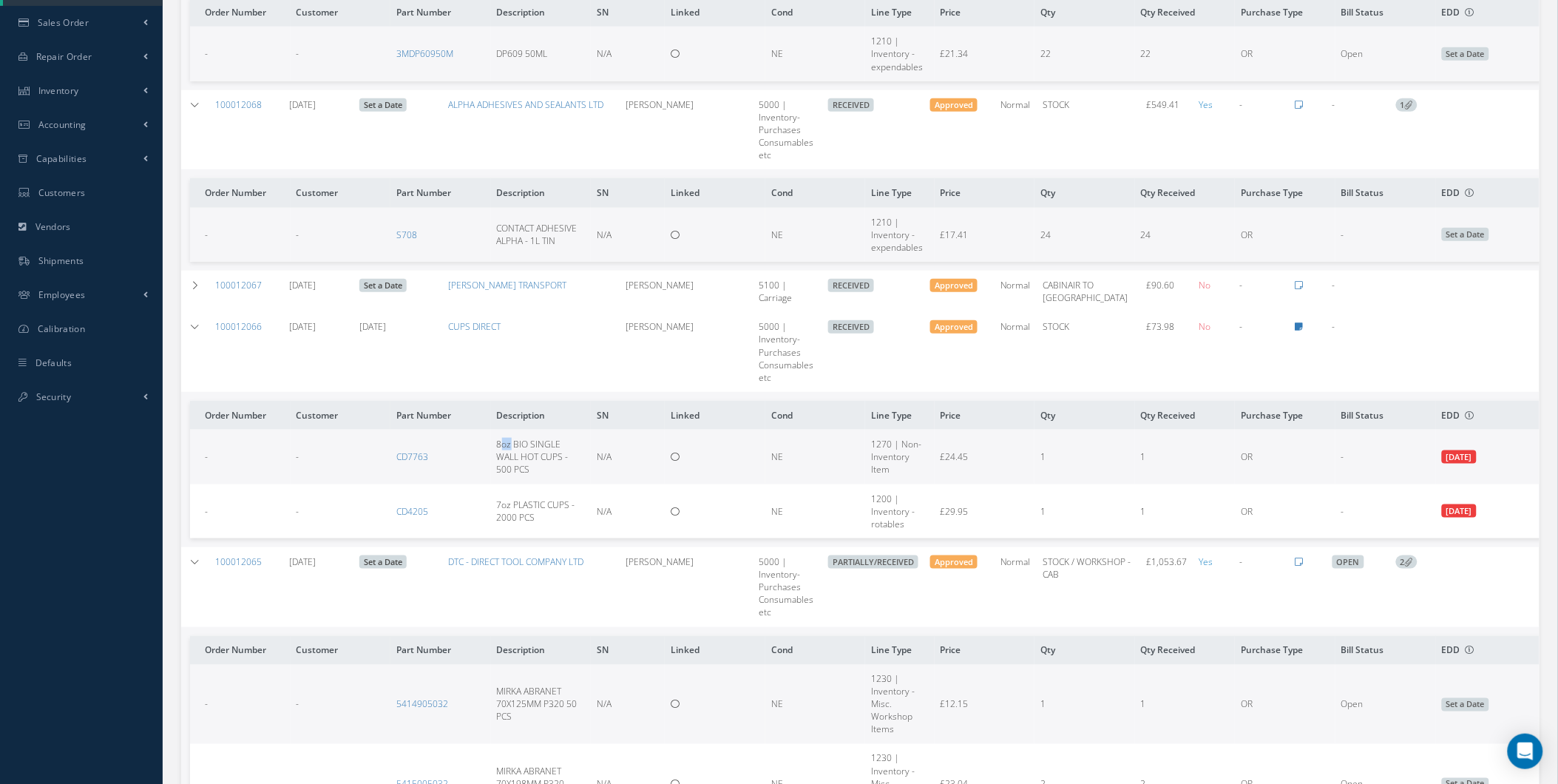
click at [502, 444] on span "8oz BIO SINGLE WALL HOT CUPS - 500 PCS" at bounding box center [533, 456] width 72 height 38
click at [501, 445] on span "8oz BIO SINGLE WALL HOT CUPS - 500 PCS" at bounding box center [533, 456] width 72 height 38
click at [497, 442] on span "8oz BIO SINGLE WALL HOT CUPS - 500 PCS" at bounding box center [533, 456] width 72 height 38
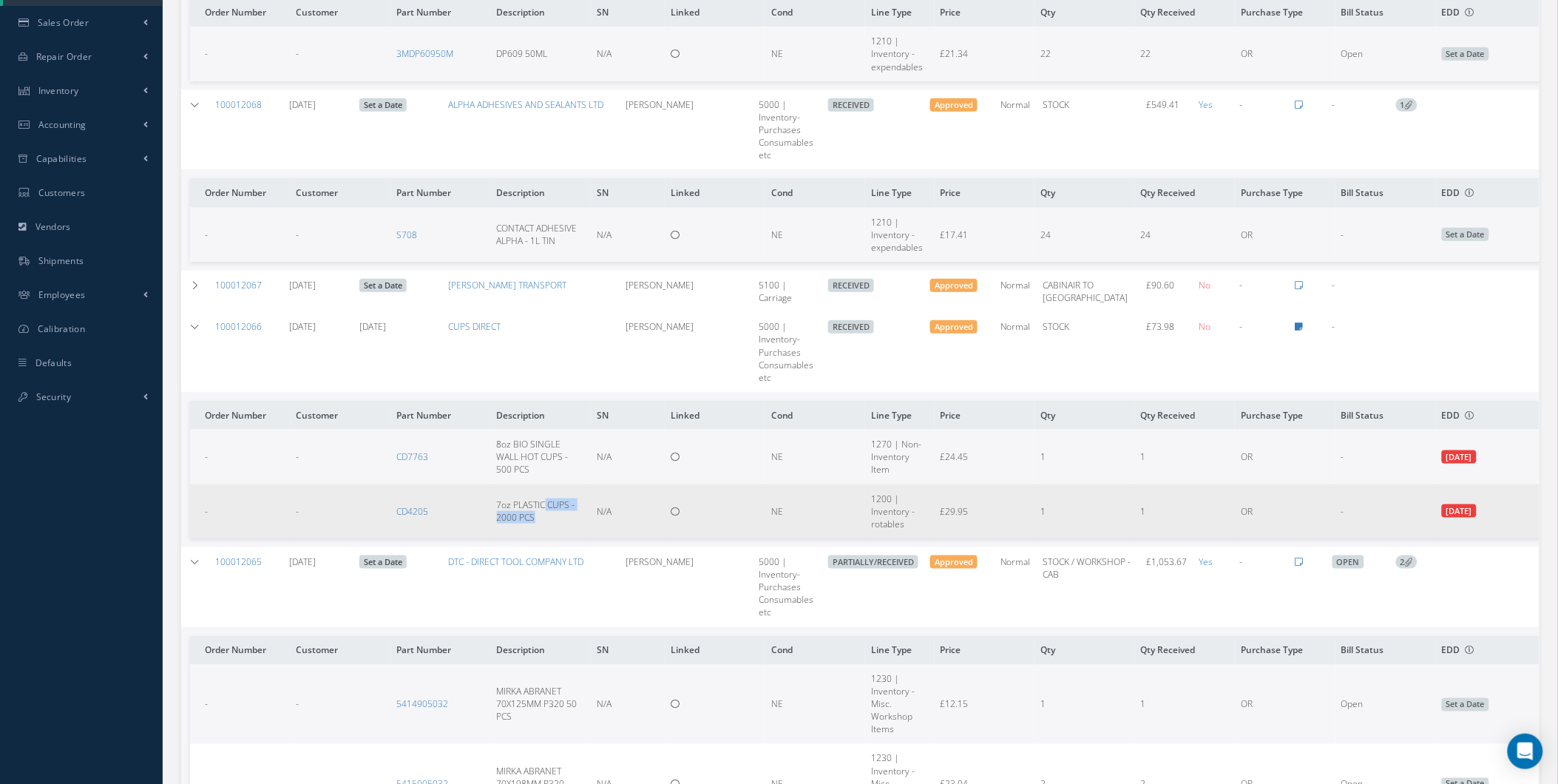
drag, startPoint x: 496, startPoint y: 442, endPoint x: 566, endPoint y: 520, distance: 104.8
click at [566, 520] on td "7oz PLASTIC CUPS - 2000 PCS" at bounding box center [541, 511] width 100 height 54
click at [571, 517] on td "7oz PLASTIC CUPS - 2000 PCS" at bounding box center [541, 511] width 100 height 54
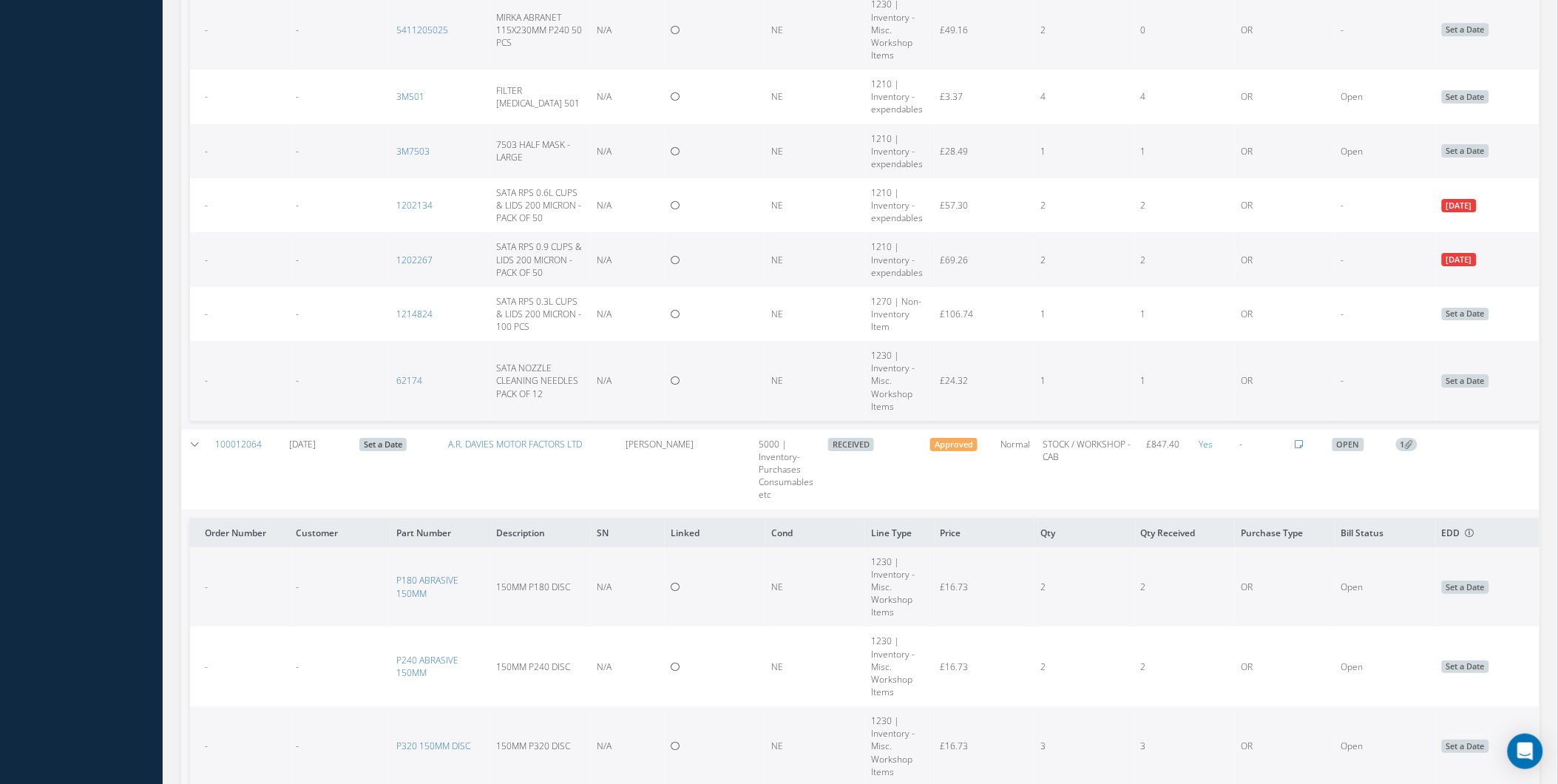
scroll to position [1669, 0]
click at [950, 441] on span "Approved" at bounding box center [953, 442] width 47 height 13
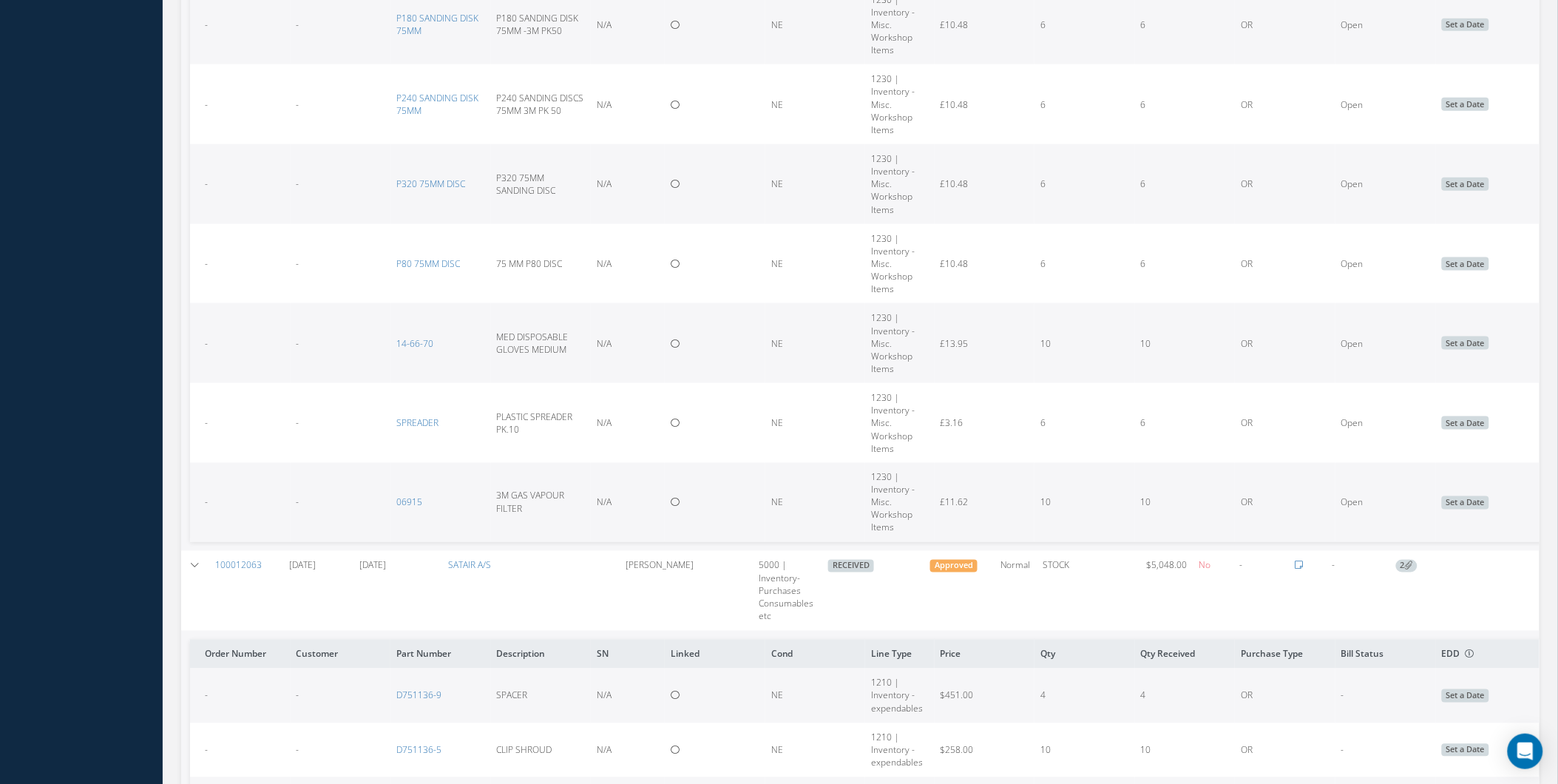
scroll to position [2684, 0]
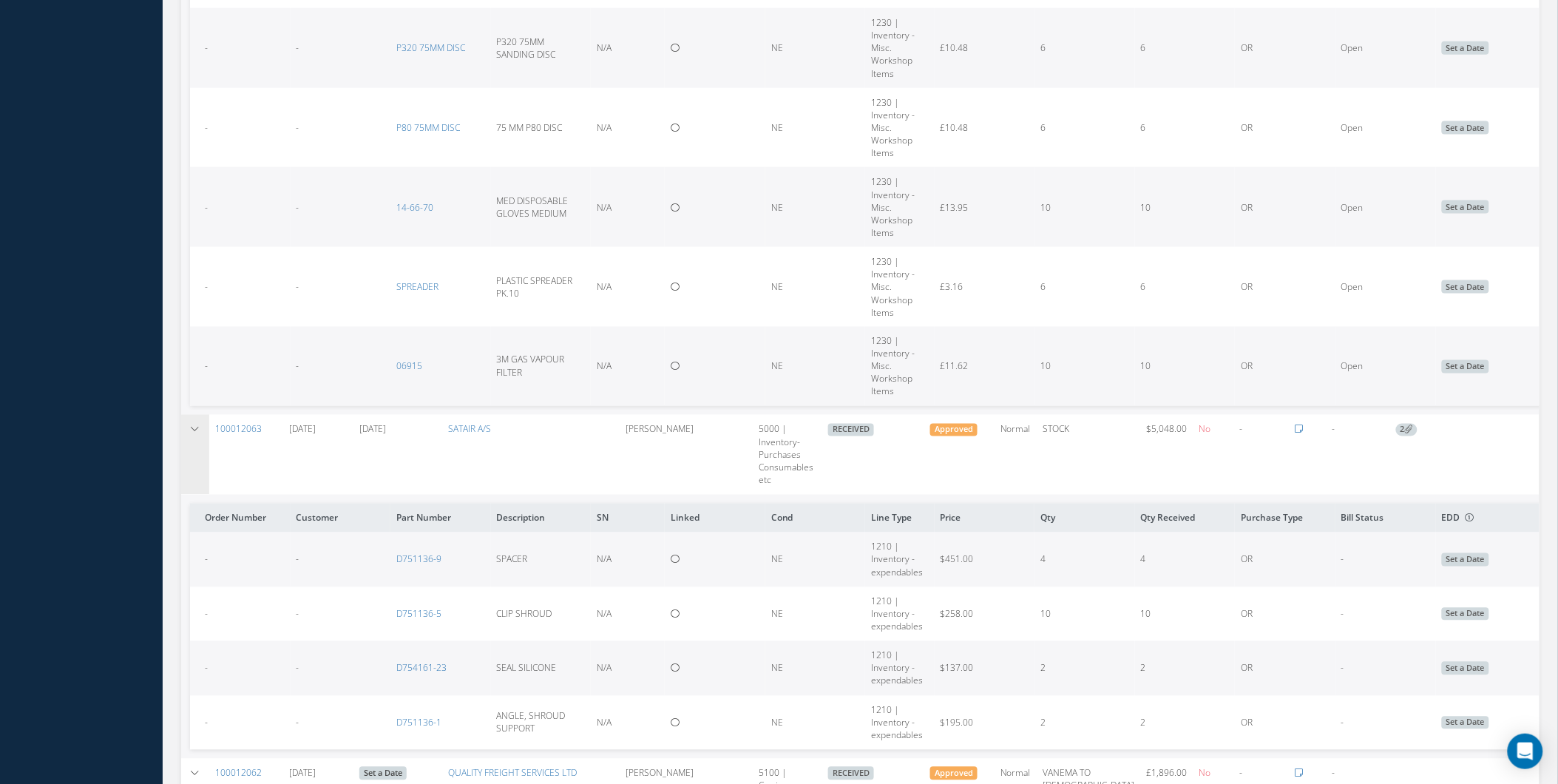
click at [185, 485] on td at bounding box center [195, 455] width 29 height 80
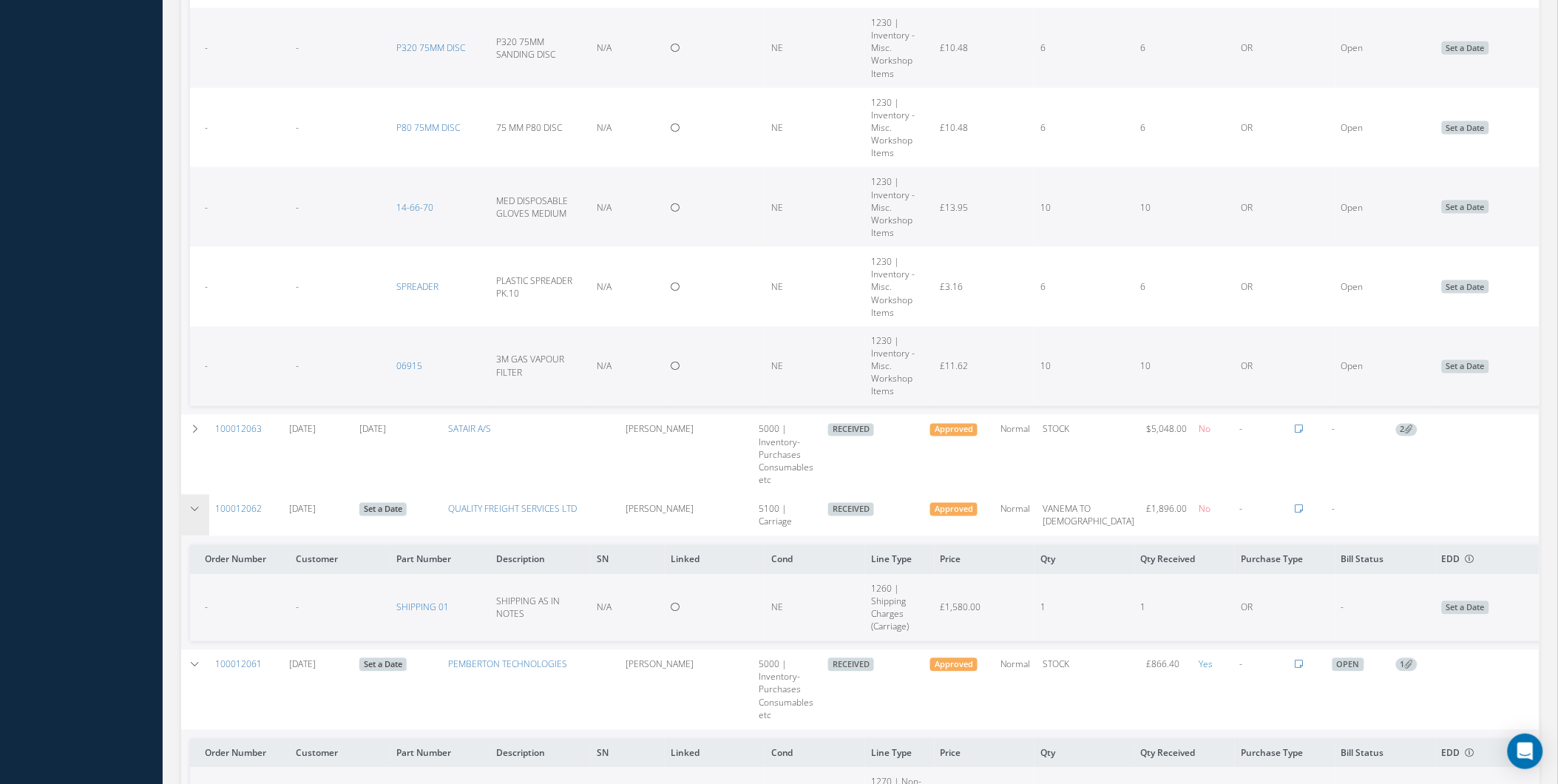
click at [195, 500] on td at bounding box center [195, 515] width 29 height 41
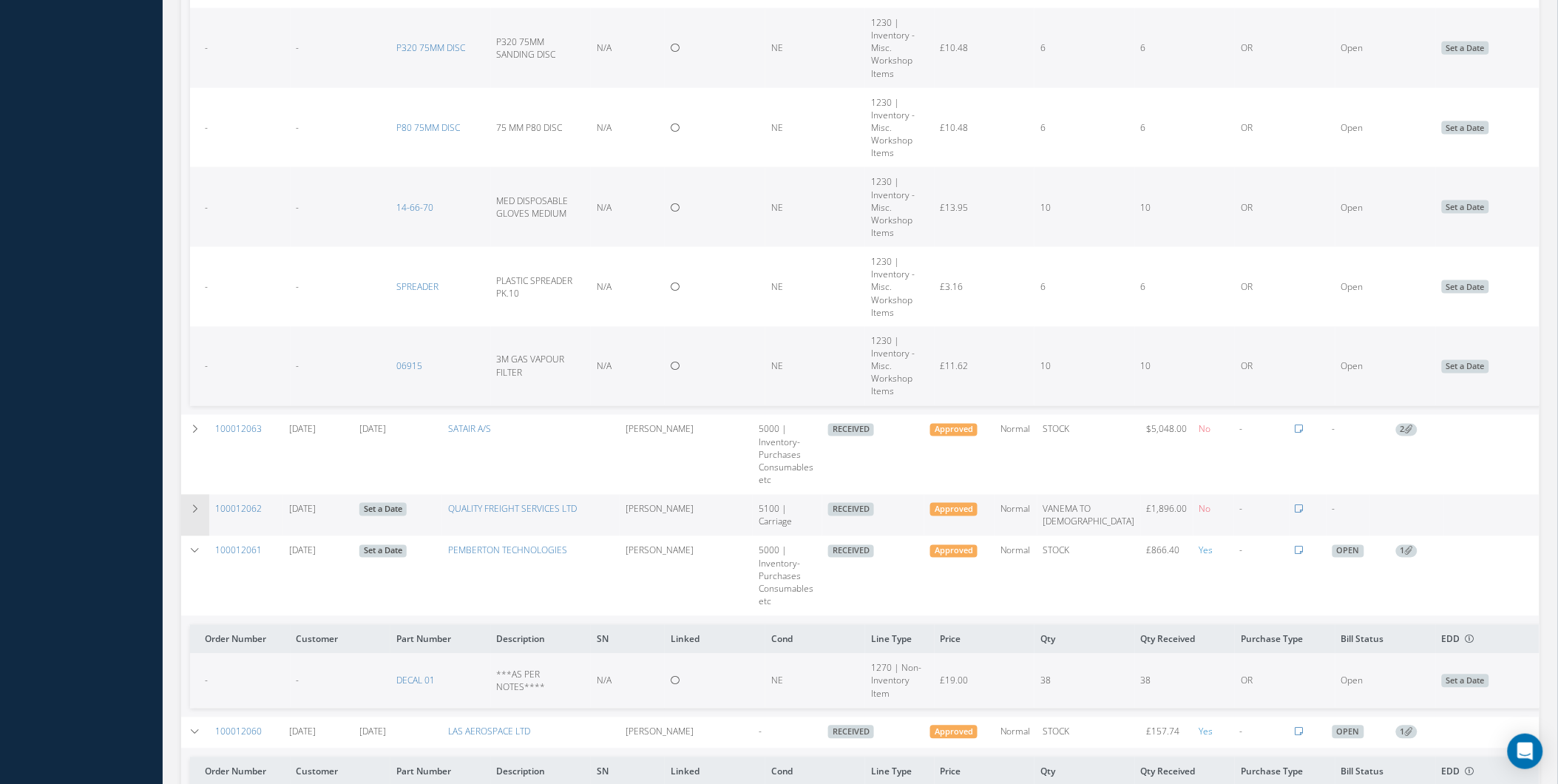
click at [195, 500] on td at bounding box center [195, 515] width 29 height 41
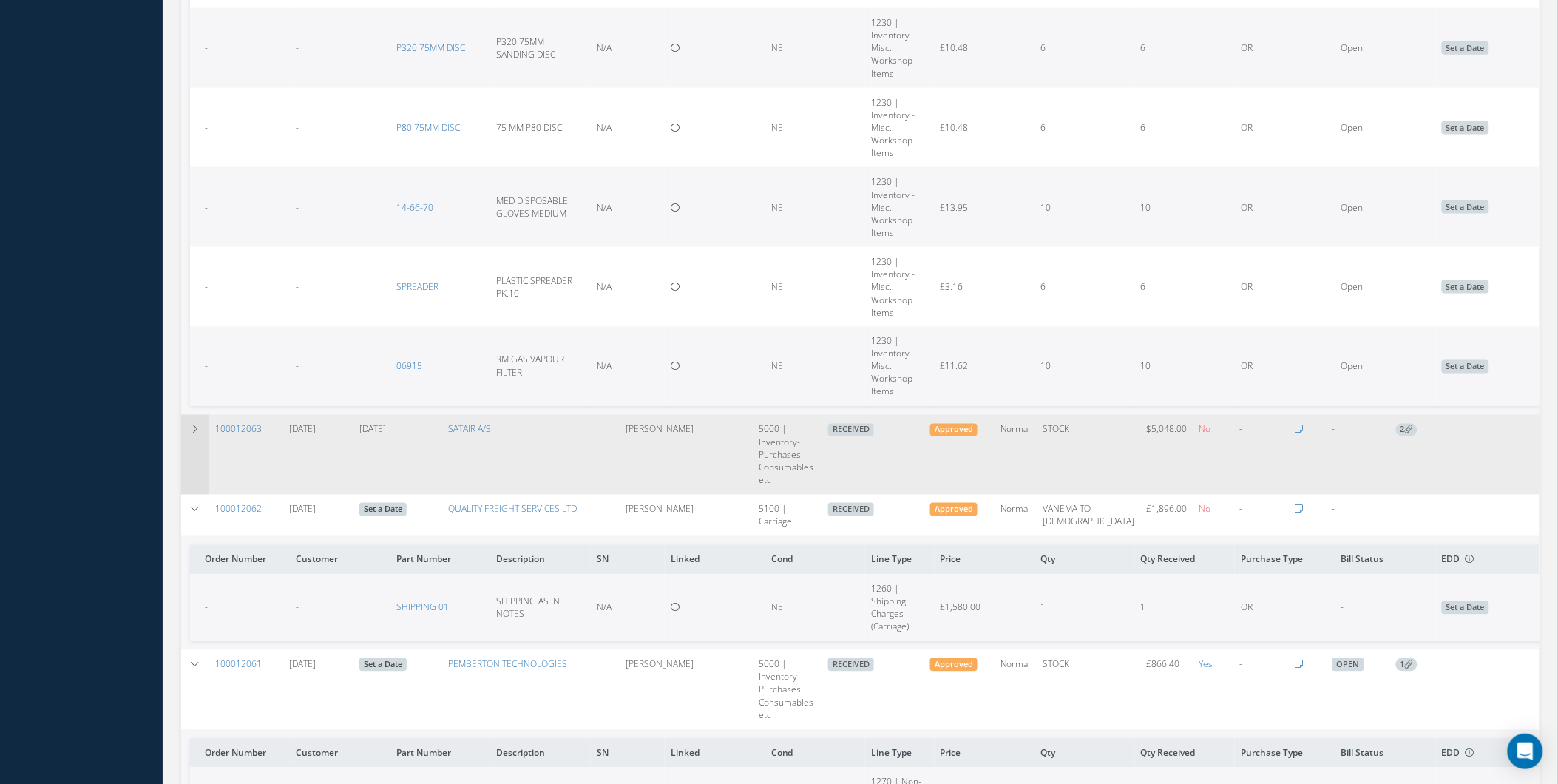
click at [189, 461] on td at bounding box center [195, 455] width 29 height 80
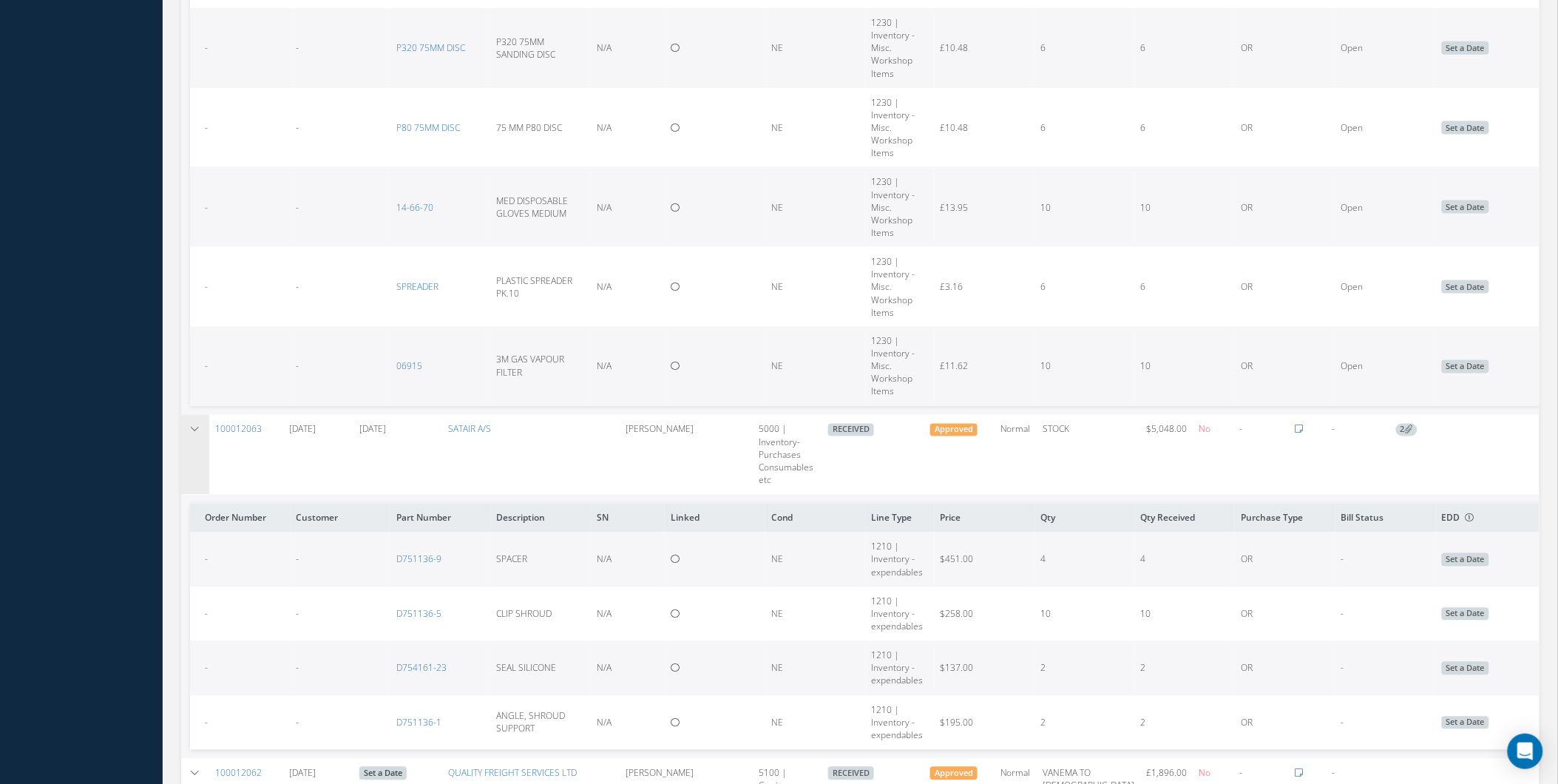
click at [189, 461] on td at bounding box center [195, 455] width 29 height 80
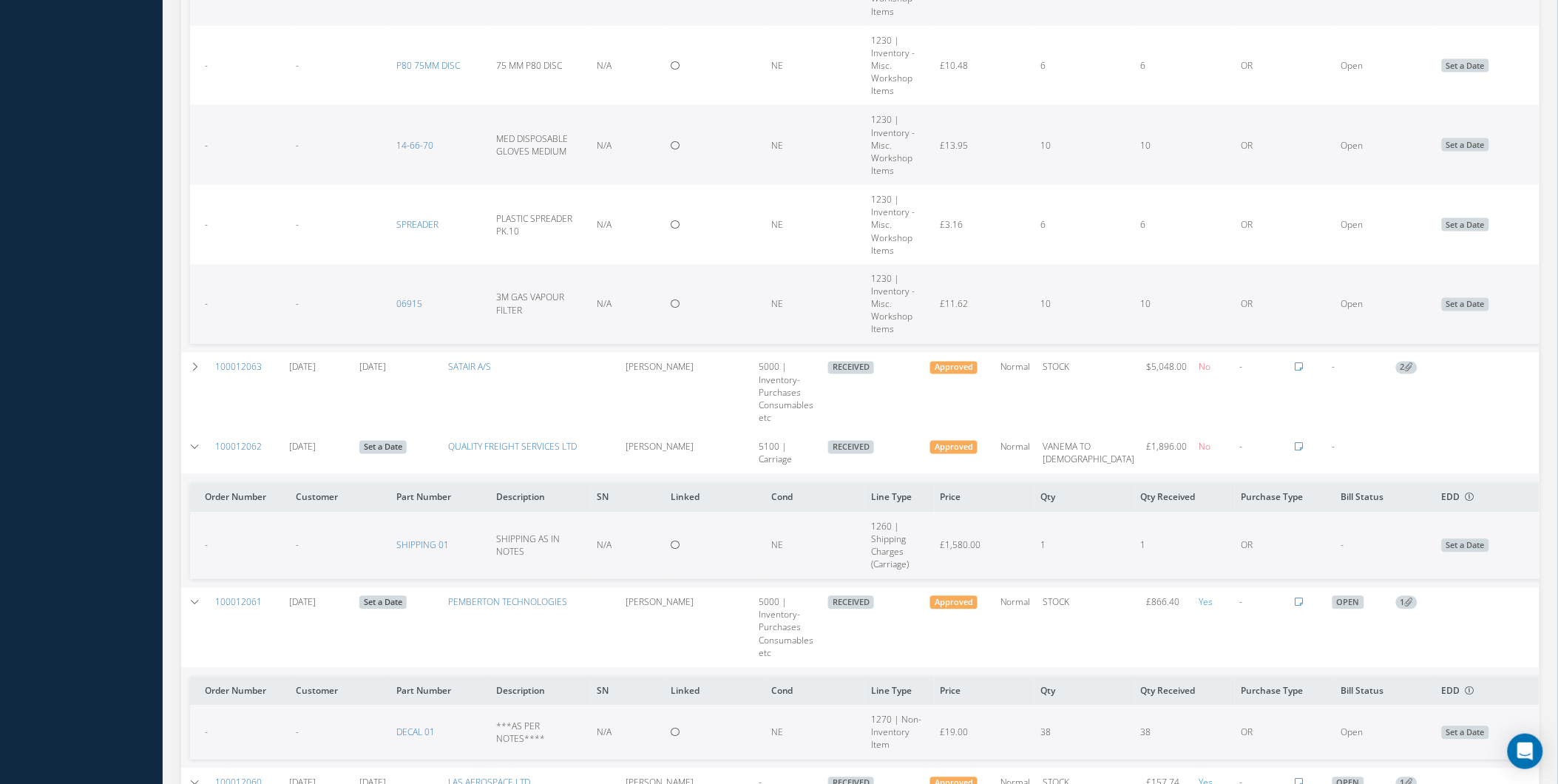
scroll to position [2766, 0]
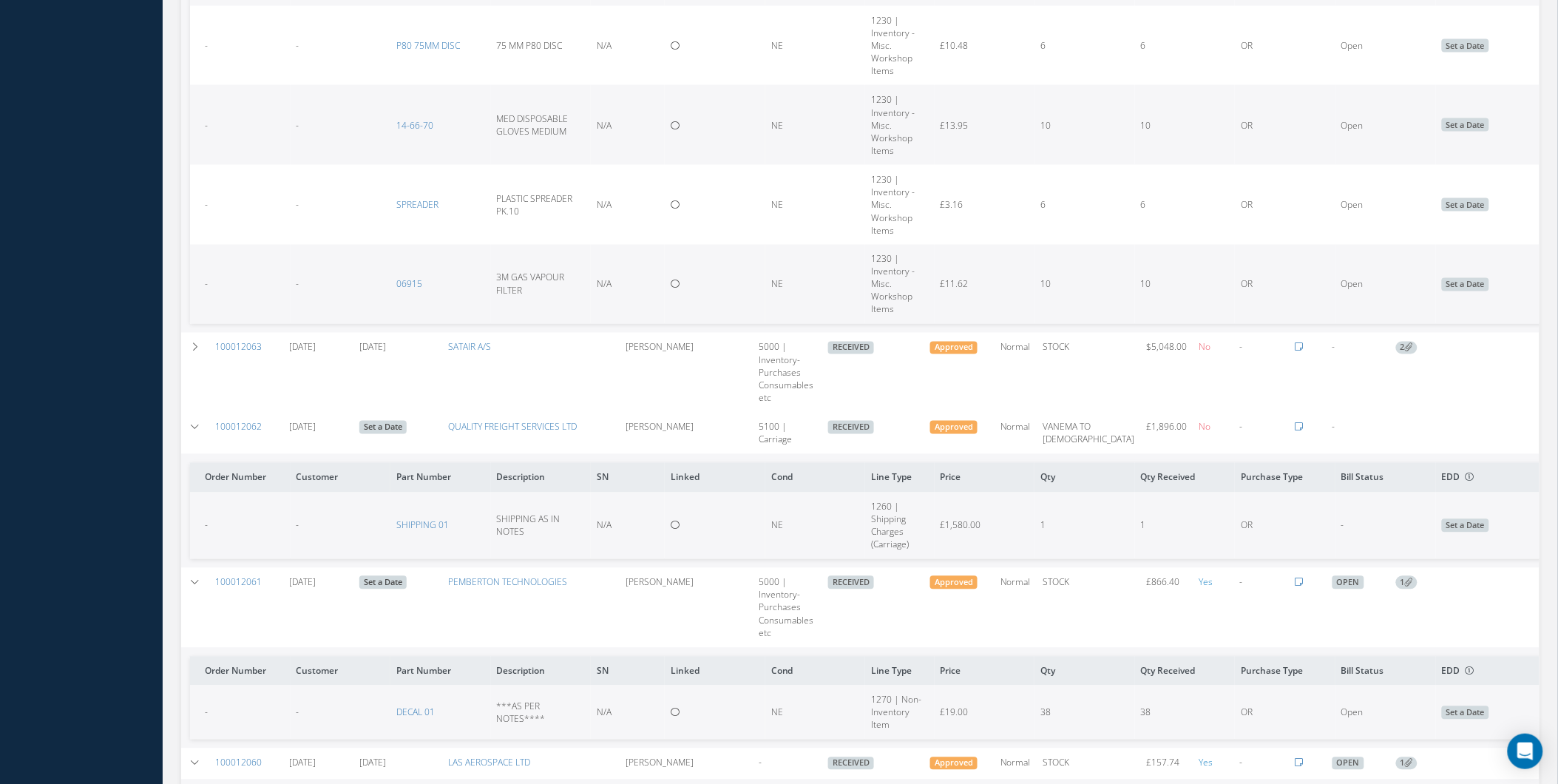
click at [1442, 711] on span "Set a Date" at bounding box center [1465, 712] width 47 height 13
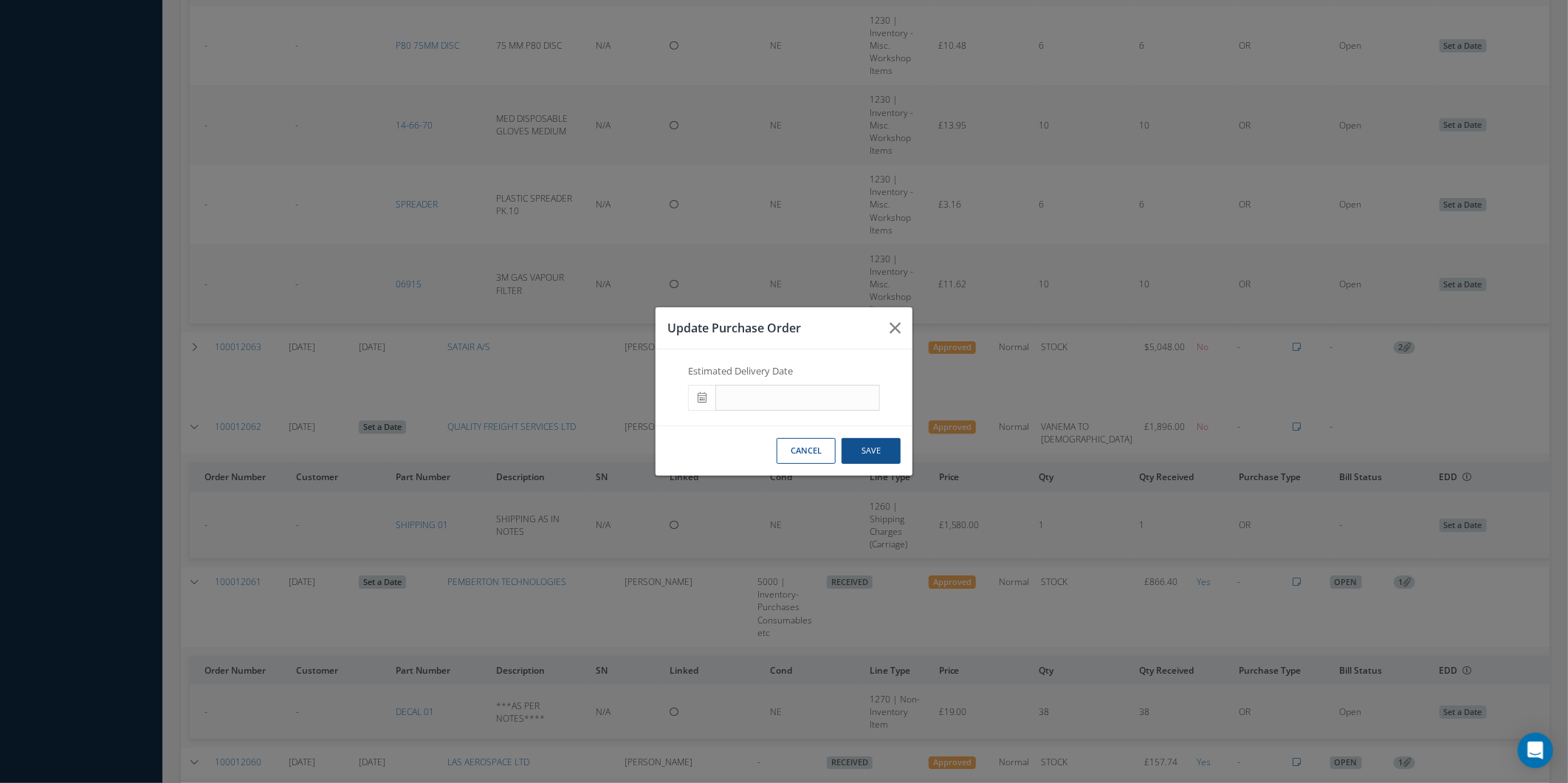
click at [871, 335] on h3 "Update Purchase Order" at bounding box center [772, 327] width 210 height 17
click at [886, 327] on button "button" at bounding box center [895, 327] width 35 height 41
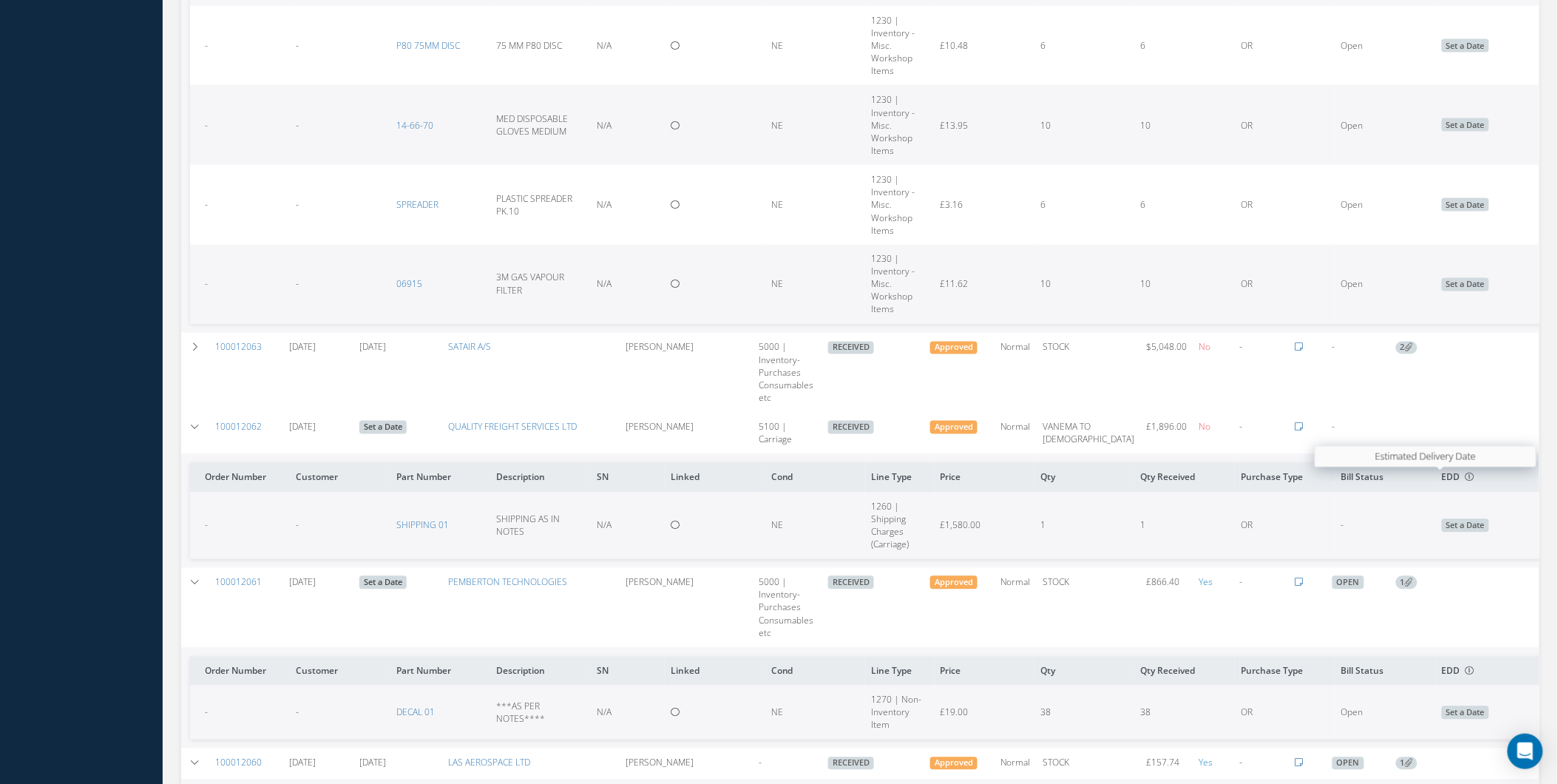
click at [1466, 478] on icon at bounding box center [1471, 478] width 9 height 9
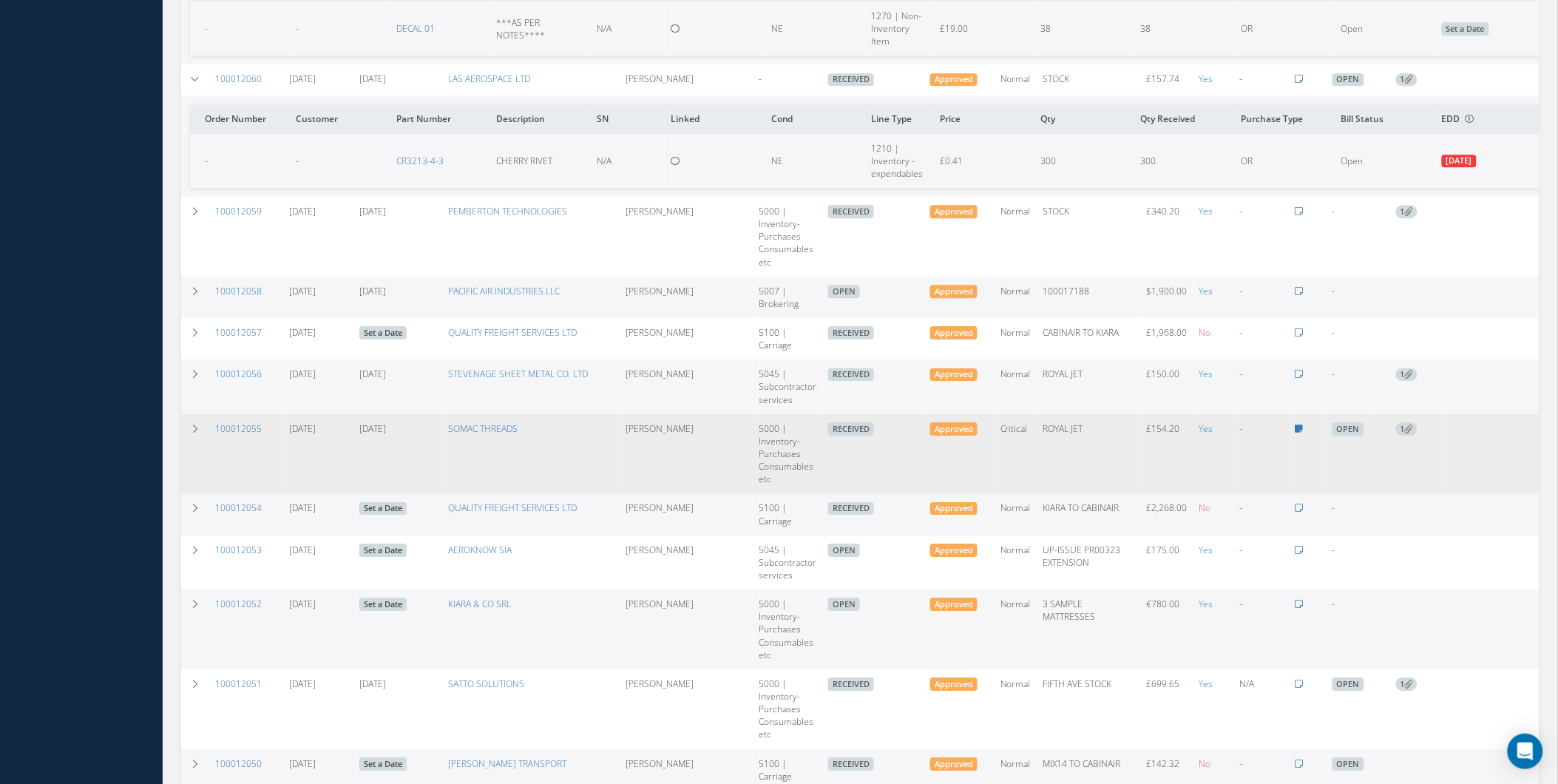
scroll to position [3505, 0]
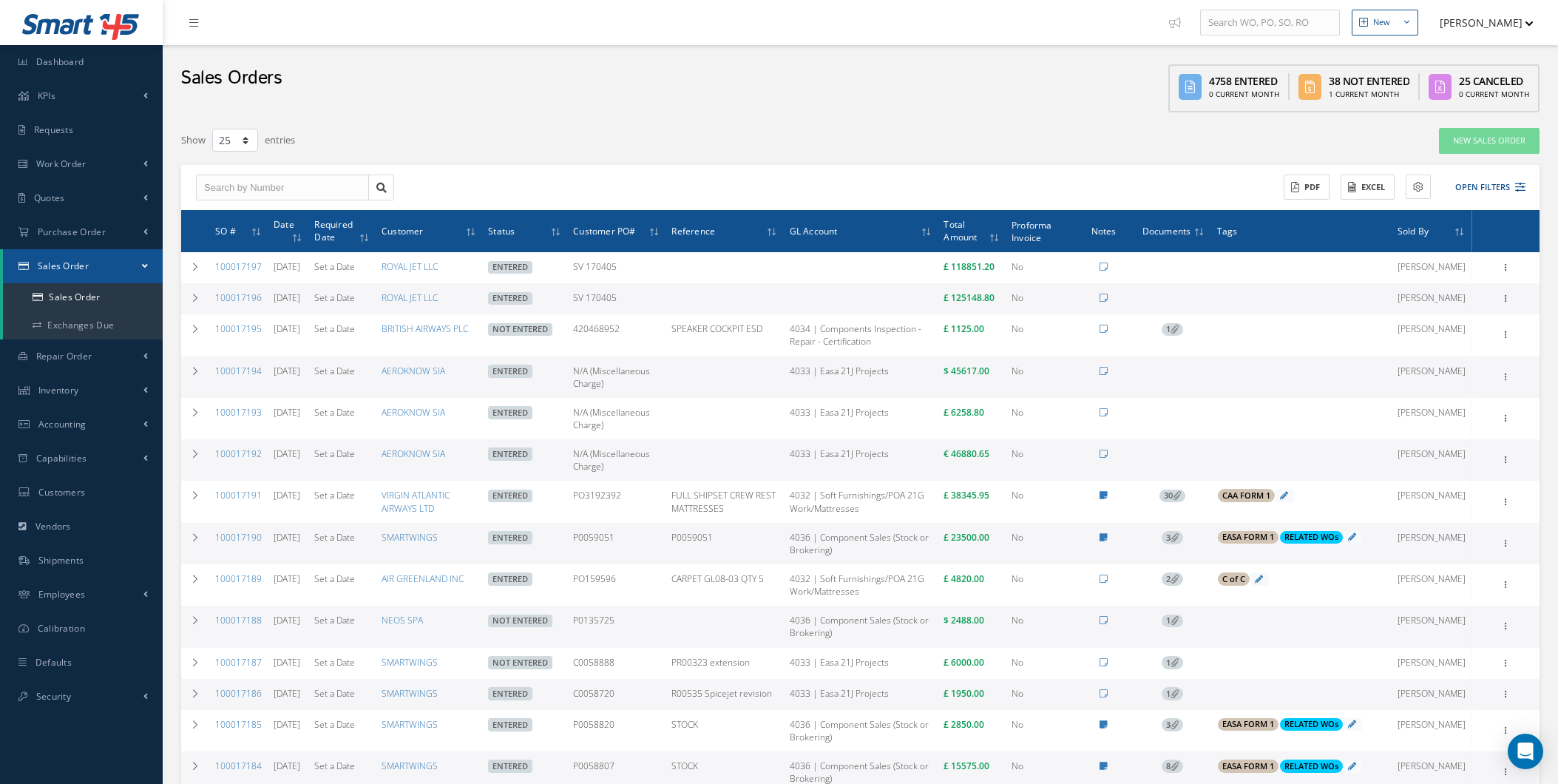
select select "25"
click at [355, 460] on link "Set a Date" at bounding box center [334, 454] width 40 height 13
drag, startPoint x: 360, startPoint y: 476, endPoint x: 348, endPoint y: 467, distance: 15.0
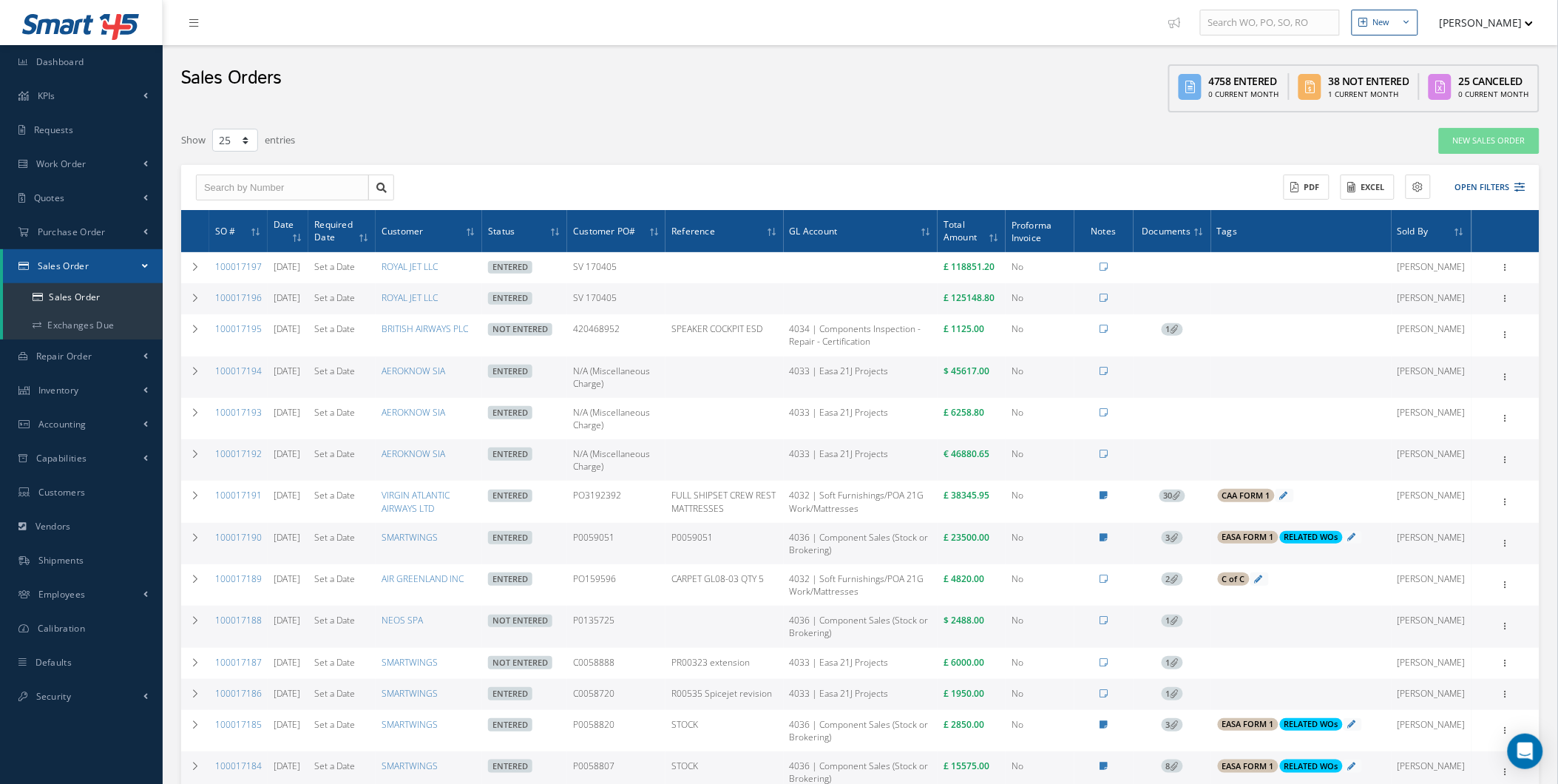
click at [348, 460] on link "Set a Date" at bounding box center [334, 454] width 40 height 13
drag, startPoint x: 348, startPoint y: 469, endPoint x: 205, endPoint y: 482, distance: 143.6
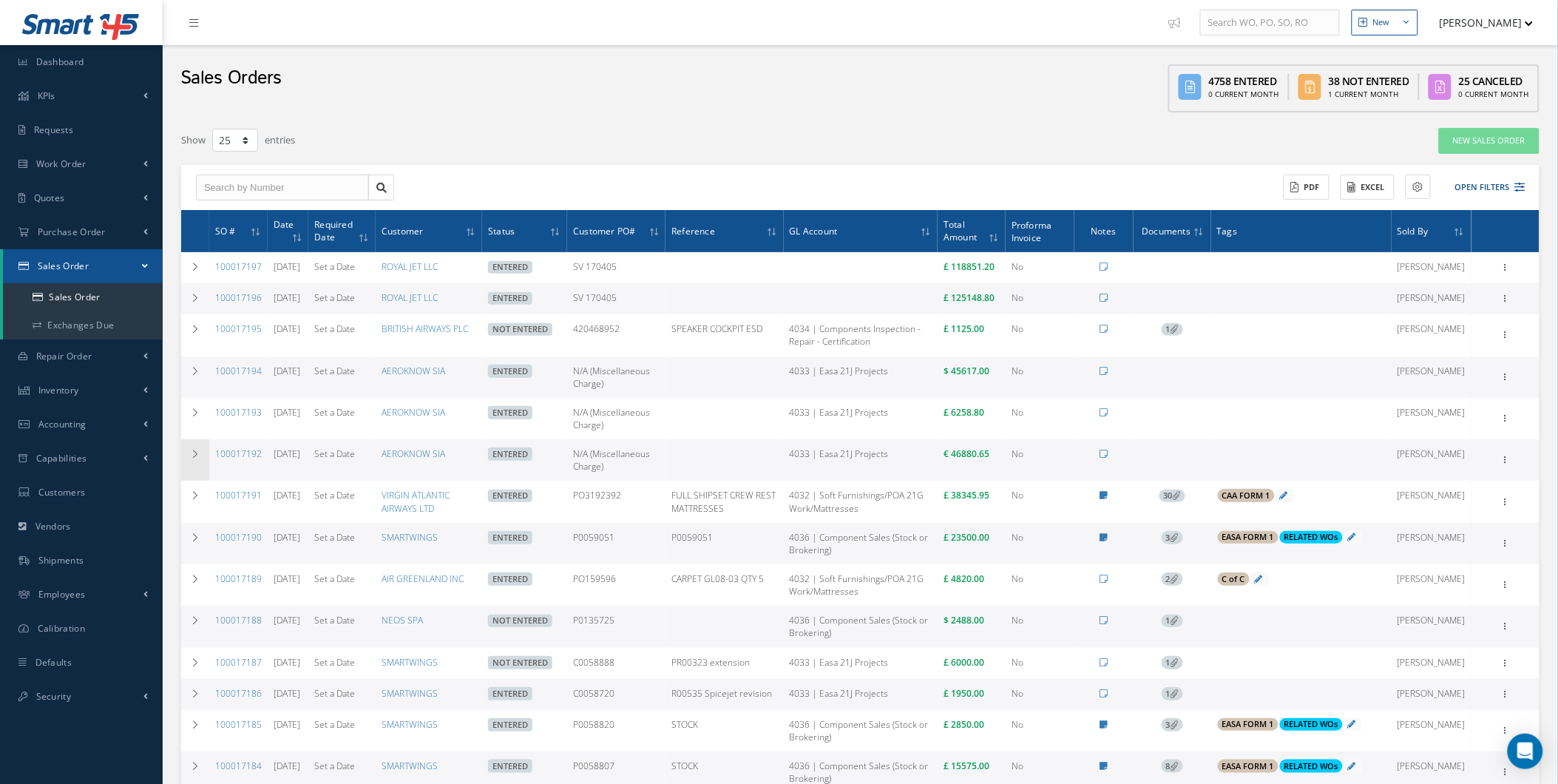
click at [205, 480] on td at bounding box center [195, 459] width 29 height 41
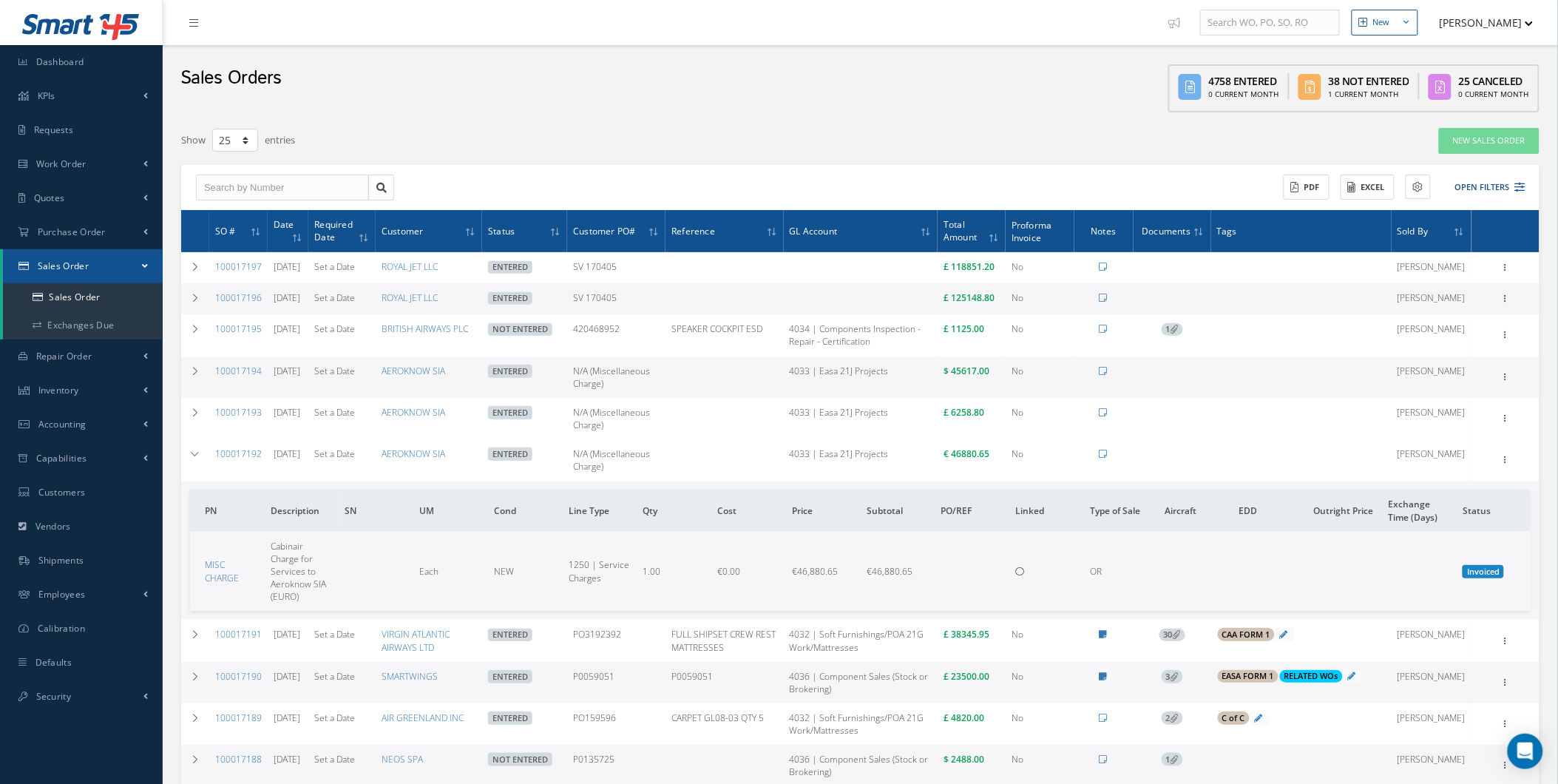
click at [375, 473] on td "Set a Date" at bounding box center [341, 459] width 67 height 41
click at [355, 460] on link "Set a Date" at bounding box center [334, 454] width 40 height 13
drag, startPoint x: 370, startPoint y: 470, endPoint x: 344, endPoint y: 474, distance: 26.3
click at [344, 460] on link "Set a Date" at bounding box center [334, 454] width 40 height 13
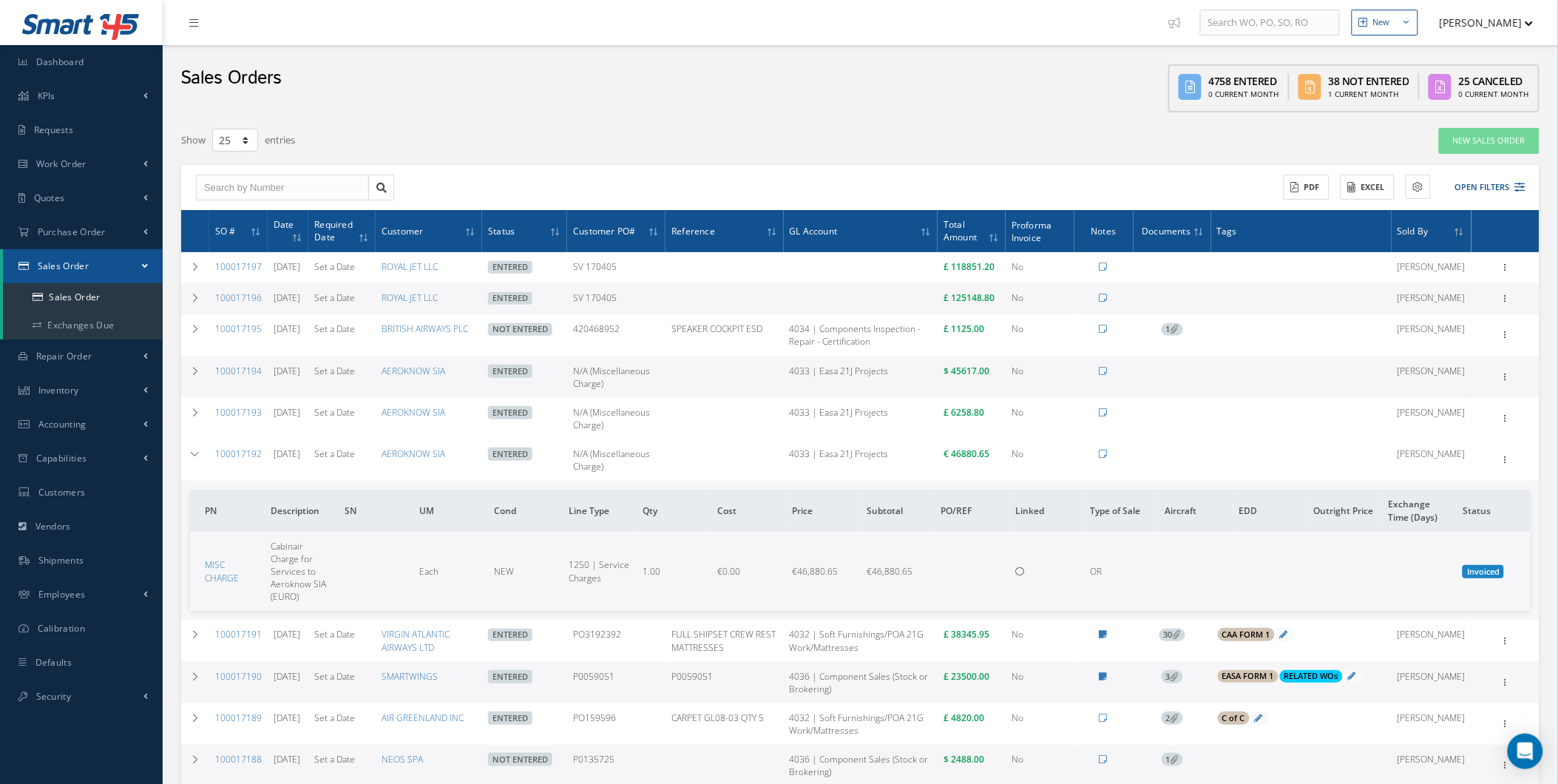
click at [344, 460] on link "Set a Date" at bounding box center [334, 454] width 40 height 13
drag, startPoint x: 344, startPoint y: 474, endPoint x: 371, endPoint y: 248, distance: 227.6
click at [371, 248] on th "Required Date" at bounding box center [341, 231] width 67 height 42
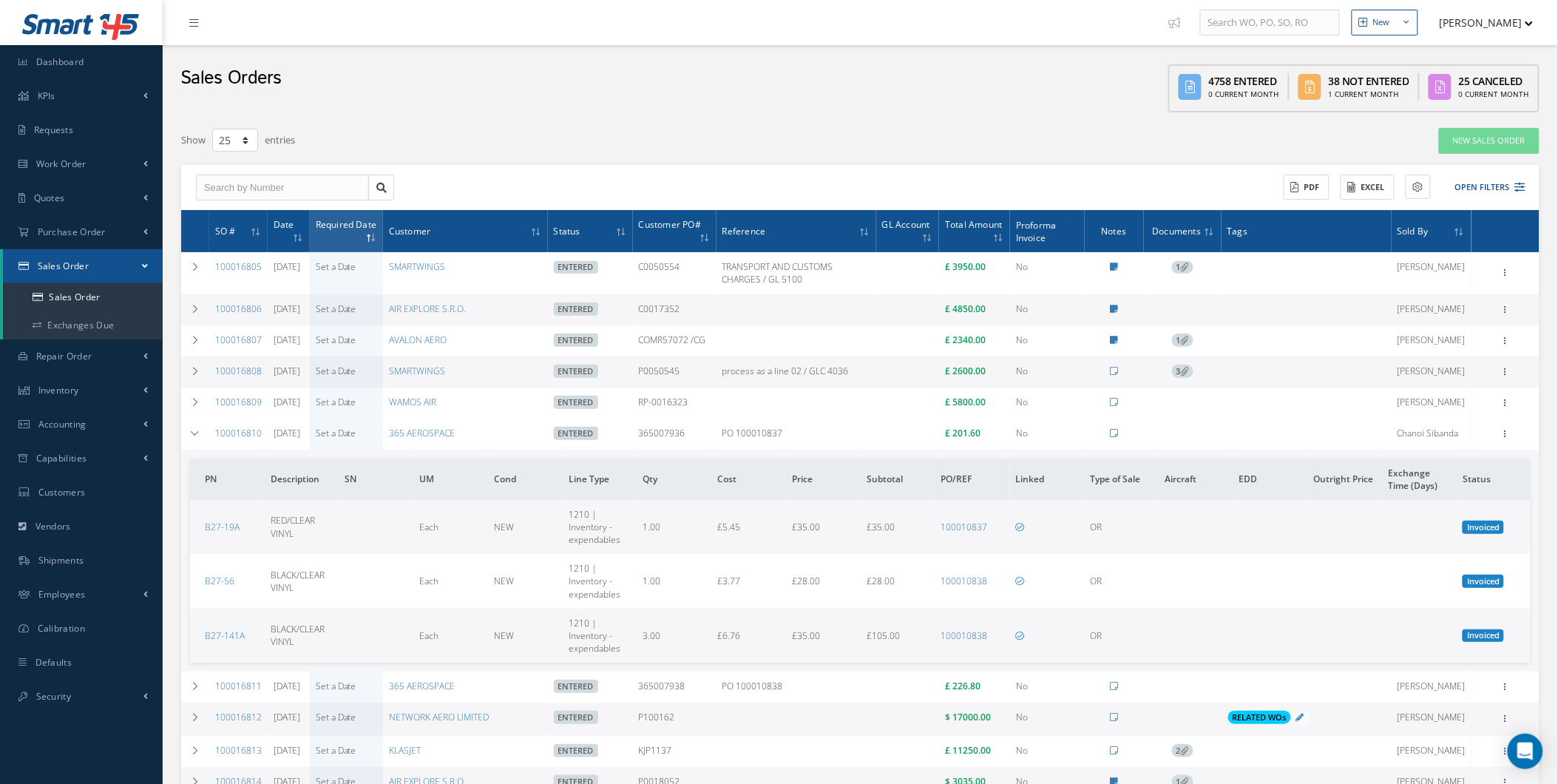
click at [356, 265] on link "Set a Date" at bounding box center [336, 267] width 40 height 13
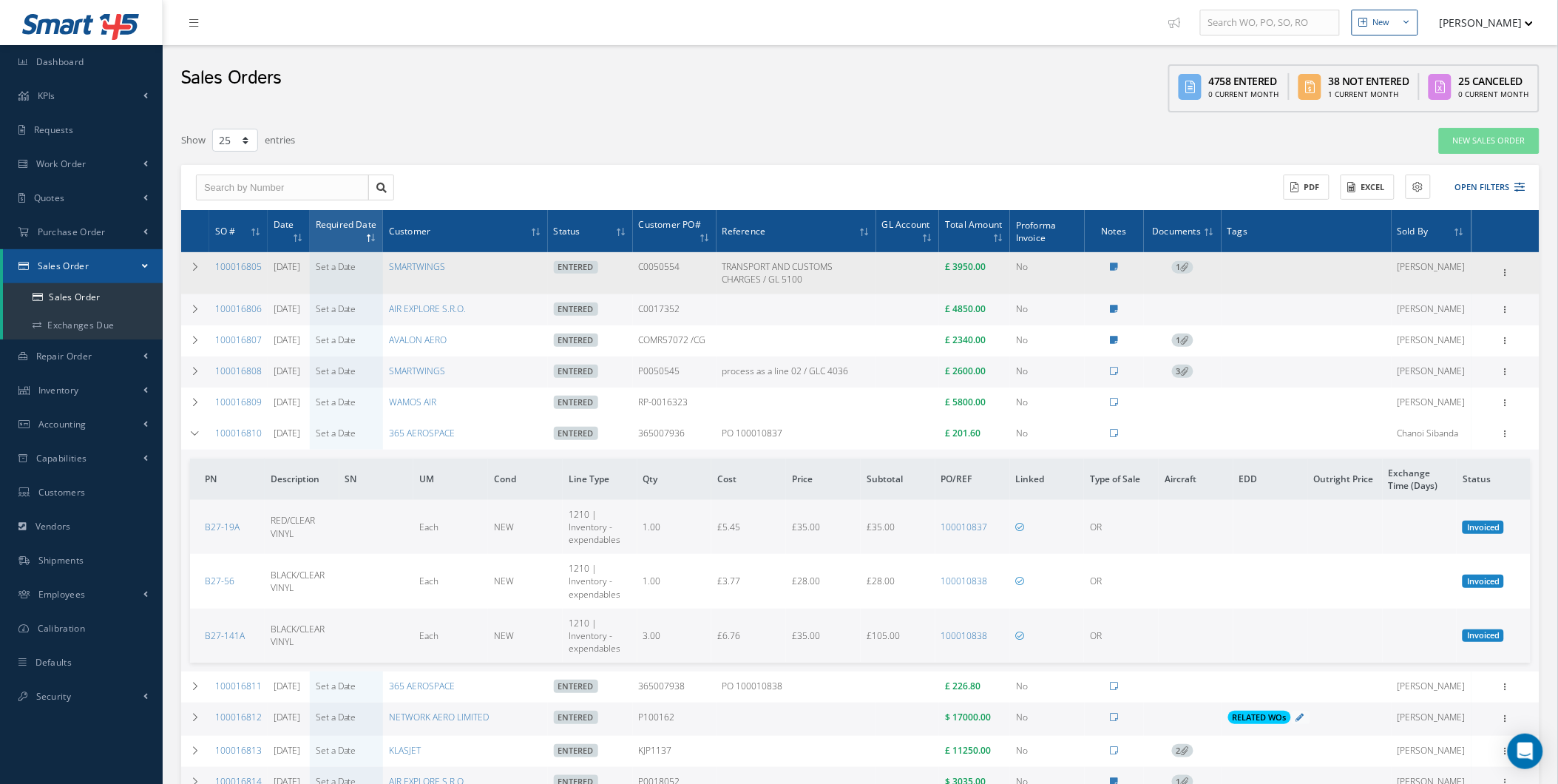
click at [356, 265] on link "Set a Date" at bounding box center [336, 267] width 40 height 13
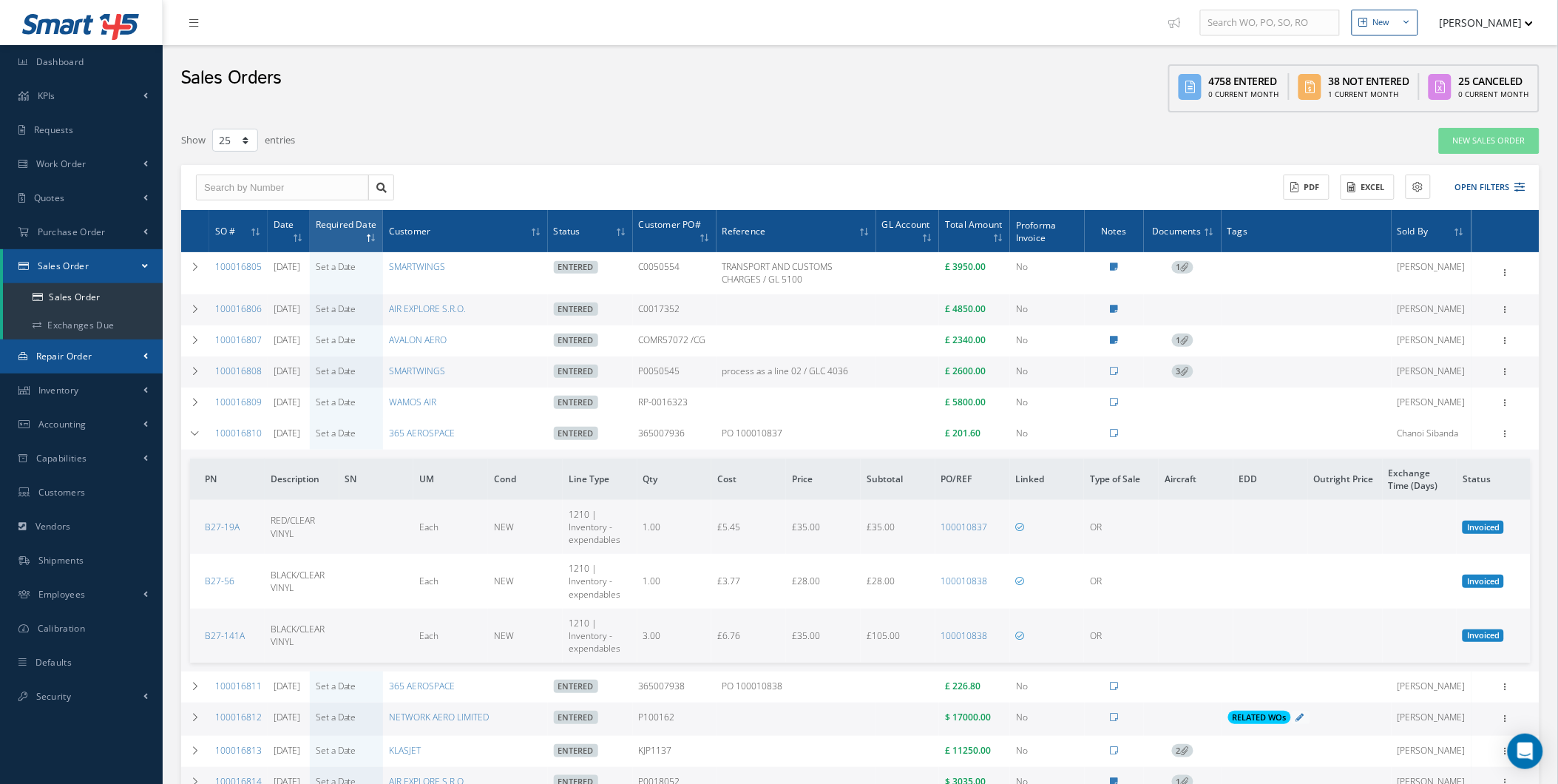
click at [104, 358] on link "Repair Order" at bounding box center [81, 356] width 163 height 34
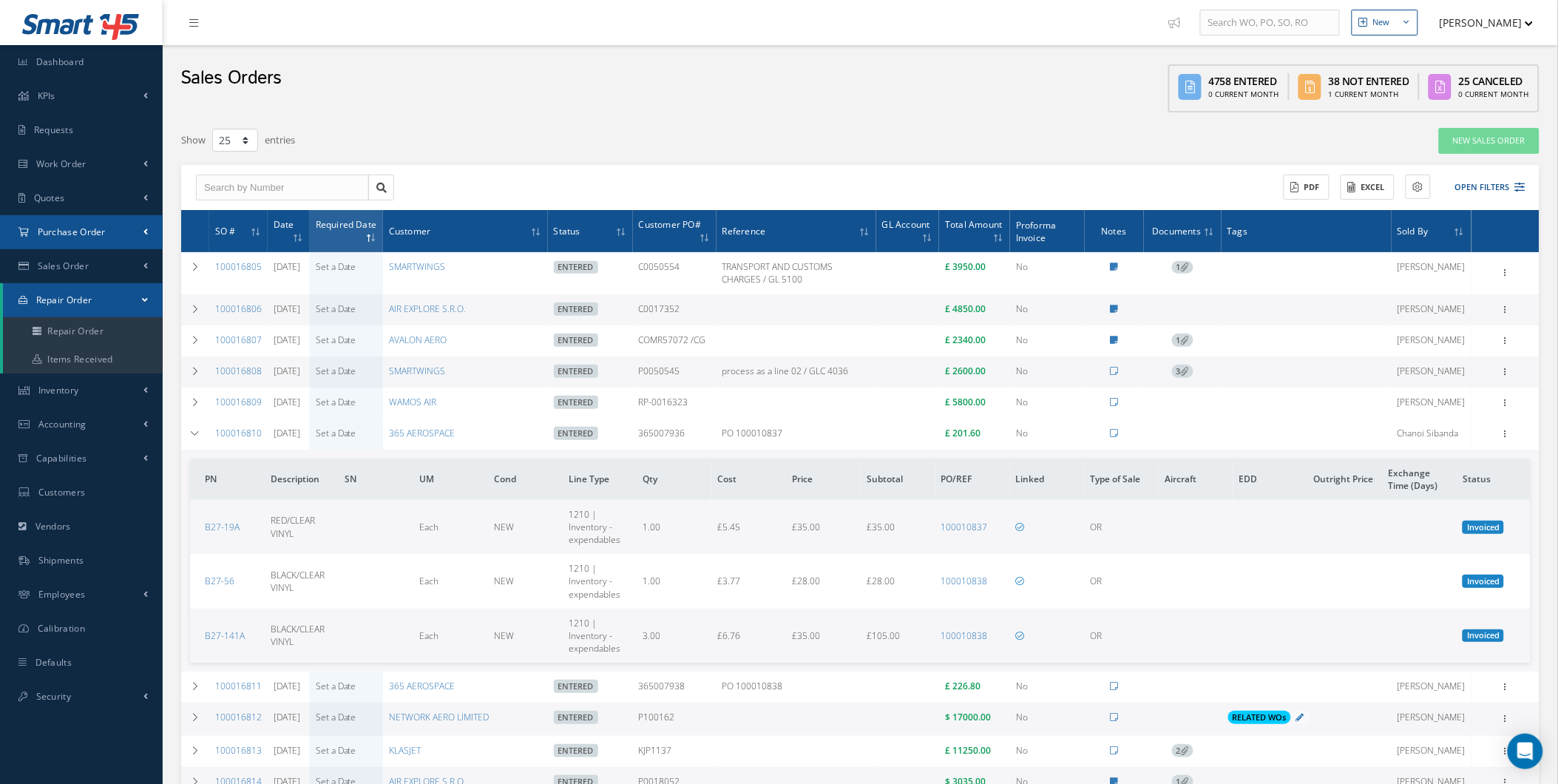
click at [137, 231] on link "Purchase Order" at bounding box center [81, 232] width 163 height 34
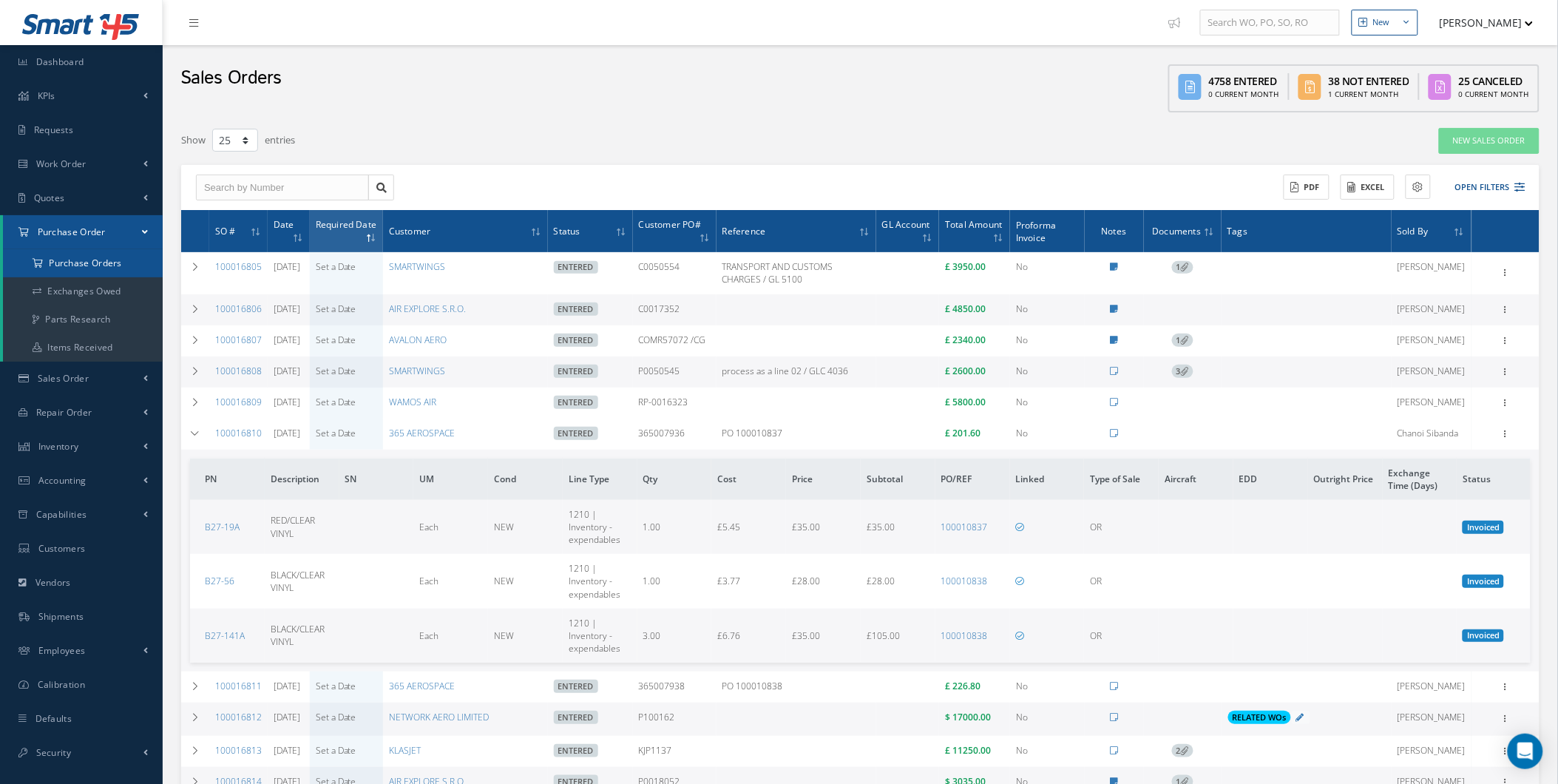
click at [112, 266] on a=1&status_id=2&status_id=3&status_id=5&collapsedFilters"] "Purchase Orders" at bounding box center [83, 263] width 160 height 29
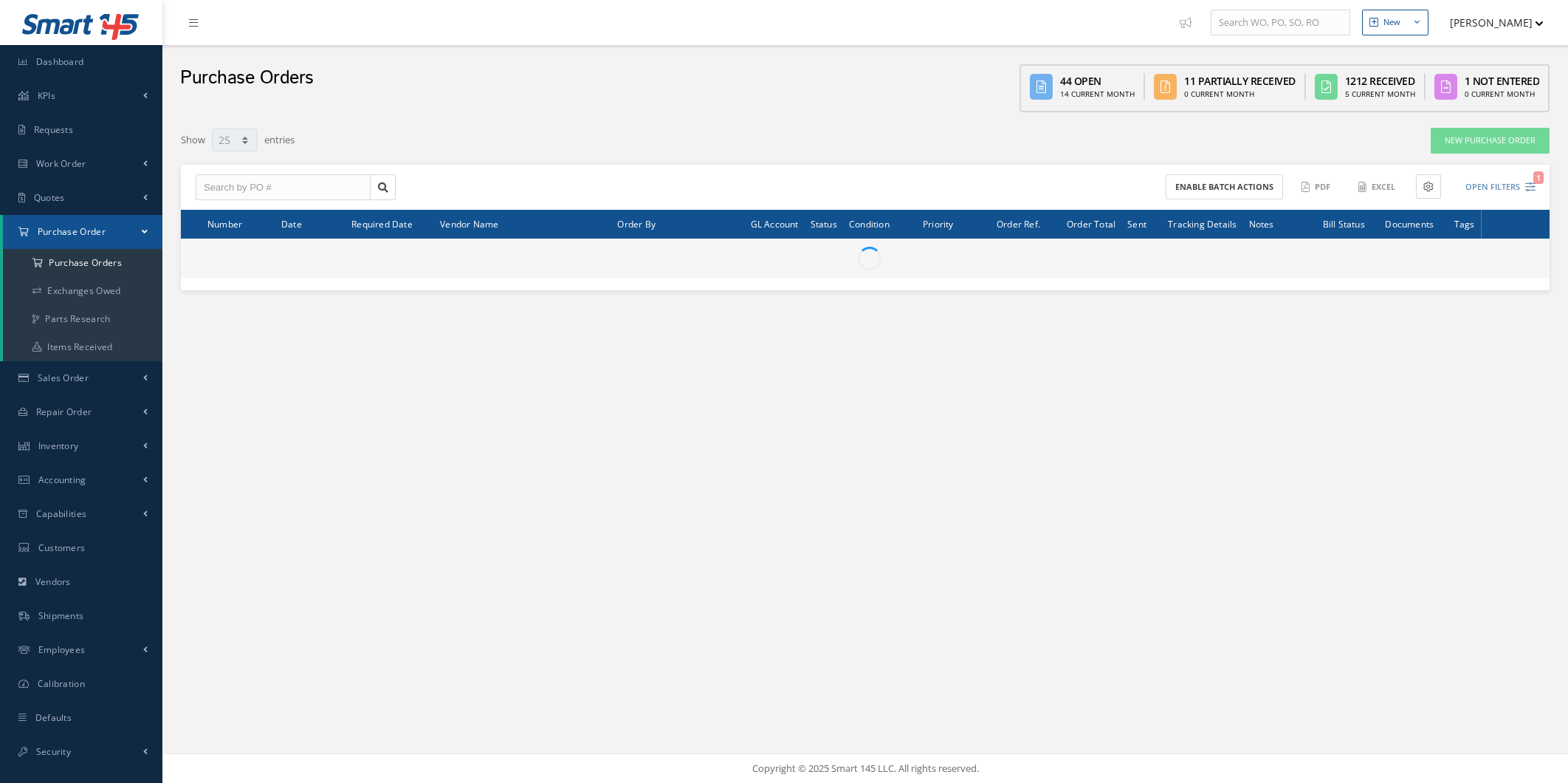
select select "25"
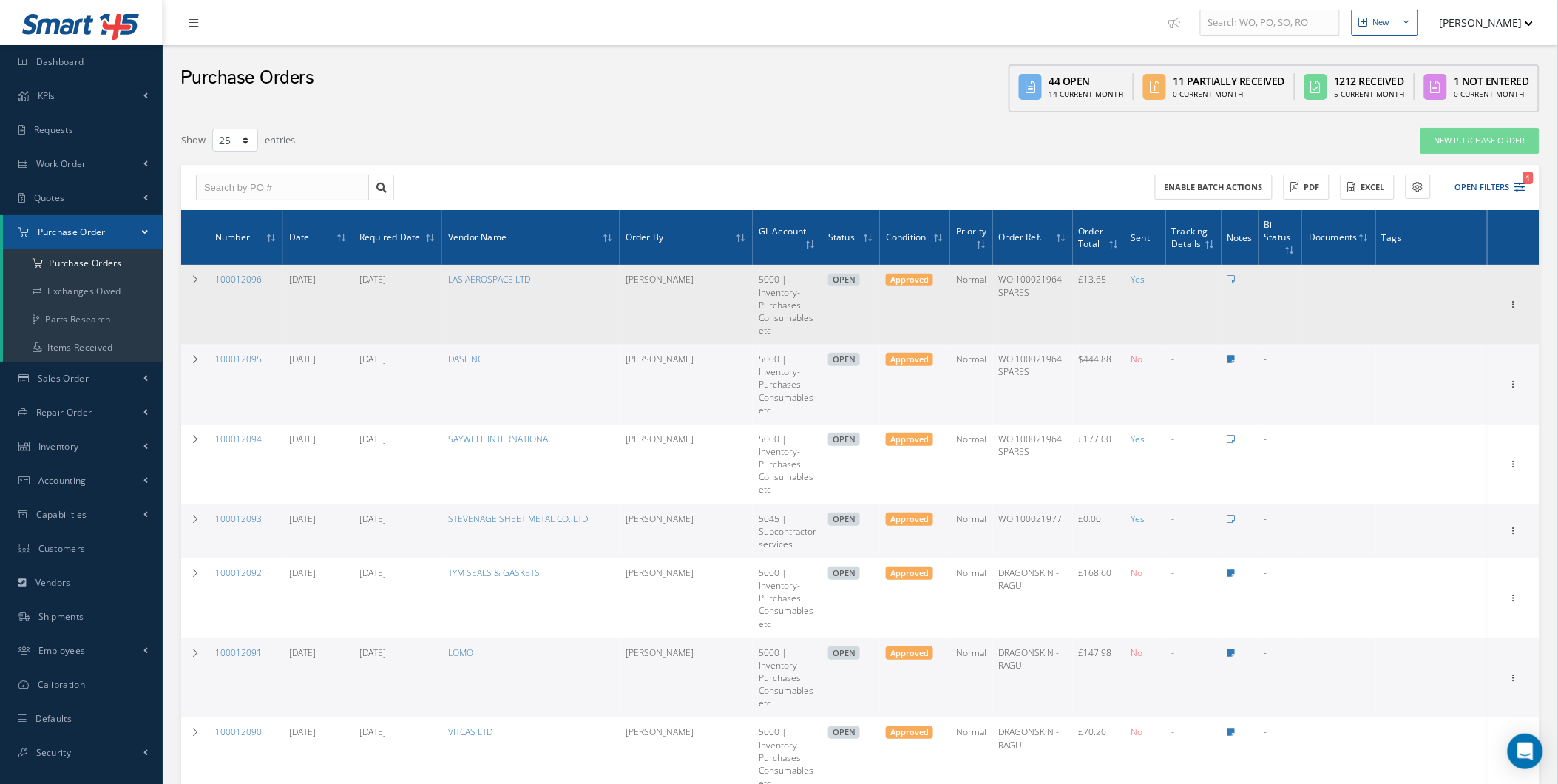
click at [294, 279] on td "[DATE]" at bounding box center [318, 305] width 70 height 80
drag, startPoint x: 314, startPoint y: 277, endPoint x: 329, endPoint y: 279, distance: 15.1
click at [329, 279] on td "[DATE]" at bounding box center [318, 305] width 70 height 80
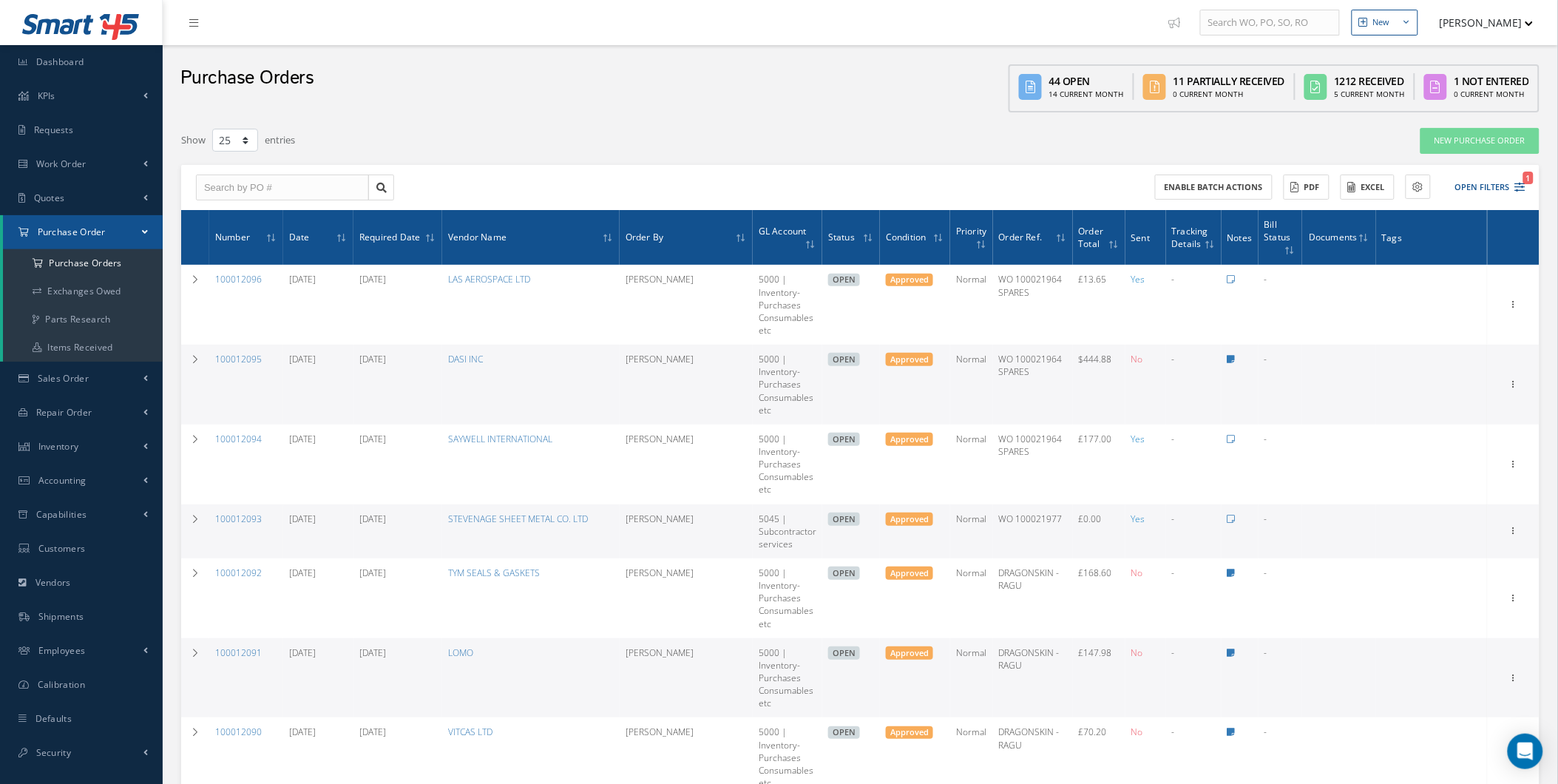
drag, startPoint x: 329, startPoint y: 279, endPoint x: 387, endPoint y: 277, distance: 58.0
click at [386, 277] on link "[DATE]" at bounding box center [373, 279] width 27 height 13
type input "[DATE]"
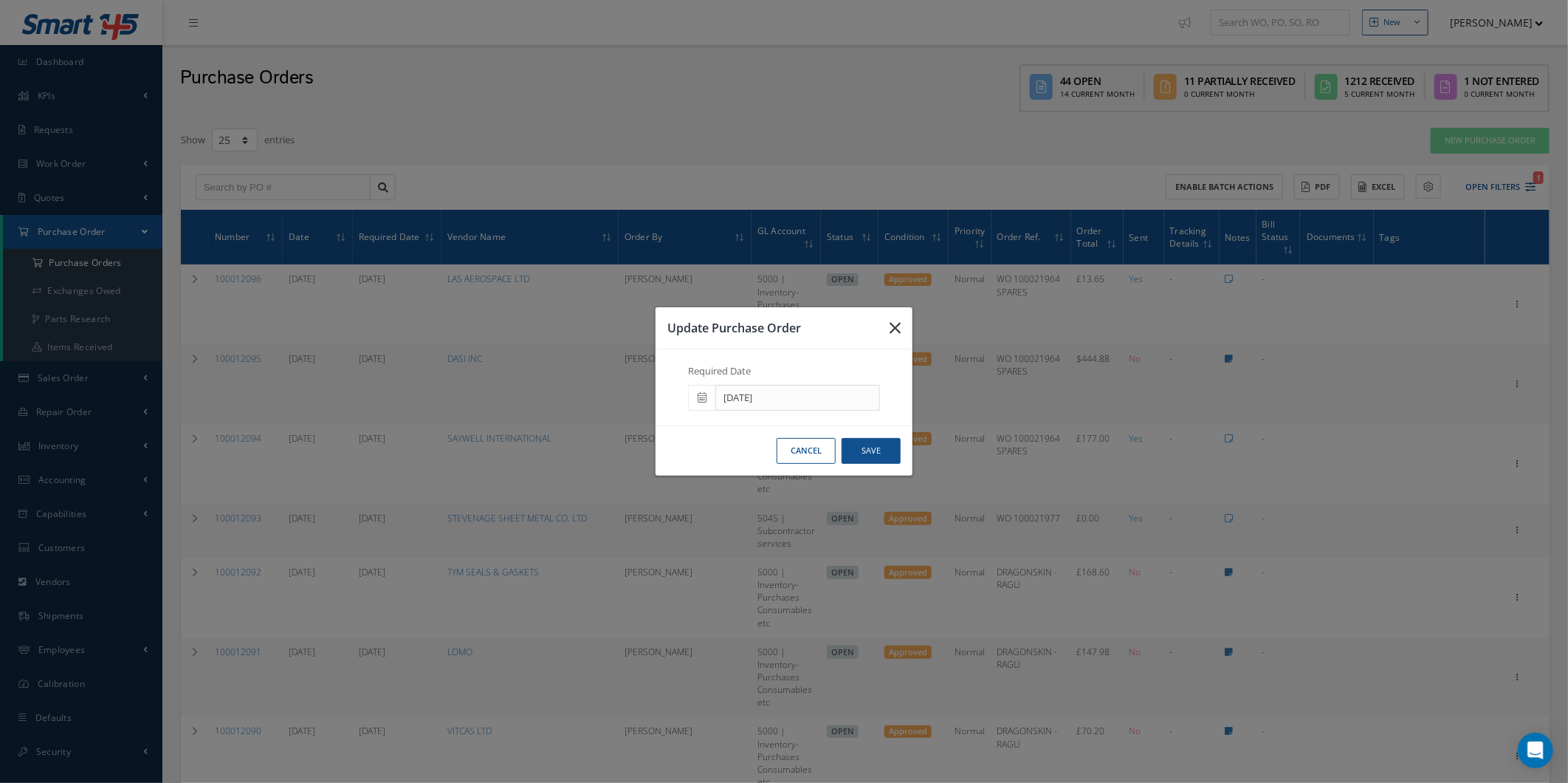
click at [886, 333] on button "button" at bounding box center [895, 327] width 35 height 41
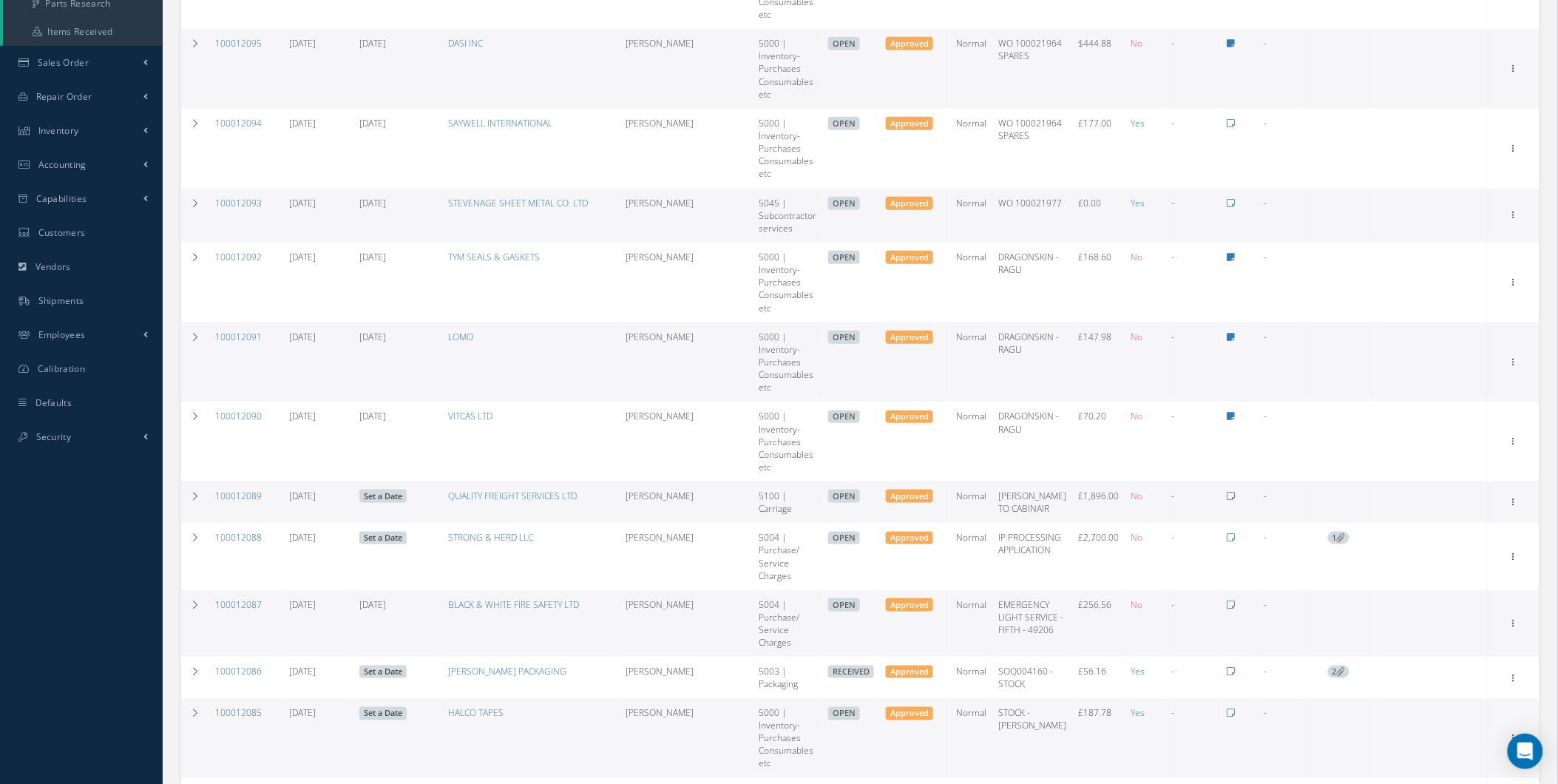
scroll to position [329, 0]
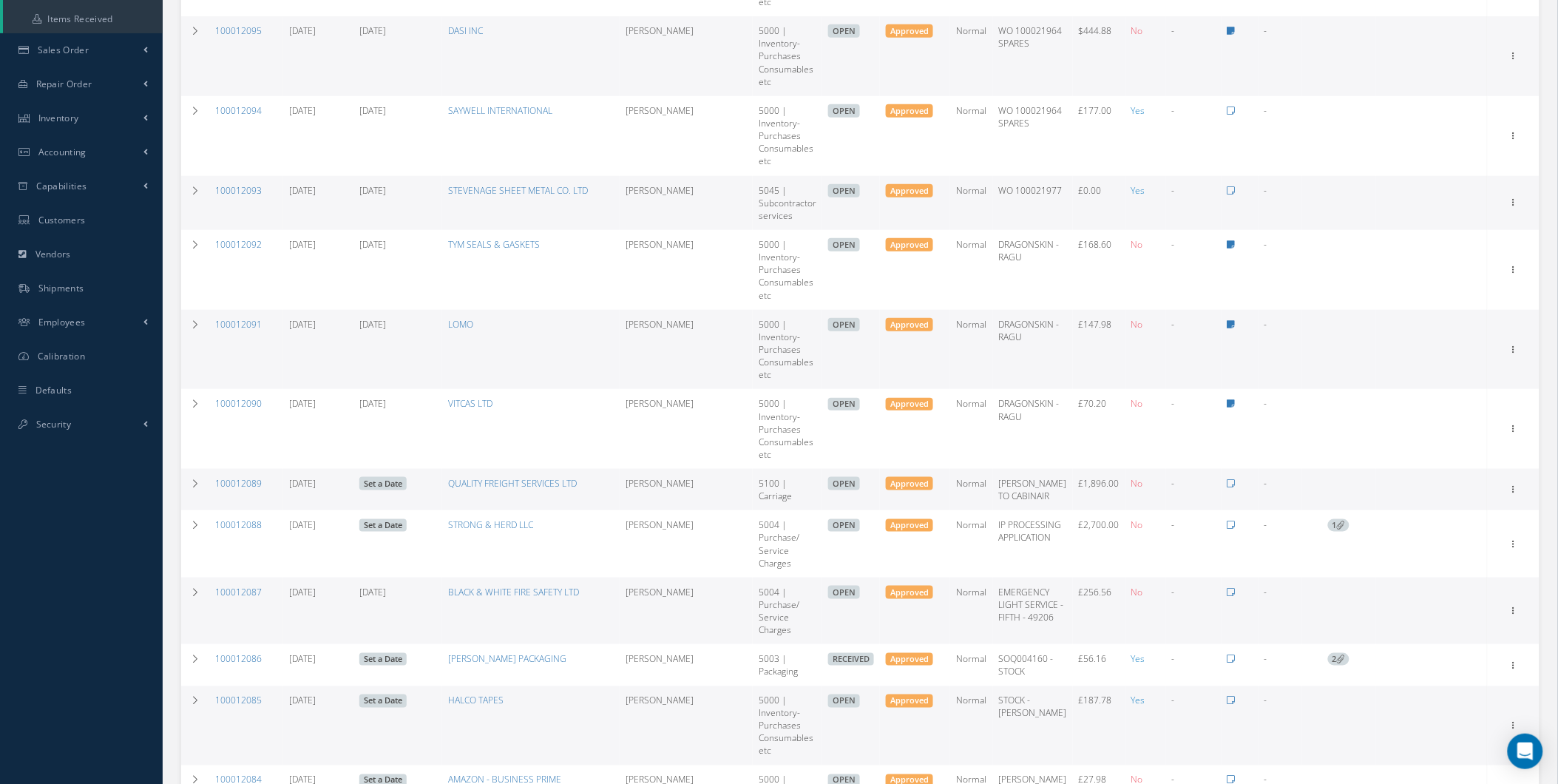
click at [392, 480] on link "Set a Date" at bounding box center [383, 483] width 47 height 13
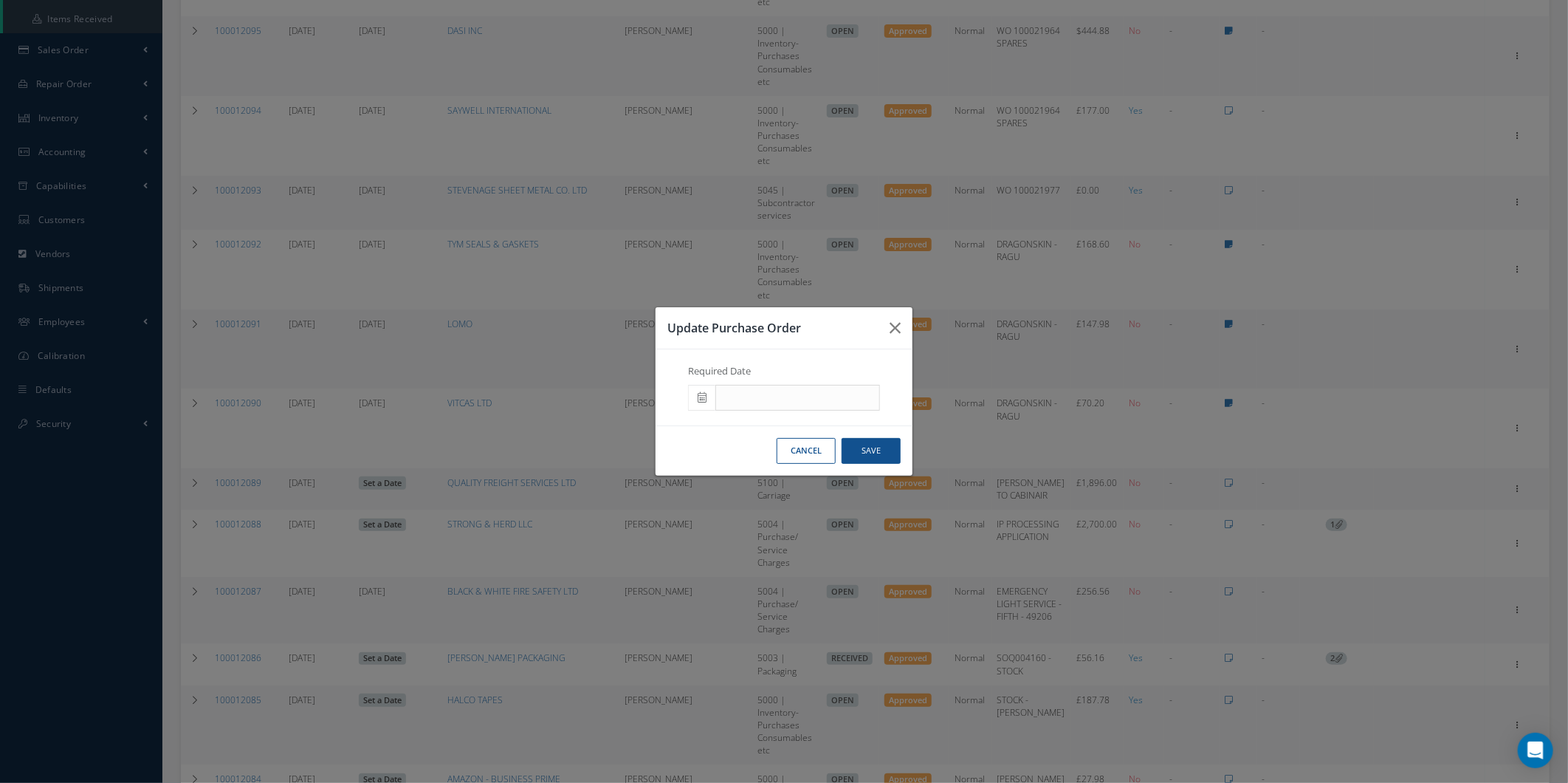
click at [852, 323] on h3 "Update Purchase Order" at bounding box center [772, 327] width 210 height 17
click at [886, 325] on button "button" at bounding box center [895, 327] width 35 height 41
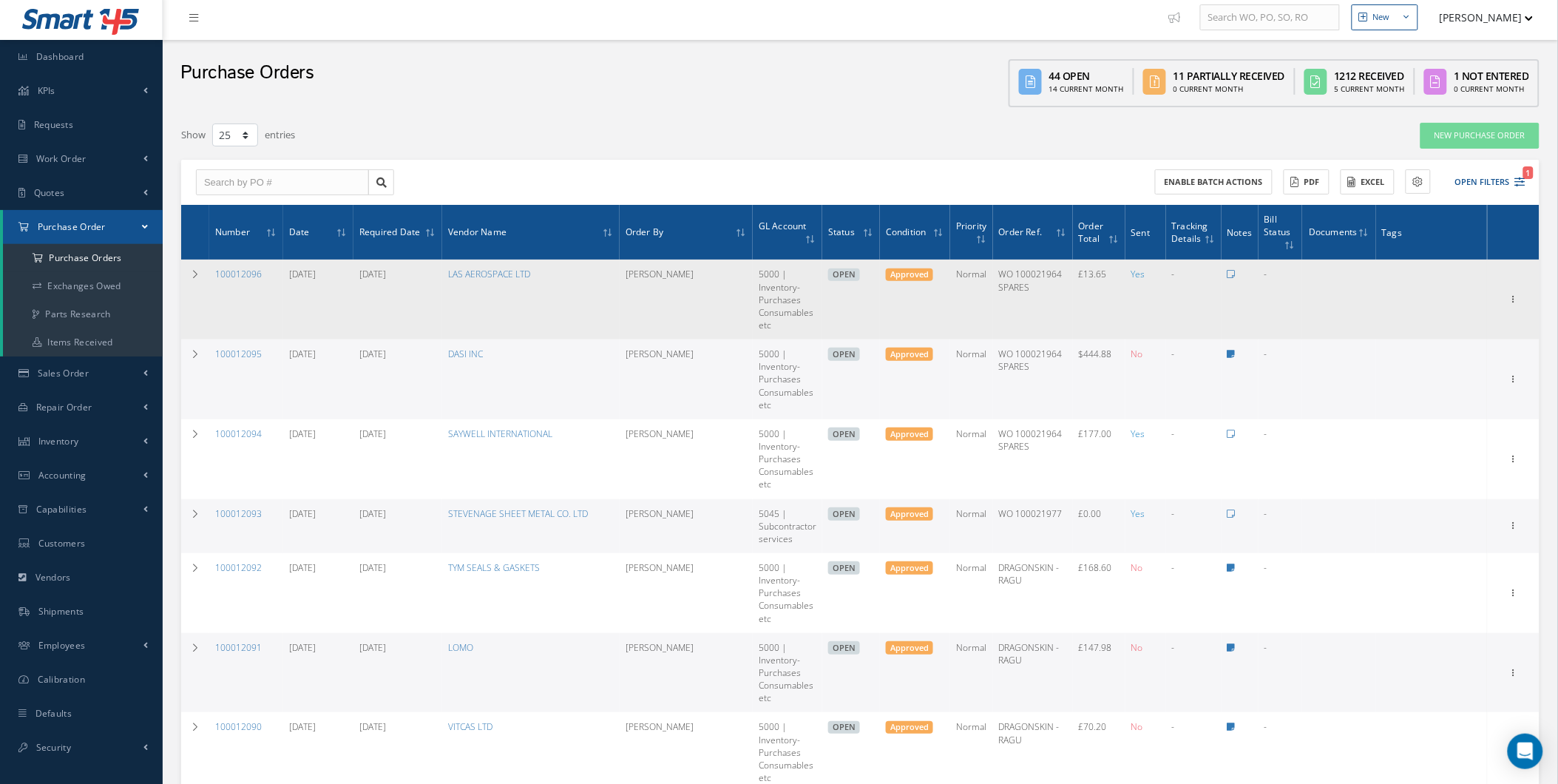
scroll to position [0, 0]
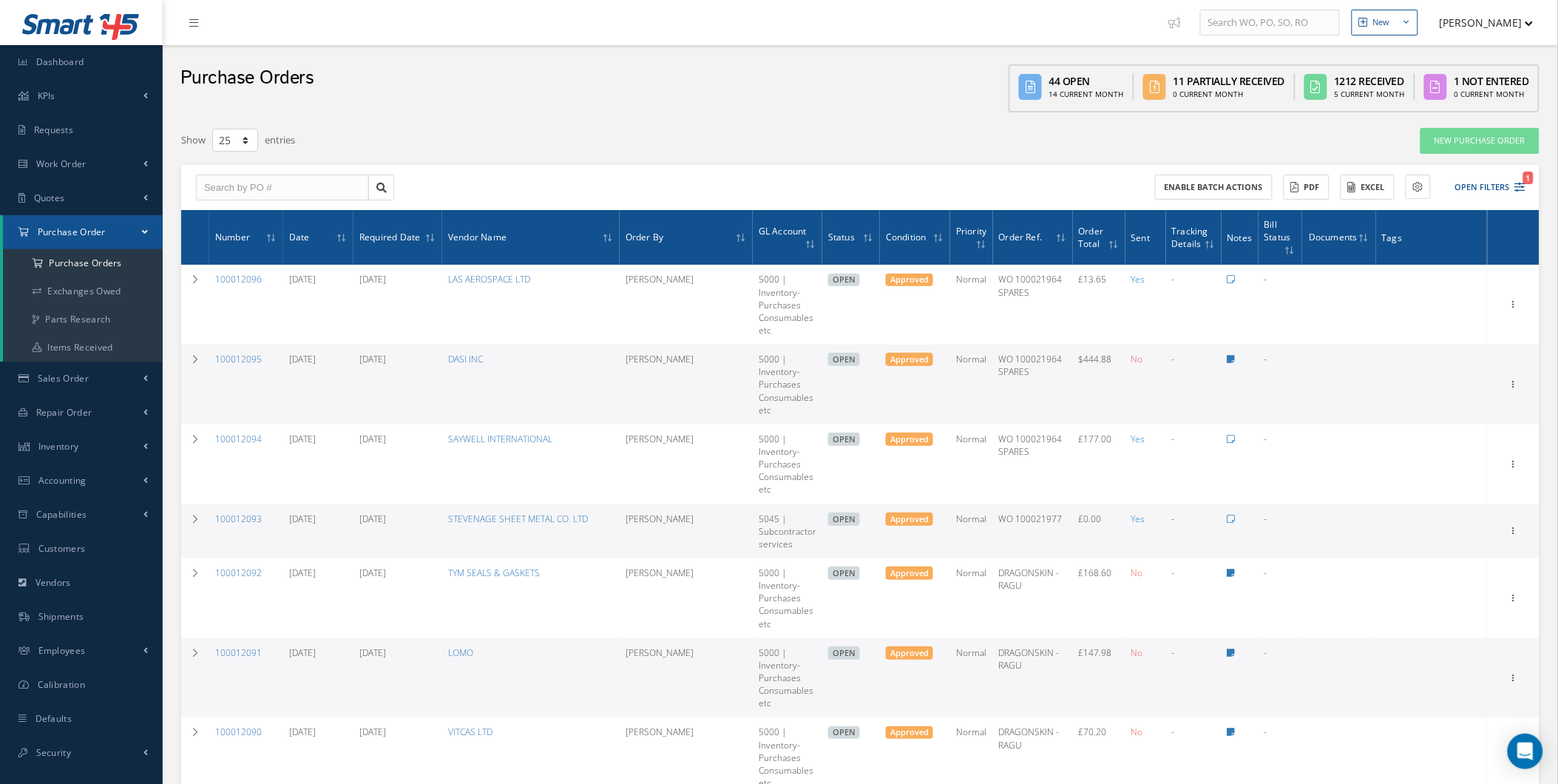
click at [154, 367] on link "Sales Order" at bounding box center [81, 378] width 163 height 34
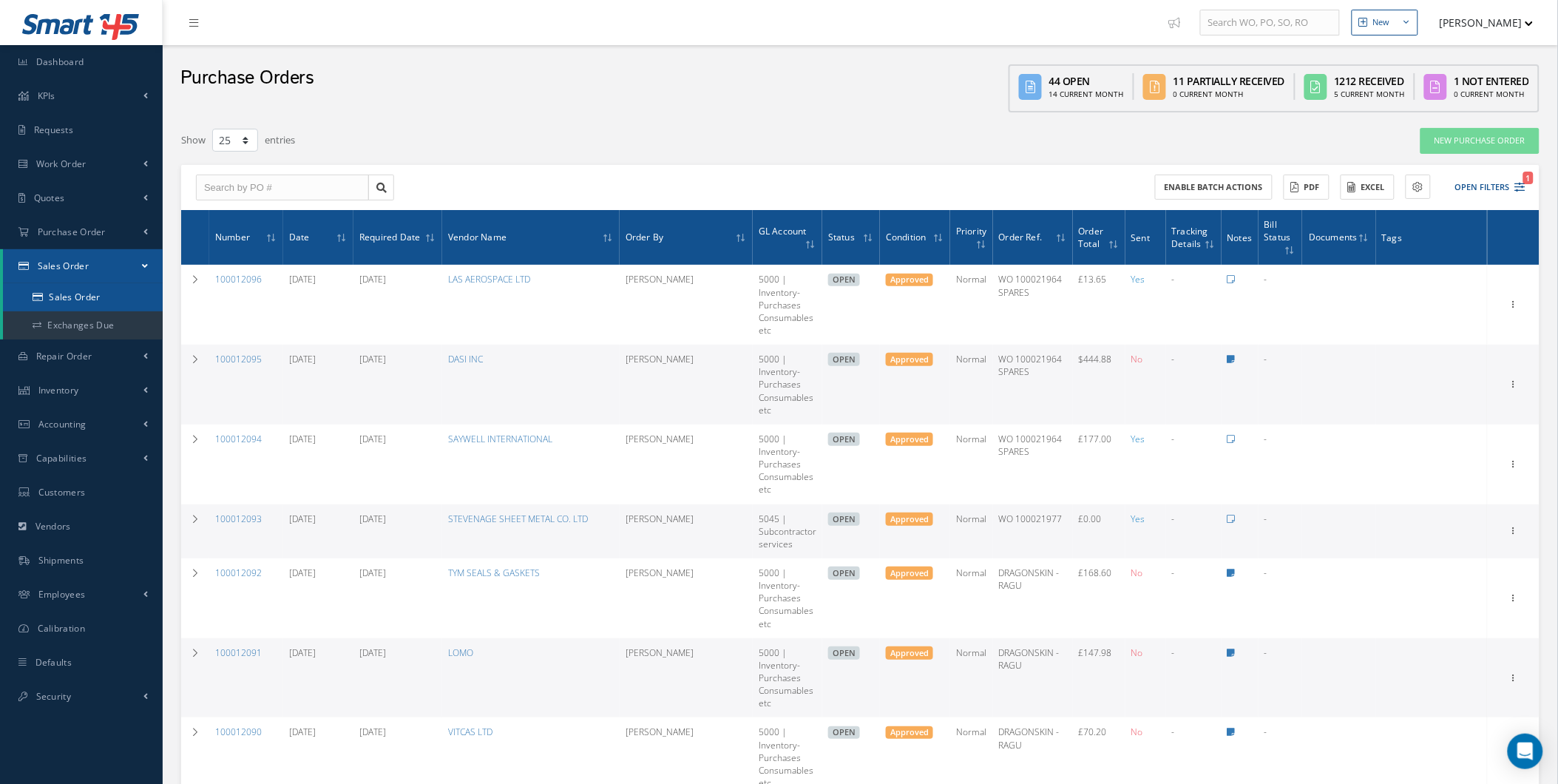
click at [128, 294] on link "Sales Order" at bounding box center [83, 297] width 160 height 29
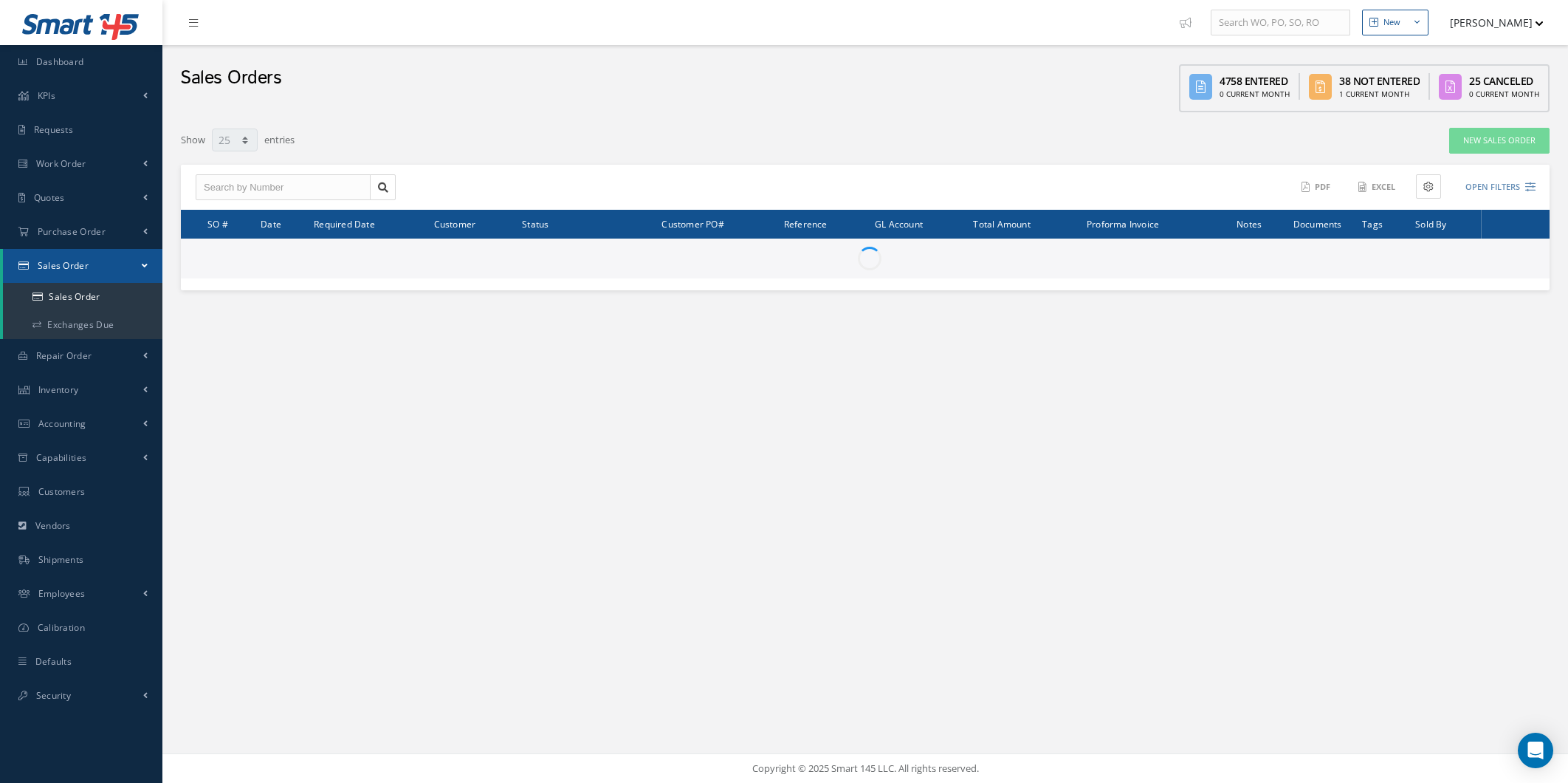
select select "25"
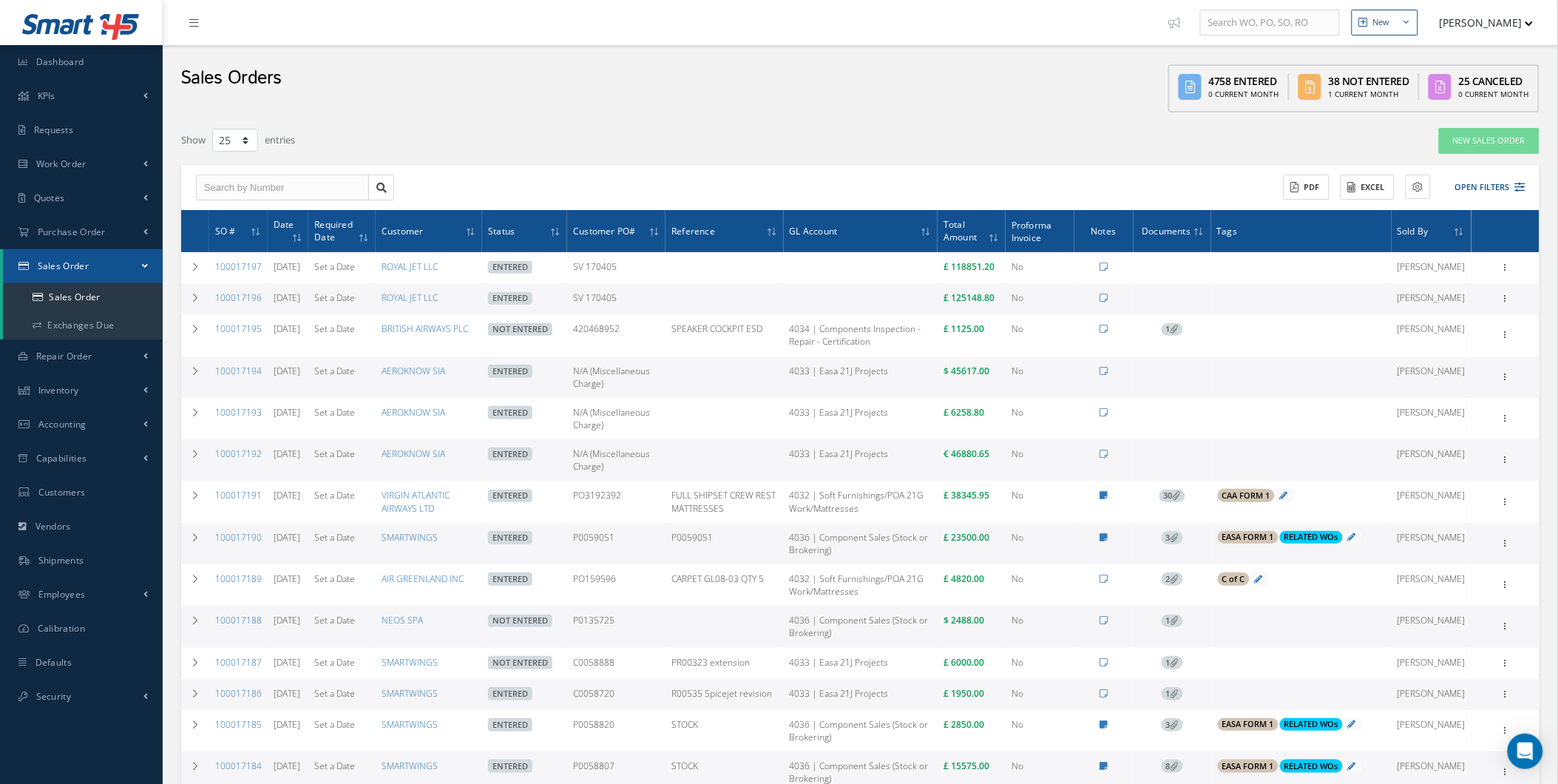
click at [355, 304] on link "Set a Date" at bounding box center [334, 298] width 40 height 13
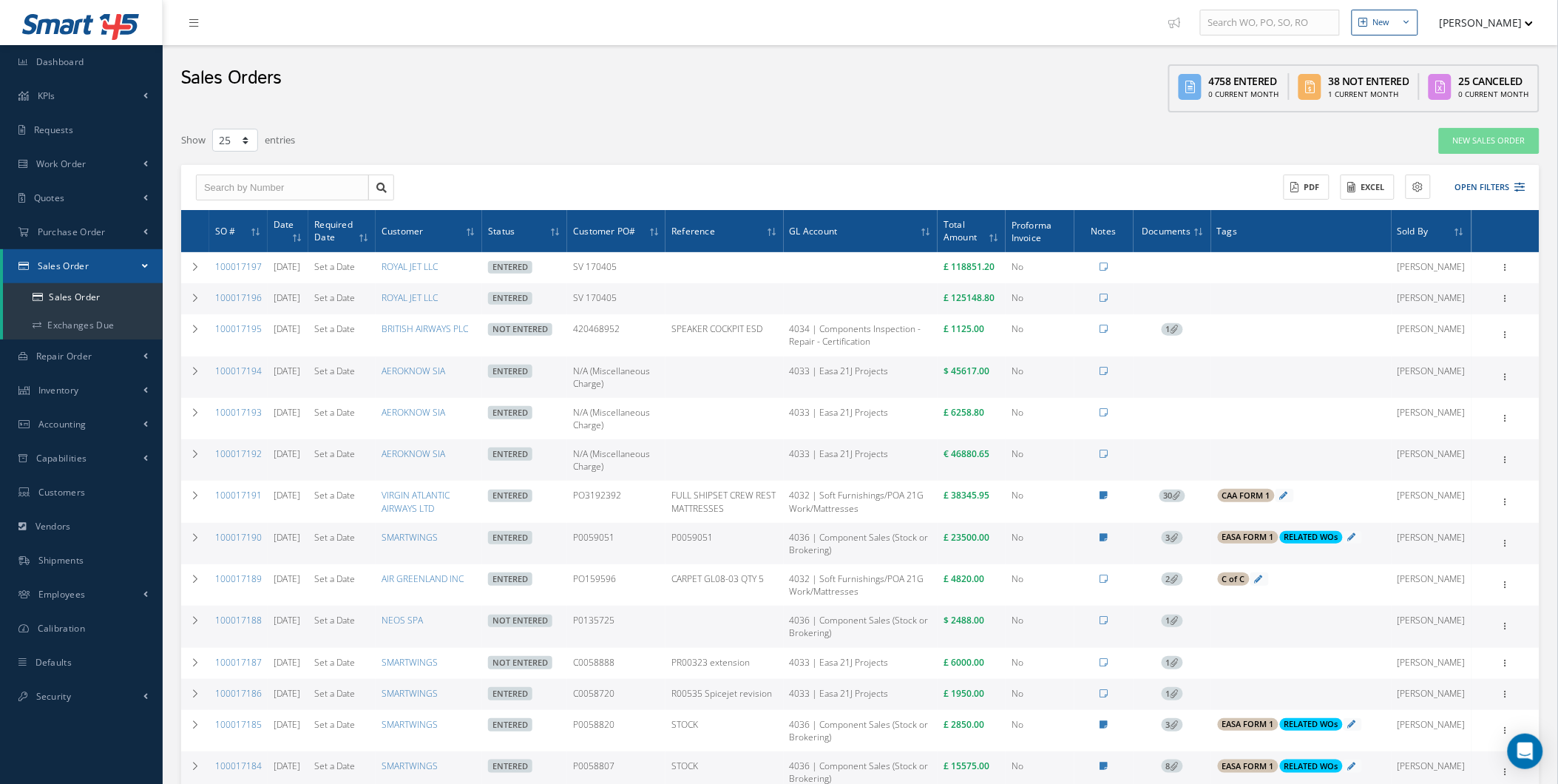
click at [355, 304] on link "Set a Date" at bounding box center [334, 298] width 40 height 13
